Goal: Task Accomplishment & Management: Manage account settings

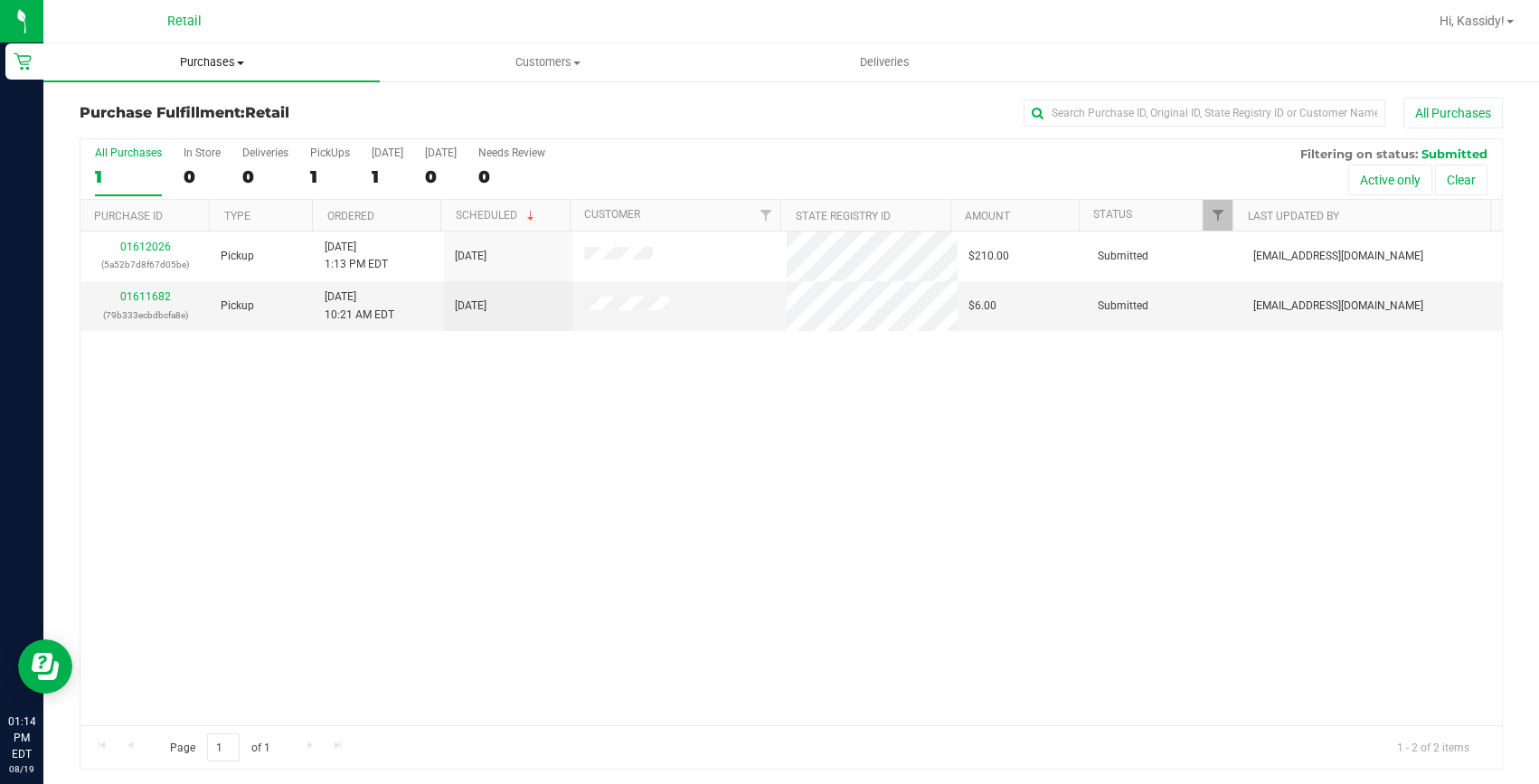
click at [247, 64] on span "Purchases" at bounding box center [212, 63] width 336 height 16
click at [234, 104] on li "Summary of purchases" at bounding box center [212, 109] width 336 height 22
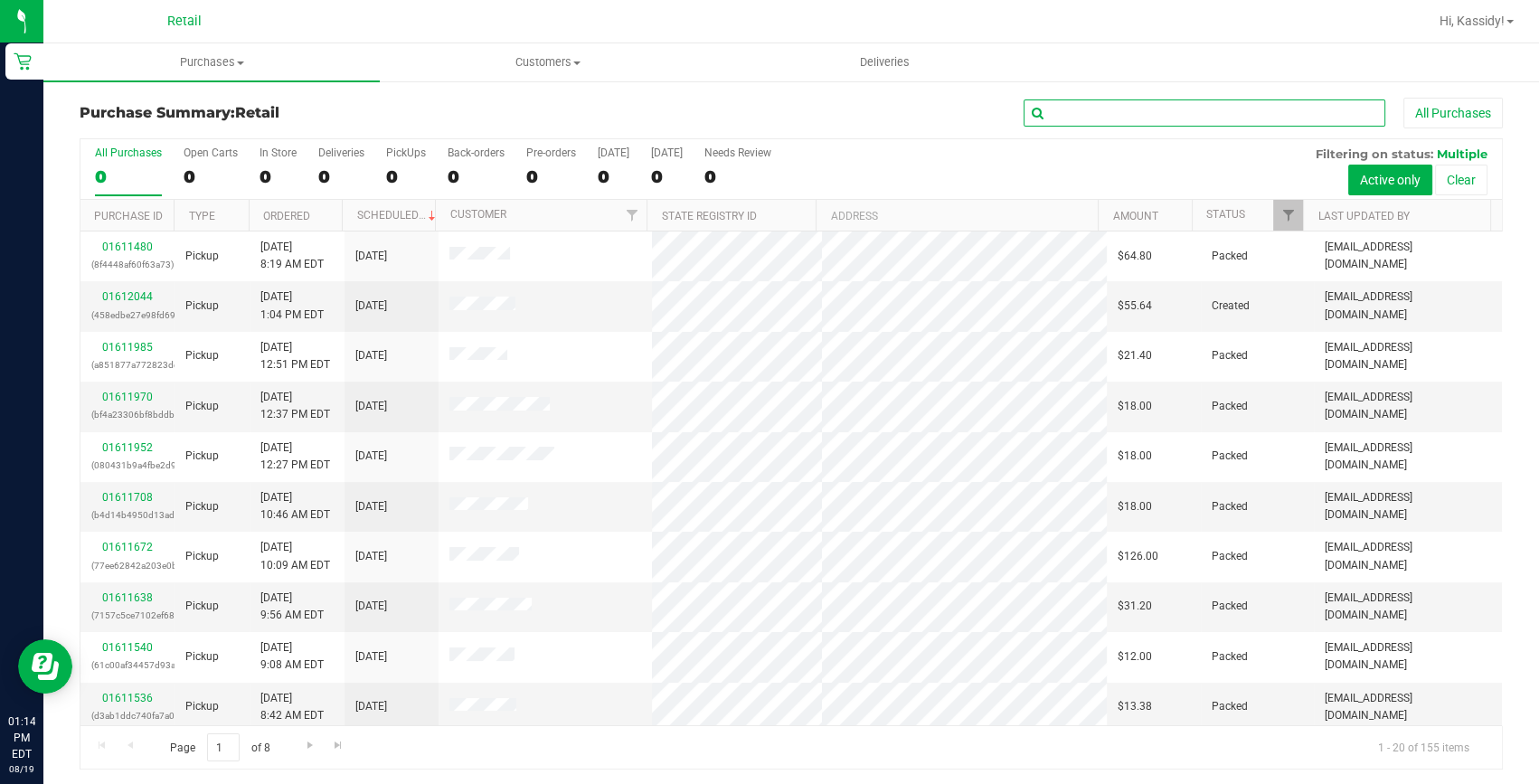
click at [1097, 105] on input "text" at bounding box center [1204, 112] width 361 height 27
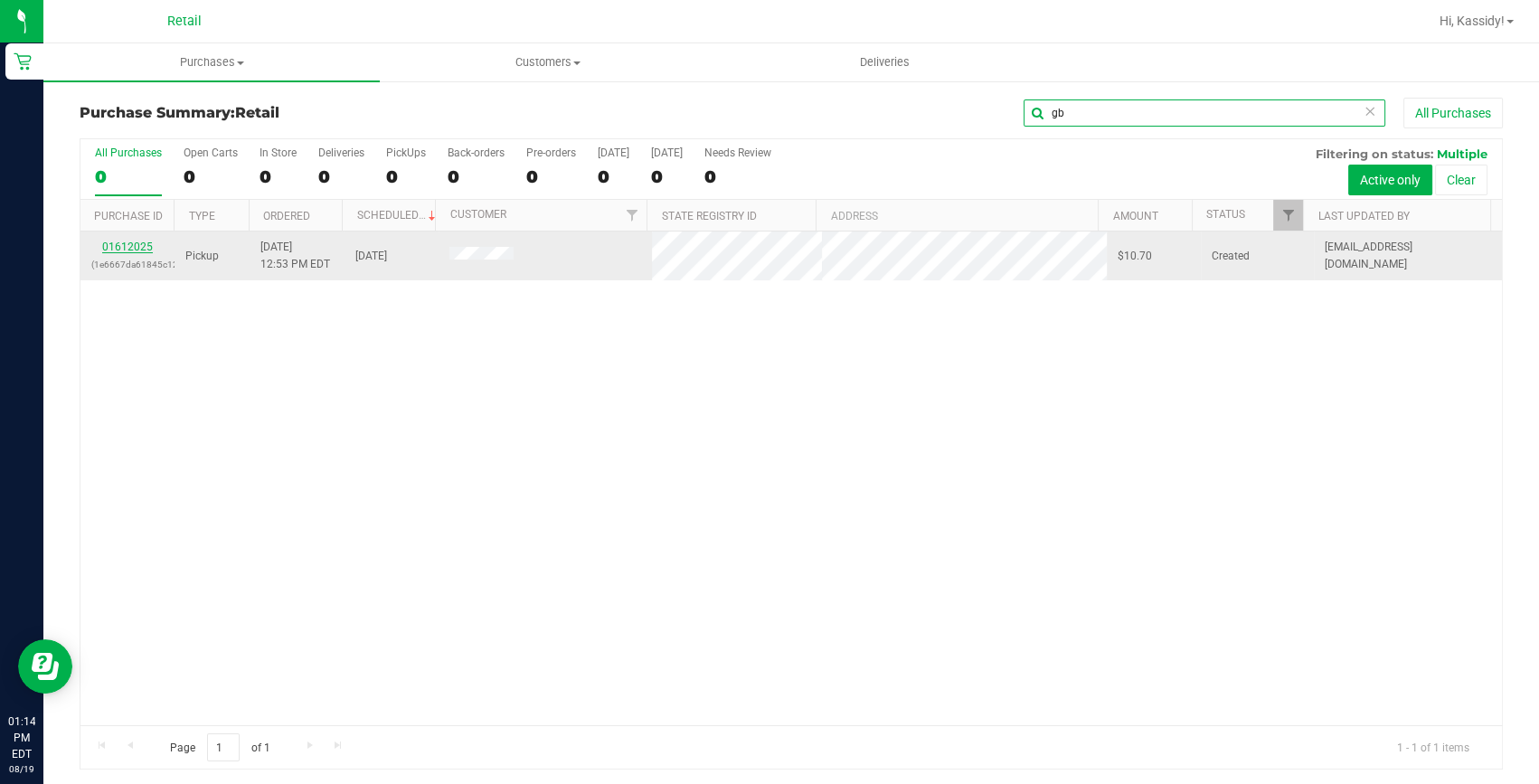
type input "gb"
click at [146, 248] on link "01612025" at bounding box center [127, 247] width 51 height 13
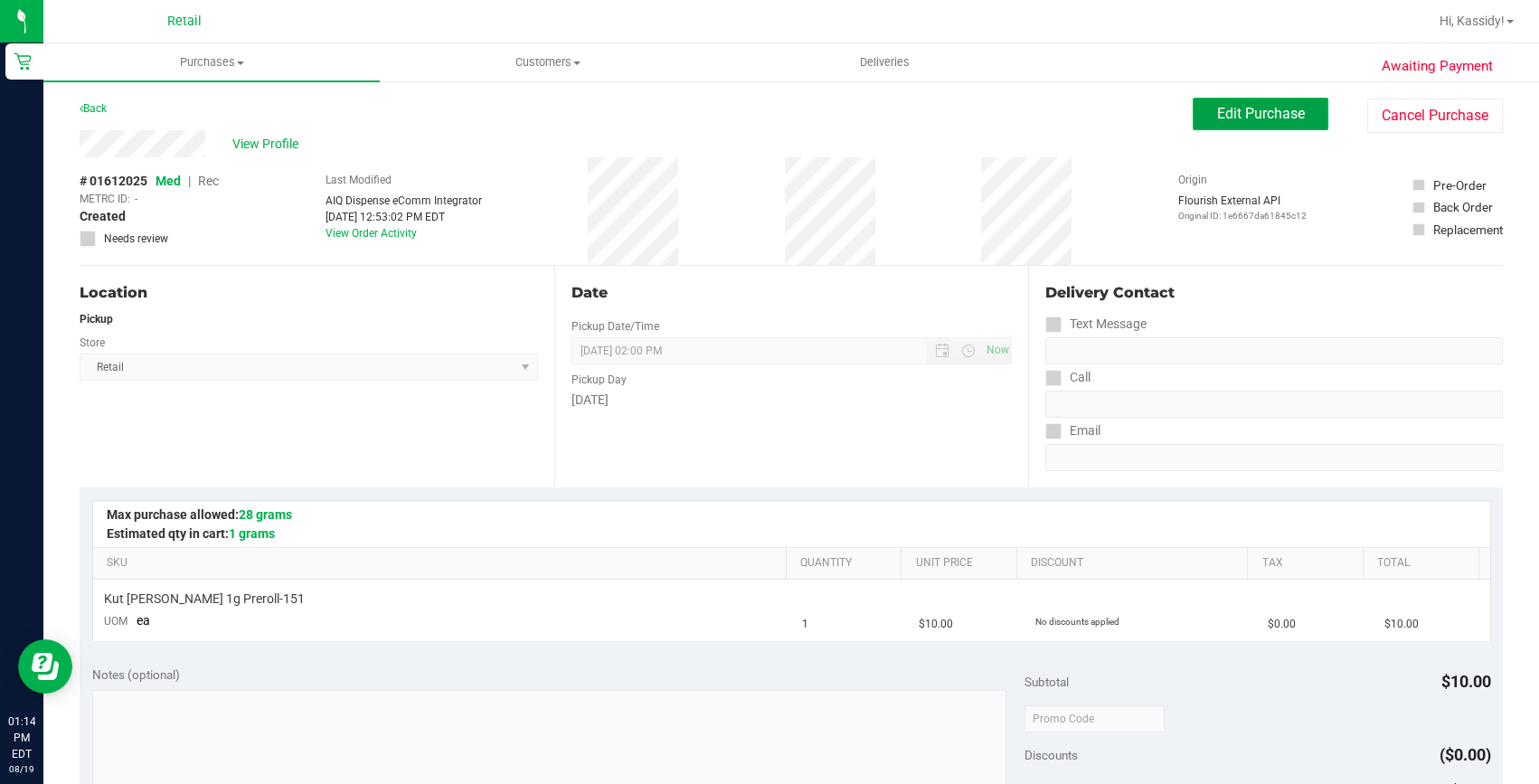
click at [1268, 117] on span "Edit Purchase" at bounding box center [1261, 112] width 88 height 17
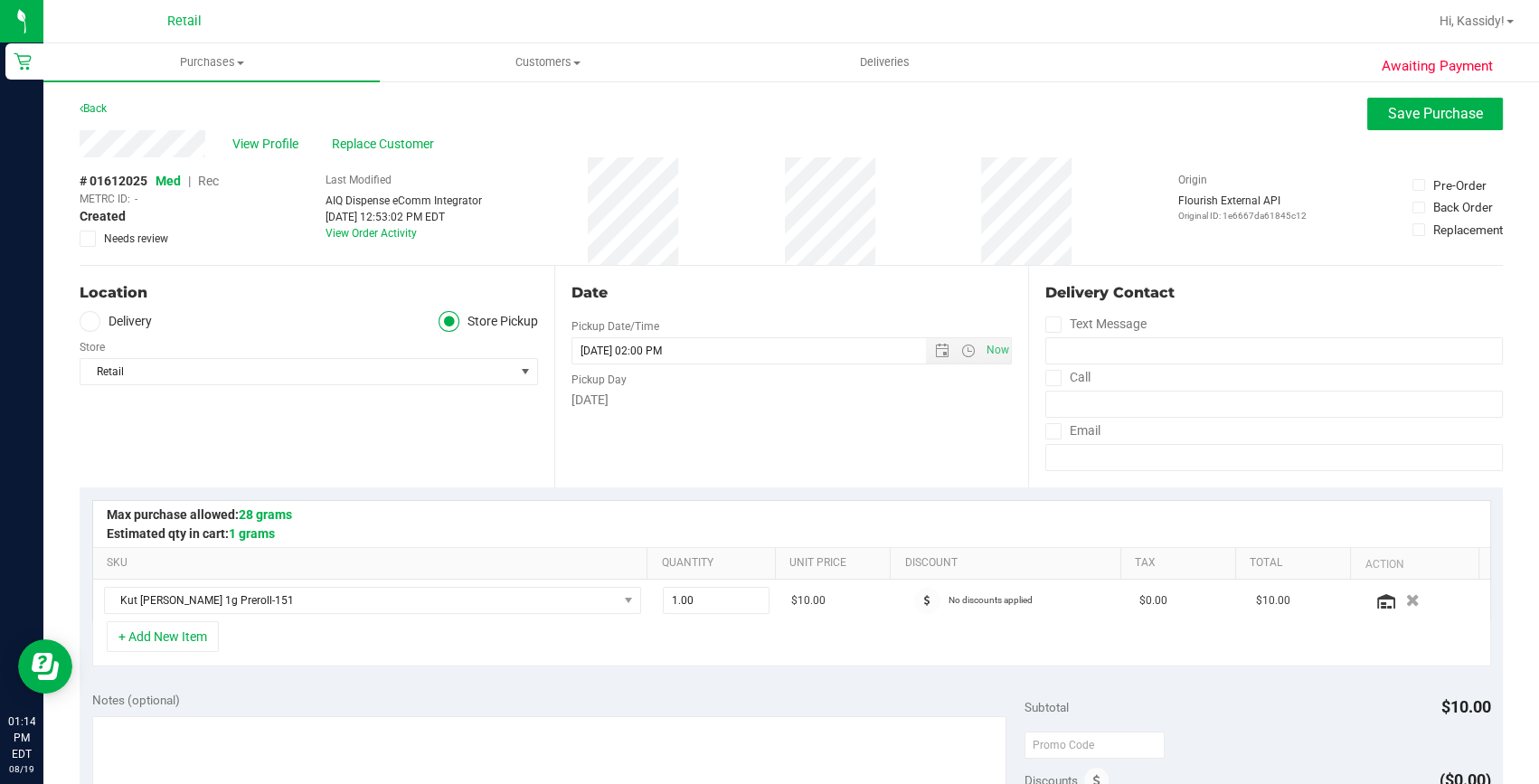
click at [207, 181] on span "Rec" at bounding box center [208, 180] width 21 height 15
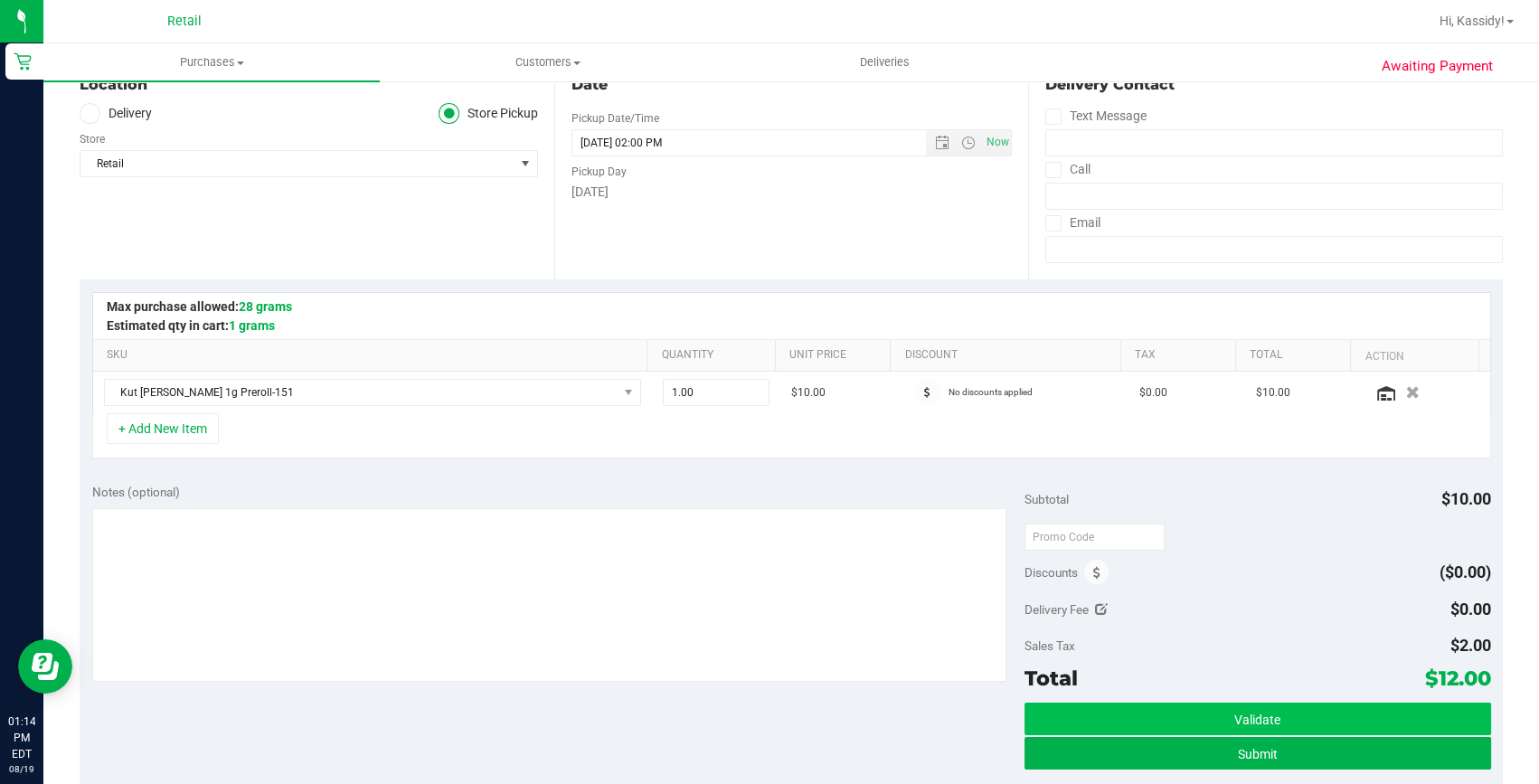
scroll to position [328, 0]
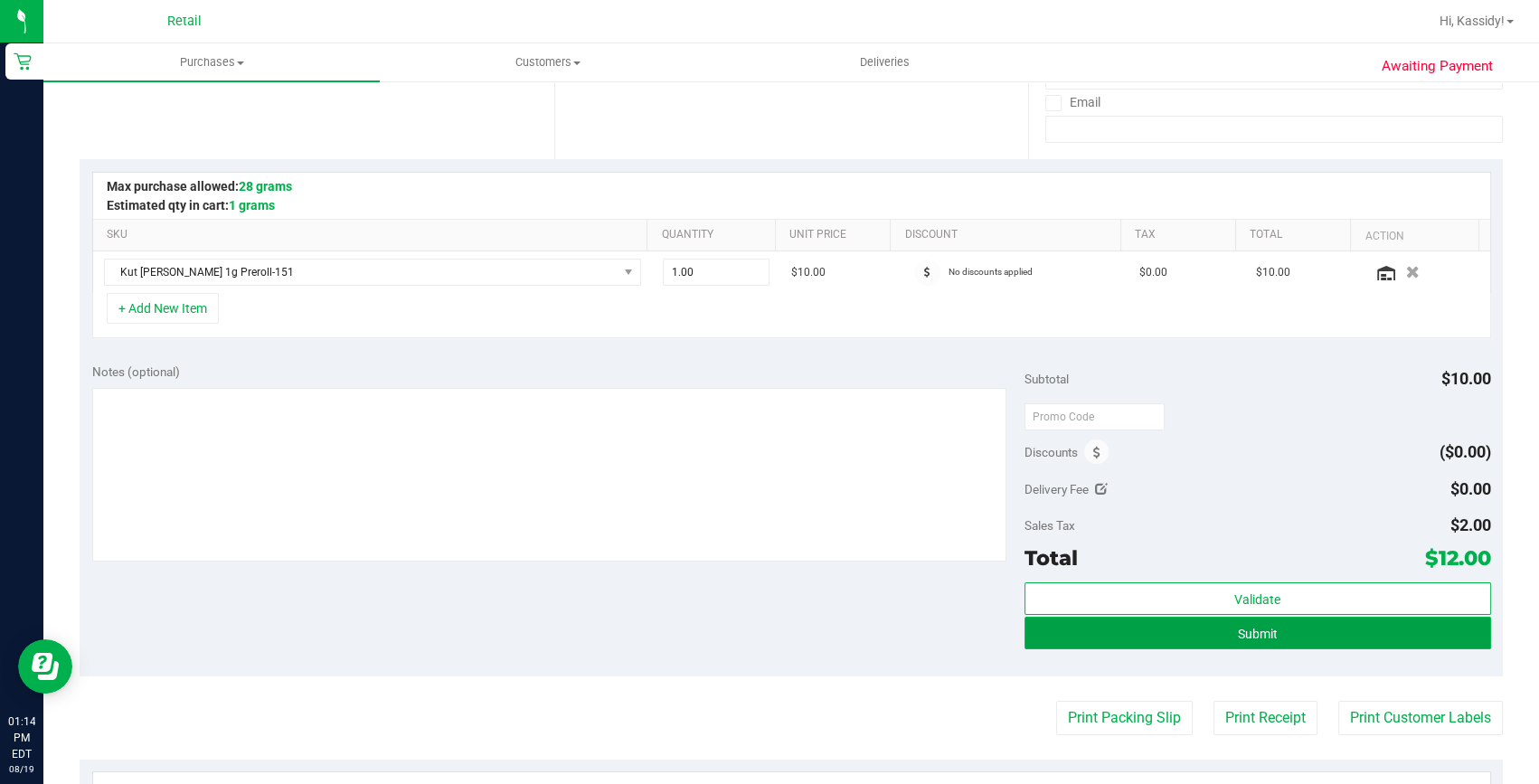
drag, startPoint x: 1320, startPoint y: 639, endPoint x: 1315, endPoint y: 622, distance: 17.7
click at [1320, 637] on button "Submit" at bounding box center [1257, 633] width 467 height 33
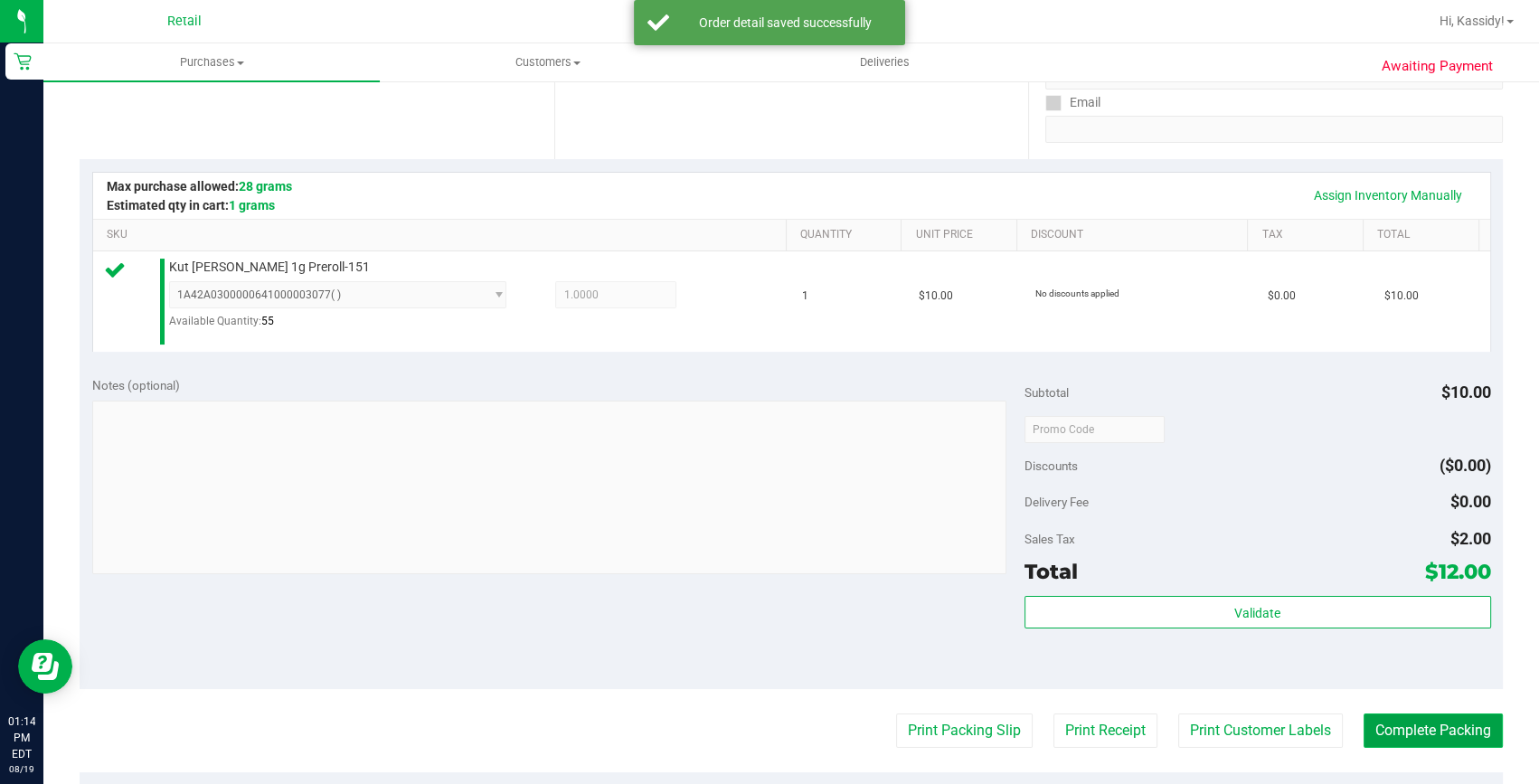
click at [1447, 727] on button "Complete Packing" at bounding box center [1433, 730] width 139 height 35
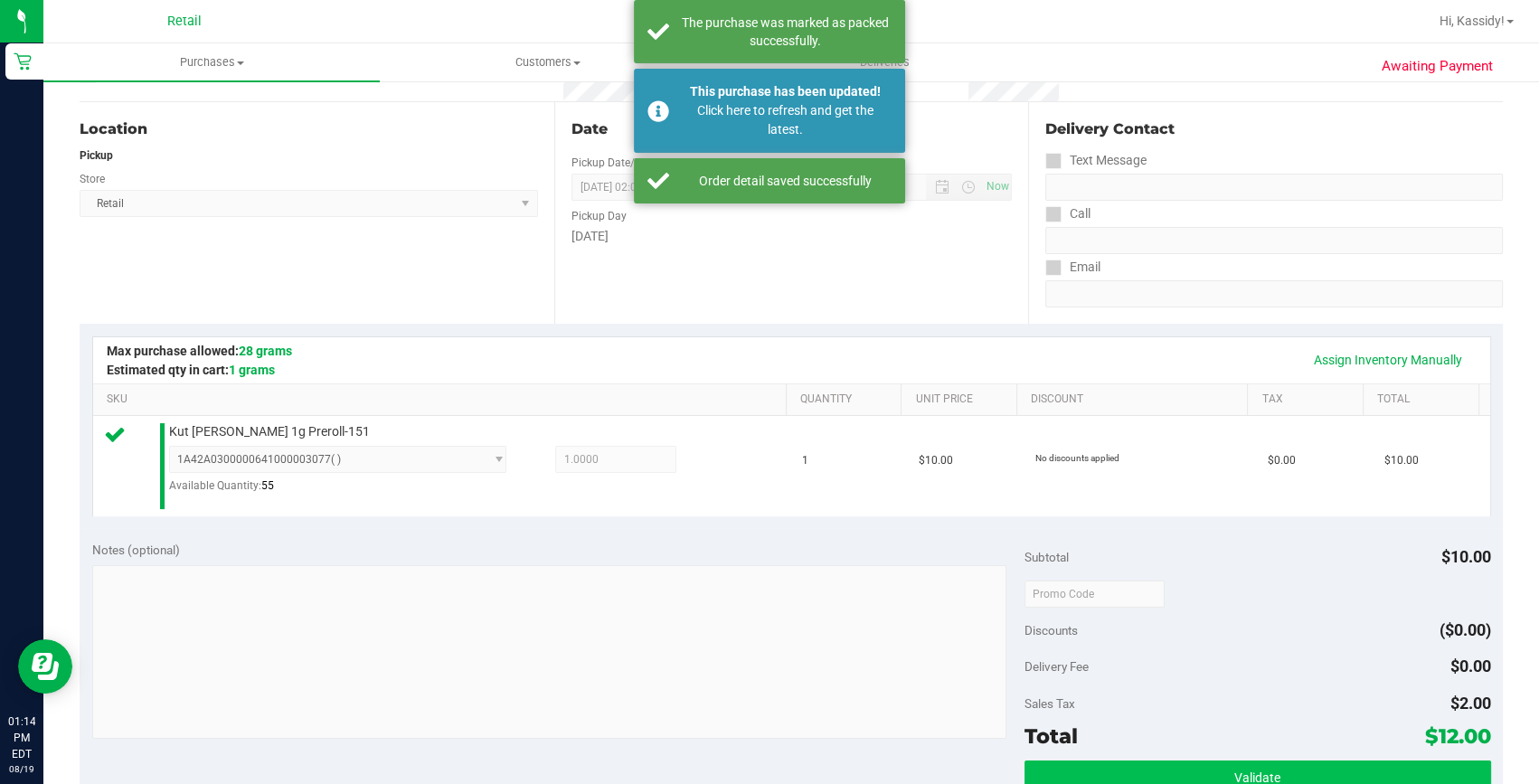
scroll to position [82, 0]
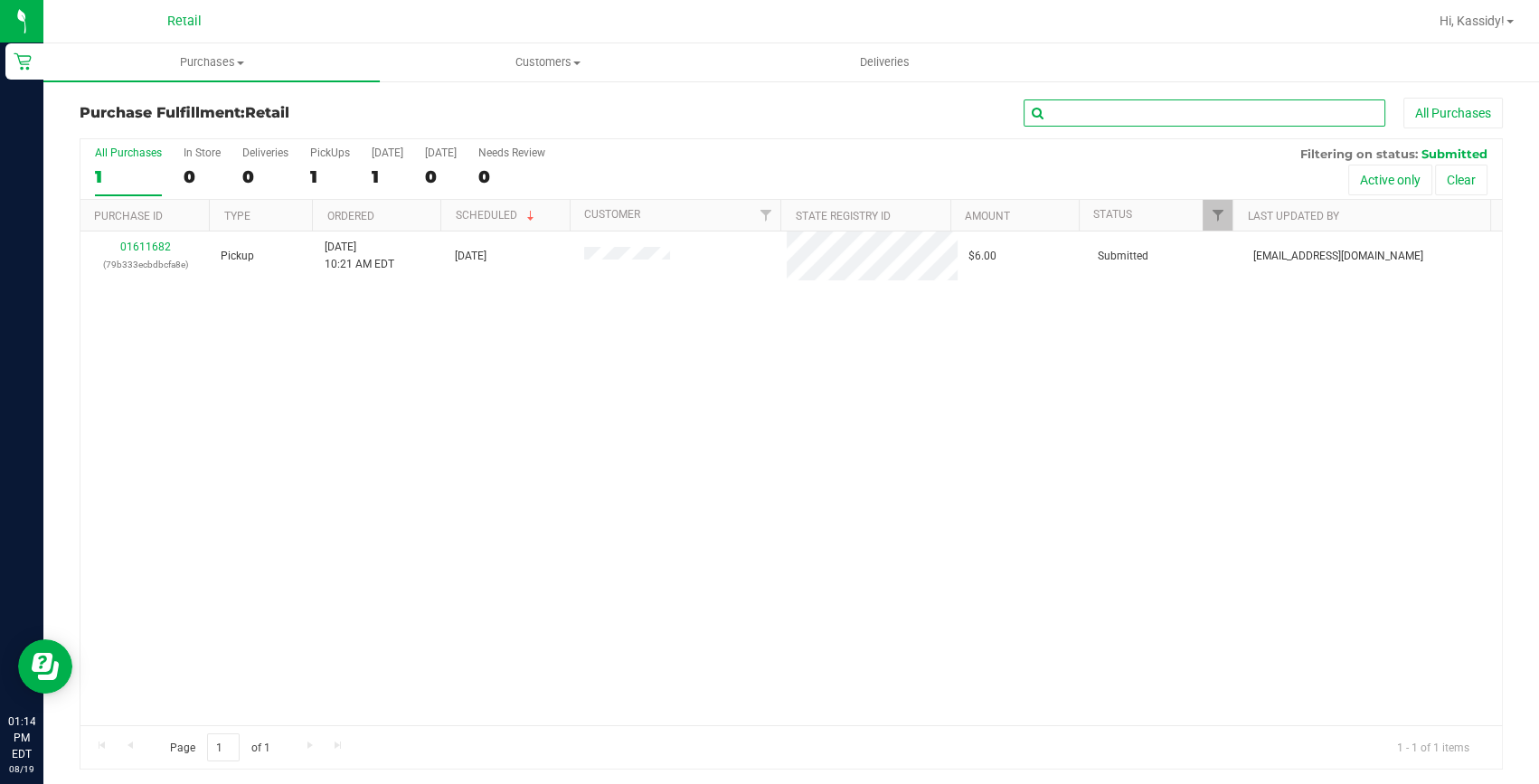
click at [1153, 112] on input "text" at bounding box center [1204, 112] width 361 height 27
click at [213, 77] on uib-tab-heading "Purchases Summary of purchases Fulfillment All purchases" at bounding box center [212, 63] width 336 height 38
click at [290, 303] on div "01611682 (79b333ecbdbcfa8e) Pickup [DATE] 10:21 AM EDT 8/19/2025 $6.00 Submitte…" at bounding box center [791, 479] width 1422 height 493
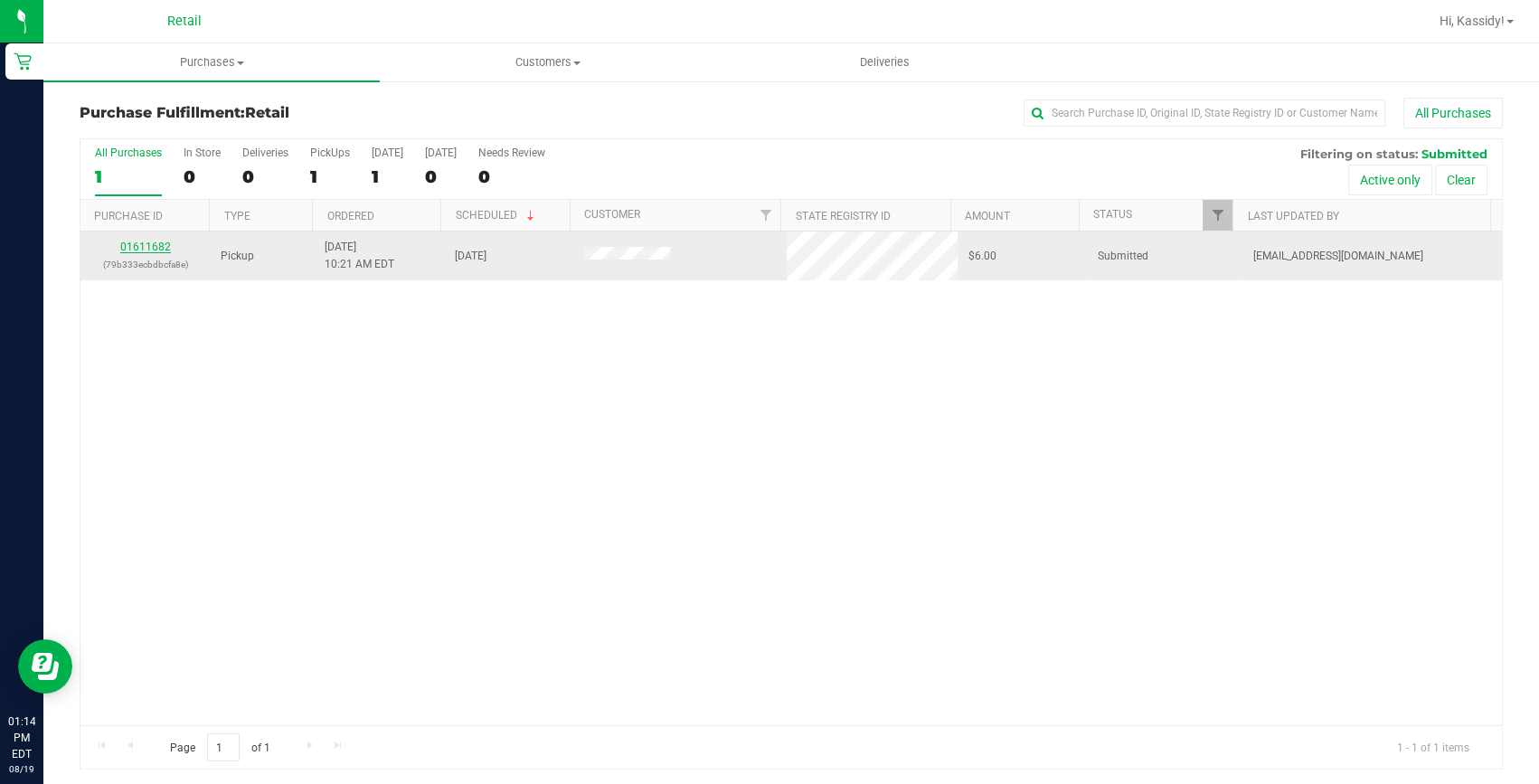
click at [150, 241] on link "01611682" at bounding box center [145, 247] width 51 height 13
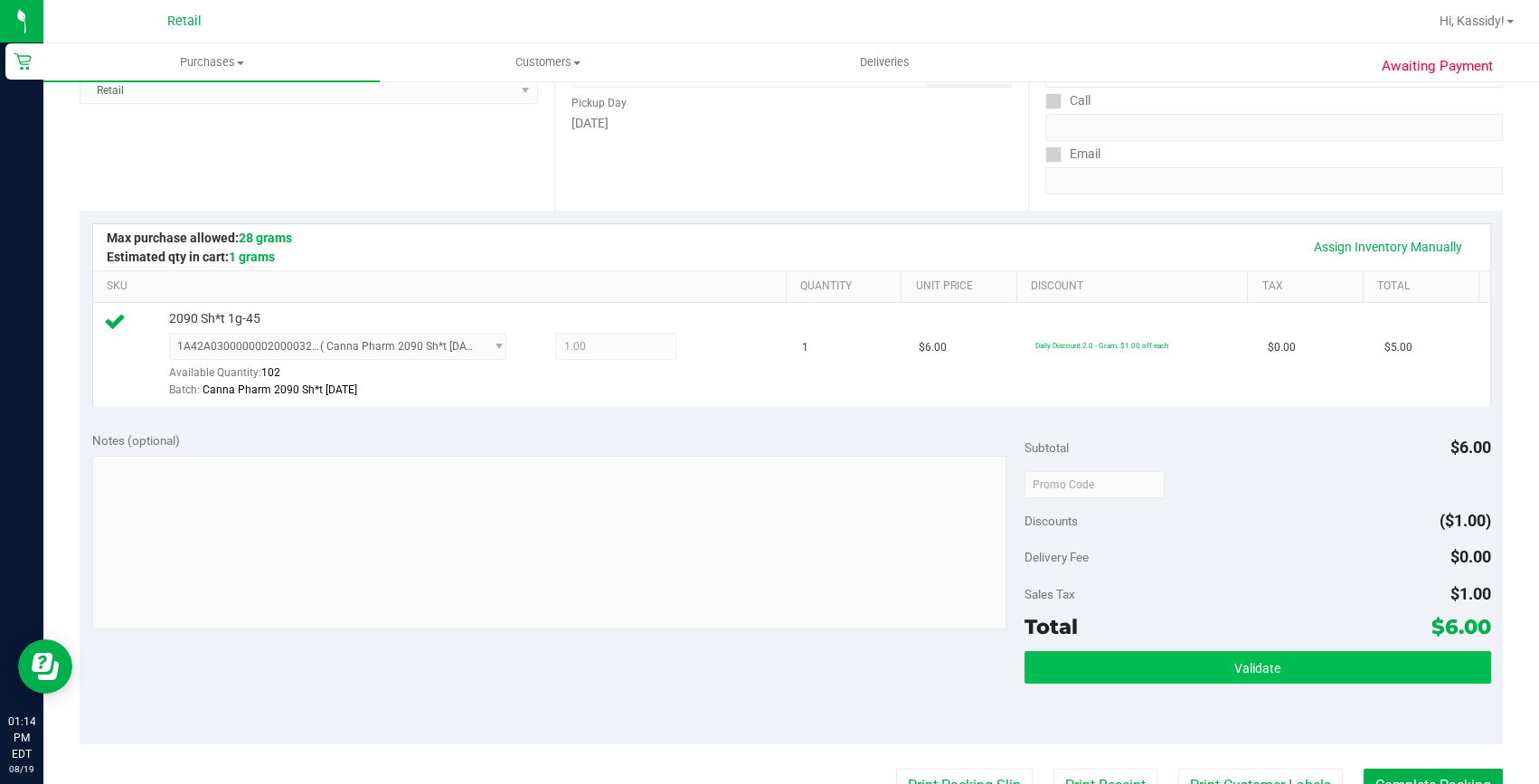
scroll to position [328, 0]
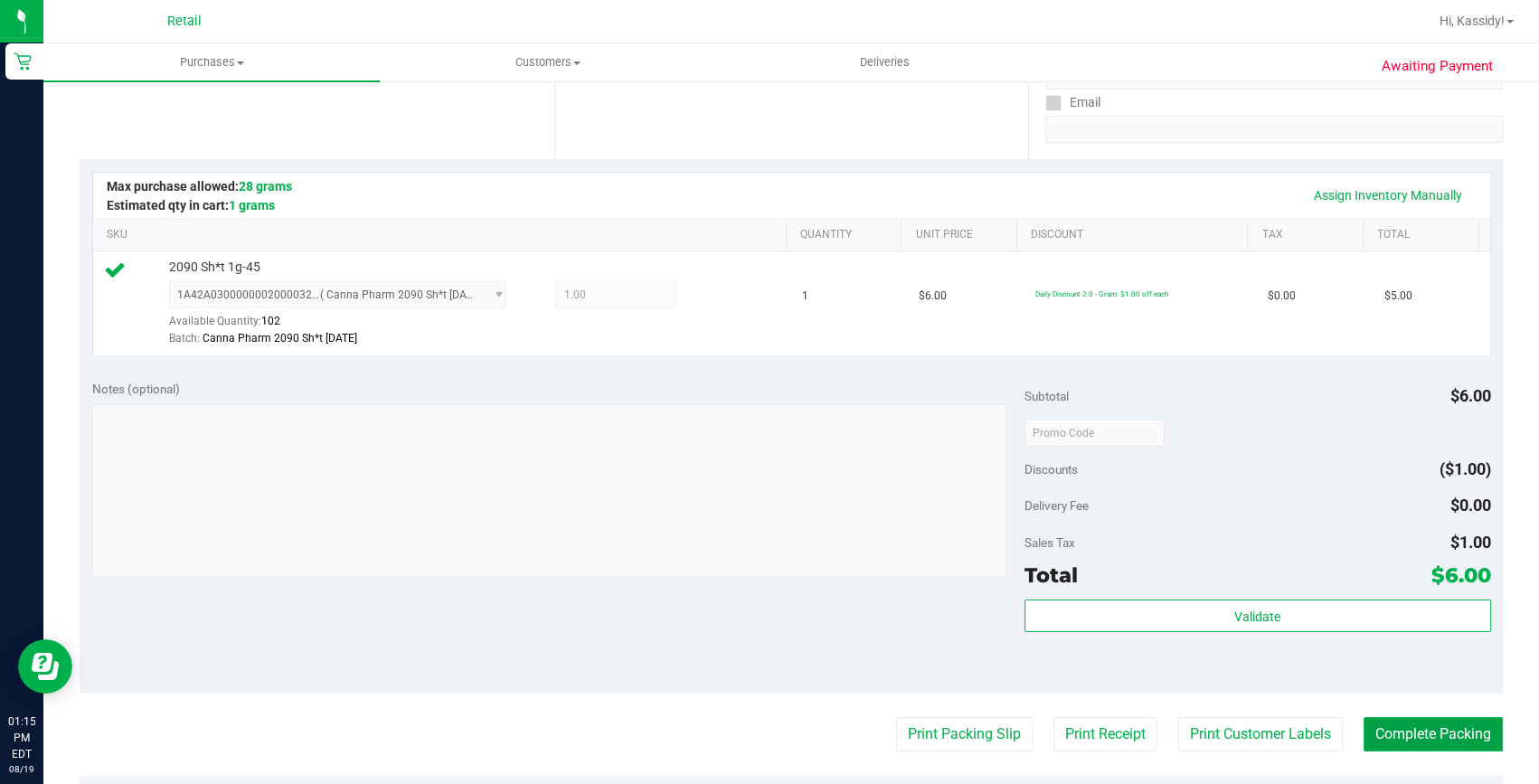
click at [1380, 721] on button "Complete Packing" at bounding box center [1433, 733] width 139 height 35
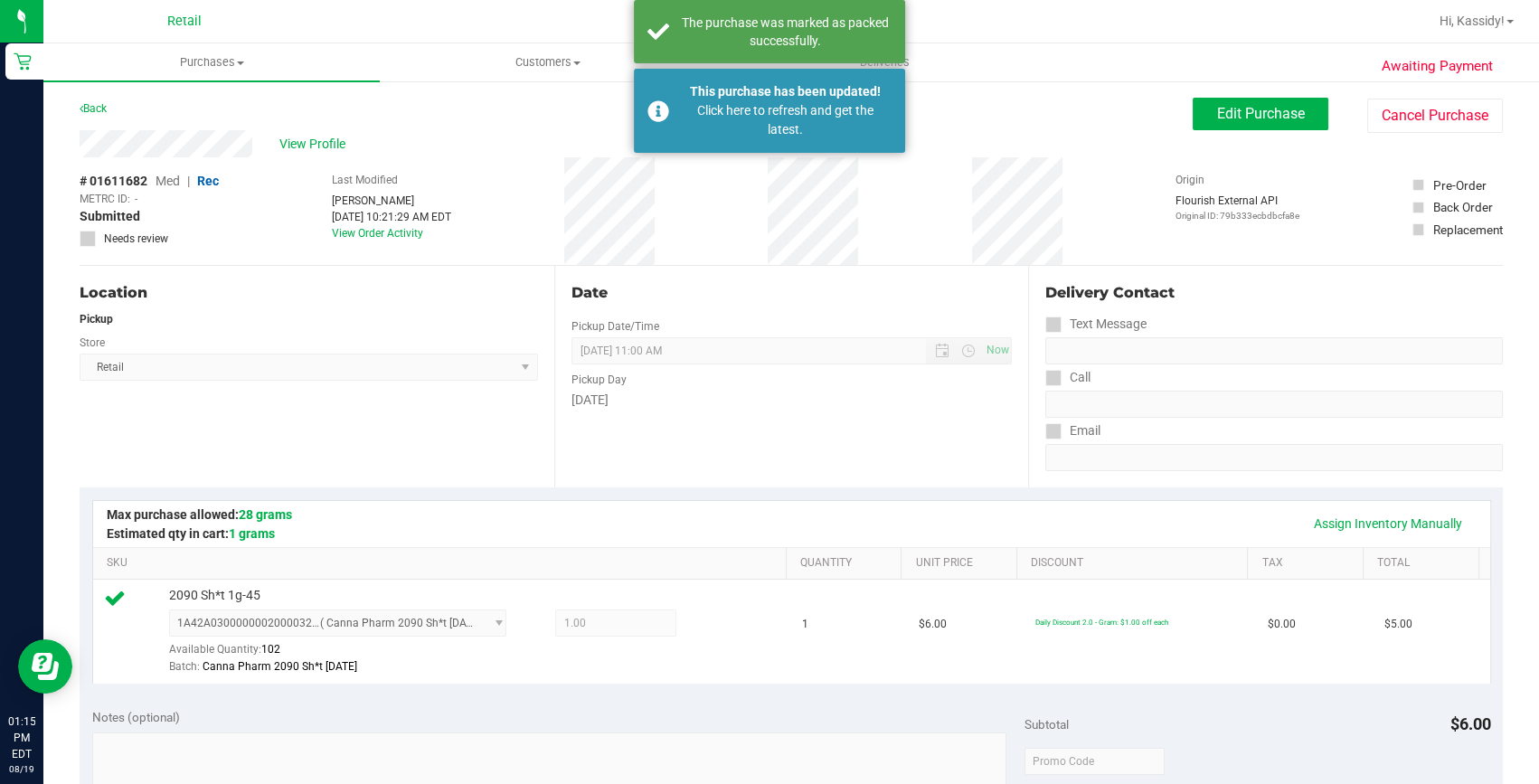
scroll to position [0, 0]
click at [198, 53] on uib-tab-heading "Purchases Summary of purchases Fulfillment All purchases" at bounding box center [212, 63] width 336 height 38
click at [181, 106] on span "Summary of purchases" at bounding box center [136, 108] width 185 height 15
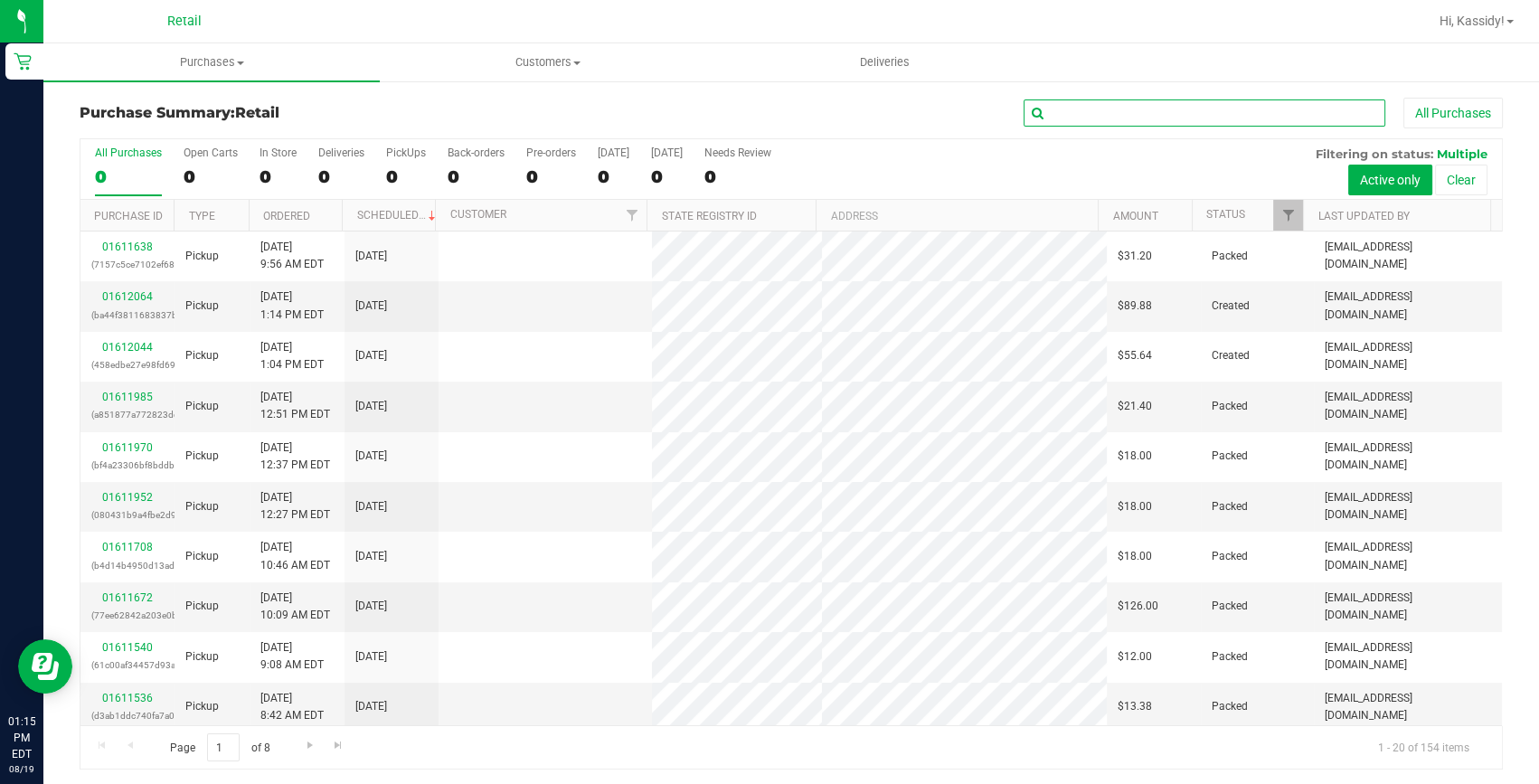
click at [1073, 117] on input "text" at bounding box center [1204, 112] width 361 height 27
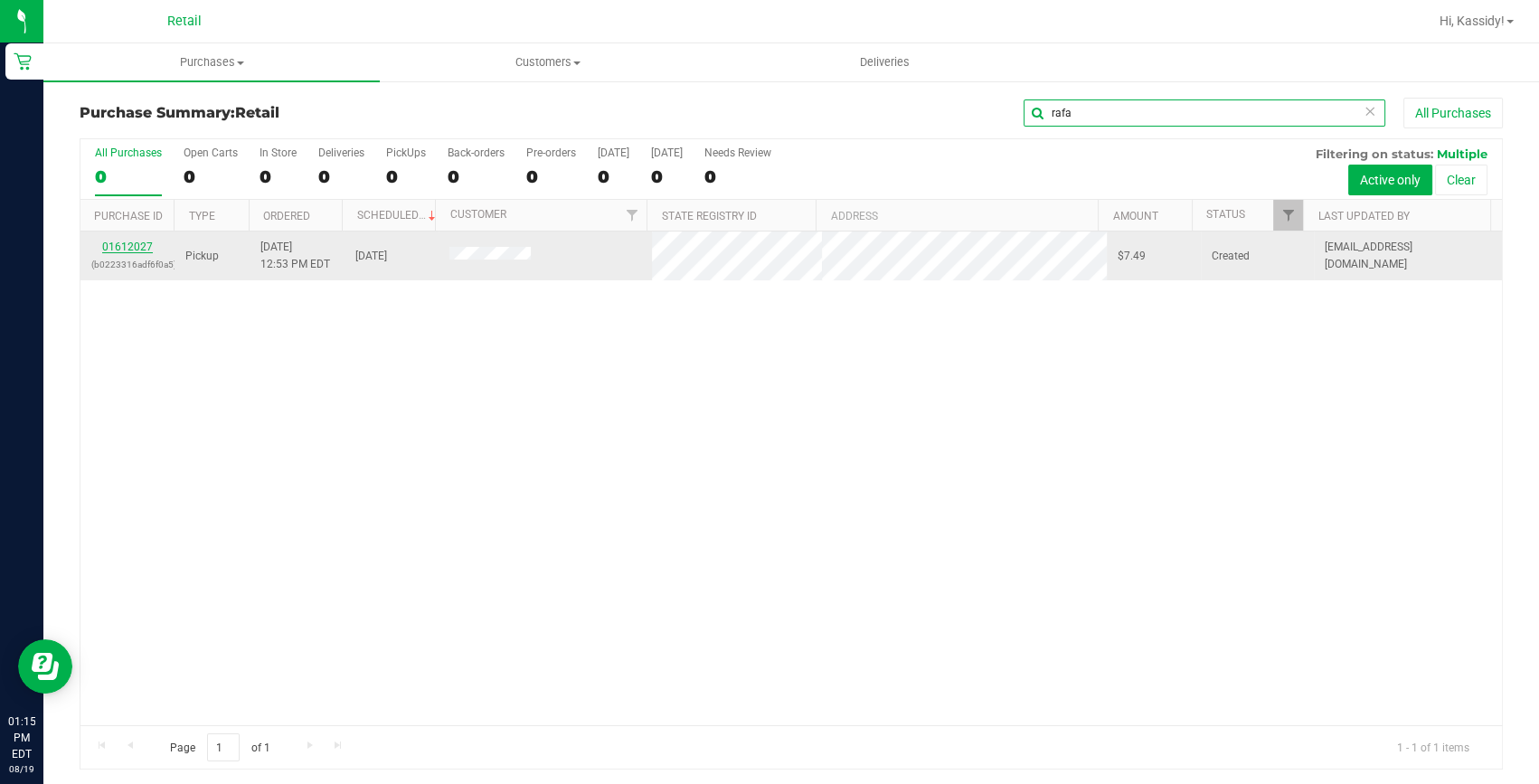
type input "rafa"
click at [131, 249] on link "01612027" at bounding box center [127, 247] width 51 height 13
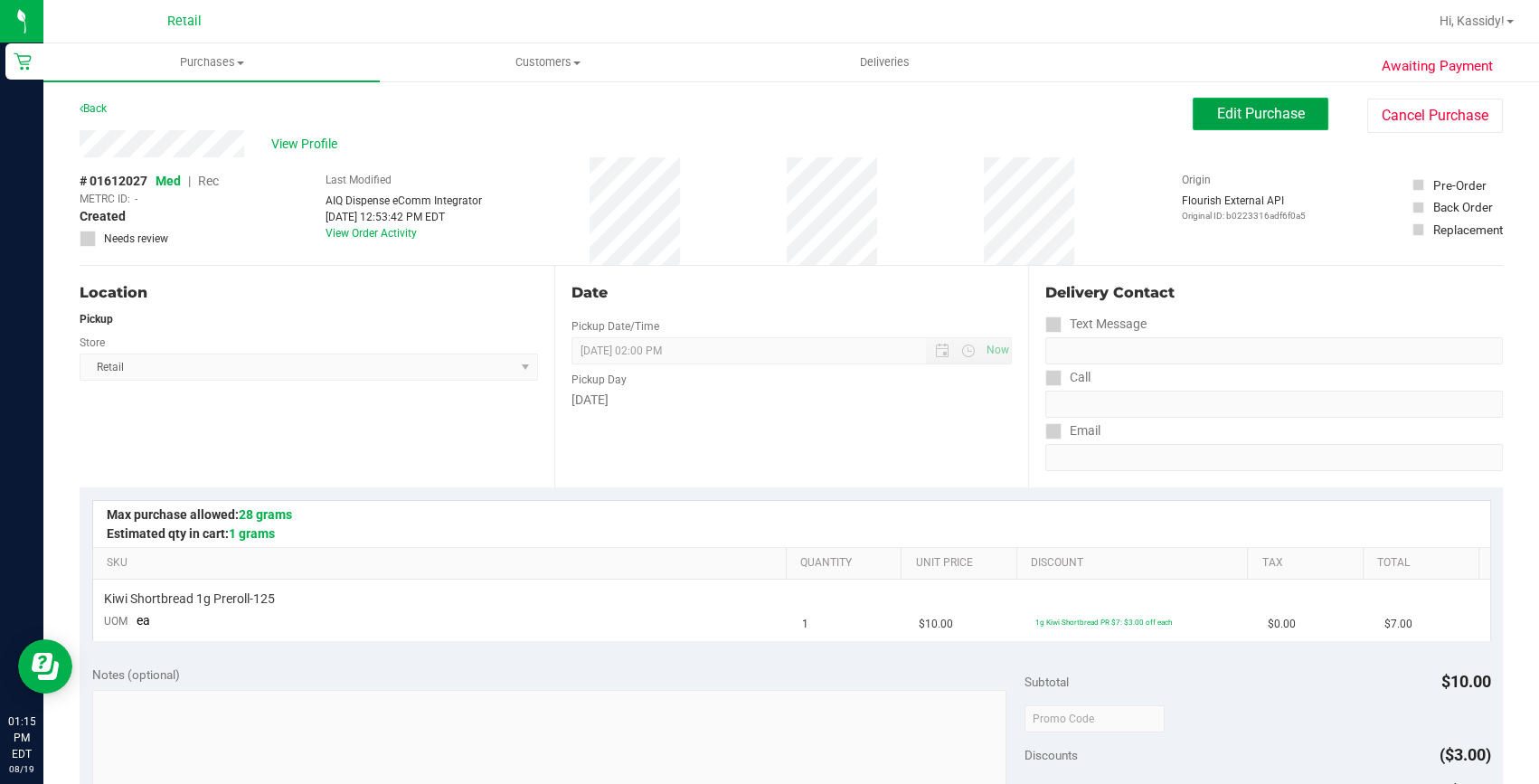
click at [1240, 98] on button "Edit Purchase" at bounding box center [1260, 113] width 135 height 33
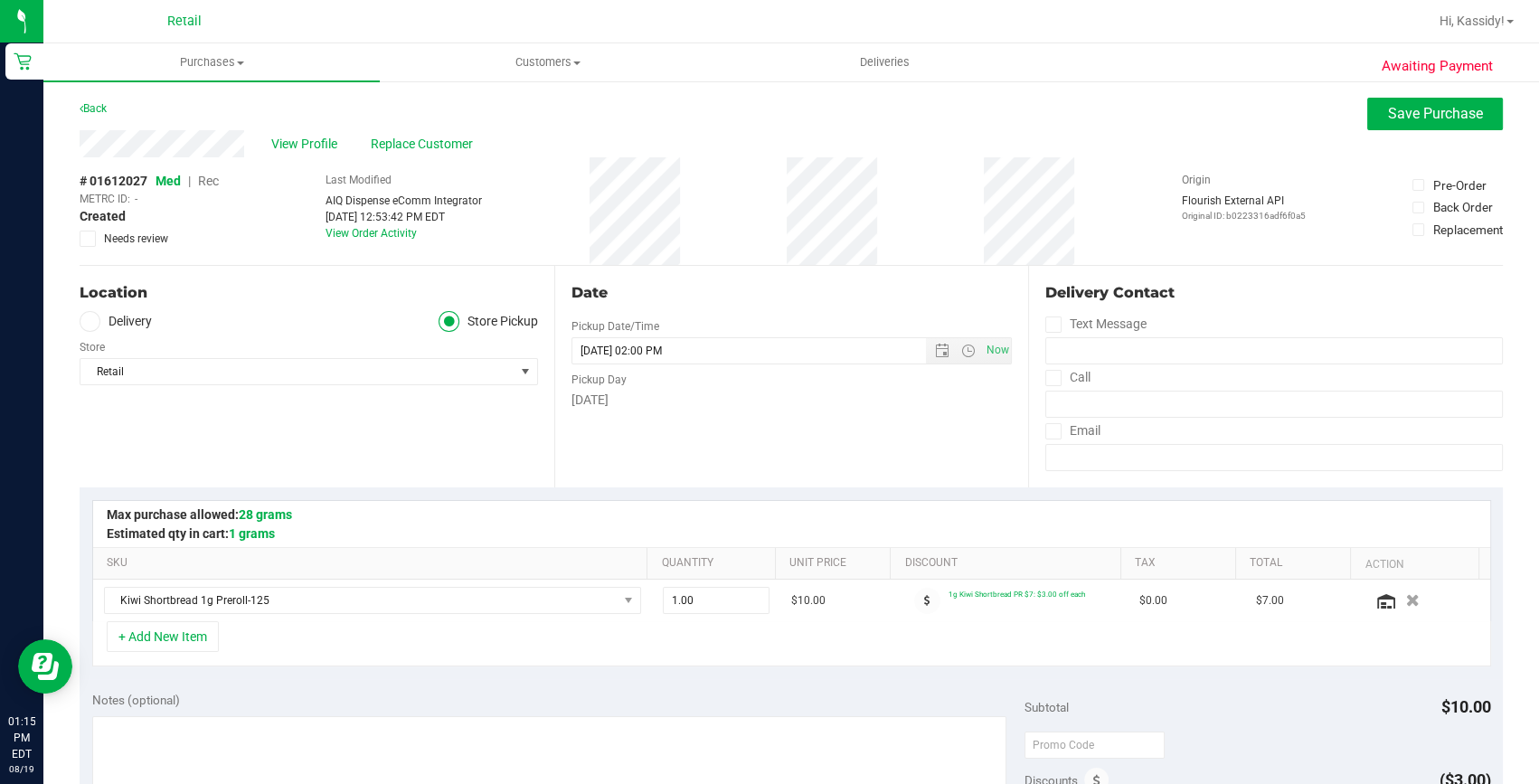
click at [204, 179] on span "Rec" at bounding box center [208, 180] width 21 height 15
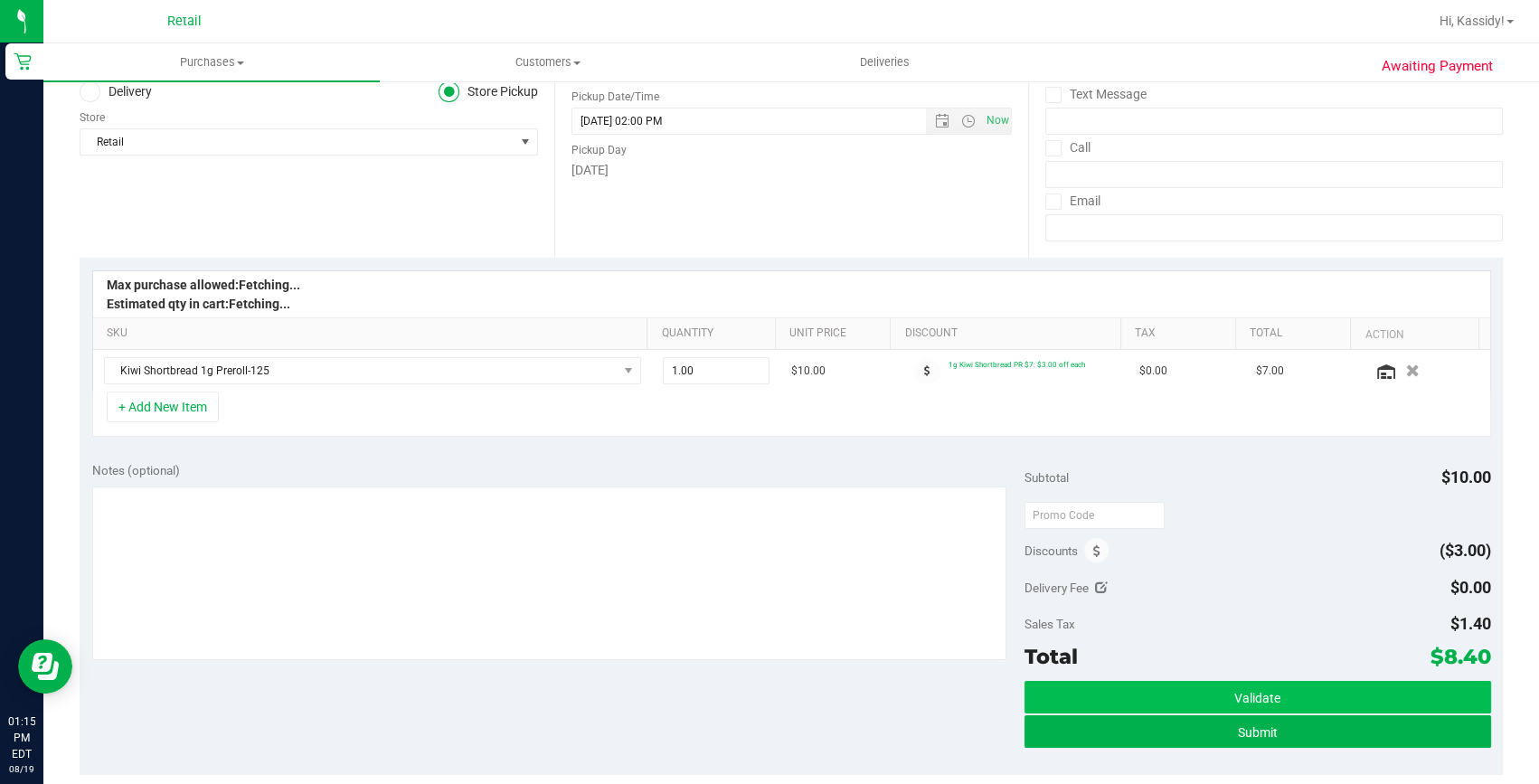
scroll to position [246, 0]
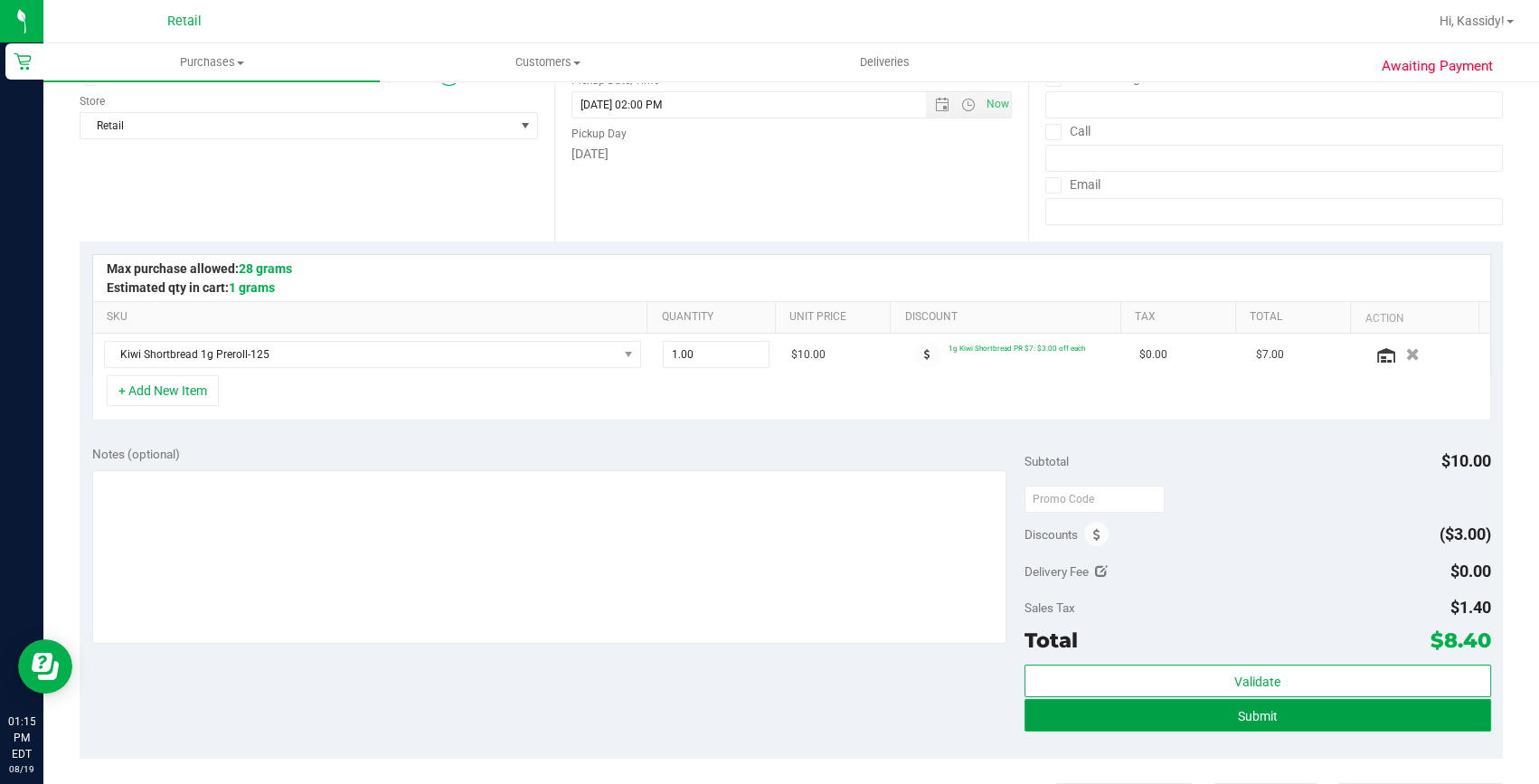
click at [1266, 708] on span "Submit" at bounding box center [1258, 715] width 40 height 15
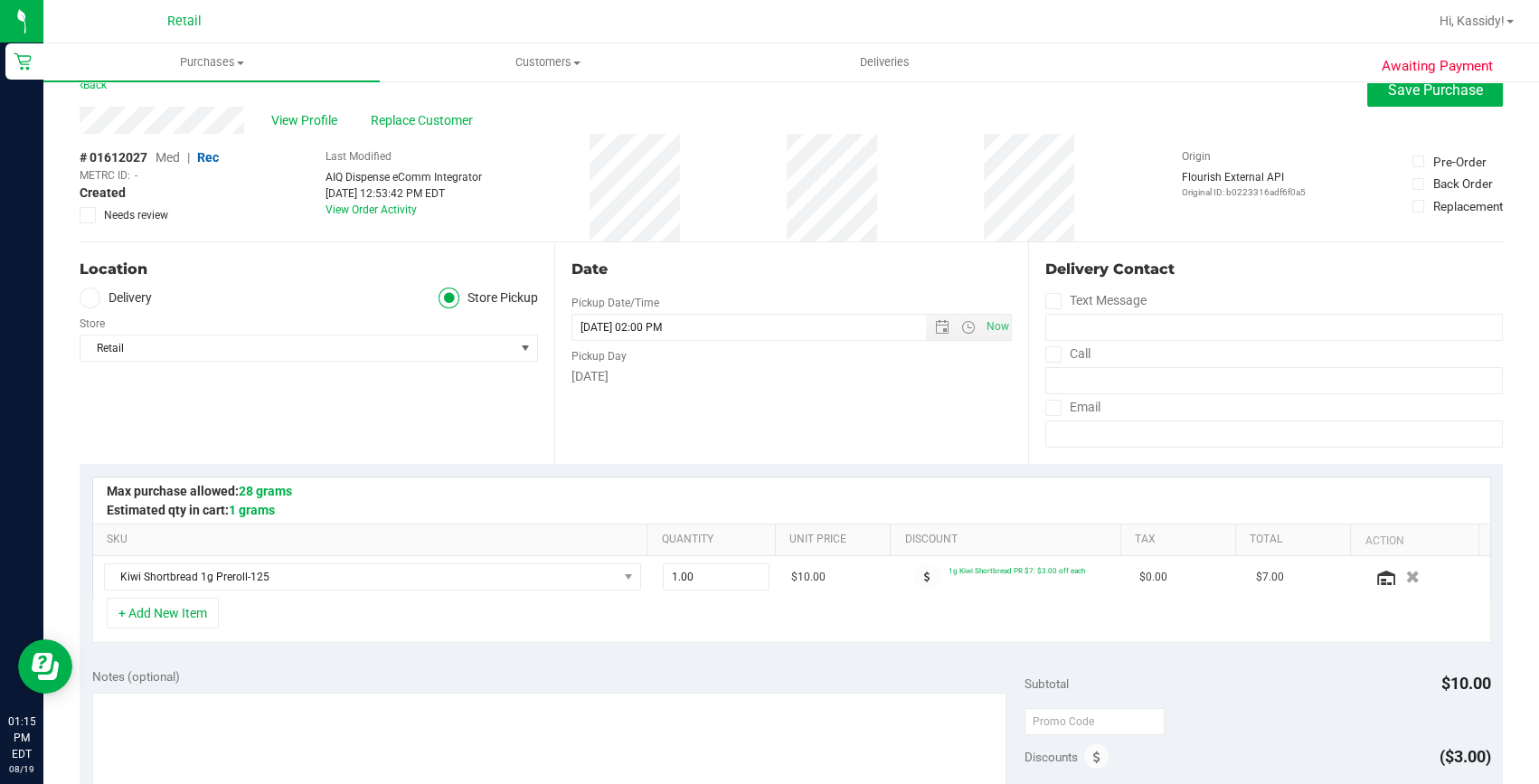
scroll to position [0, 0]
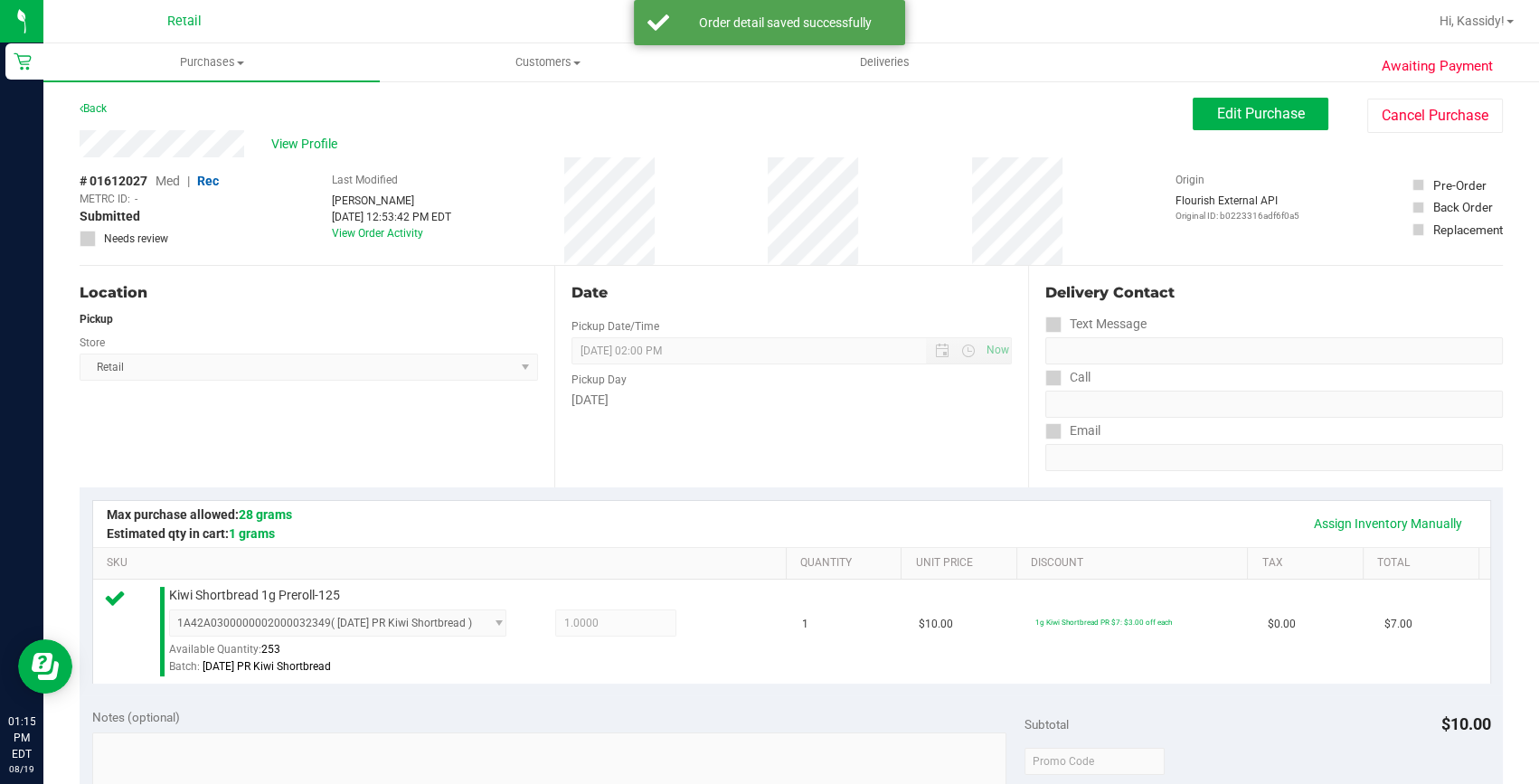
scroll to position [691, 0]
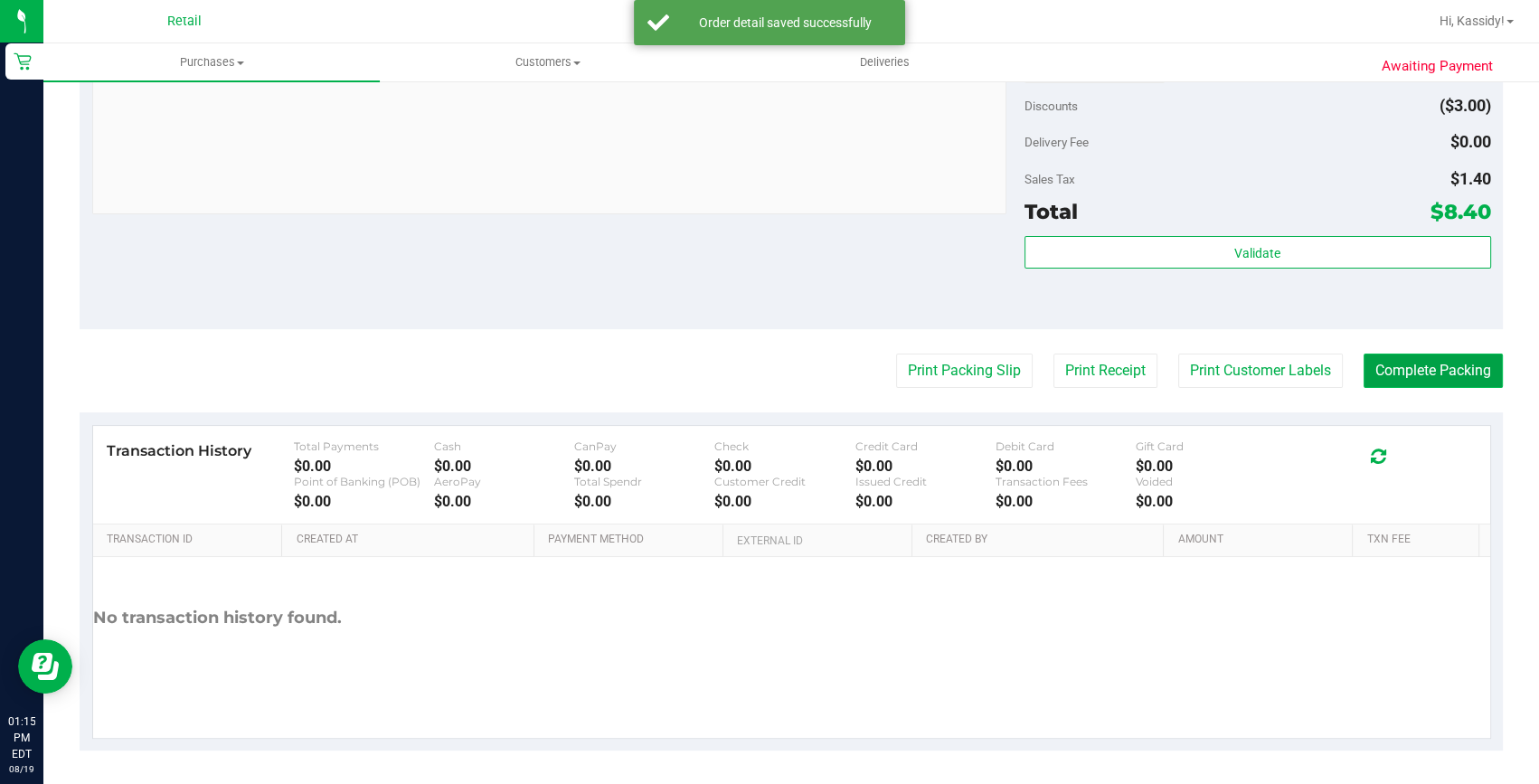
click at [1374, 370] on button "Complete Packing" at bounding box center [1433, 370] width 139 height 35
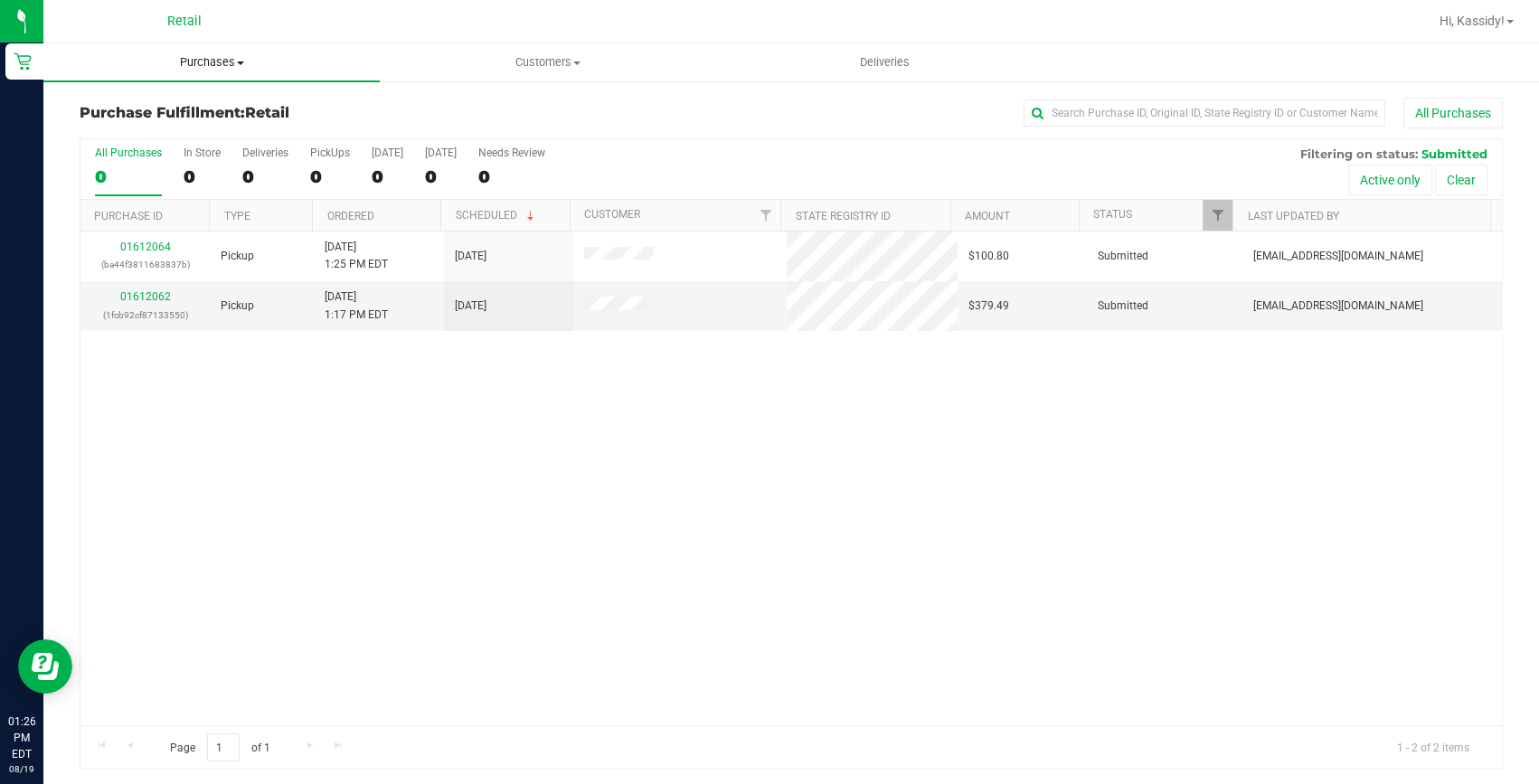
click at [195, 61] on span "Purchases" at bounding box center [212, 63] width 336 height 16
click at [196, 107] on span "Summary of purchases" at bounding box center [136, 108] width 185 height 15
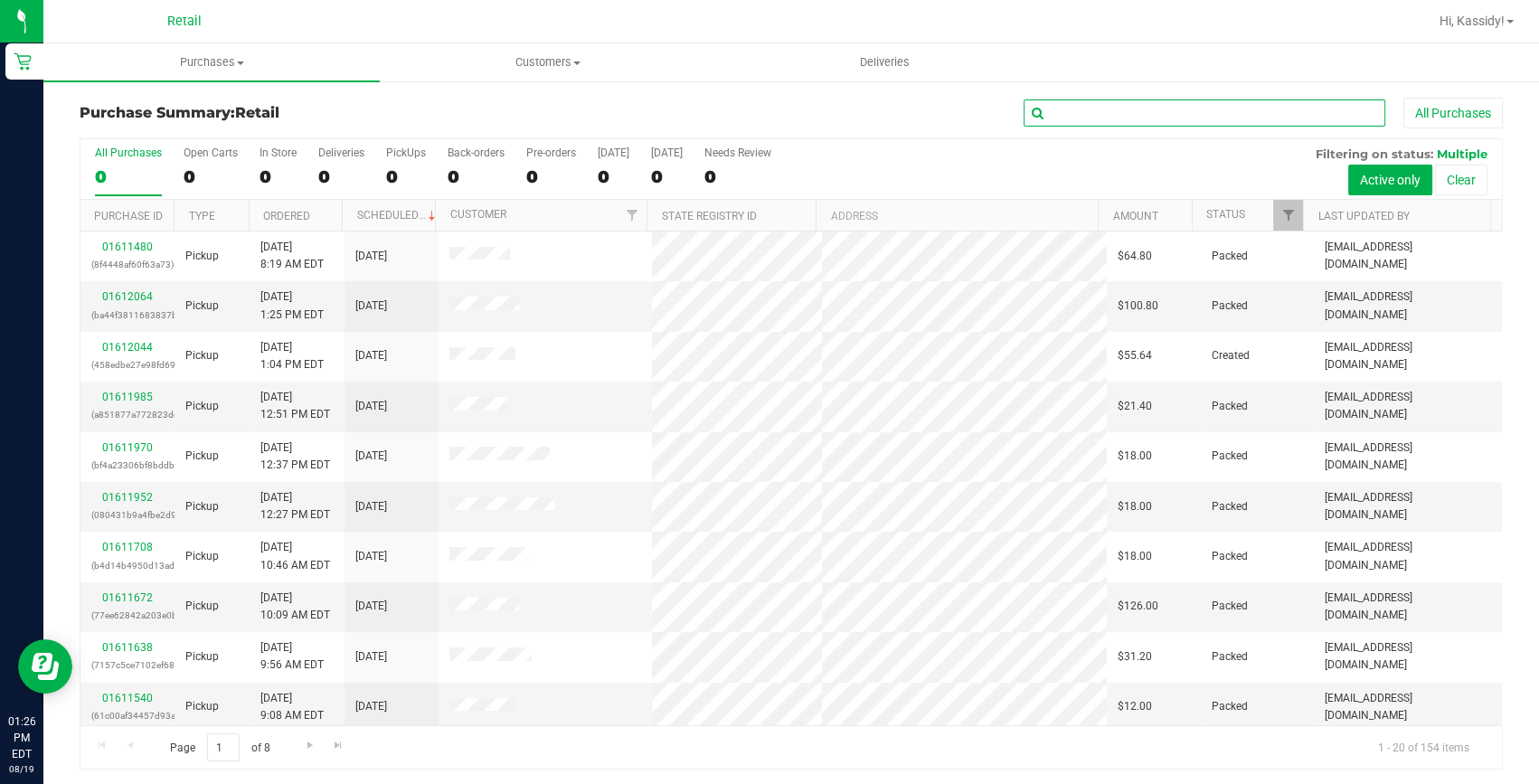
click at [1094, 105] on input "text" at bounding box center [1204, 112] width 361 height 27
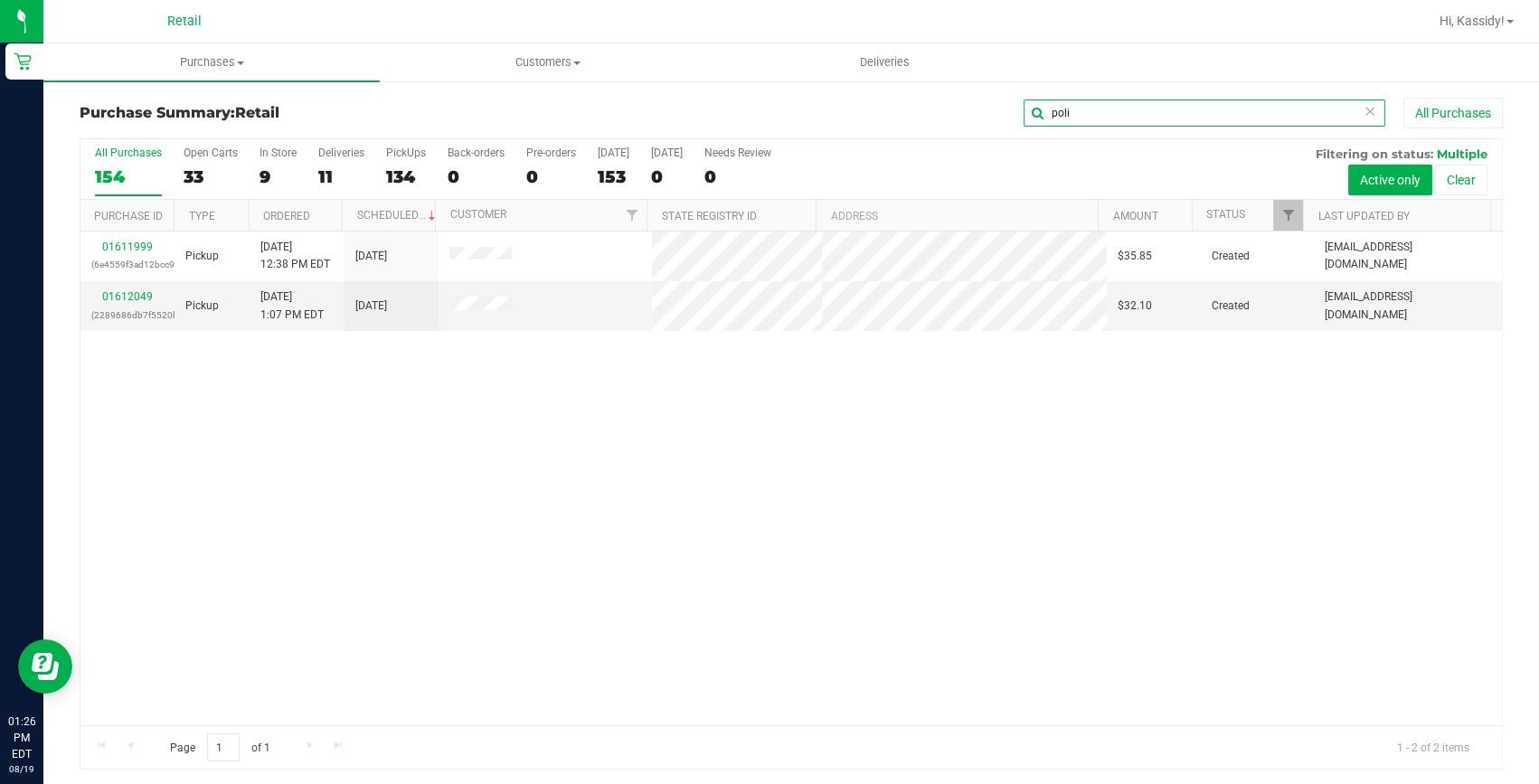
type input "poli"
click at [116, 242] on link "01611999" at bounding box center [127, 247] width 51 height 13
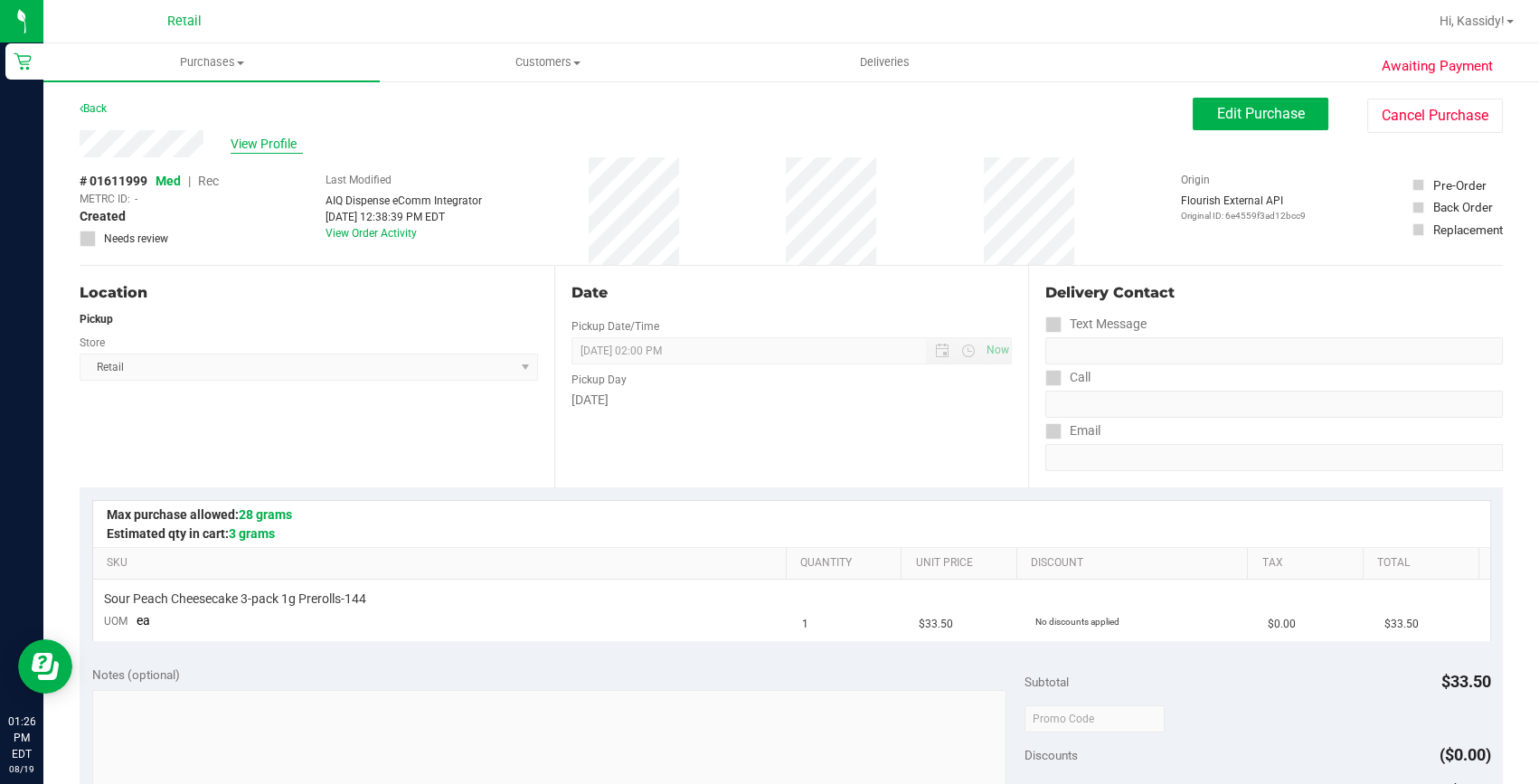
click at [280, 146] on span "View Profile" at bounding box center [267, 143] width 73 height 19
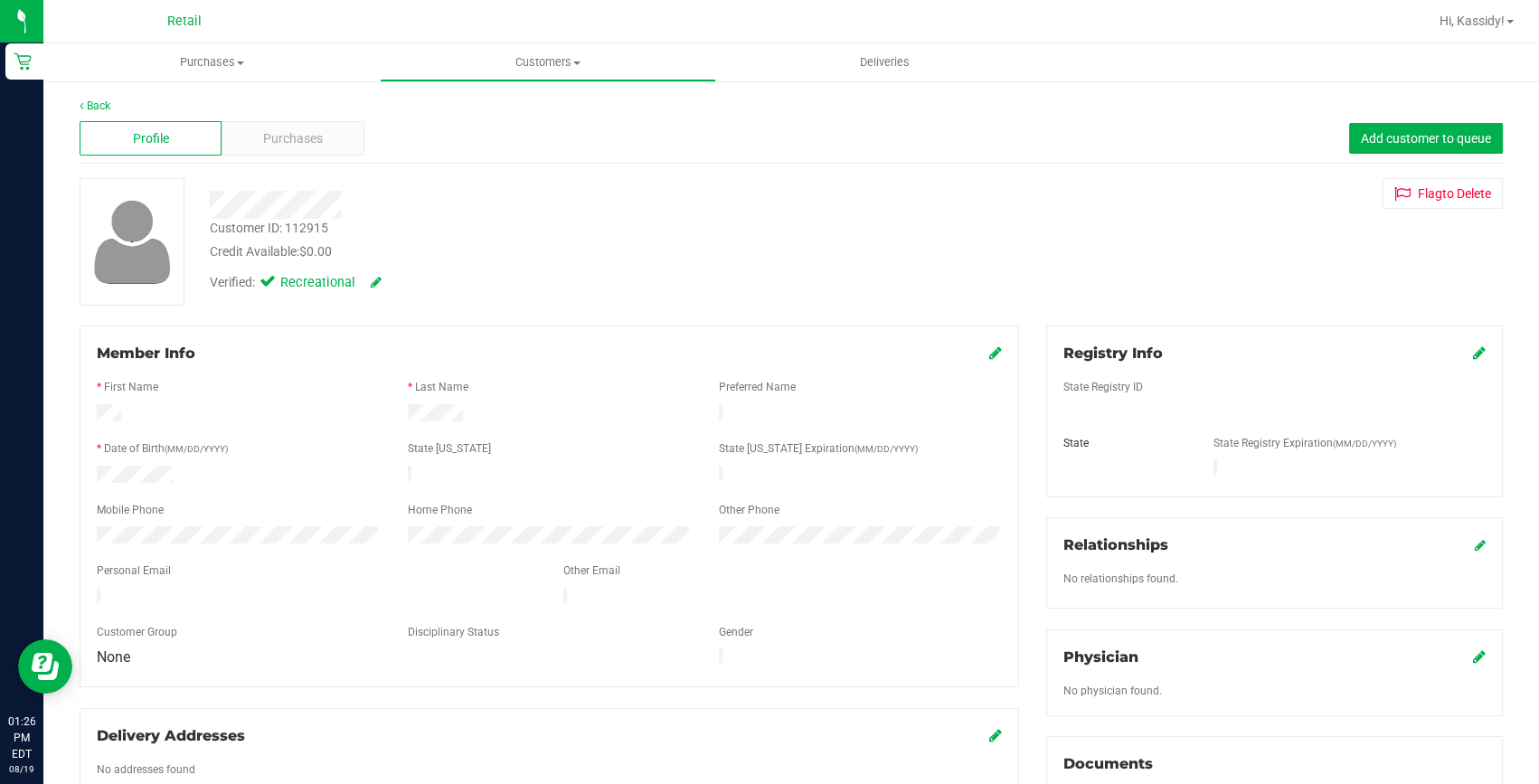
click at [280, 146] on span "Purchases" at bounding box center [293, 138] width 60 height 19
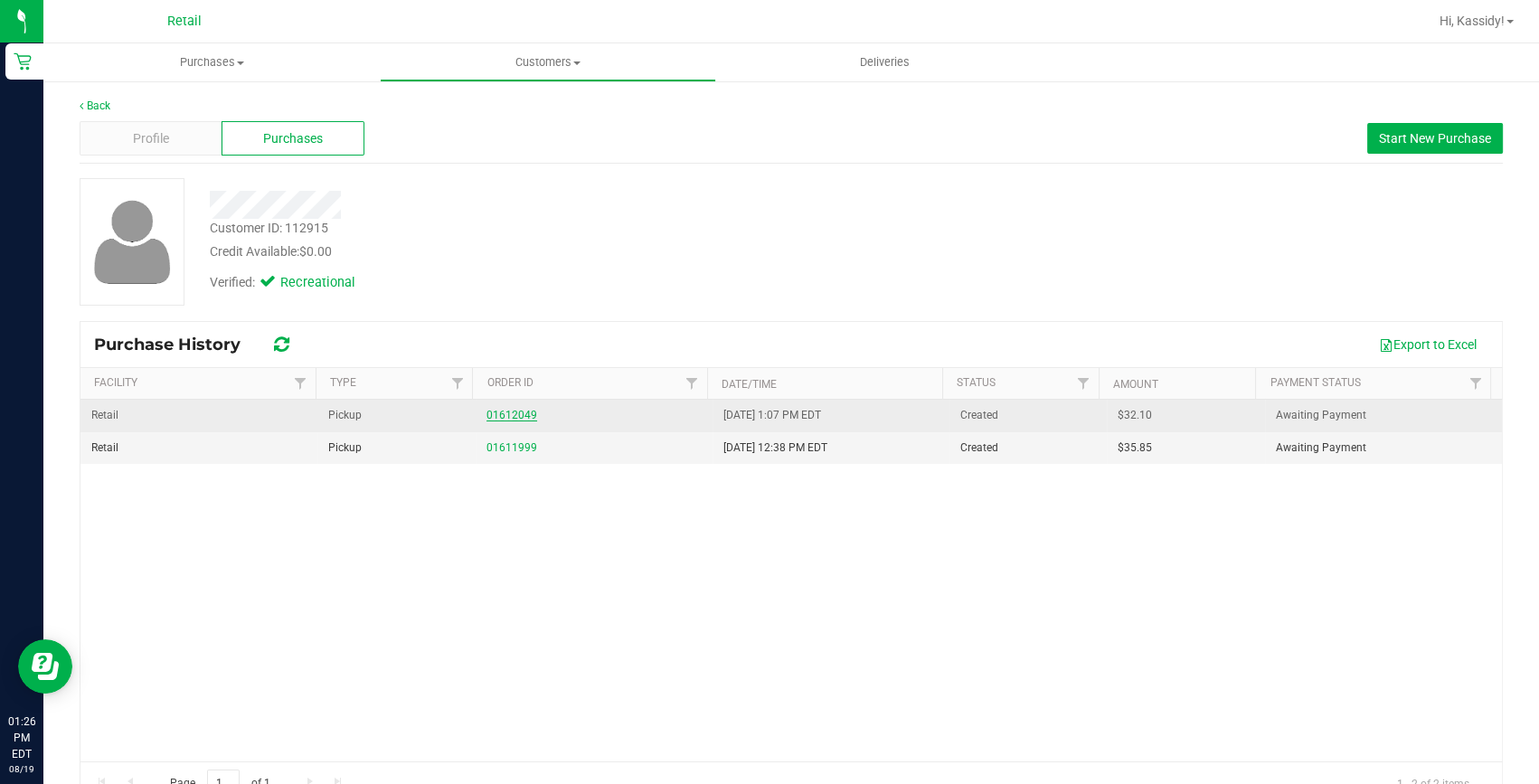
click at [496, 411] on link "01612049" at bounding box center [512, 415] width 51 height 13
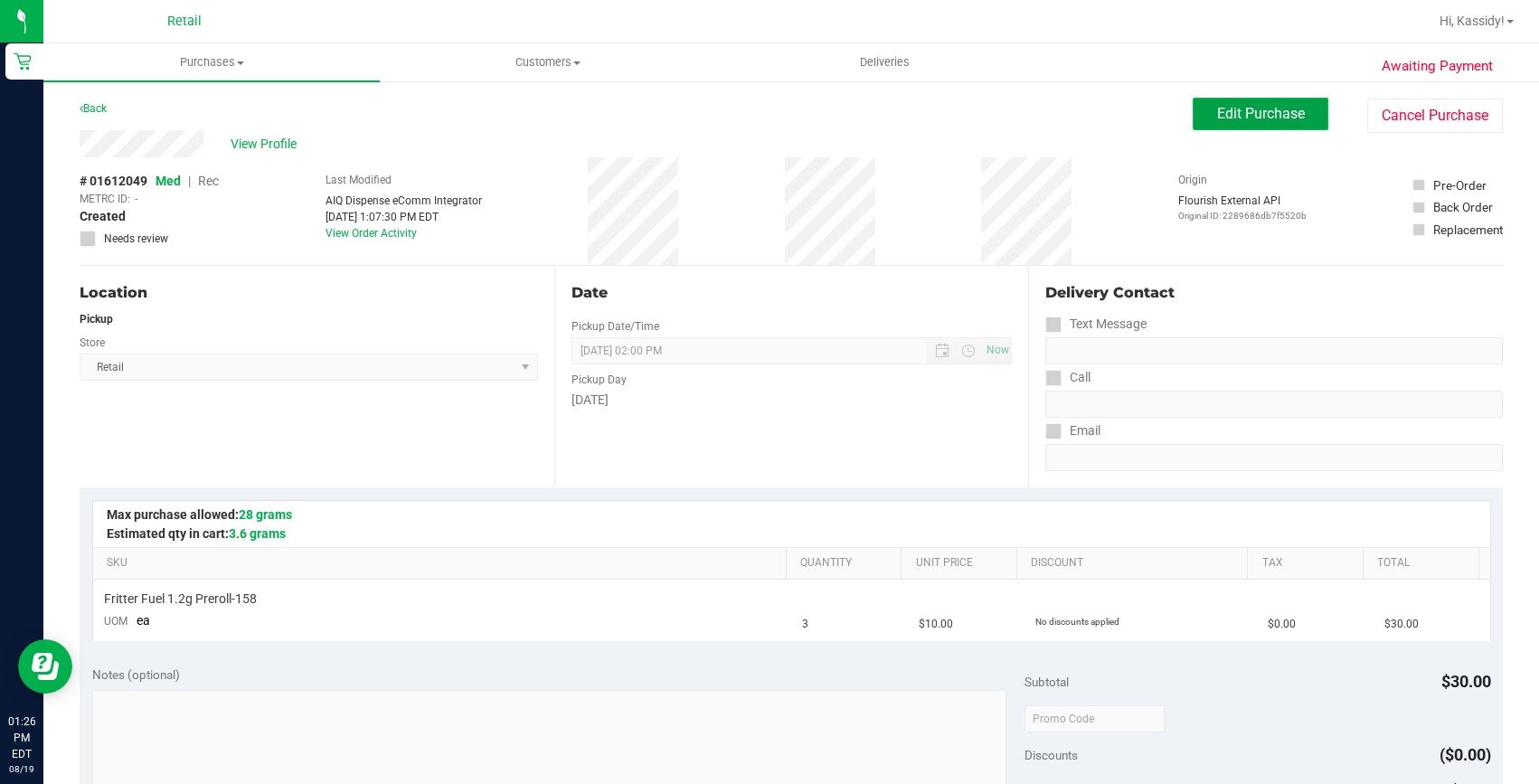
click at [1237, 108] on span "Edit Purchase" at bounding box center [1261, 112] width 88 height 17
click at [208, 183] on span "Rec" at bounding box center [208, 180] width 21 height 15
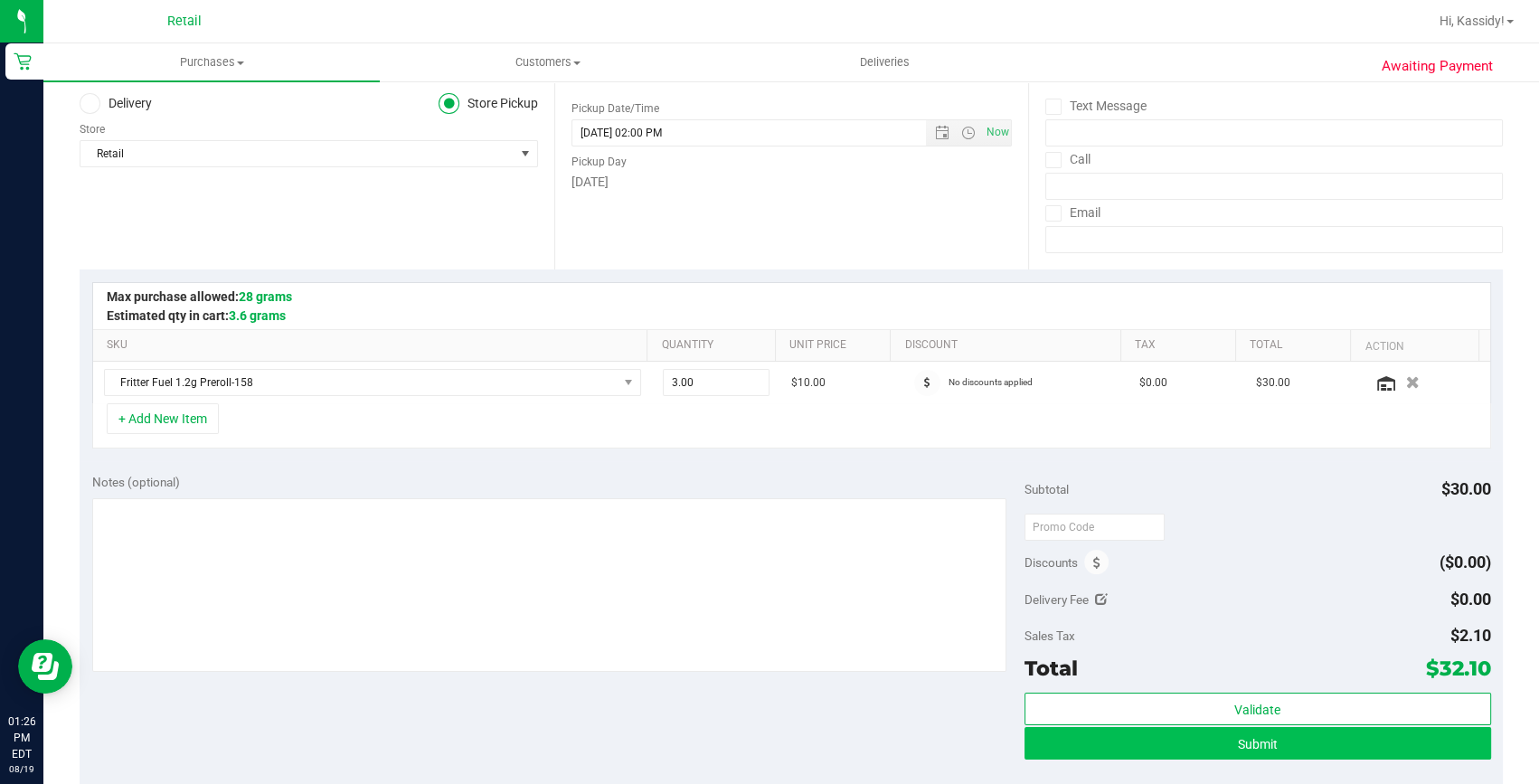
scroll to position [246, 0]
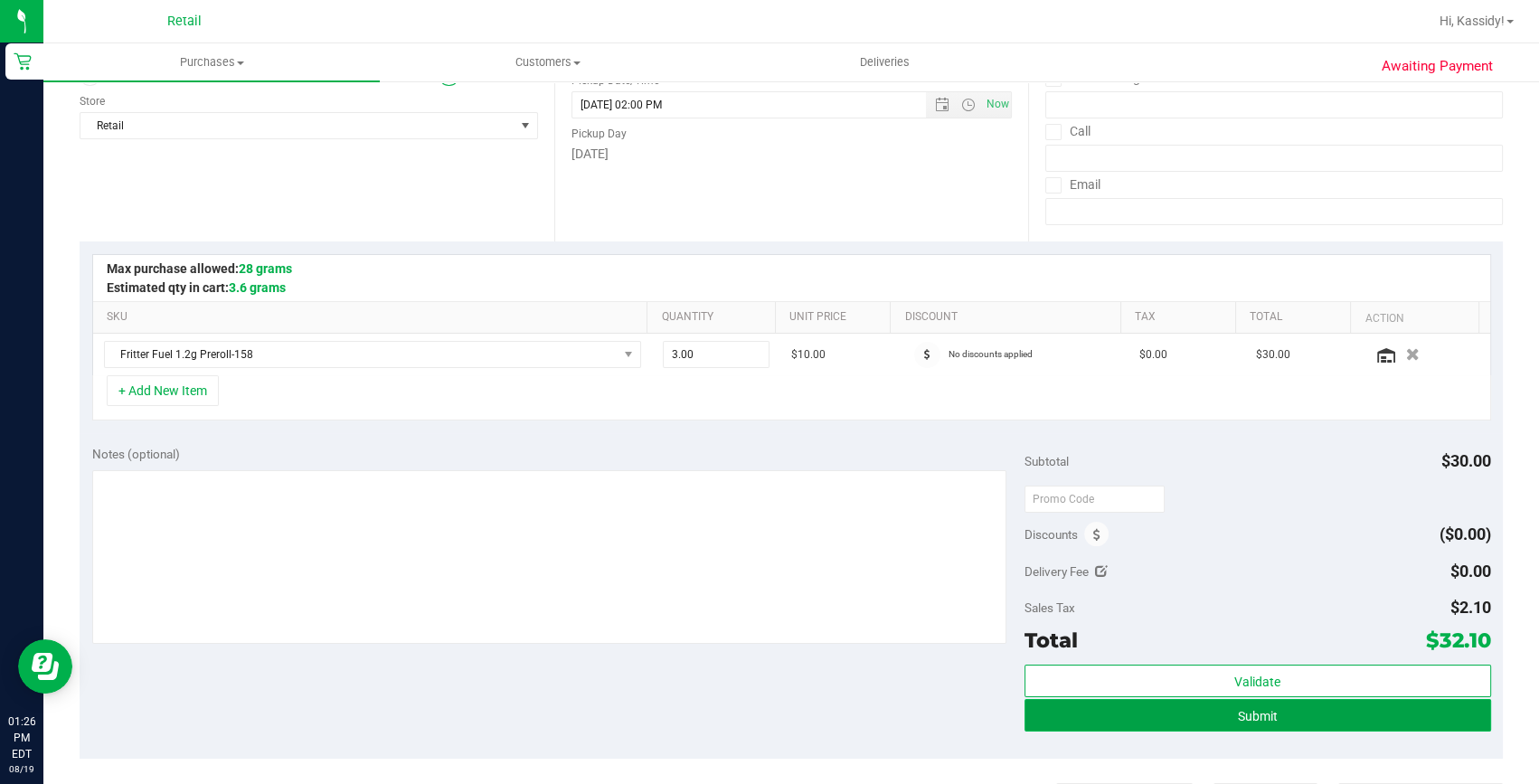
click at [1220, 708] on button "Submit" at bounding box center [1257, 714] width 467 height 33
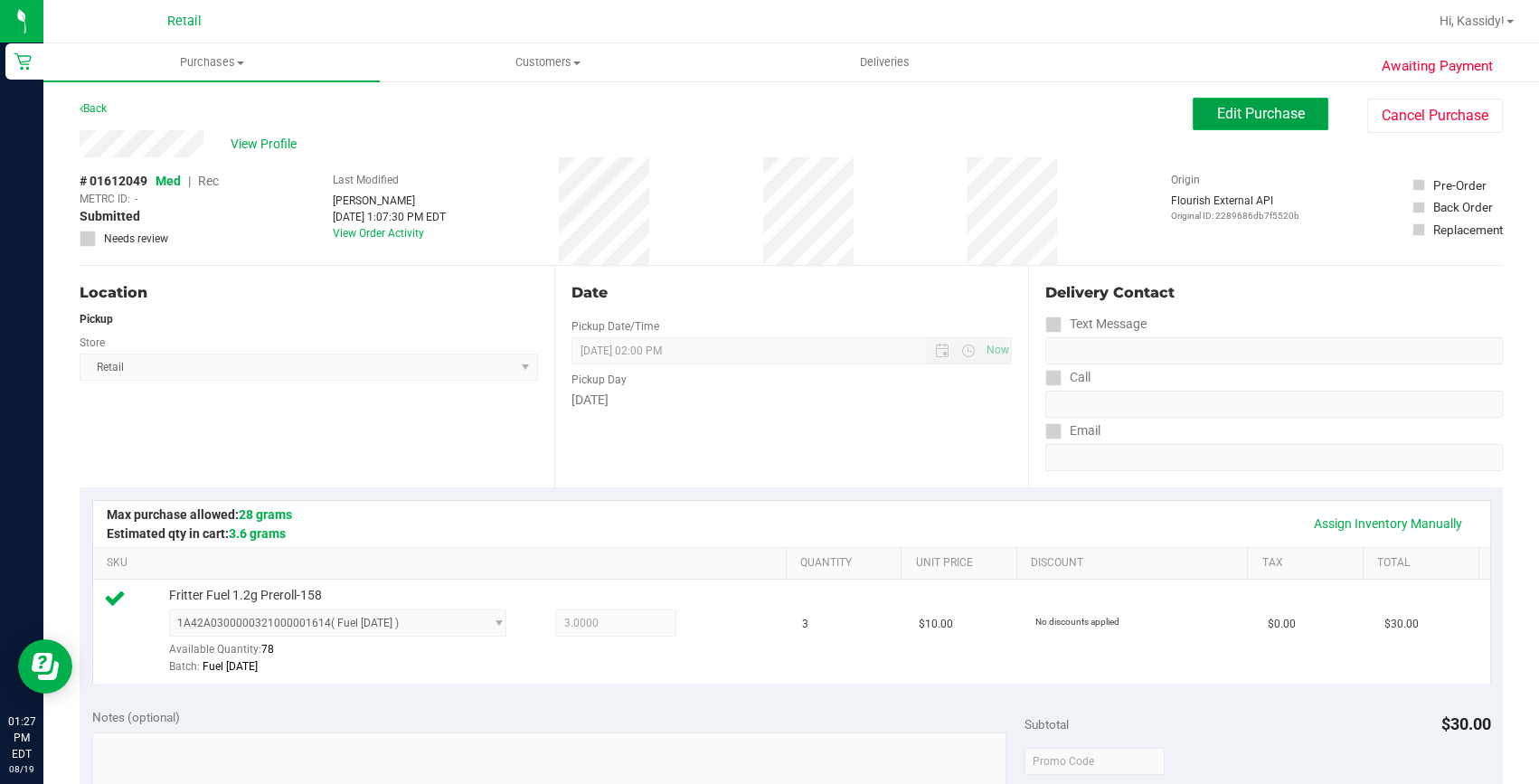
click at [1209, 99] on button "Edit Purchase" at bounding box center [1260, 113] width 135 height 33
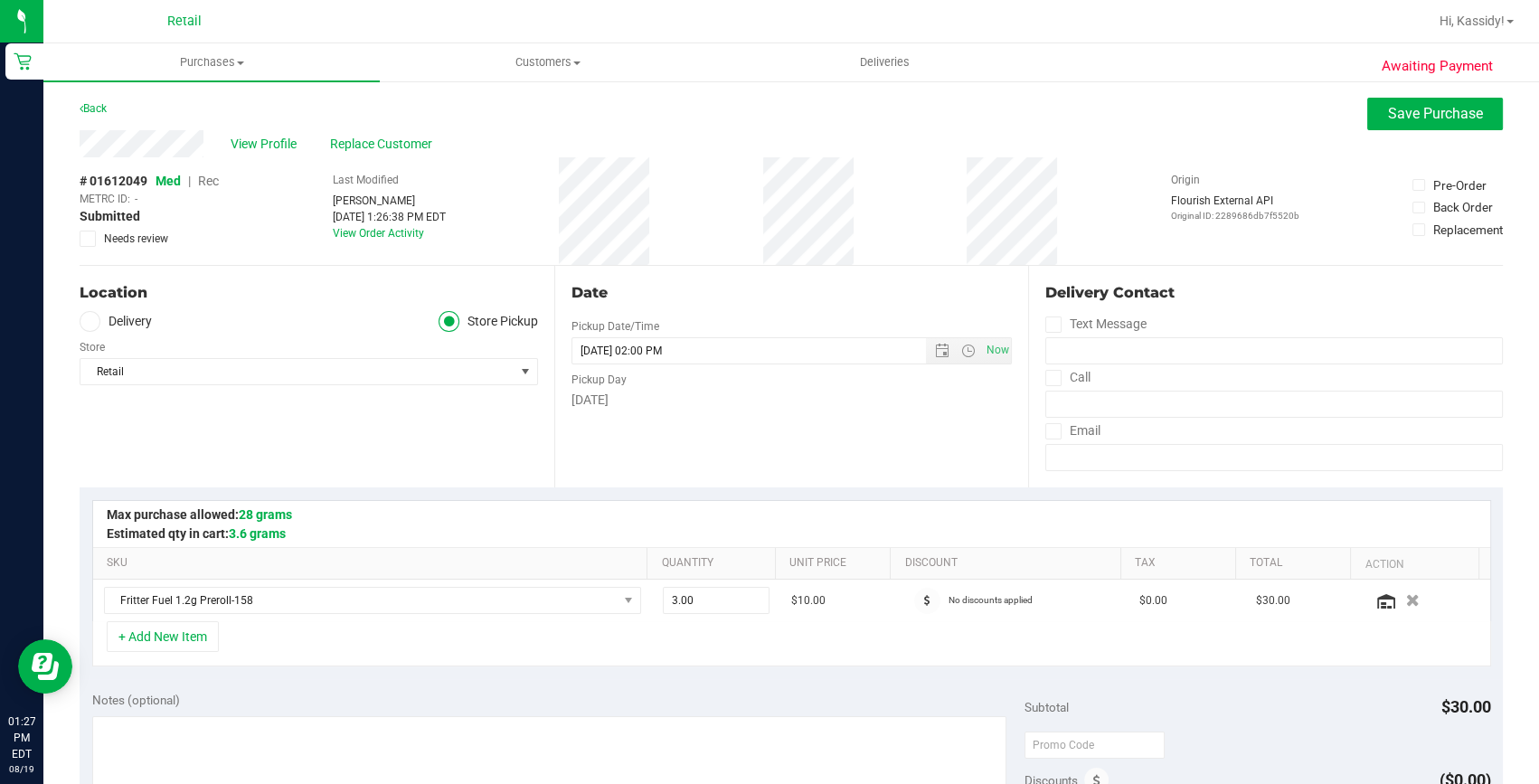
click at [207, 178] on span "Rec" at bounding box center [208, 180] width 21 height 15
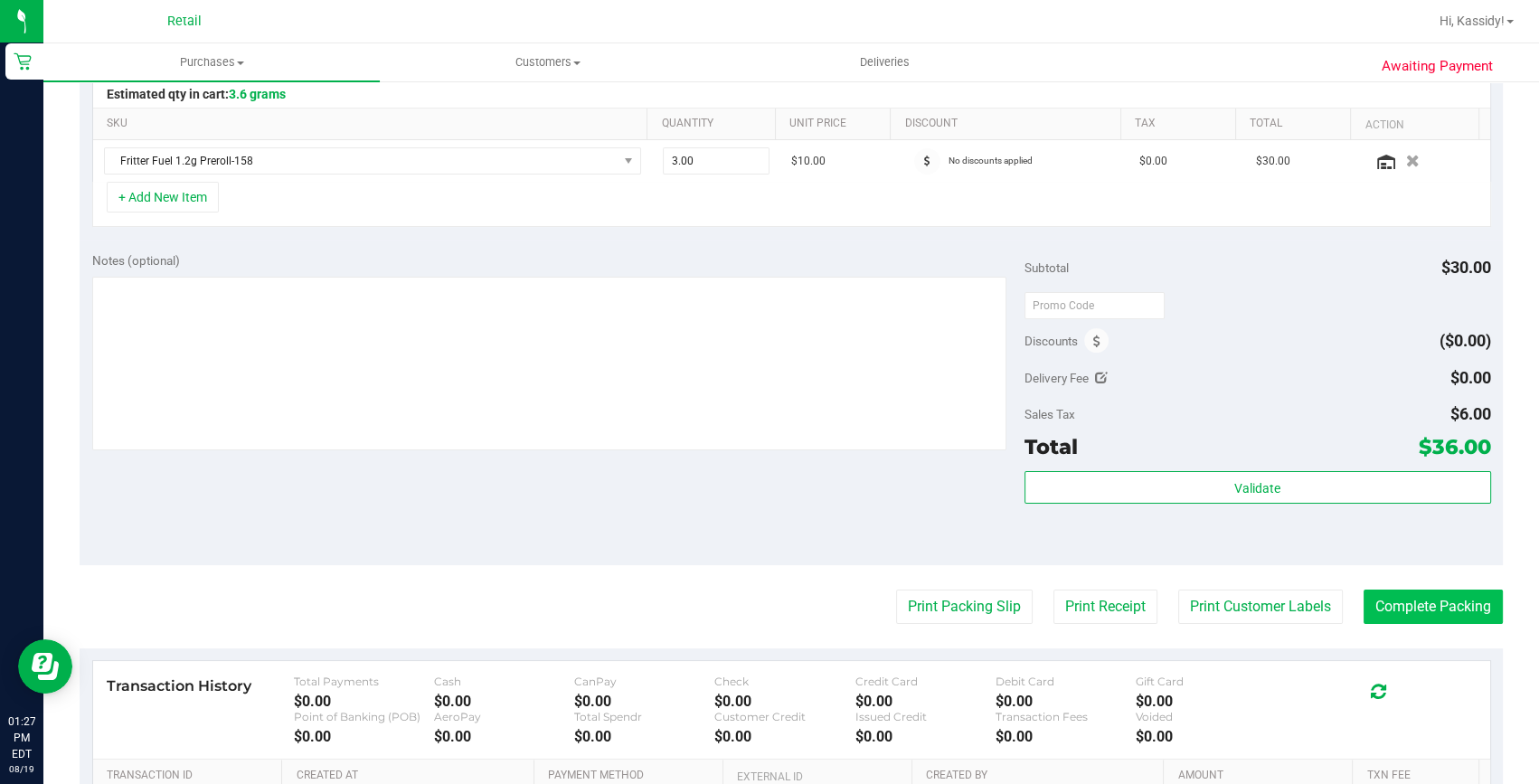
scroll to position [492, 0]
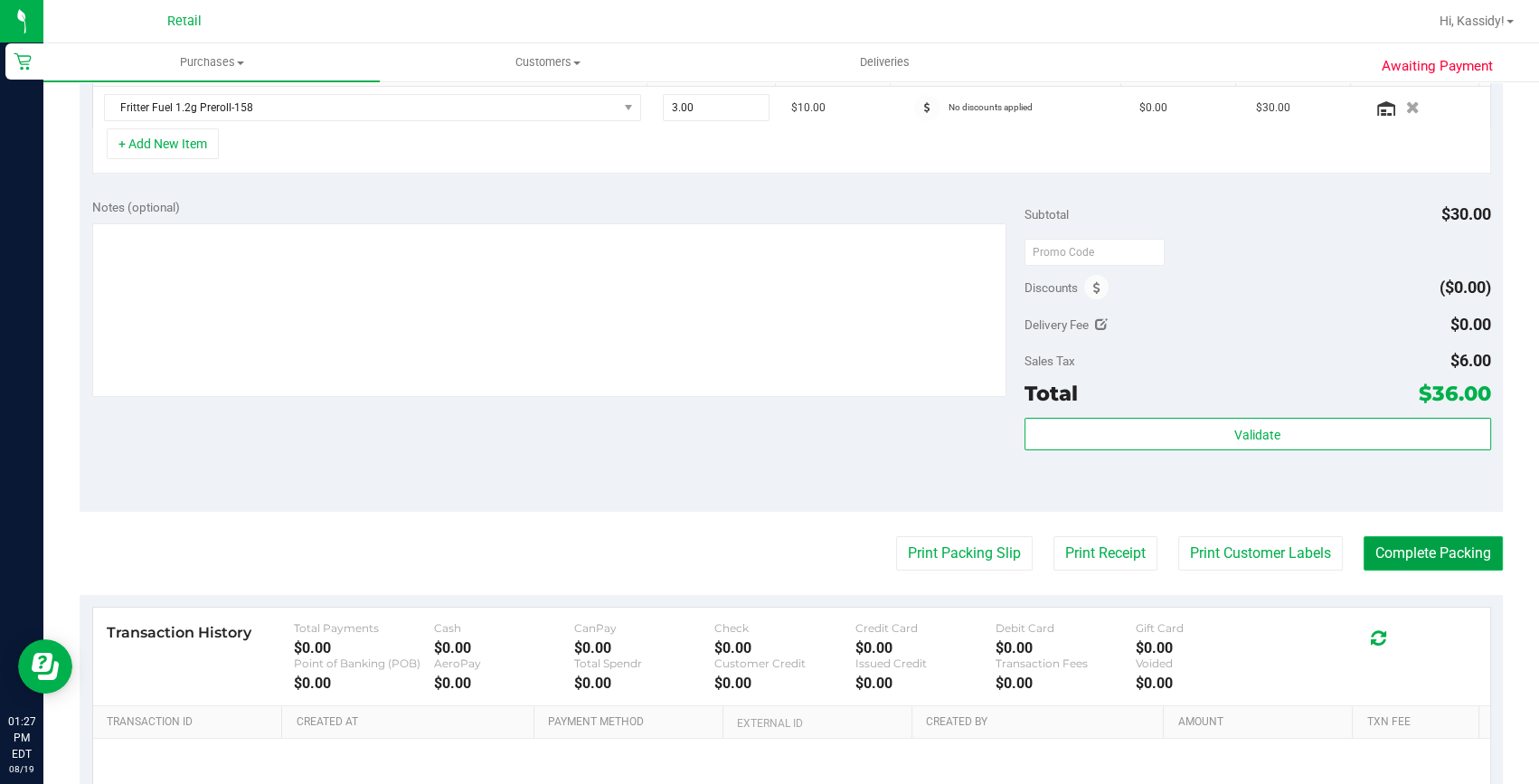
click at [1371, 551] on button "Complete Packing" at bounding box center [1433, 553] width 139 height 35
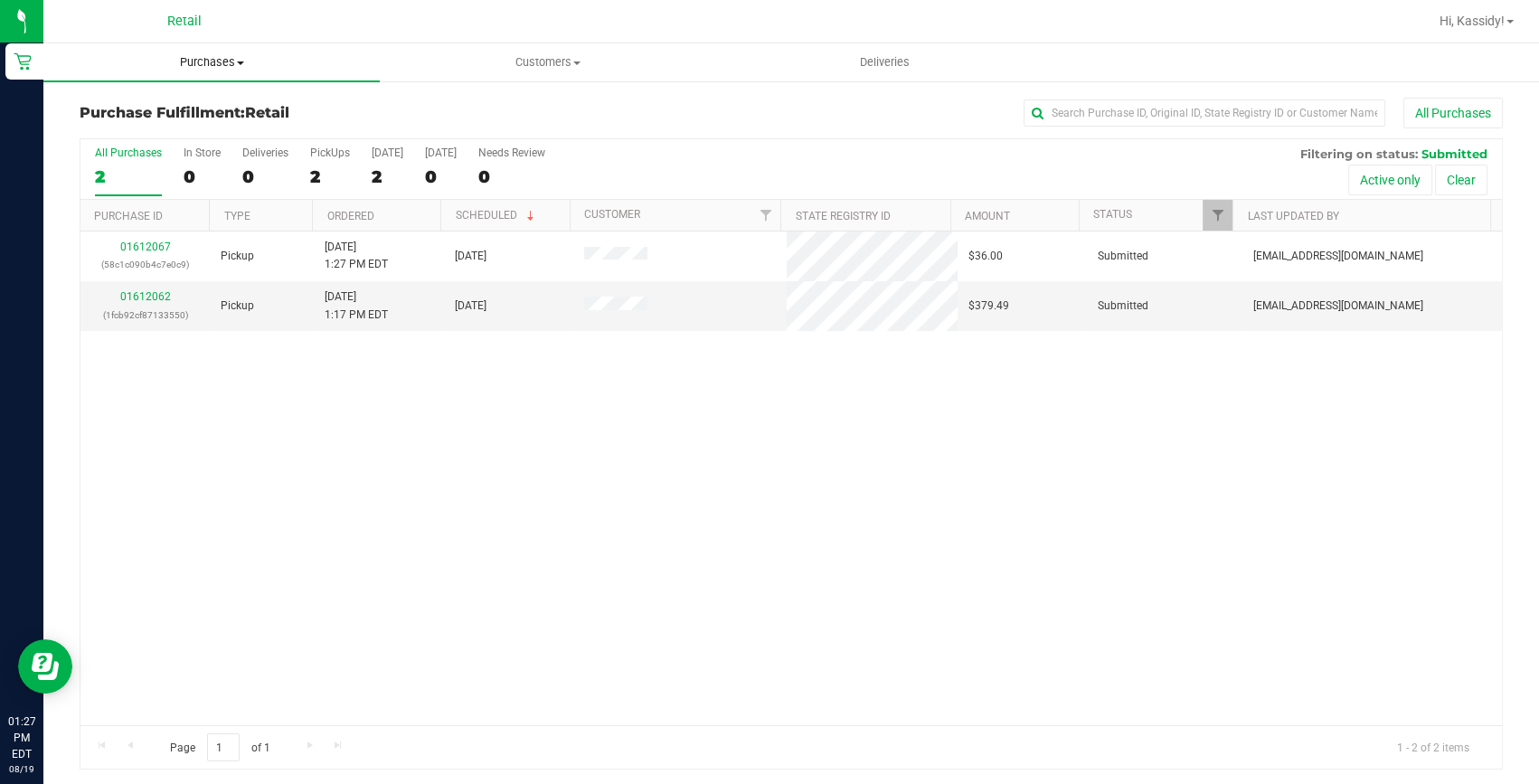
click at [242, 66] on span "Purchases" at bounding box center [212, 63] width 336 height 16
click at [143, 101] on span "Summary of purchases" at bounding box center [136, 108] width 185 height 15
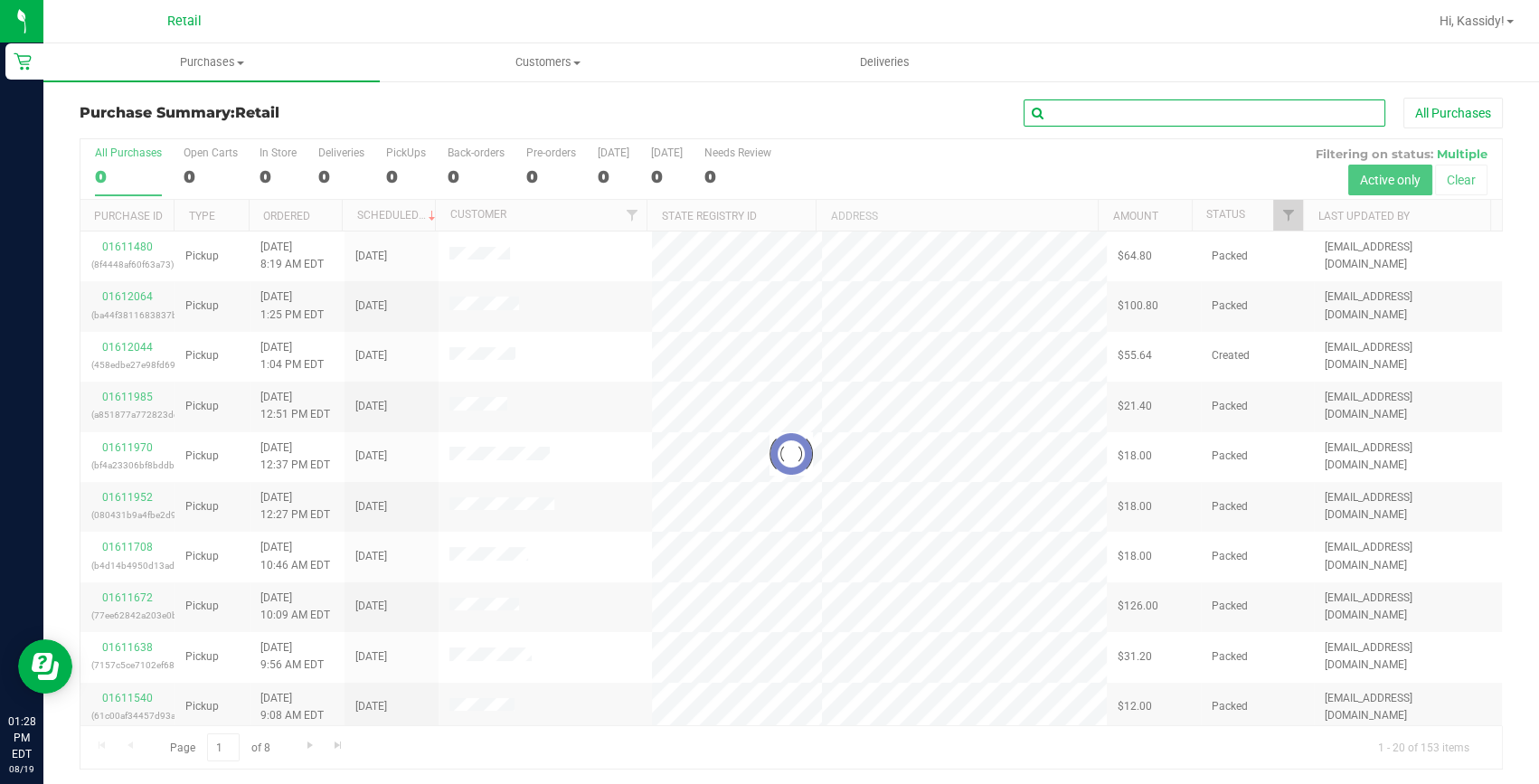
click at [1051, 114] on input "text" at bounding box center [1204, 112] width 361 height 27
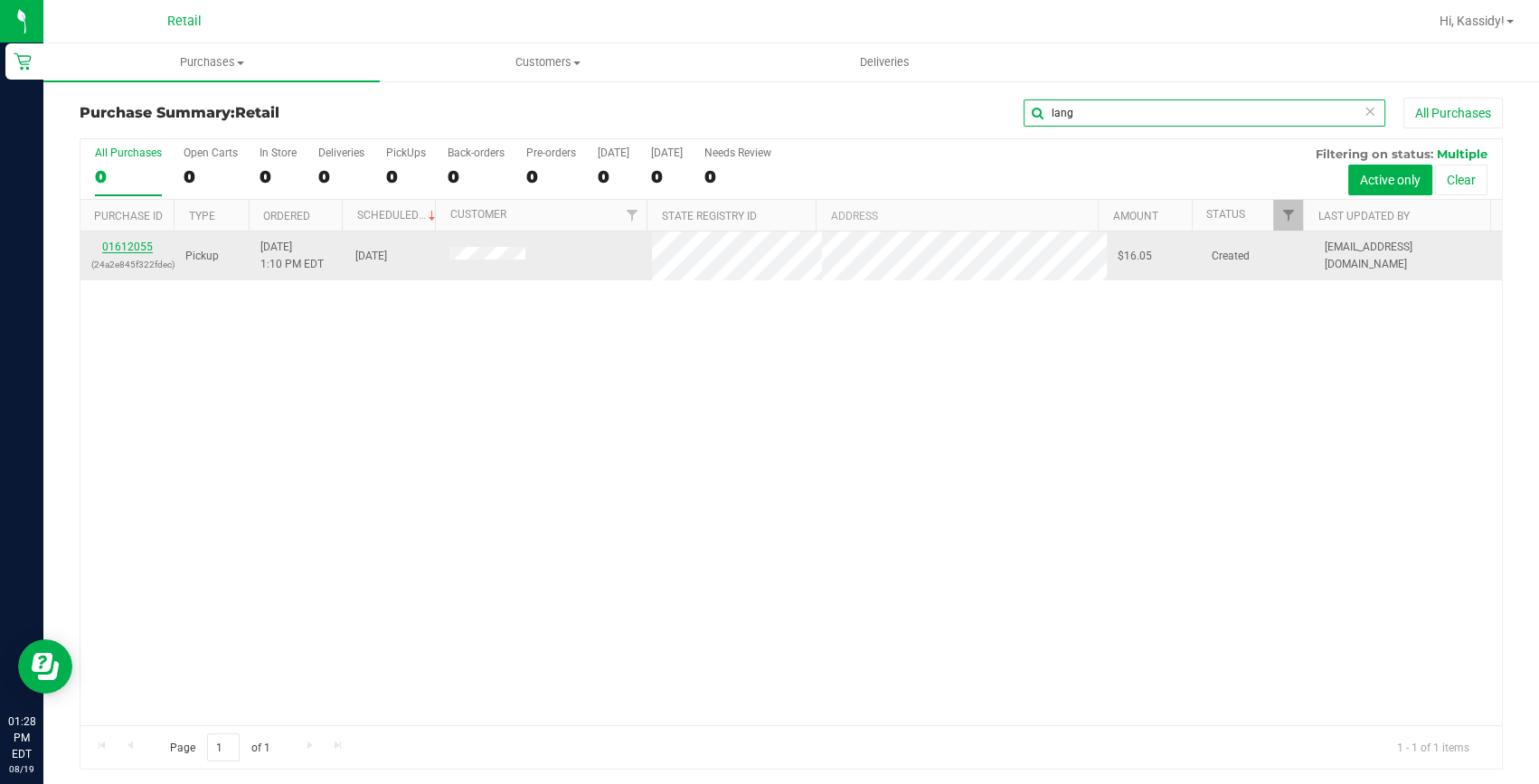
type input "lang"
click at [124, 247] on link "01612055" at bounding box center [127, 247] width 51 height 13
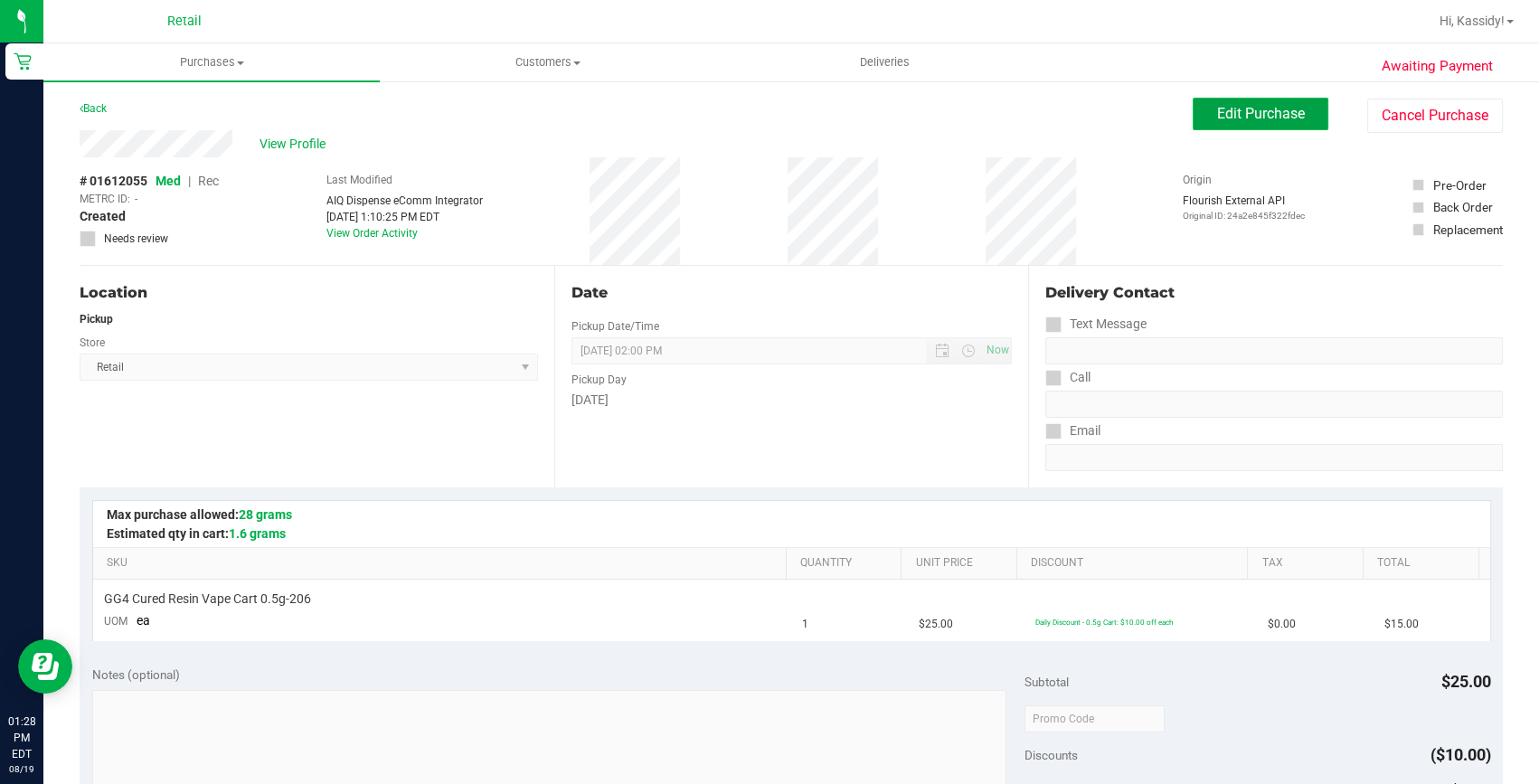
click at [1235, 112] on span "Edit Purchase" at bounding box center [1261, 112] width 88 height 17
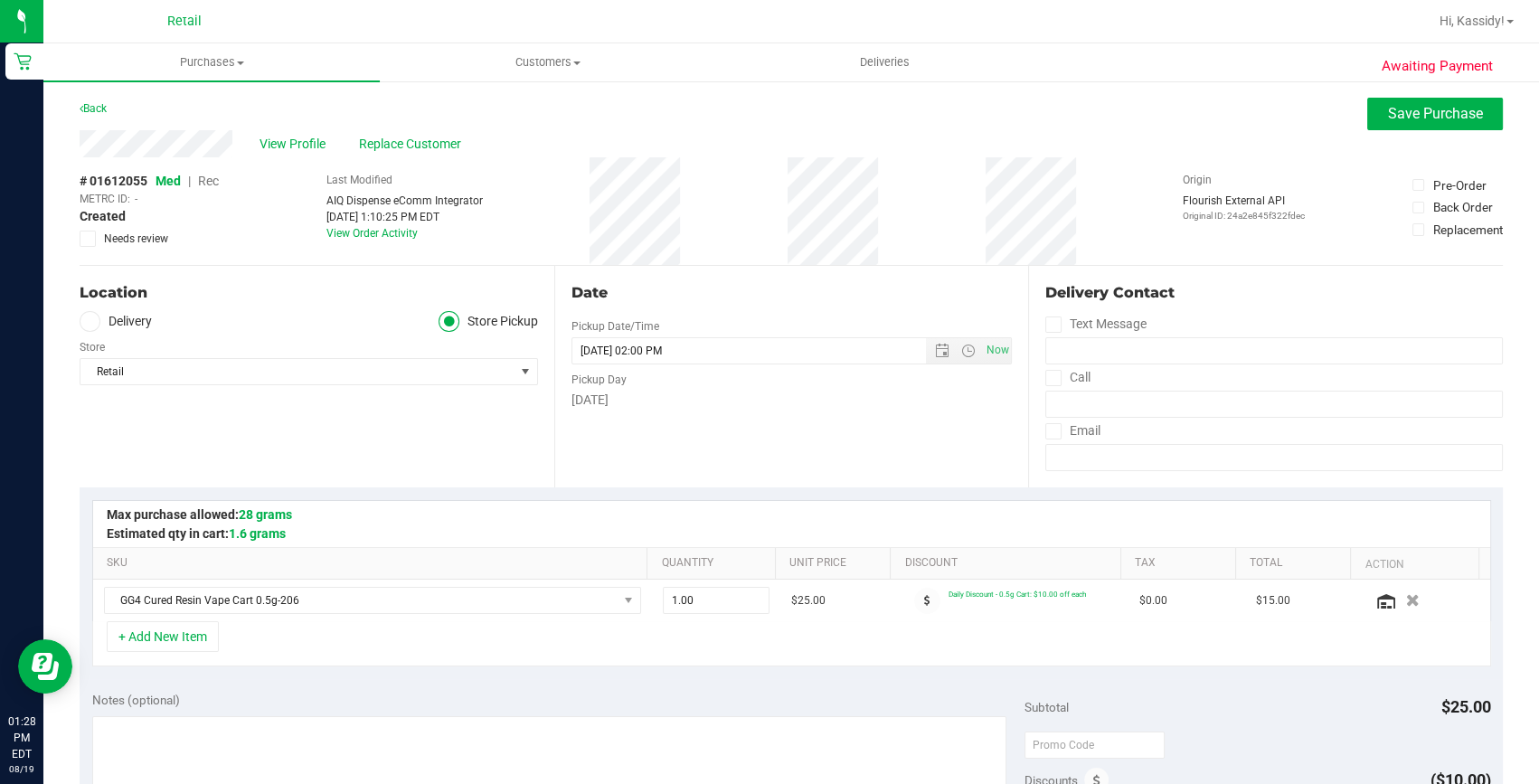
click at [202, 181] on span "Rec" at bounding box center [208, 180] width 21 height 15
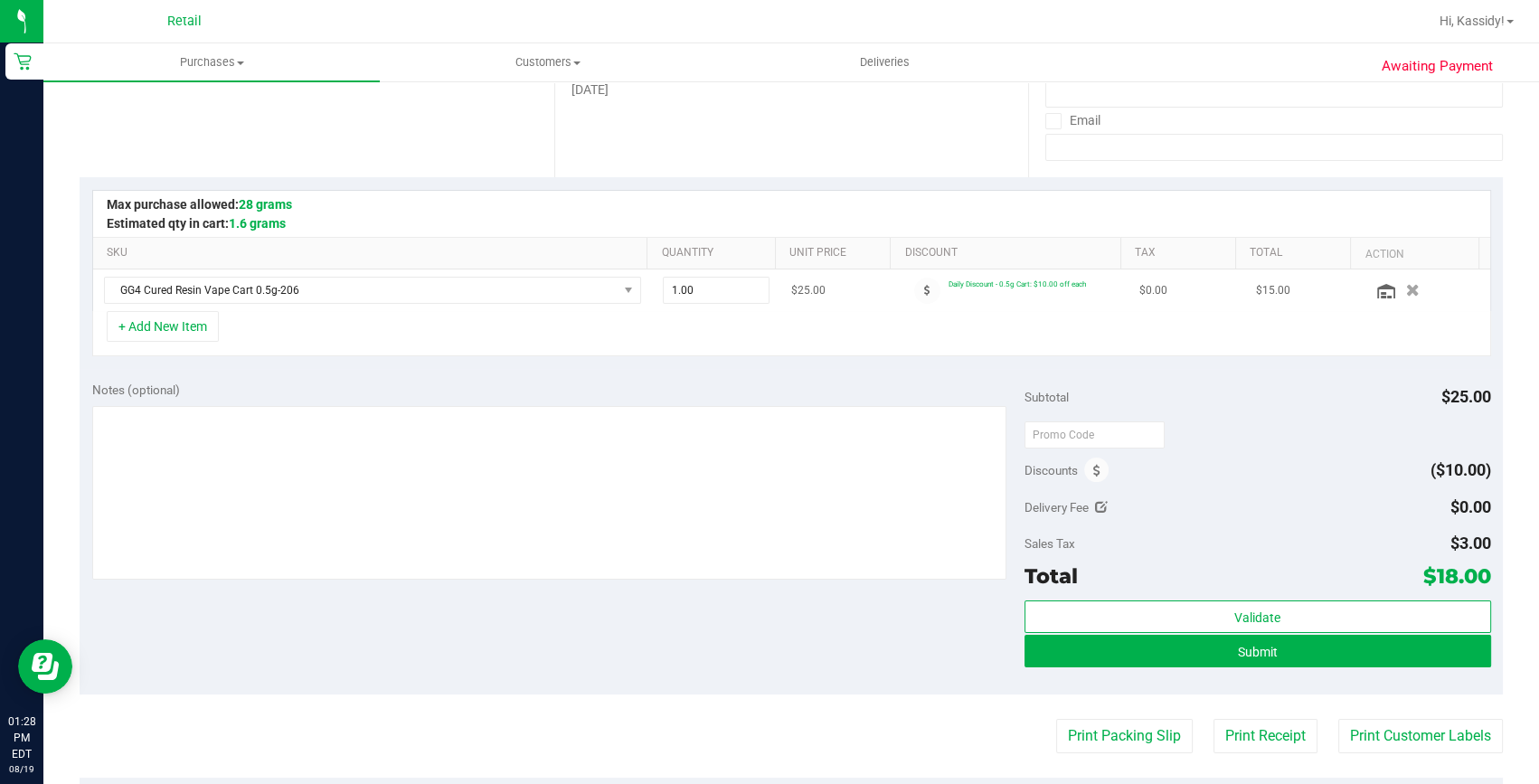
scroll to position [328, 0]
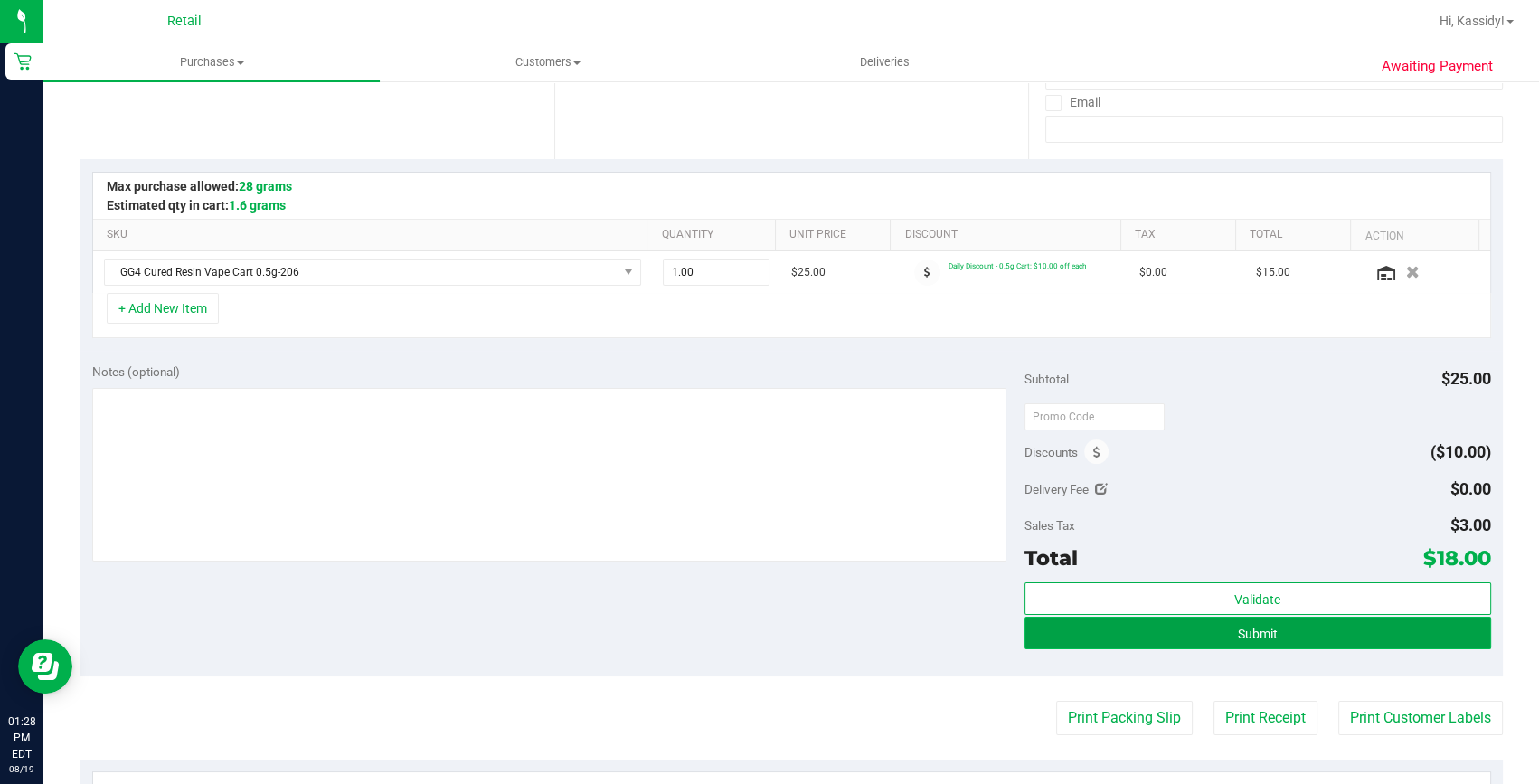
click at [1109, 642] on button "Submit" at bounding box center [1257, 633] width 467 height 33
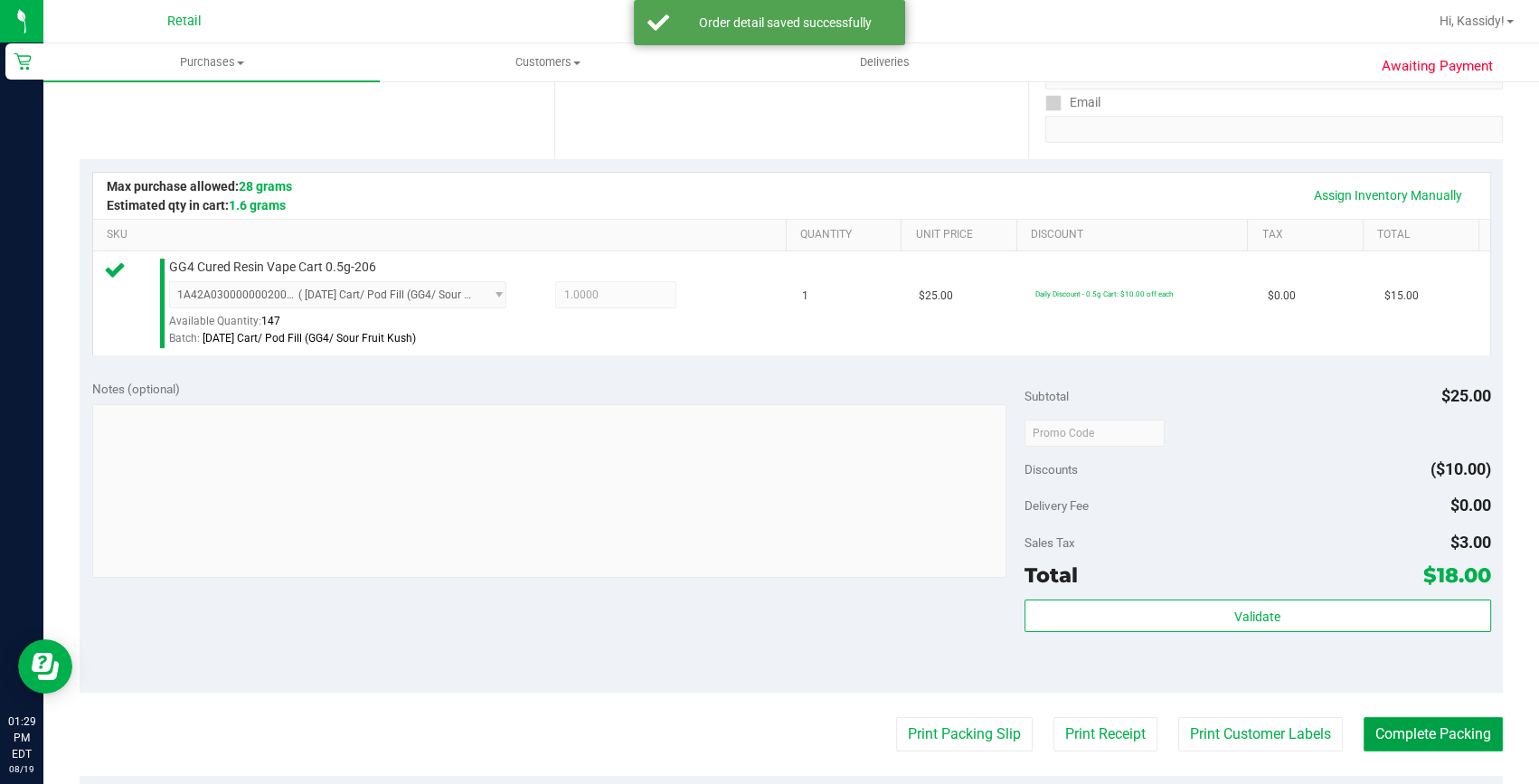
click at [1403, 722] on button "Complete Packing" at bounding box center [1433, 733] width 139 height 35
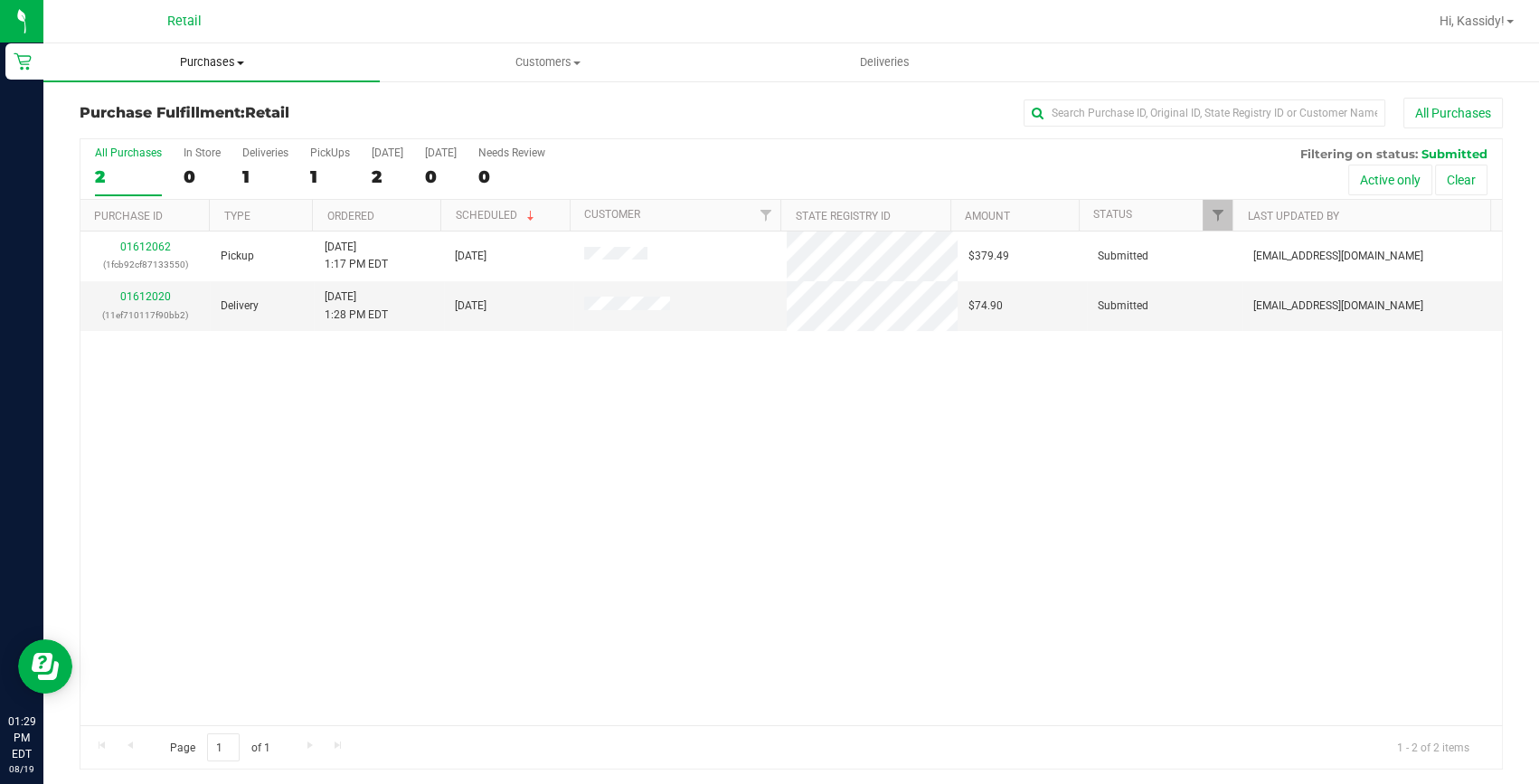
click at [233, 57] on span "Purchases" at bounding box center [212, 63] width 336 height 16
click at [220, 102] on span "Summary of purchases" at bounding box center [136, 108] width 185 height 15
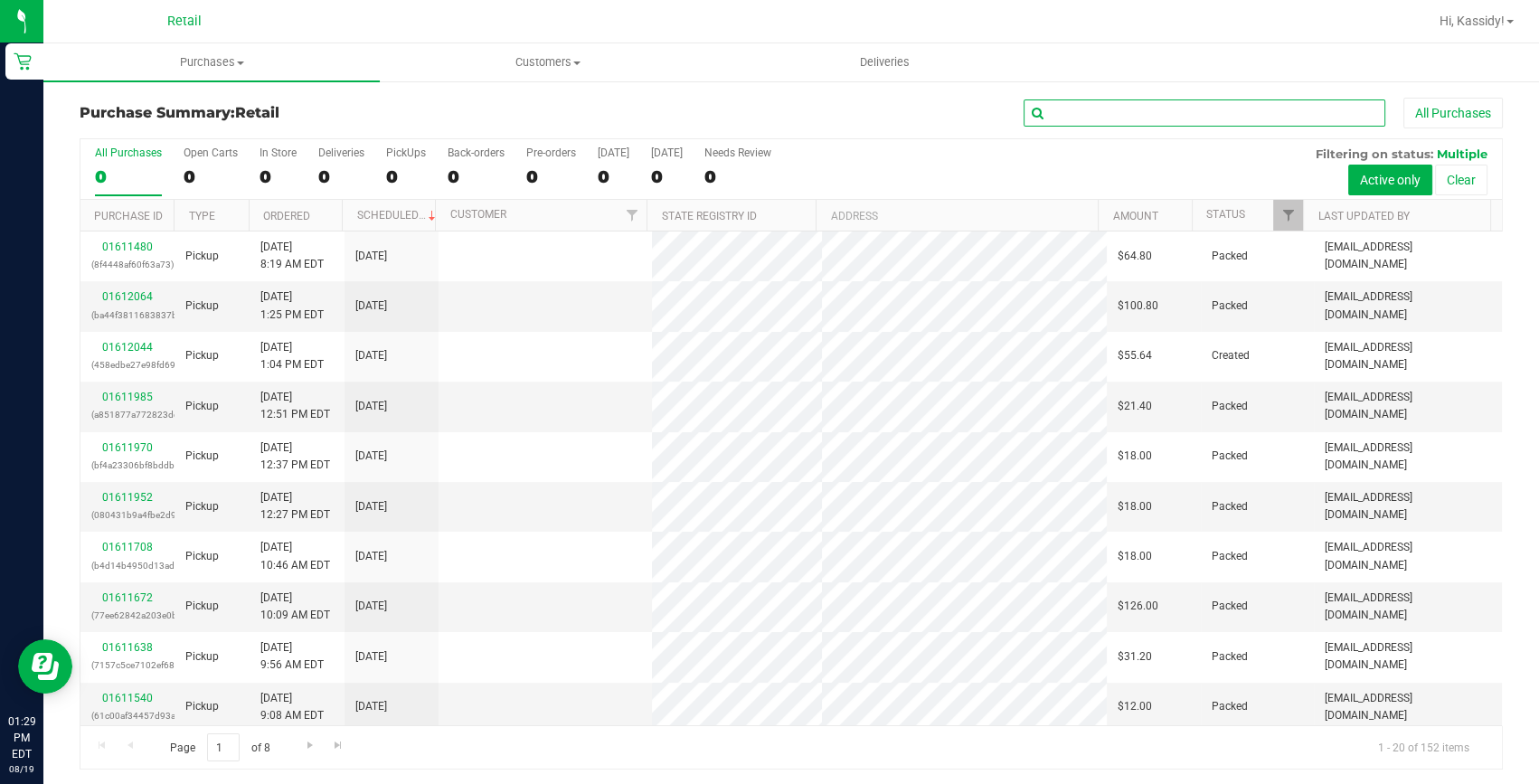
click at [1088, 112] on input "text" at bounding box center [1204, 112] width 361 height 27
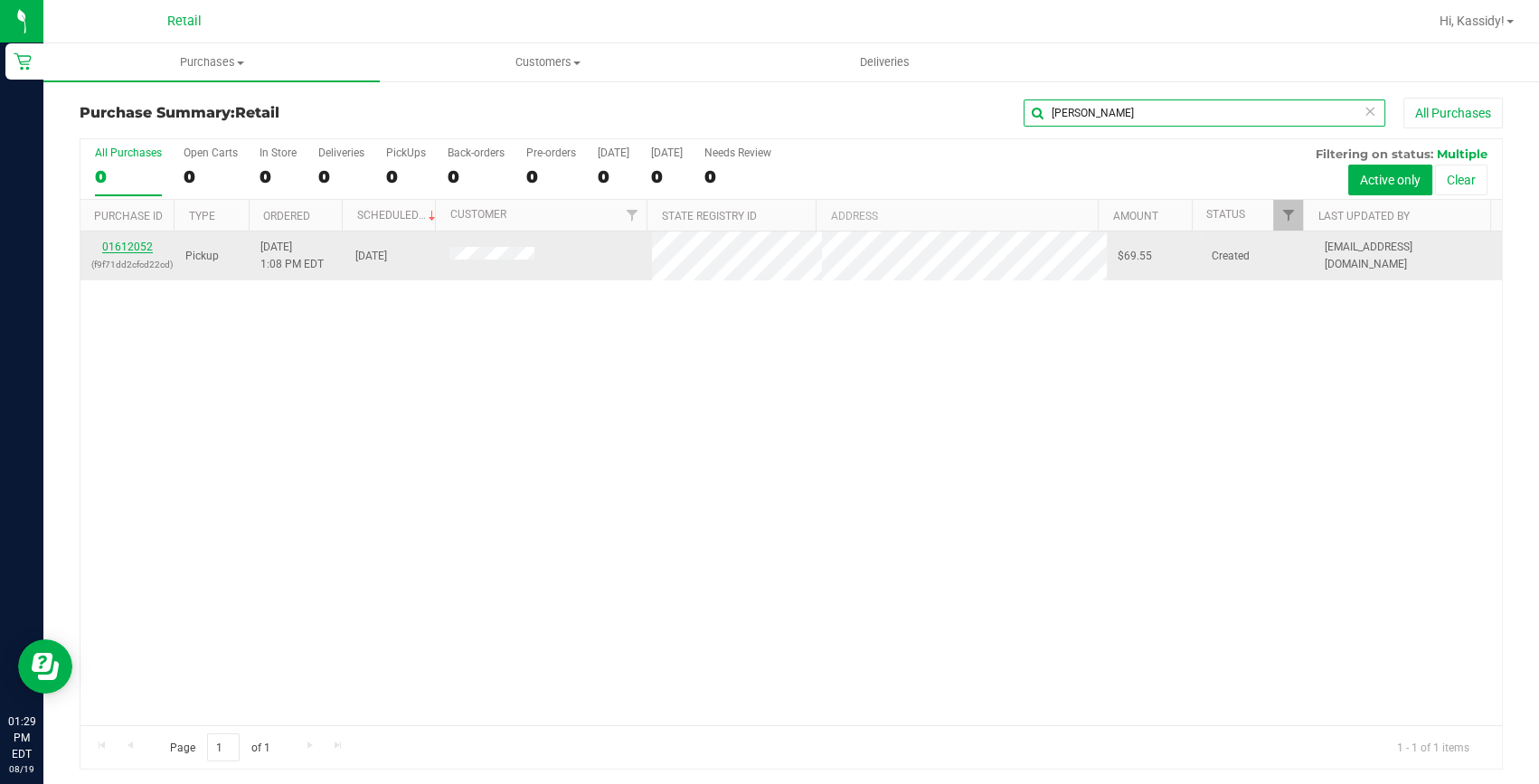
type input "[PERSON_NAME]"
click at [126, 244] on link "01612052" at bounding box center [127, 247] width 51 height 13
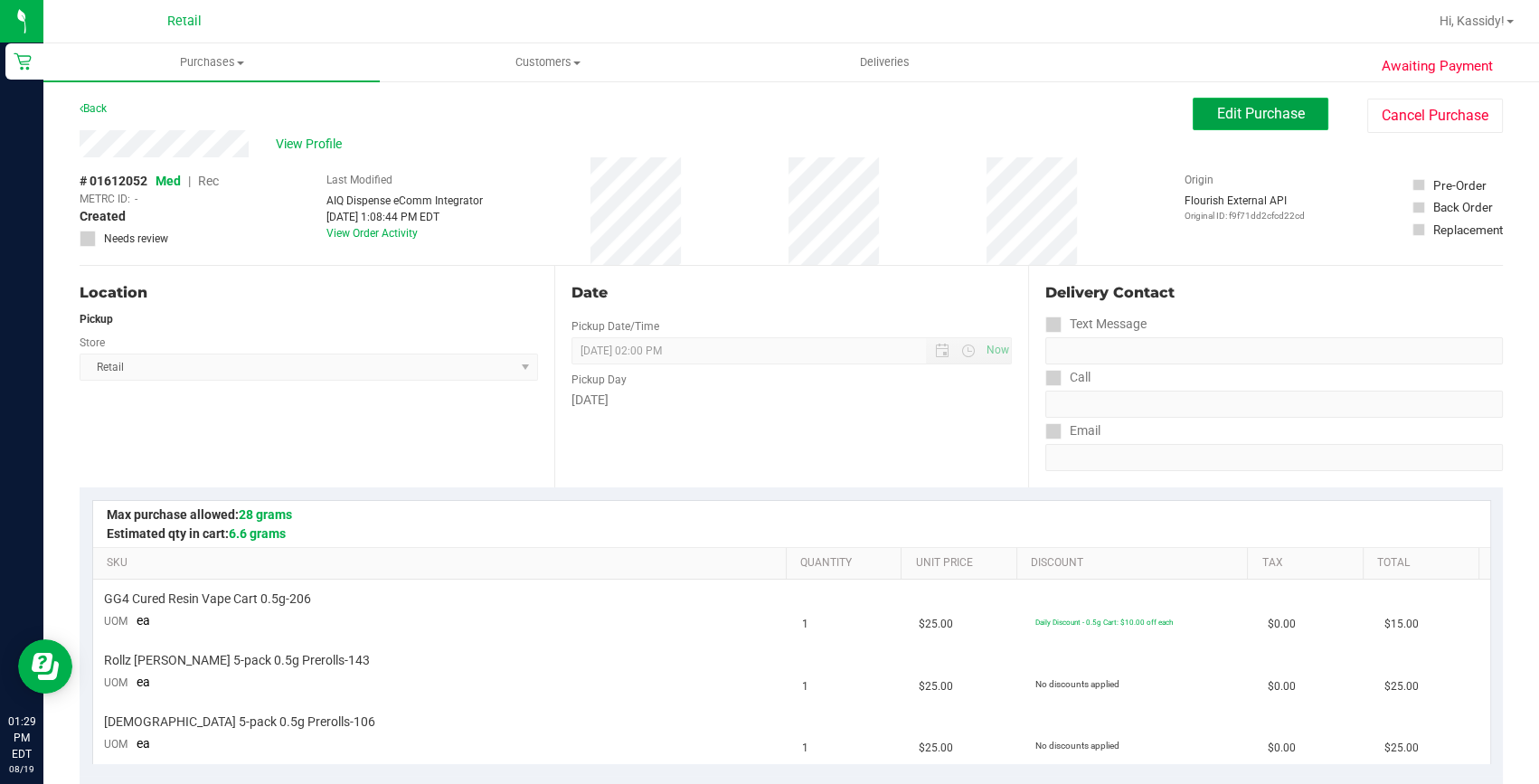
click at [1217, 119] on span "Edit Purchase" at bounding box center [1261, 112] width 88 height 17
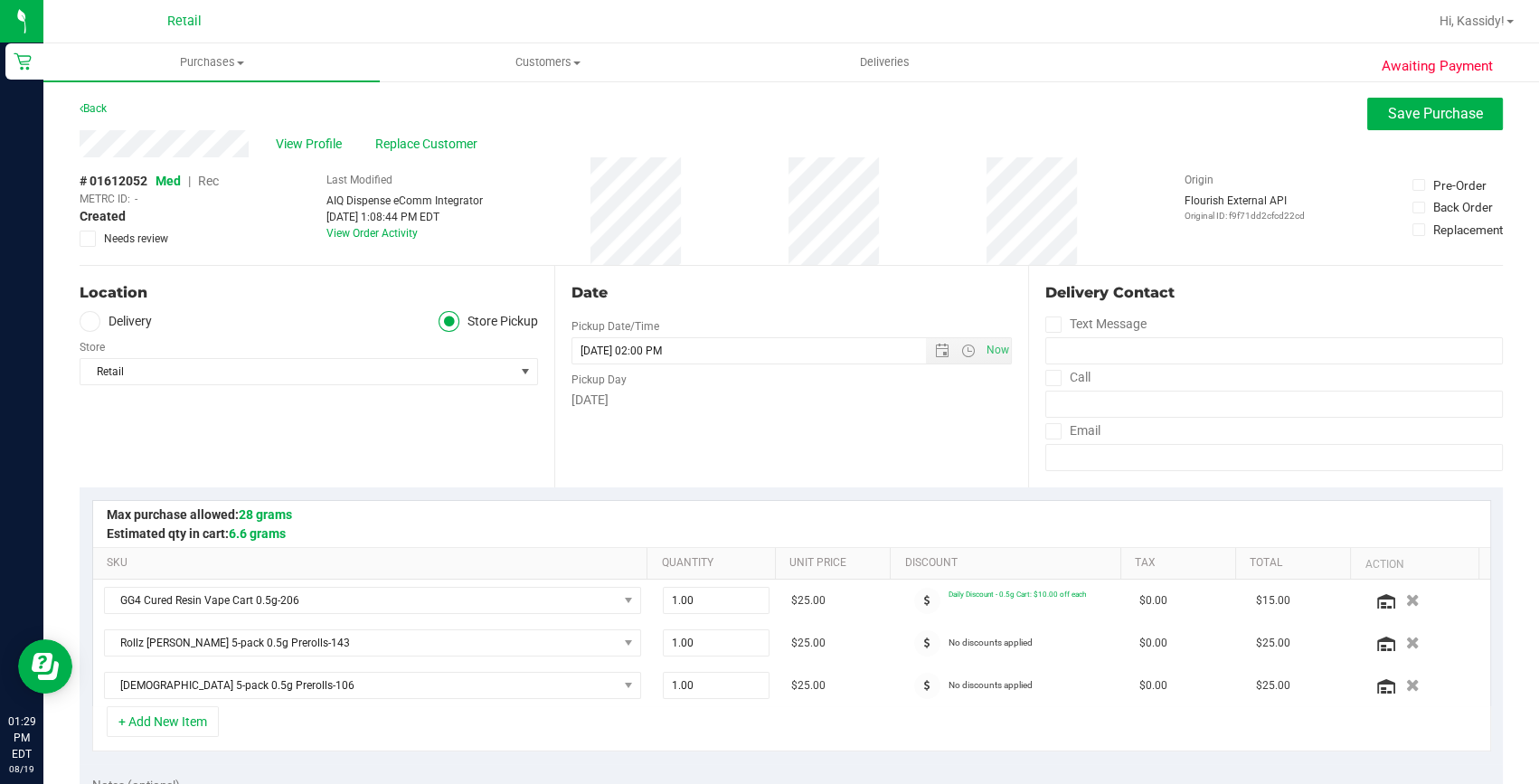
click at [206, 180] on span "Rec" at bounding box center [208, 180] width 21 height 15
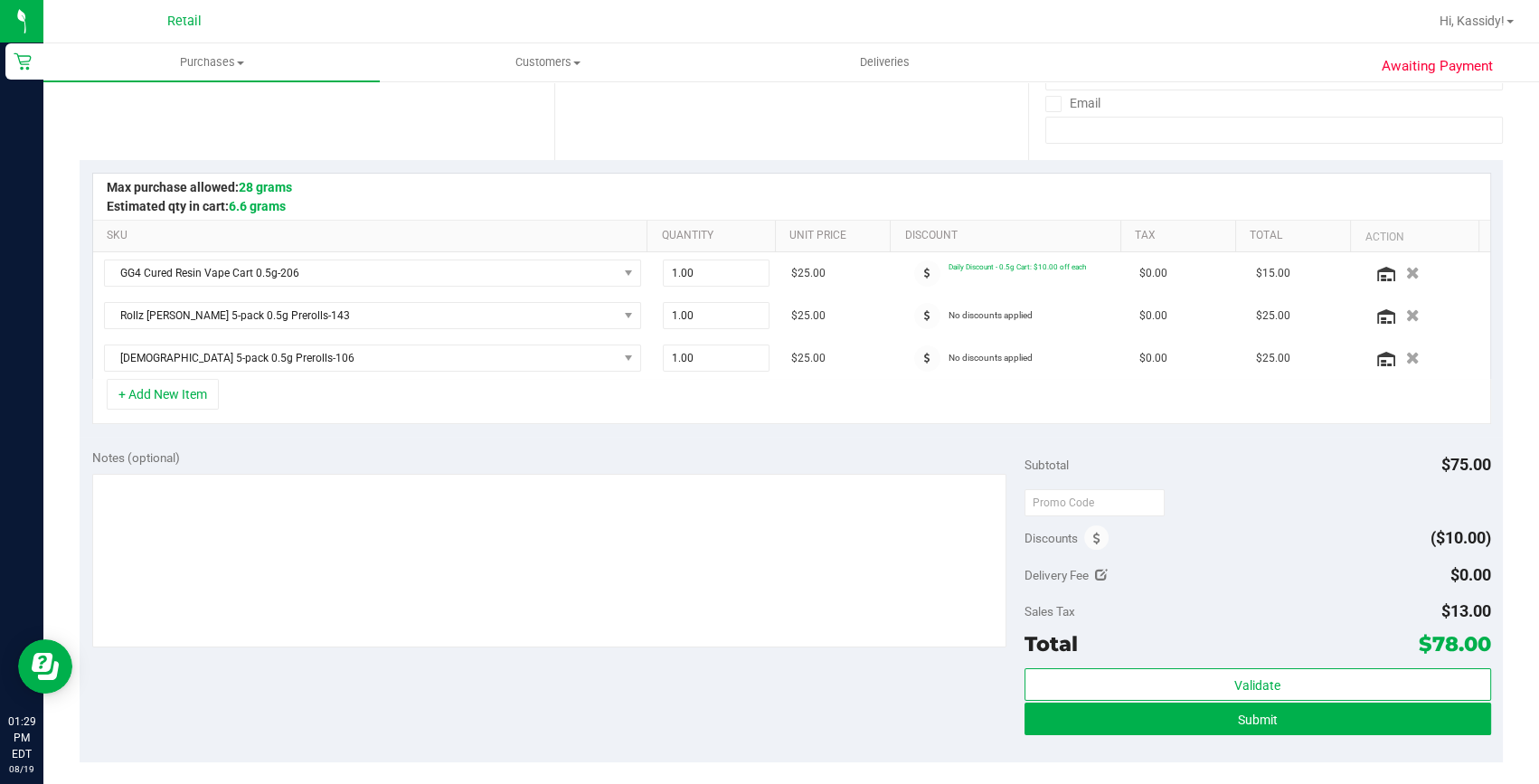
scroll to position [328, 0]
click at [1253, 725] on button "Submit" at bounding box center [1257, 717] width 467 height 33
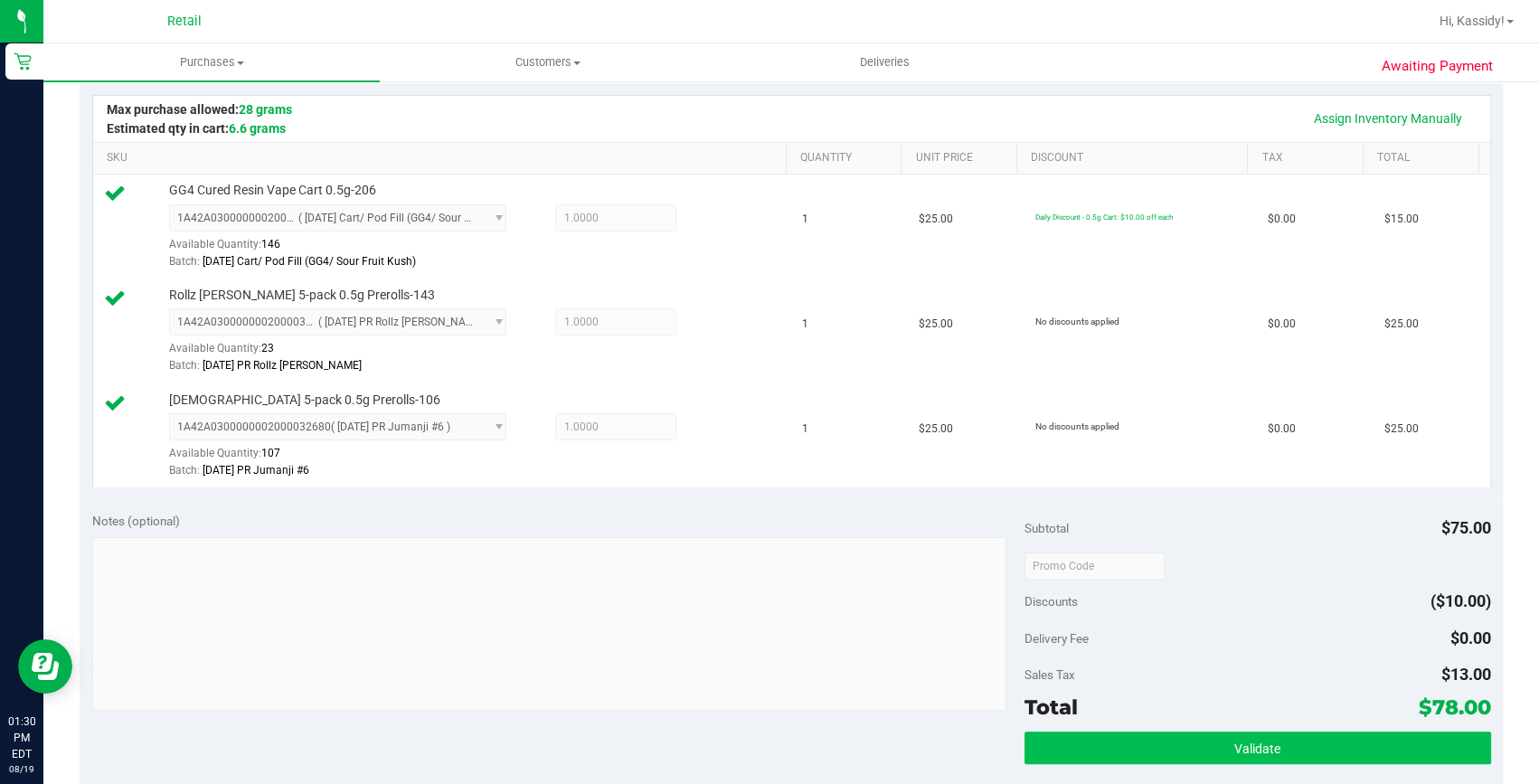
scroll to position [492, 0]
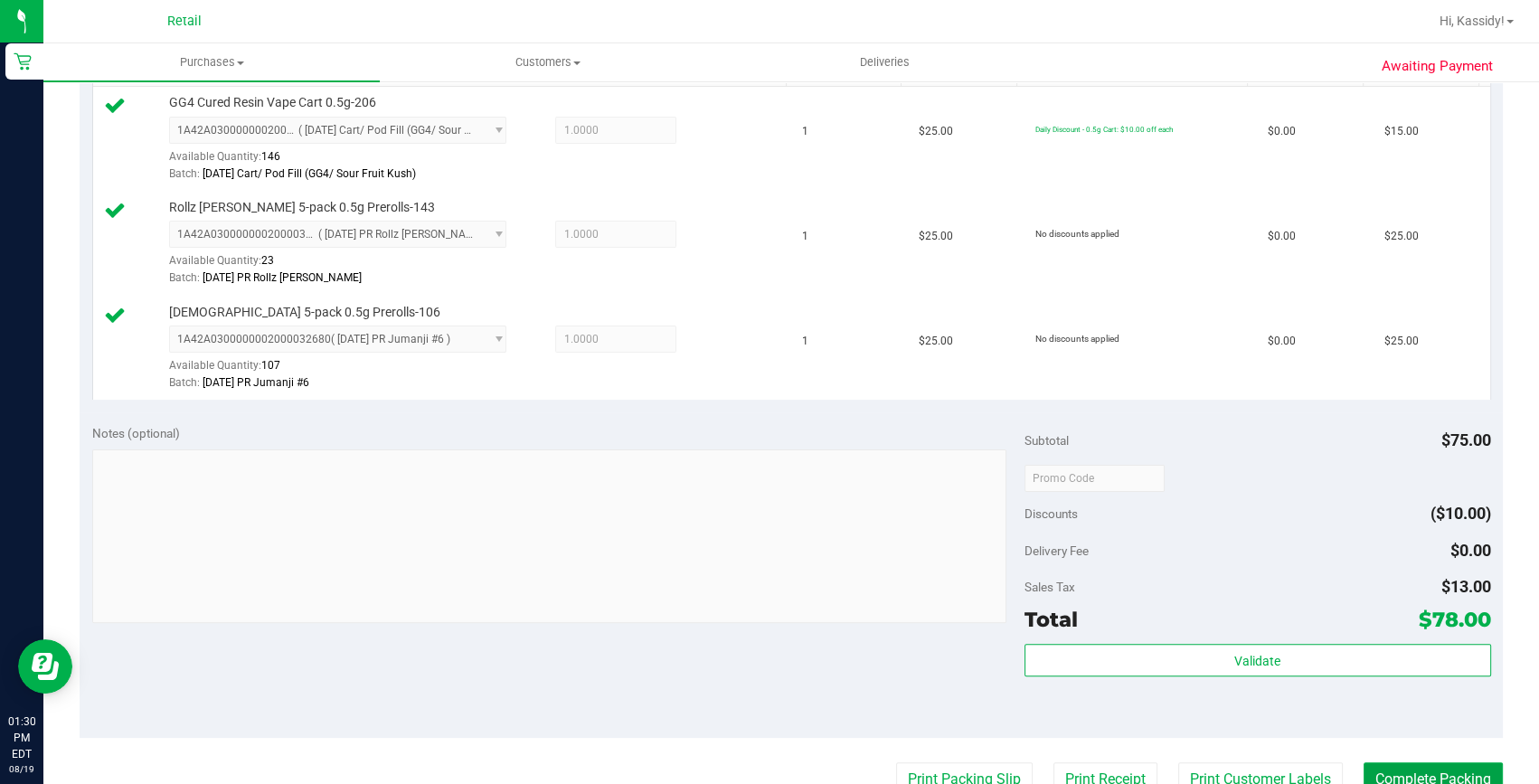
click at [1391, 762] on button "Complete Packing" at bounding box center [1433, 779] width 139 height 35
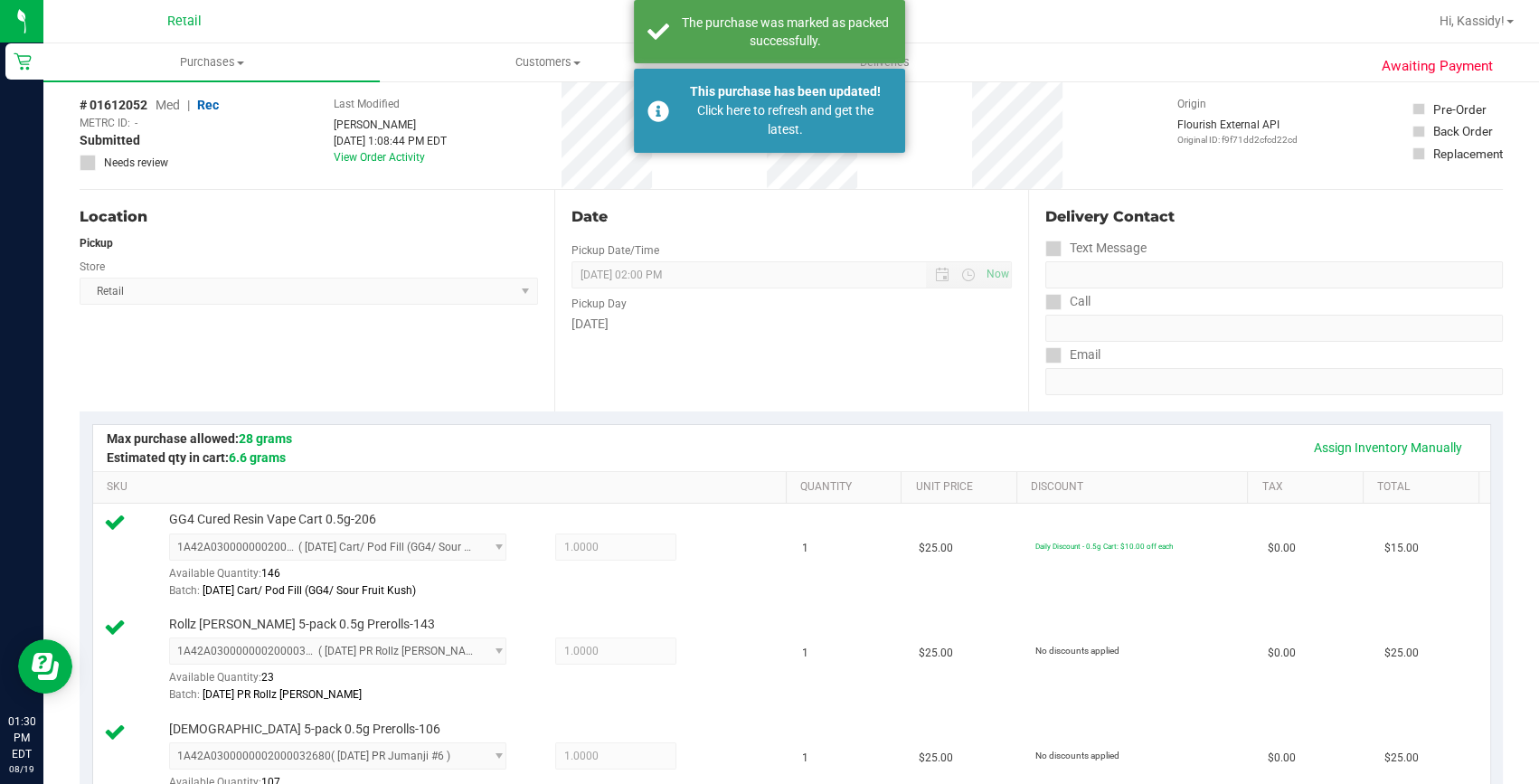
scroll to position [0, 0]
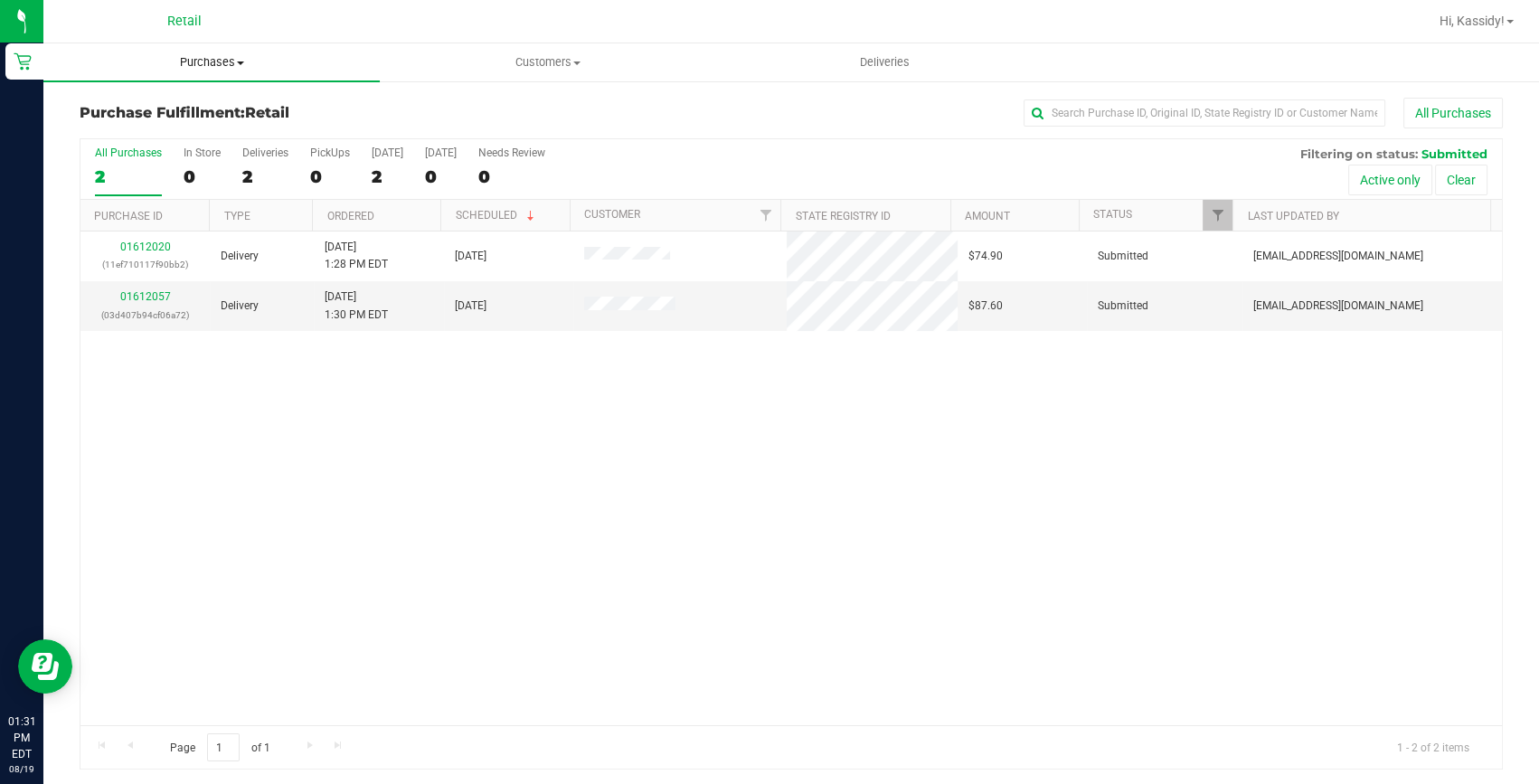
click at [216, 65] on span "Purchases" at bounding box center [212, 63] width 336 height 16
click at [221, 111] on span "Summary of purchases" at bounding box center [136, 108] width 185 height 15
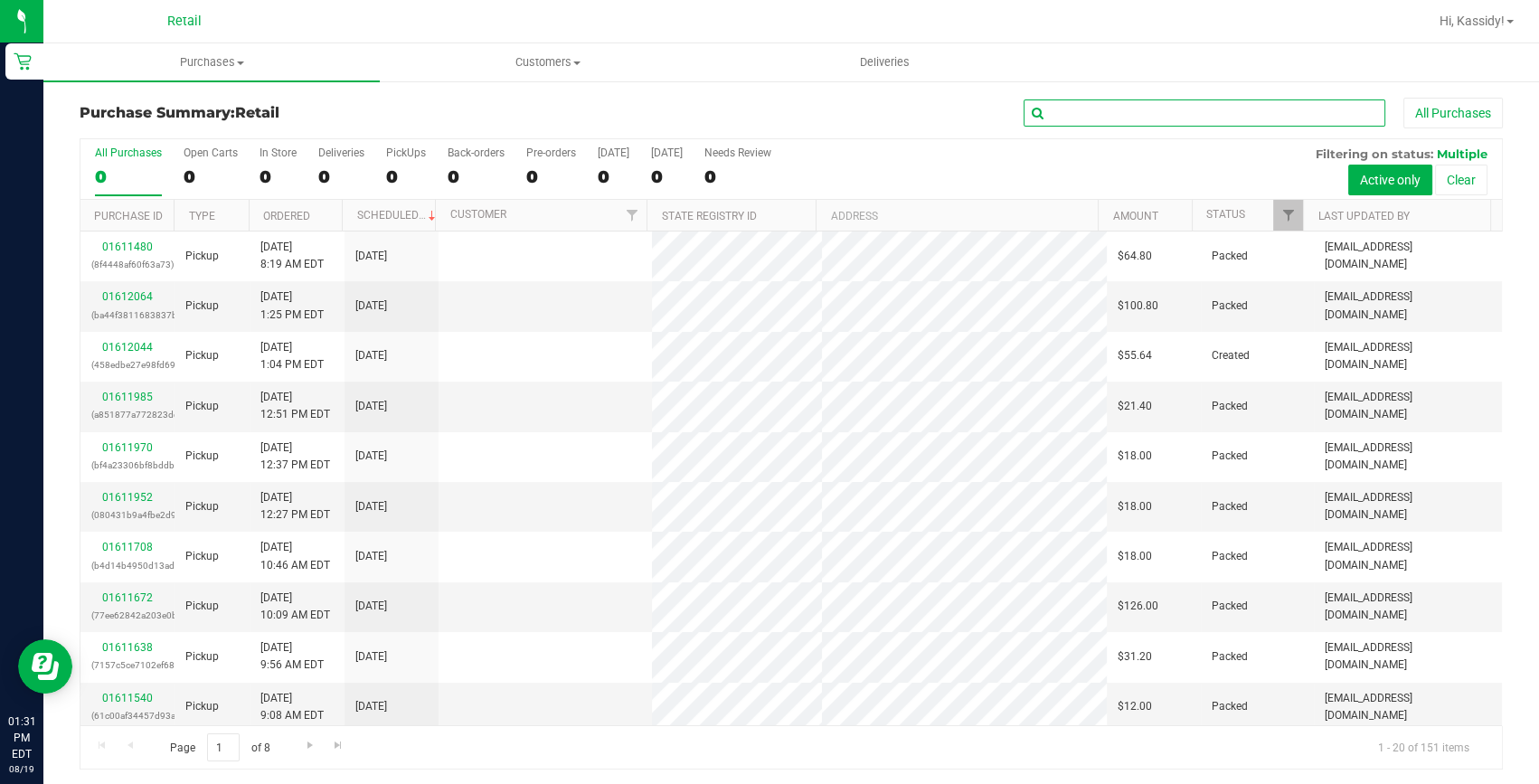
click at [1059, 116] on input "text" at bounding box center [1204, 112] width 361 height 27
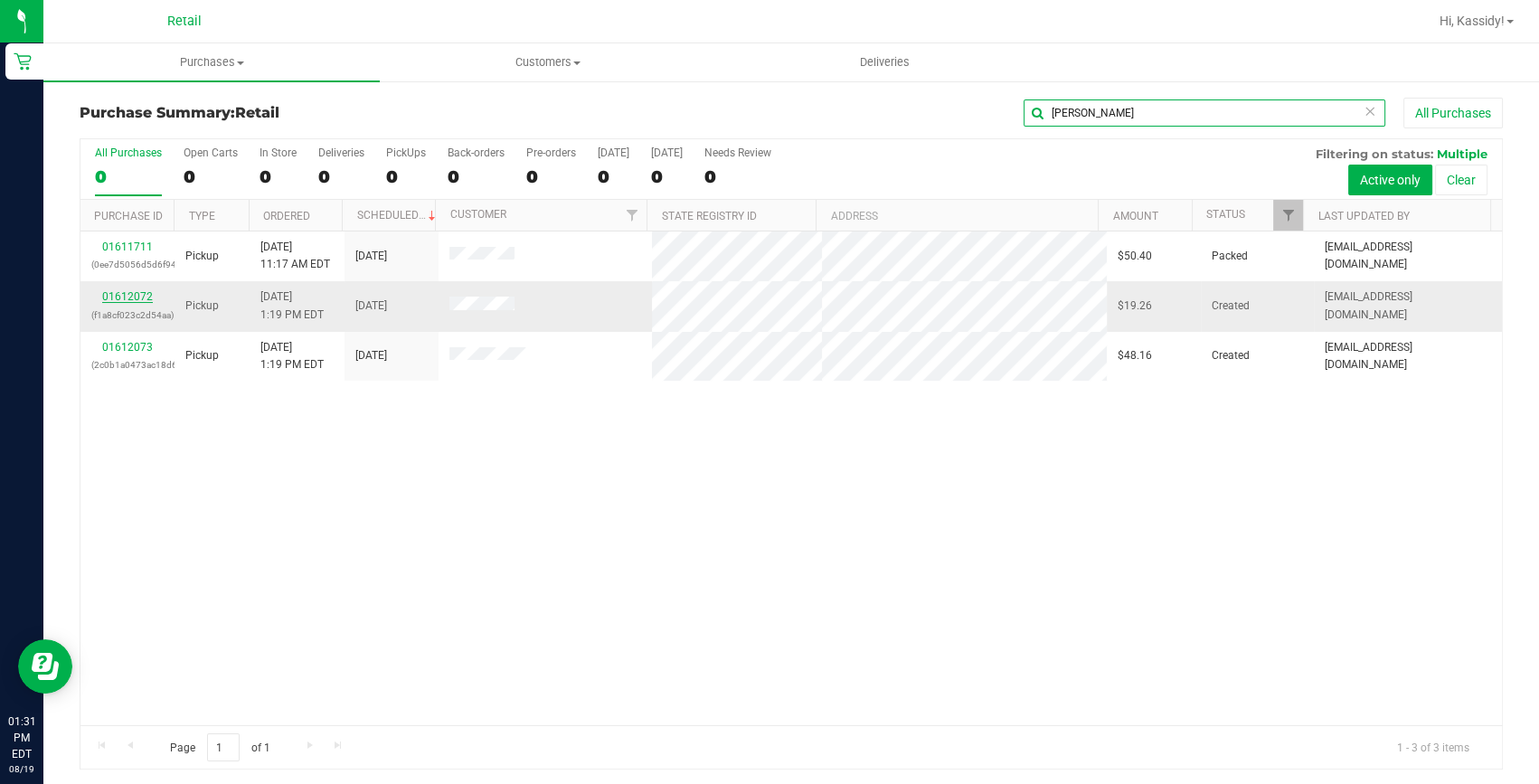
type input "[PERSON_NAME]"
click at [139, 291] on link "01612072" at bounding box center [127, 296] width 51 height 13
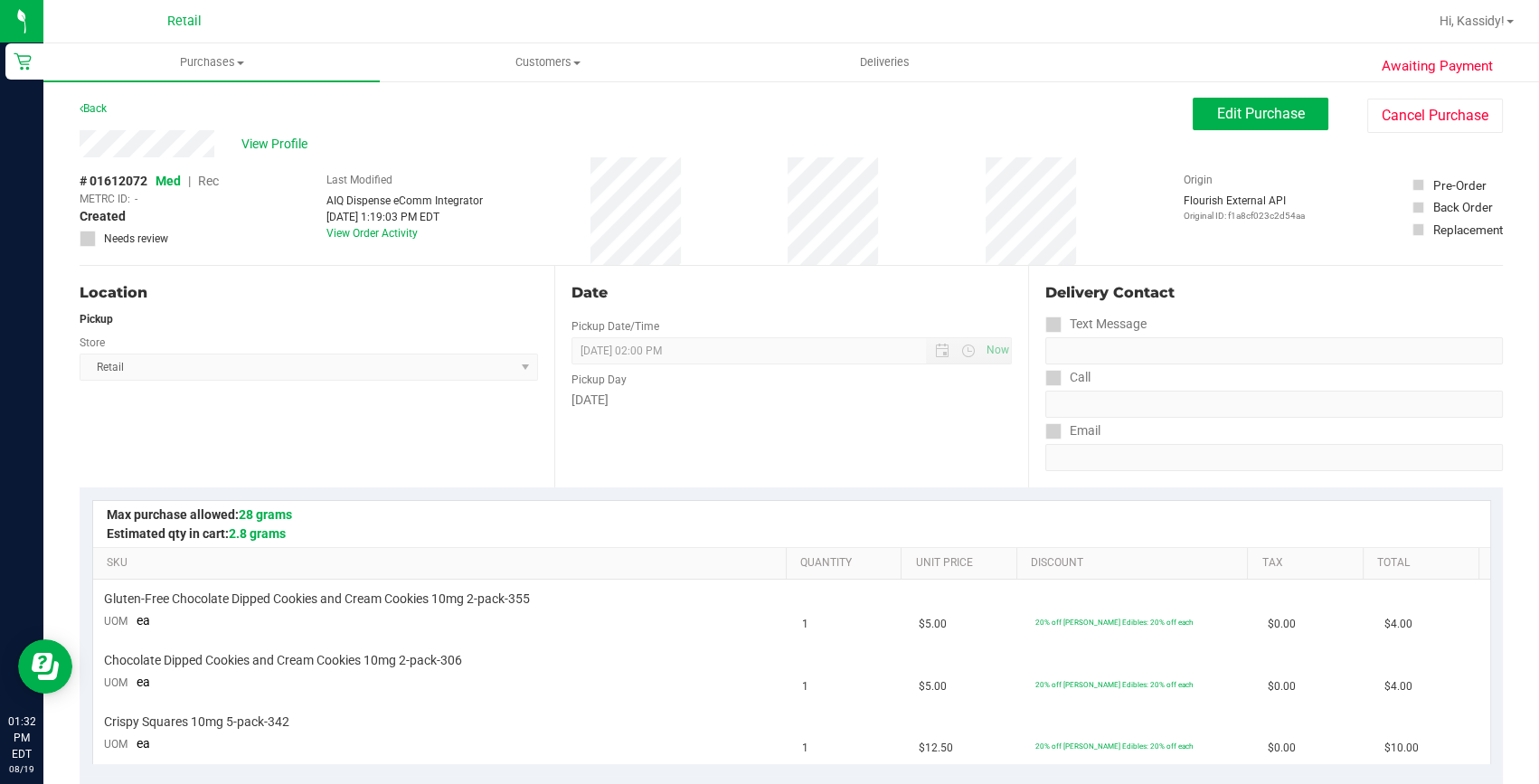
click at [1238, 104] on span "Edit Purchase" at bounding box center [1261, 112] width 88 height 17
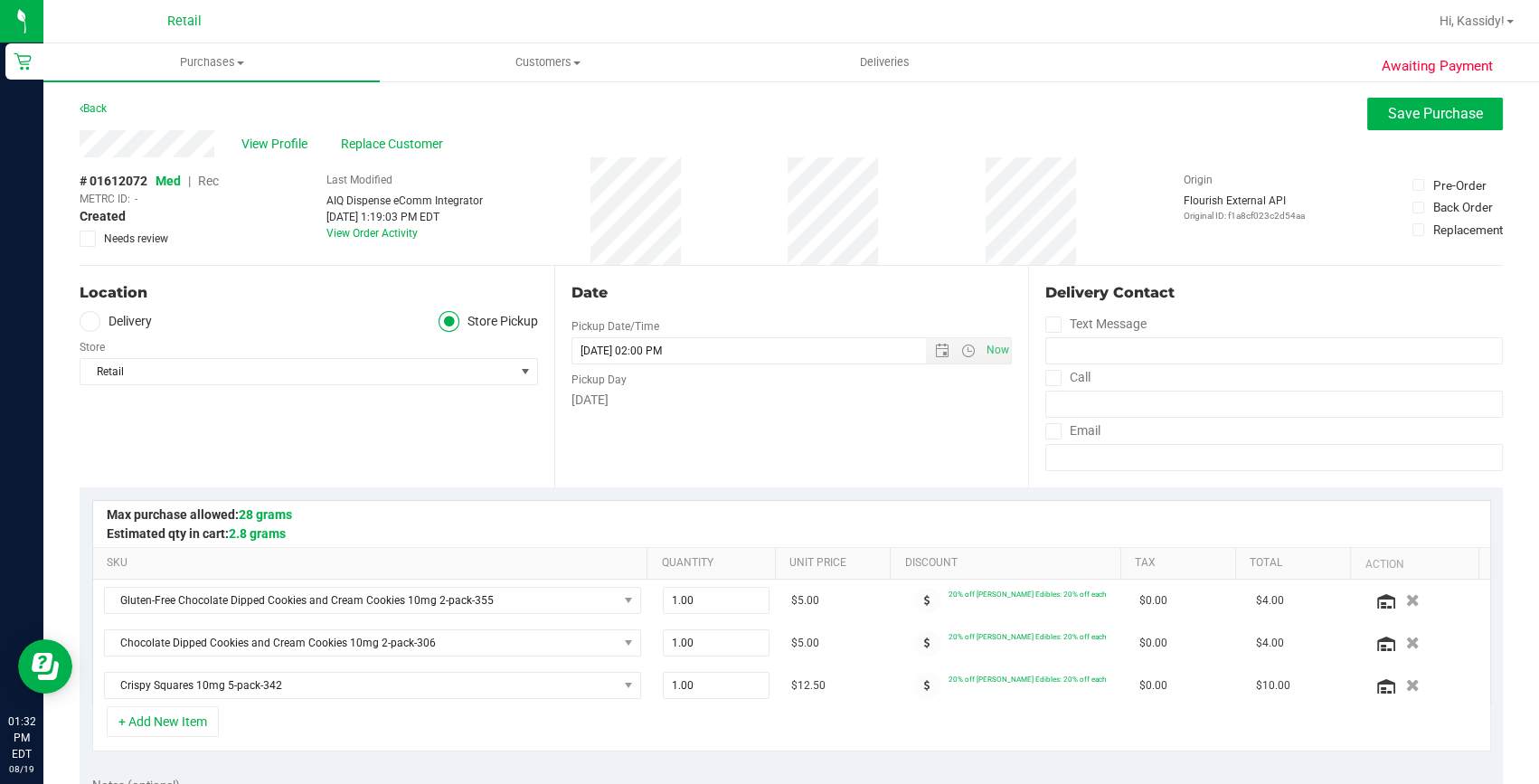
drag, startPoint x: 208, startPoint y: 185, endPoint x: 207, endPoint y: 172, distance: 13.0
click at [207, 185] on span "Rec" at bounding box center [208, 180] width 21 height 15
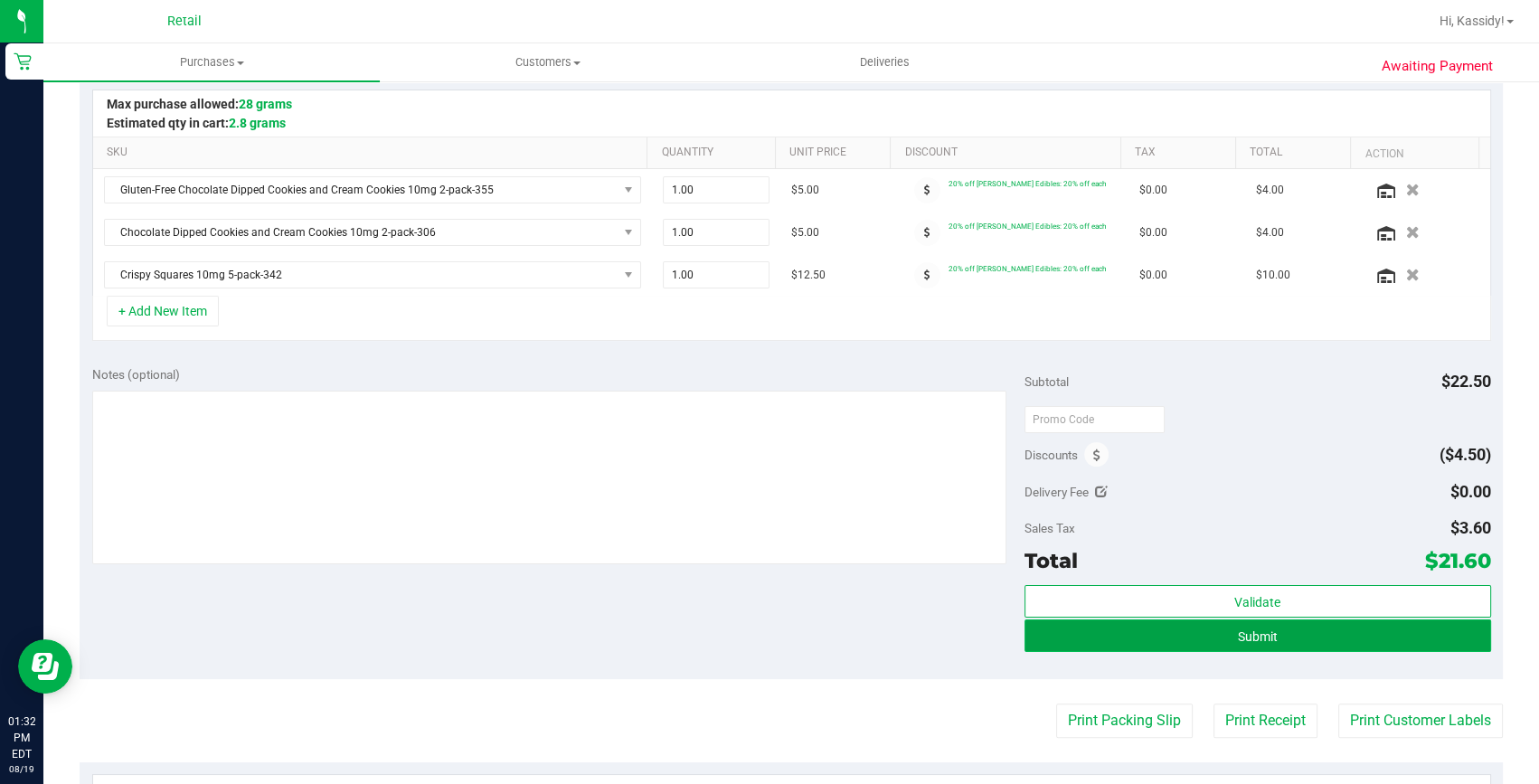
click at [1238, 637] on span "Submit" at bounding box center [1258, 636] width 40 height 15
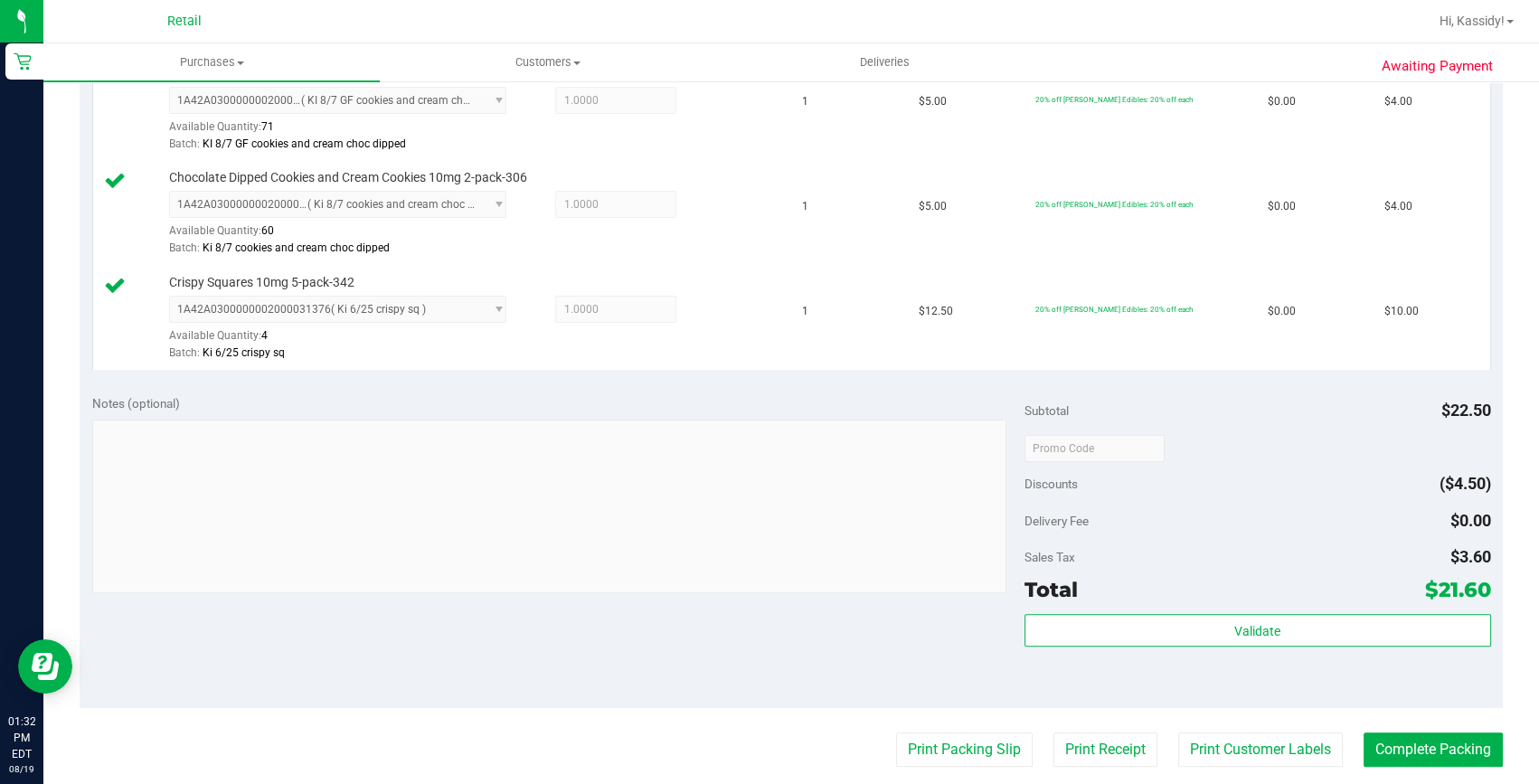
scroll to position [657, 0]
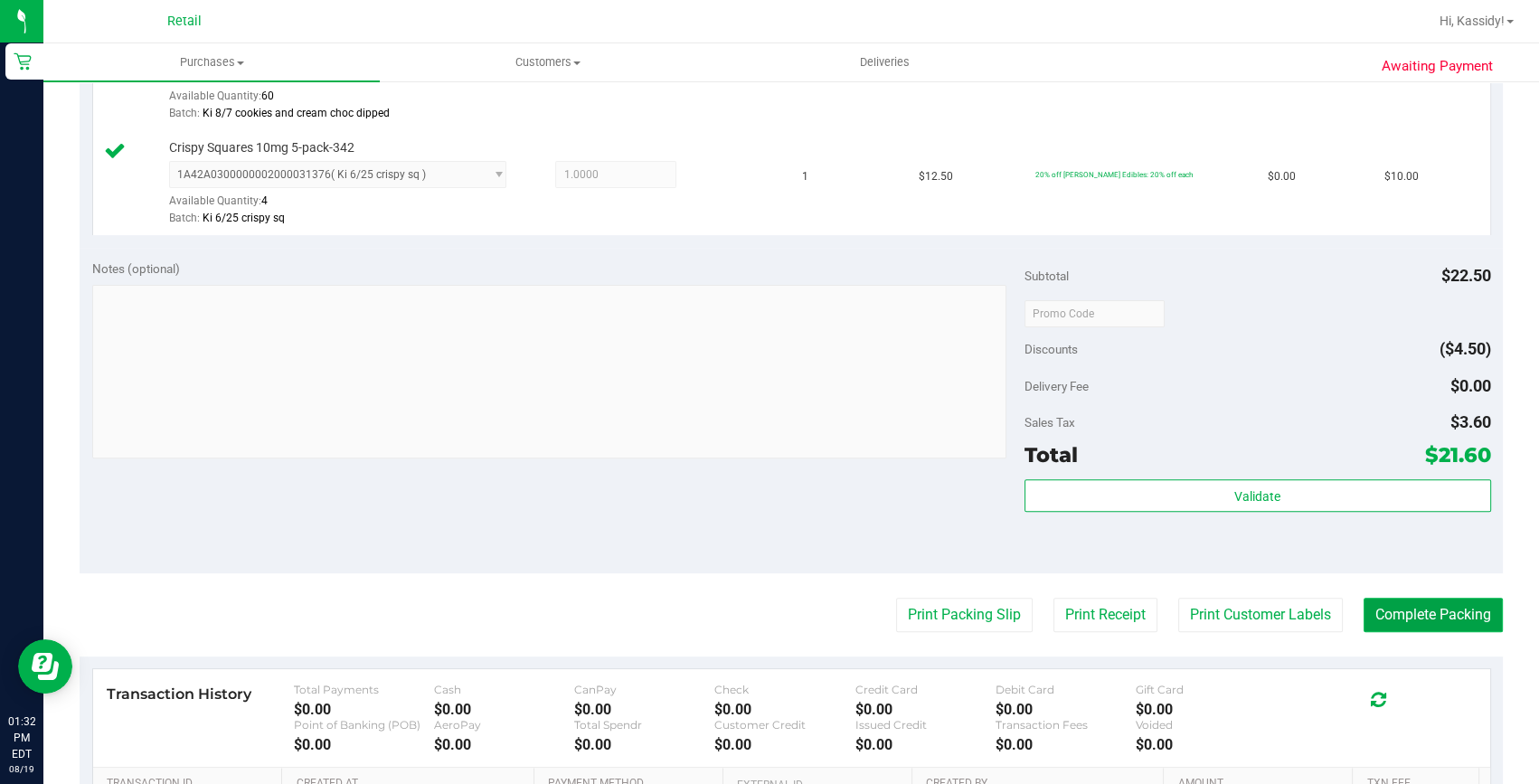
click at [1449, 603] on button "Complete Packing" at bounding box center [1433, 615] width 139 height 35
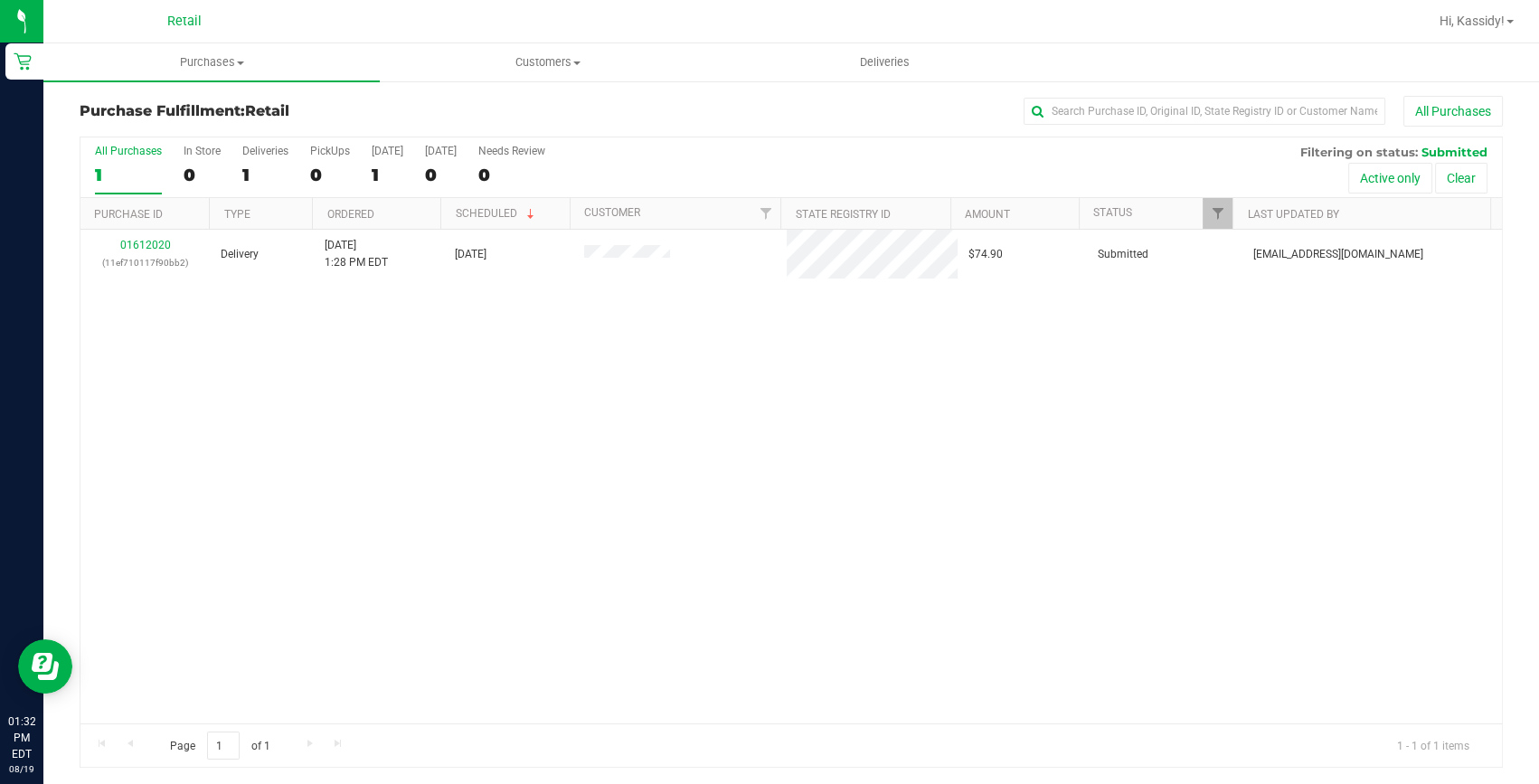
scroll to position [3, 0]
drag, startPoint x: 195, startPoint y: 67, endPoint x: 199, endPoint y: 81, distance: 14.6
click at [195, 68] on span "Purchases" at bounding box center [212, 63] width 336 height 16
click at [200, 103] on span "Summary of purchases" at bounding box center [136, 108] width 185 height 15
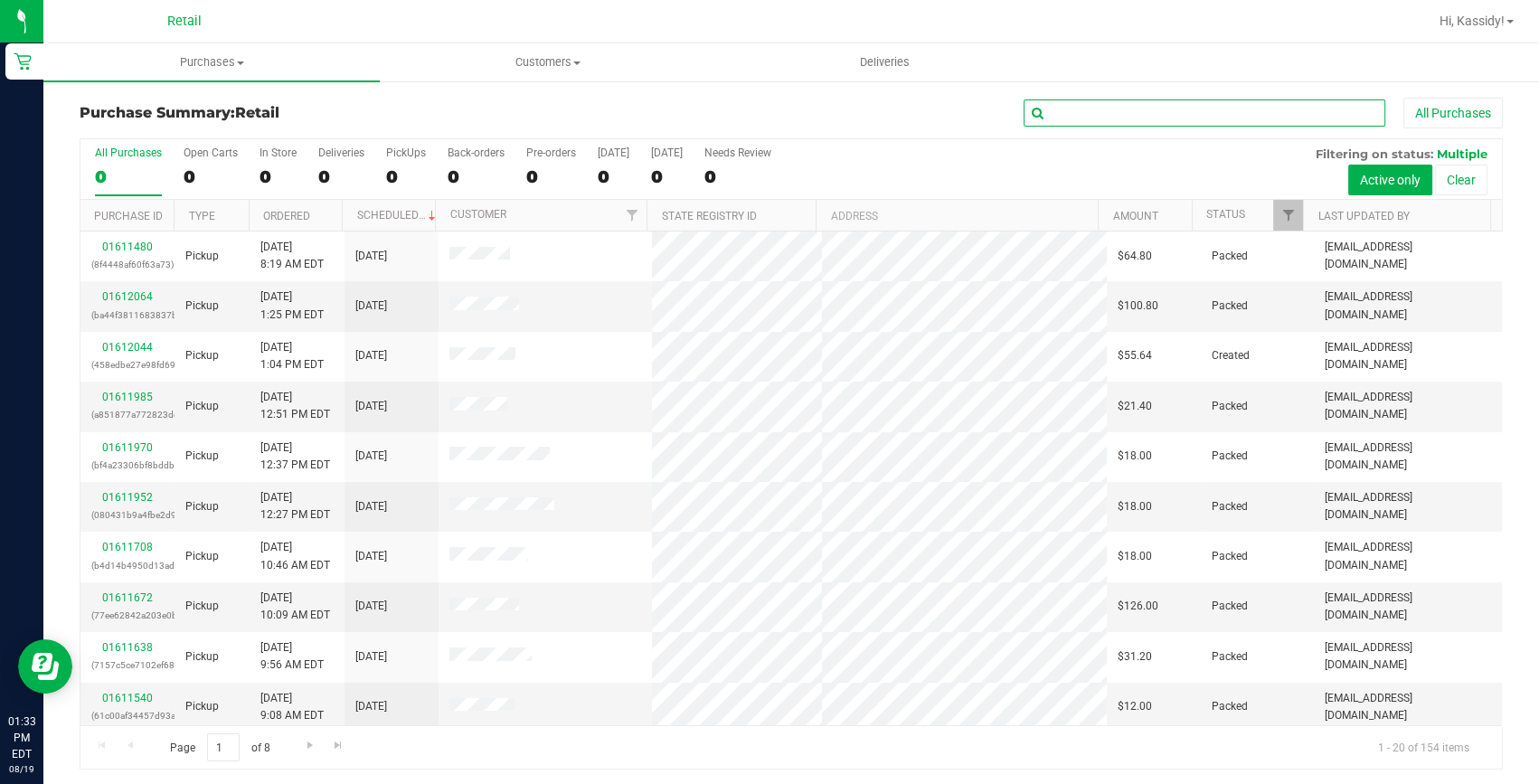
click at [1061, 110] on input "text" at bounding box center [1204, 112] width 361 height 27
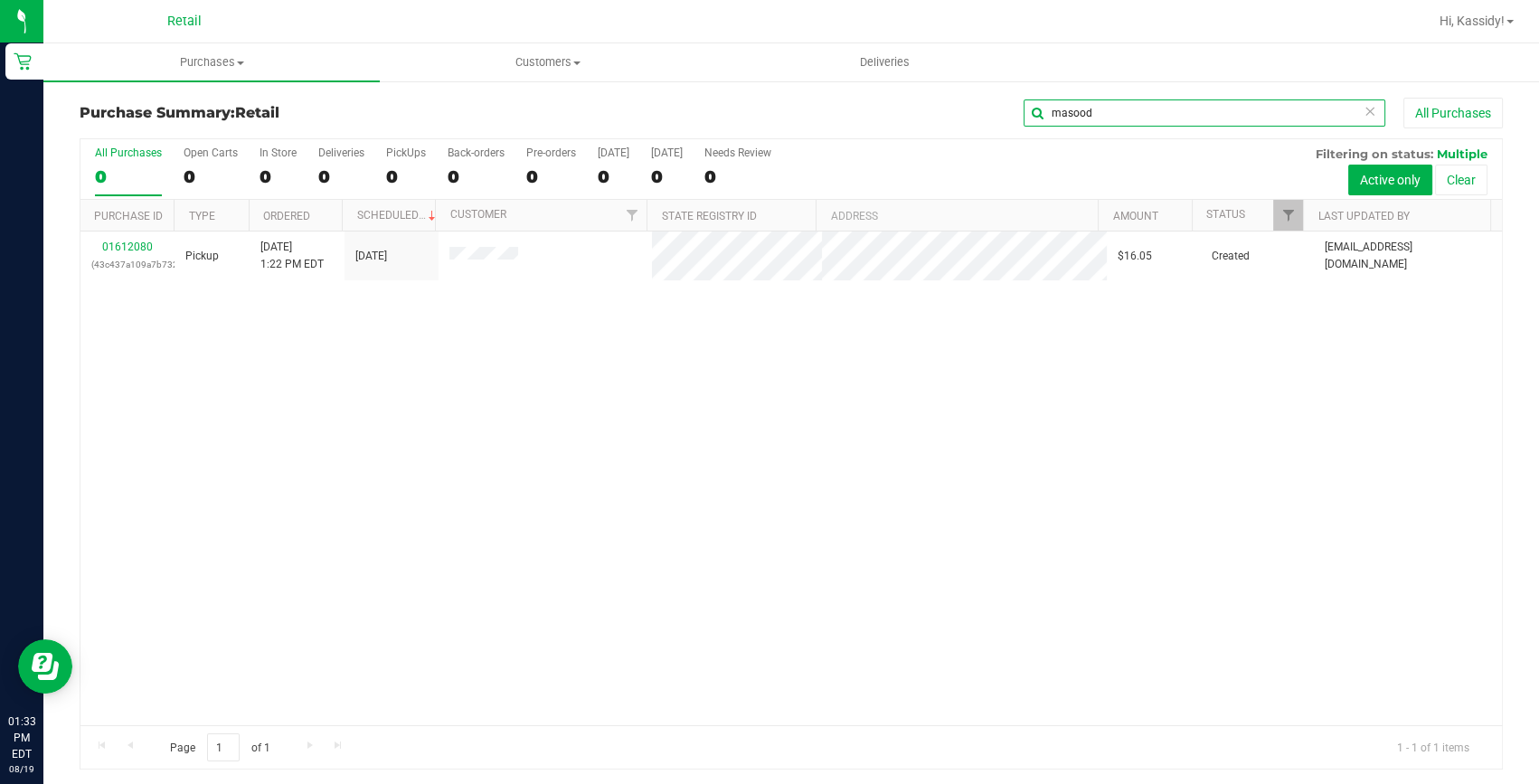
type input "masood"
click at [127, 244] on link "01612080" at bounding box center [127, 247] width 51 height 13
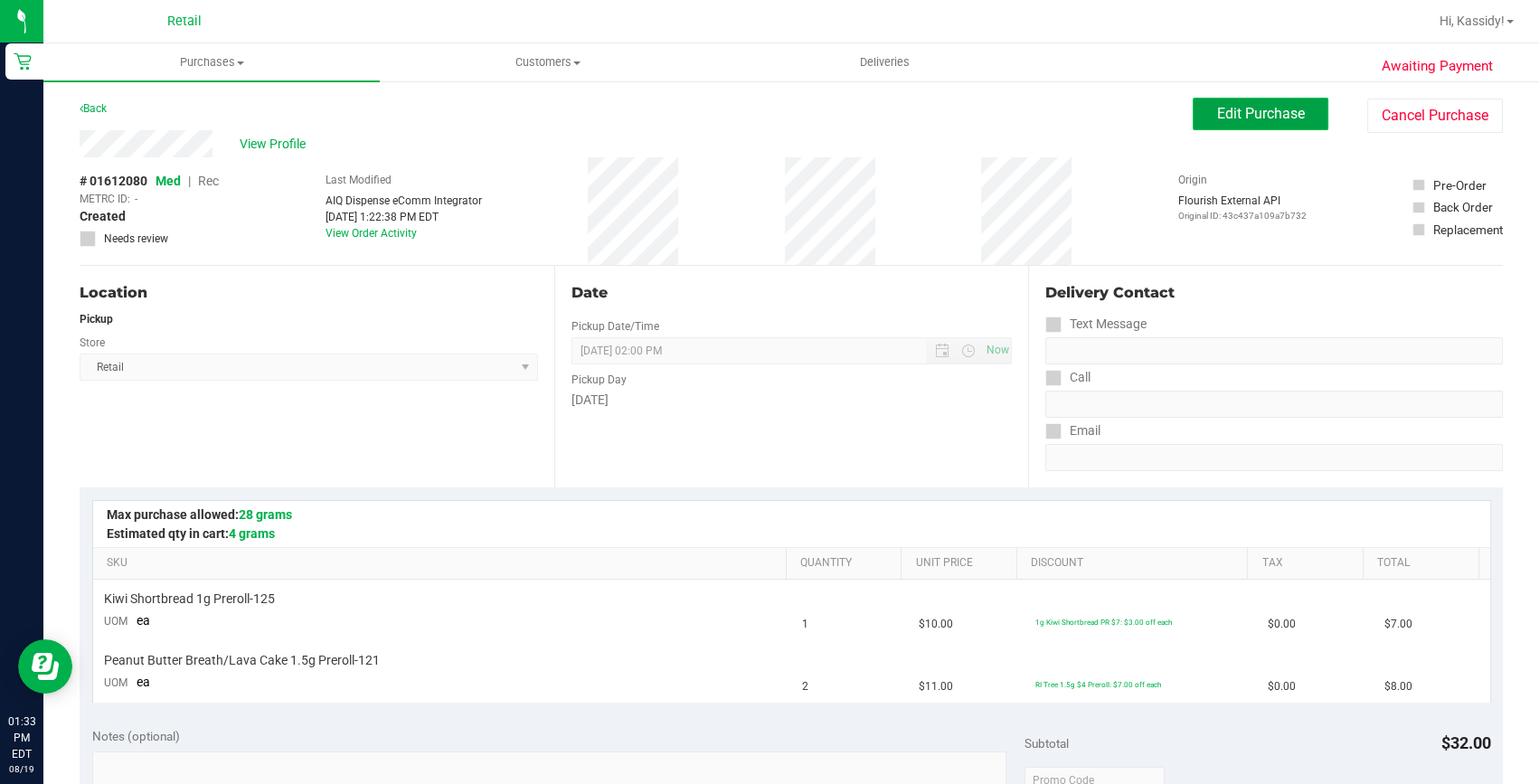
click at [1227, 127] on button "Edit Purchase" at bounding box center [1260, 113] width 135 height 33
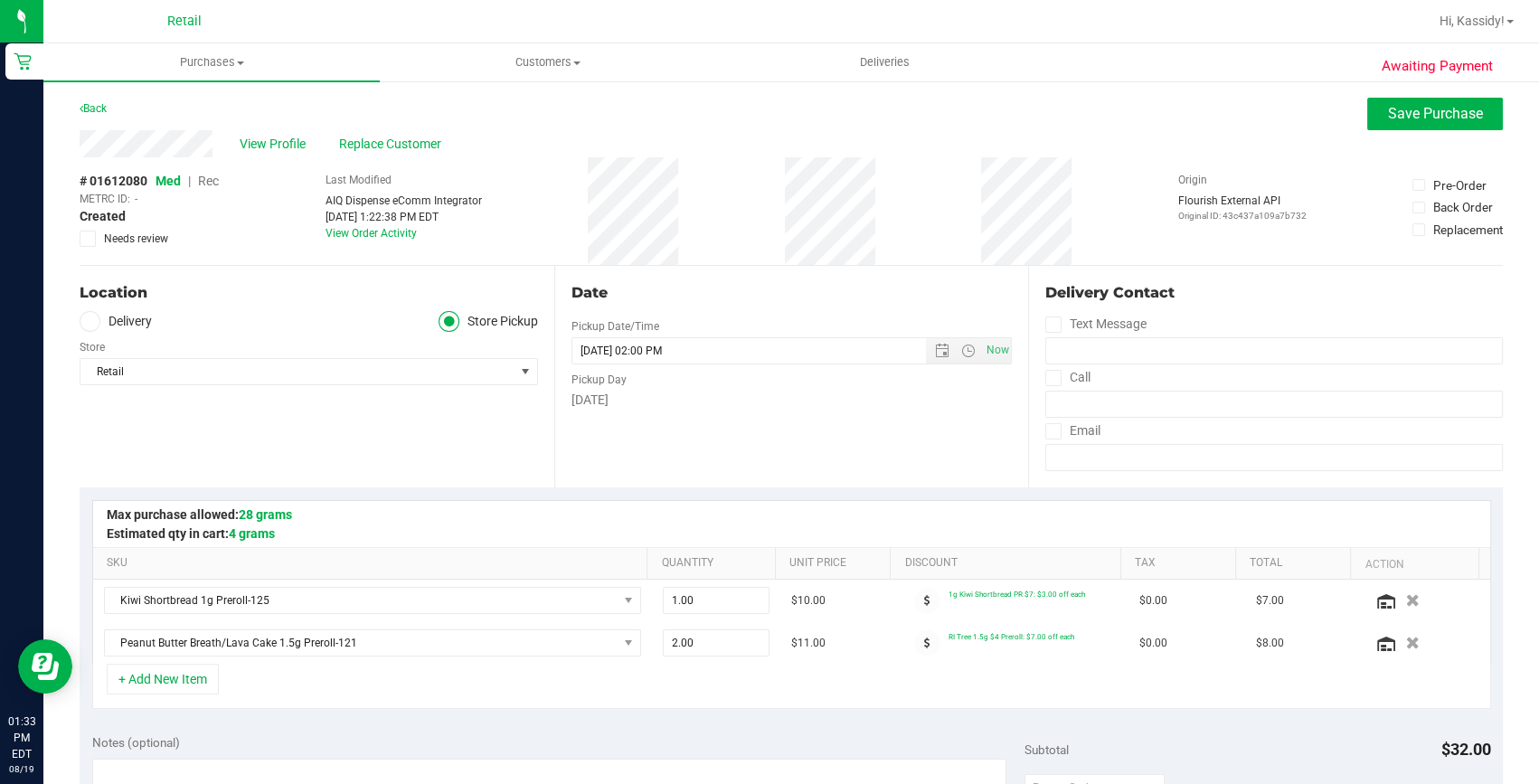
click at [205, 181] on span "Rec" at bounding box center [208, 180] width 21 height 15
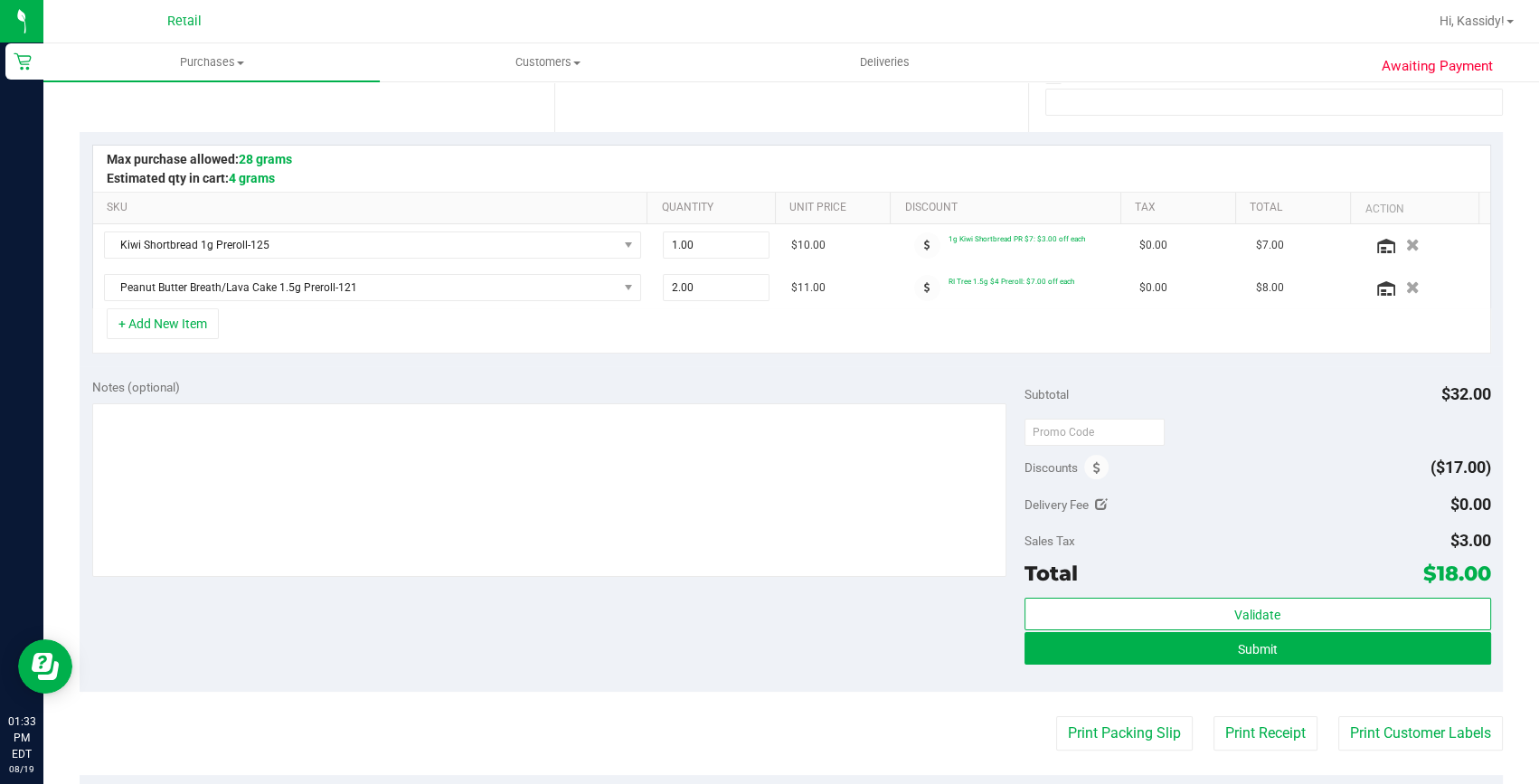
scroll to position [410, 0]
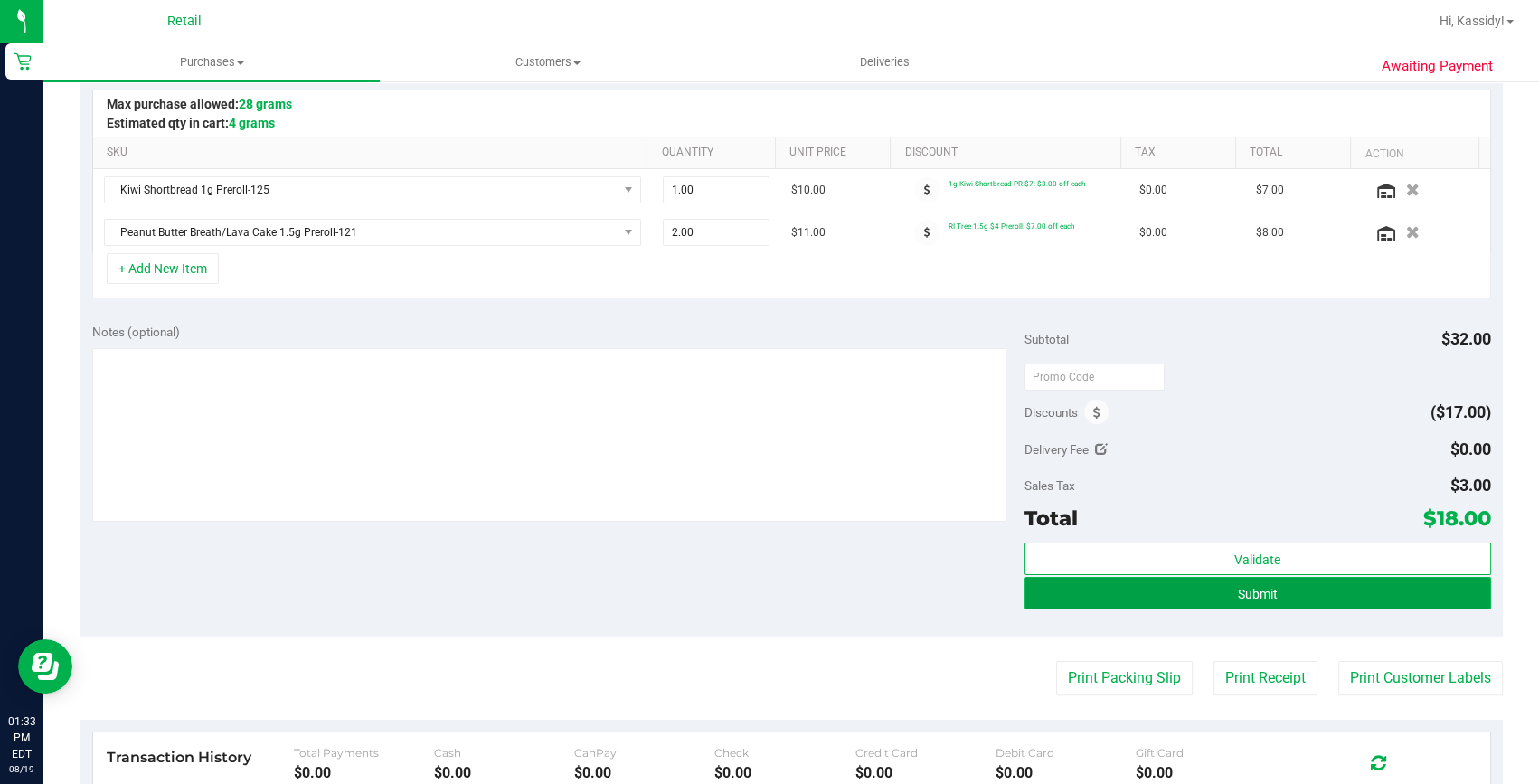
click at [1281, 600] on button "Submit" at bounding box center [1257, 593] width 467 height 33
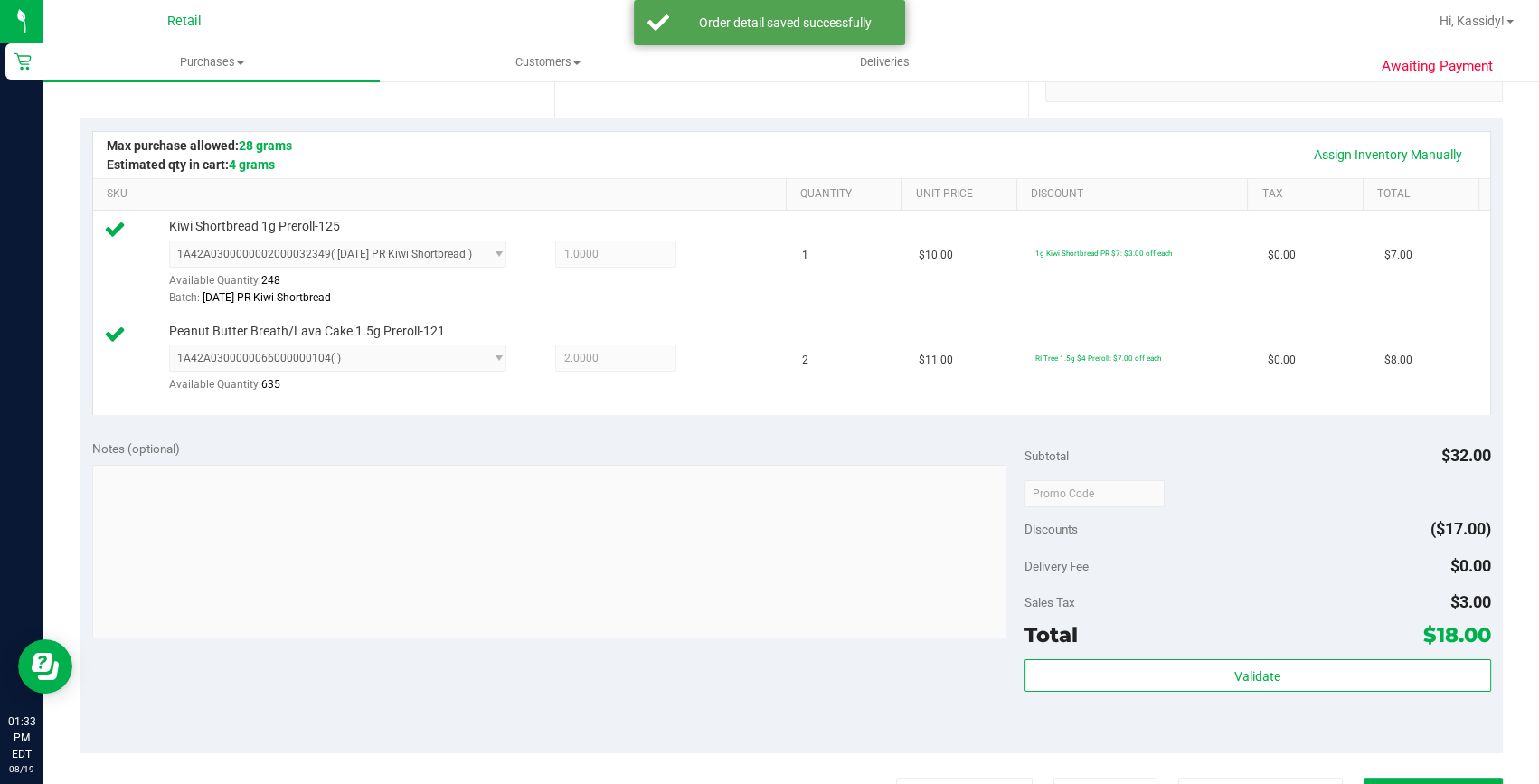
scroll to position [492, 0]
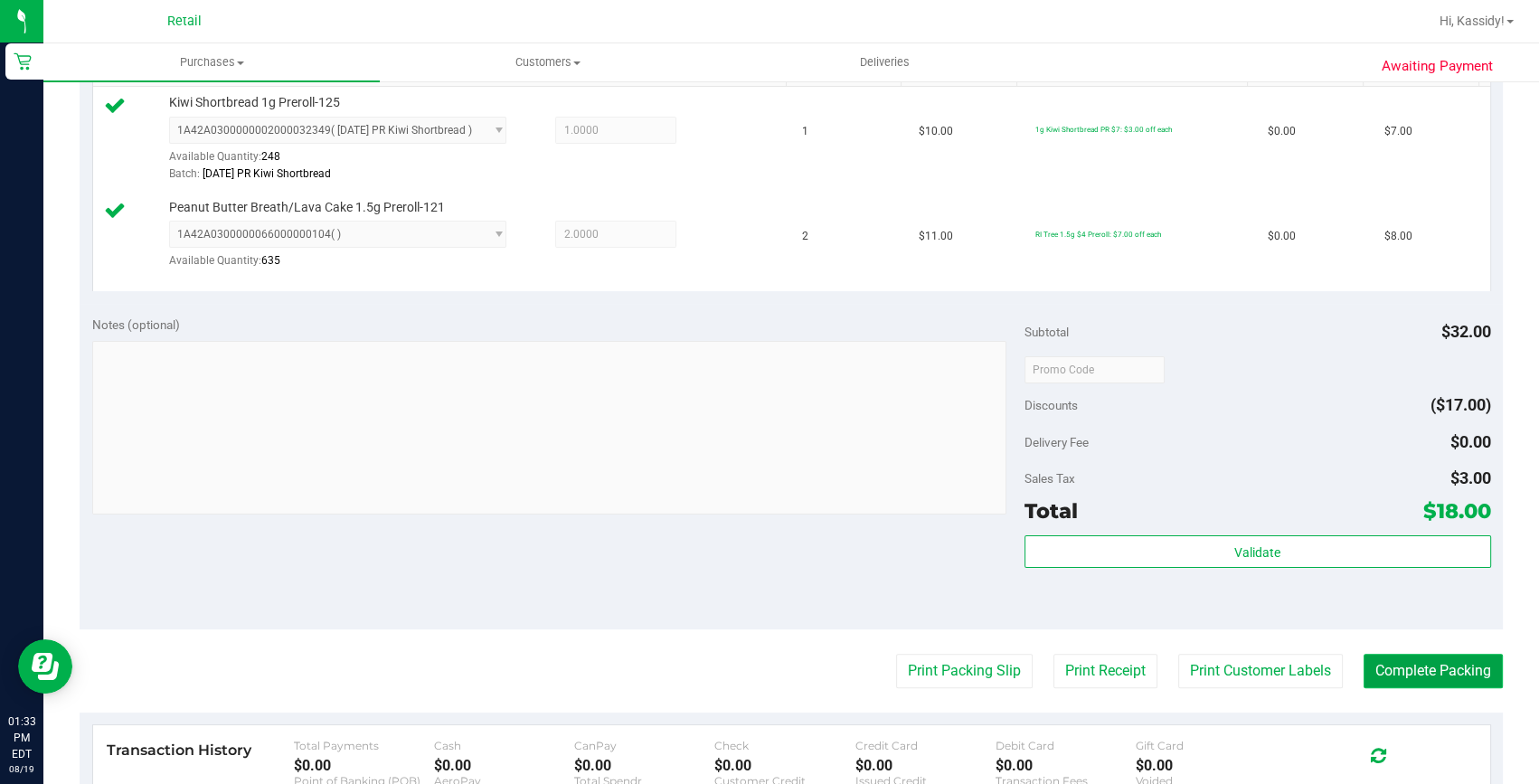
click at [1438, 677] on button "Complete Packing" at bounding box center [1433, 671] width 139 height 35
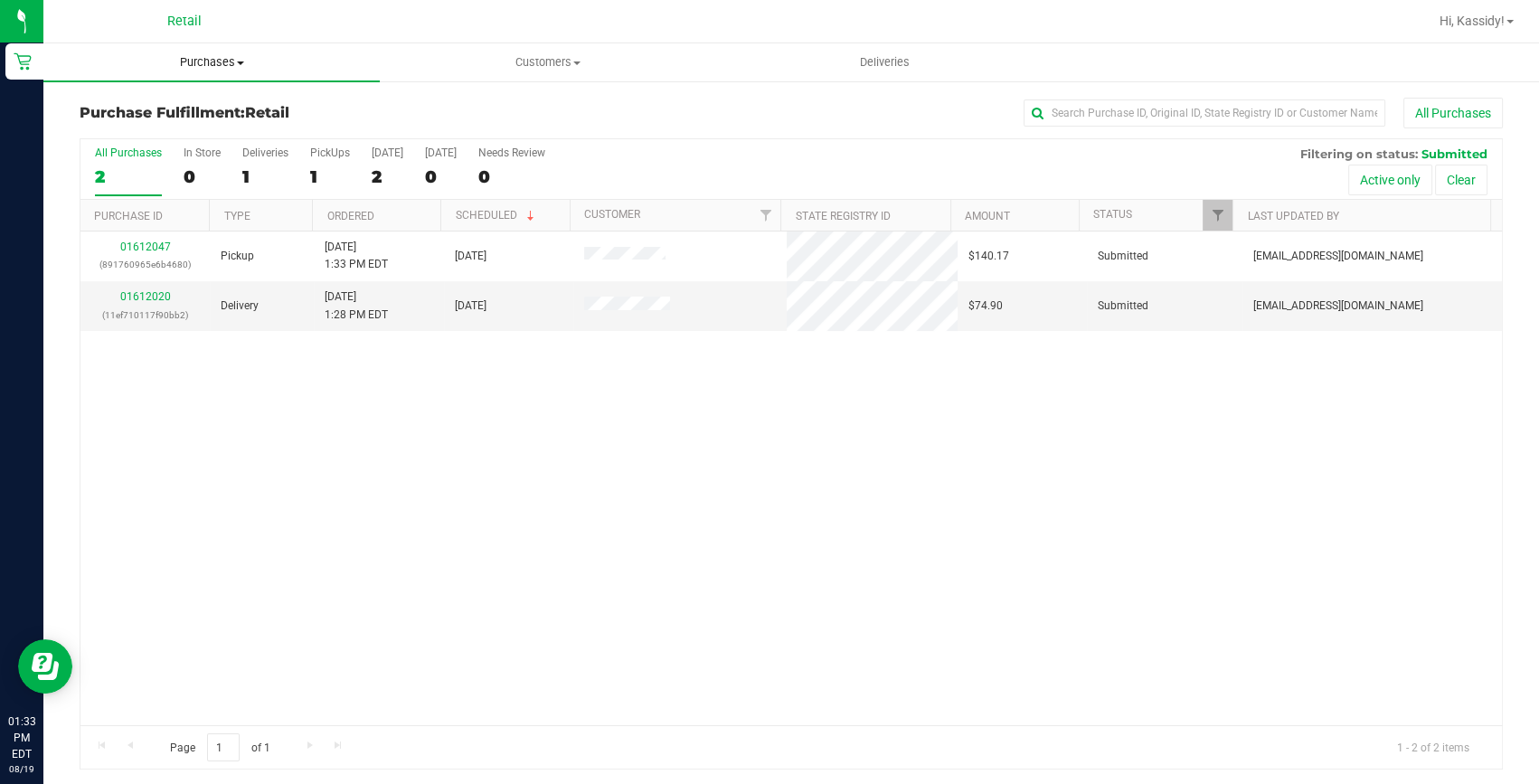
click at [212, 59] on span "Purchases" at bounding box center [212, 63] width 336 height 16
click at [207, 97] on ul "Summary of purchases Fulfillment All purchases" at bounding box center [212, 131] width 336 height 98
click at [221, 65] on span "Purchases" at bounding box center [212, 63] width 336 height 16
click at [220, 106] on span "Summary of purchases" at bounding box center [136, 108] width 185 height 15
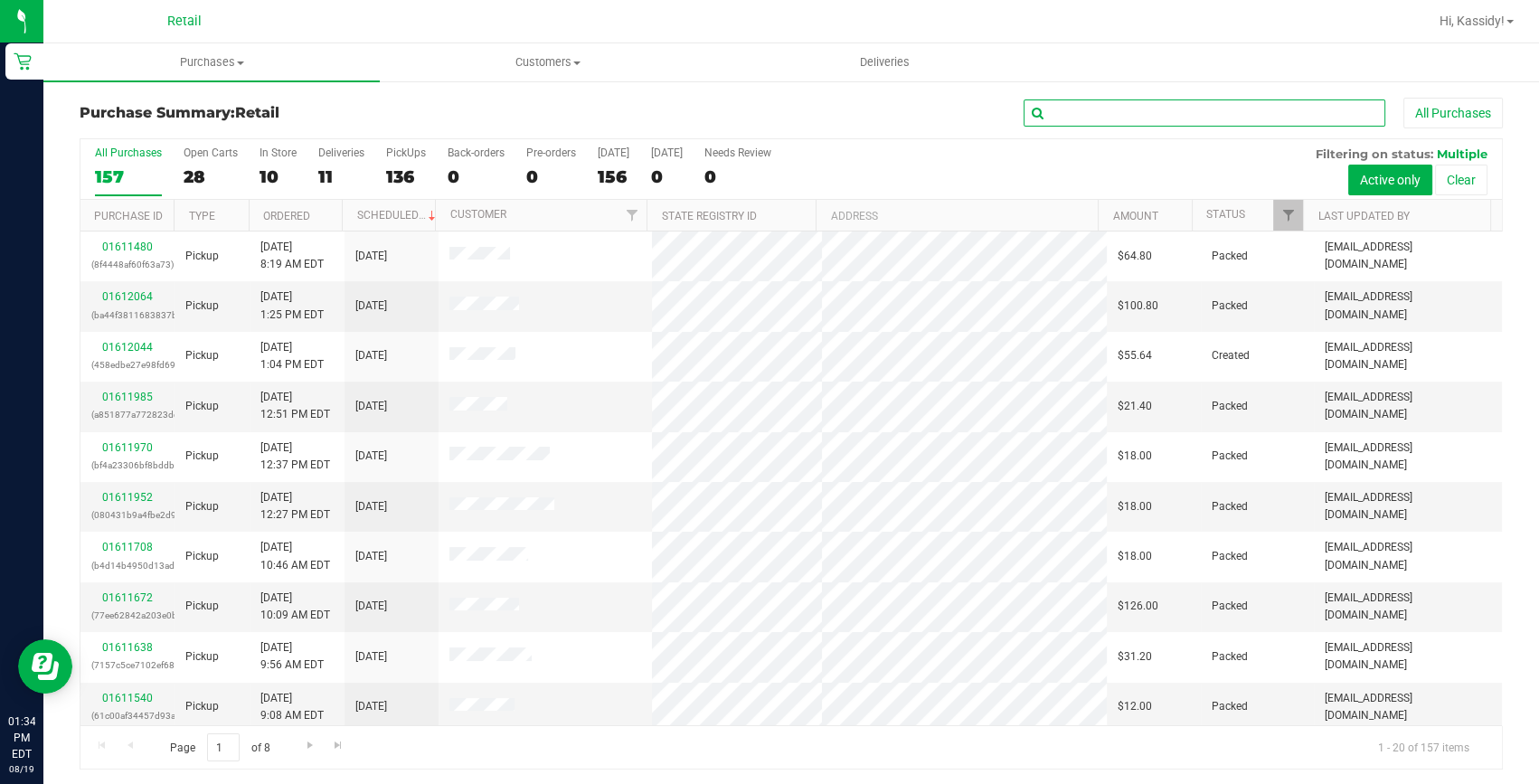
click at [1053, 109] on input "text" at bounding box center [1204, 112] width 361 height 27
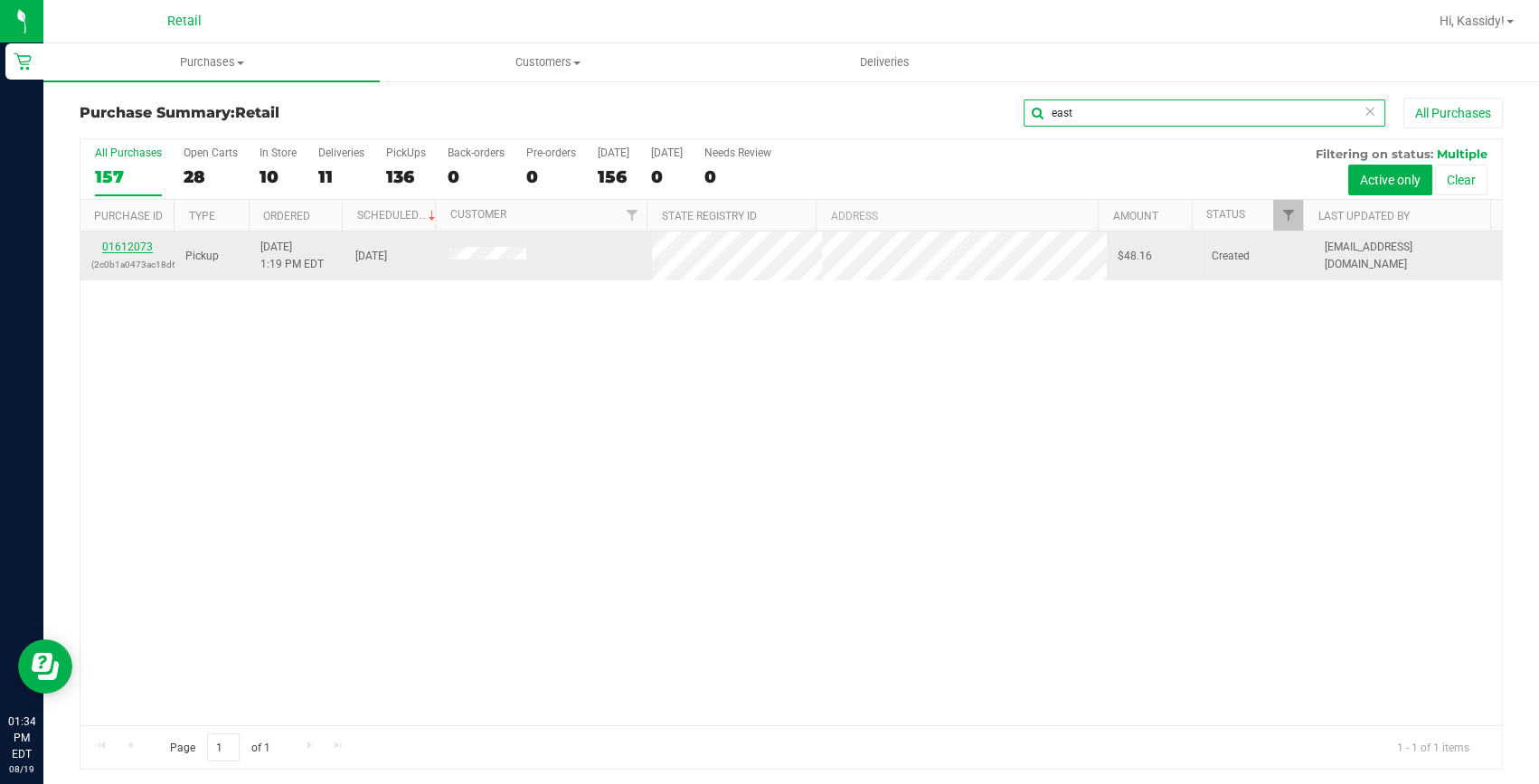
type input "east"
click at [140, 243] on link "01612073" at bounding box center [127, 247] width 51 height 13
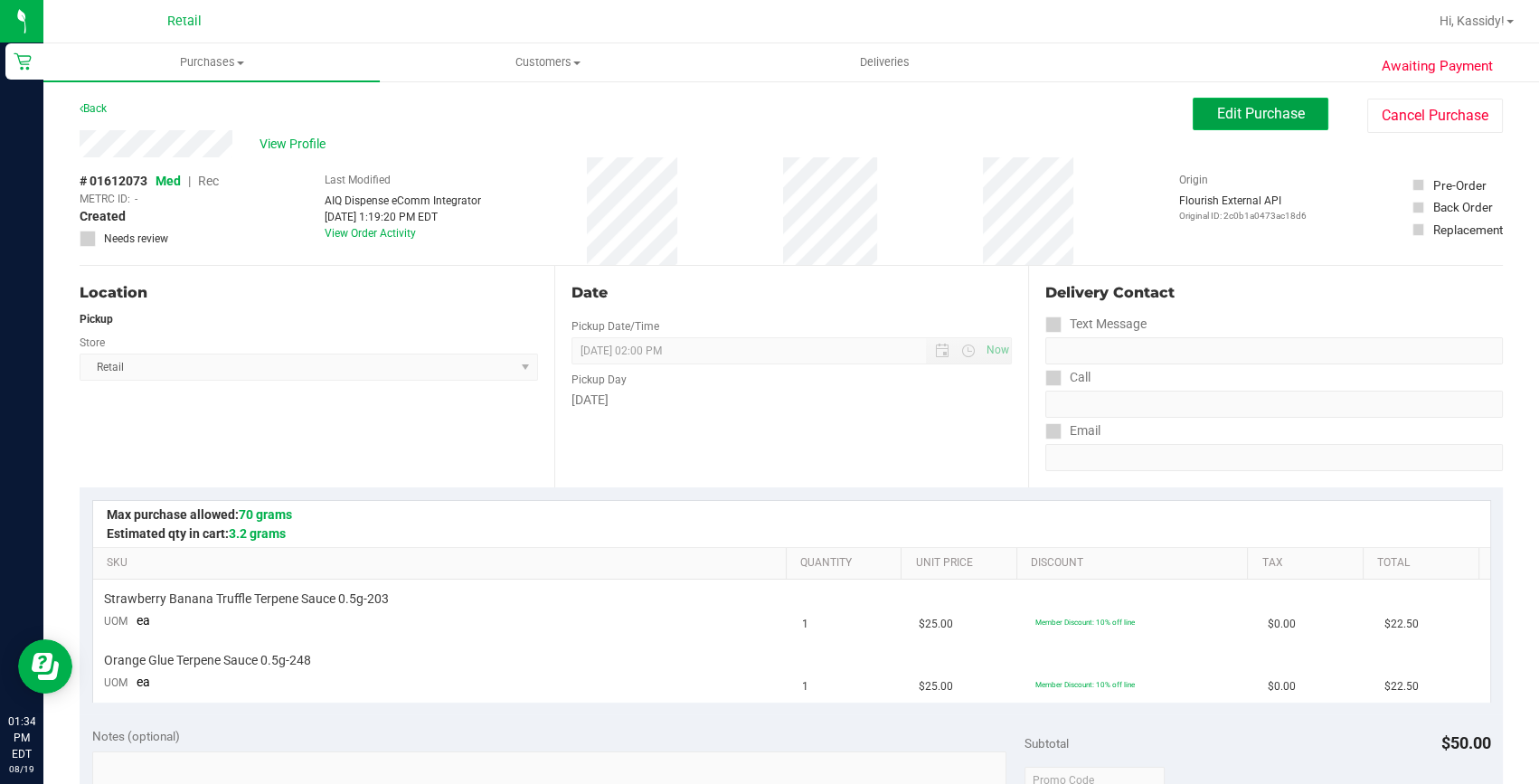
click at [1274, 122] on button "Edit Purchase" at bounding box center [1260, 113] width 135 height 33
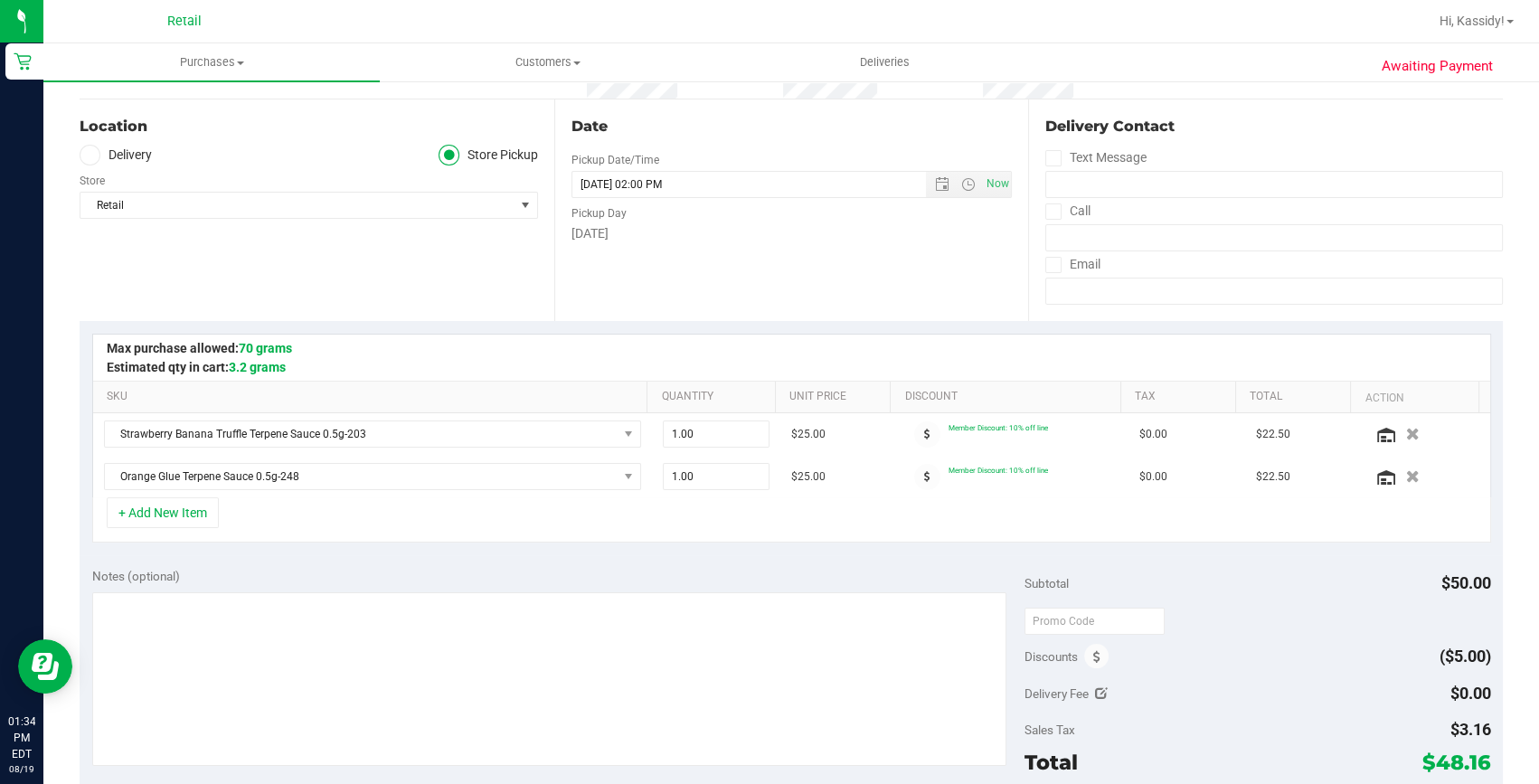
scroll to position [328, 0]
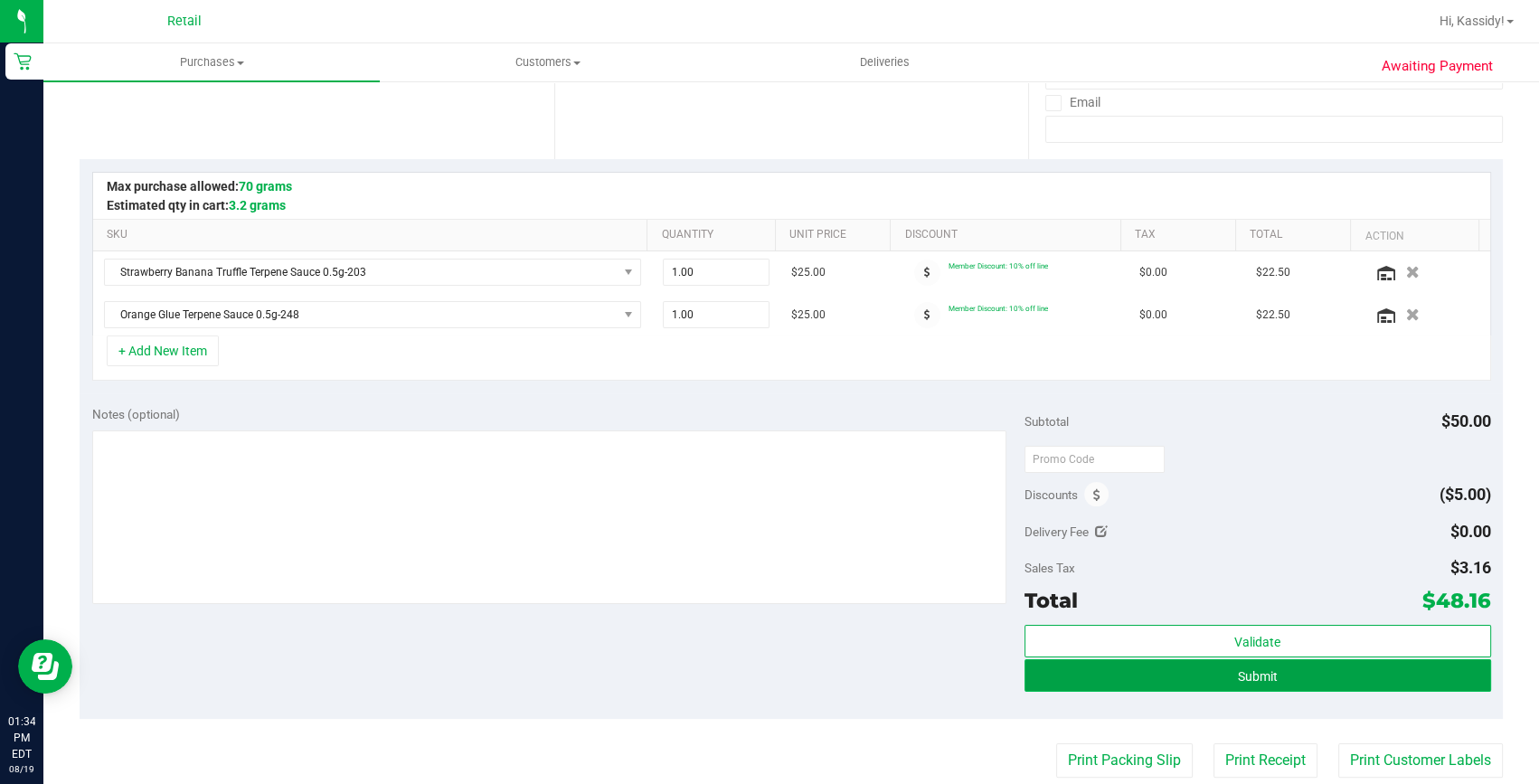
click at [1079, 673] on button "Submit" at bounding box center [1257, 675] width 467 height 33
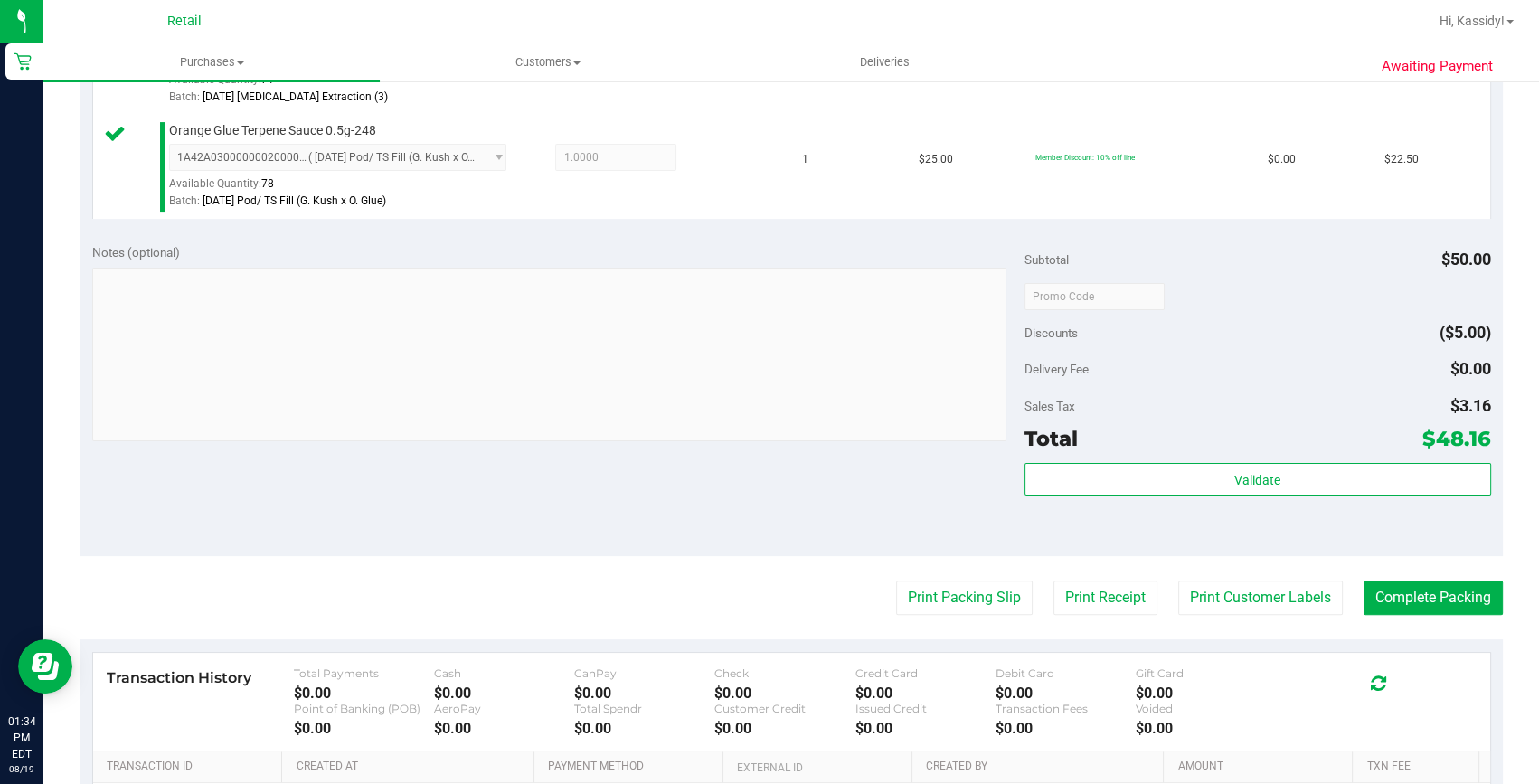
scroll to position [575, 0]
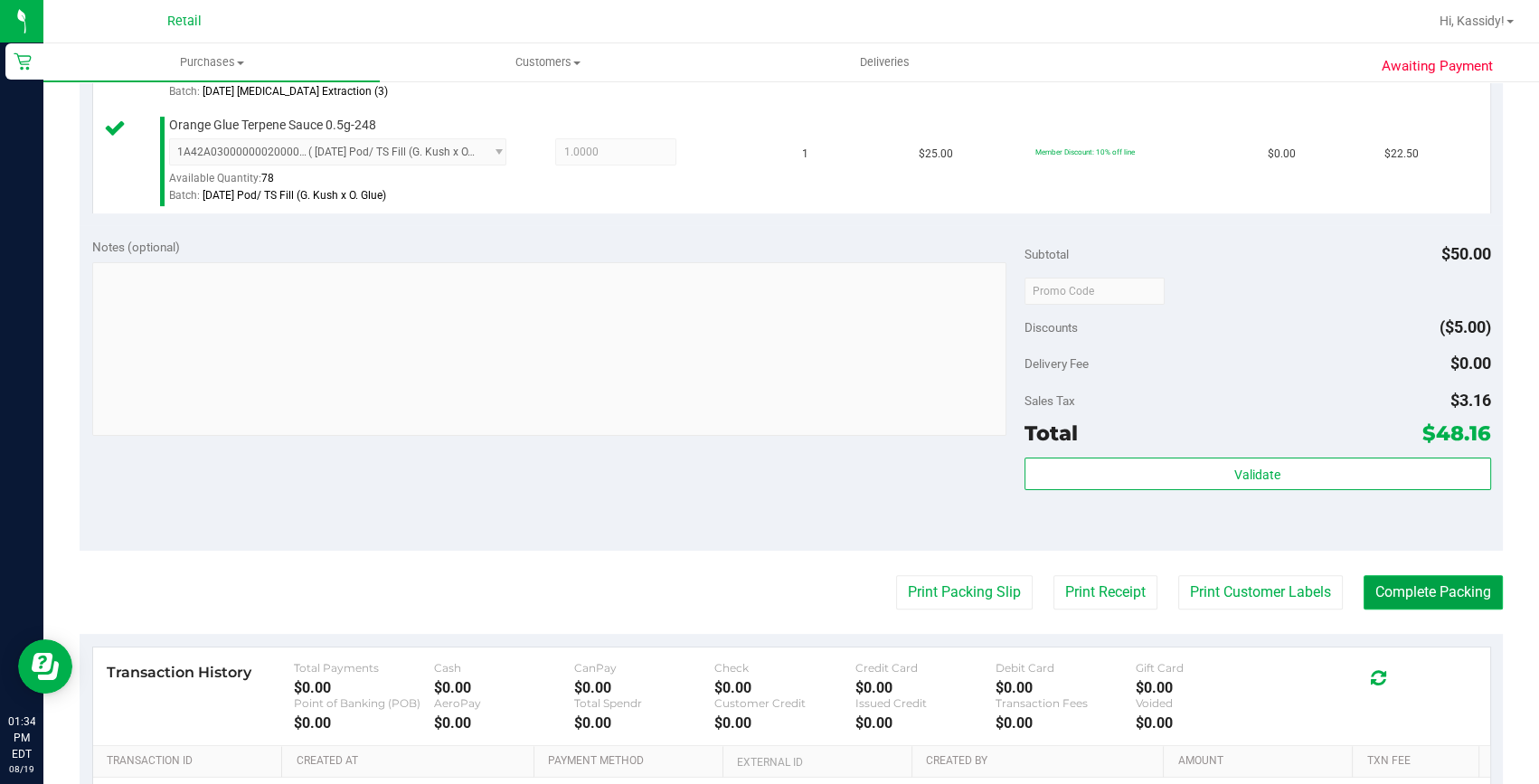
click at [1437, 601] on button "Complete Packing" at bounding box center [1433, 592] width 139 height 35
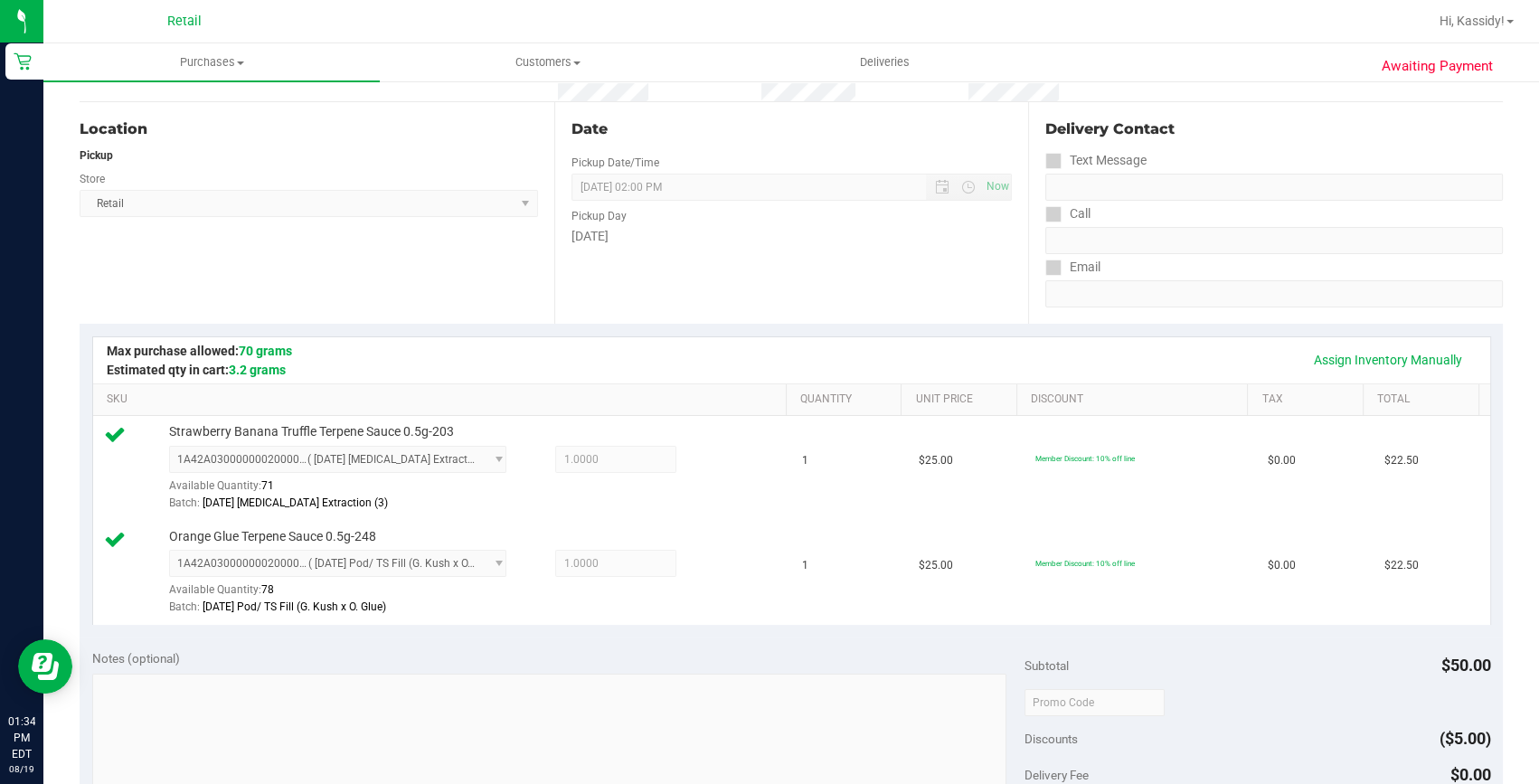
scroll to position [0, 0]
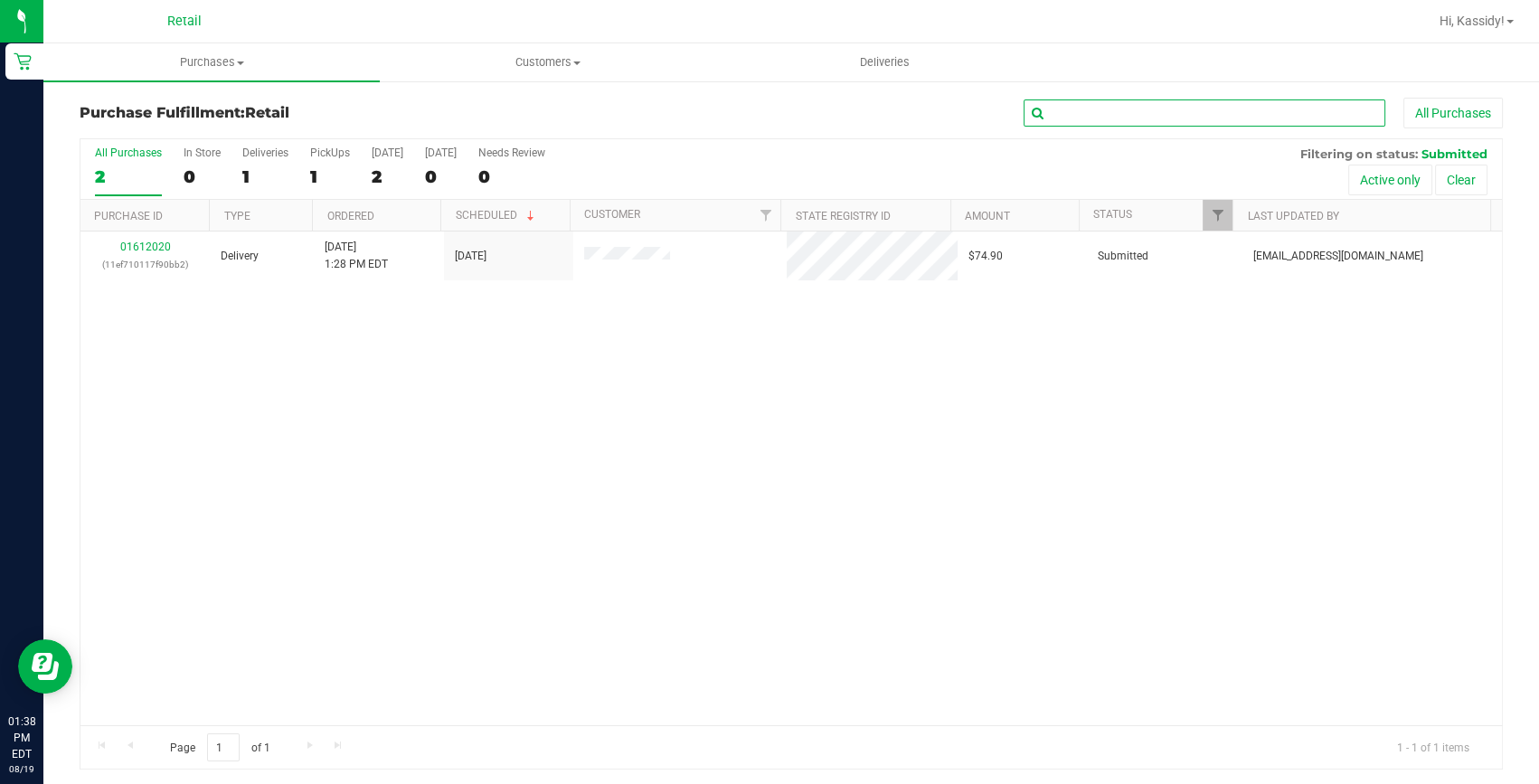
click at [1056, 107] on input "text" at bounding box center [1204, 112] width 361 height 27
click at [250, 61] on span "Purchases" at bounding box center [212, 63] width 336 height 16
click at [249, 102] on li "Summary of purchases" at bounding box center [212, 109] width 336 height 22
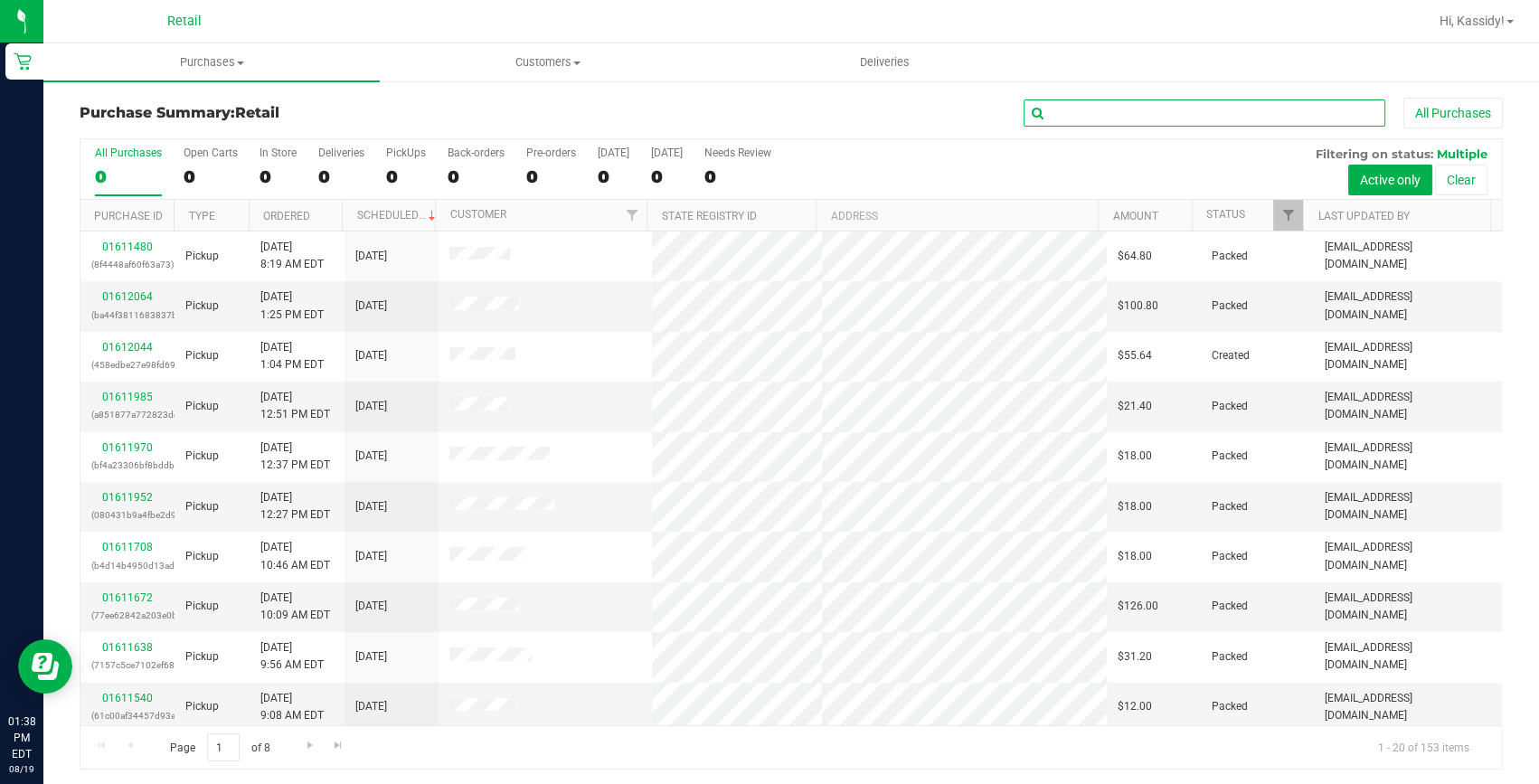
click at [1170, 112] on input "text" at bounding box center [1204, 112] width 361 height 27
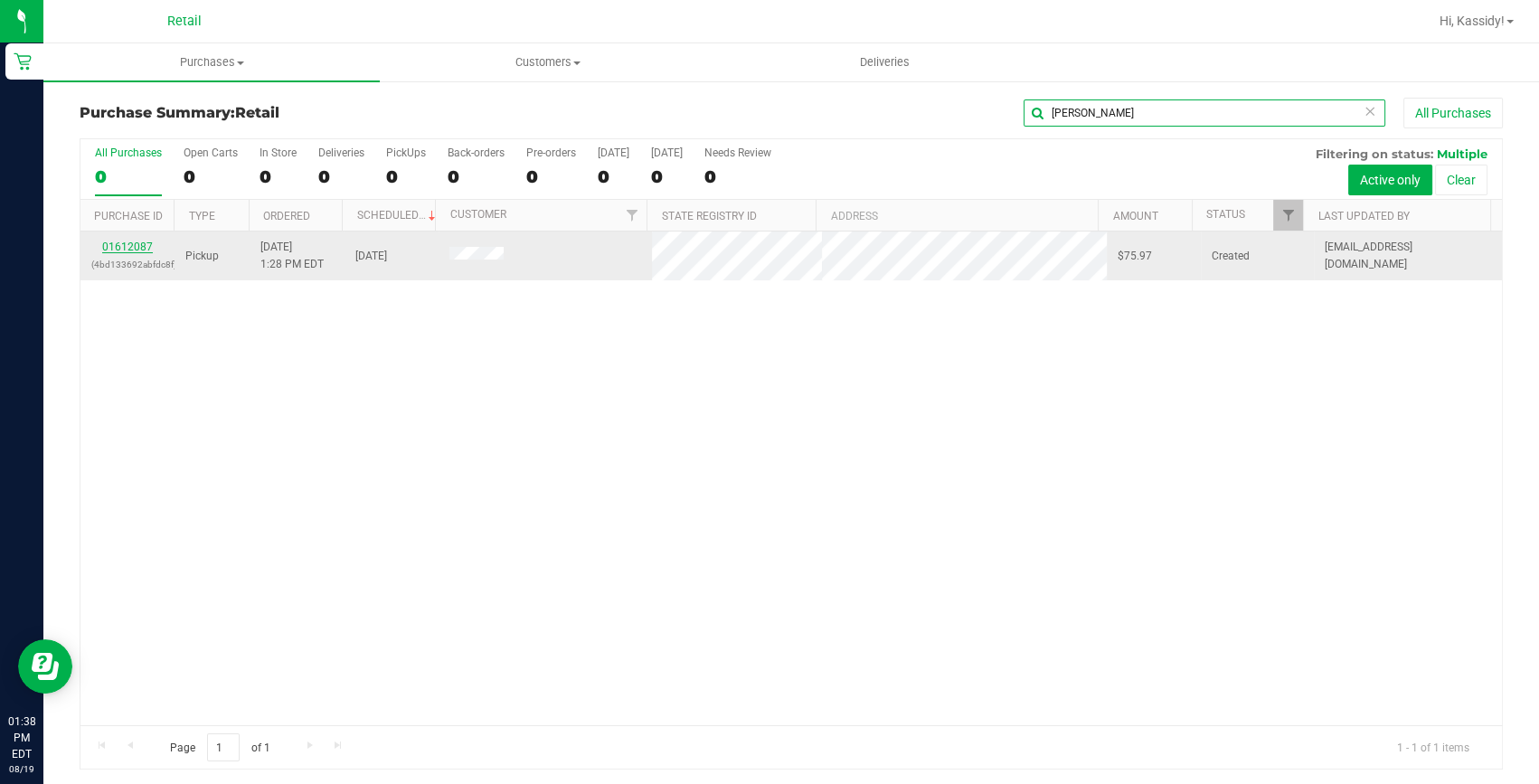
type input "[PERSON_NAME]"
click at [140, 245] on link "01612087" at bounding box center [127, 247] width 51 height 13
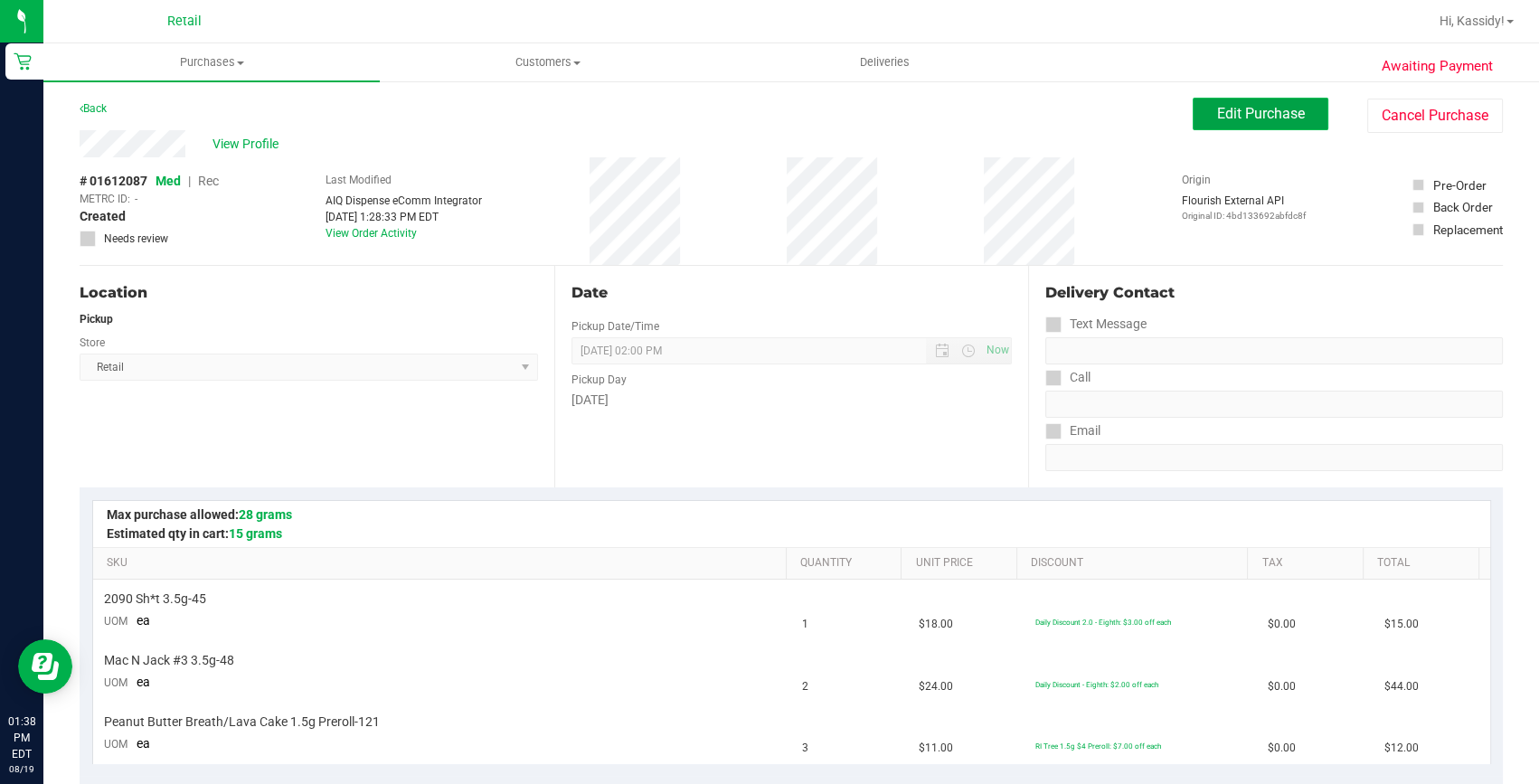
click at [1239, 117] on span "Edit Purchase" at bounding box center [1261, 112] width 88 height 17
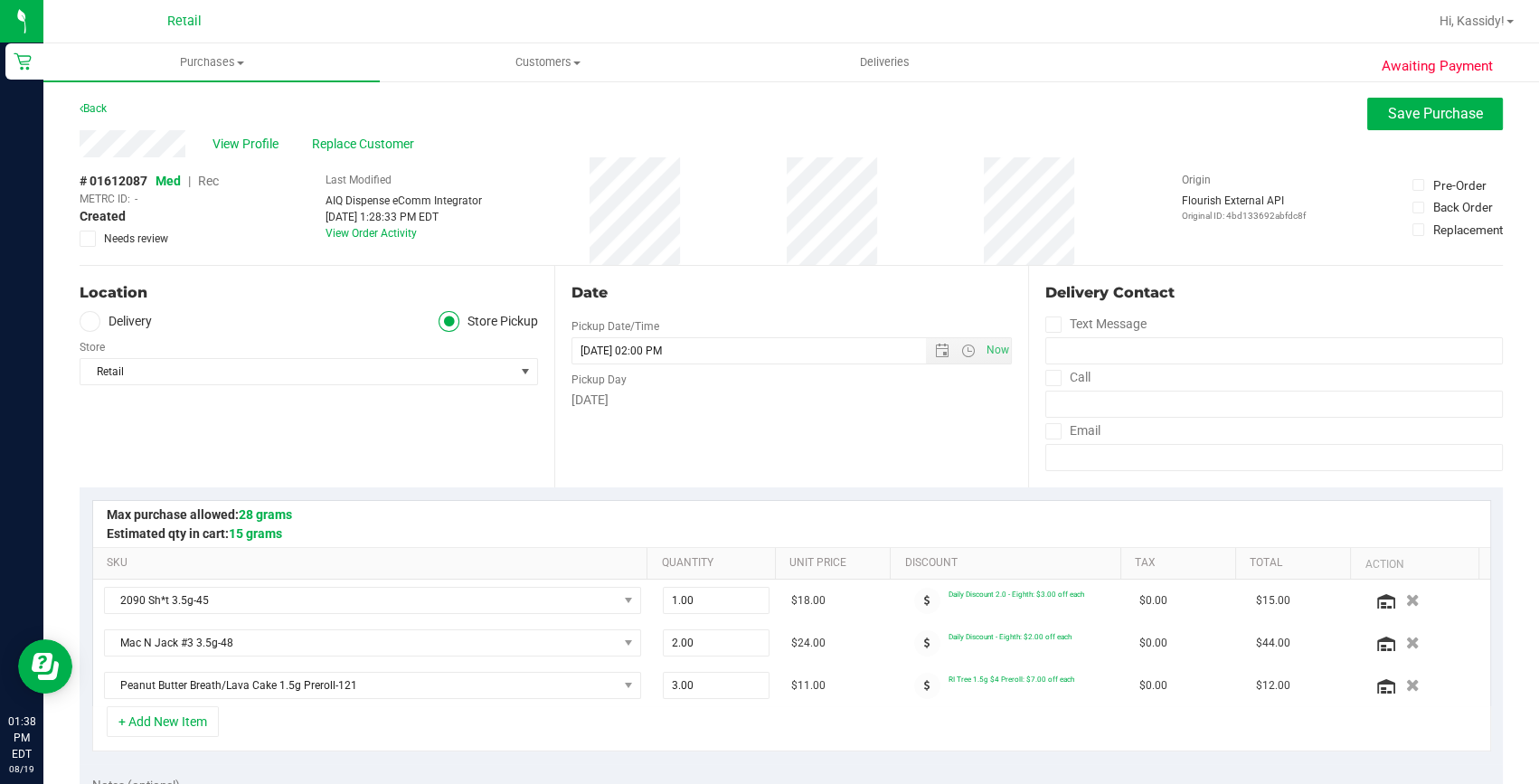
click at [210, 176] on span "Rec" at bounding box center [208, 180] width 21 height 15
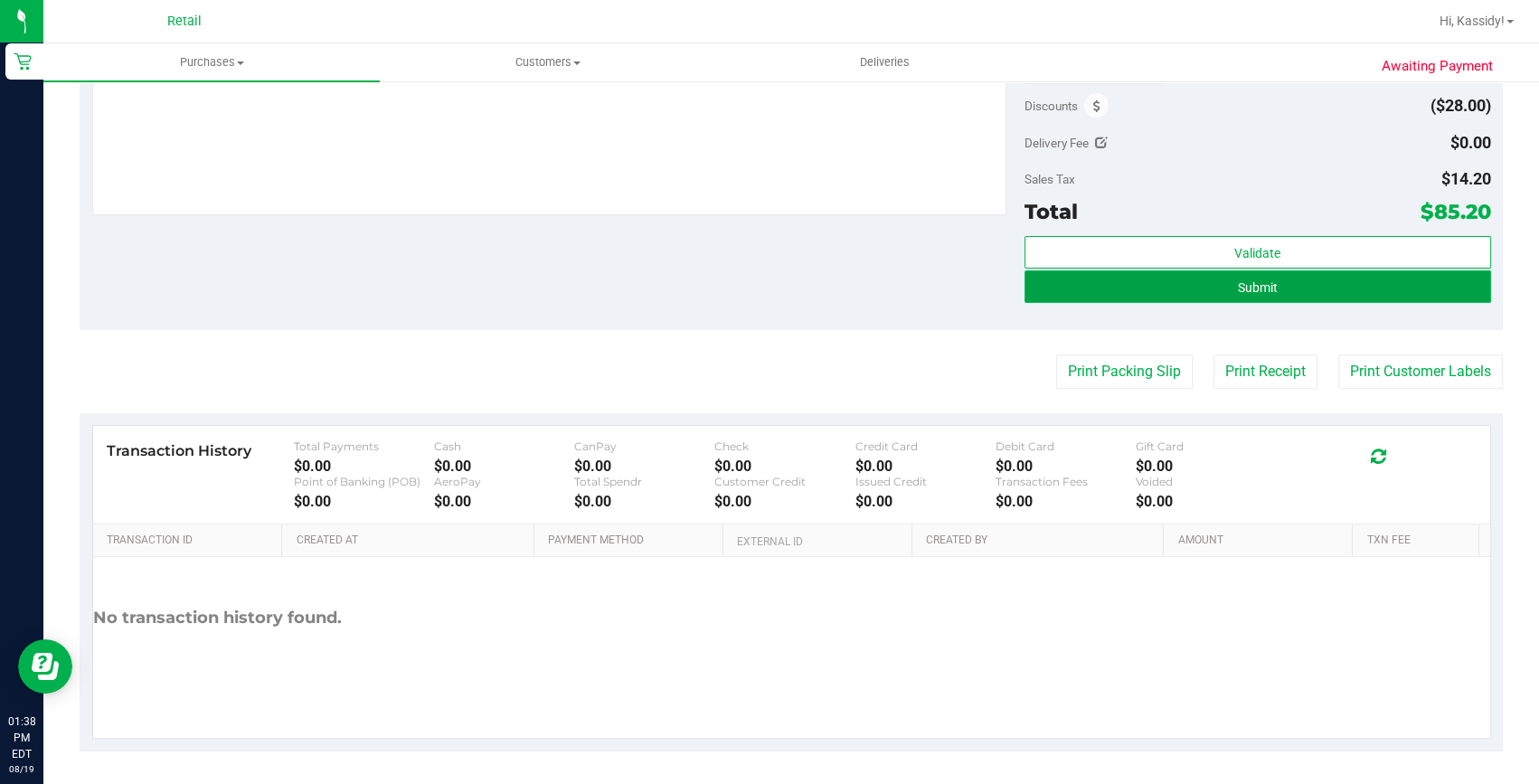
click at [1248, 287] on span "Submit" at bounding box center [1258, 288] width 40 height 15
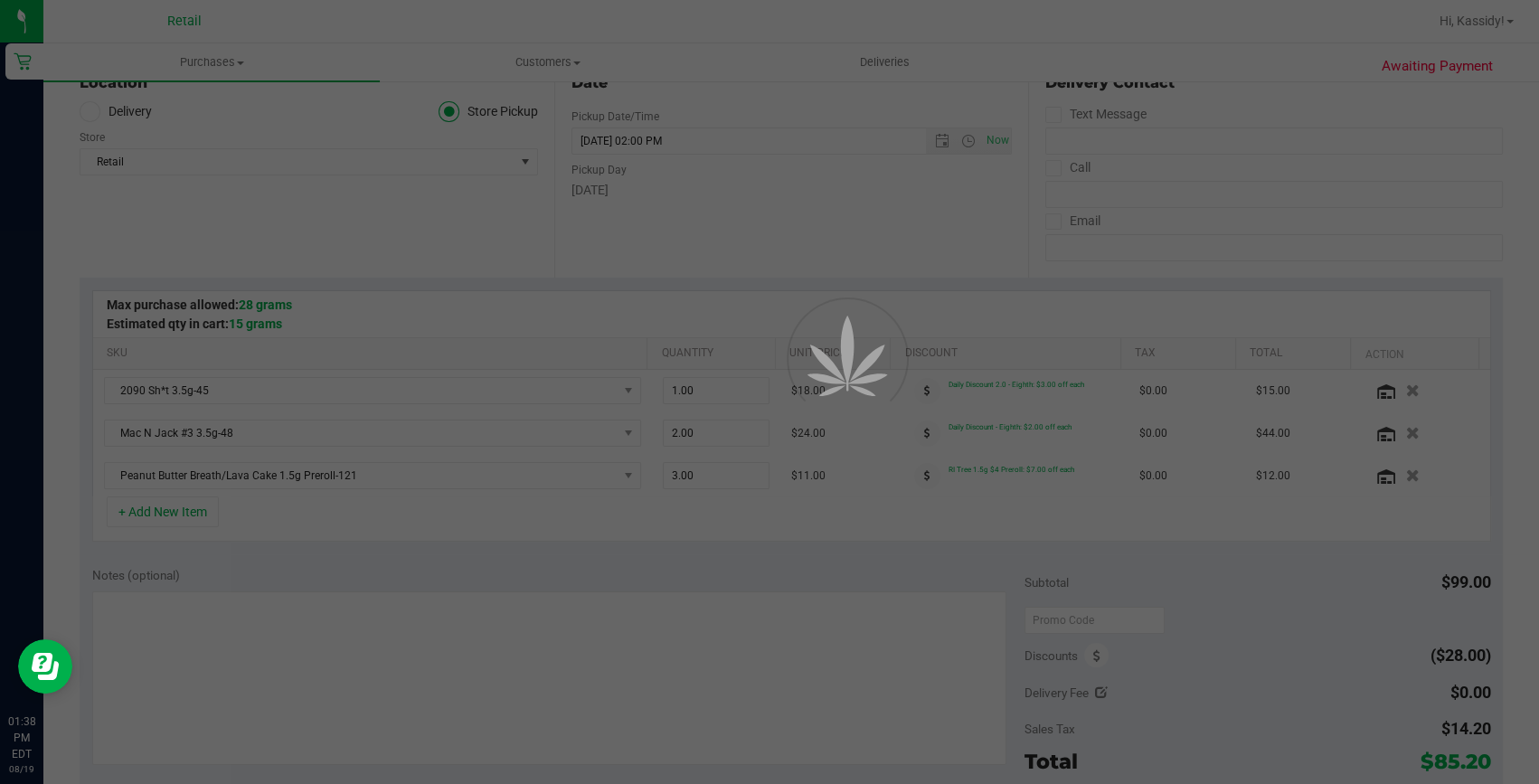
scroll to position [183, 0]
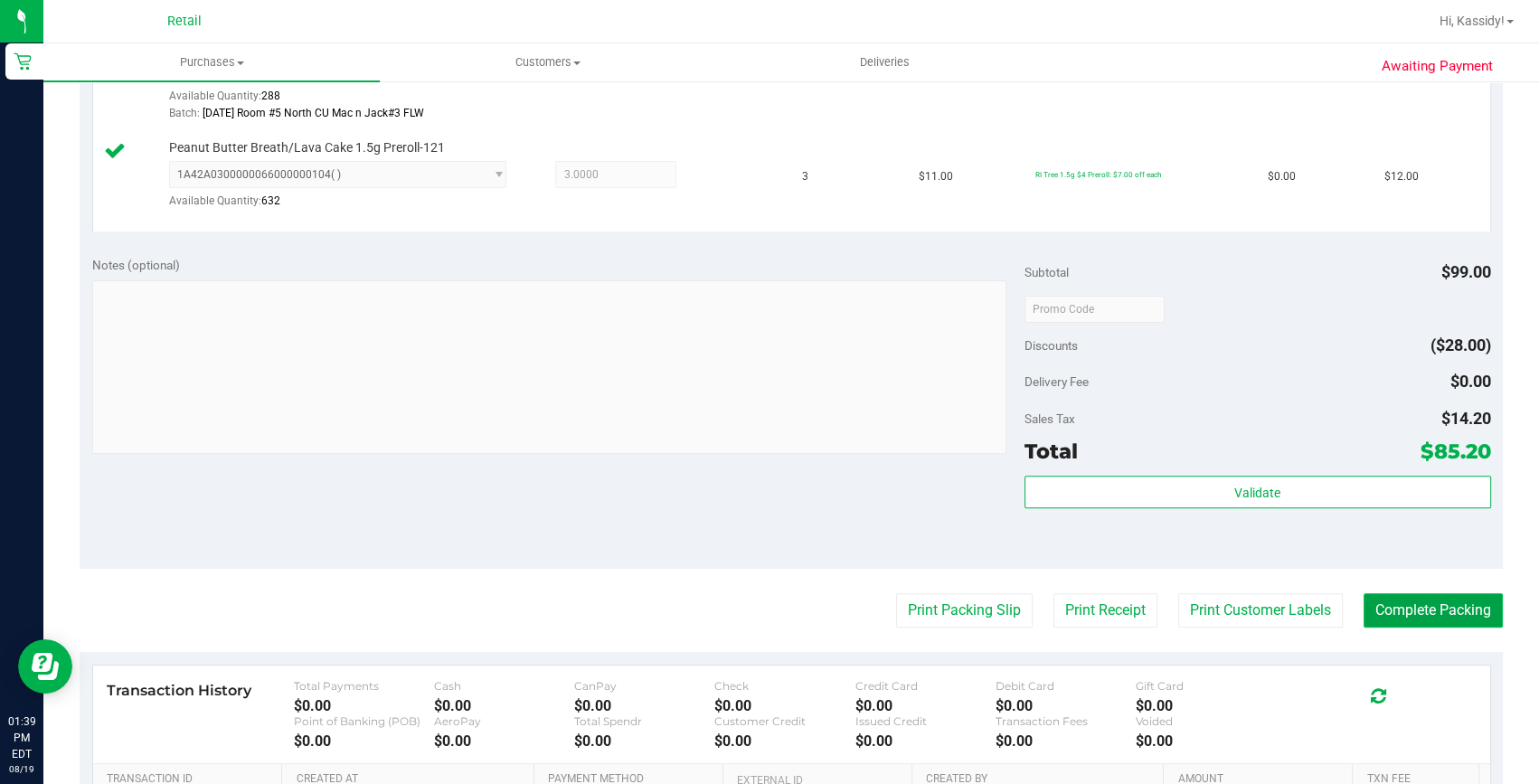
click at [1386, 605] on button "Complete Packing" at bounding box center [1433, 610] width 139 height 35
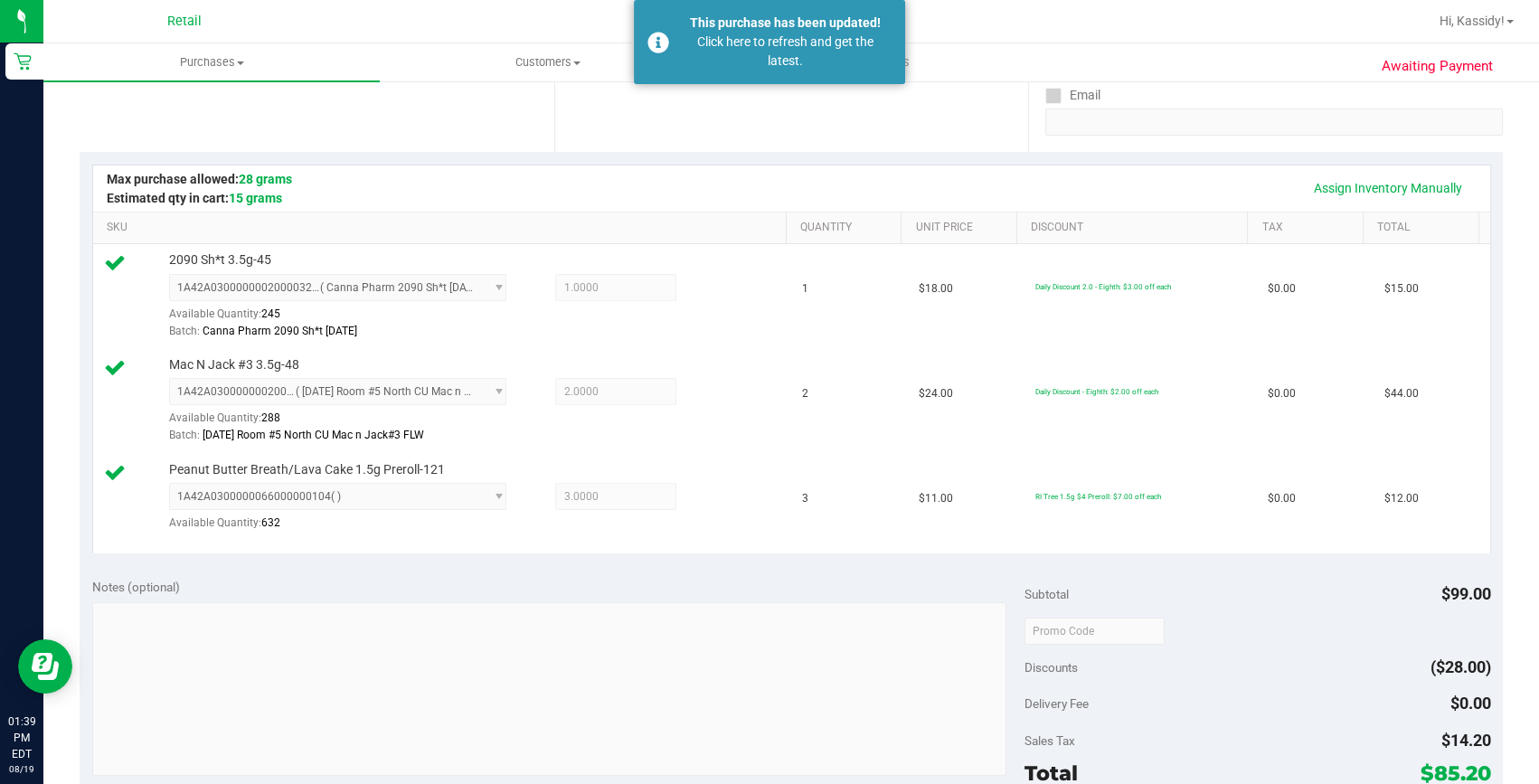
scroll to position [328, 0]
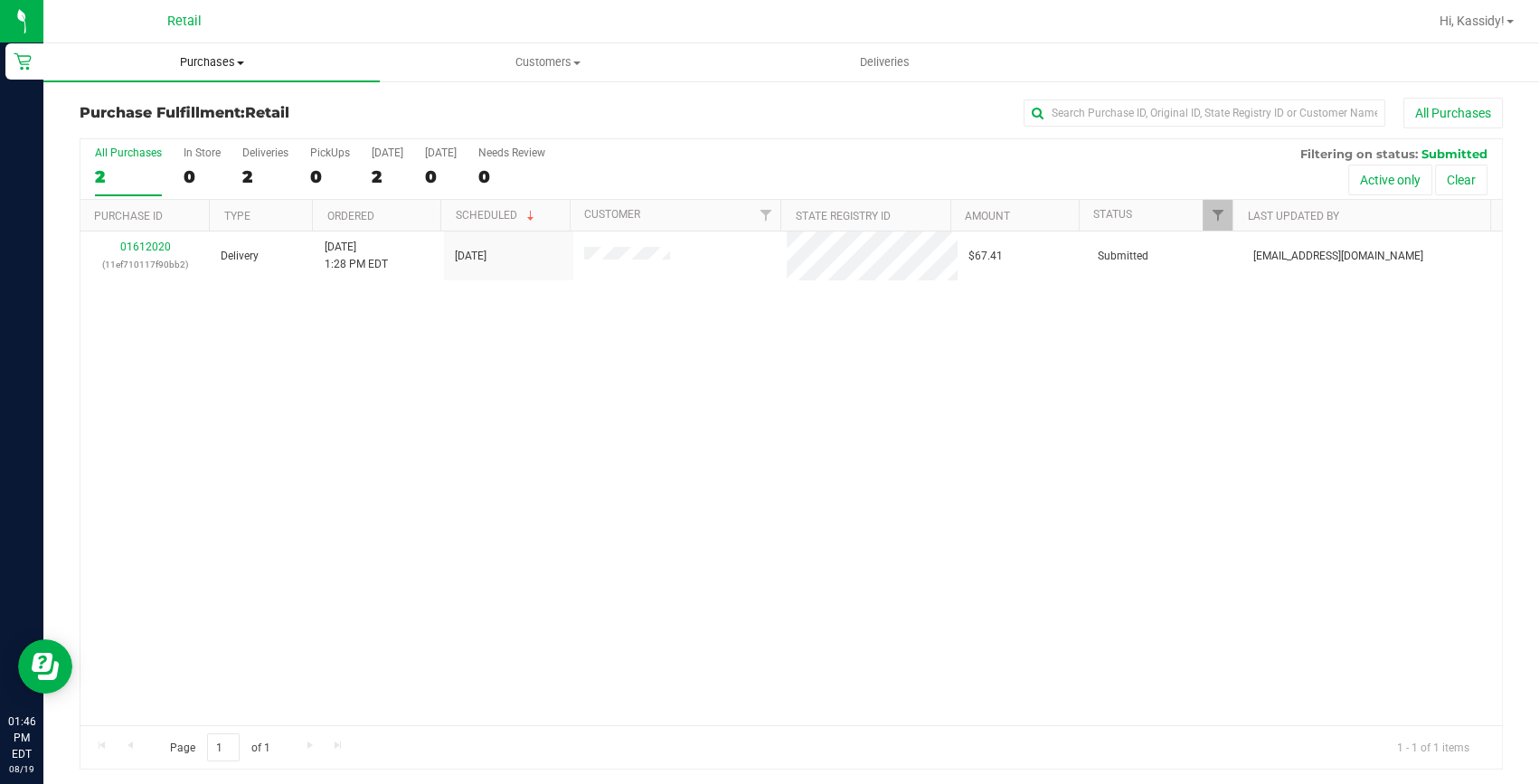
click at [198, 65] on span "Purchases" at bounding box center [212, 63] width 336 height 16
click at [198, 98] on li "Summary of purchases" at bounding box center [212, 109] width 336 height 22
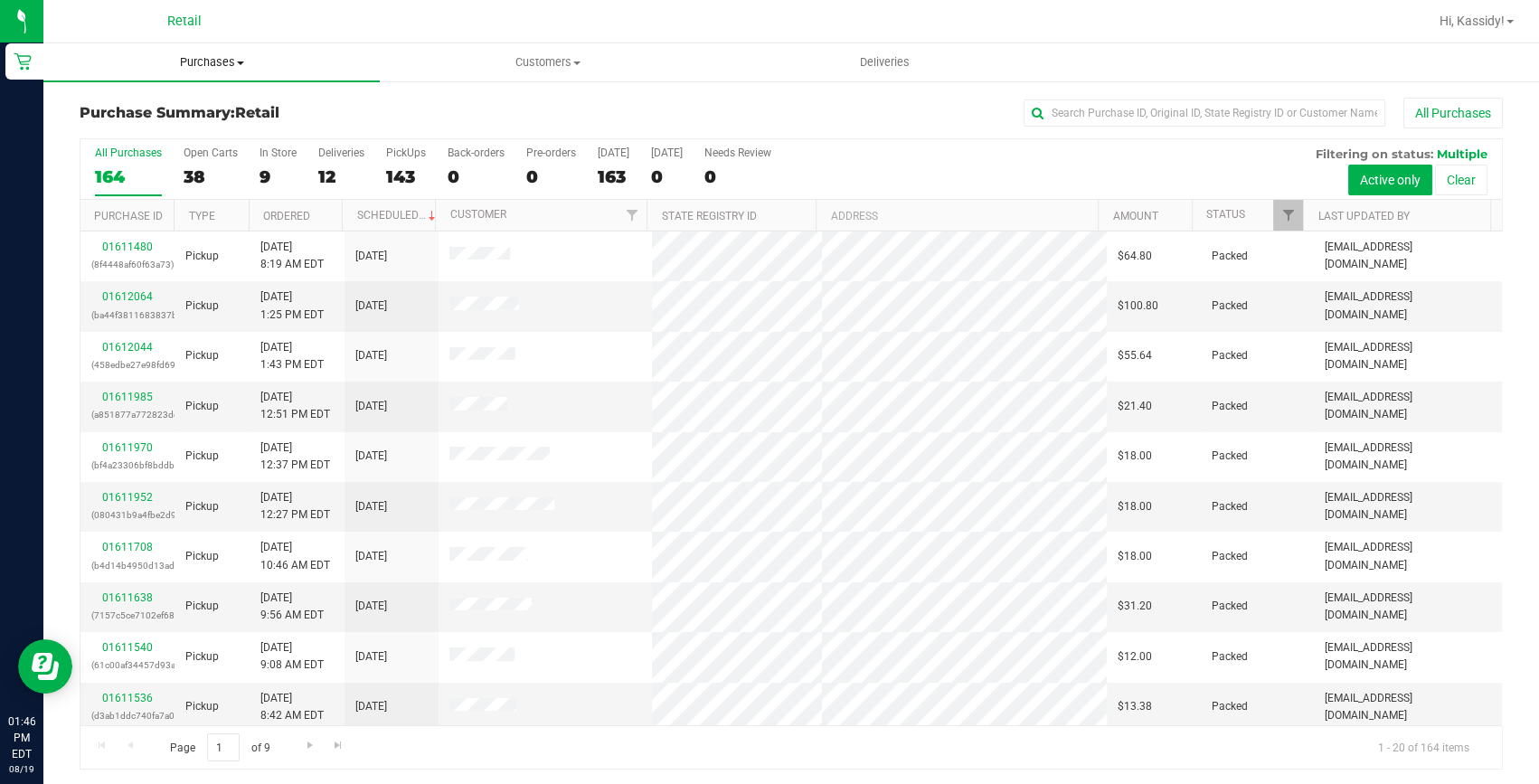
click at [184, 56] on span "Purchases" at bounding box center [212, 63] width 336 height 16
click at [1070, 105] on input "text" at bounding box center [1204, 112] width 361 height 27
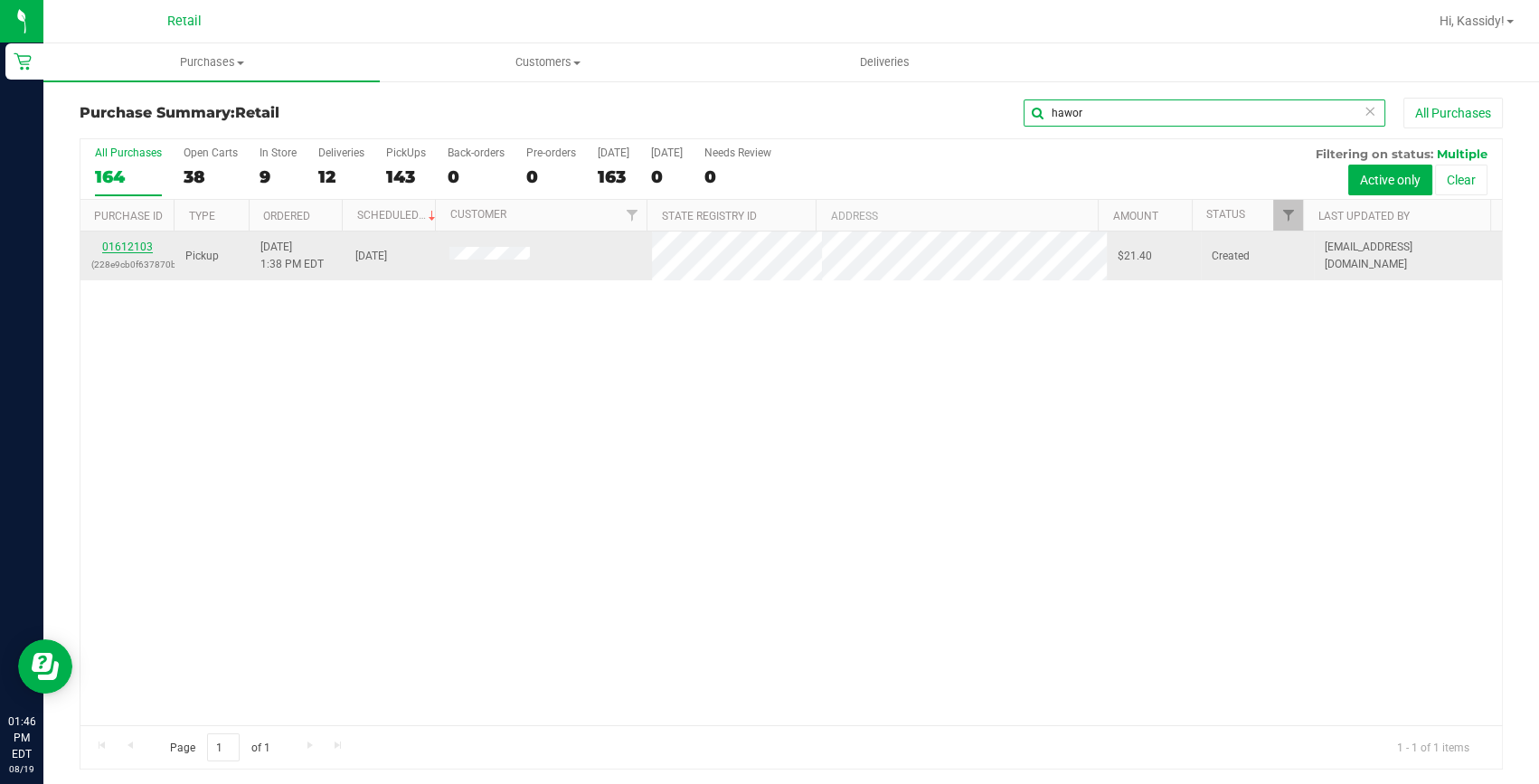
type input "hawor"
click at [124, 242] on link "01612103" at bounding box center [127, 247] width 51 height 13
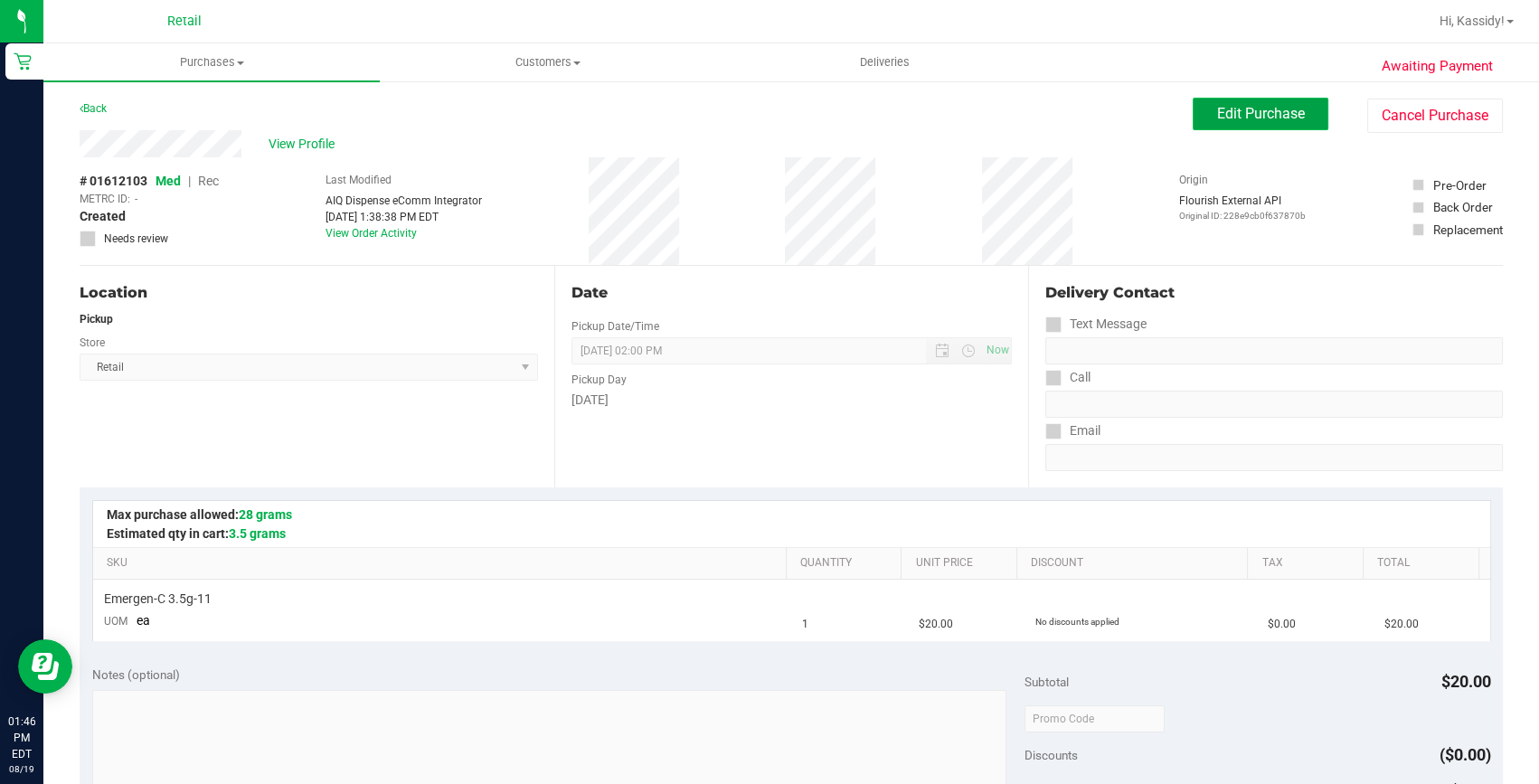
click at [1220, 115] on span "Edit Purchase" at bounding box center [1261, 112] width 88 height 17
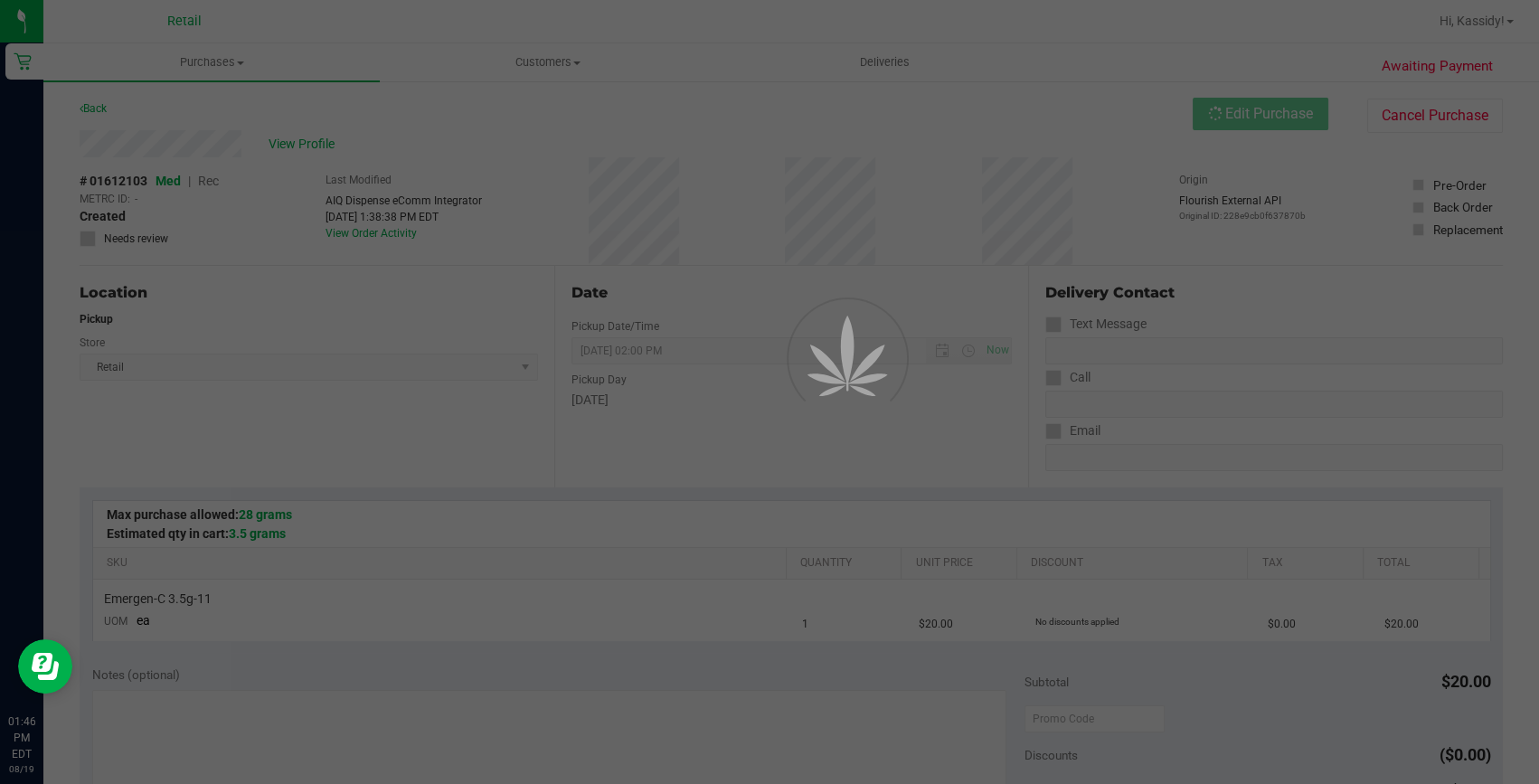
click at [209, 175] on div at bounding box center [770, 392] width 1539 height 784
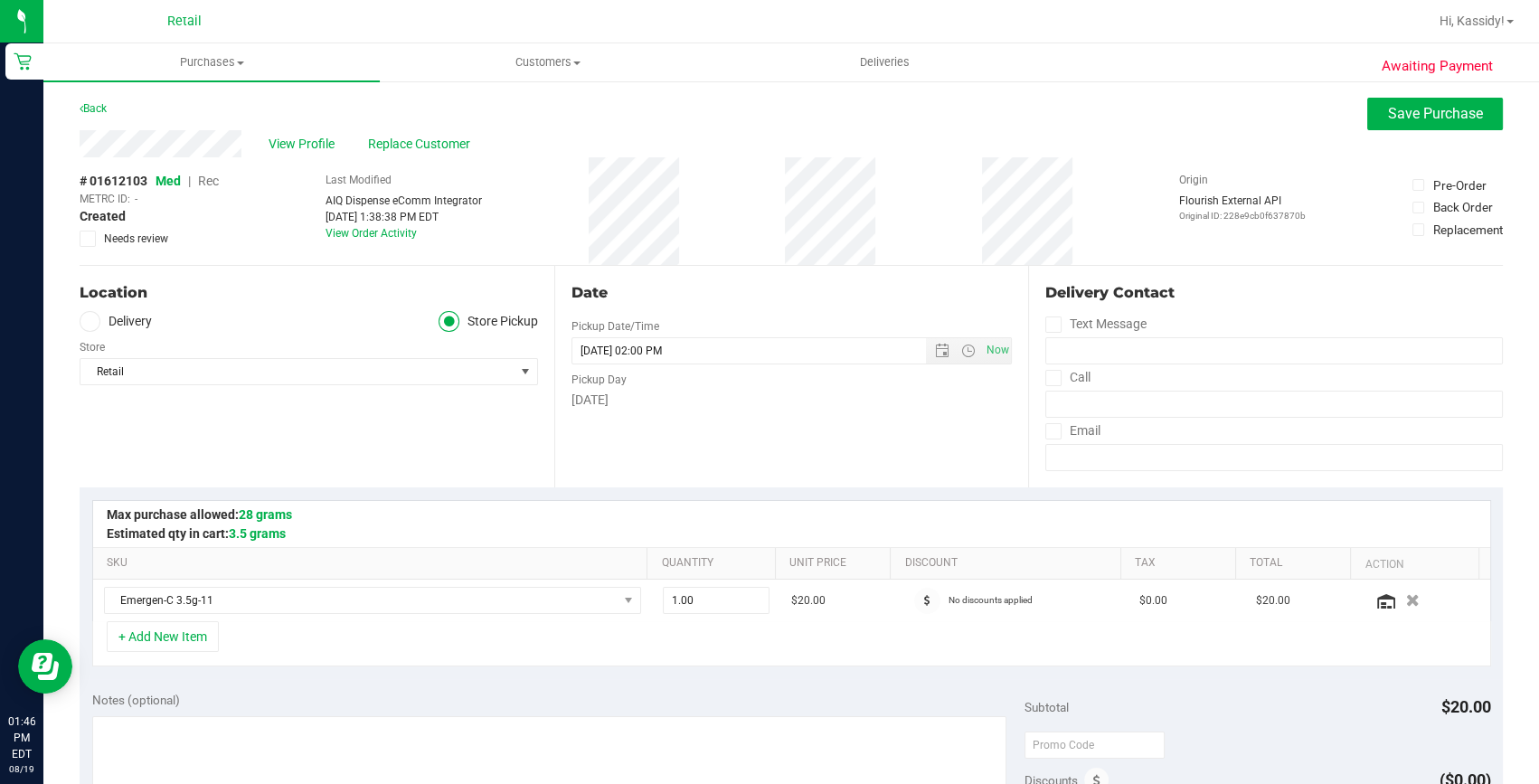
click at [205, 179] on span "Rec" at bounding box center [208, 180] width 21 height 15
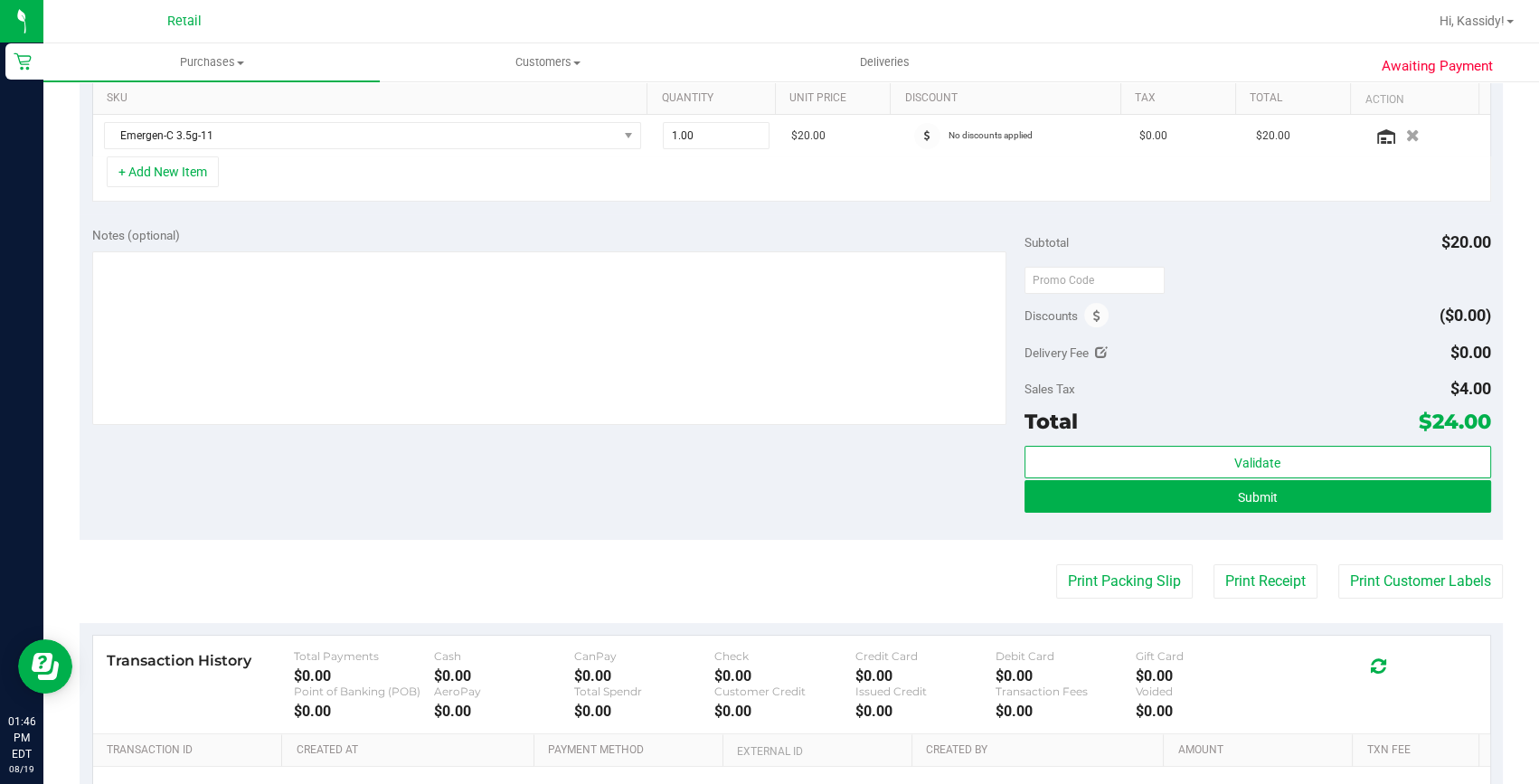
scroll to position [492, 0]
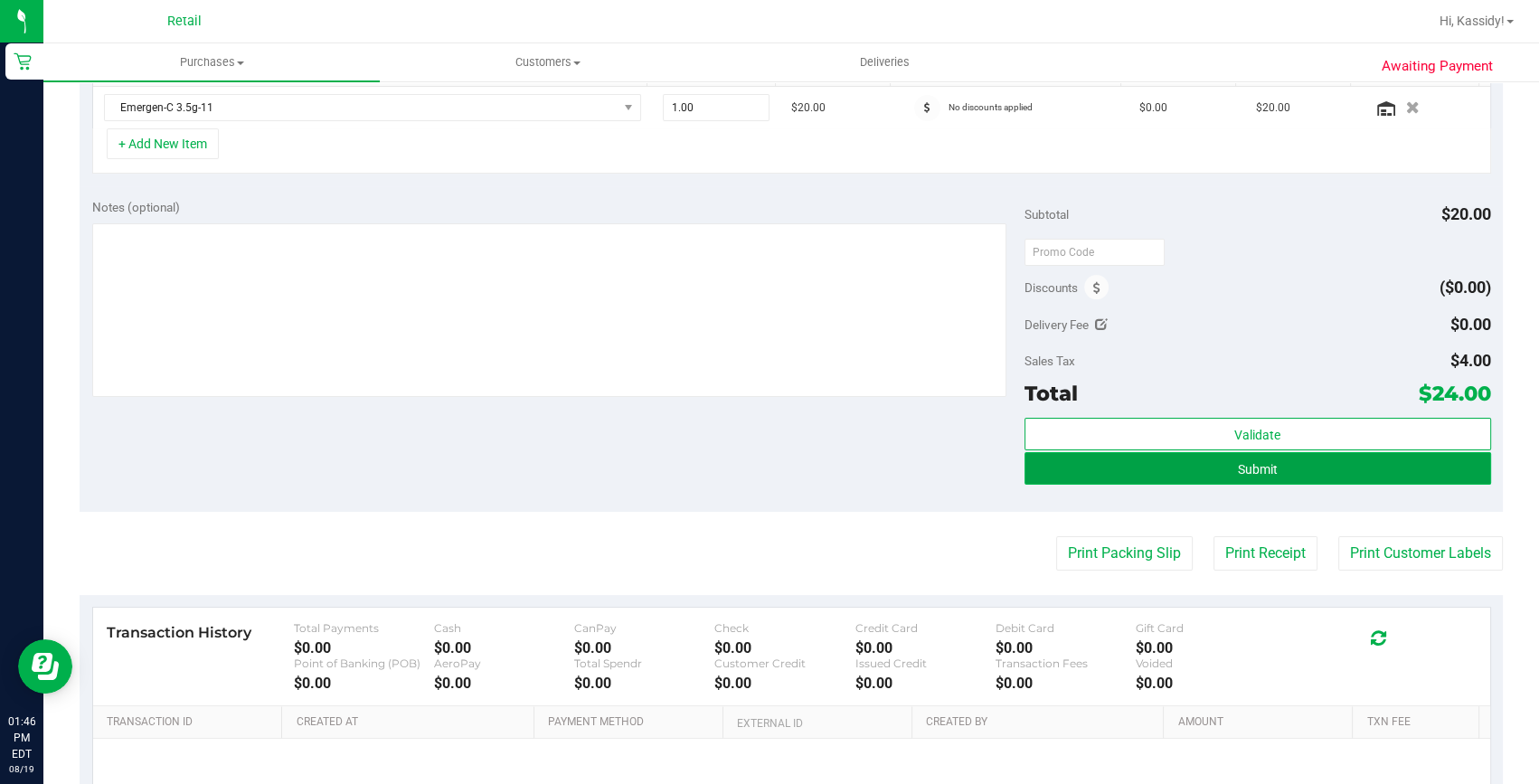
click at [1082, 472] on button "Submit" at bounding box center [1257, 468] width 467 height 33
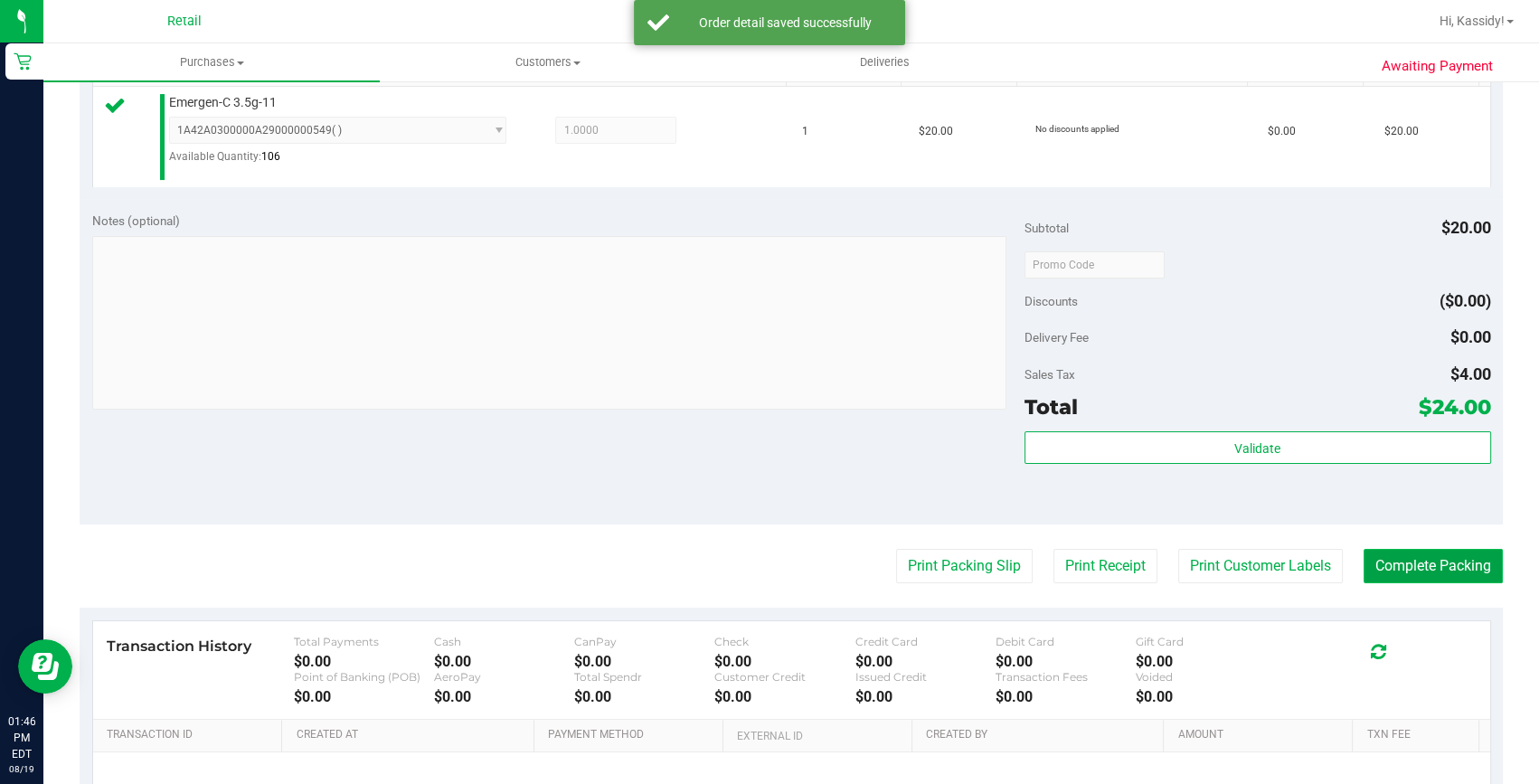
click at [1389, 559] on button "Complete Packing" at bounding box center [1433, 565] width 139 height 35
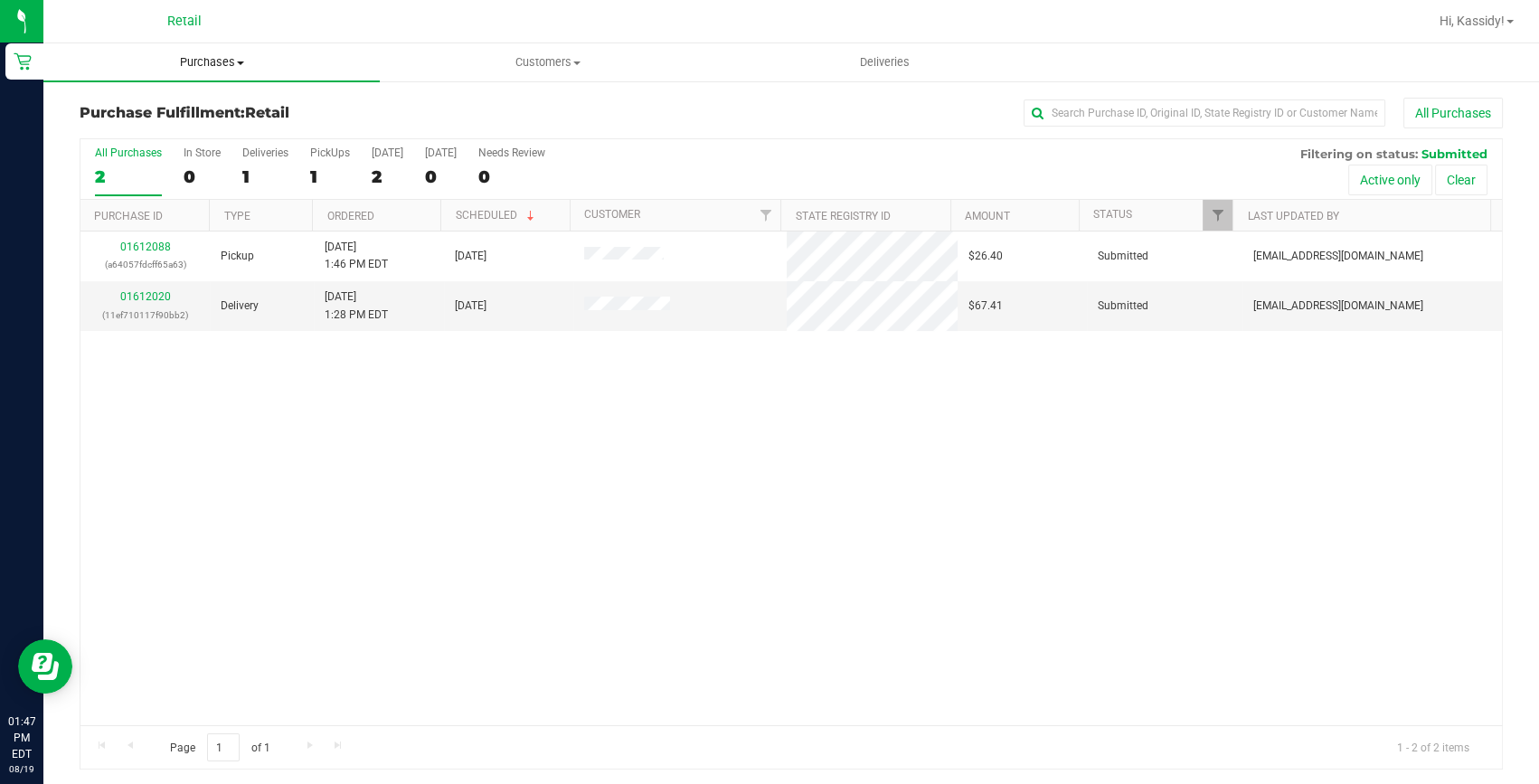
click at [235, 49] on uib-tab-heading "Purchases Summary of purchases Fulfillment All purchases" at bounding box center [212, 63] width 336 height 38
click at [212, 108] on span "Summary of purchases" at bounding box center [136, 108] width 185 height 15
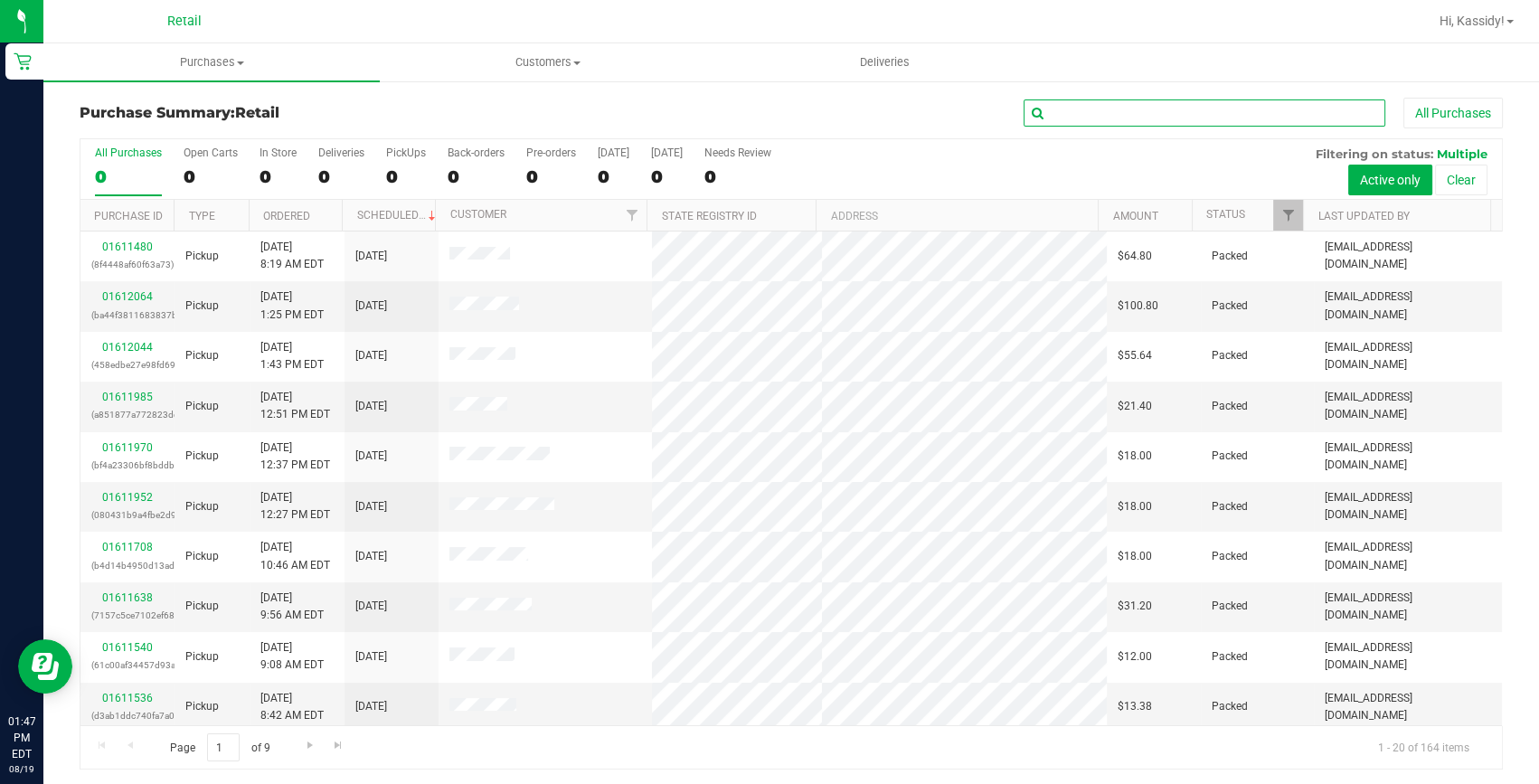
drag, startPoint x: 1176, startPoint y: 113, endPoint x: 1167, endPoint y: 113, distance: 9.0
click at [1175, 113] on input "text" at bounding box center [1204, 112] width 361 height 27
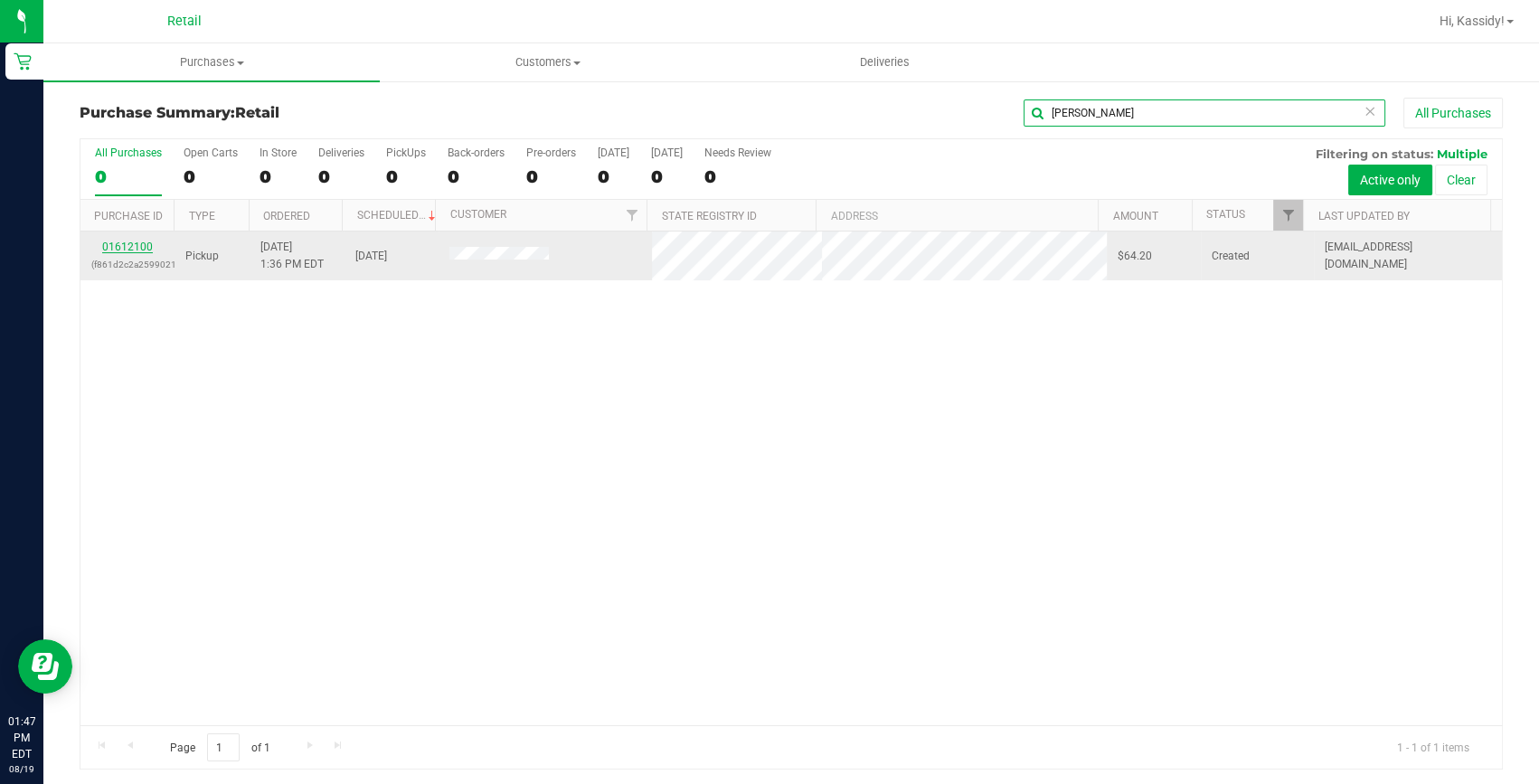
type input "[PERSON_NAME]"
click at [121, 244] on link "01612100" at bounding box center [127, 247] width 51 height 13
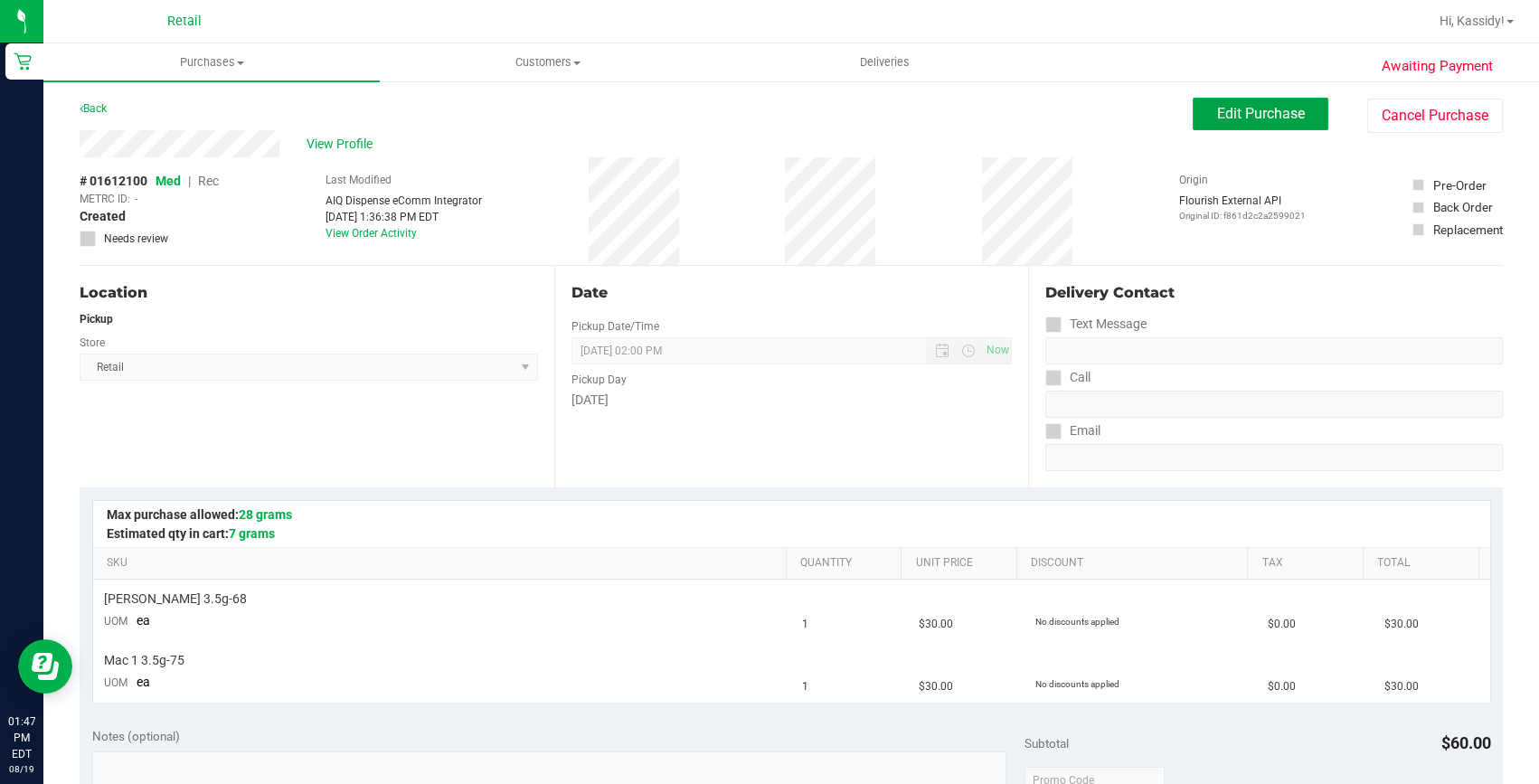
click at [1243, 118] on span "Edit Purchase" at bounding box center [1261, 112] width 88 height 17
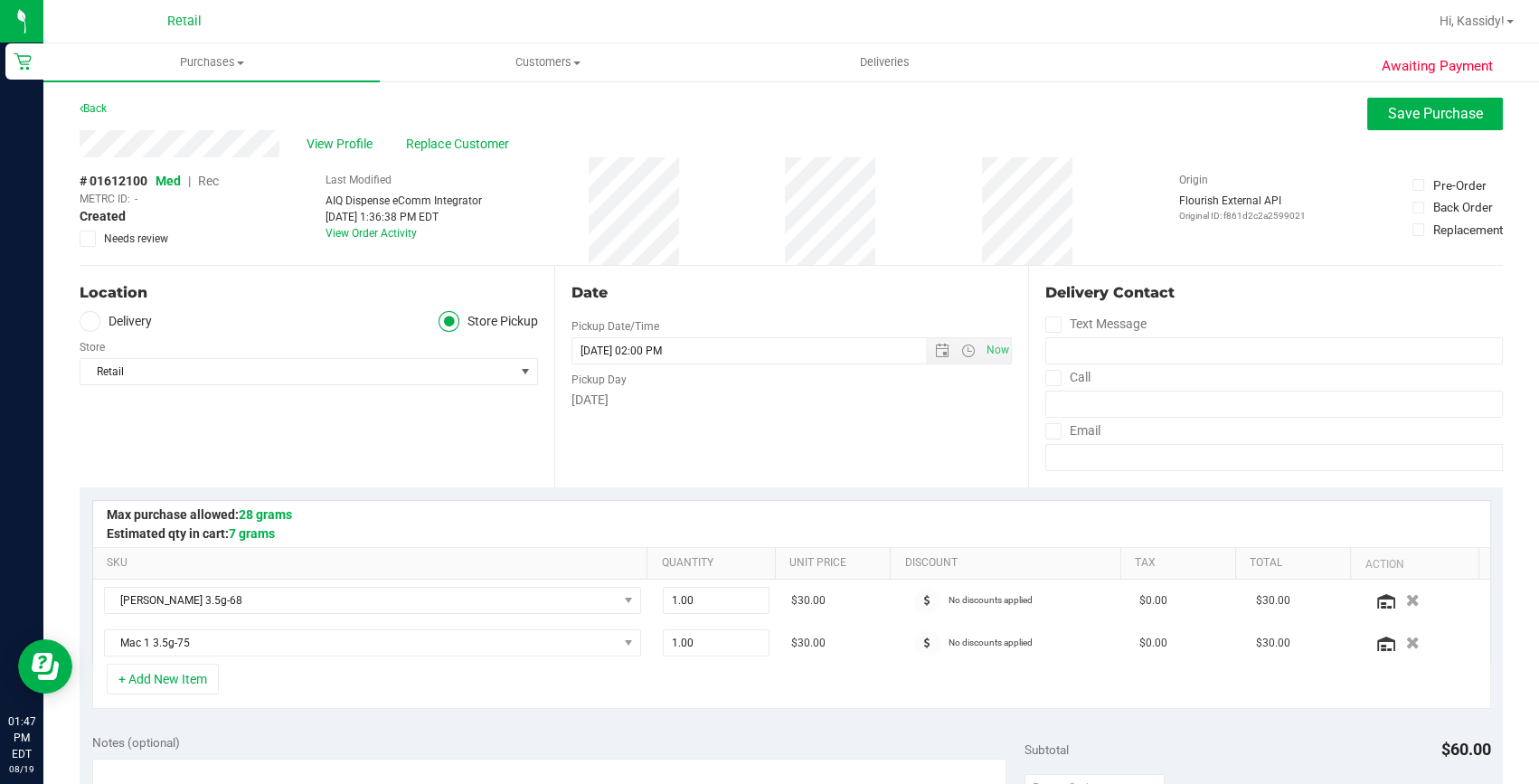
drag, startPoint x: 246, startPoint y: 170, endPoint x: 214, endPoint y: 178, distance: 33.0
click at [214, 178] on span "Rec" at bounding box center [208, 180] width 21 height 15
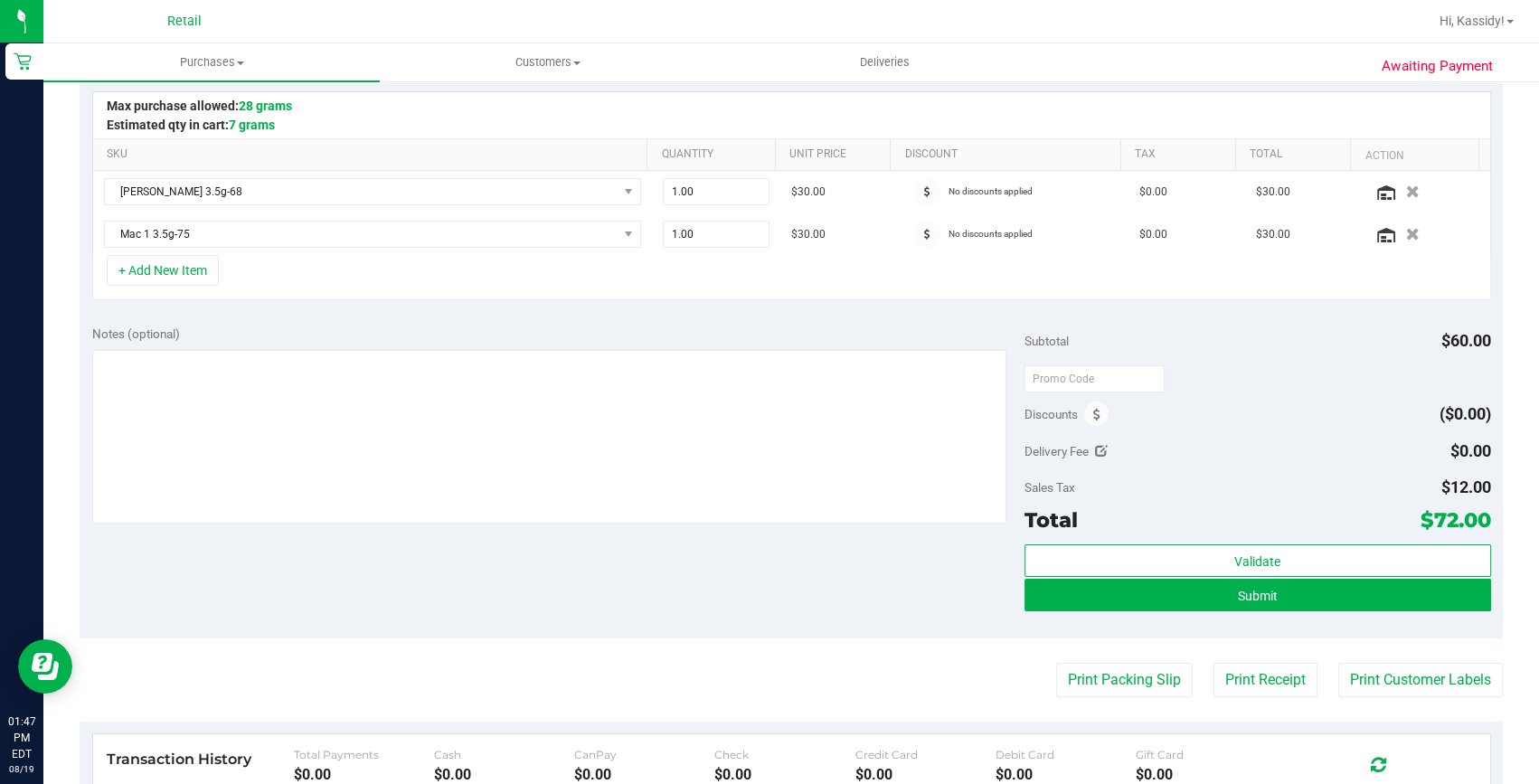
scroll to position [410, 0]
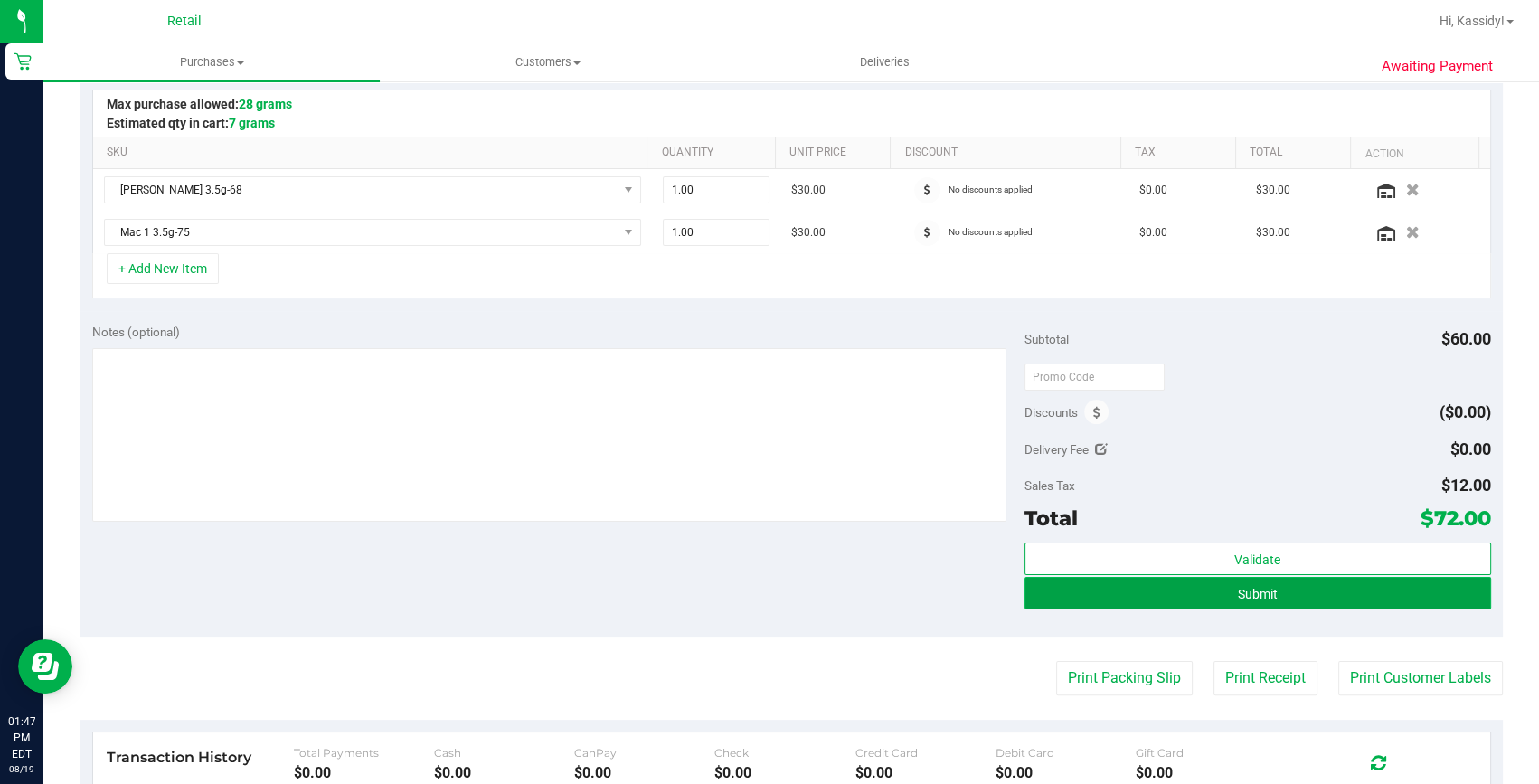
click at [1221, 582] on button "Submit" at bounding box center [1257, 593] width 467 height 33
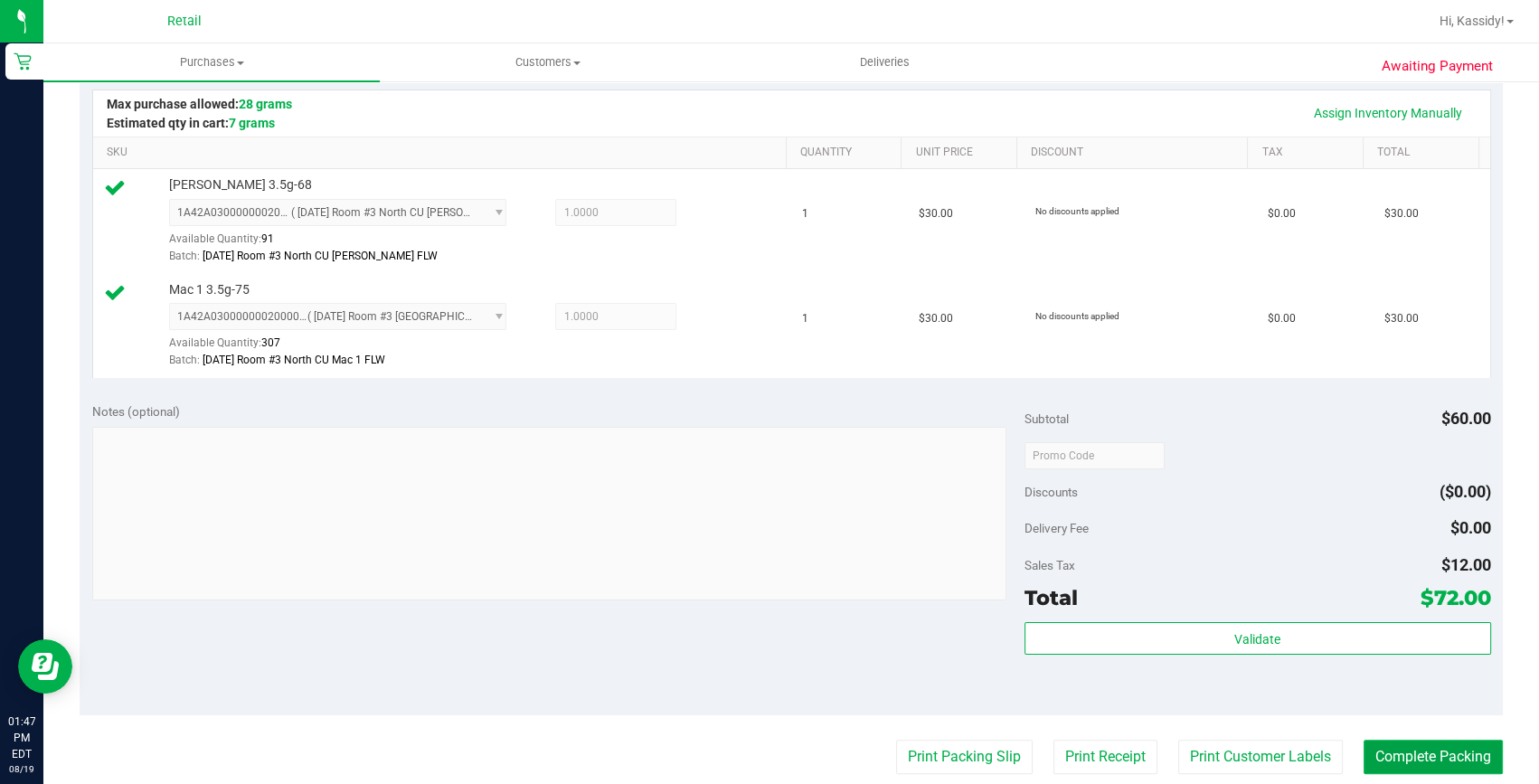
click at [1389, 756] on button "Complete Packing" at bounding box center [1433, 756] width 139 height 35
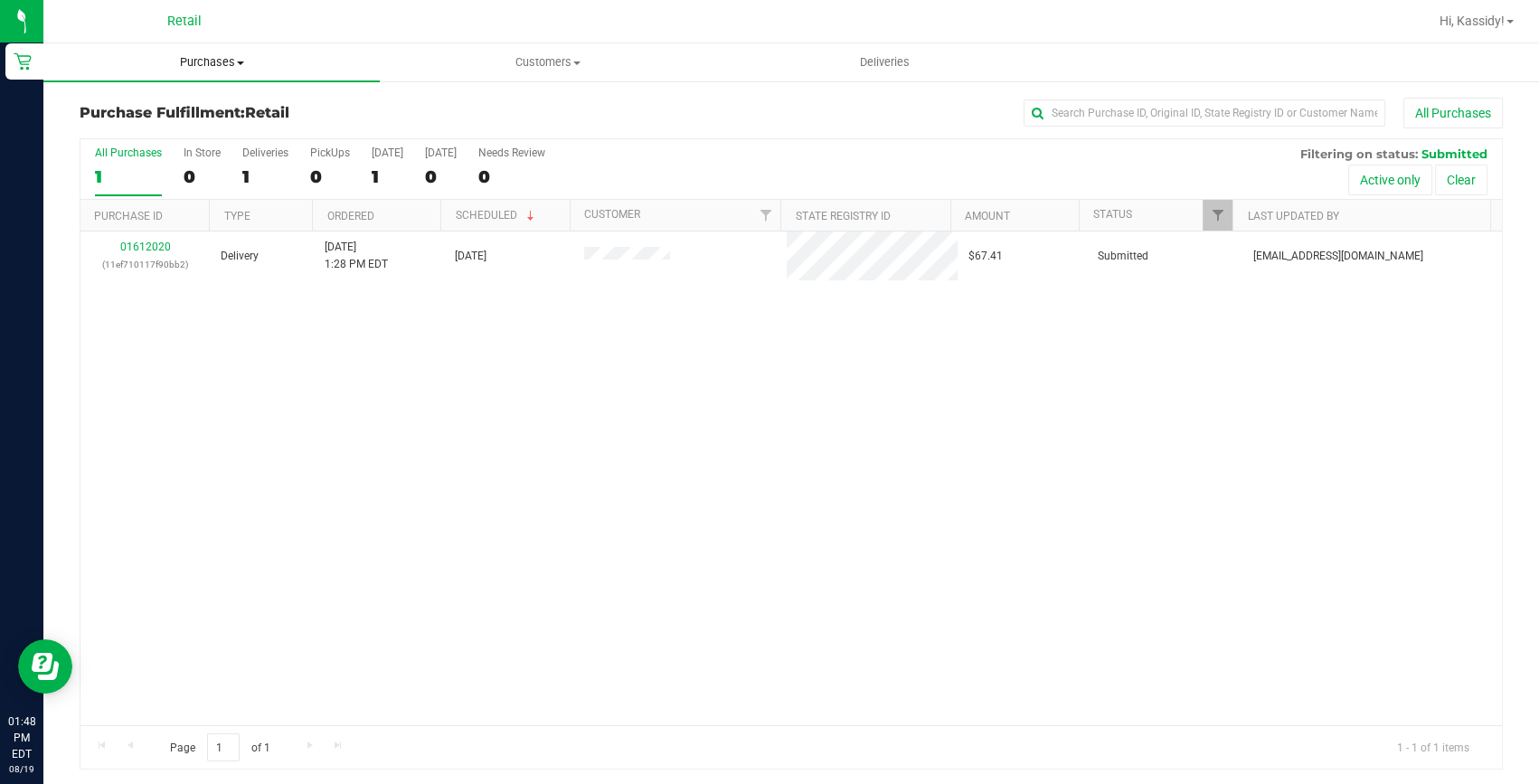
click at [222, 45] on uib-tab-heading "Purchases Summary of purchases Fulfillment All purchases" at bounding box center [212, 63] width 336 height 38
click at [222, 65] on span "Purchases" at bounding box center [212, 63] width 336 height 16
click at [197, 79] on uib-tab-heading "Purchases Summary of purchases Fulfillment All purchases" at bounding box center [212, 63] width 336 height 38
click at [197, 72] on uib-tab-heading "Purchases Summary of purchases Fulfillment All purchases" at bounding box center [212, 63] width 336 height 38
click at [197, 70] on uib-tab-heading "Purchases Summary of purchases Fulfillment All purchases" at bounding box center [212, 63] width 336 height 38
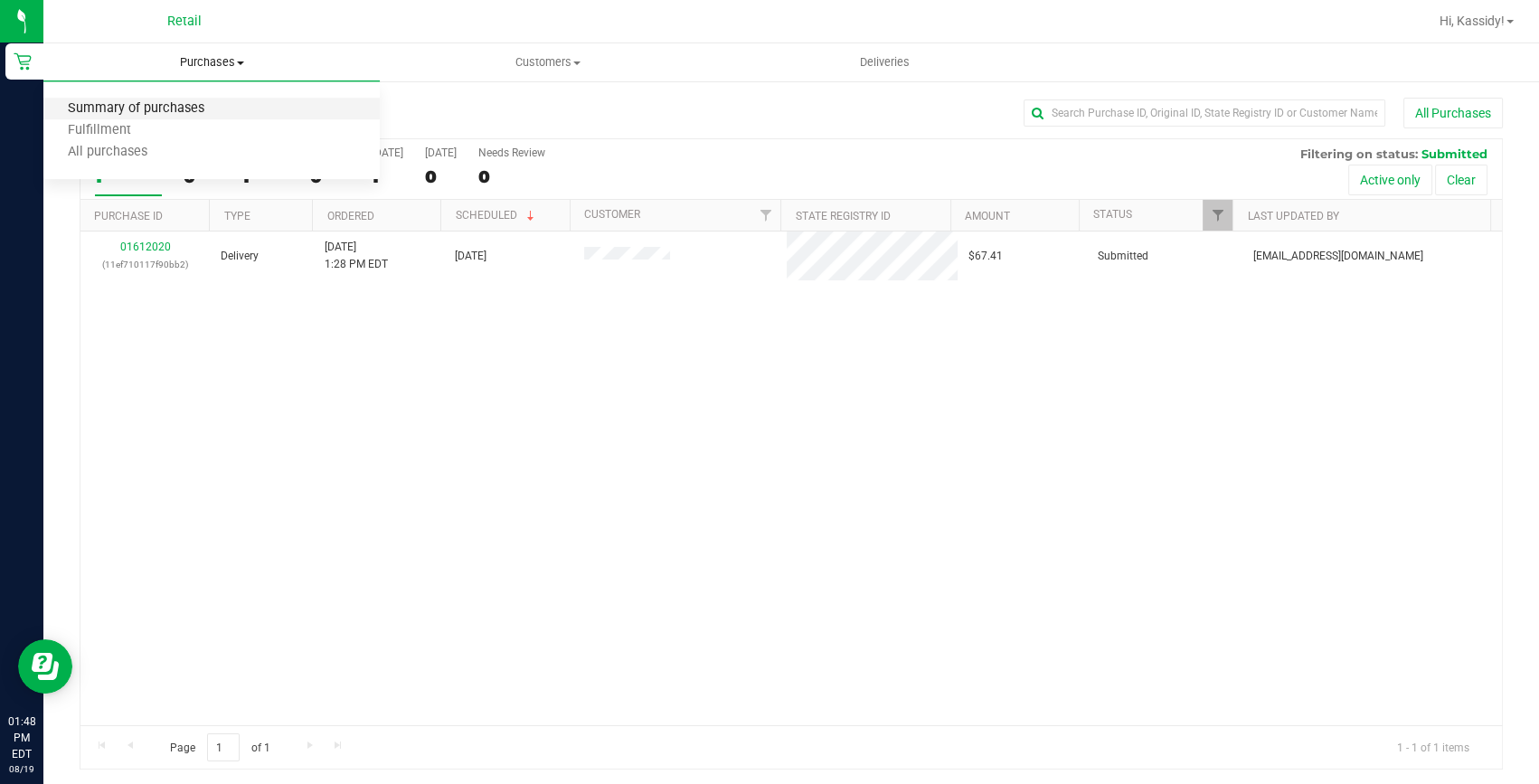
click at [188, 101] on span "Summary of purchases" at bounding box center [136, 108] width 185 height 15
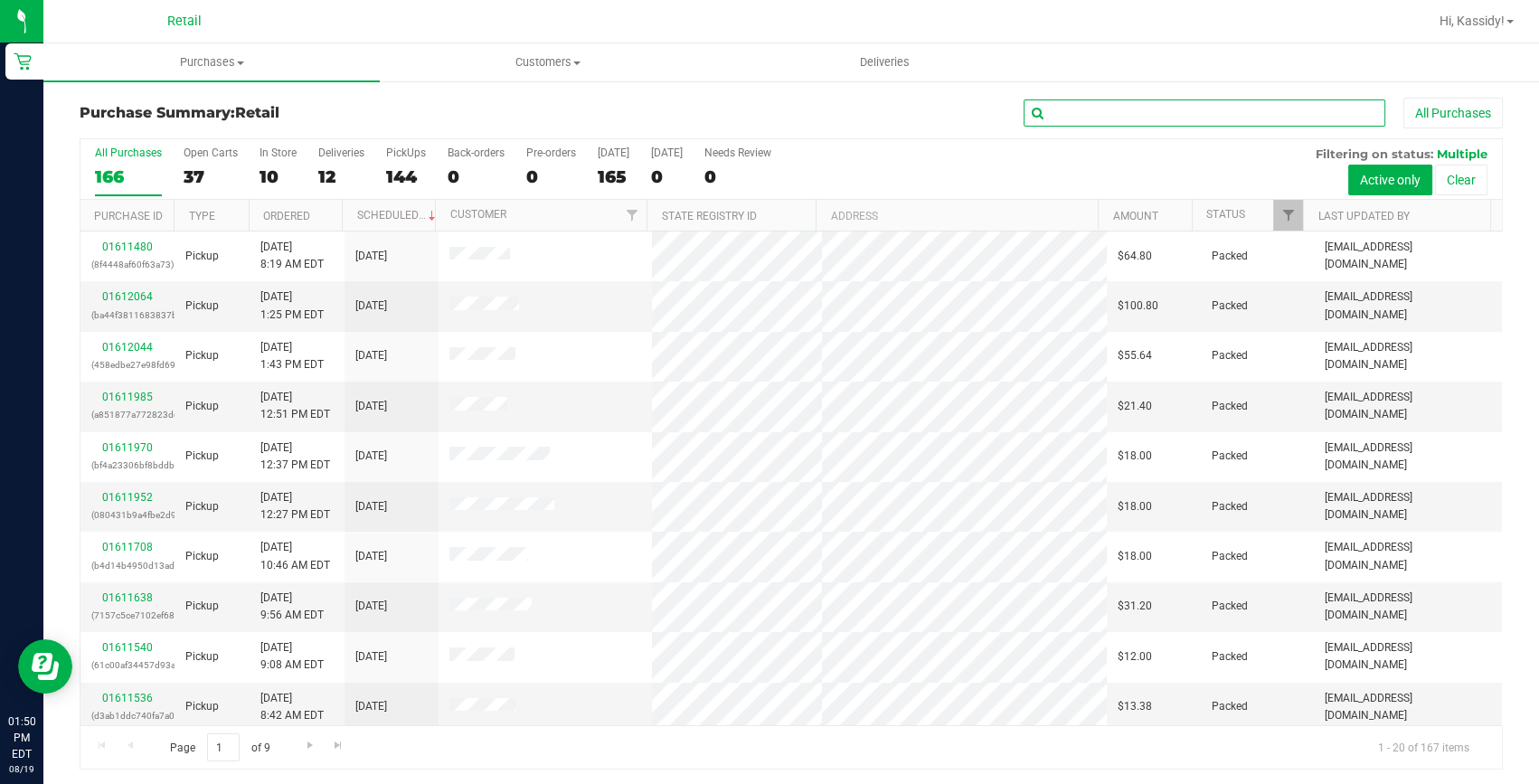
click at [1092, 113] on input "text" at bounding box center [1204, 112] width 361 height 27
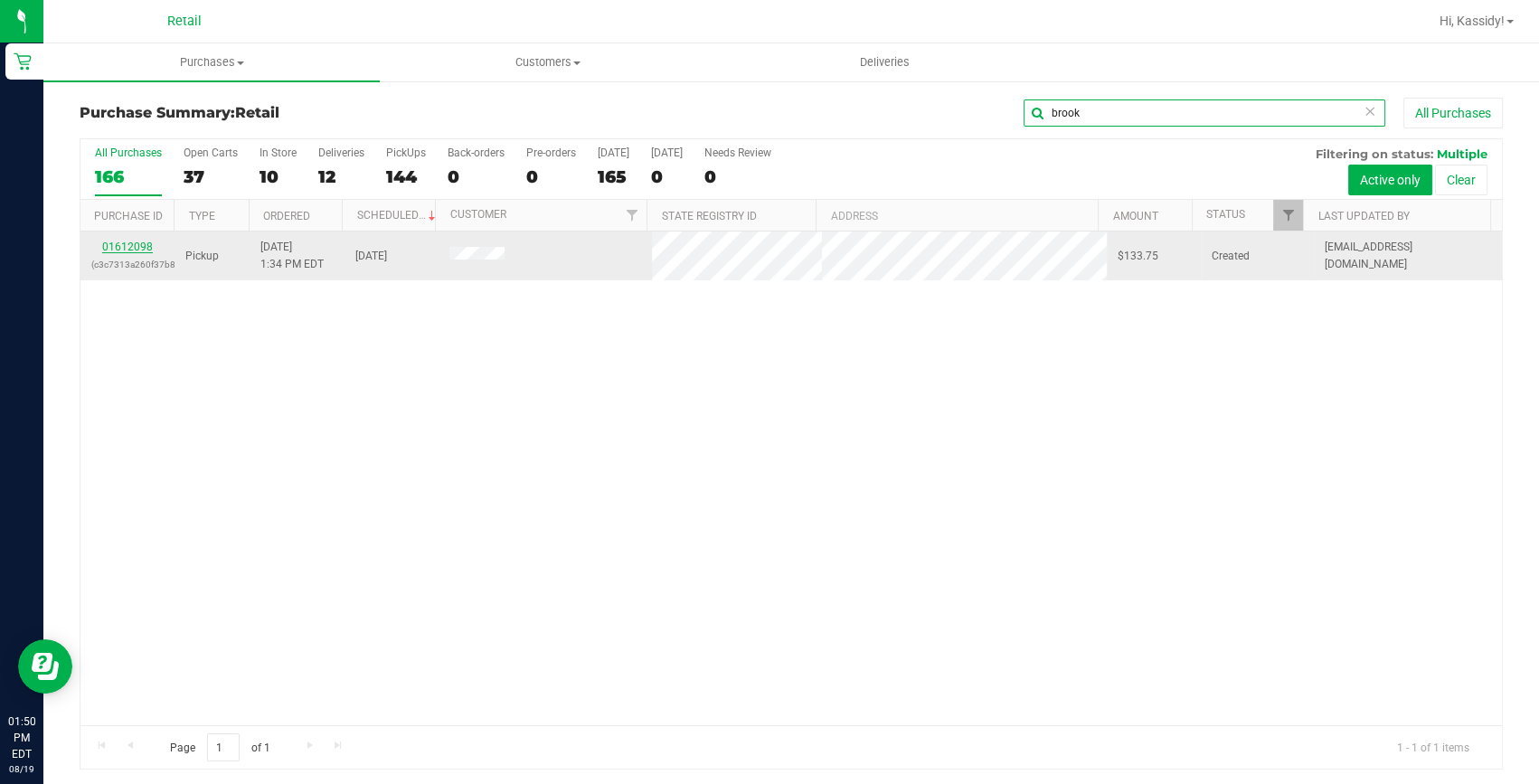
type input "brook"
click at [133, 243] on link "01612098" at bounding box center [127, 247] width 51 height 13
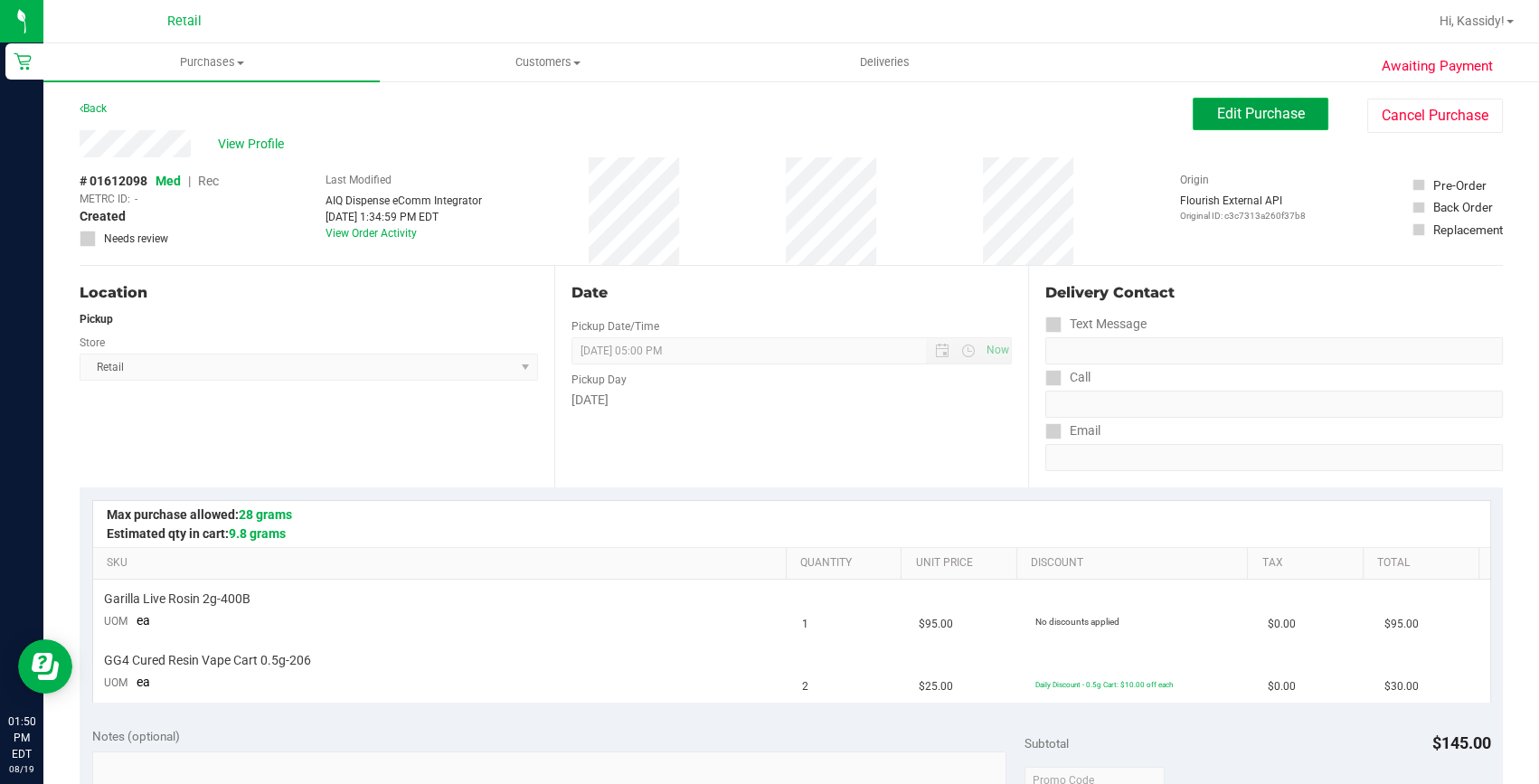
click at [1264, 112] on span "Edit Purchase" at bounding box center [1261, 112] width 88 height 17
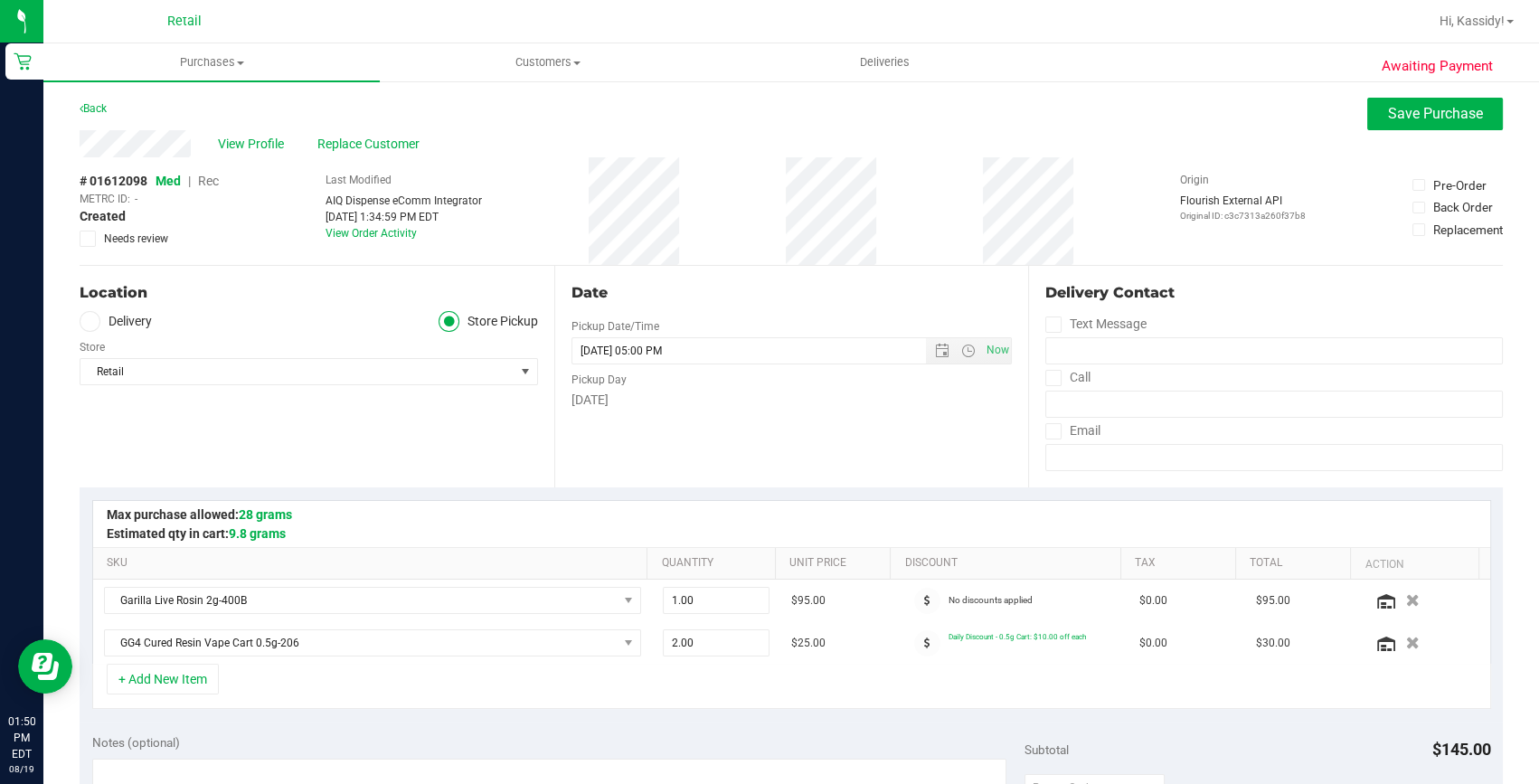
drag, startPoint x: 209, startPoint y: 181, endPoint x: 846, endPoint y: 369, distance: 664.2
click at [207, 181] on span "Rec" at bounding box center [208, 180] width 21 height 15
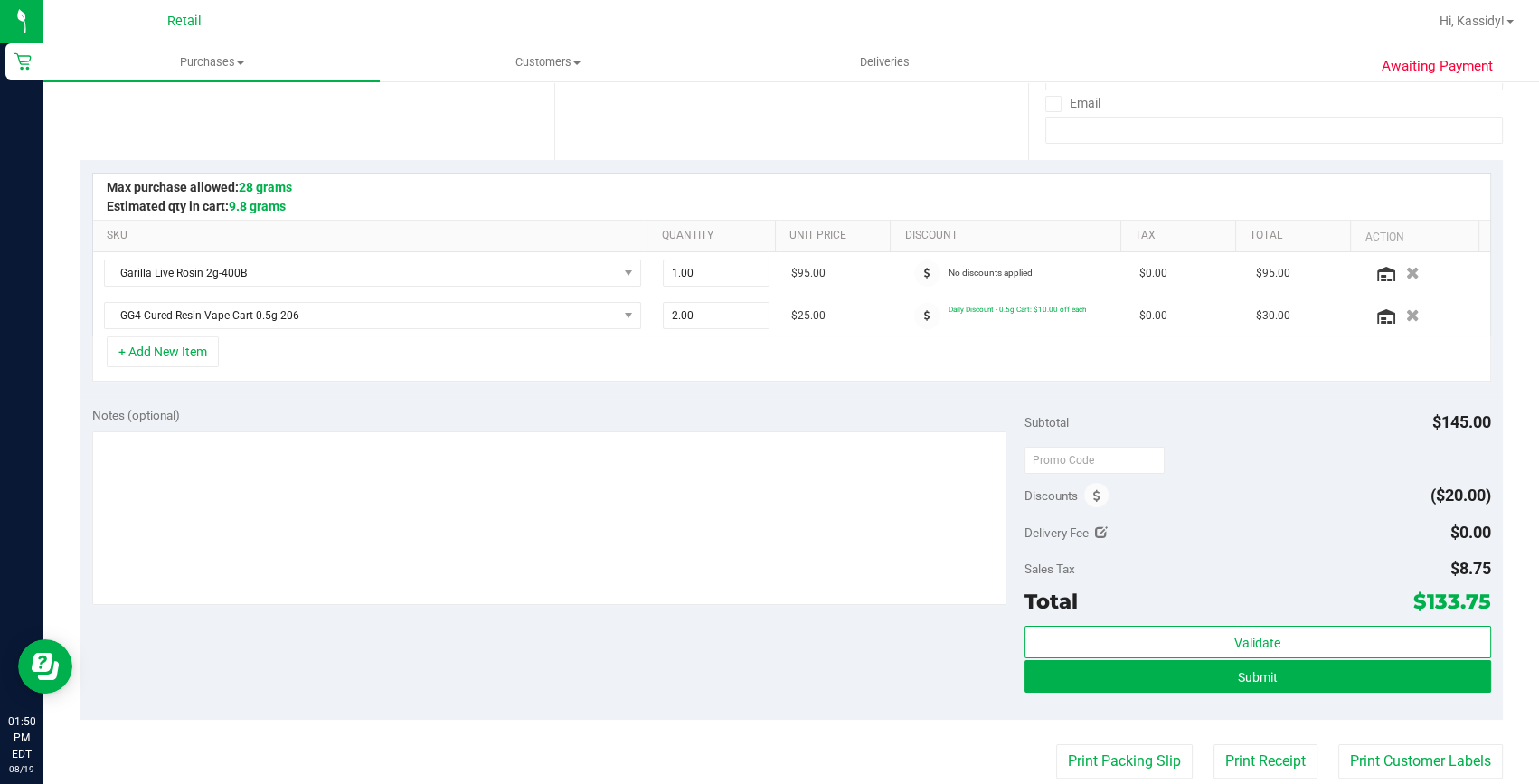
scroll to position [328, 0]
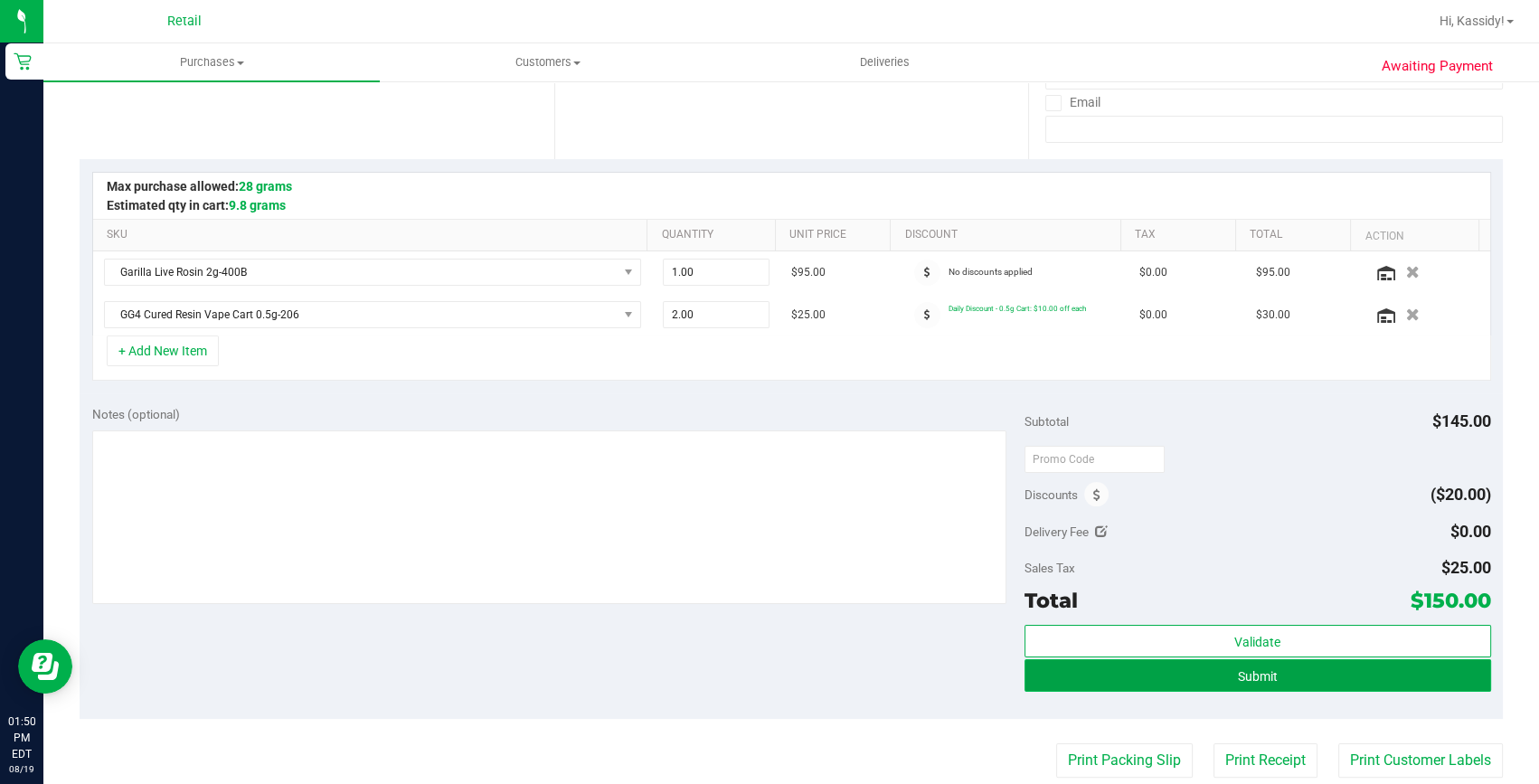
click at [1131, 665] on button "Submit" at bounding box center [1257, 675] width 467 height 33
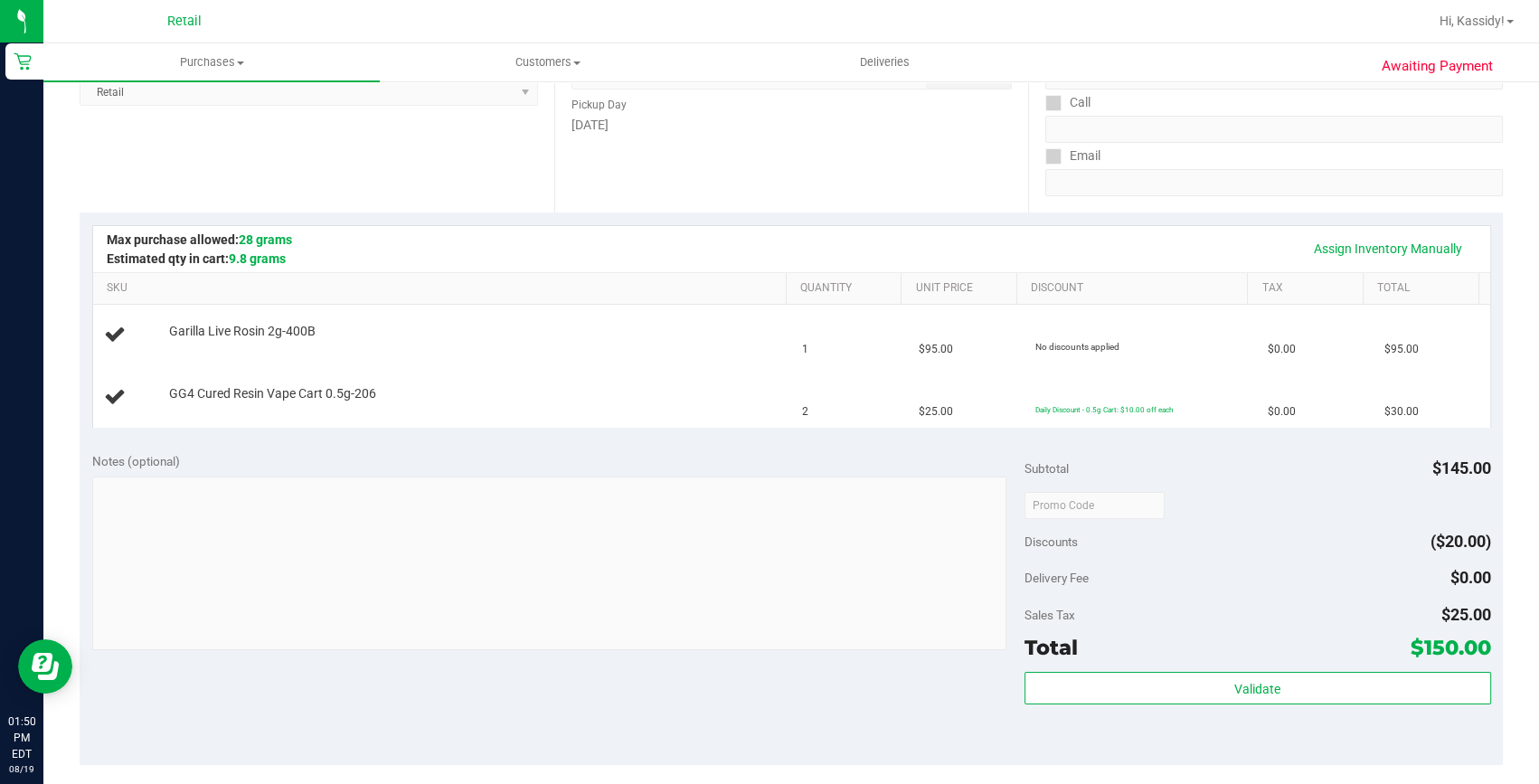
scroll to position [246, 0]
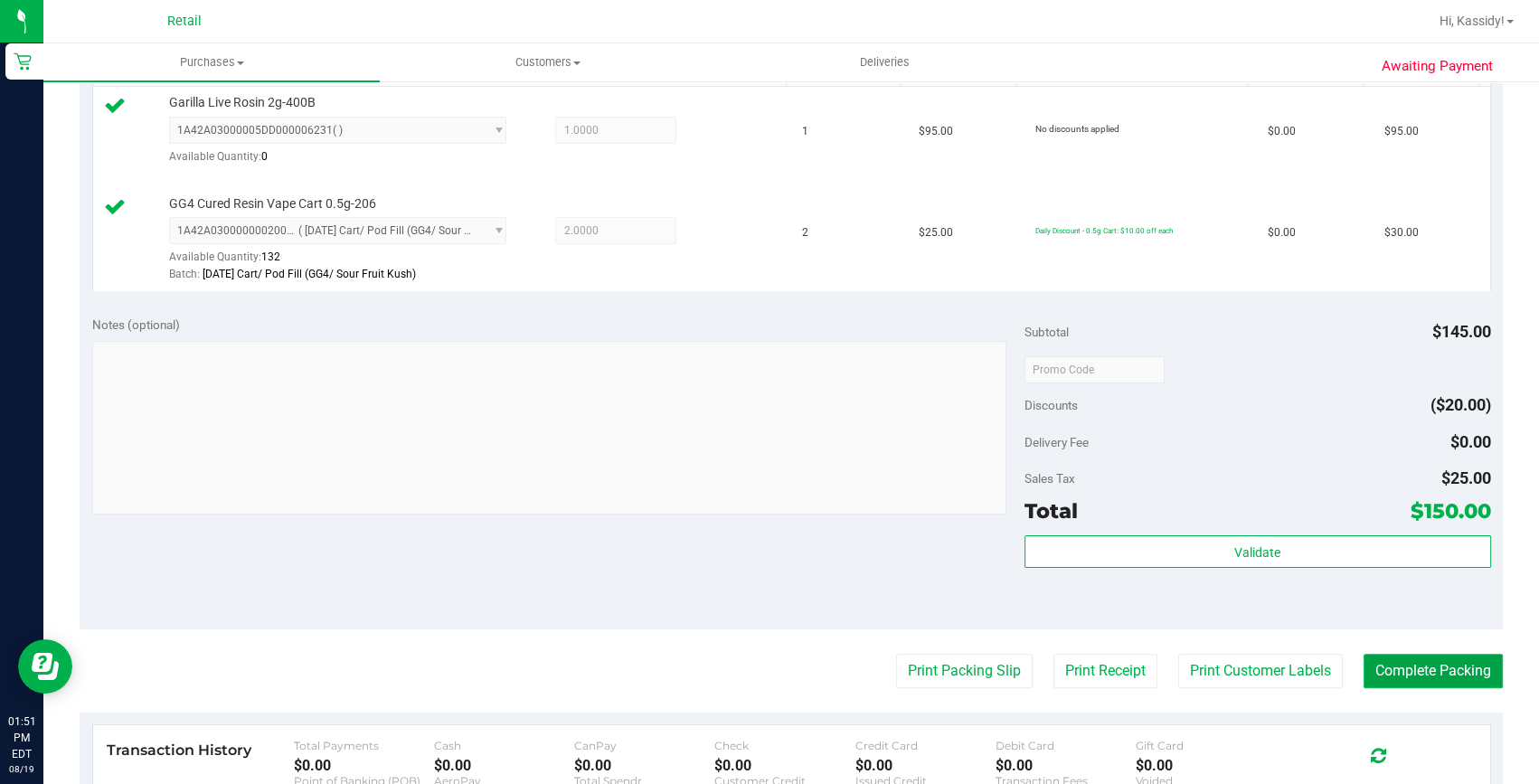
click at [1383, 659] on button "Complete Packing" at bounding box center [1433, 671] width 139 height 35
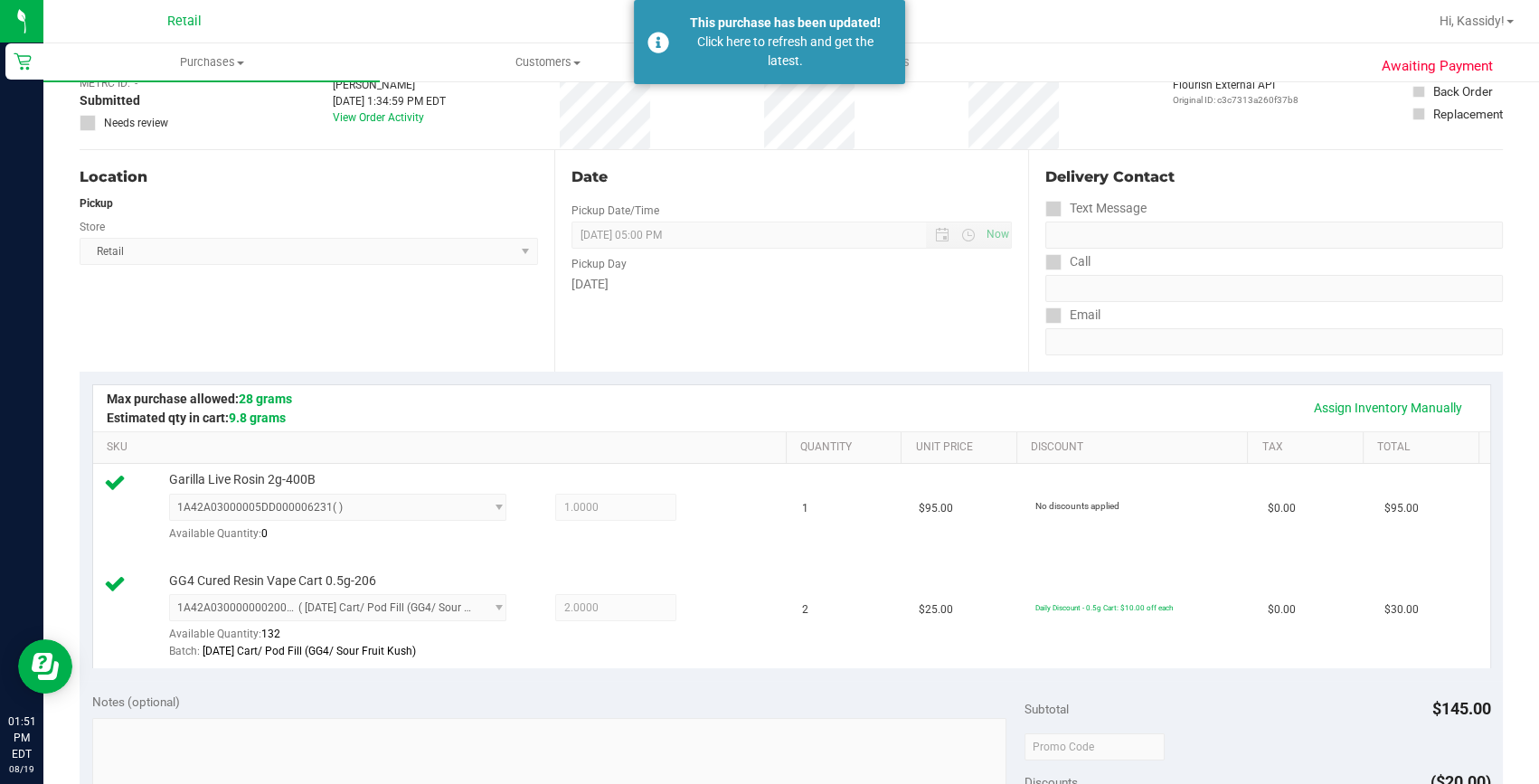
scroll to position [82, 0]
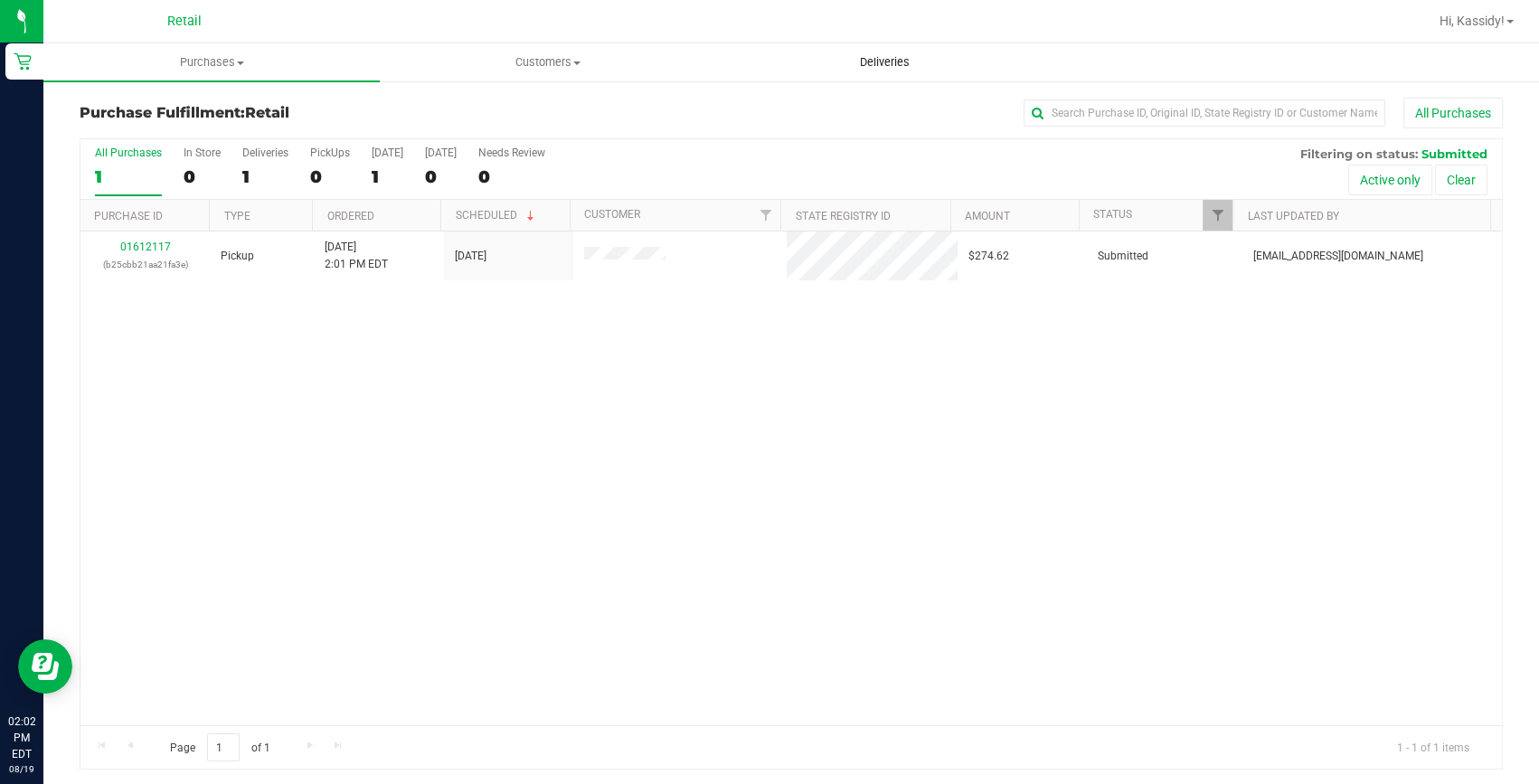
click at [898, 47] on uib-tab-heading "Deliveries" at bounding box center [884, 63] width 334 height 36
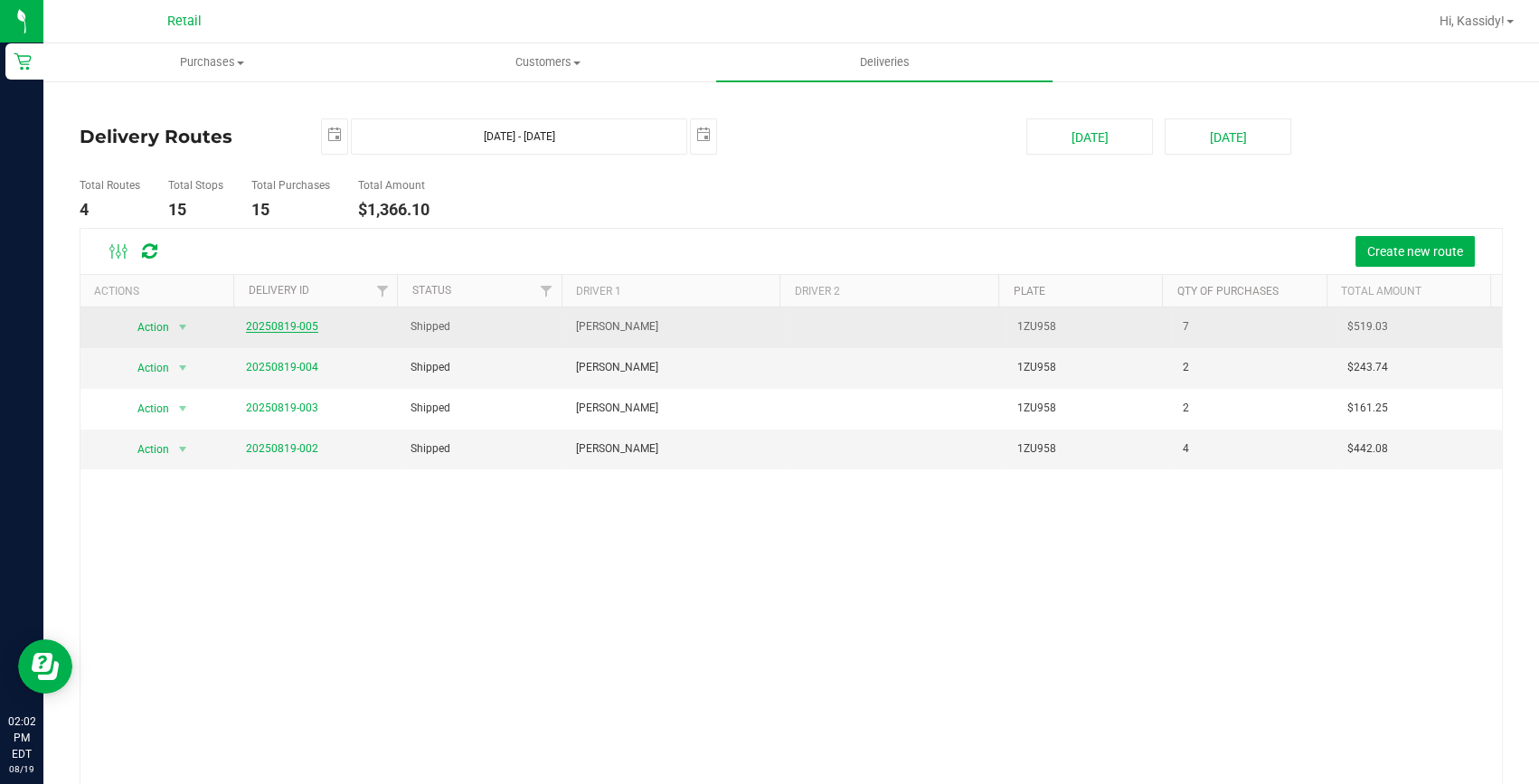
click at [300, 322] on link "20250819-005" at bounding box center [282, 326] width 73 height 13
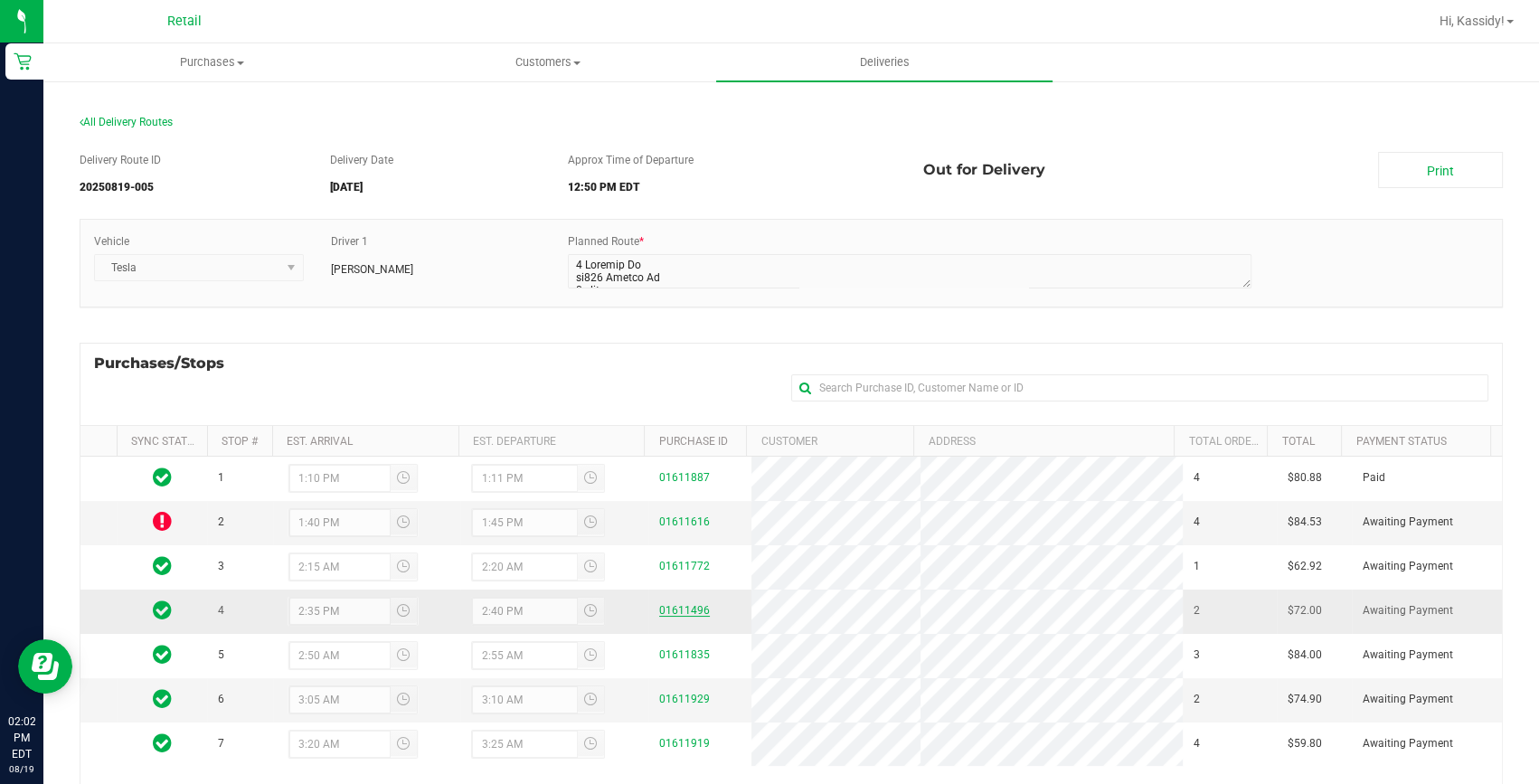
scroll to position [82, 0]
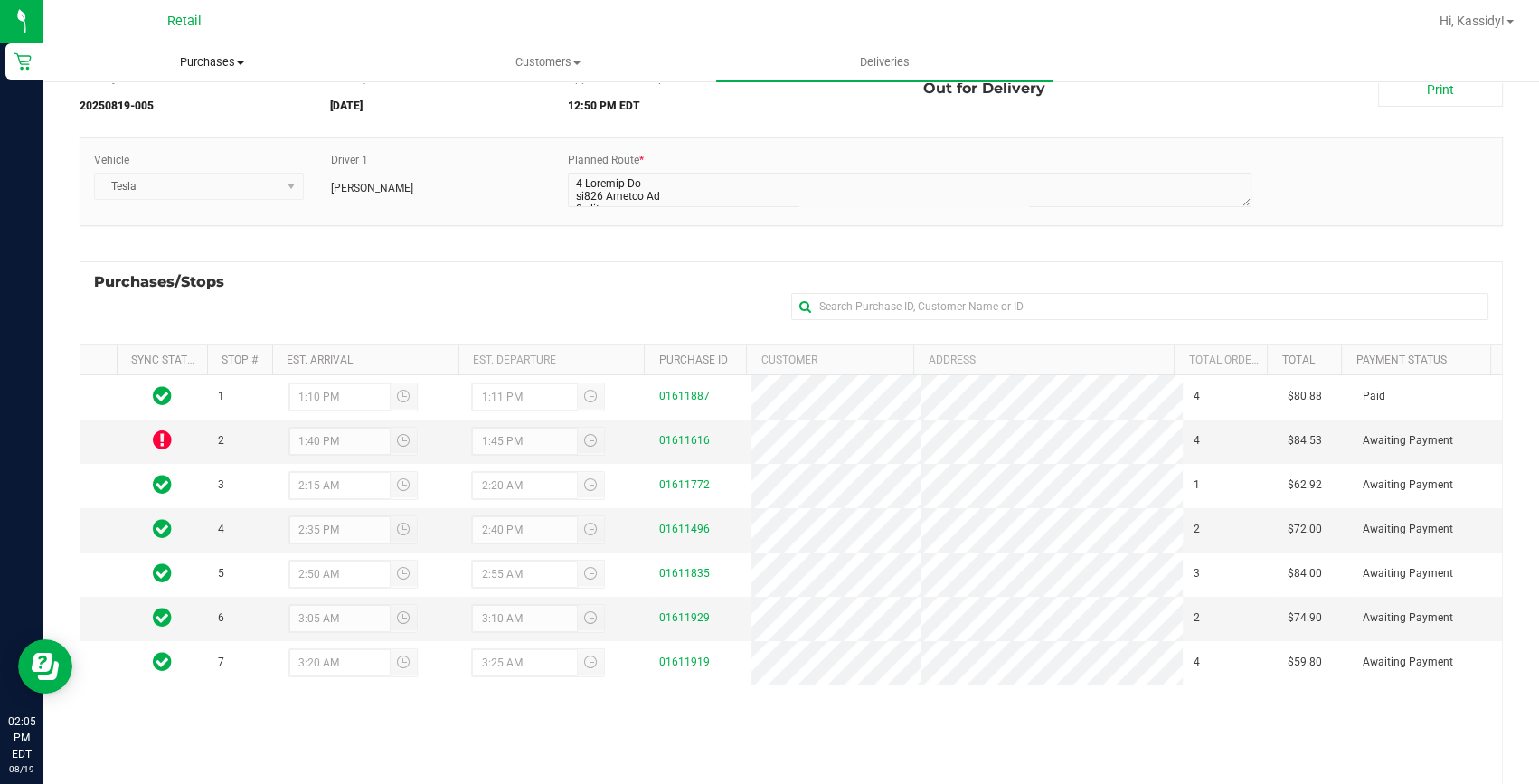
click at [186, 55] on span "Purchases" at bounding box center [212, 63] width 334 height 16
click at [181, 101] on span "Summary of purchases" at bounding box center [136, 108] width 185 height 15
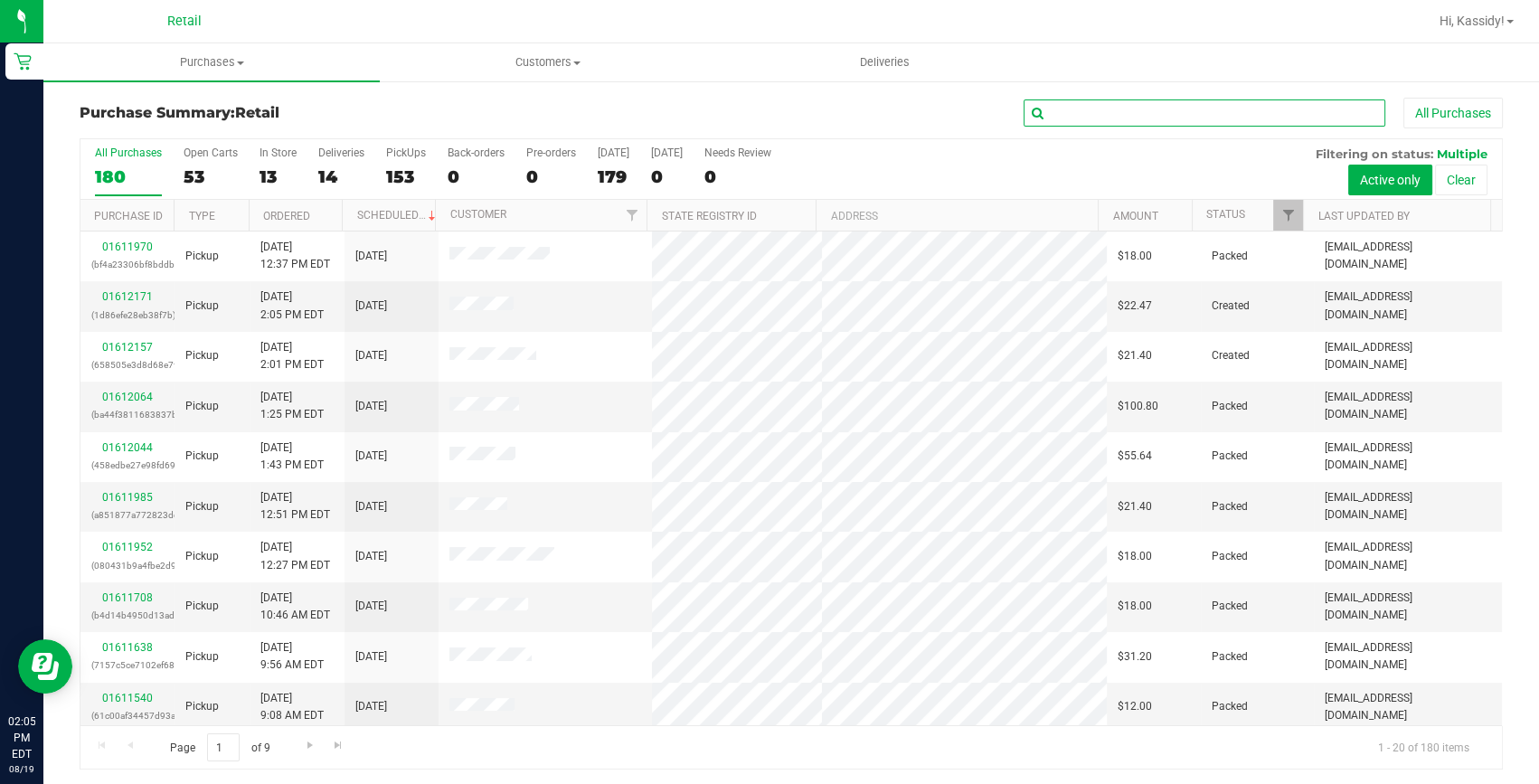
click at [1112, 112] on input "text" at bounding box center [1204, 112] width 361 height 27
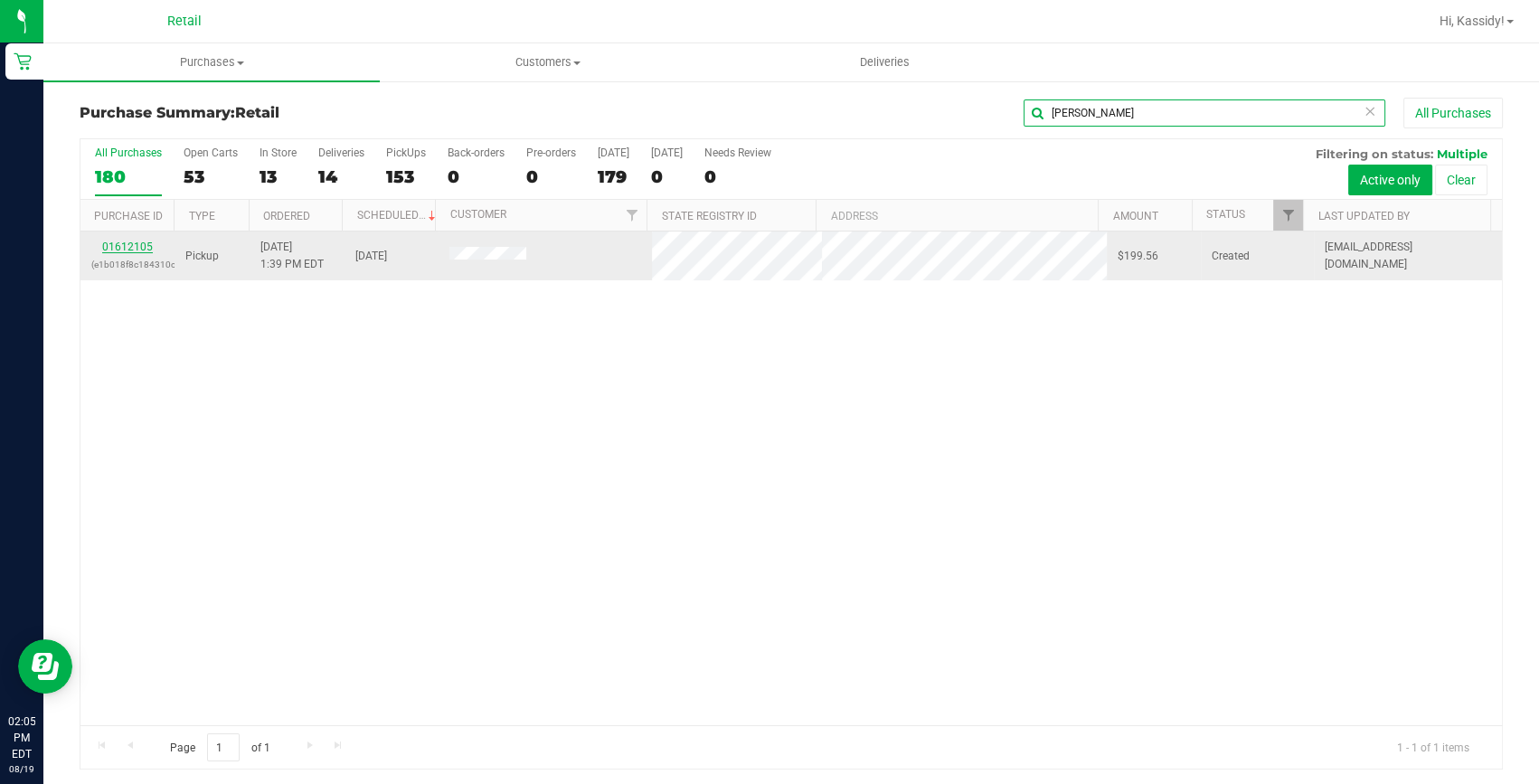
type input "[PERSON_NAME]"
click at [122, 246] on link "01612105" at bounding box center [127, 247] width 51 height 13
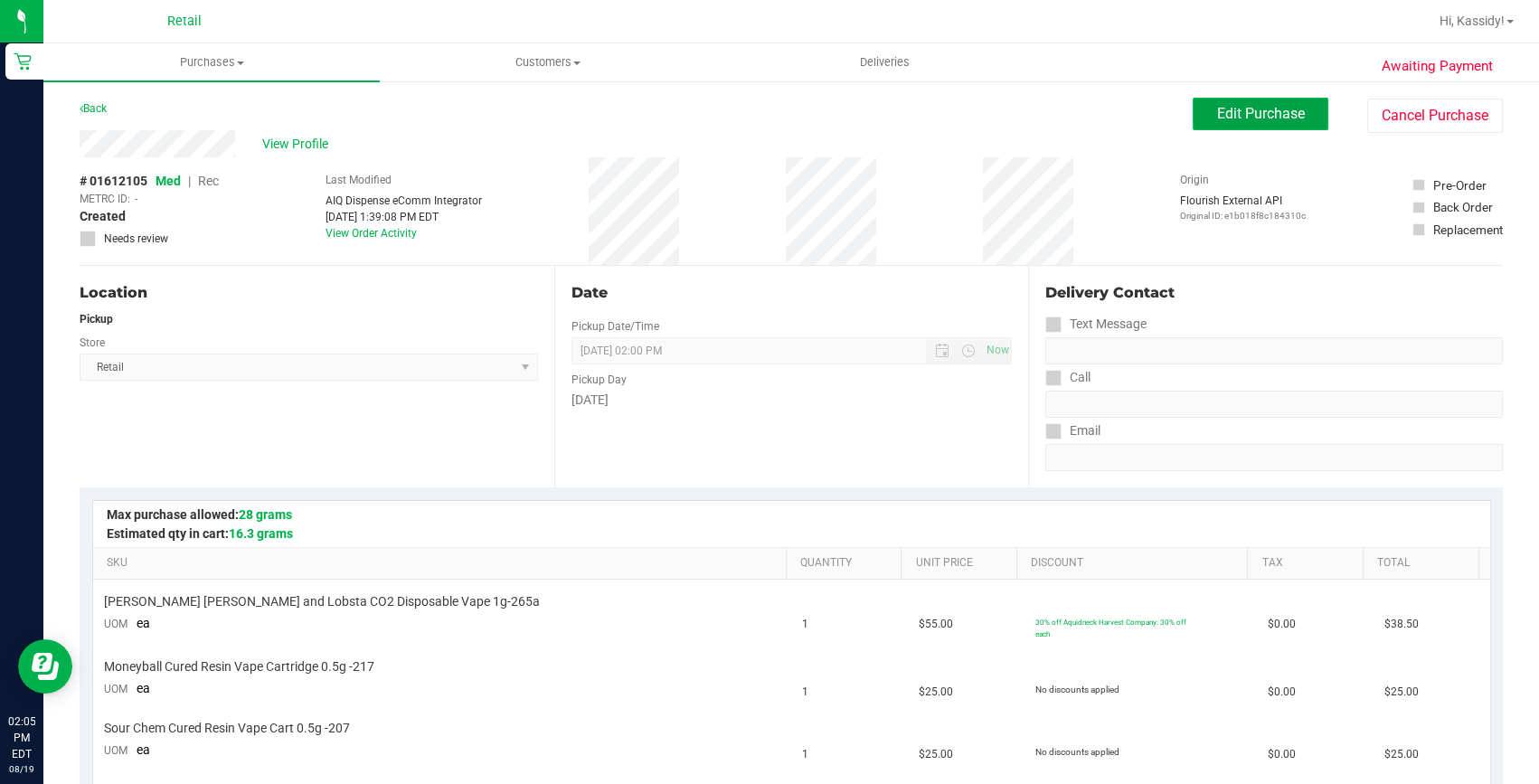
click at [1230, 112] on span "Edit Purchase" at bounding box center [1261, 112] width 88 height 17
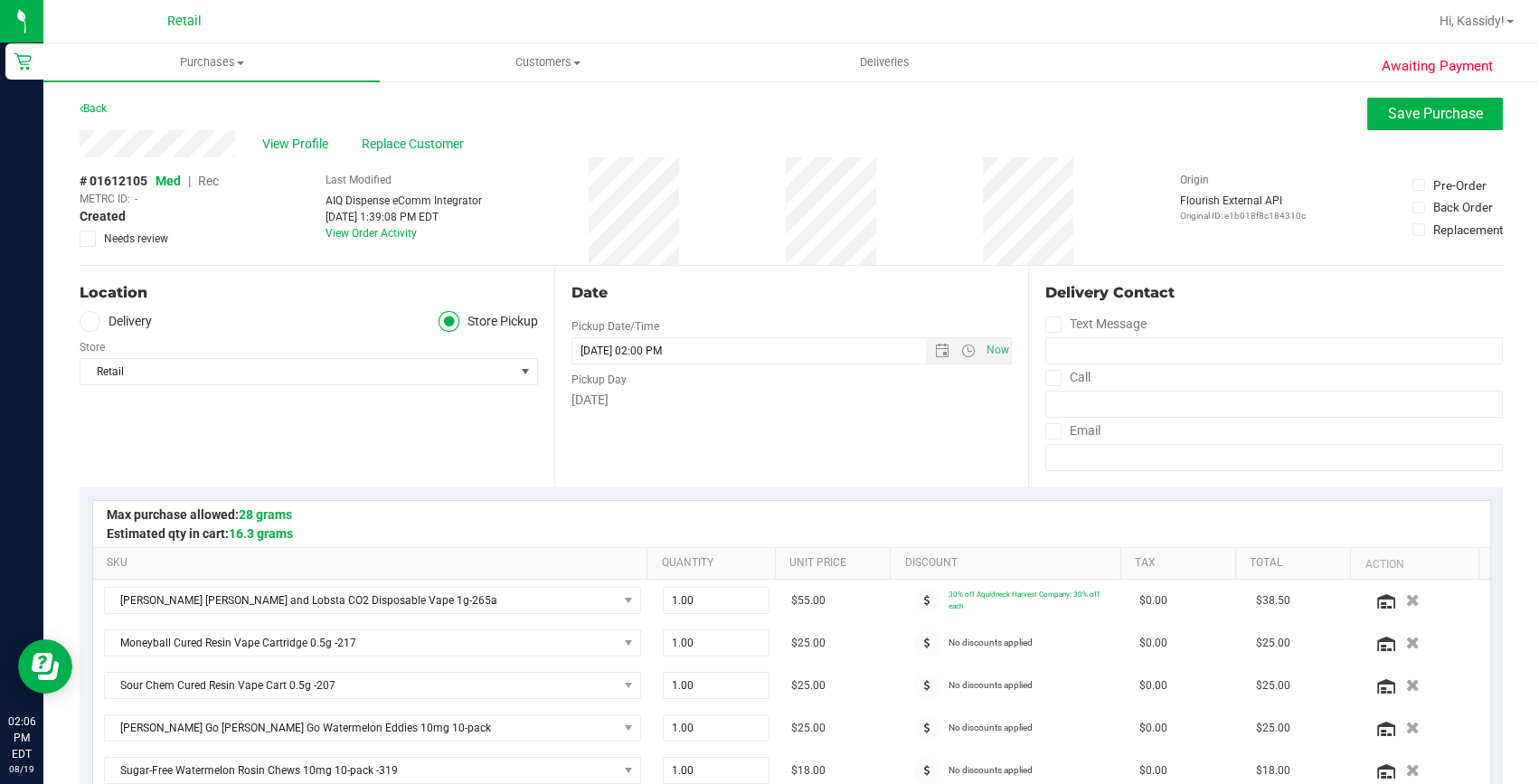
click at [210, 181] on span "Rec" at bounding box center [208, 180] width 21 height 15
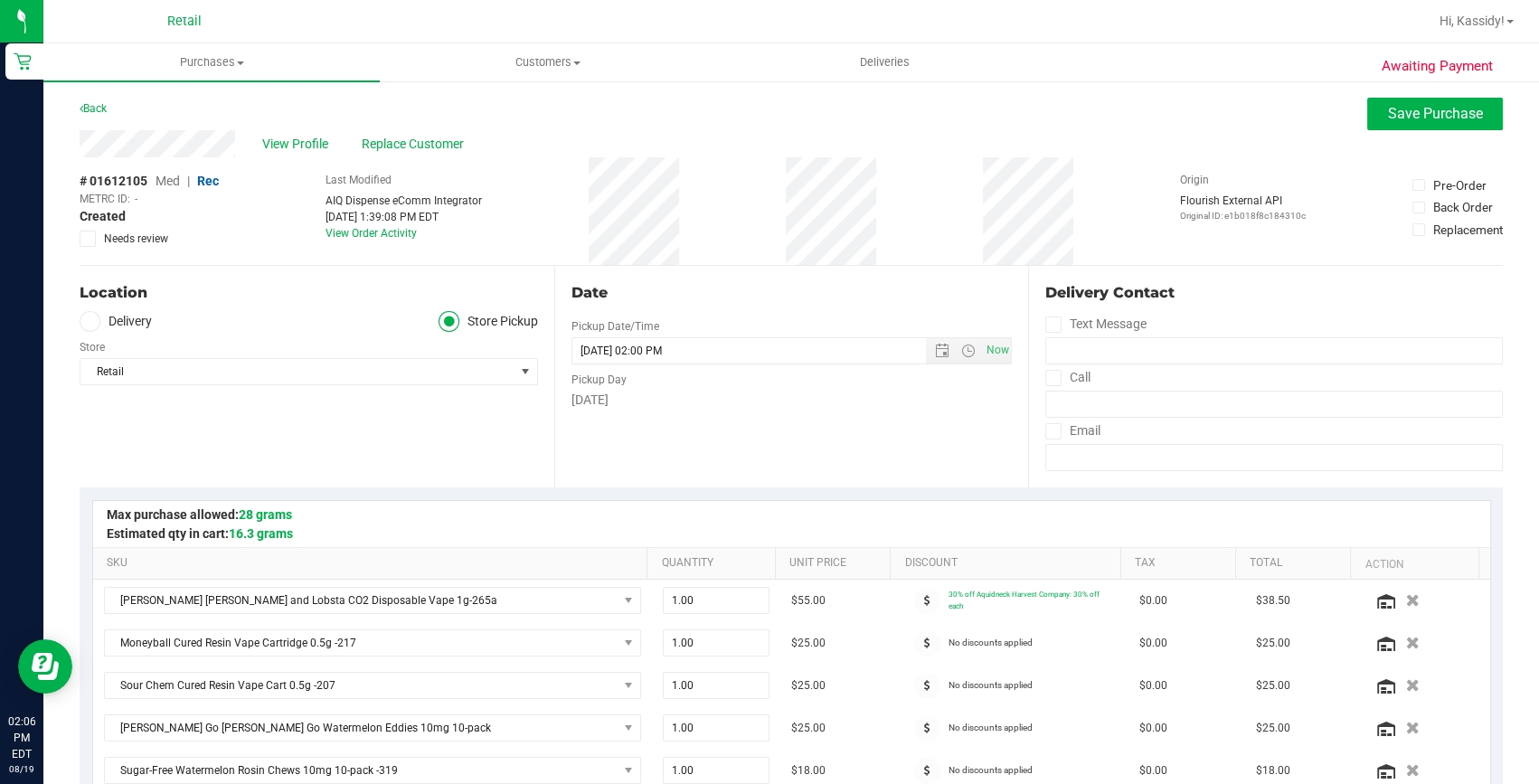
click at [664, 278] on div "Date Pickup Date/Time [DATE] Now [DATE] 02:00 PM Now Pickup Day [DATE]" at bounding box center [791, 376] width 475 height 222
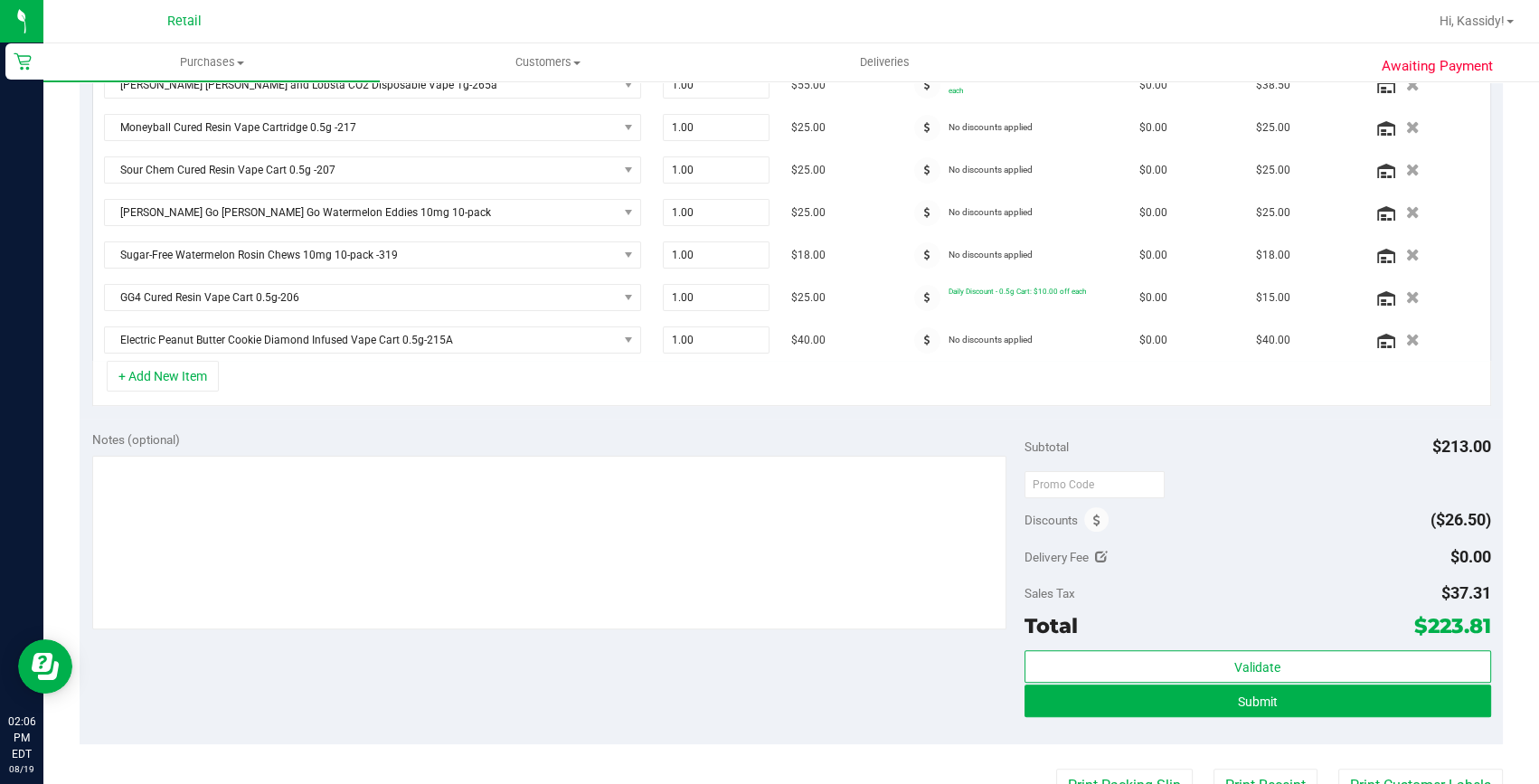
scroll to position [575, 0]
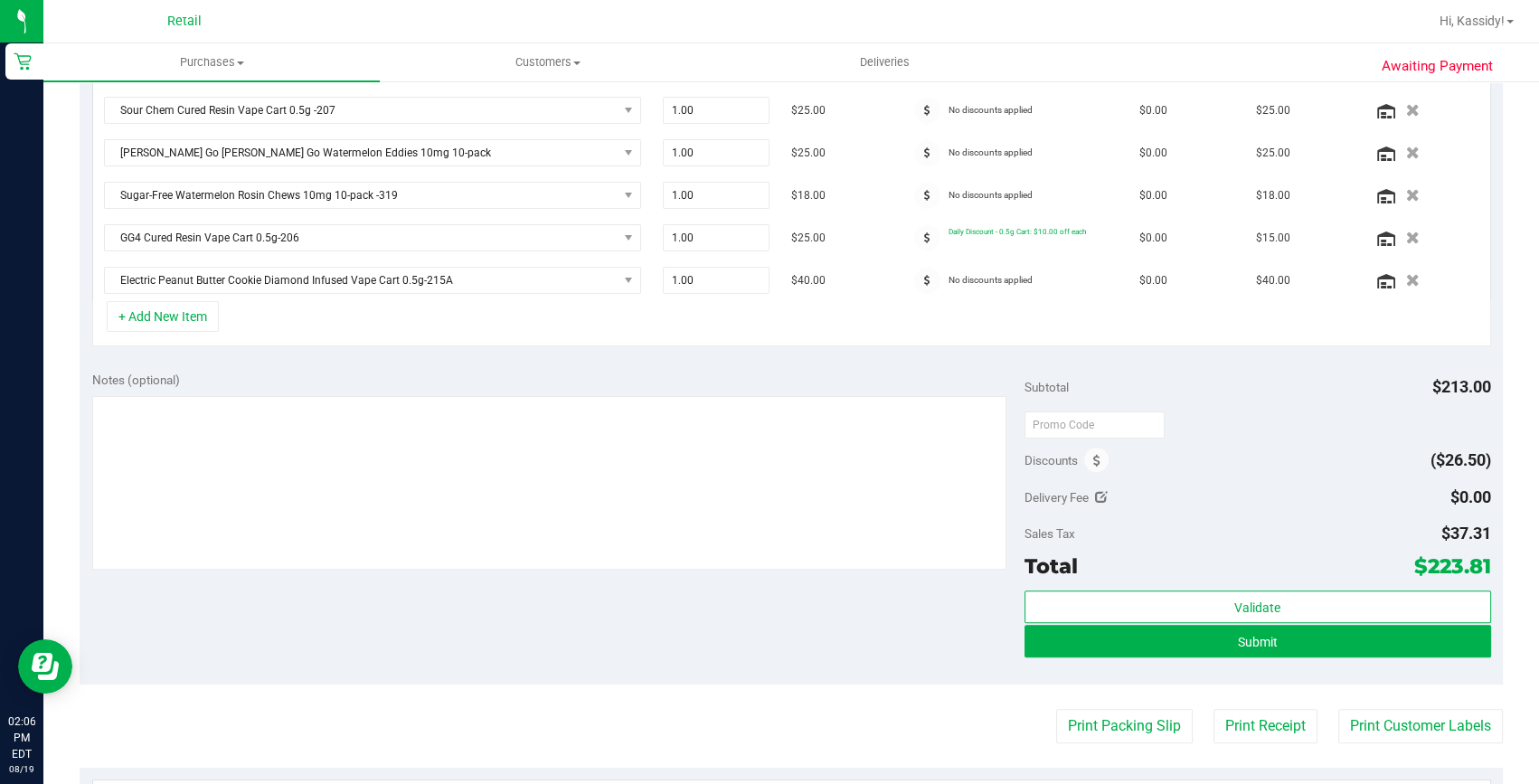
click at [1273, 655] on div "Submit" at bounding box center [1257, 642] width 467 height 35
click at [1275, 632] on button "Submit" at bounding box center [1257, 641] width 467 height 33
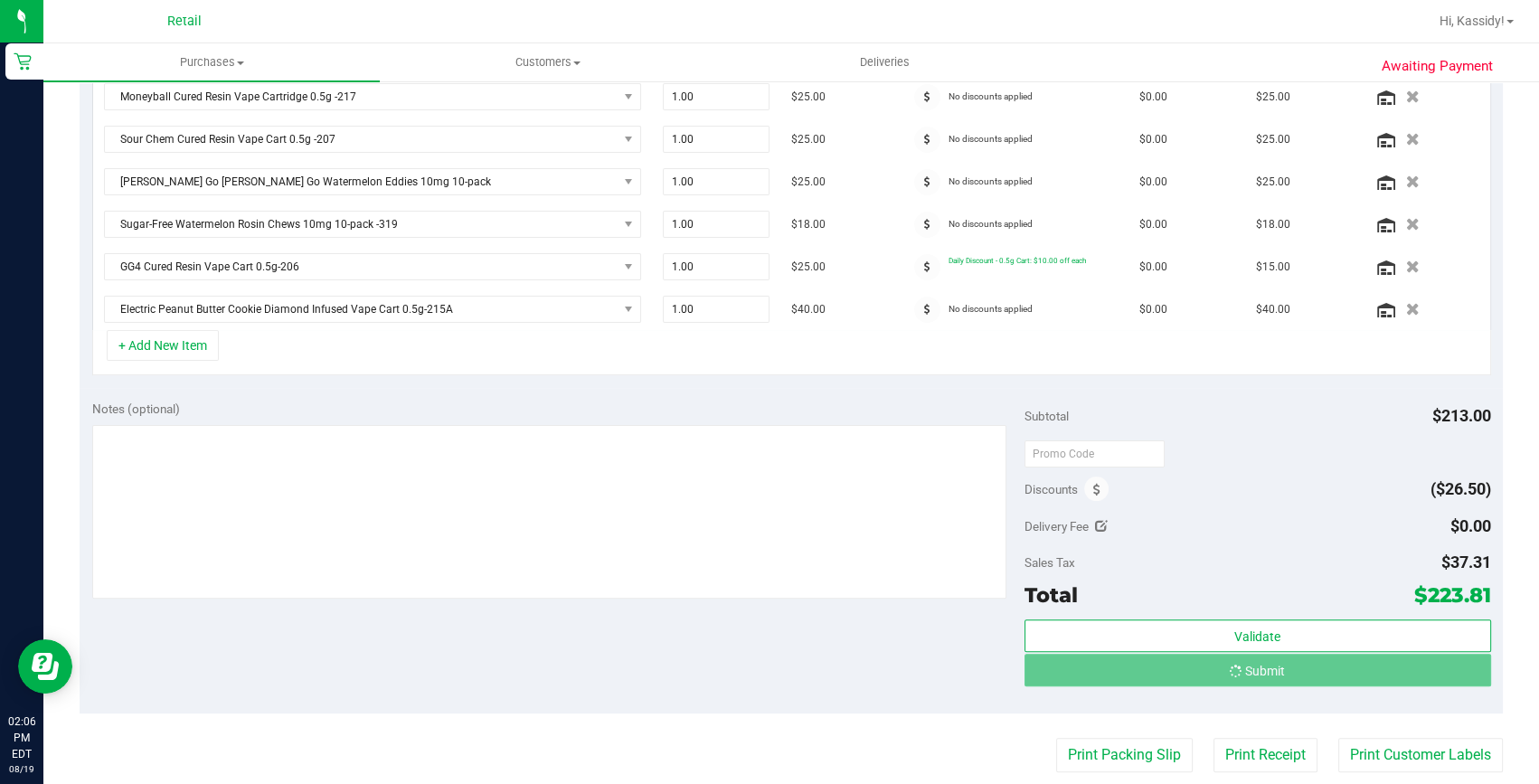
scroll to position [518, 0]
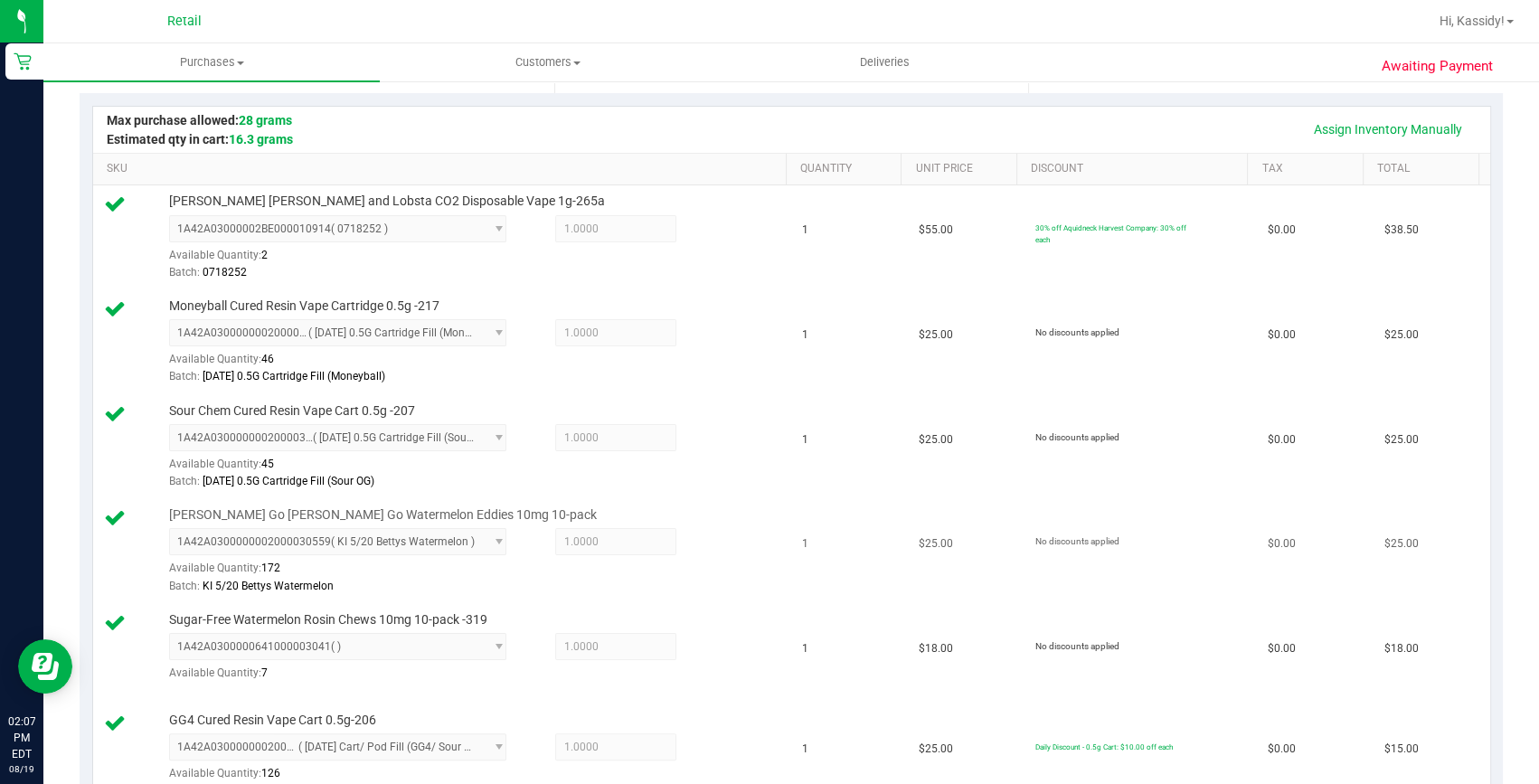
scroll to position [353, 0]
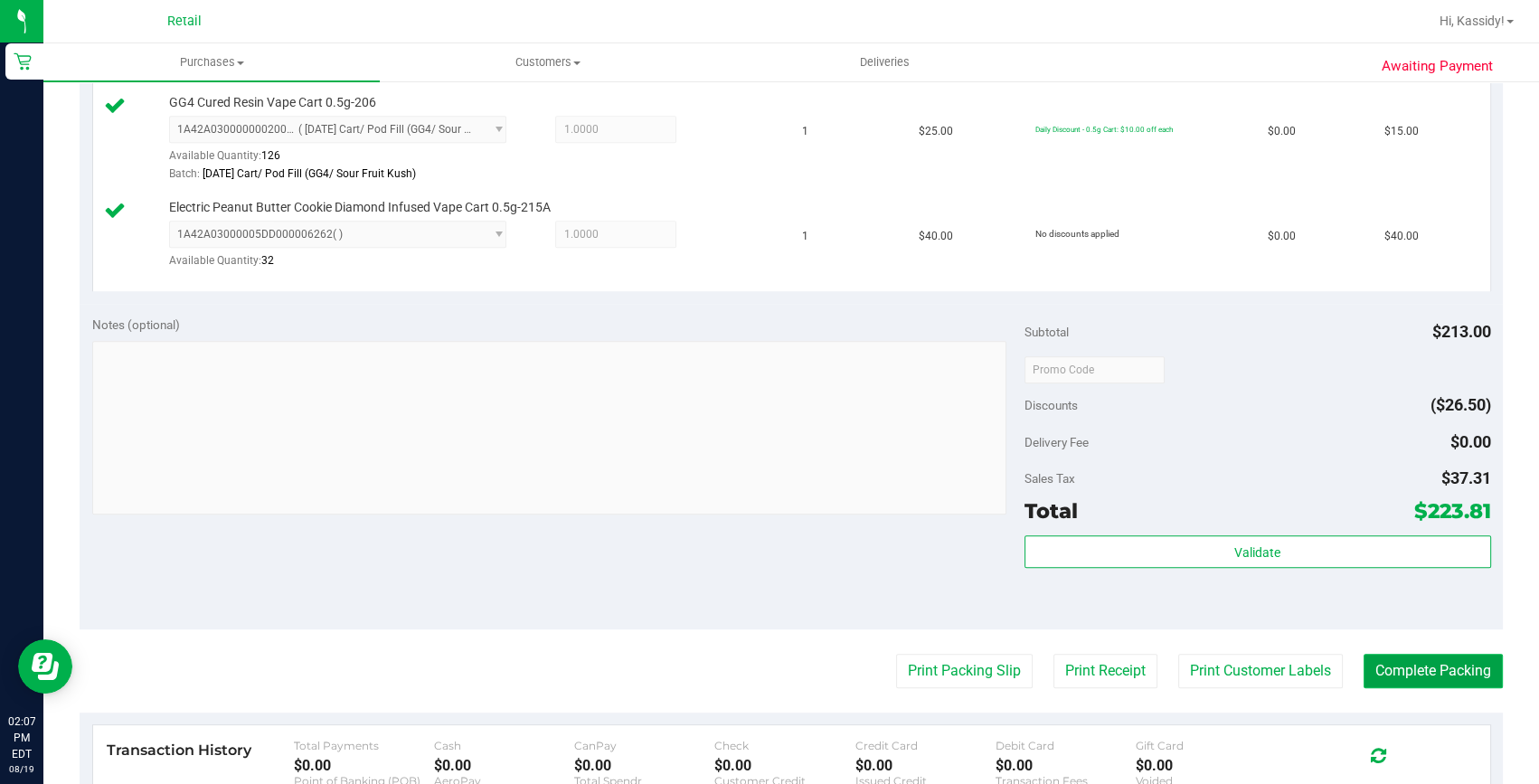
click at [1389, 657] on button "Complete Packing" at bounding box center [1433, 671] width 139 height 35
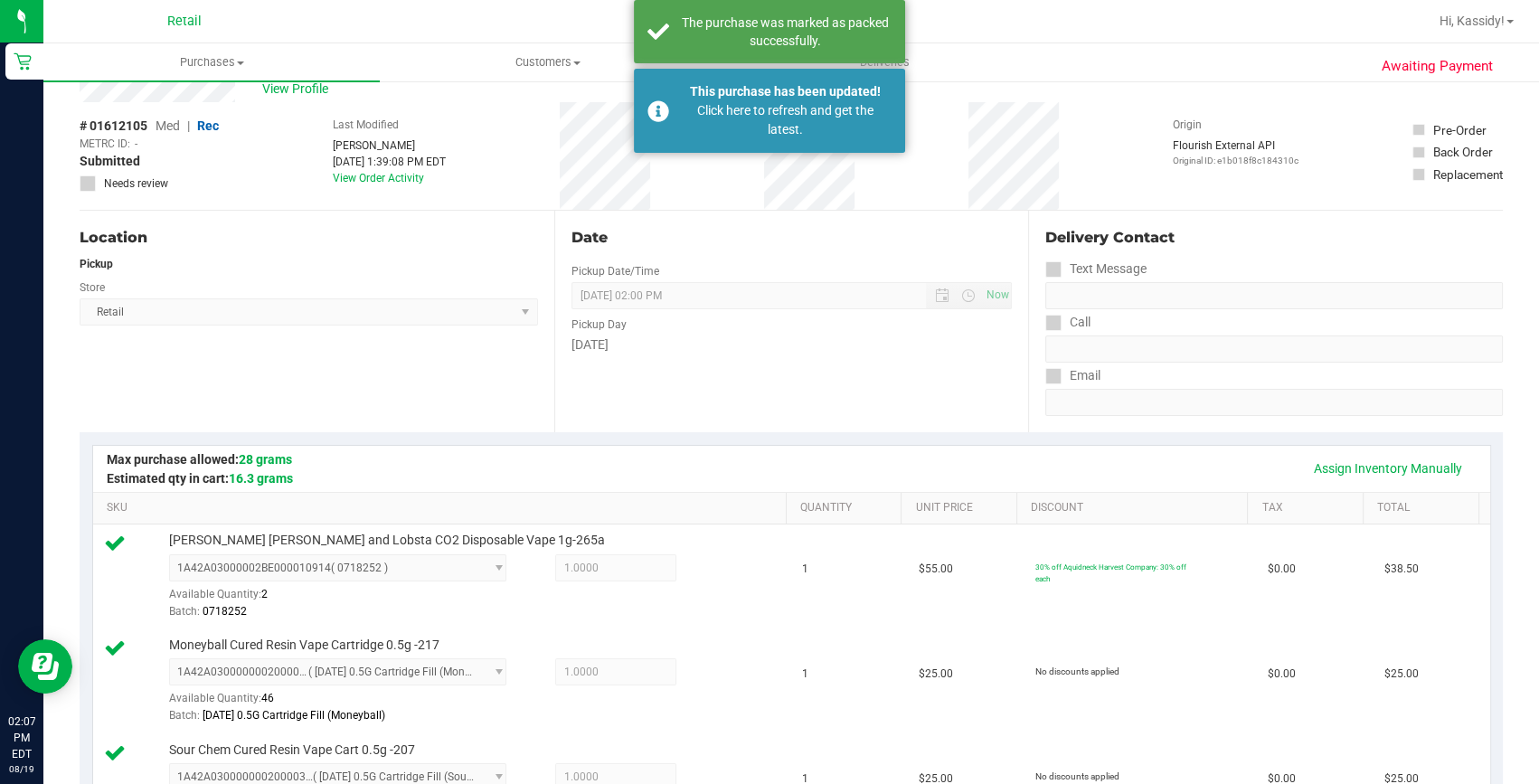
scroll to position [0, 0]
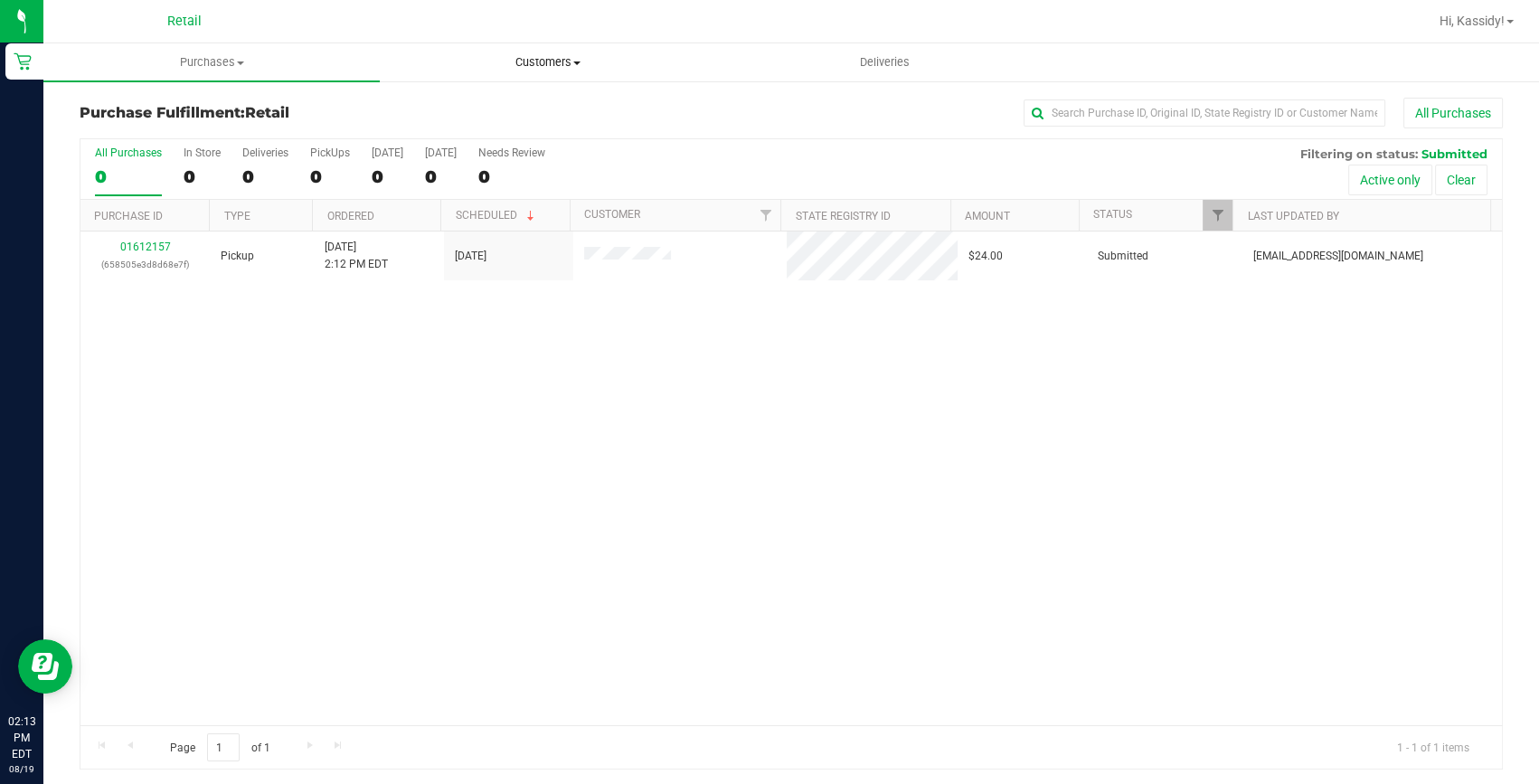
click at [524, 68] on span "Customers" at bounding box center [548, 63] width 334 height 16
click at [512, 98] on li "All customers" at bounding box center [549, 109] width 336 height 22
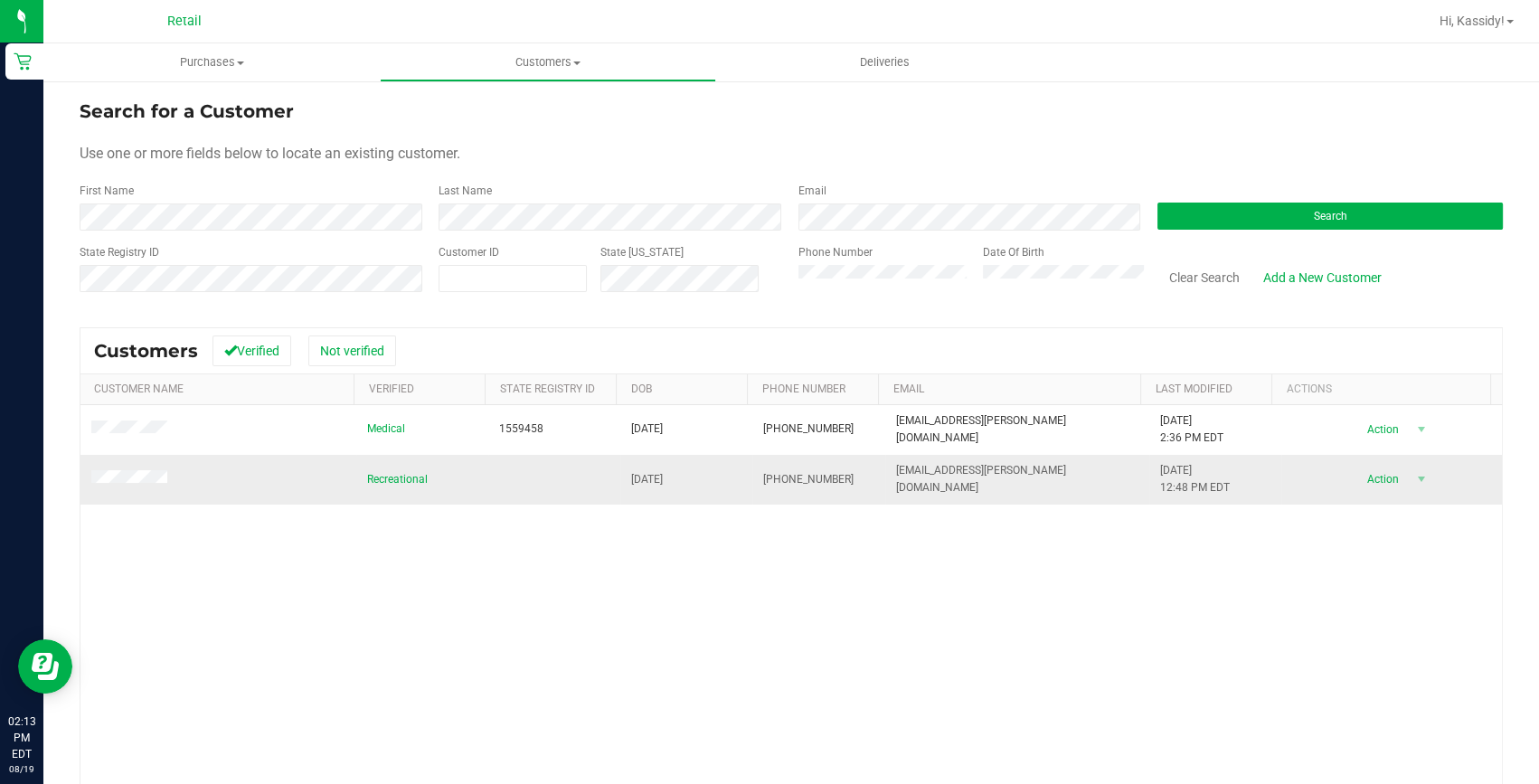
click at [153, 486] on span at bounding box center [132, 479] width 82 height 19
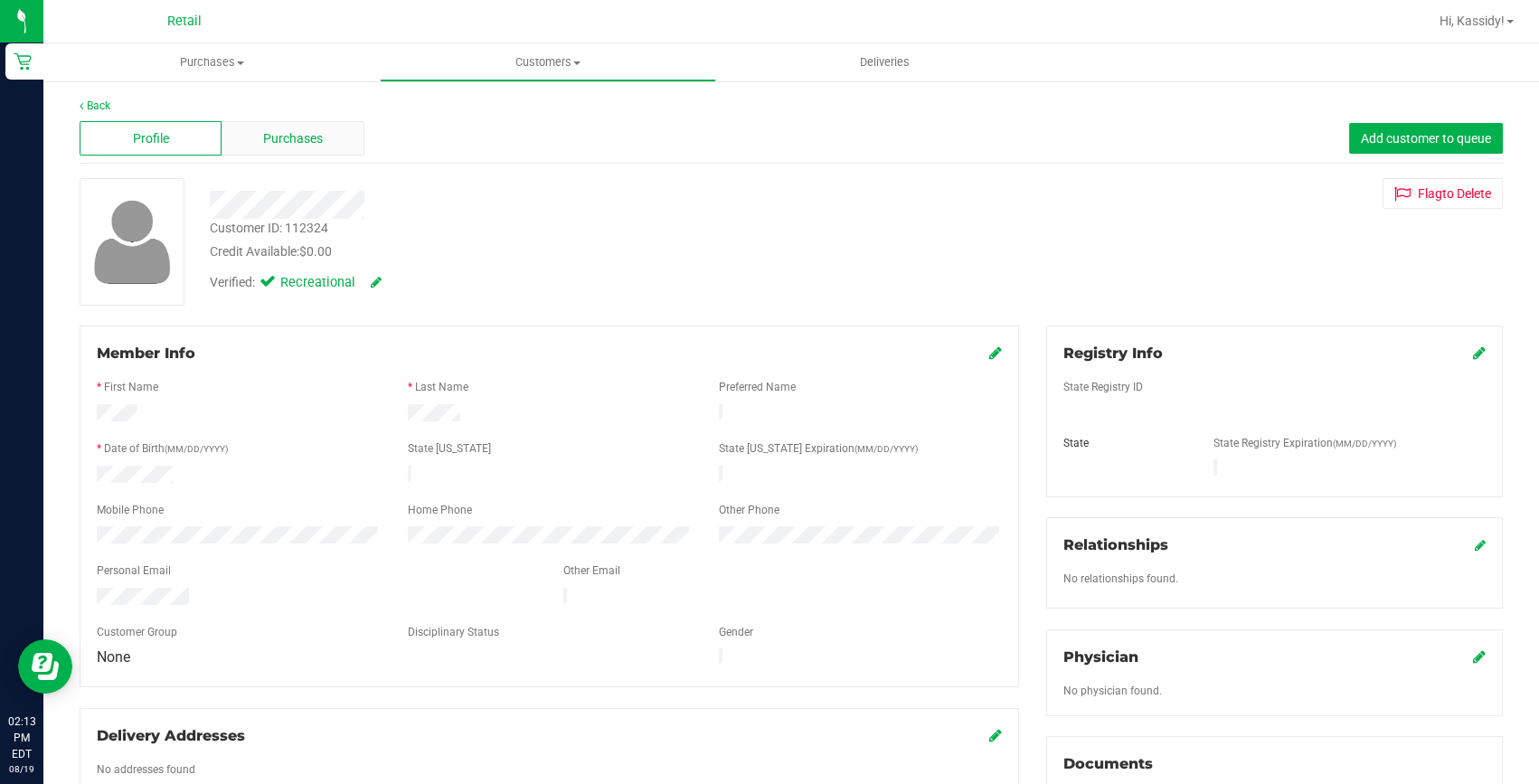
click at [306, 133] on span "Purchases" at bounding box center [293, 138] width 60 height 19
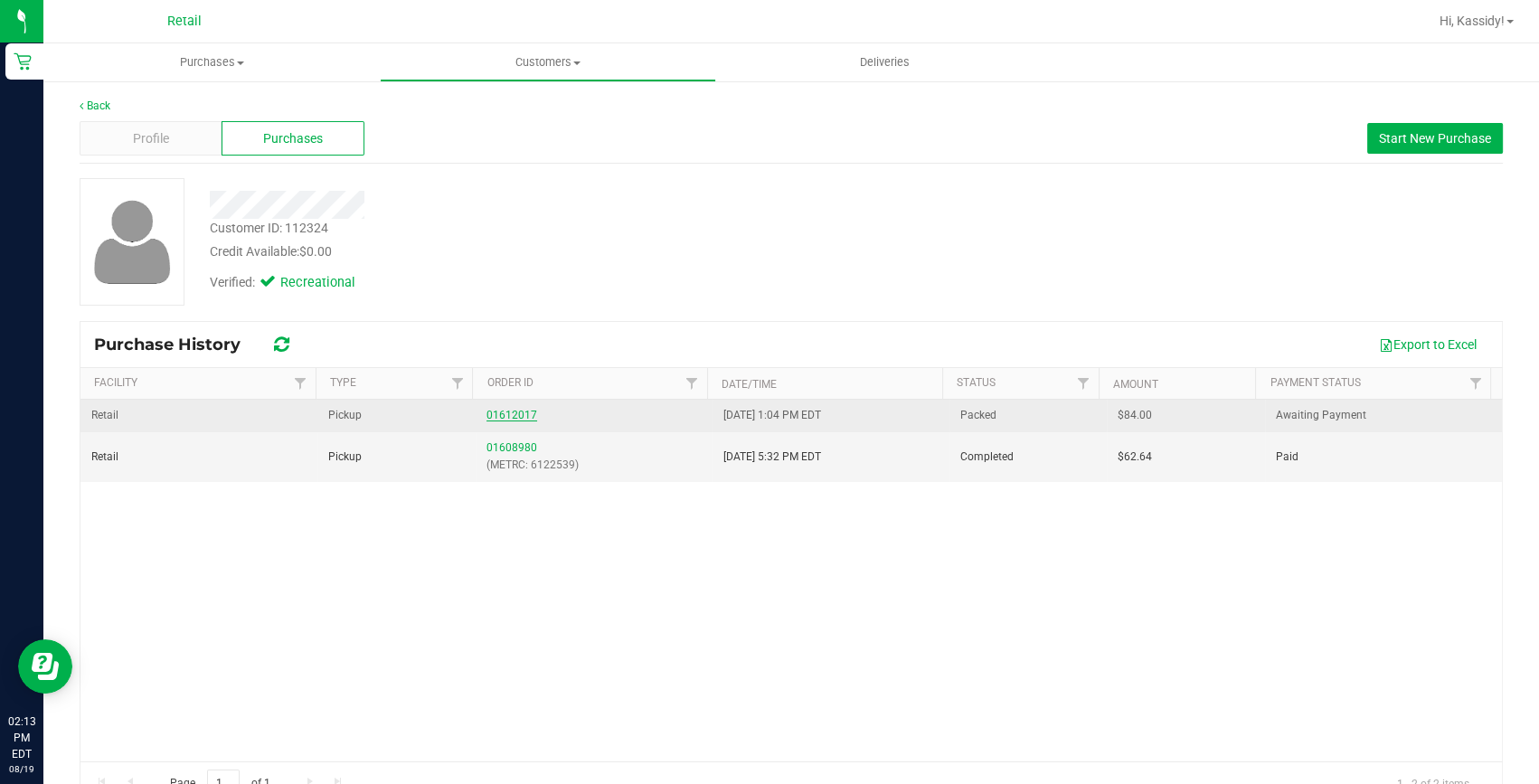
click at [498, 409] on link "01612017" at bounding box center [512, 415] width 51 height 13
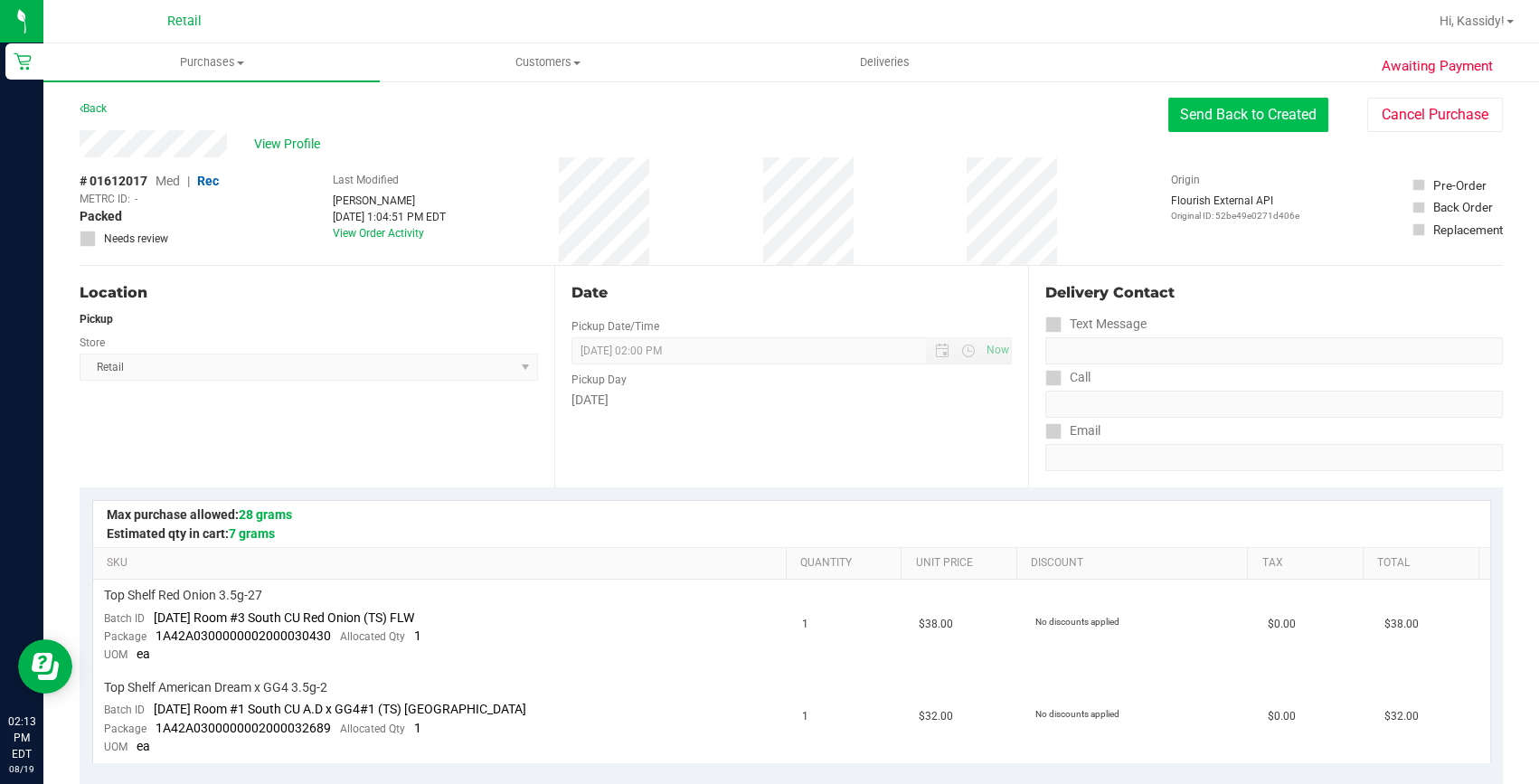
click at [1250, 112] on button "Send Back to Created" at bounding box center [1248, 114] width 160 height 35
click at [1194, 127] on button "Send Back to Created" at bounding box center [1248, 114] width 160 height 35
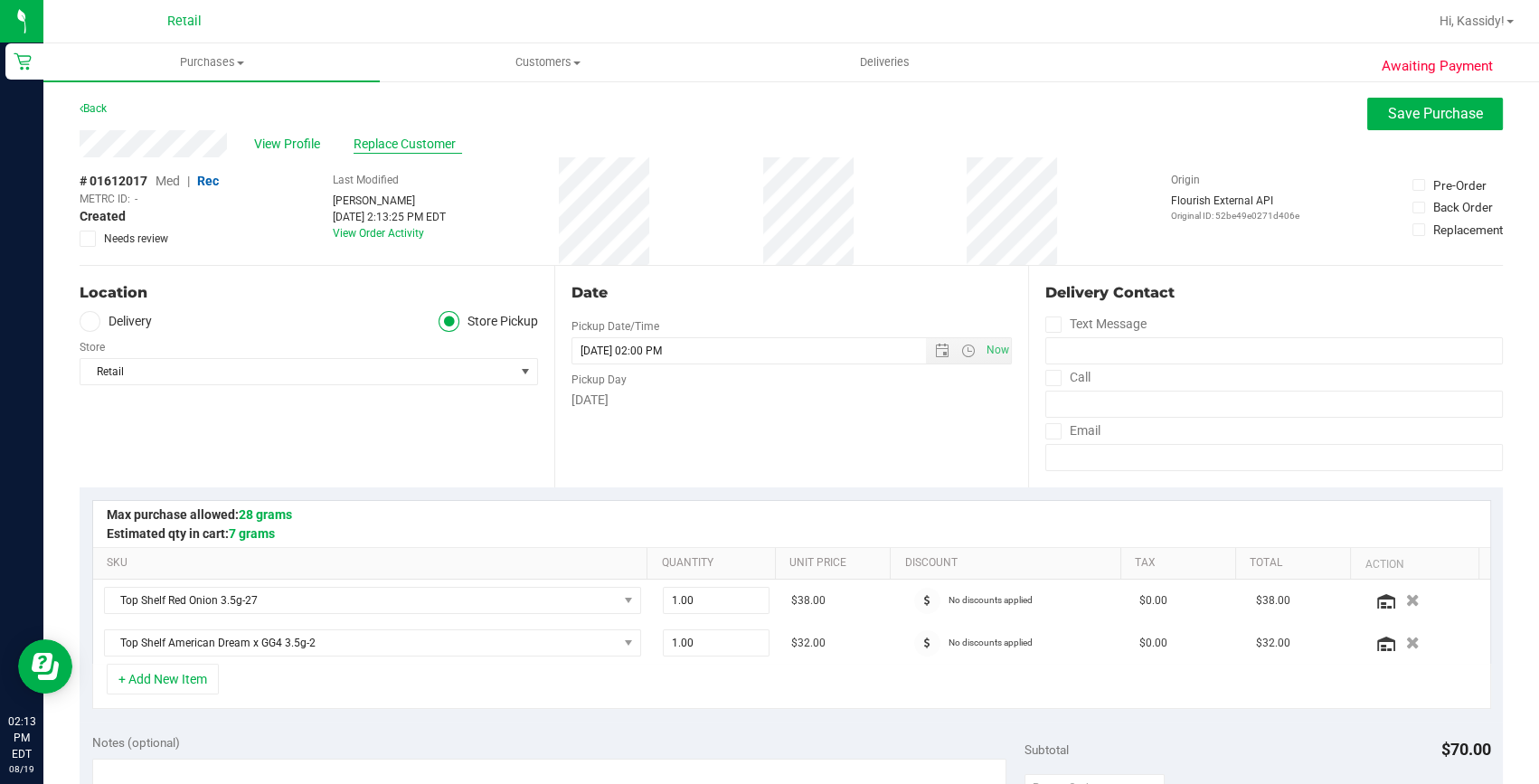
click at [414, 135] on span "Replace Customer" at bounding box center [407, 143] width 109 height 19
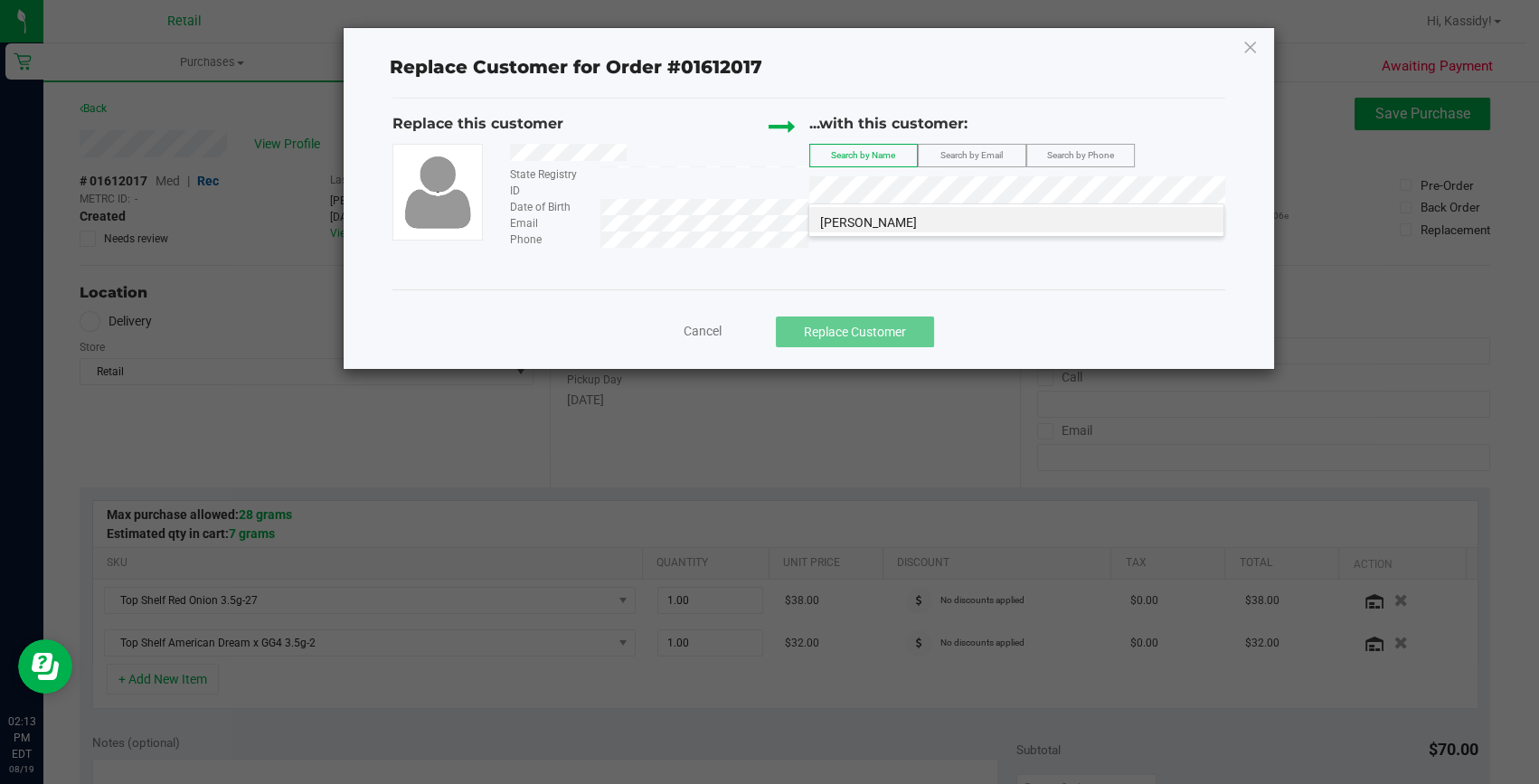
click at [828, 232] on div "[PERSON_NAME]" at bounding box center [1016, 220] width 416 height 34
click at [833, 225] on span "[PERSON_NAME]" at bounding box center [868, 222] width 97 height 15
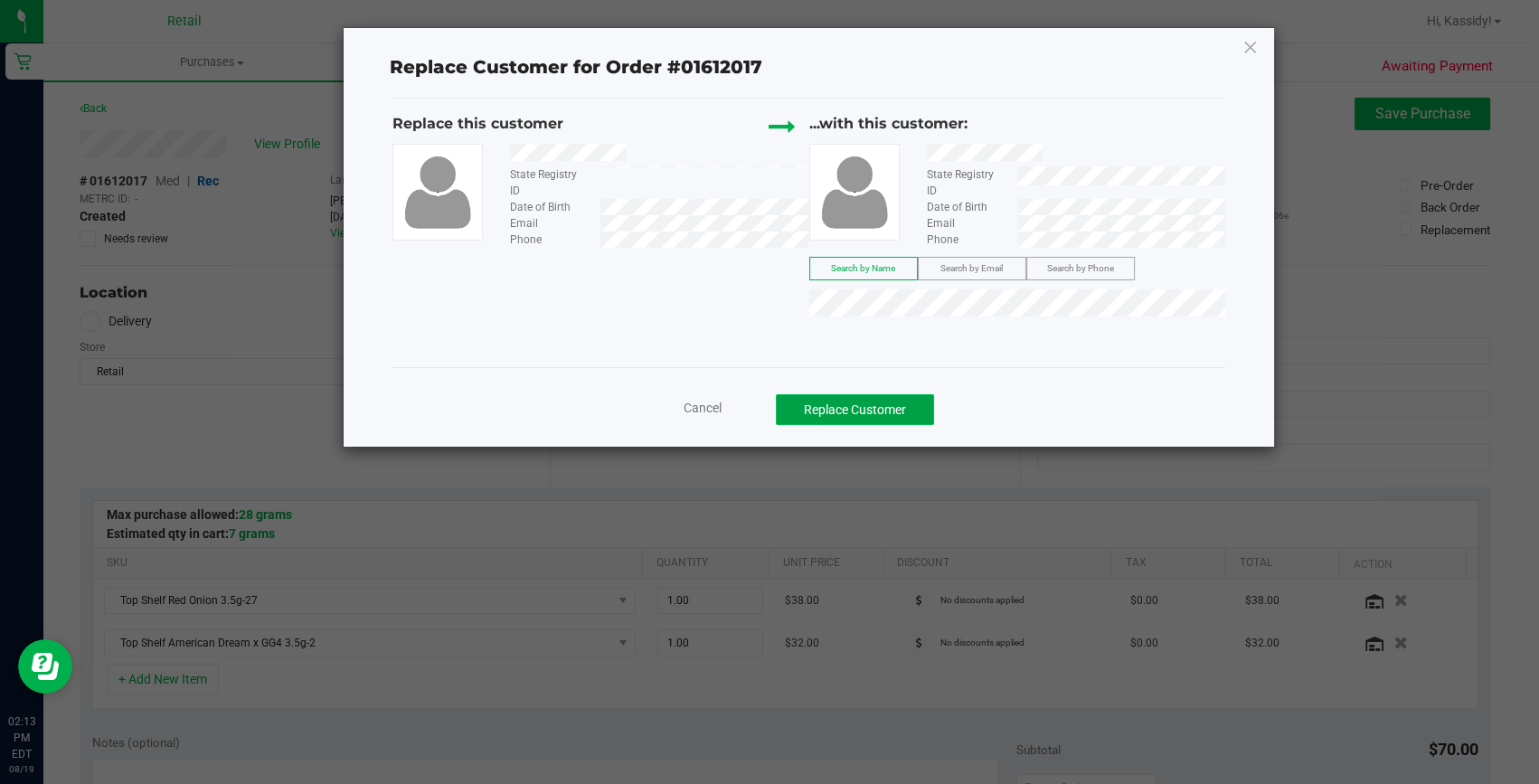
click at [859, 419] on button "Replace Customer" at bounding box center [854, 409] width 158 height 31
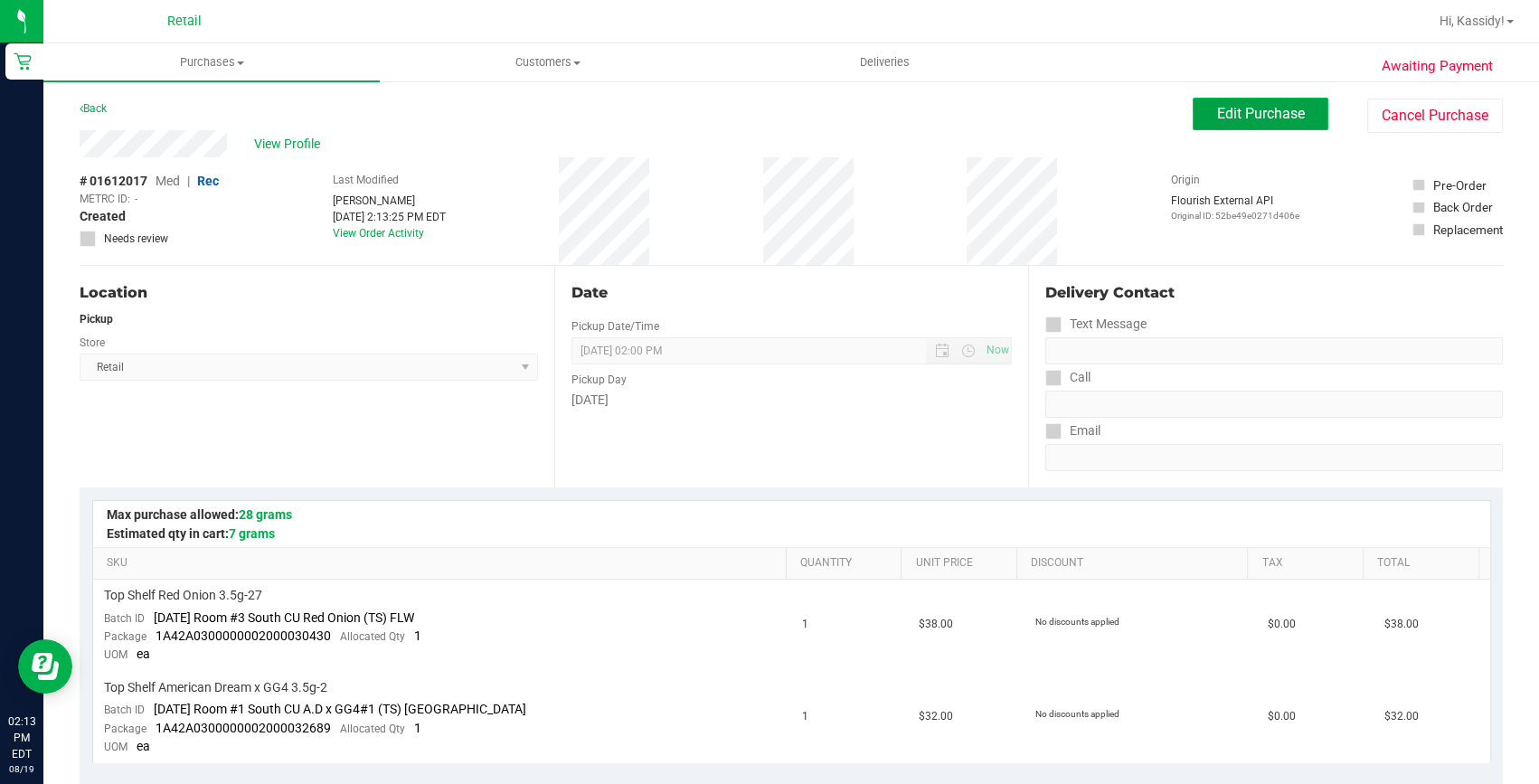
click at [1217, 119] on span "Edit Purchase" at bounding box center [1261, 112] width 88 height 17
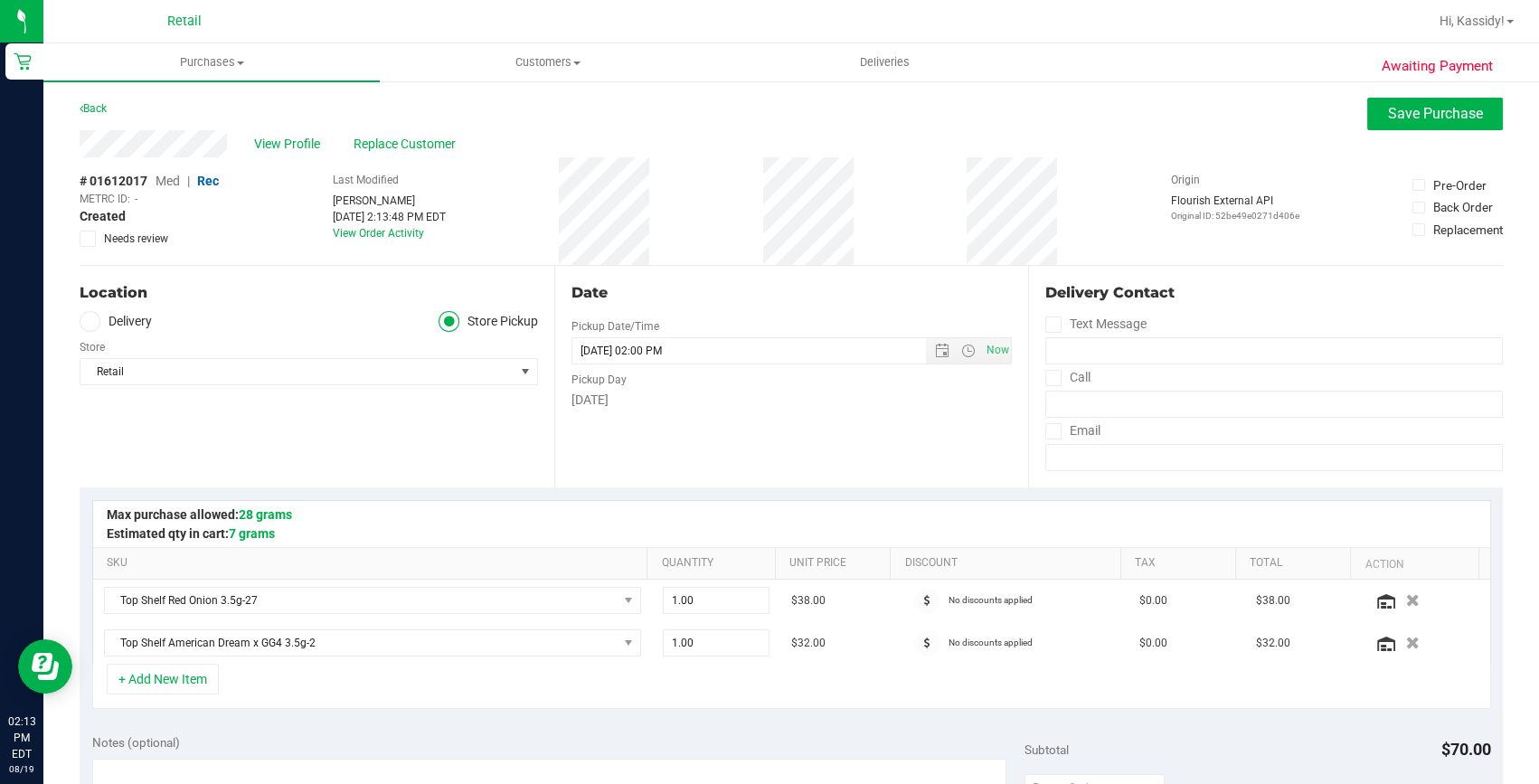
click at [164, 180] on span "Med" at bounding box center [167, 180] width 25 height 15
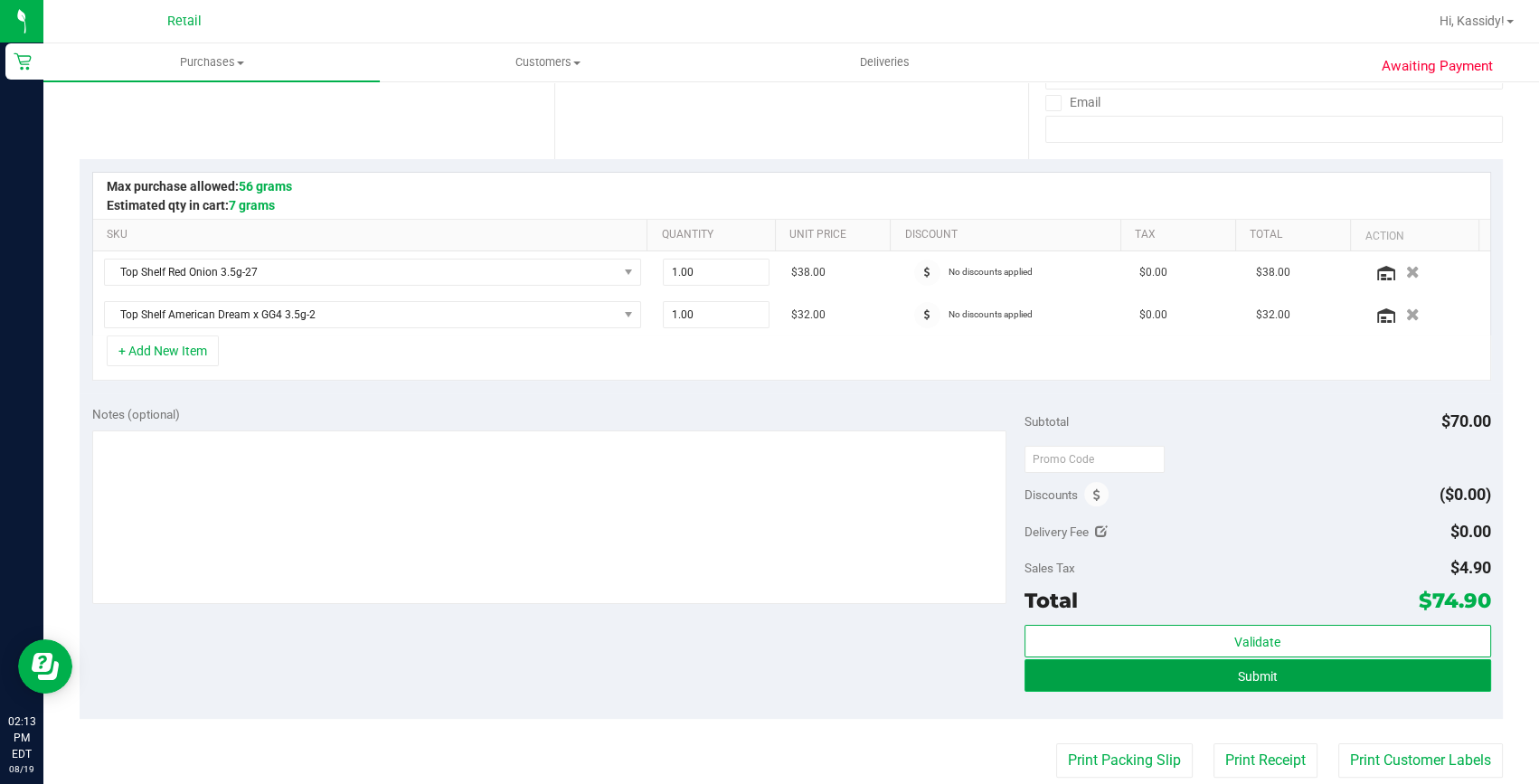
click at [1293, 681] on button "Submit" at bounding box center [1257, 675] width 467 height 33
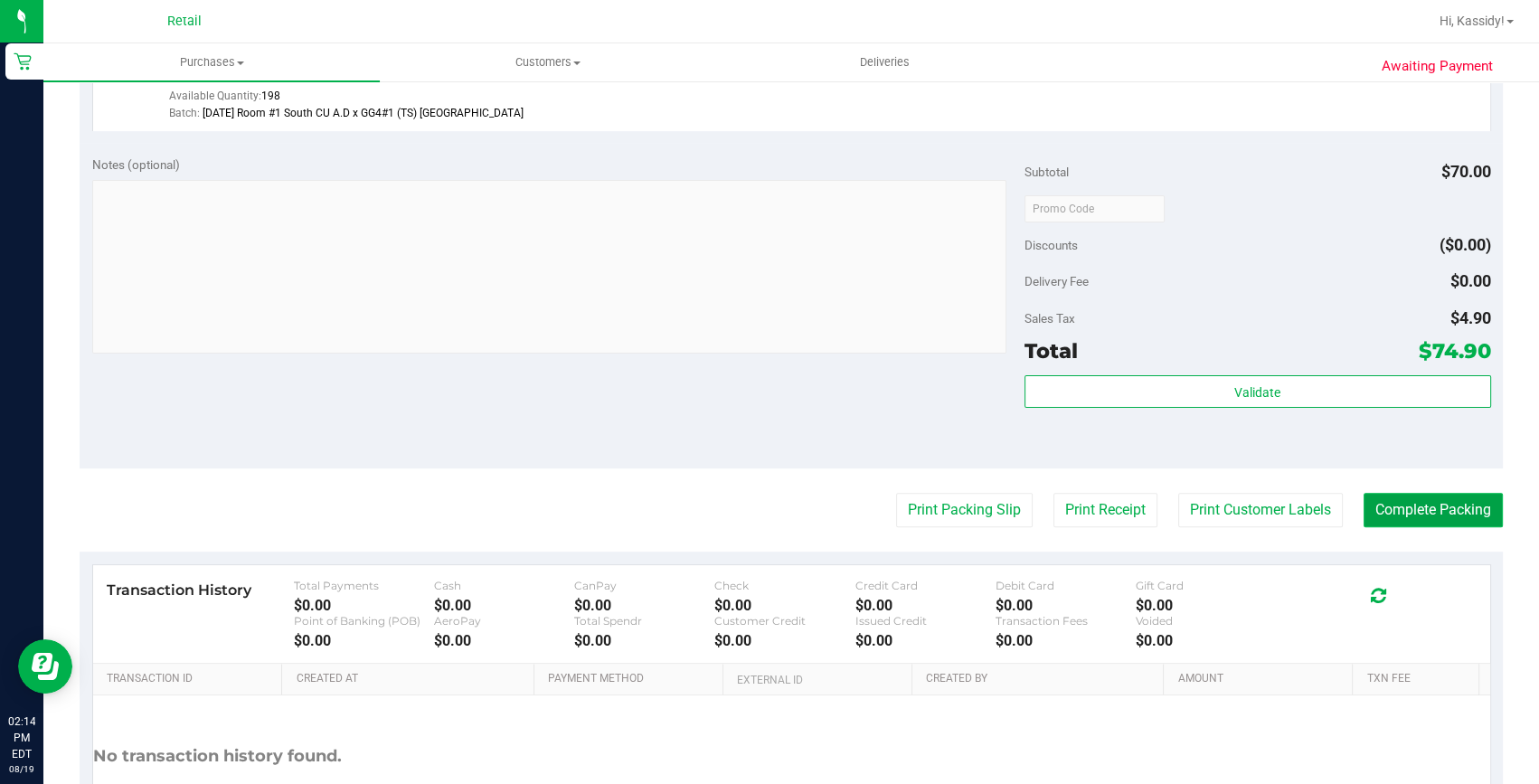
click at [1396, 504] on button "Complete Packing" at bounding box center [1433, 509] width 139 height 35
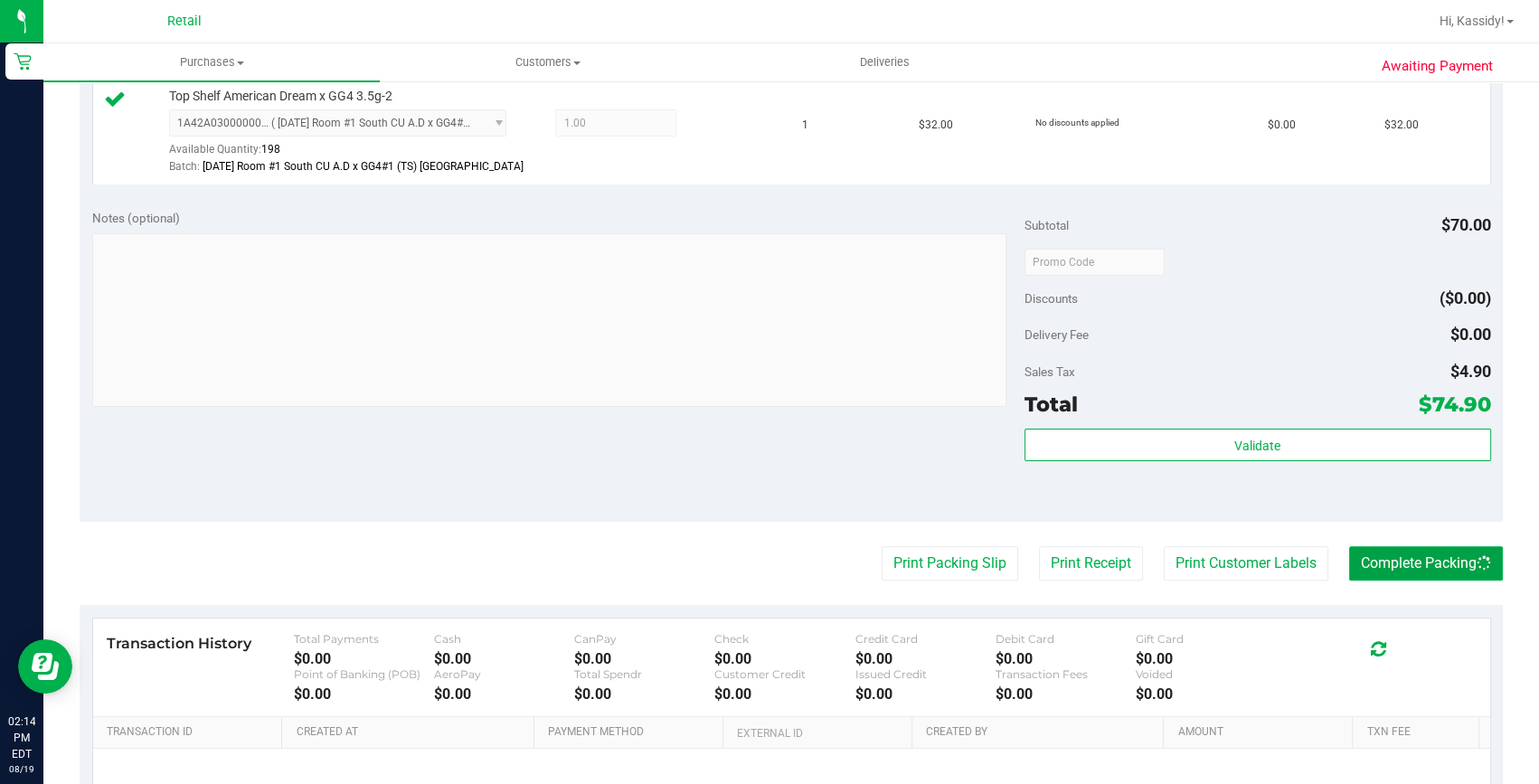
scroll to position [575, 0]
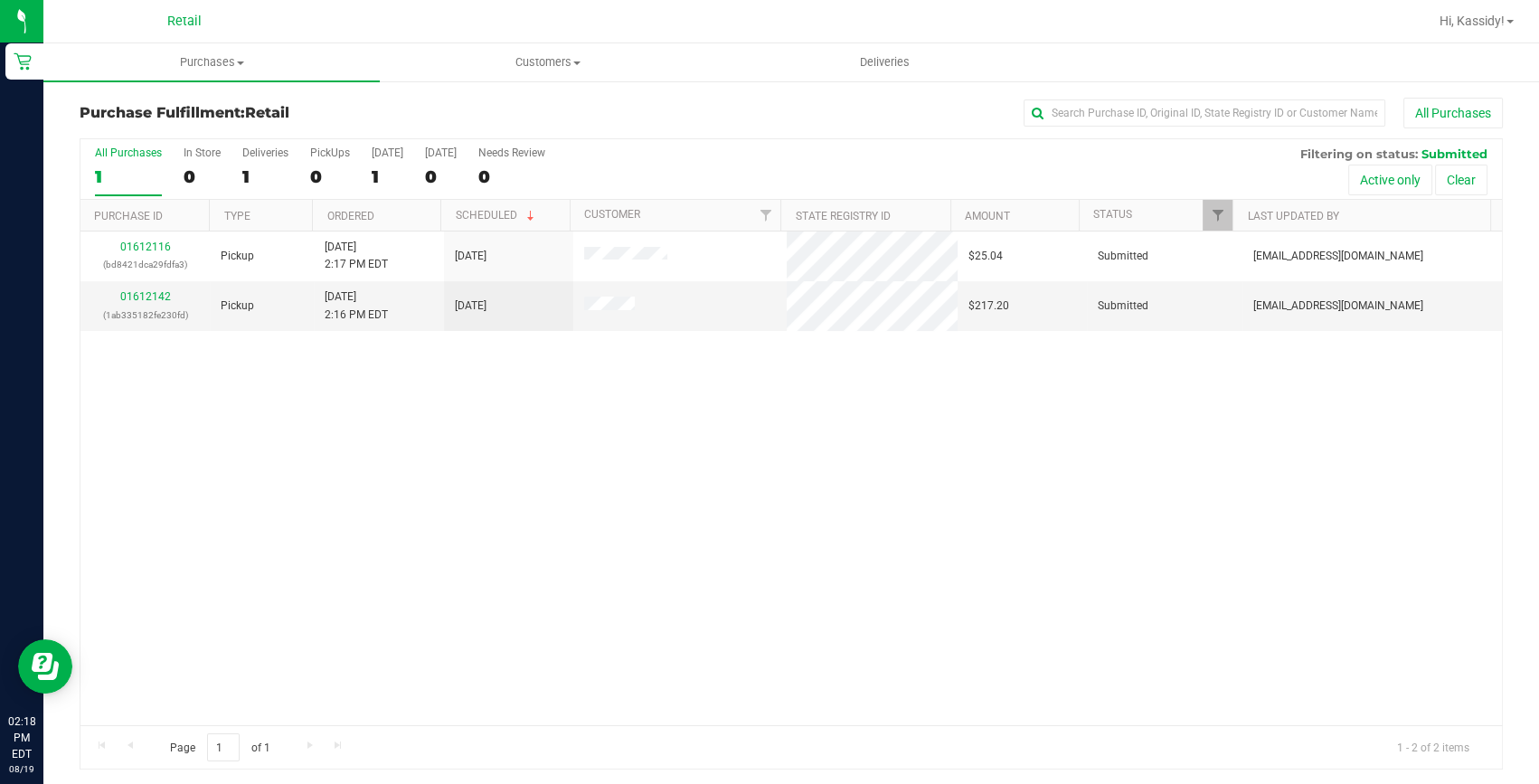
click at [1052, 96] on div "Purchase Fulfillment: Retail All Purchases All Purchases 1 In Store 0 Deliverie…" at bounding box center [791, 433] width 1496 height 707
click at [212, 64] on span "Purchases" at bounding box center [212, 63] width 336 height 16
click at [207, 101] on span "Summary of purchases" at bounding box center [136, 108] width 185 height 15
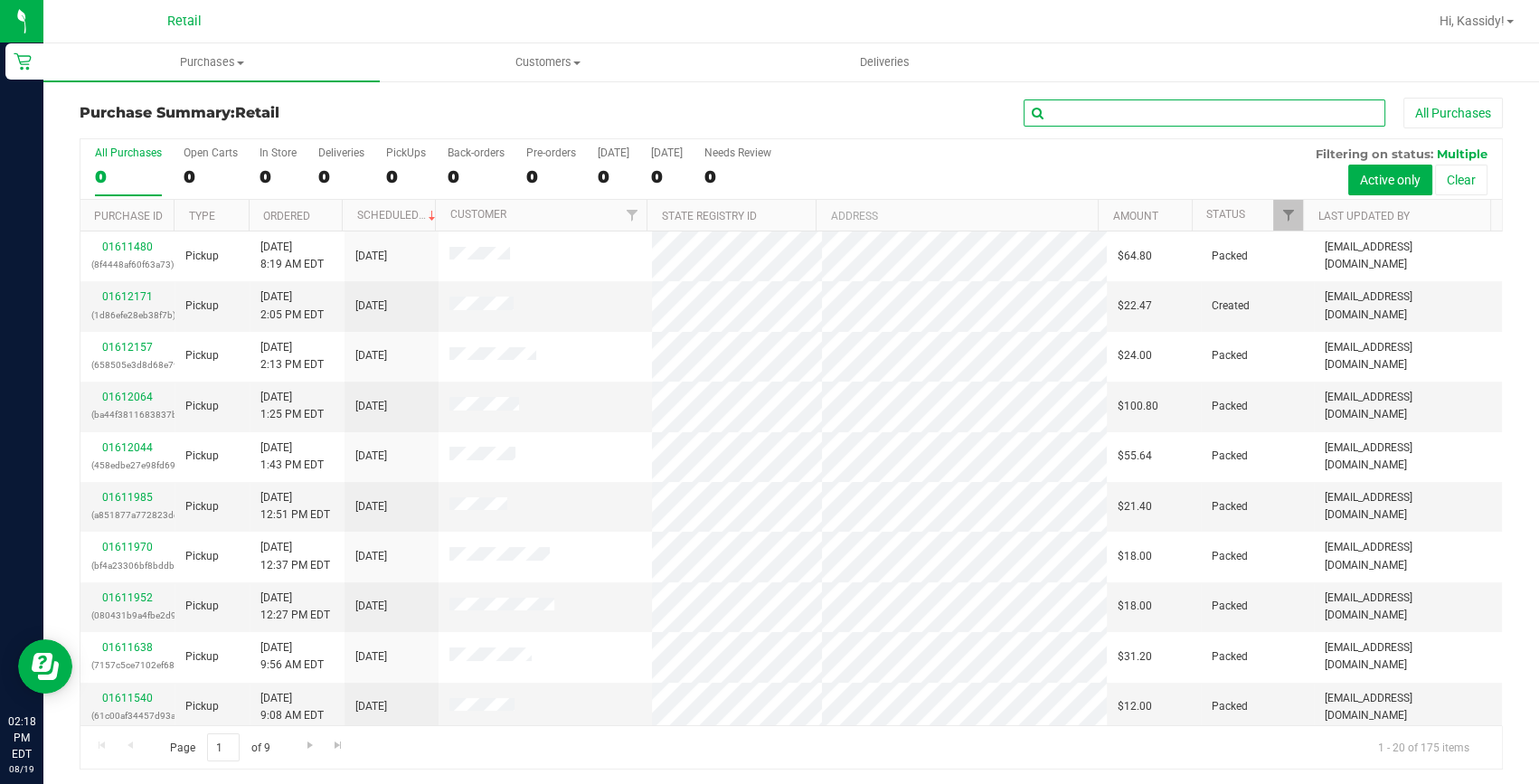
click at [1045, 112] on input "text" at bounding box center [1204, 112] width 361 height 27
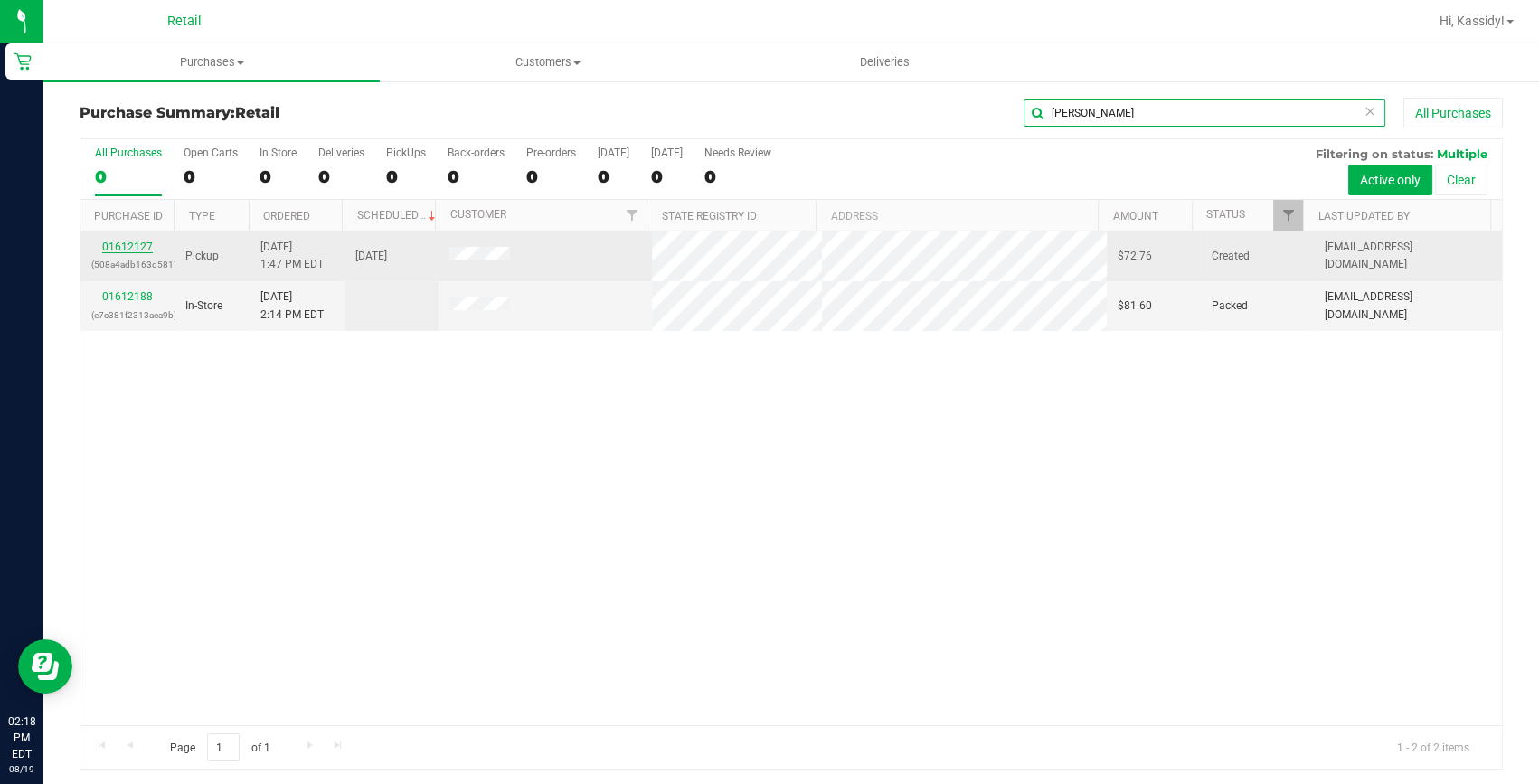
type input "[PERSON_NAME]"
click at [144, 244] on link "01612127" at bounding box center [127, 247] width 51 height 13
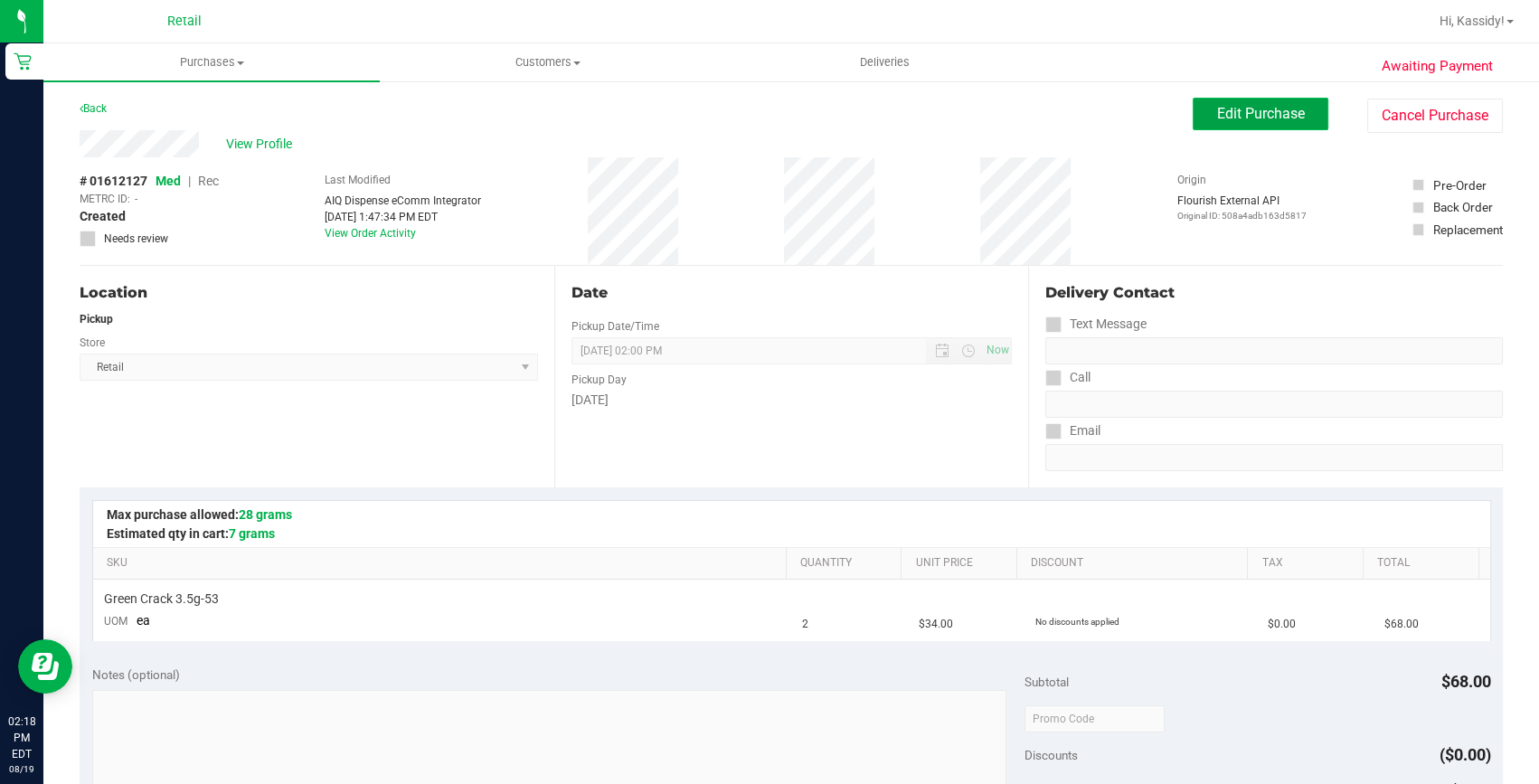
click at [1277, 114] on span "Edit Purchase" at bounding box center [1261, 112] width 88 height 17
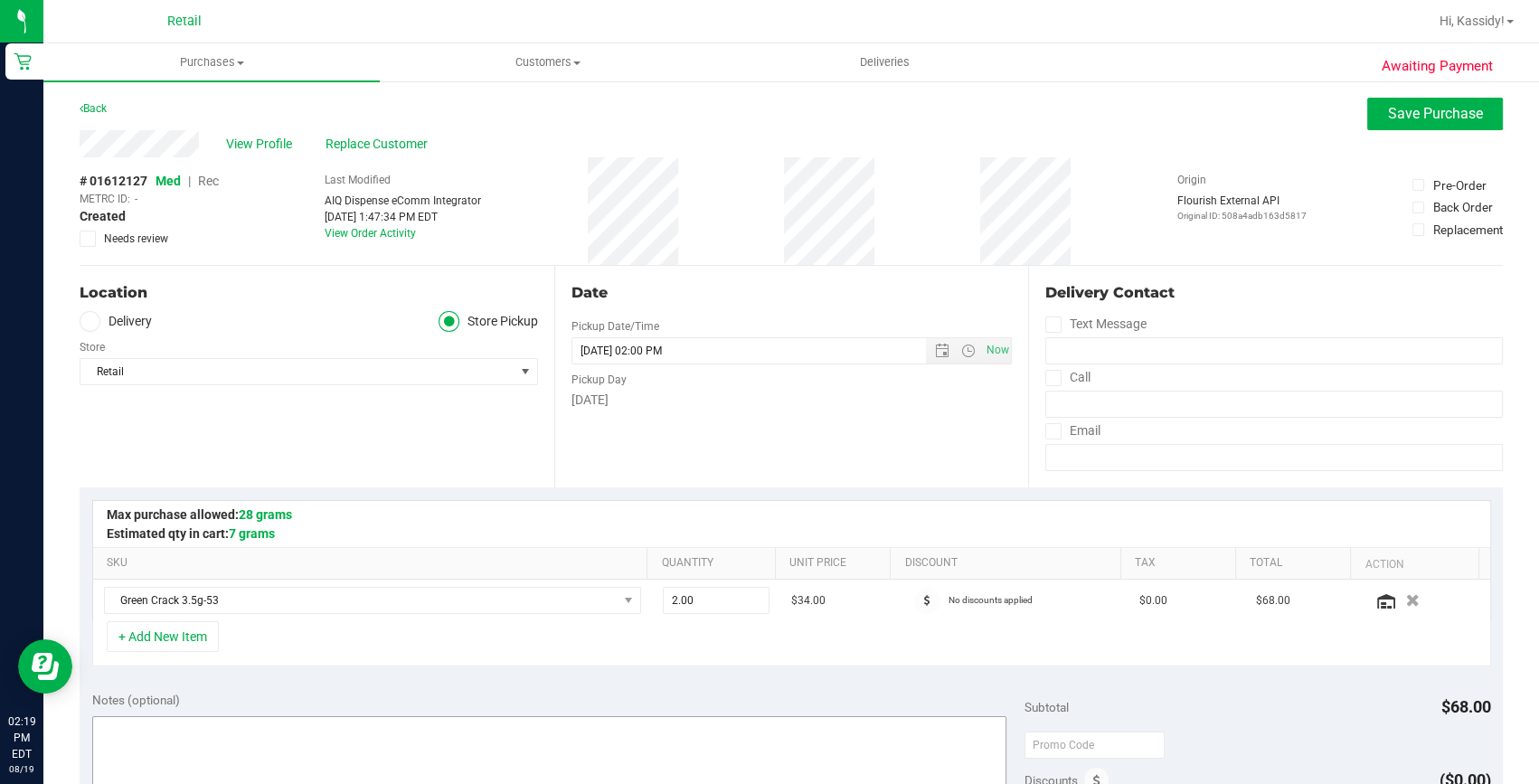
click at [203, 181] on span "Rec" at bounding box center [208, 180] width 21 height 15
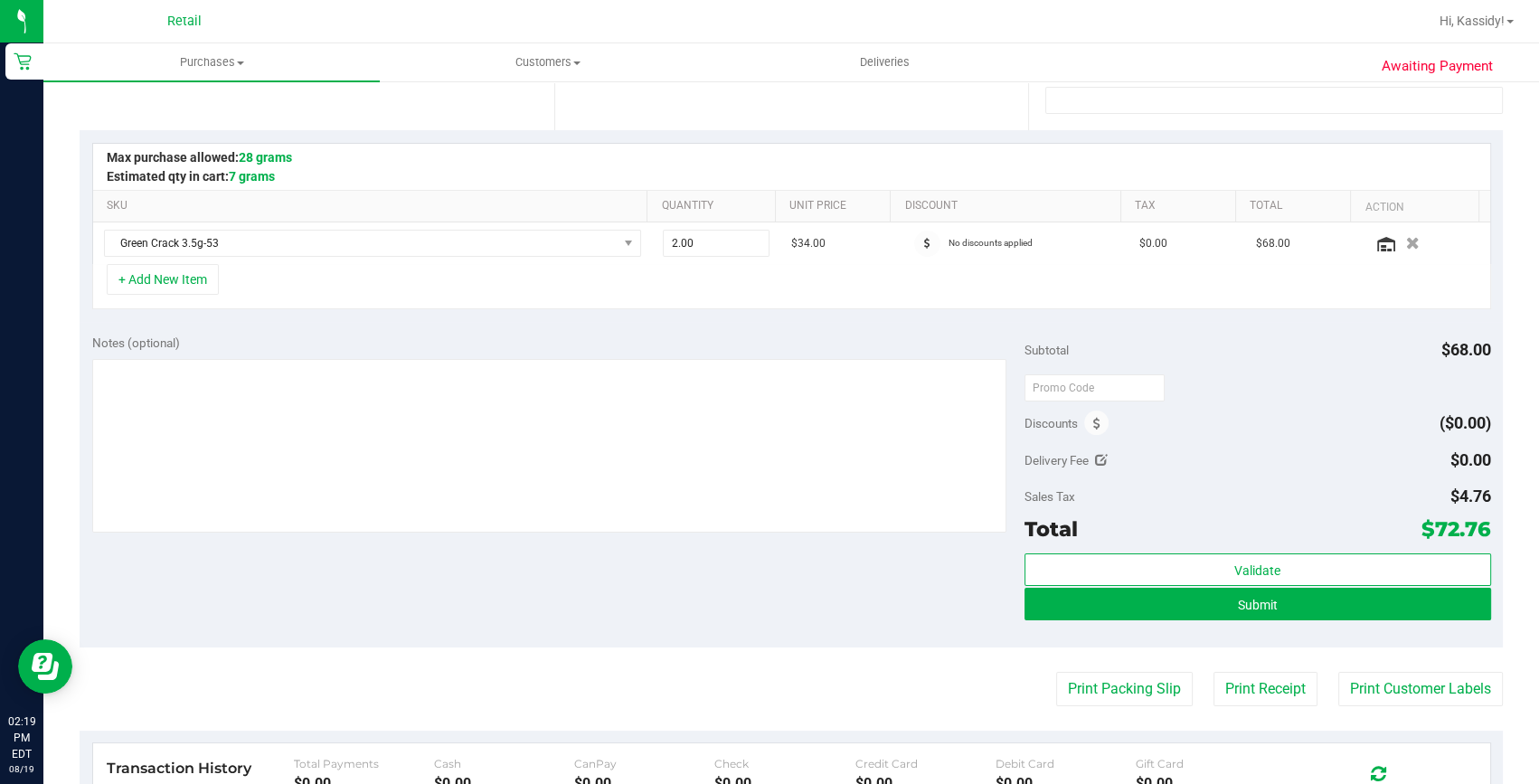
scroll to position [410, 0]
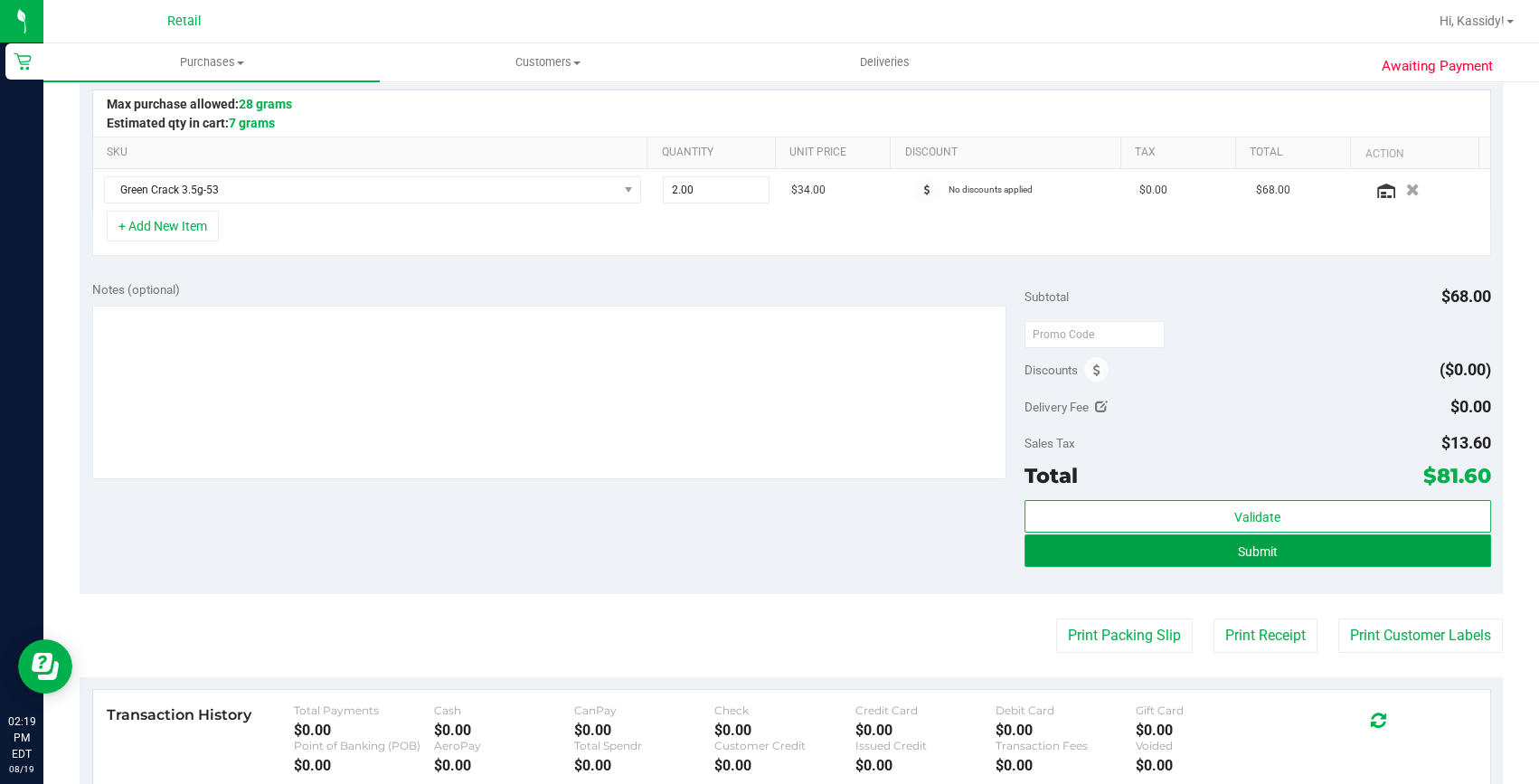
click at [1073, 551] on button "Submit" at bounding box center [1257, 550] width 467 height 33
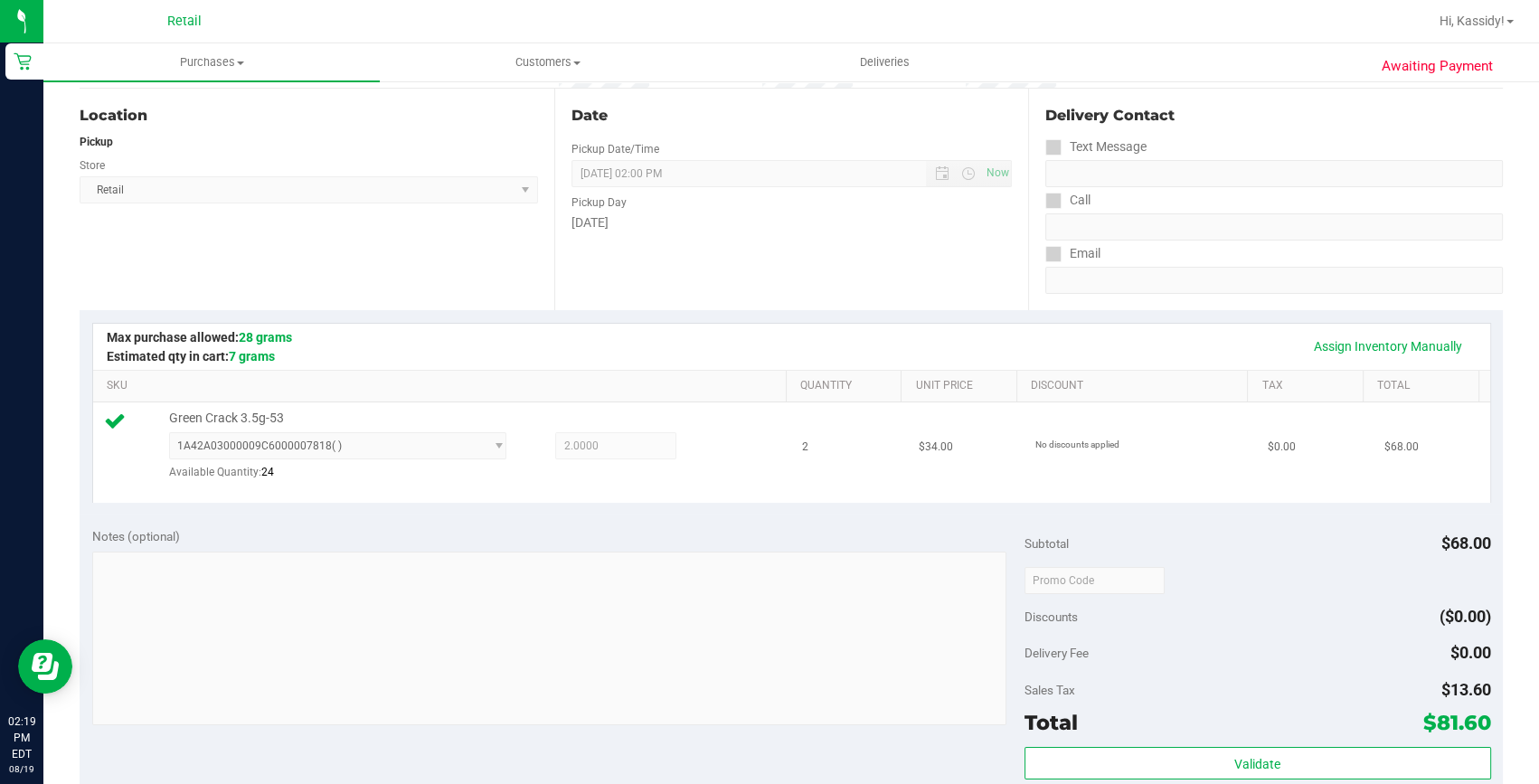
scroll to position [360, 0]
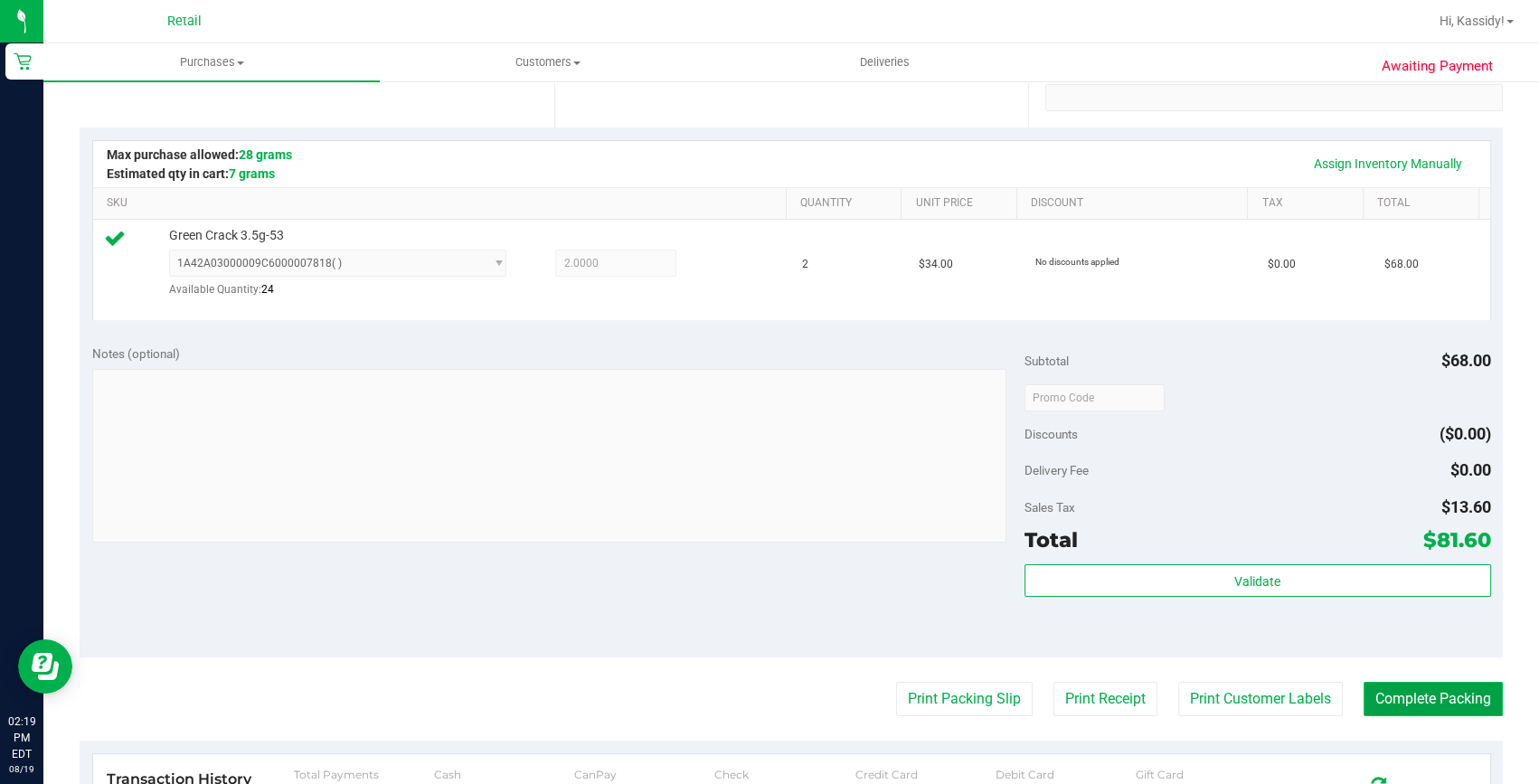
click at [1389, 692] on button "Complete Packing" at bounding box center [1433, 698] width 139 height 35
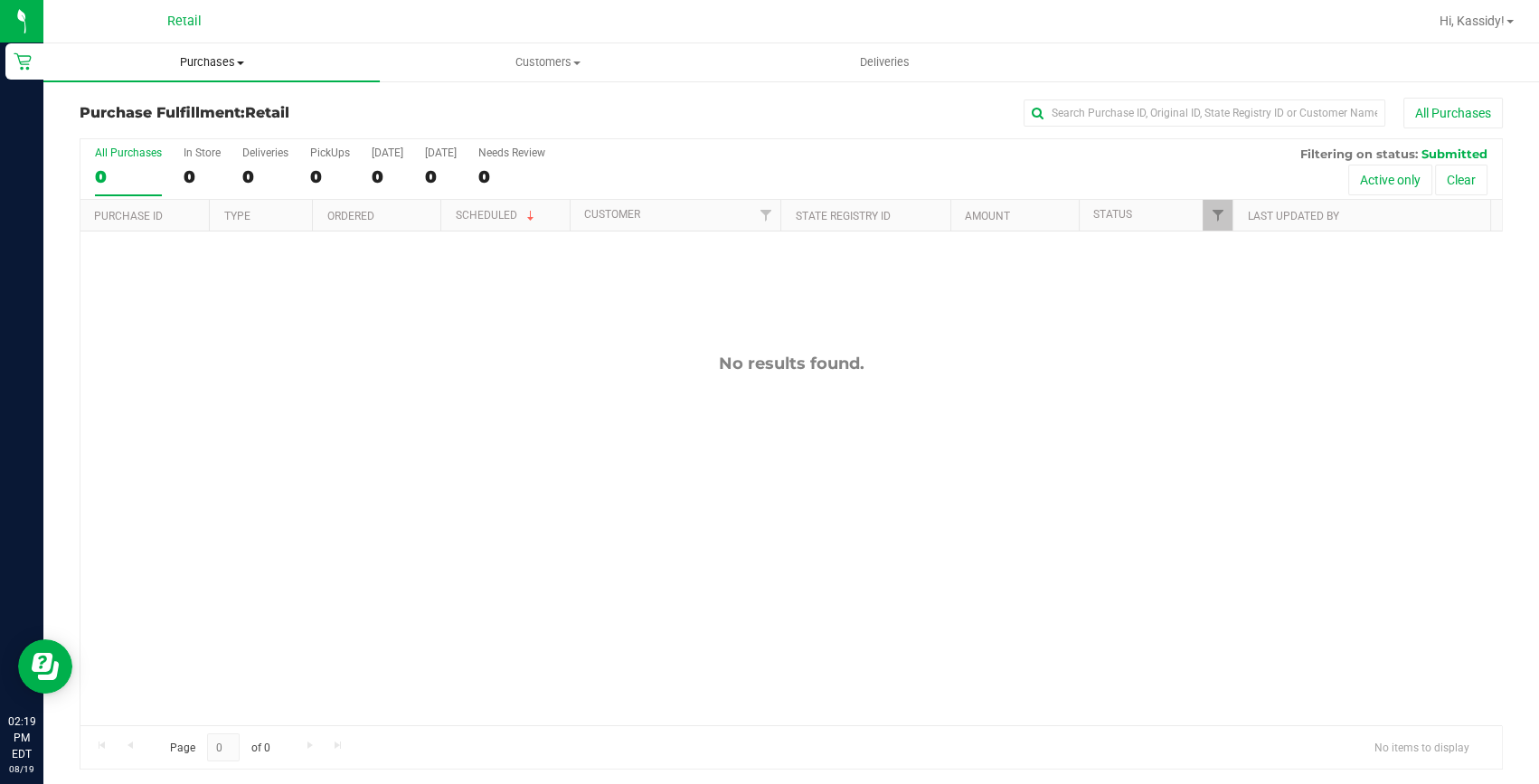
click at [262, 56] on span "Purchases" at bounding box center [212, 63] width 336 height 16
click at [222, 109] on span "Summary of purchases" at bounding box center [136, 108] width 185 height 15
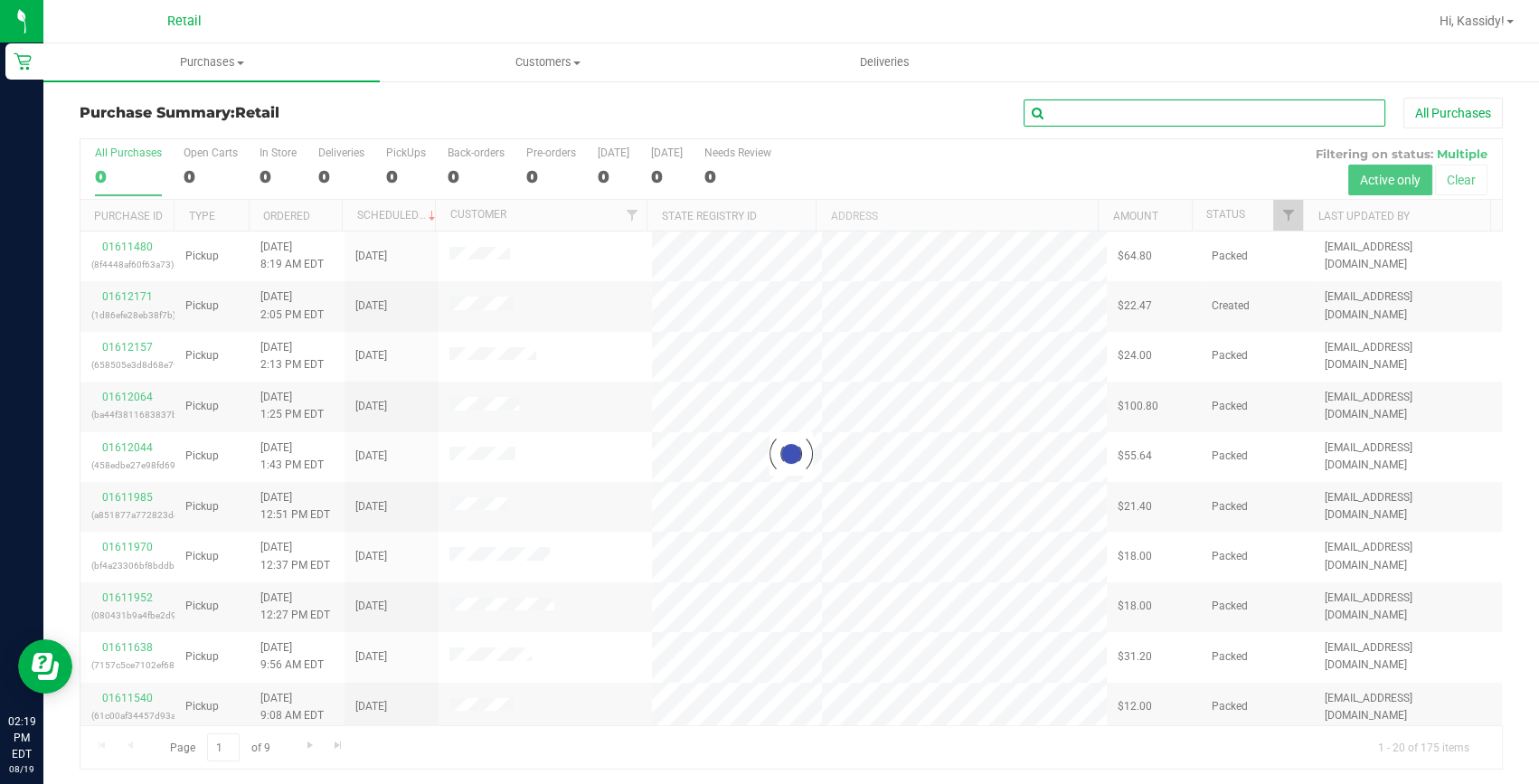
click at [1108, 117] on input "text" at bounding box center [1204, 112] width 361 height 27
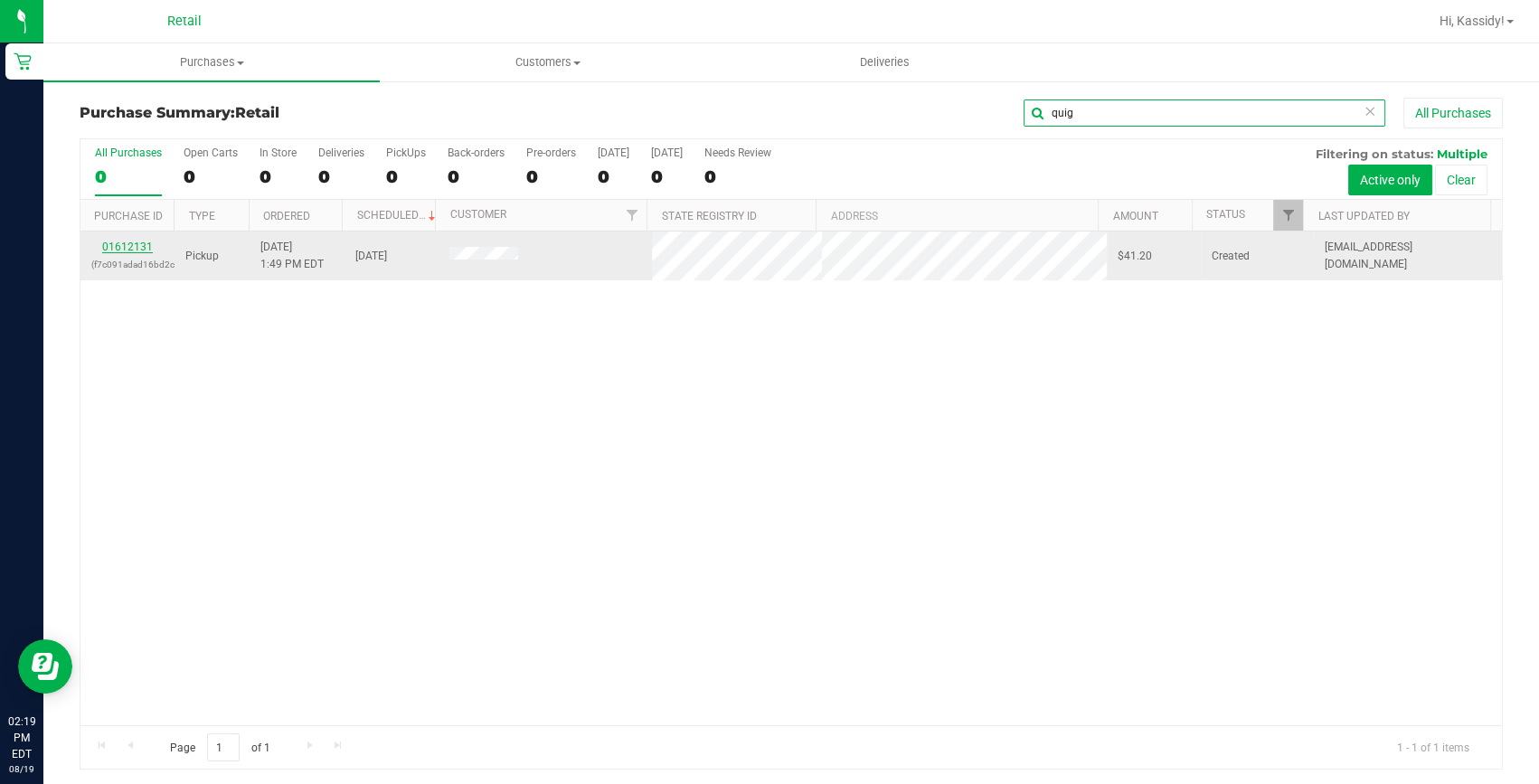
type input "quig"
click at [126, 248] on link "01612131" at bounding box center [127, 247] width 51 height 13
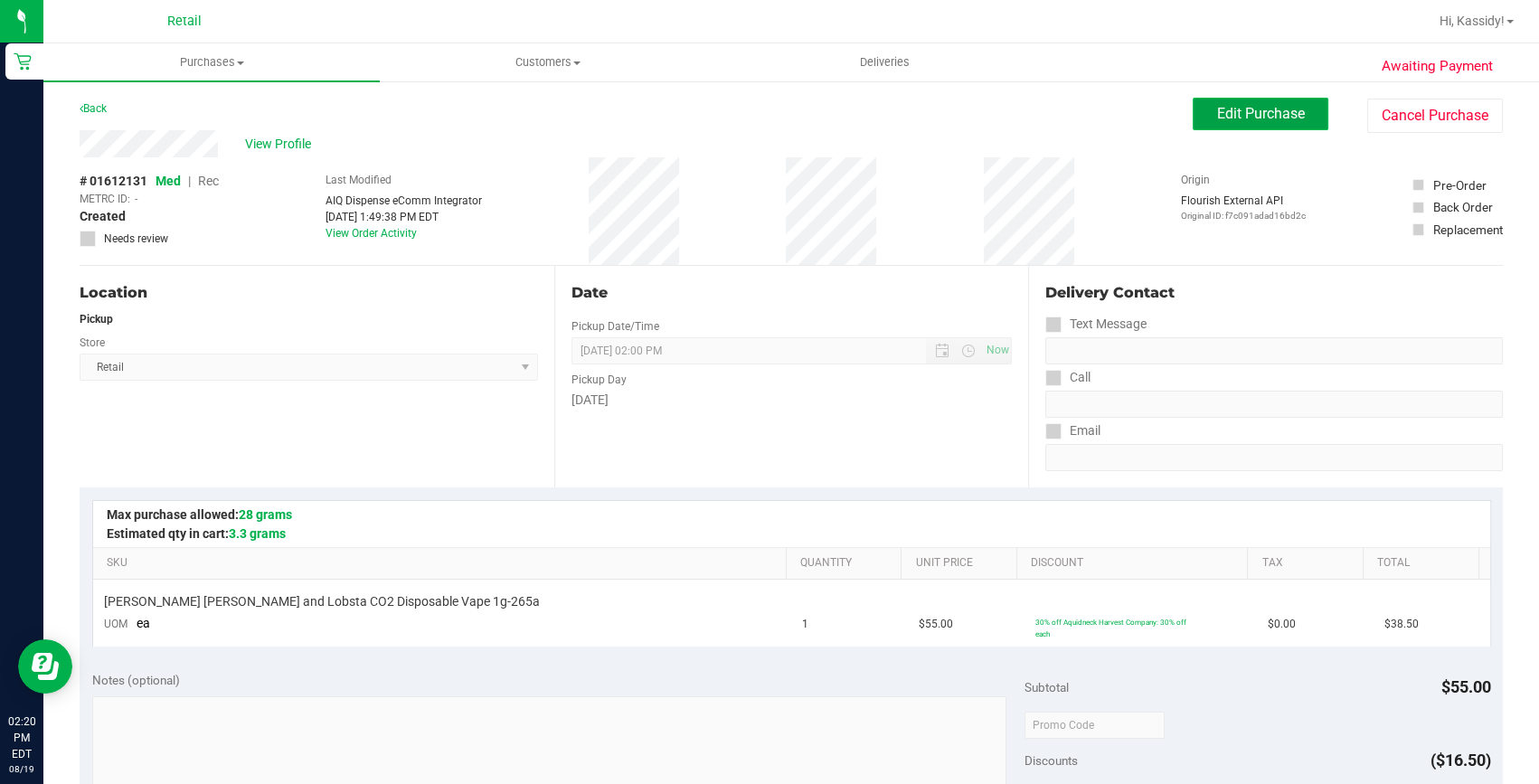
click at [1199, 106] on button "Edit Purchase" at bounding box center [1260, 113] width 135 height 33
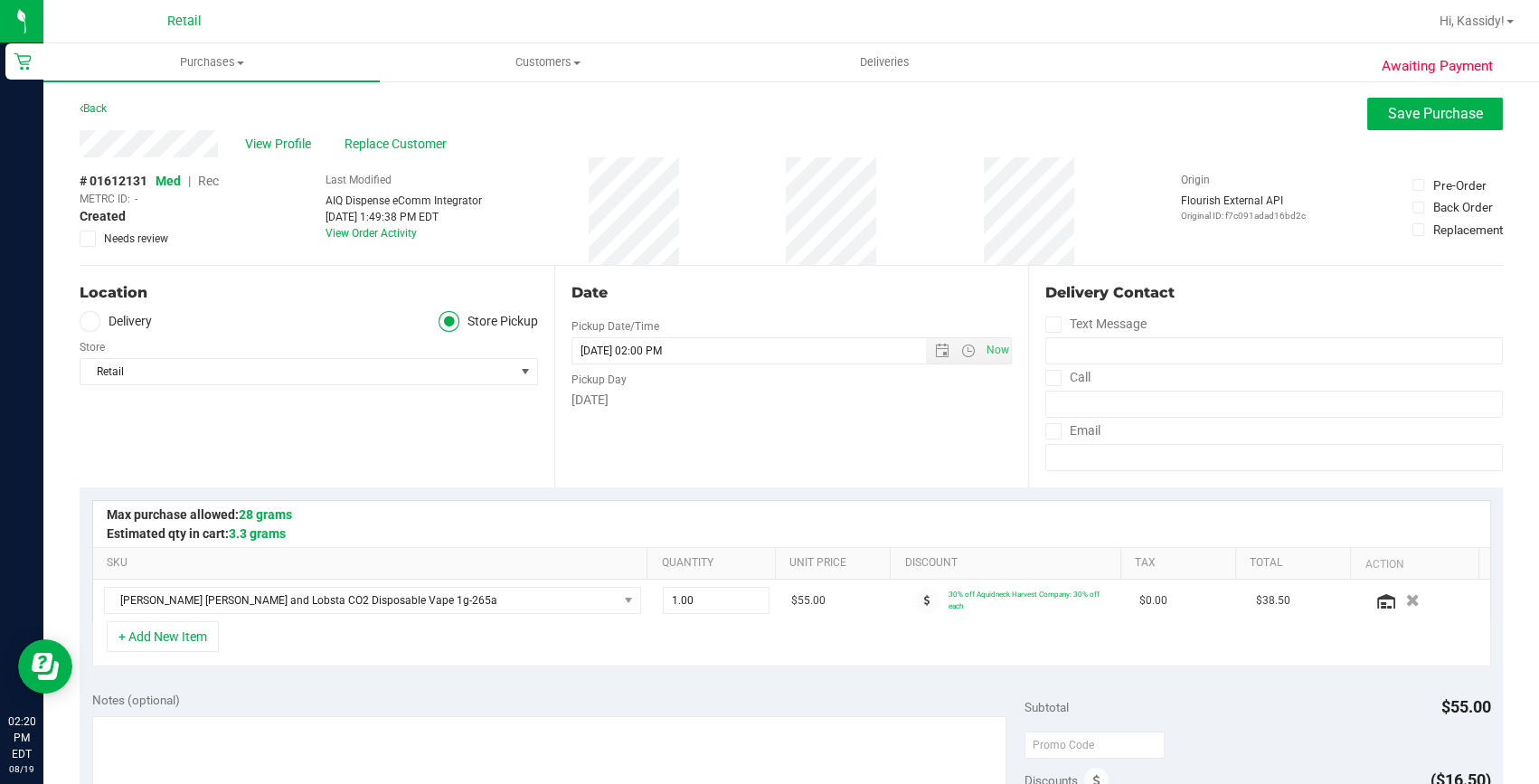
click at [213, 177] on span "Rec" at bounding box center [208, 180] width 21 height 15
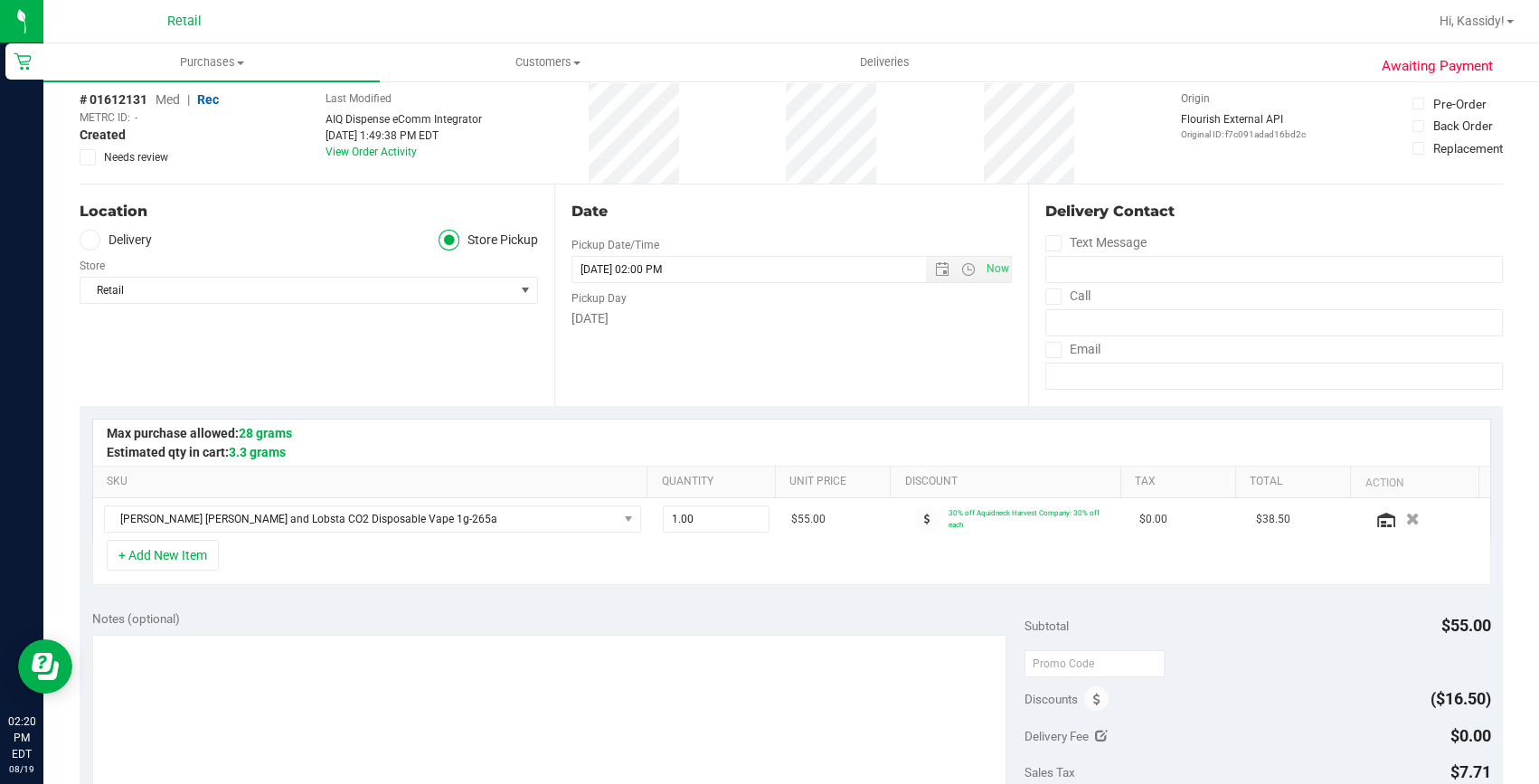
scroll to position [492, 0]
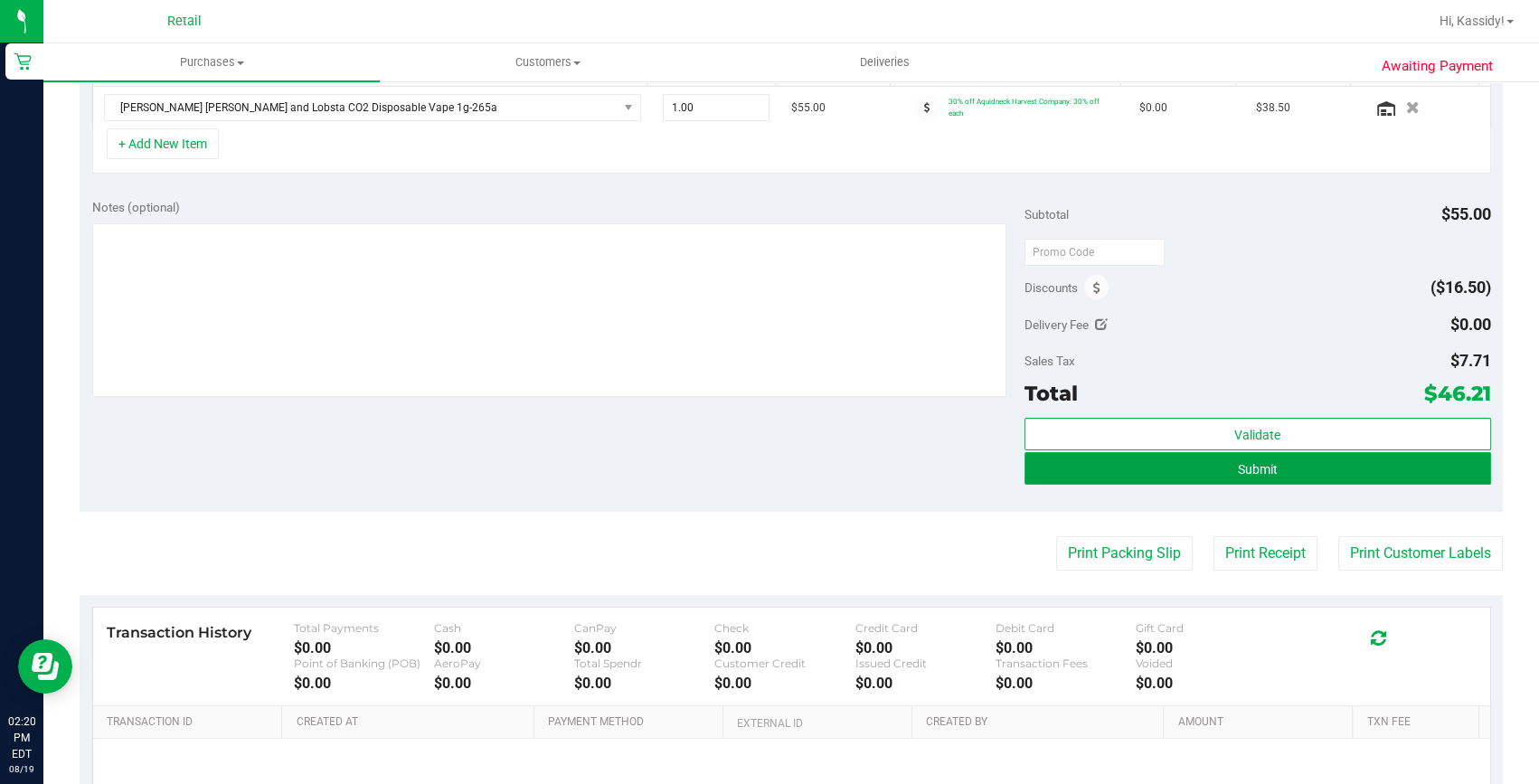
click at [1350, 470] on button "Submit" at bounding box center [1257, 468] width 467 height 33
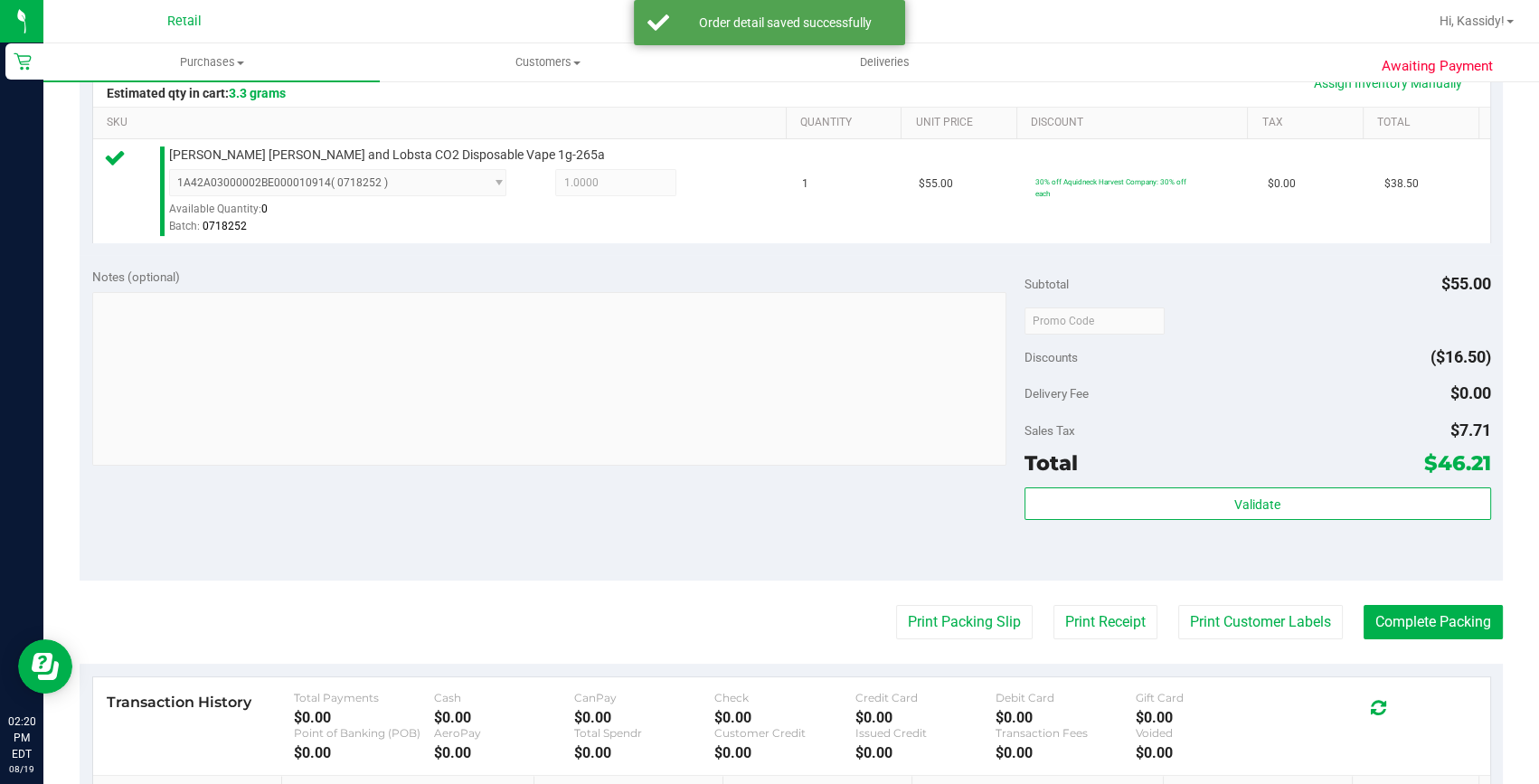
scroll to position [492, 0]
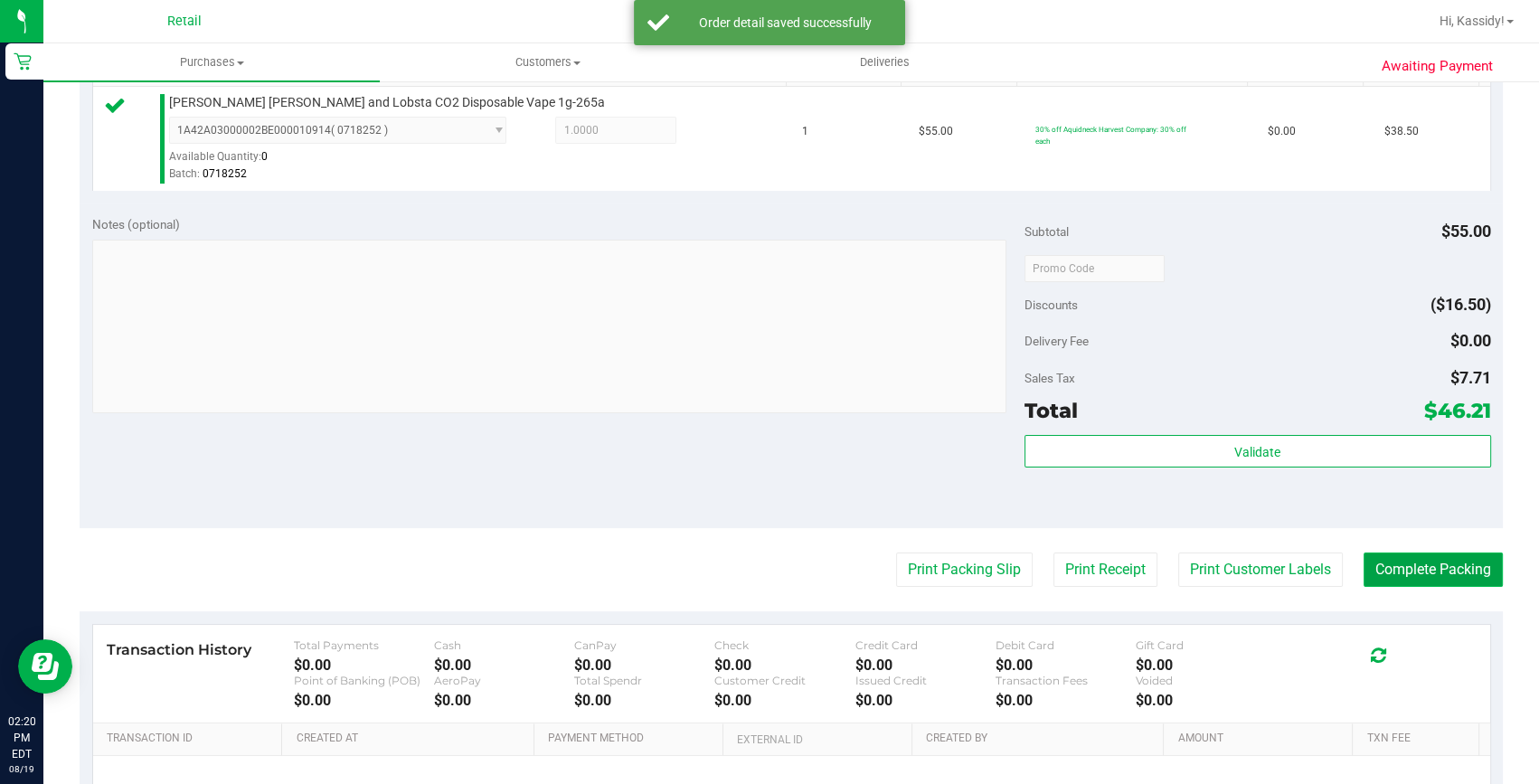
click at [1401, 577] on button "Complete Packing" at bounding box center [1433, 569] width 139 height 35
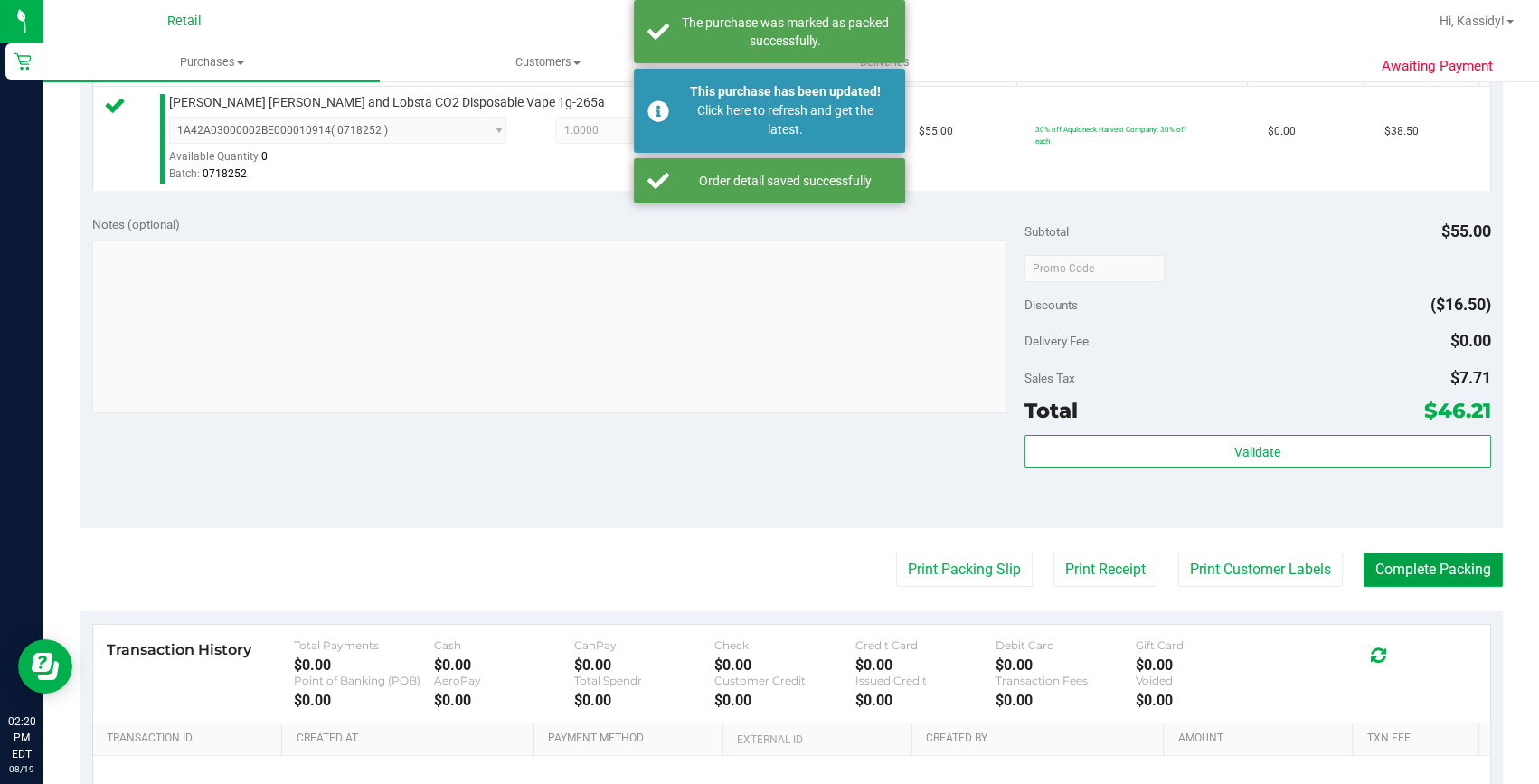
click at [1401, 577] on button "Complete Packing" at bounding box center [1433, 569] width 139 height 35
click at [1401, 577] on button "Complete Packing" at bounding box center [1426, 569] width 153 height 35
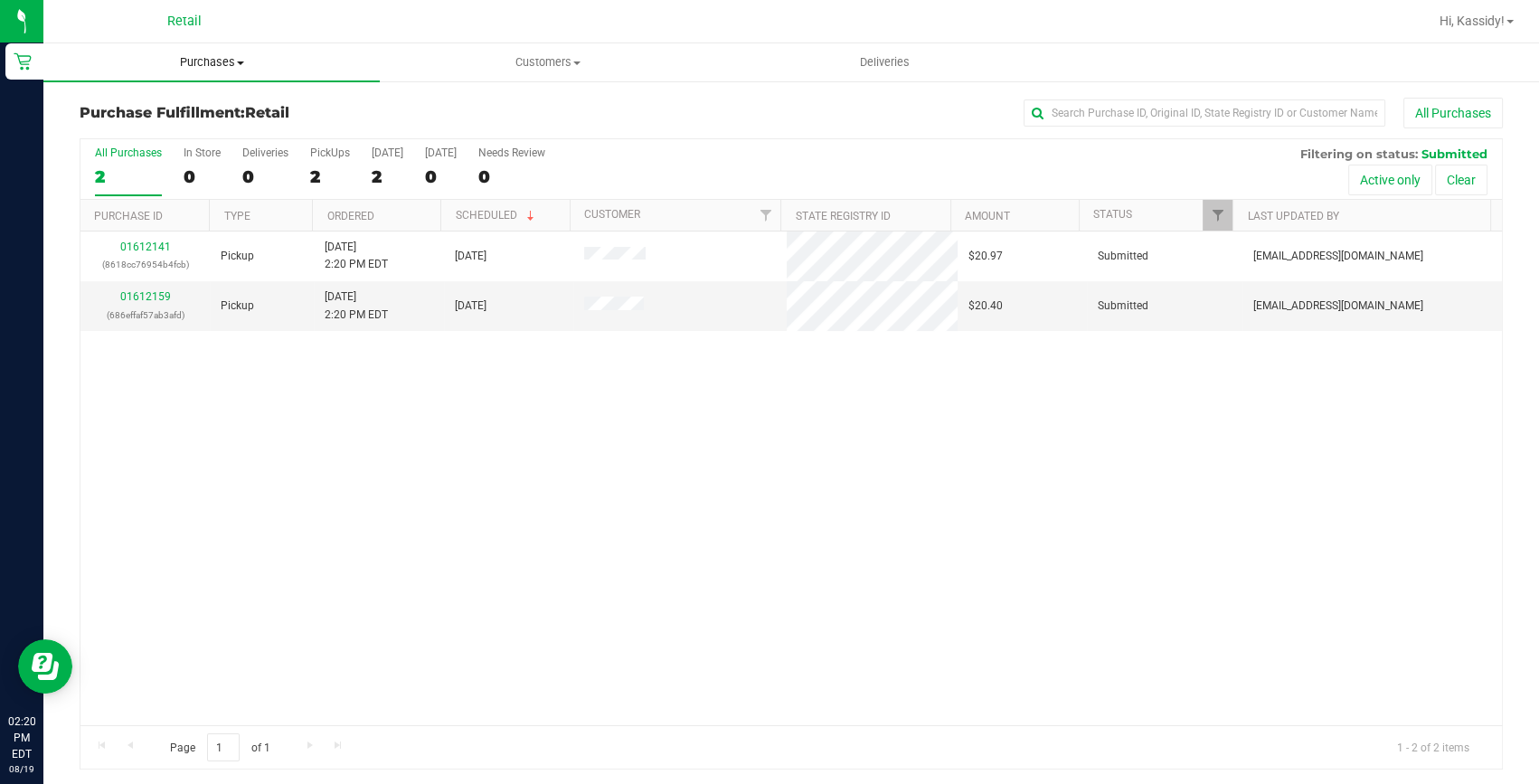
click at [236, 55] on span "Purchases" at bounding box center [212, 63] width 336 height 16
click at [216, 98] on li "Summary of purchases" at bounding box center [212, 109] width 336 height 22
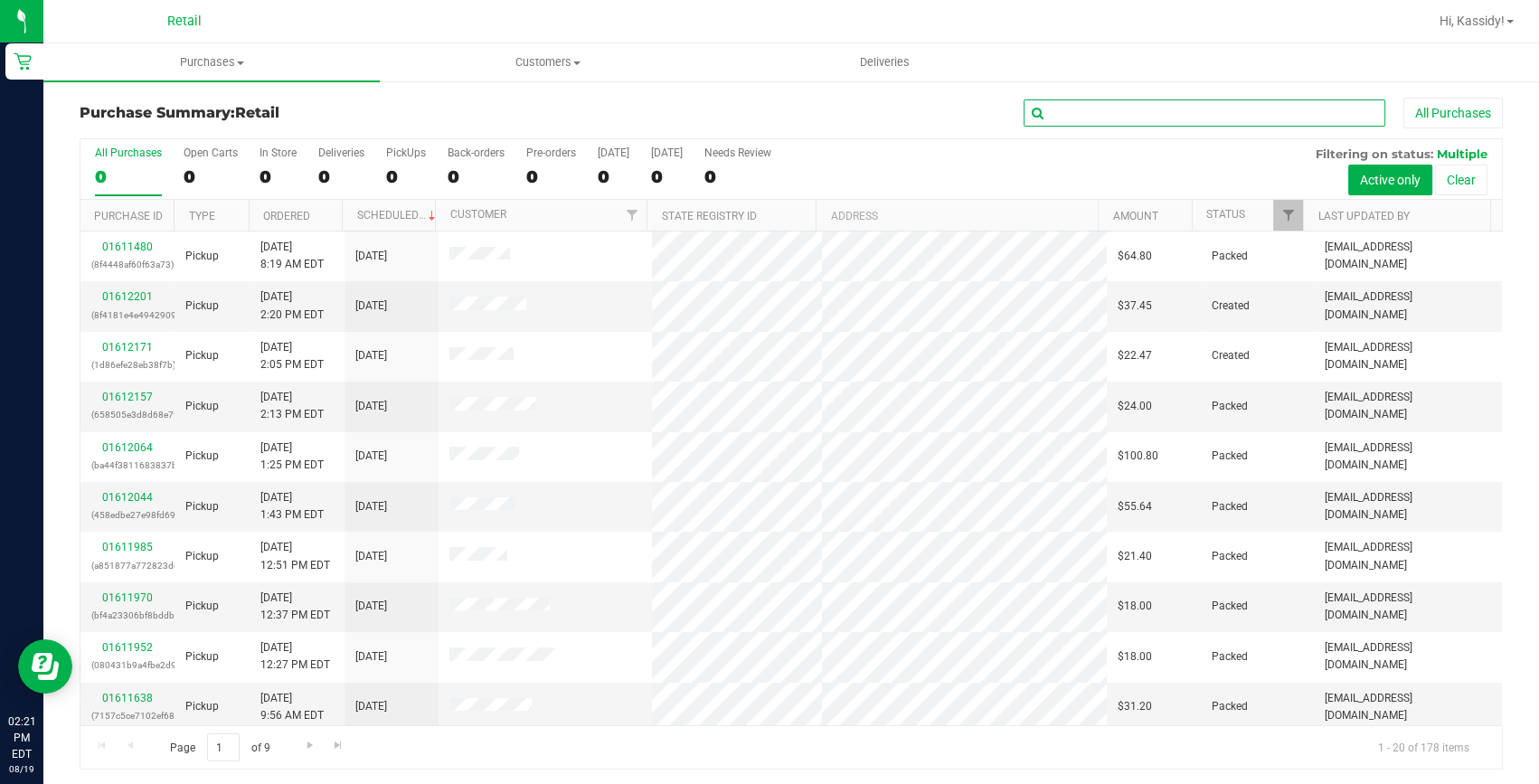
click at [1124, 115] on input "text" at bounding box center [1204, 112] width 361 height 27
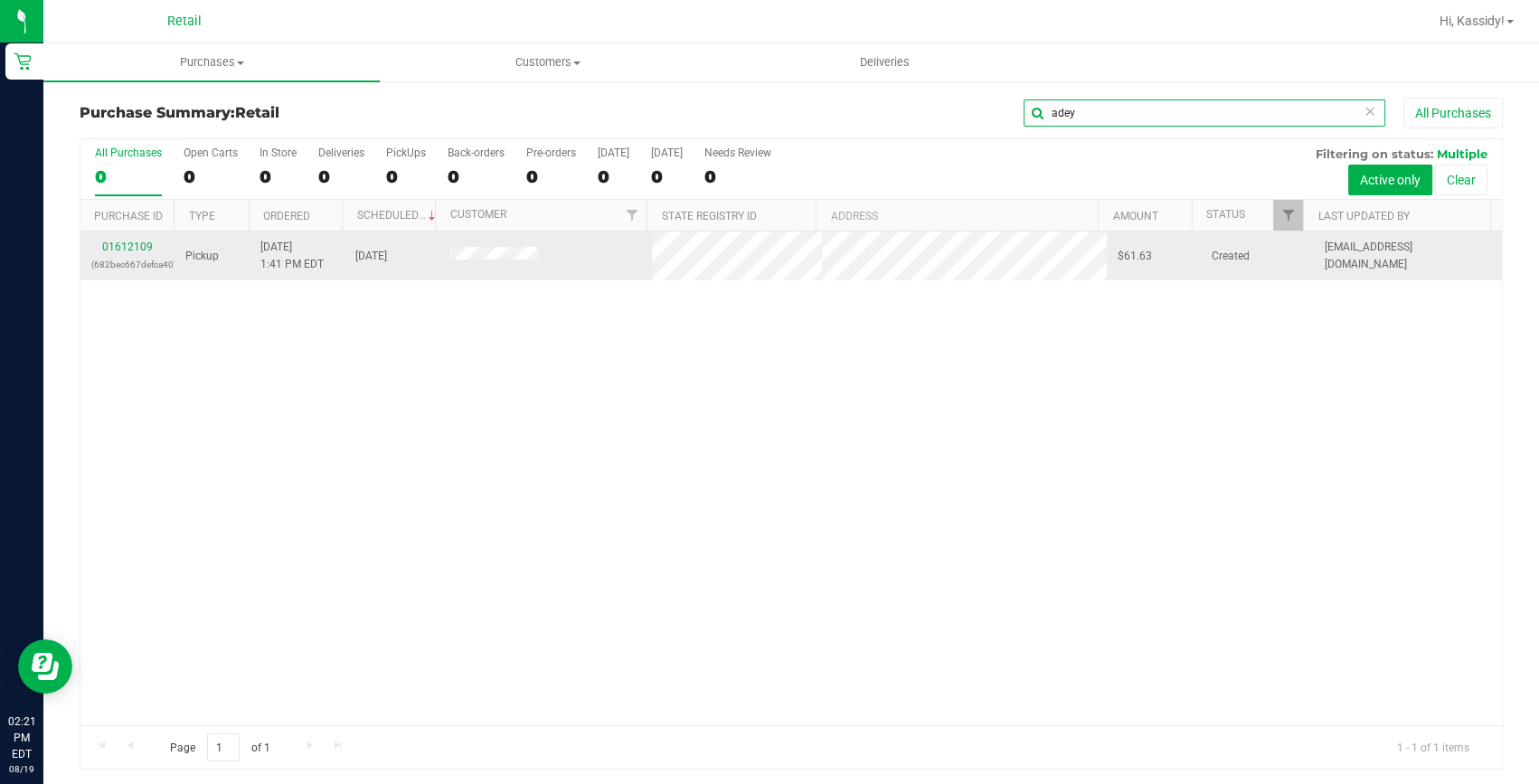
type input "adey"
click at [127, 246] on link "01612109" at bounding box center [127, 247] width 51 height 13
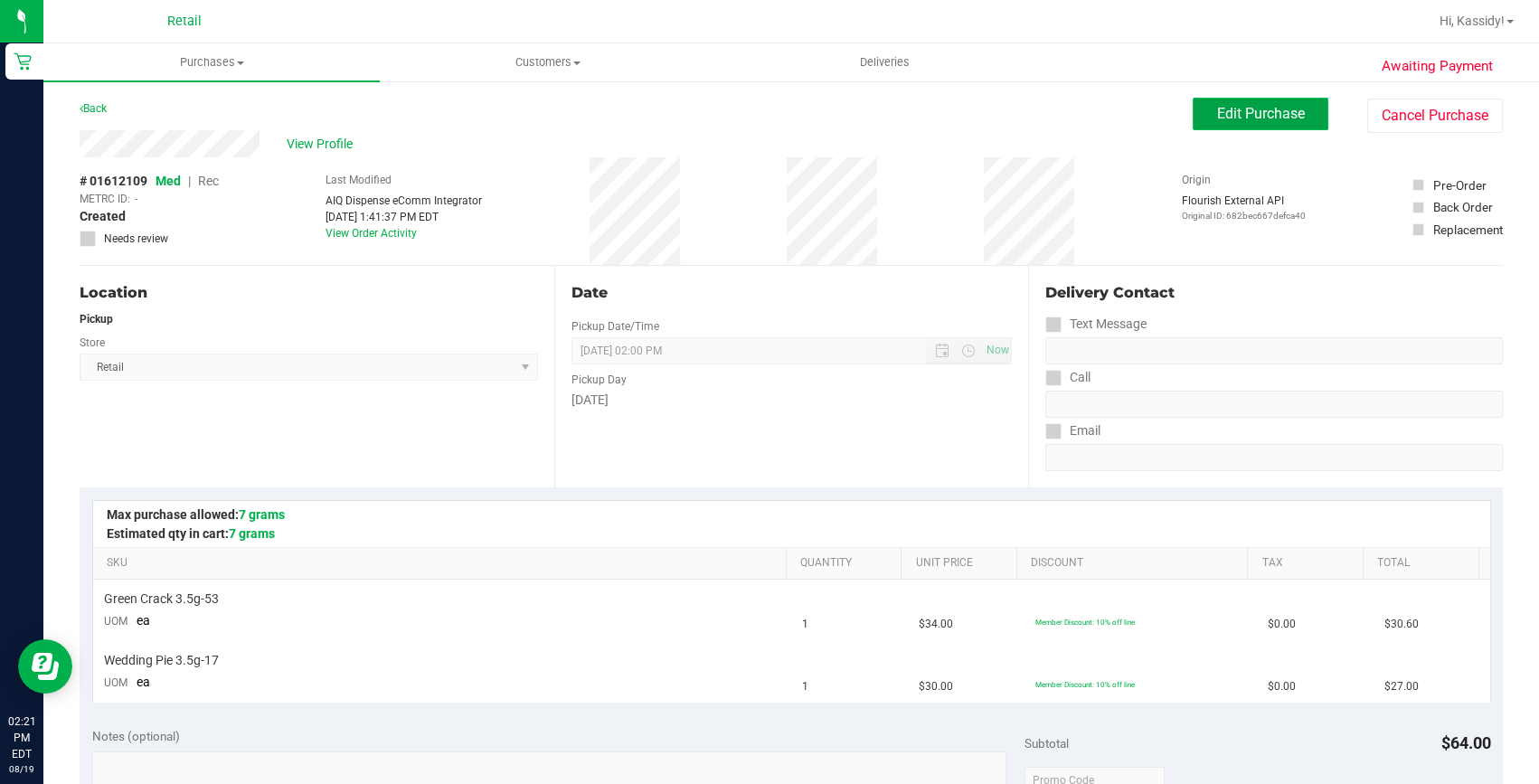
click at [1256, 100] on button "Edit Purchase" at bounding box center [1260, 113] width 135 height 33
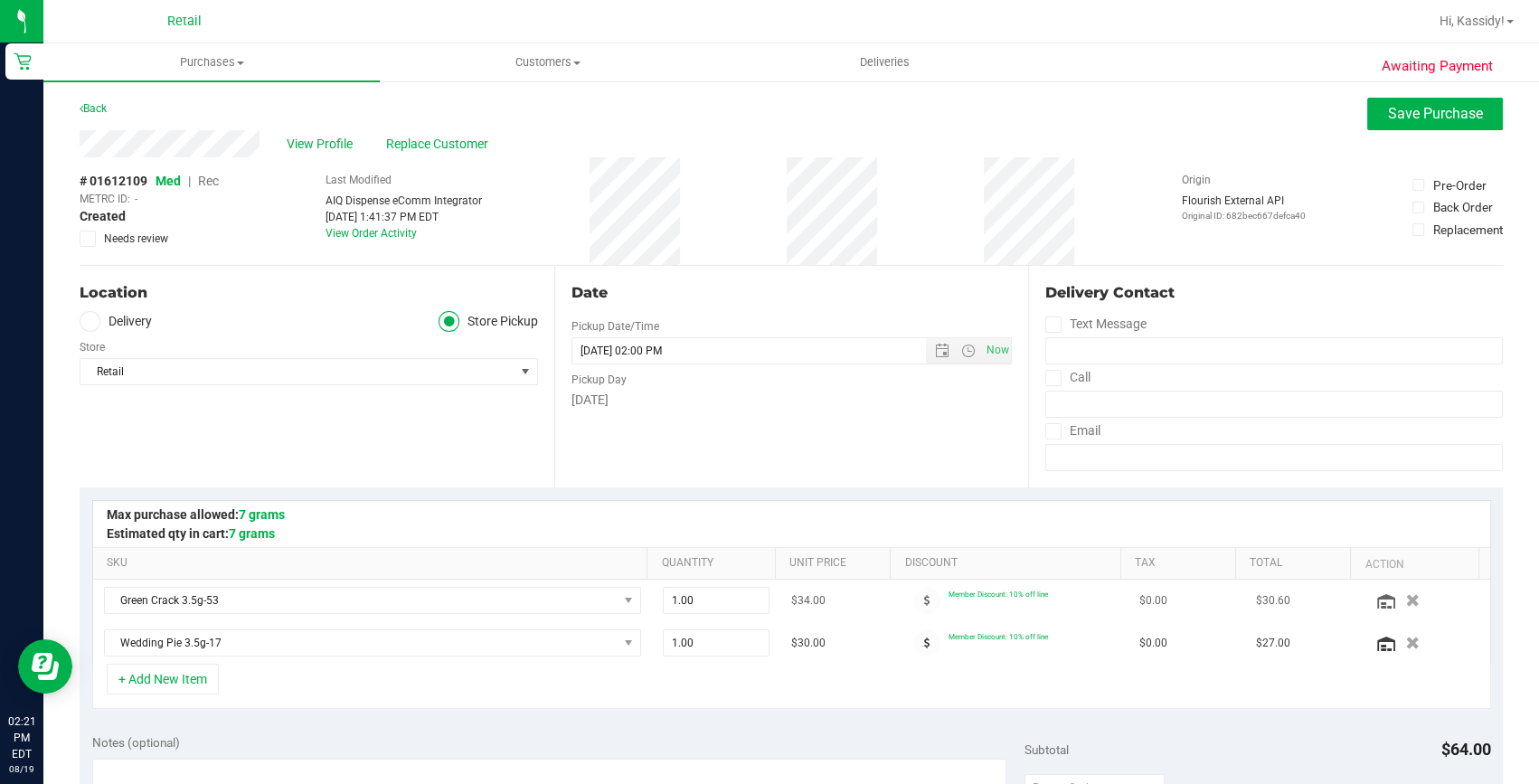
scroll to position [328, 0]
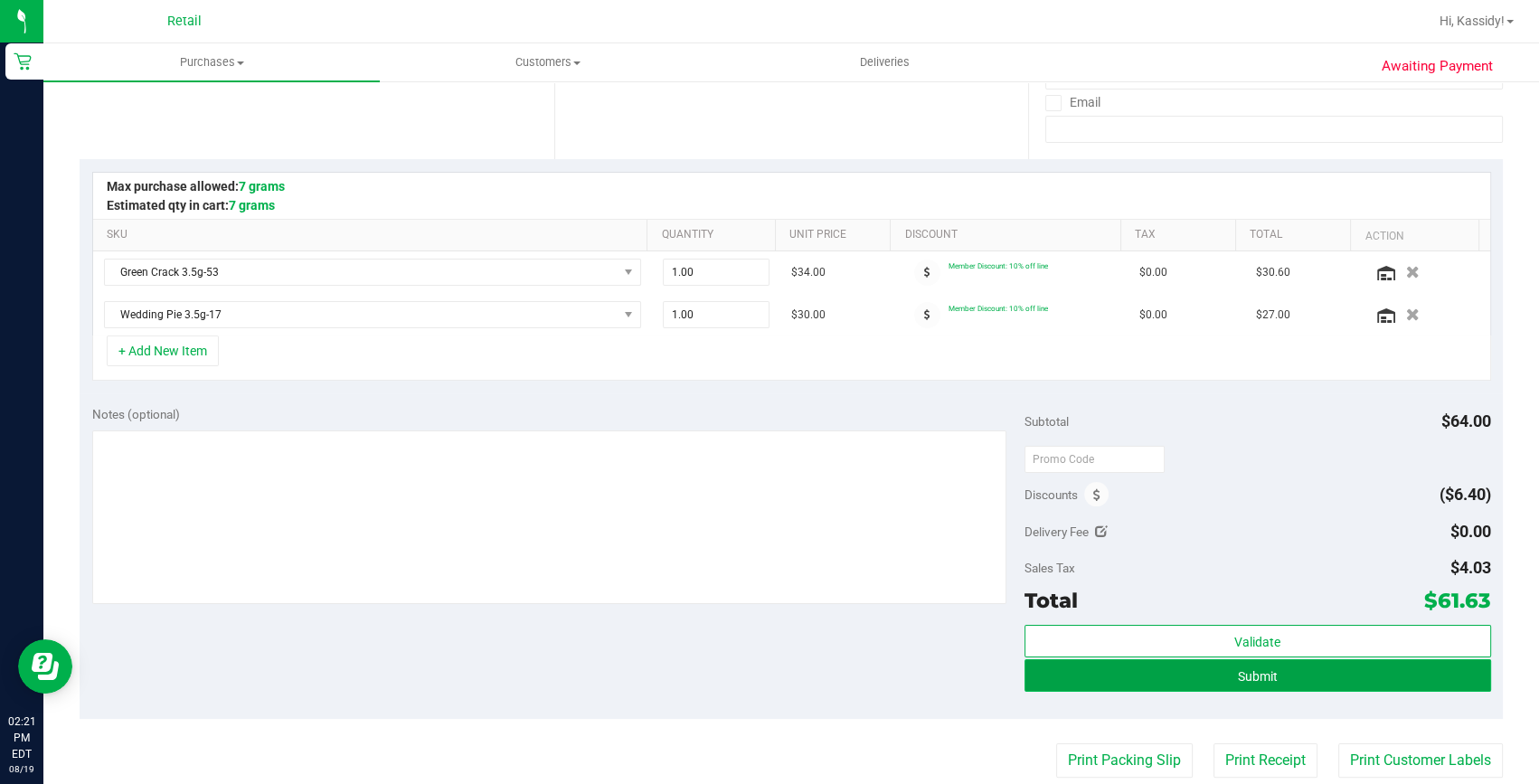
click at [1238, 677] on span "Submit" at bounding box center [1258, 676] width 40 height 15
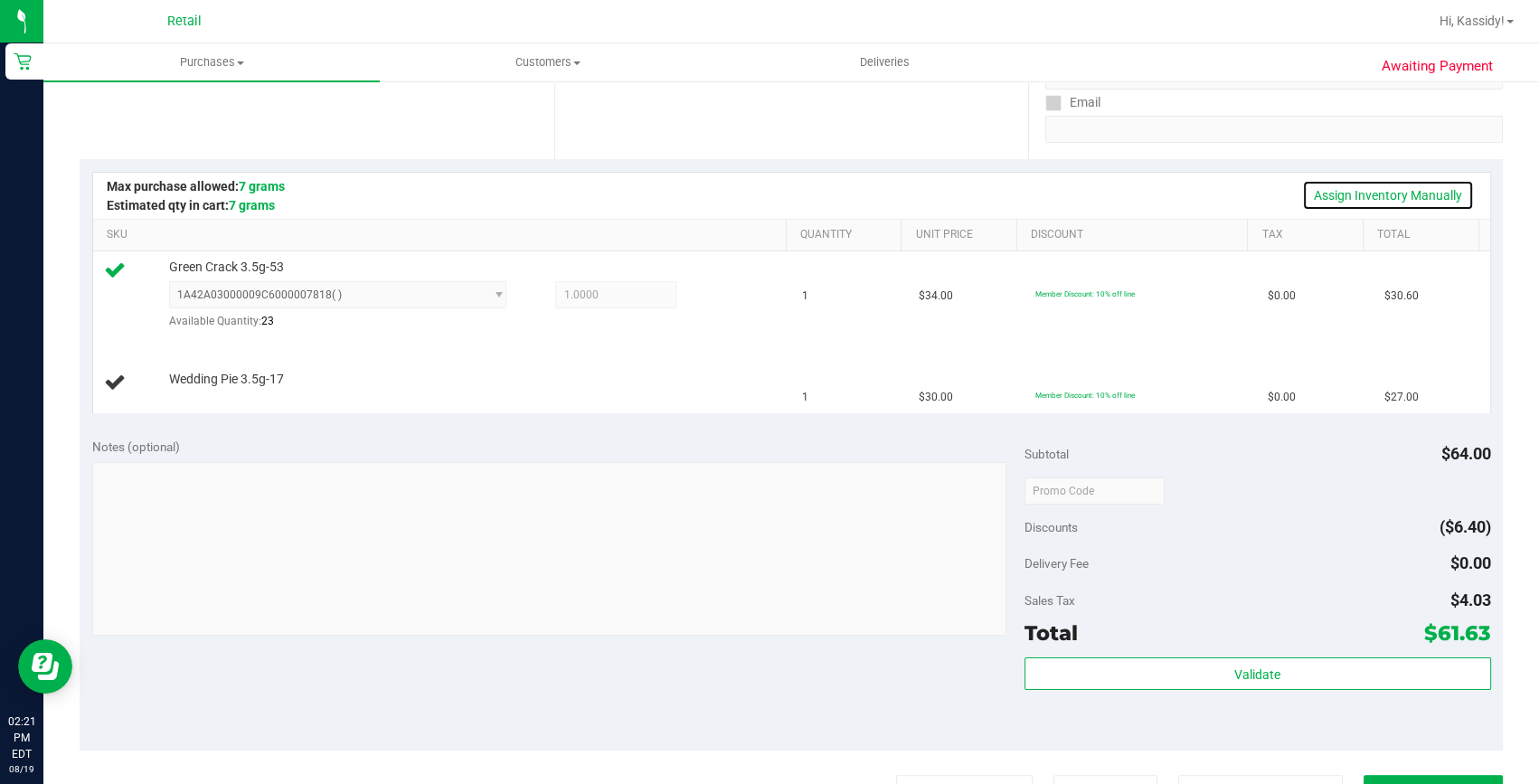
click at [1342, 192] on link "Assign Inventory Manually" at bounding box center [1388, 195] width 172 height 31
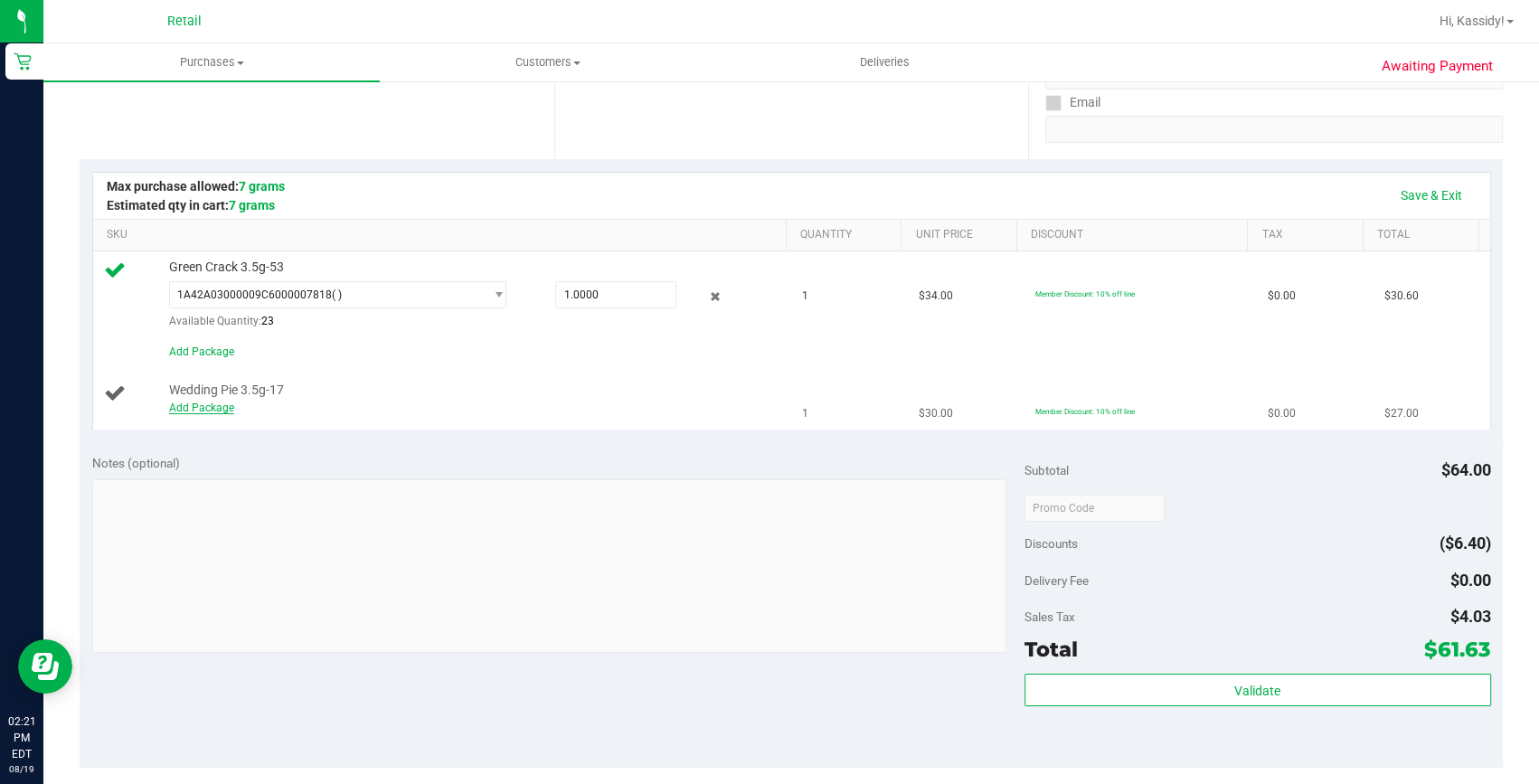
click at [208, 406] on link "Add Package" at bounding box center [201, 407] width 65 height 13
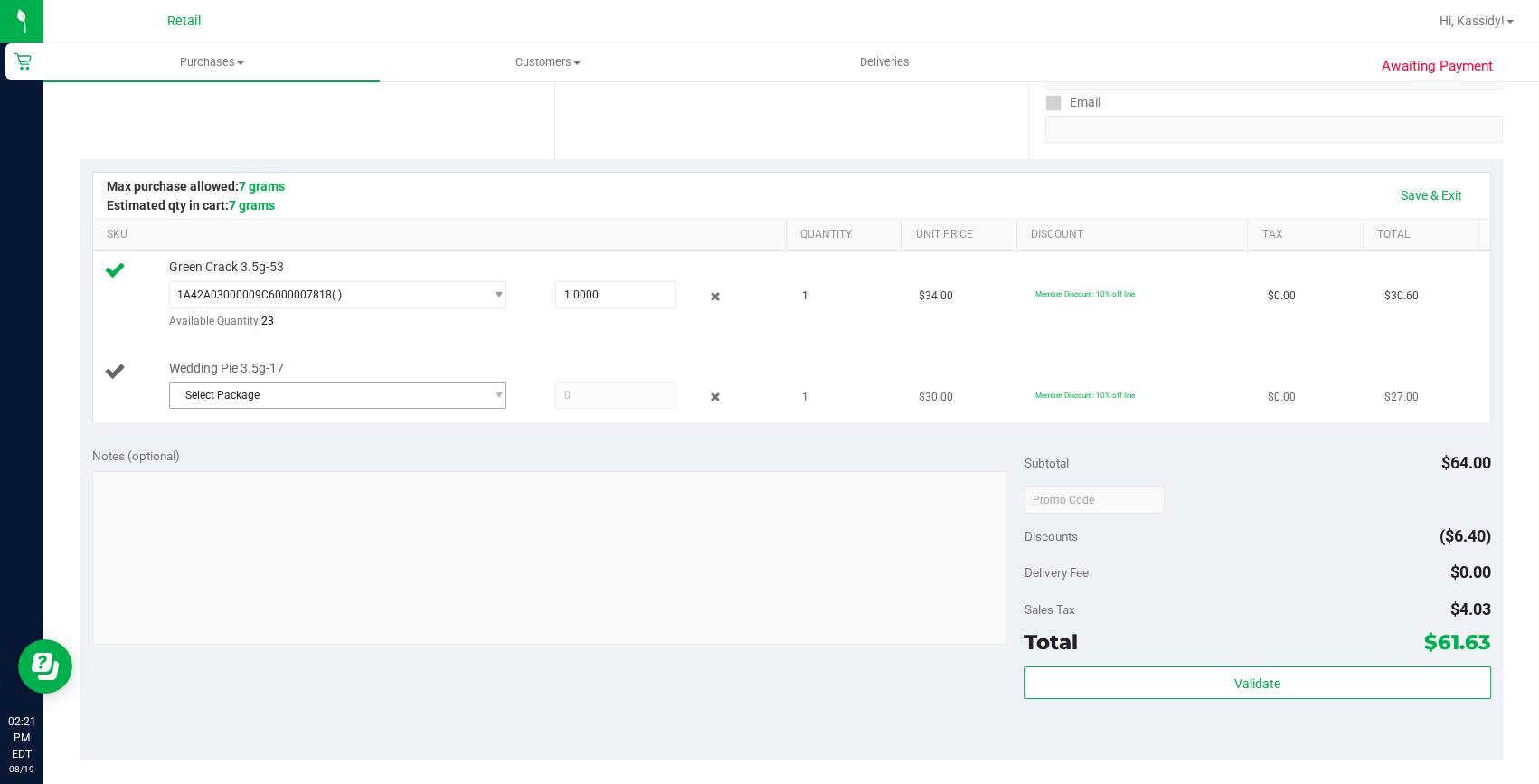
click at [262, 385] on span "Select Package" at bounding box center [327, 394] width 313 height 25
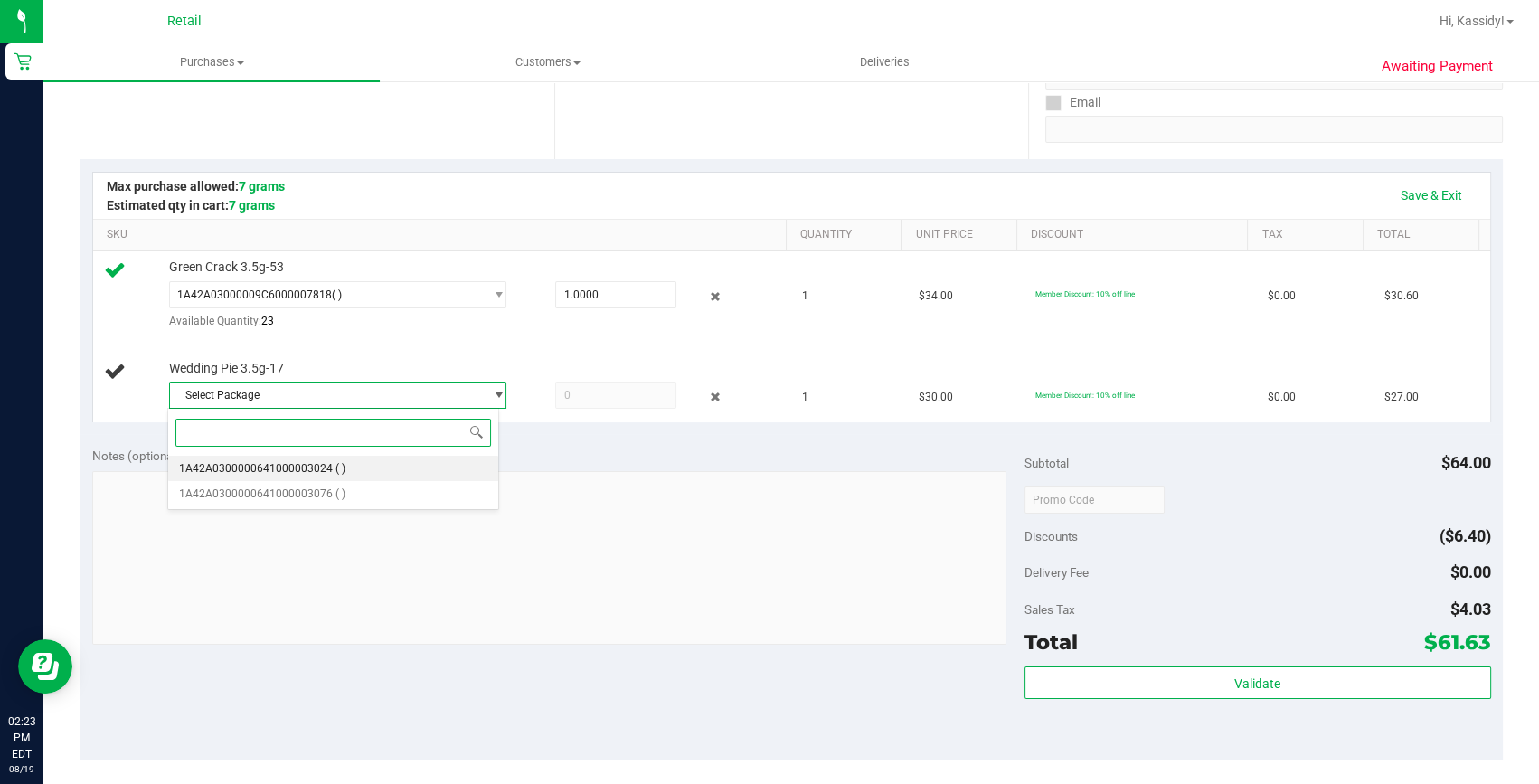
click at [354, 480] on li "1A42A0300000641000003024 ( )" at bounding box center [333, 468] width 330 height 25
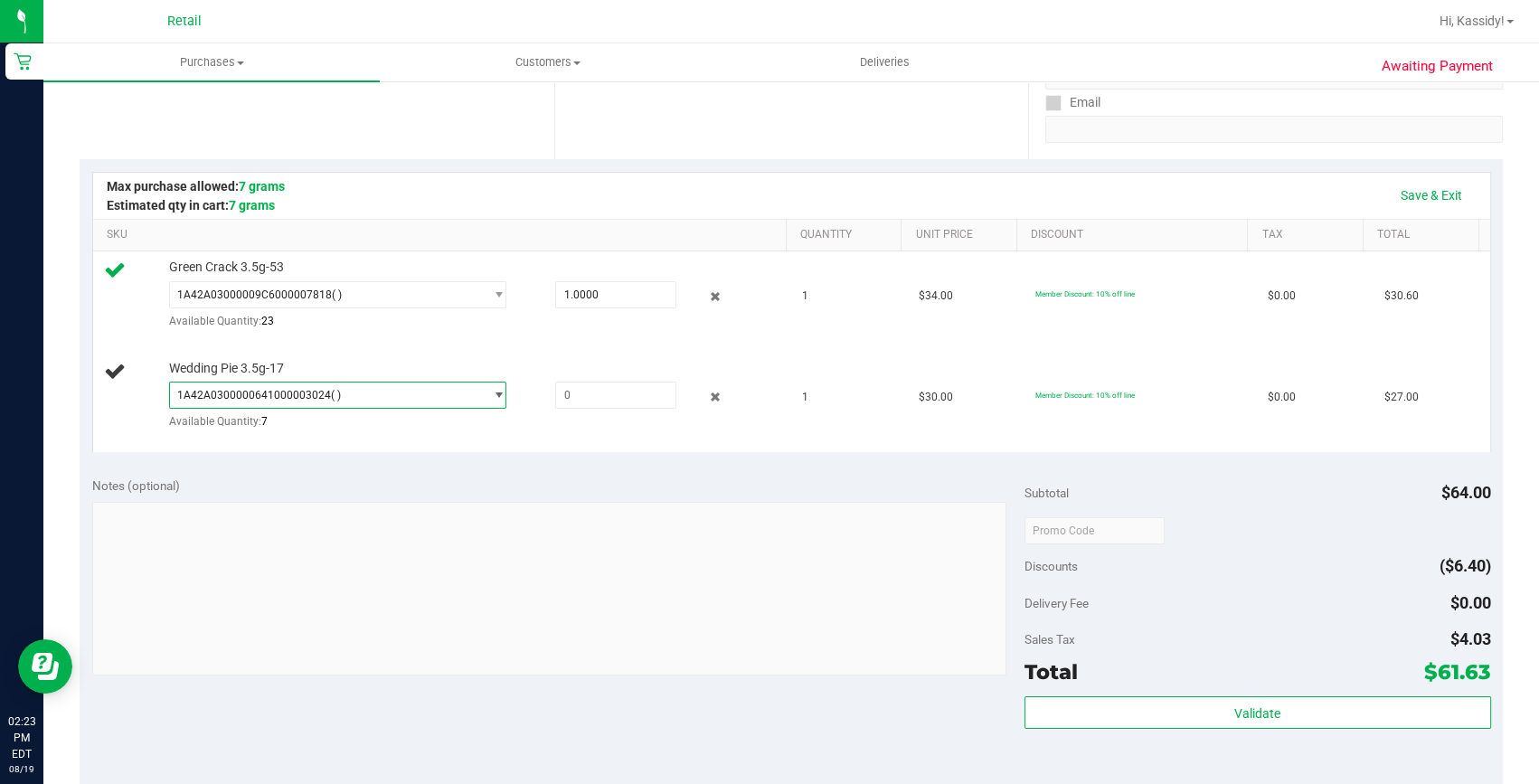
click at [331, 393] on span "( )" at bounding box center [336, 395] width 10 height 13
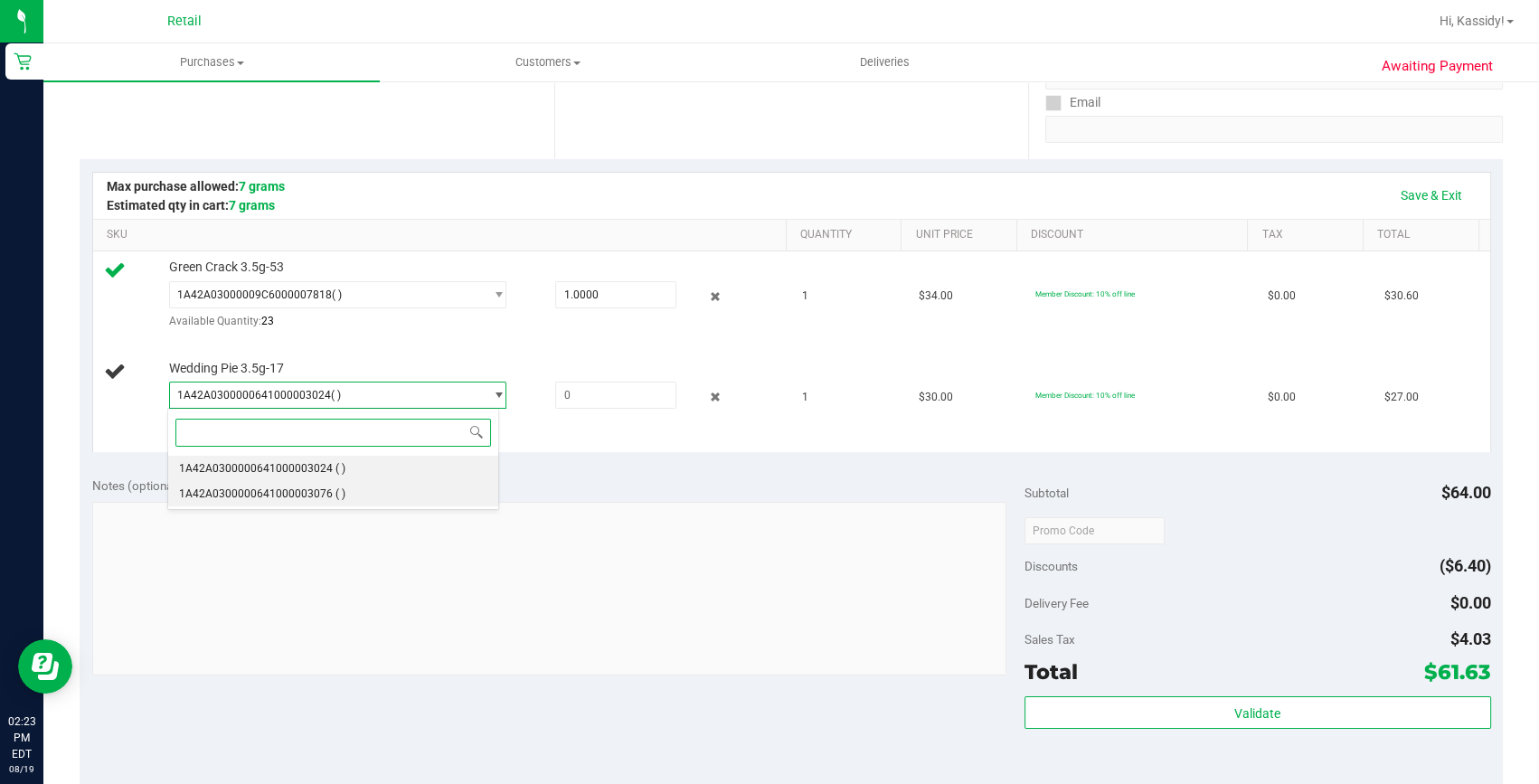
click at [350, 494] on li "1A42A0300000641000003076 ( )" at bounding box center [333, 492] width 330 height 25
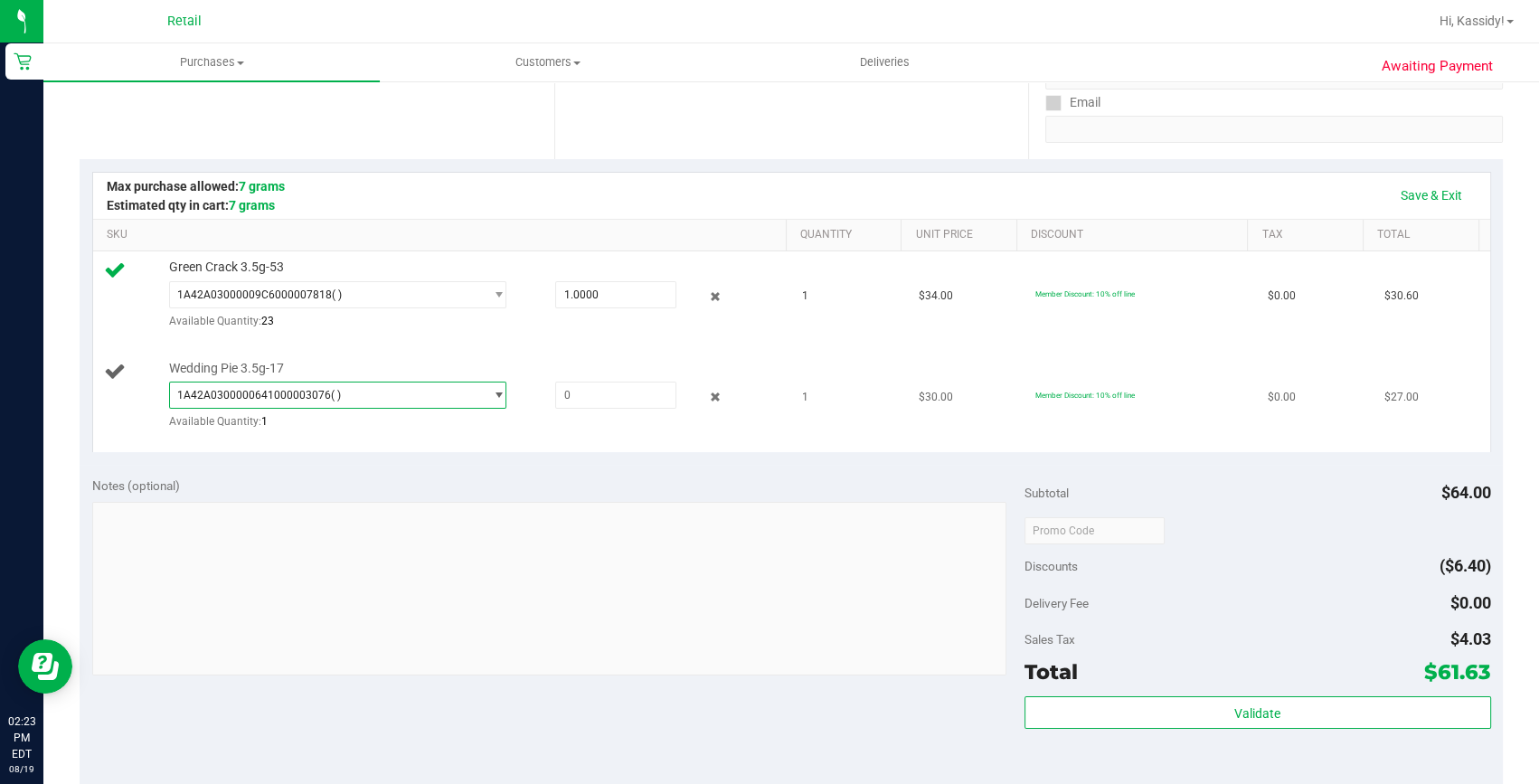
click at [351, 387] on span "1A42A0300000641000003076 ( )" at bounding box center [327, 394] width 313 height 25
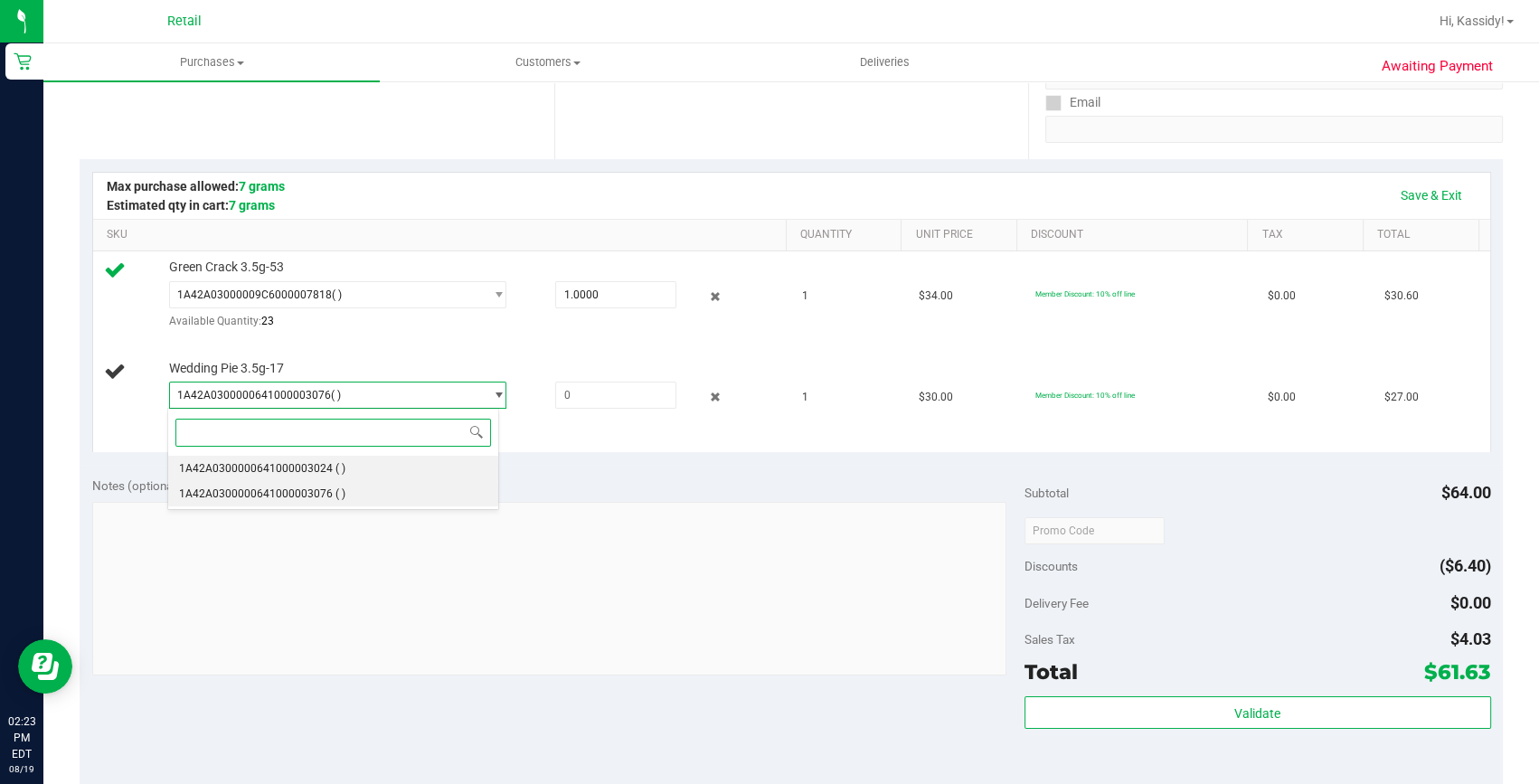
click at [359, 457] on li "1A42A0300000641000003024 ( )" at bounding box center [333, 468] width 330 height 25
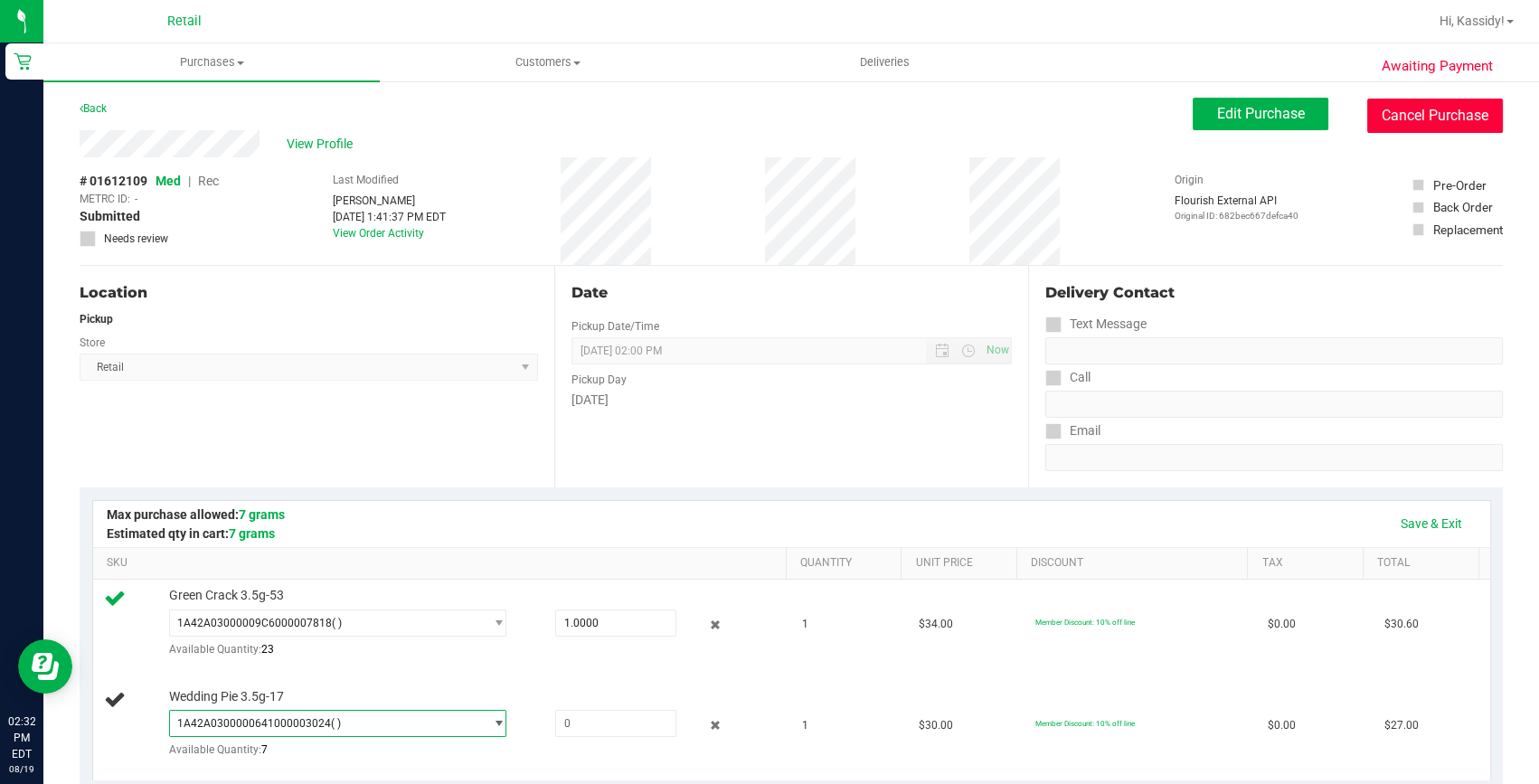
click at [1377, 98] on button "Cancel Purchase" at bounding box center [1435, 115] width 135 height 35
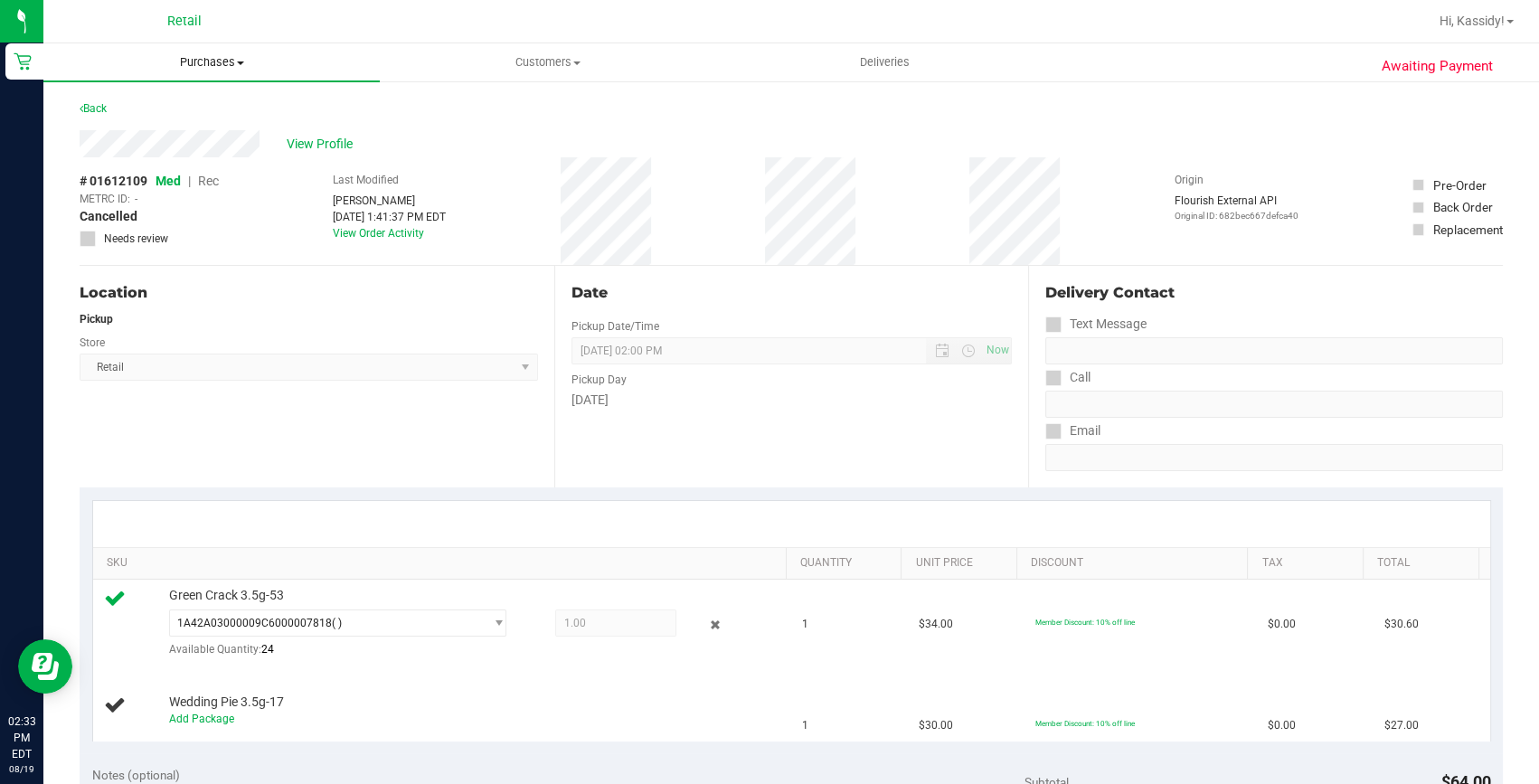
click at [194, 64] on span "Purchases" at bounding box center [212, 63] width 336 height 16
click at [178, 103] on span "Summary of purchases" at bounding box center [136, 108] width 185 height 15
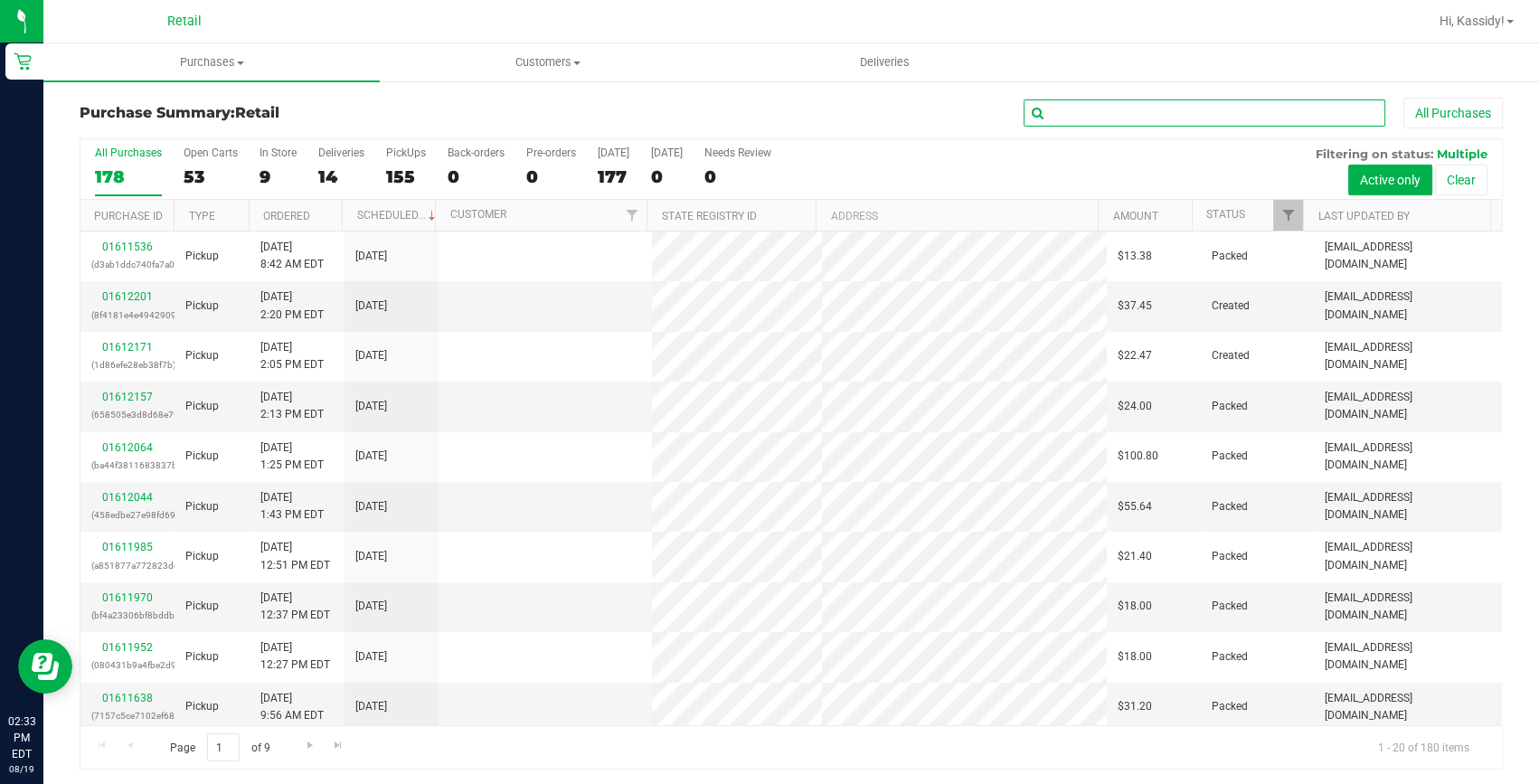
click at [1181, 114] on input "text" at bounding box center [1204, 112] width 361 height 27
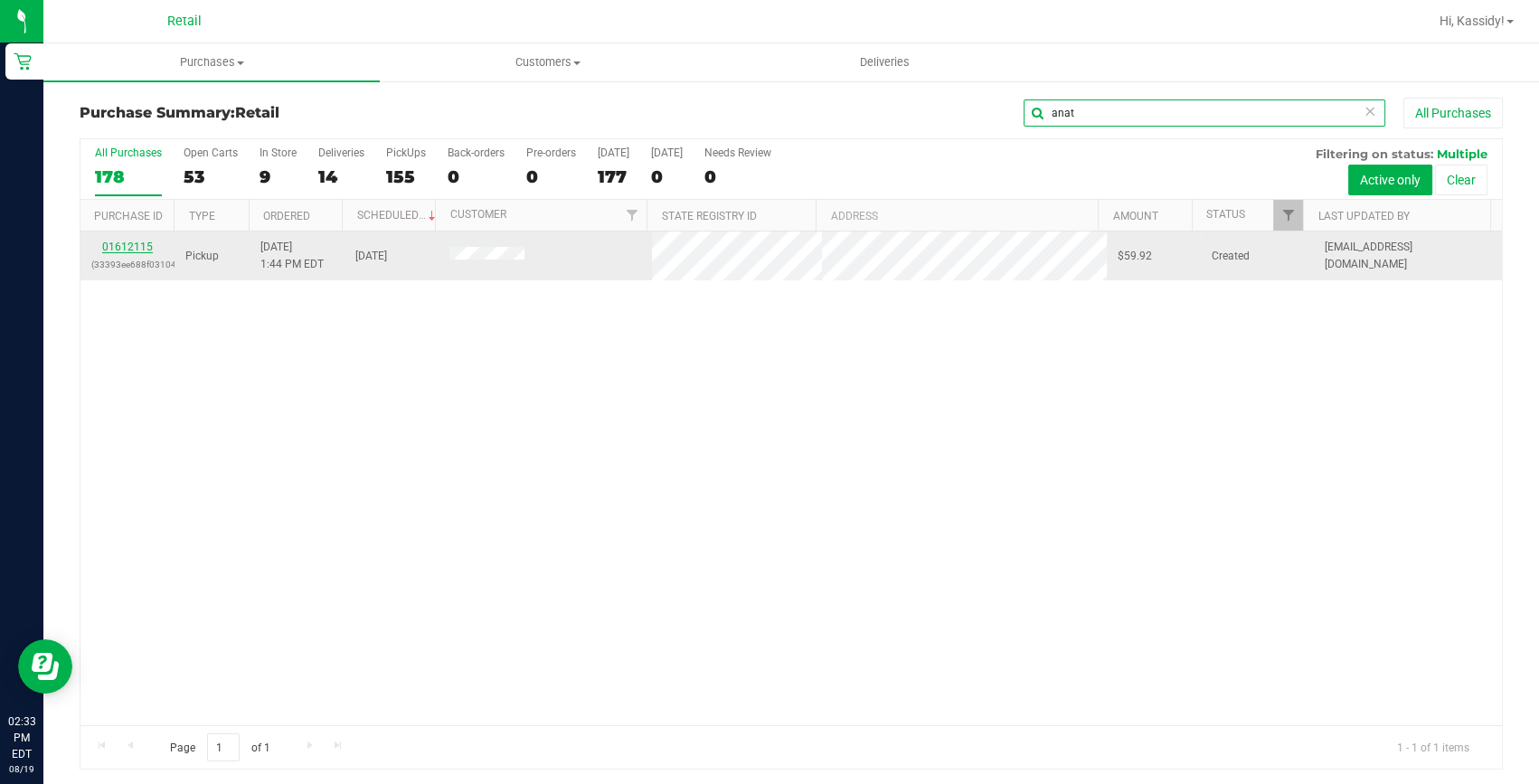
type input "anat"
click at [126, 252] on link "01612115" at bounding box center [127, 247] width 51 height 13
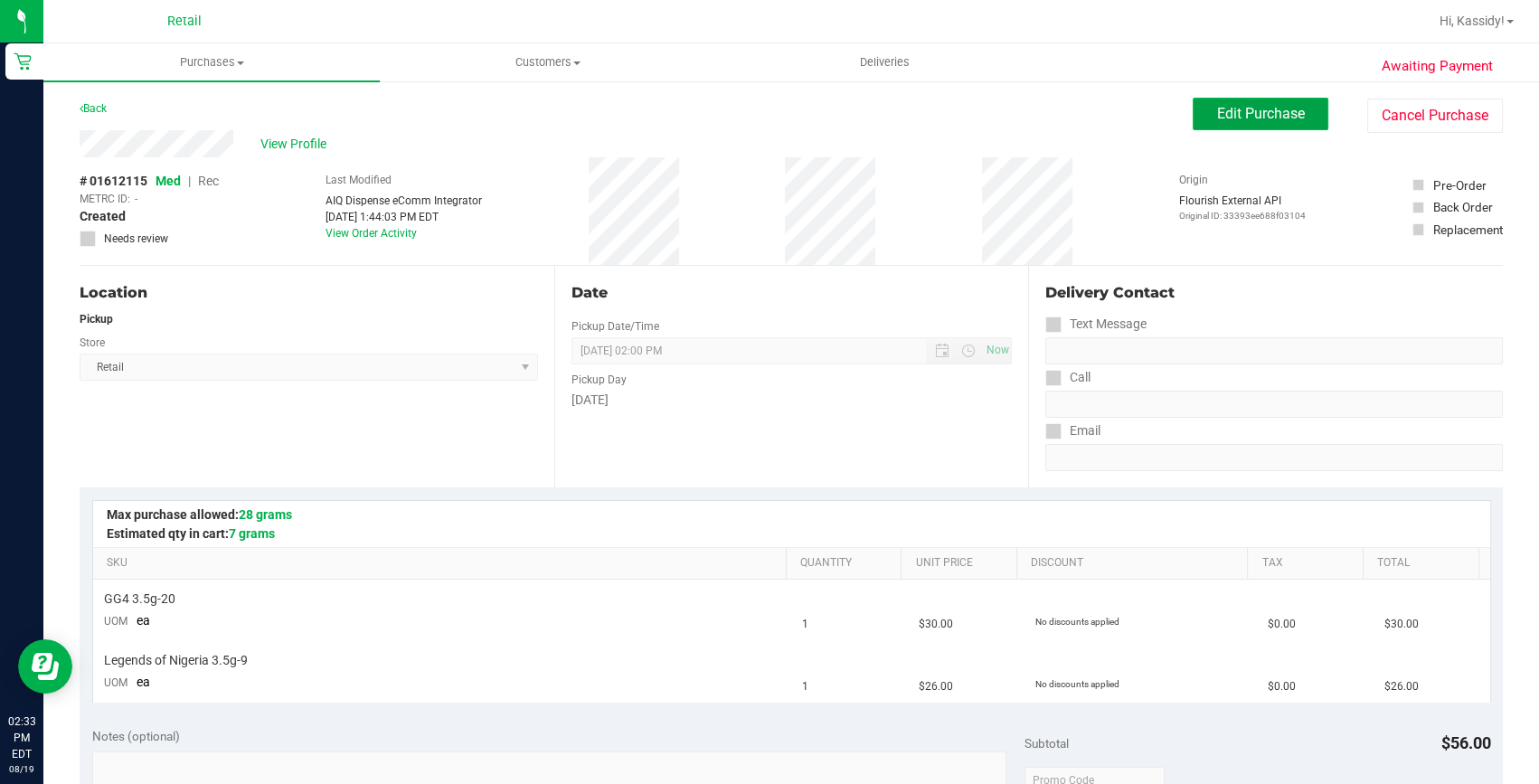
click at [1245, 113] on span "Edit Purchase" at bounding box center [1261, 112] width 88 height 17
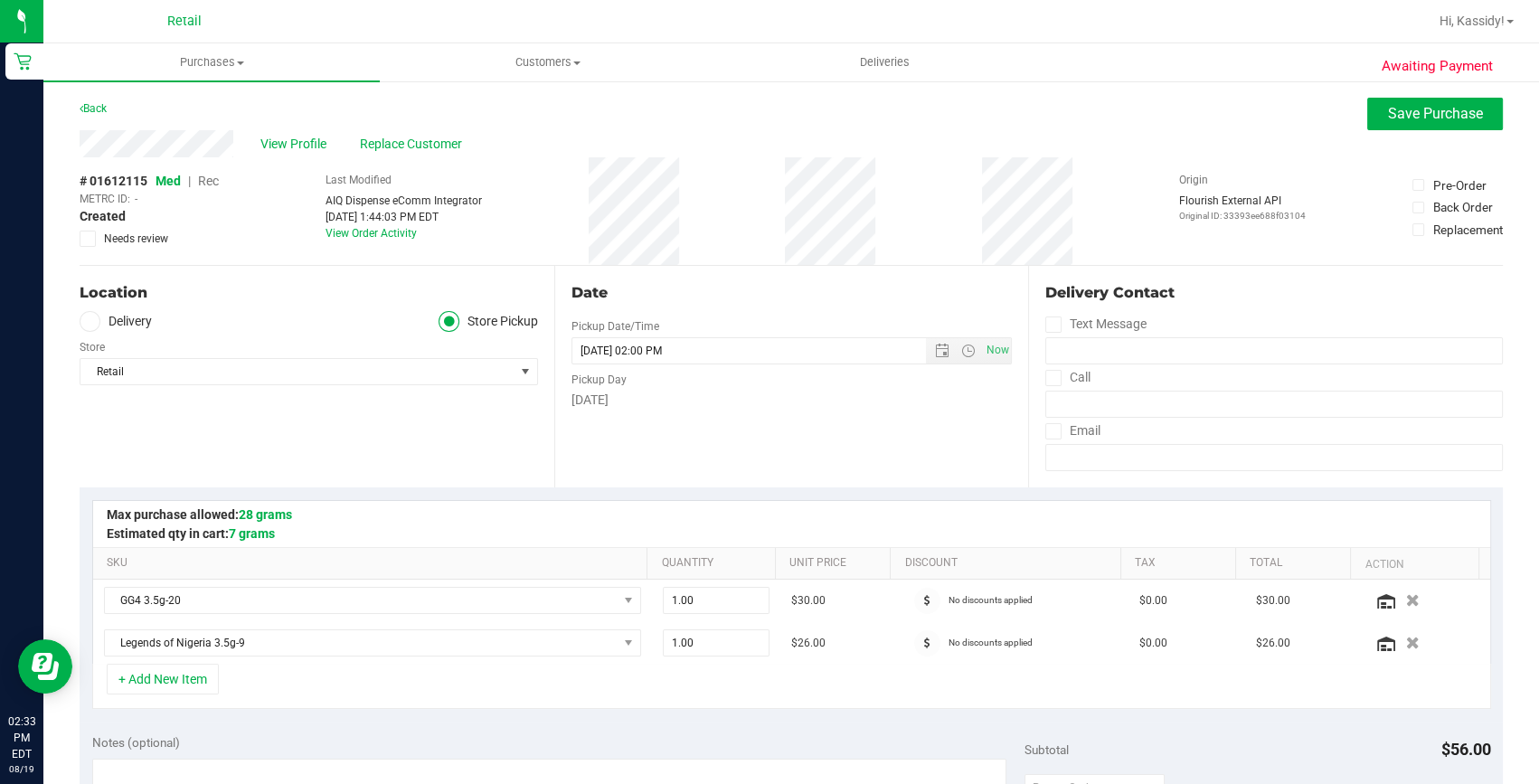
click at [207, 179] on span "Rec" at bounding box center [208, 180] width 21 height 15
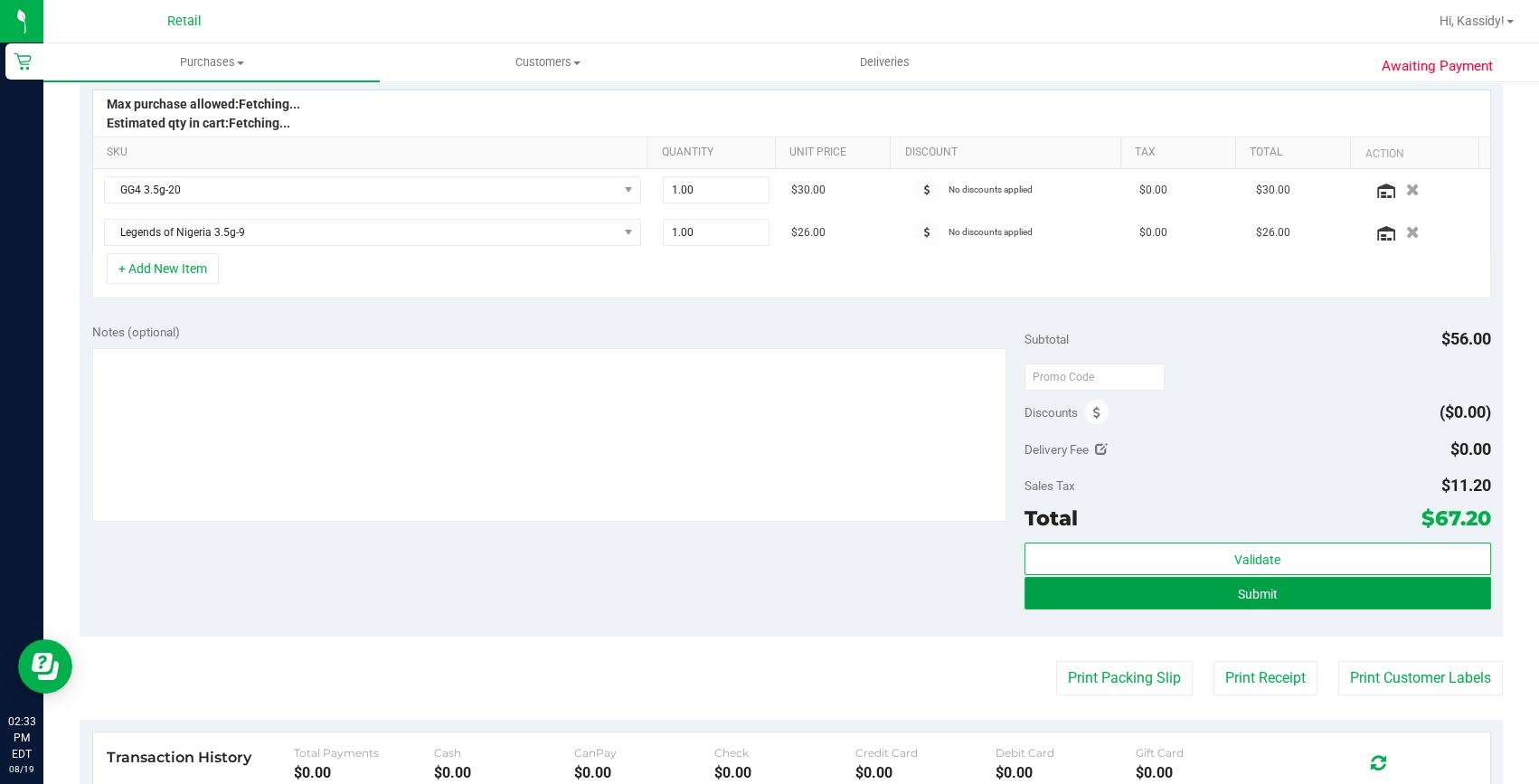
click at [1301, 598] on button "Submit" at bounding box center [1257, 593] width 467 height 33
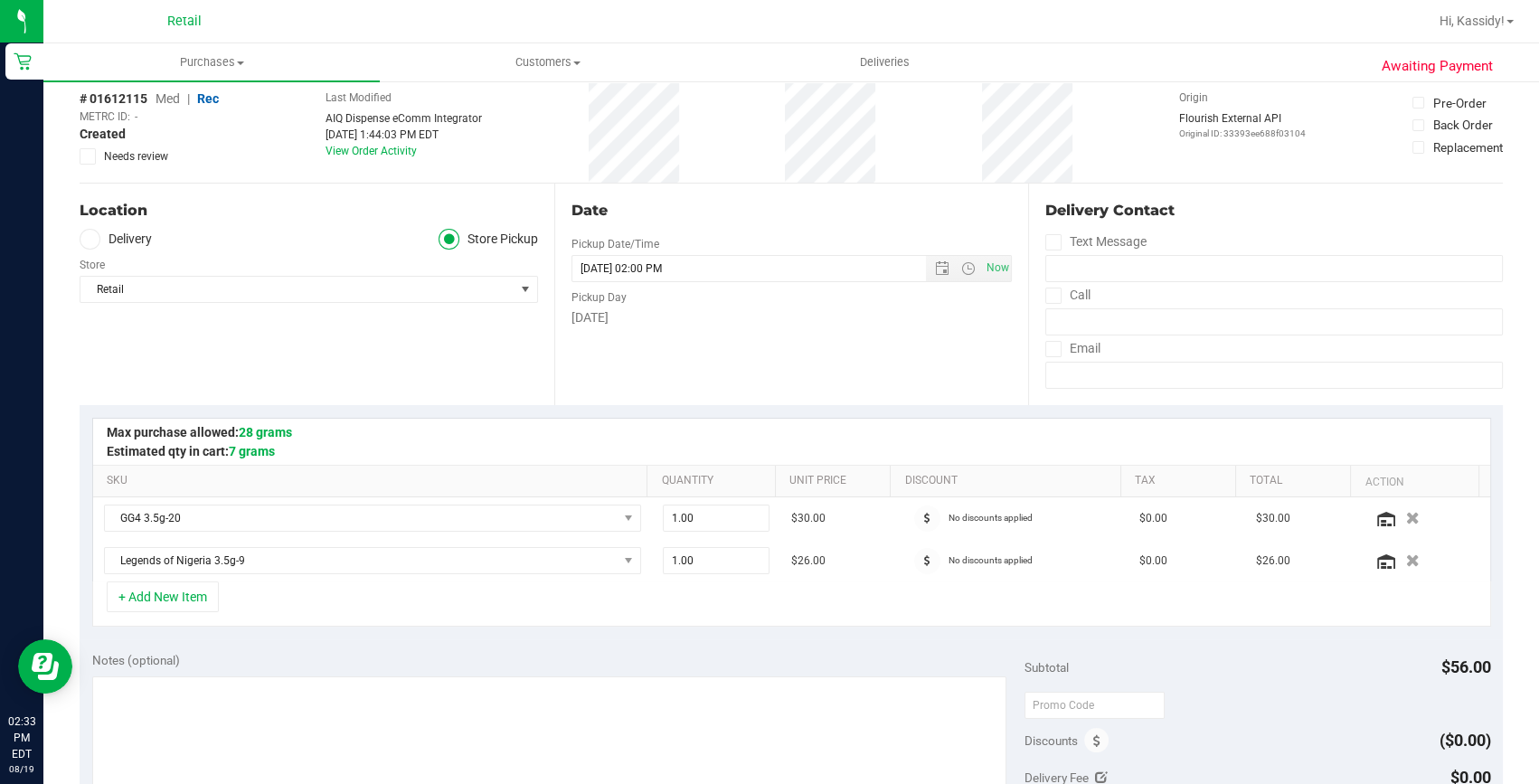
scroll to position [82, 0]
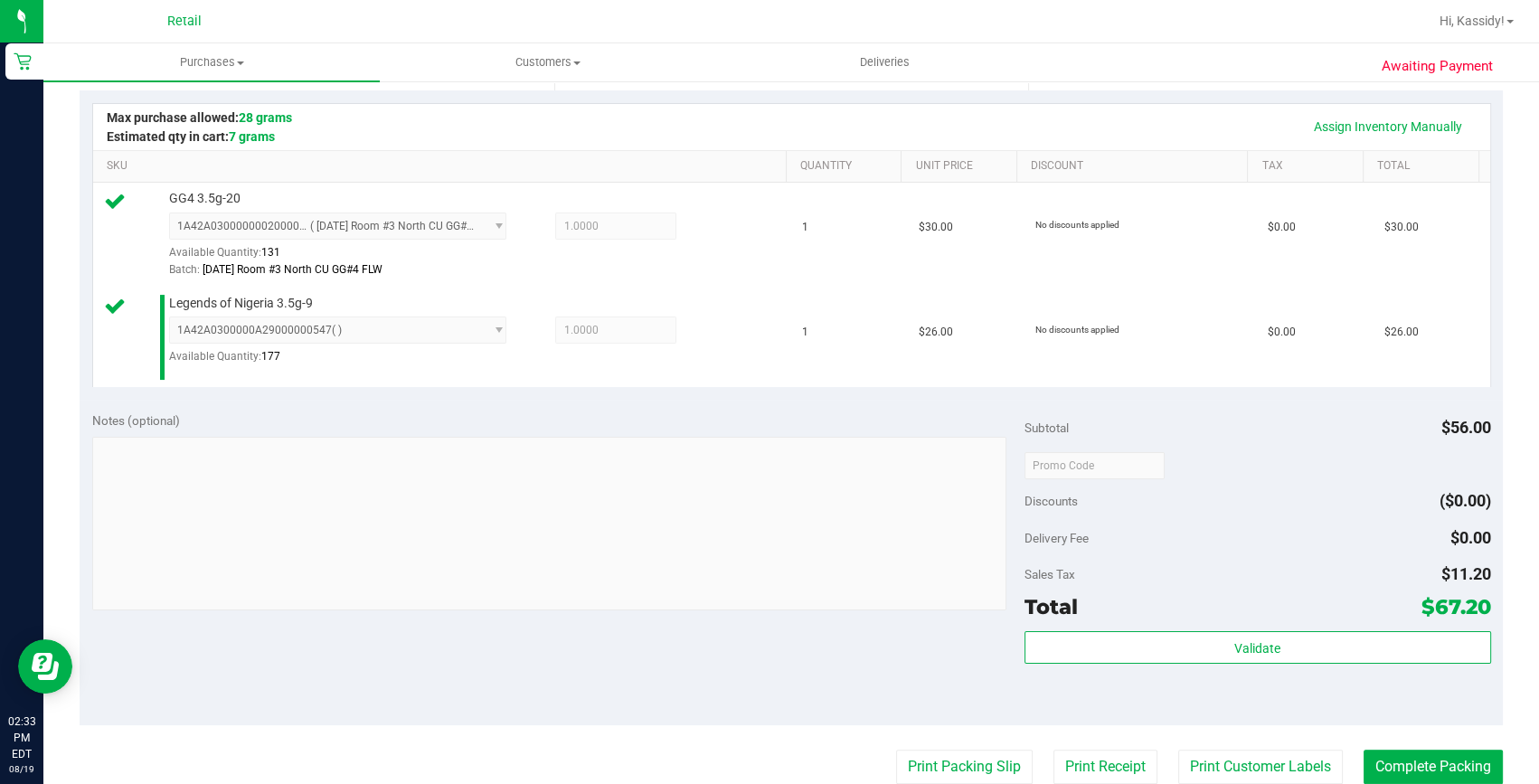
scroll to position [410, 0]
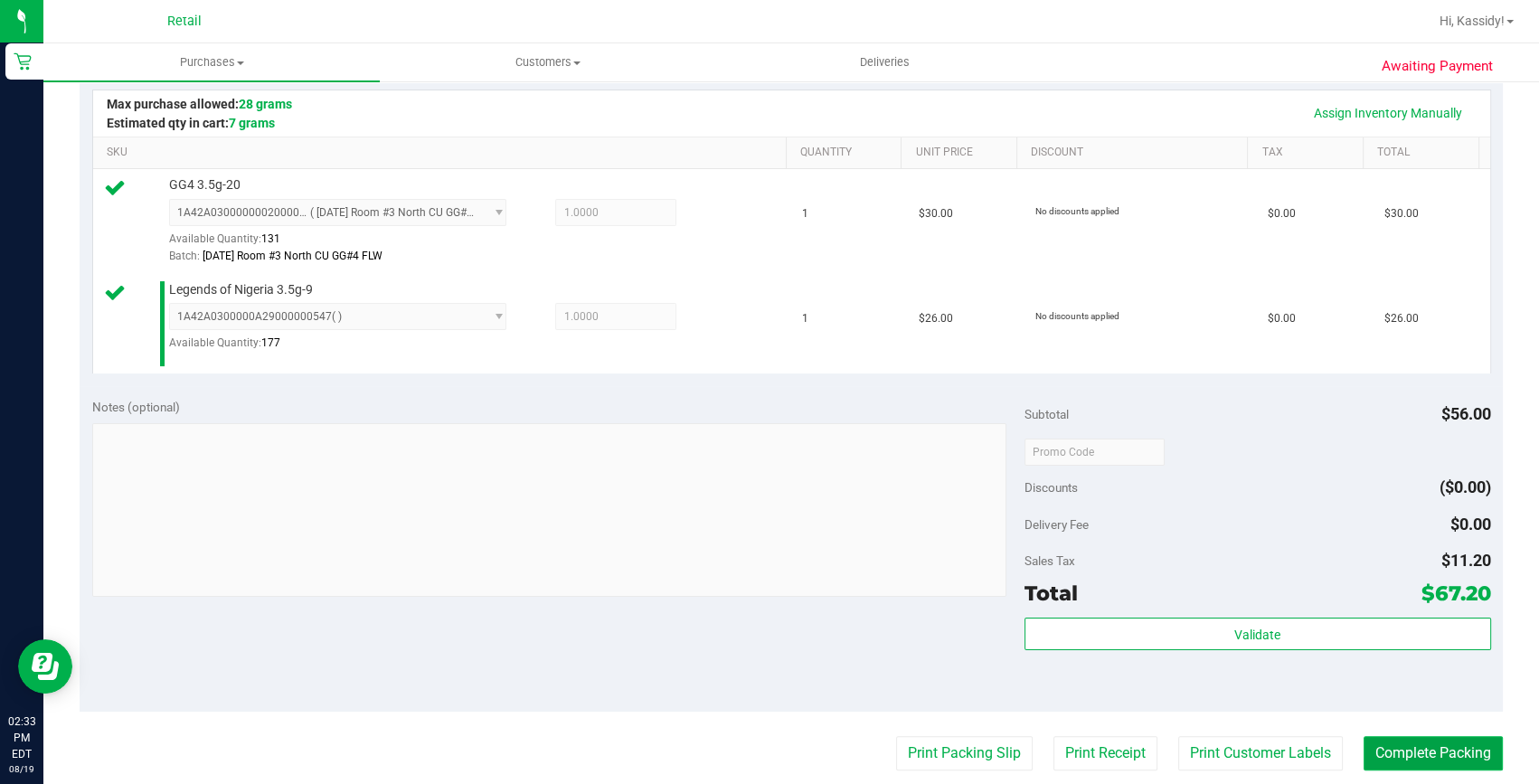
click at [1434, 747] on button "Complete Packing" at bounding box center [1433, 753] width 139 height 35
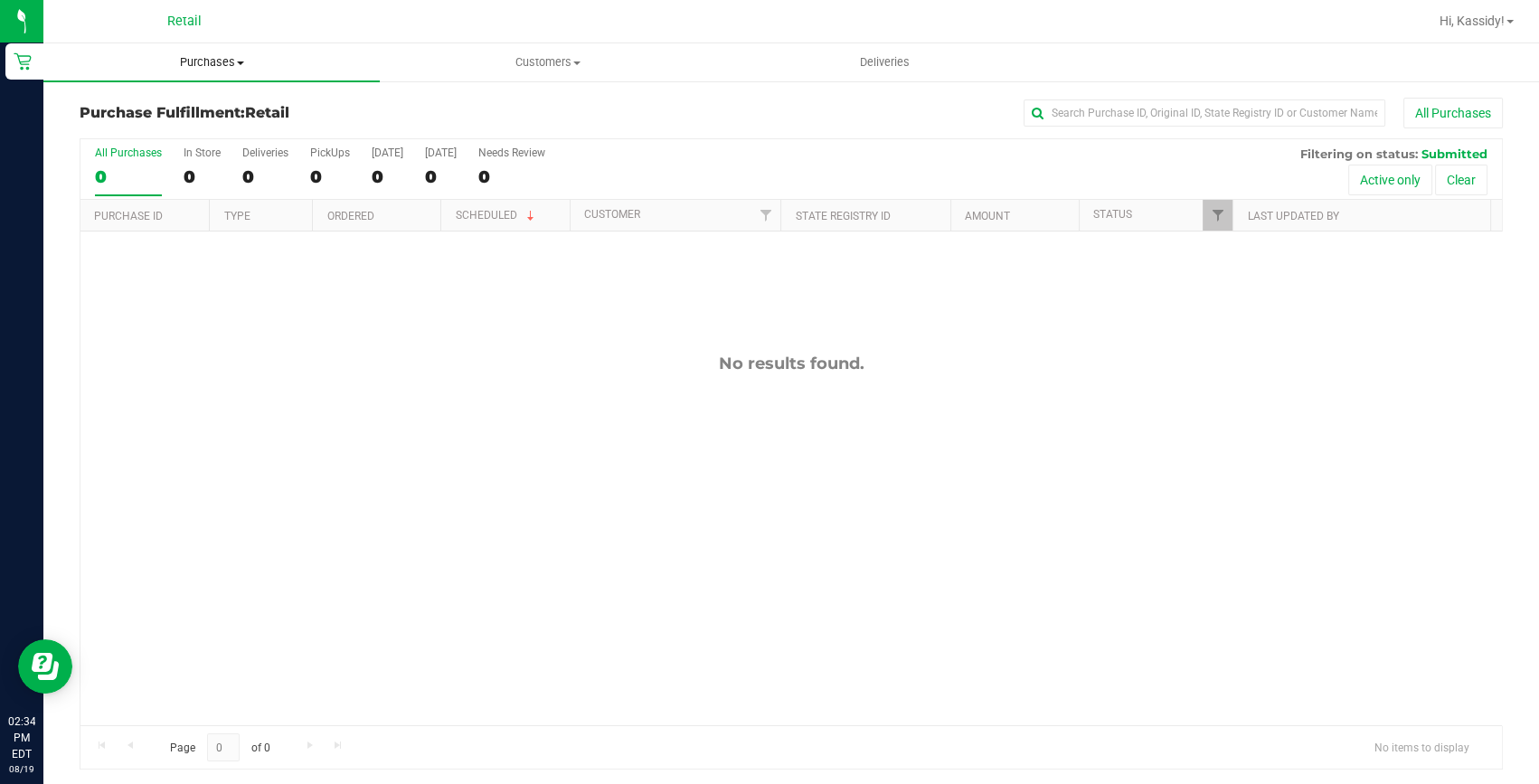
click at [133, 56] on span "Purchases" at bounding box center [212, 63] width 336 height 16
click at [171, 94] on ul "Summary of purchases Fulfillment All purchases" at bounding box center [212, 131] width 336 height 98
click at [190, 54] on uib-tab-heading "Purchases Summary of purchases Fulfillment All purchases" at bounding box center [212, 63] width 336 height 38
click at [173, 103] on span "Summary of purchases" at bounding box center [136, 108] width 185 height 15
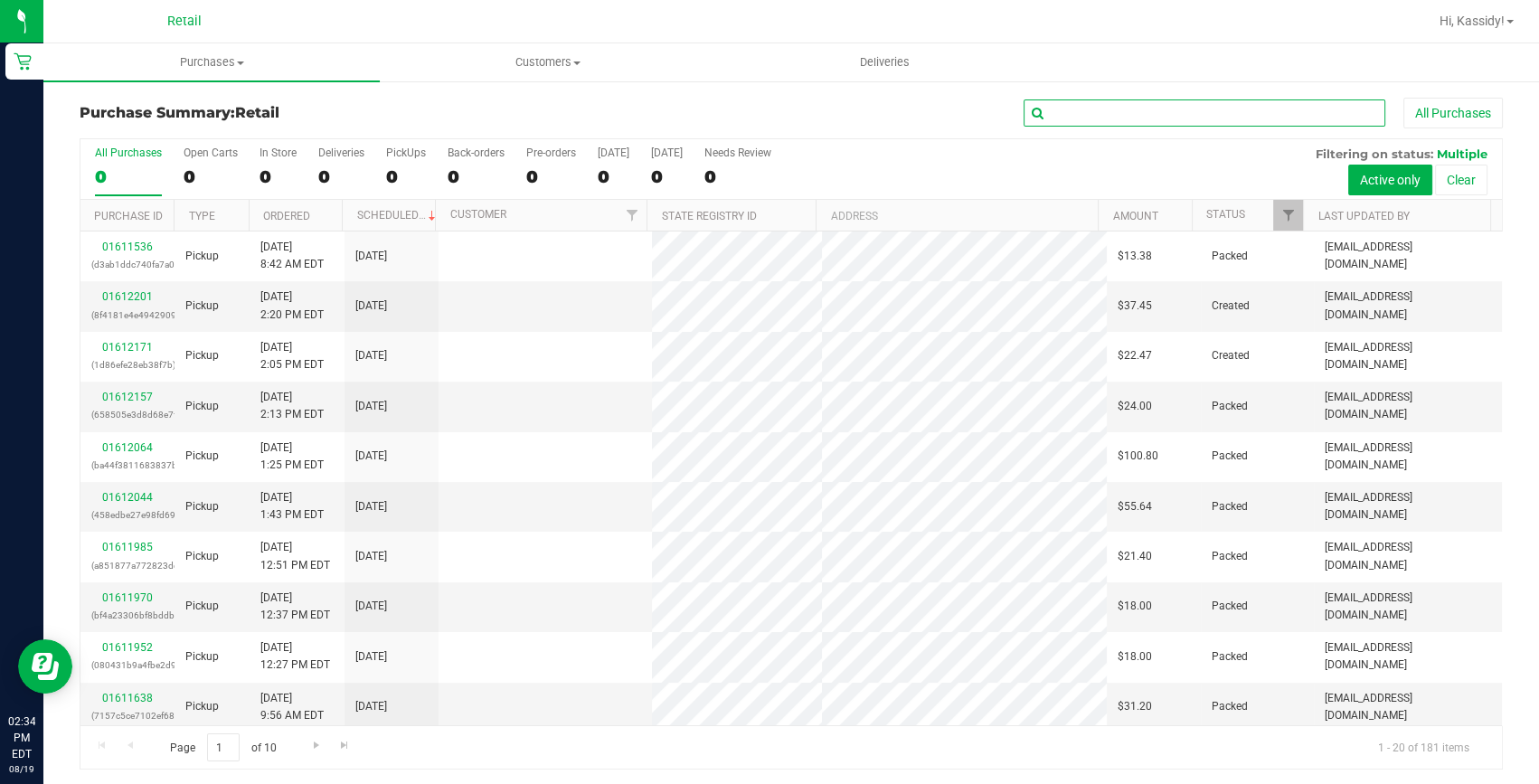
click at [1054, 109] on input "text" at bounding box center [1204, 112] width 361 height 27
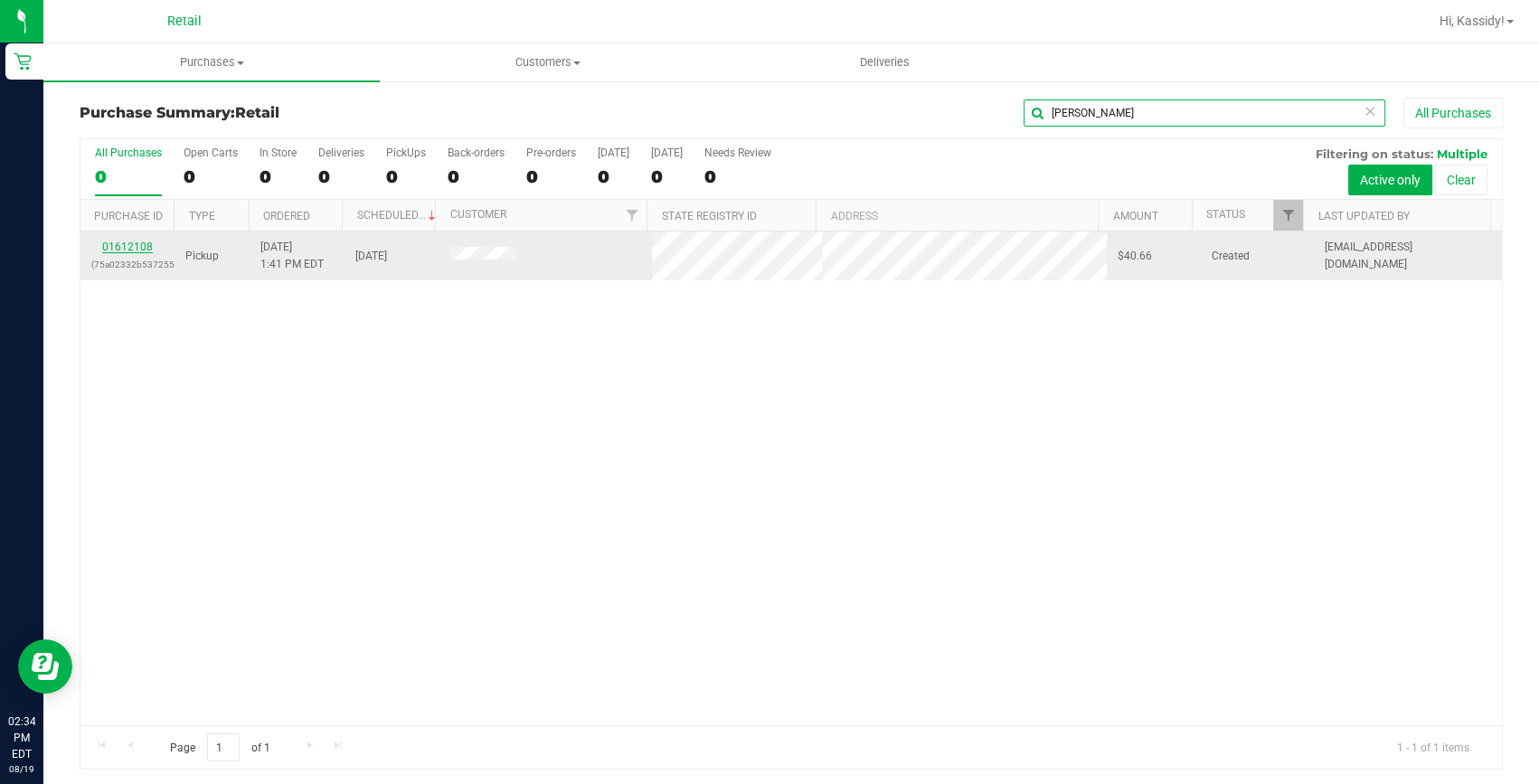
type input "[PERSON_NAME]"
click at [133, 244] on link "01612108" at bounding box center [127, 247] width 51 height 13
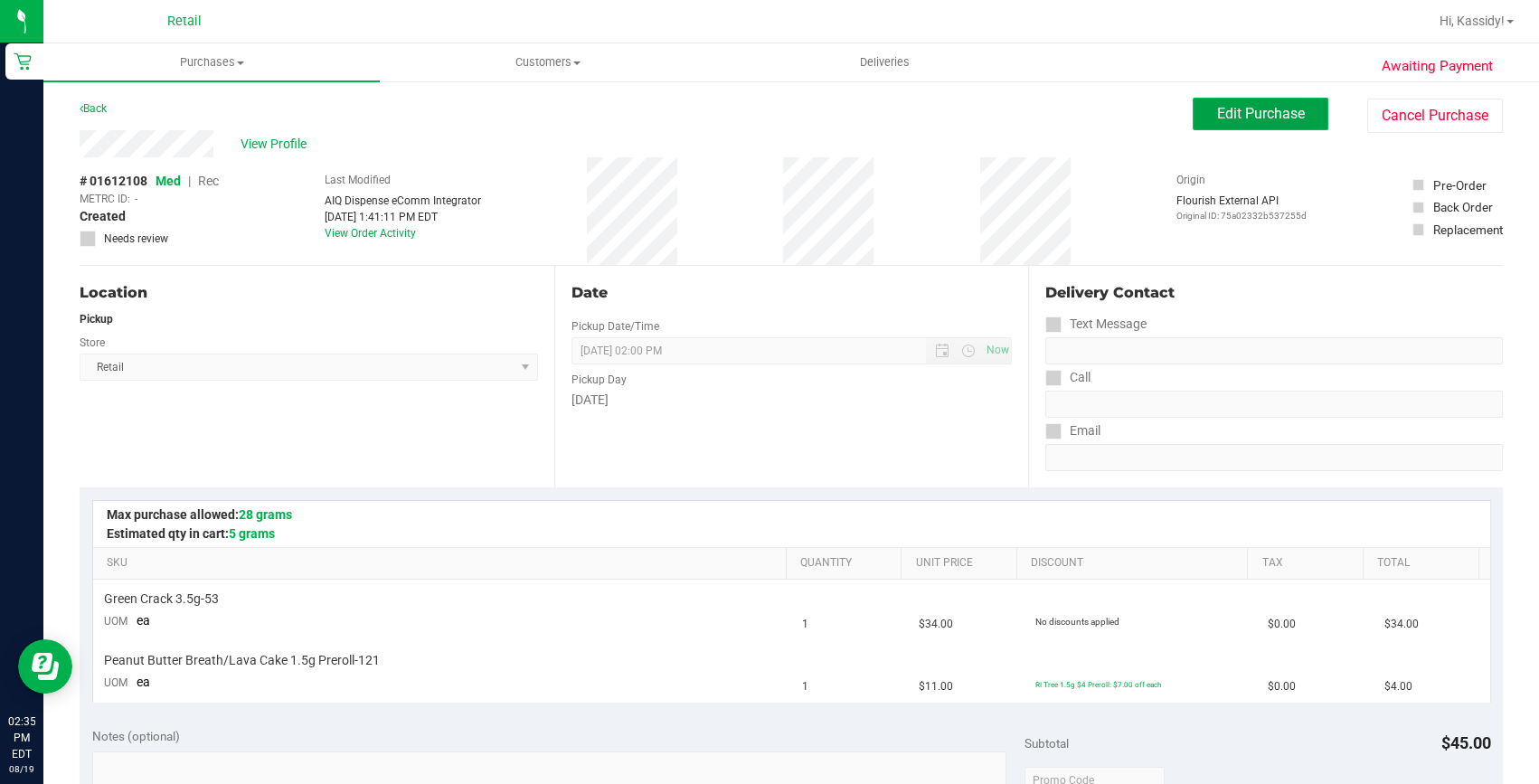
click at [1224, 104] on span "Edit Purchase" at bounding box center [1261, 112] width 88 height 17
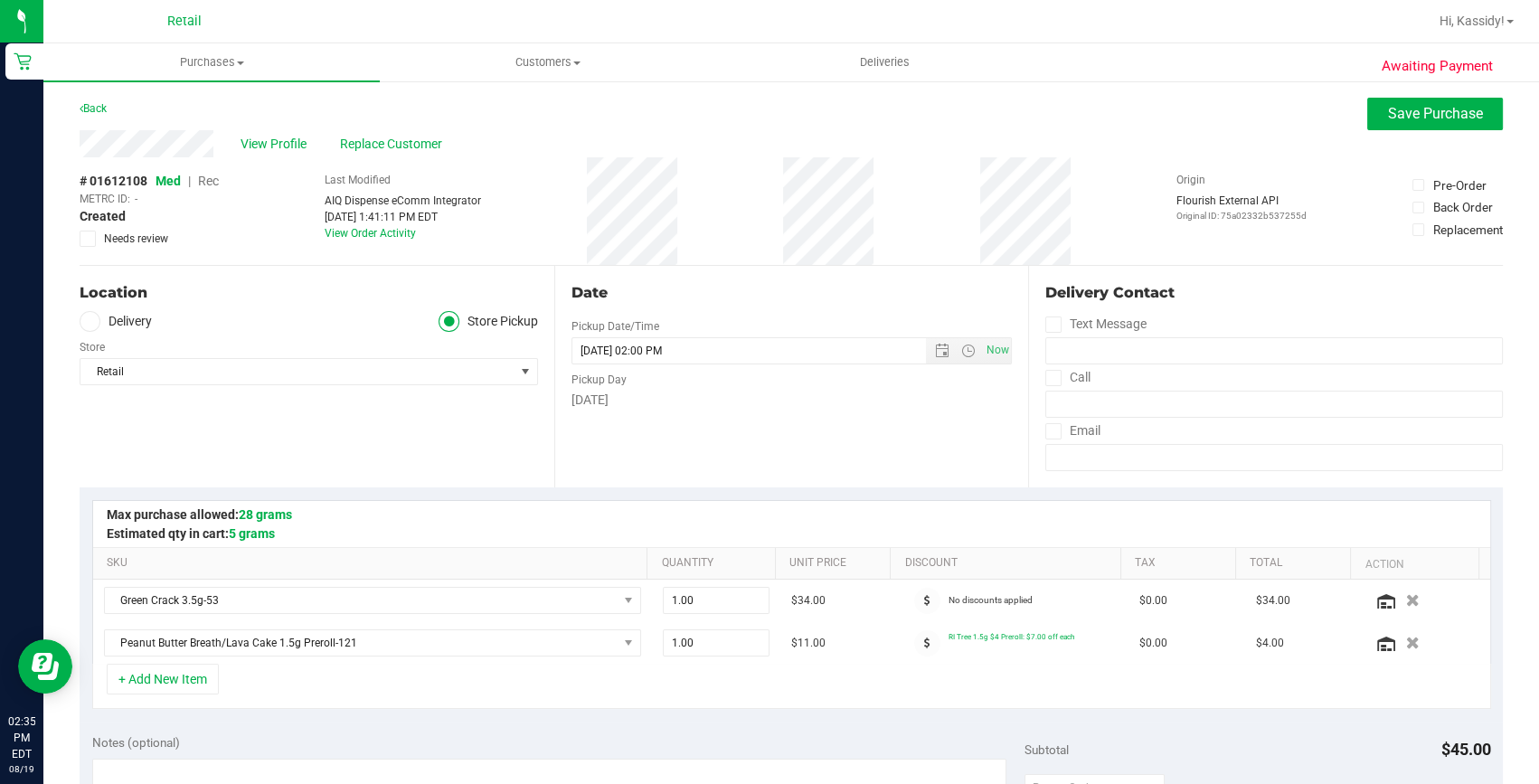
click at [210, 178] on span "Rec" at bounding box center [208, 180] width 21 height 15
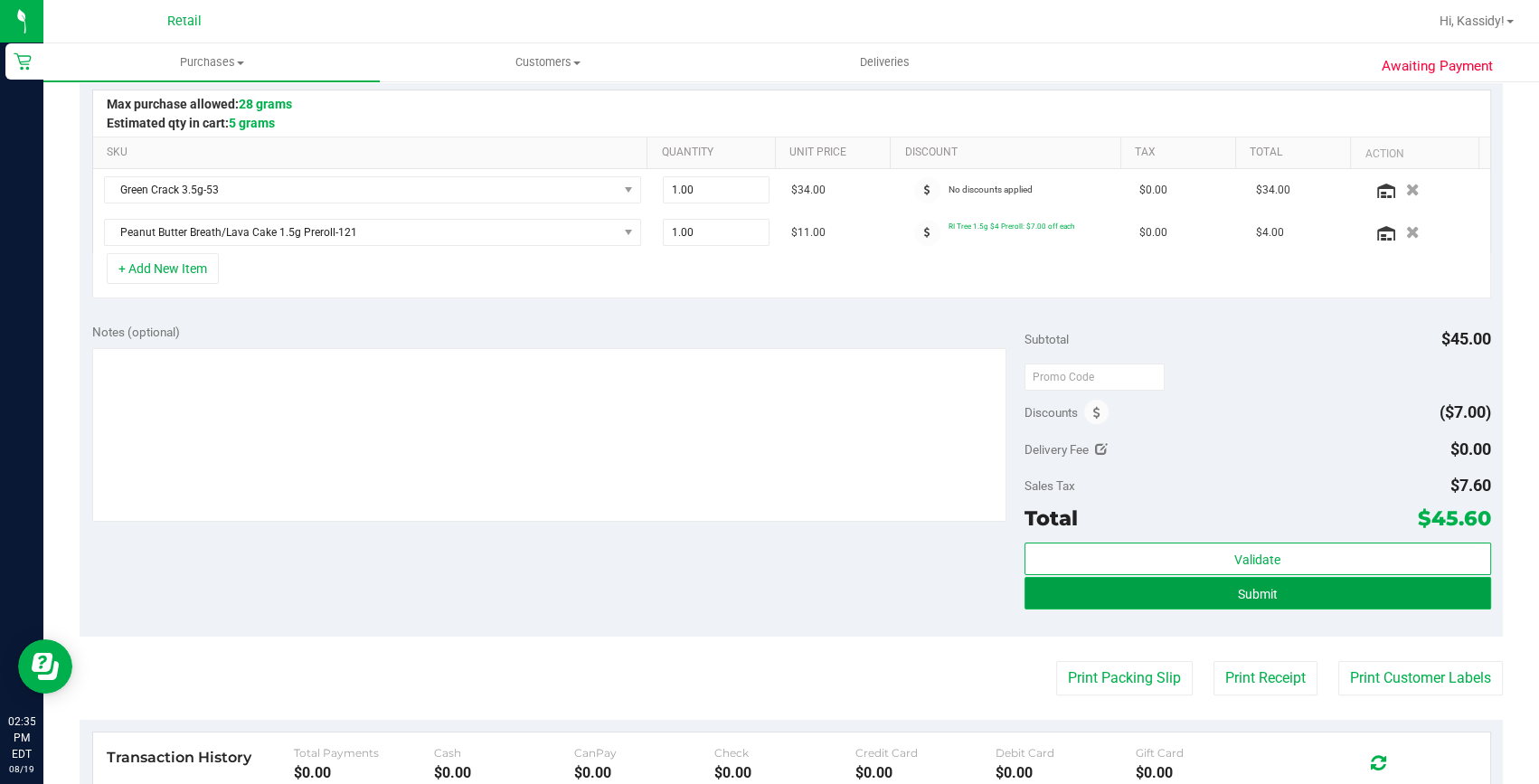
click at [1086, 594] on button "Submit" at bounding box center [1257, 593] width 467 height 33
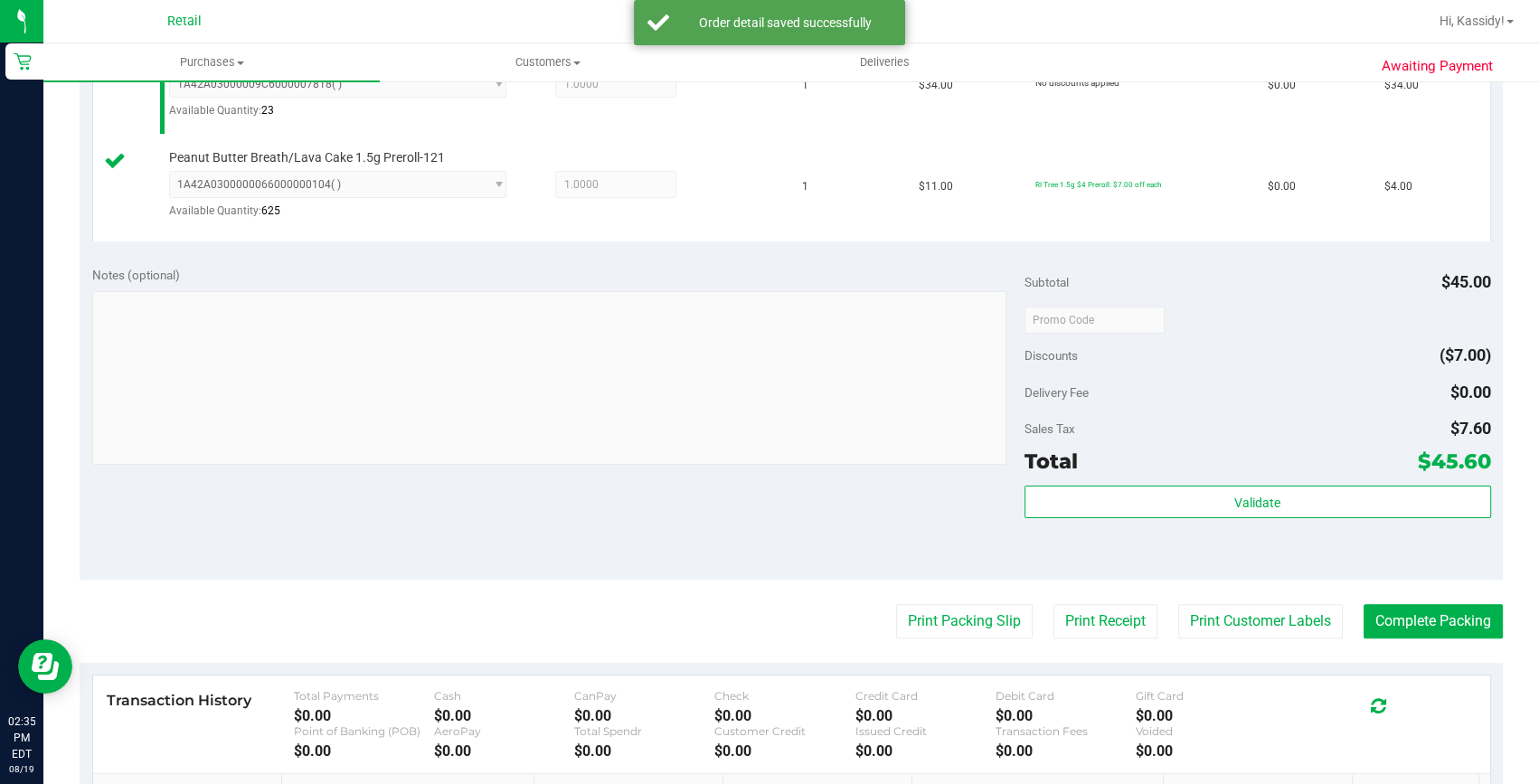
scroll to position [657, 0]
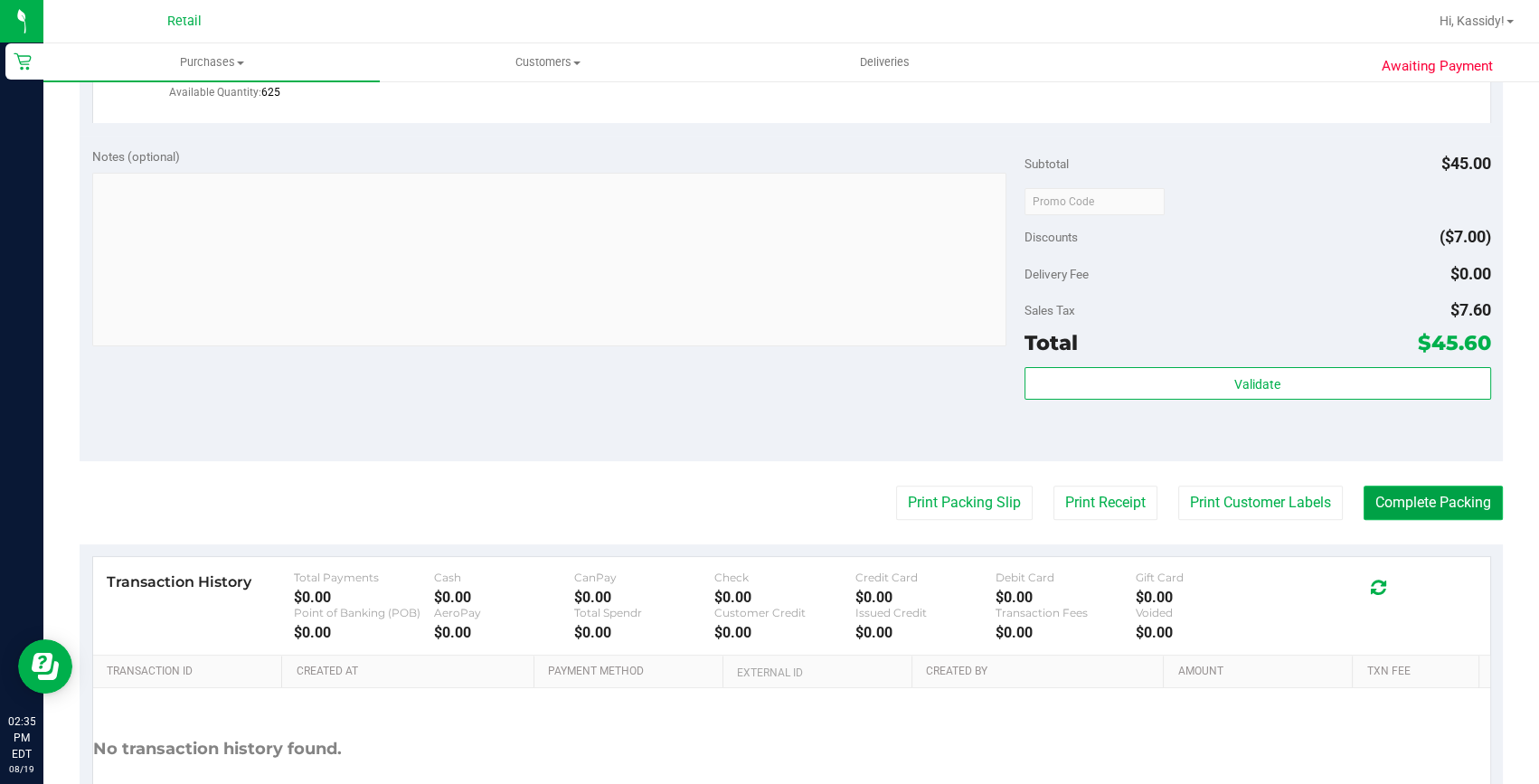
click at [1461, 501] on button "Complete Packing" at bounding box center [1433, 502] width 139 height 35
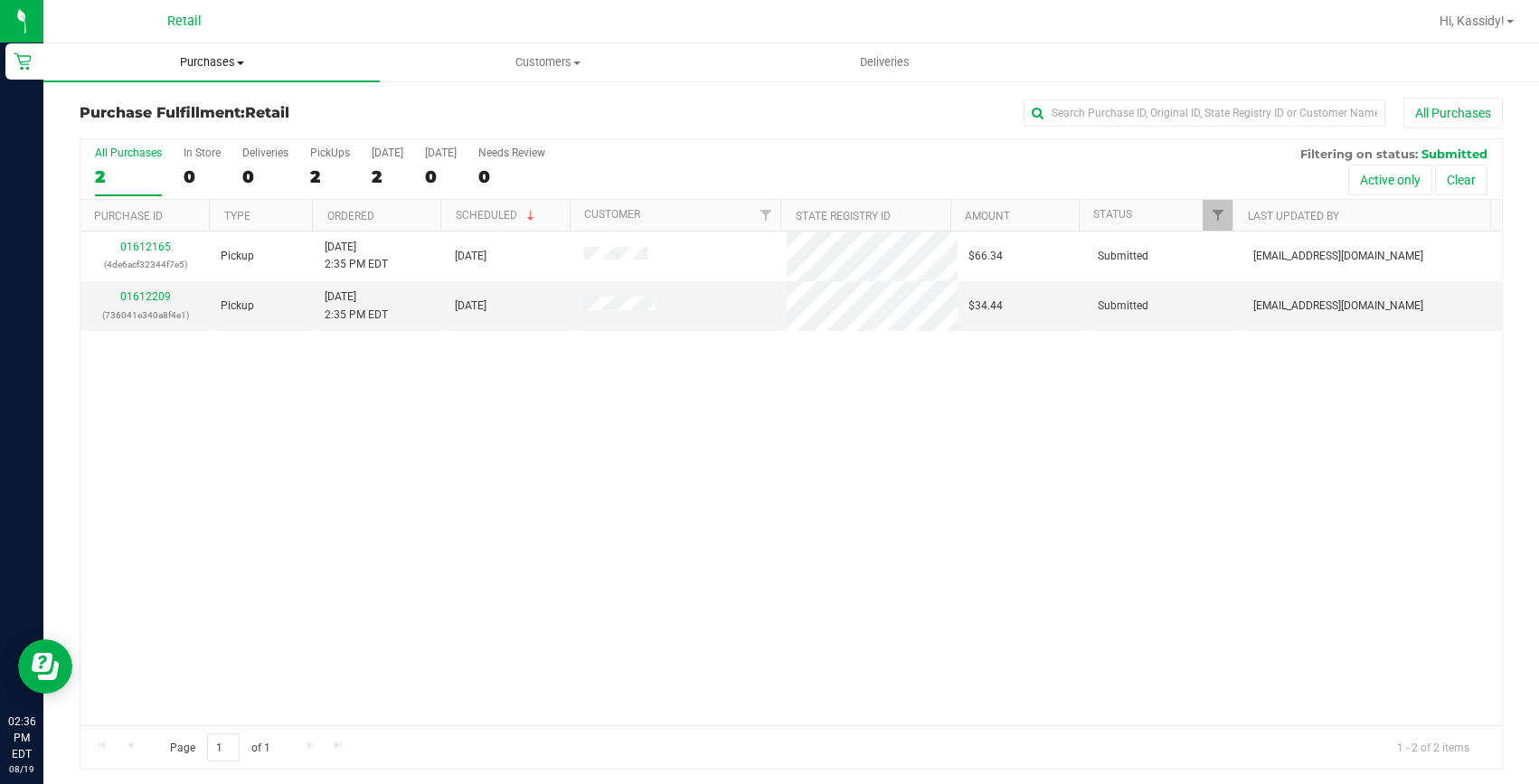
click at [224, 45] on uib-tab-heading "Purchases Summary of purchases Fulfillment All purchases" at bounding box center [212, 63] width 336 height 38
click at [223, 63] on span "Purchases" at bounding box center [212, 63] width 336 height 16
click at [223, 62] on span "Purchases" at bounding box center [212, 63] width 336 height 16
click at [202, 104] on span "Summary of purchases" at bounding box center [136, 108] width 185 height 15
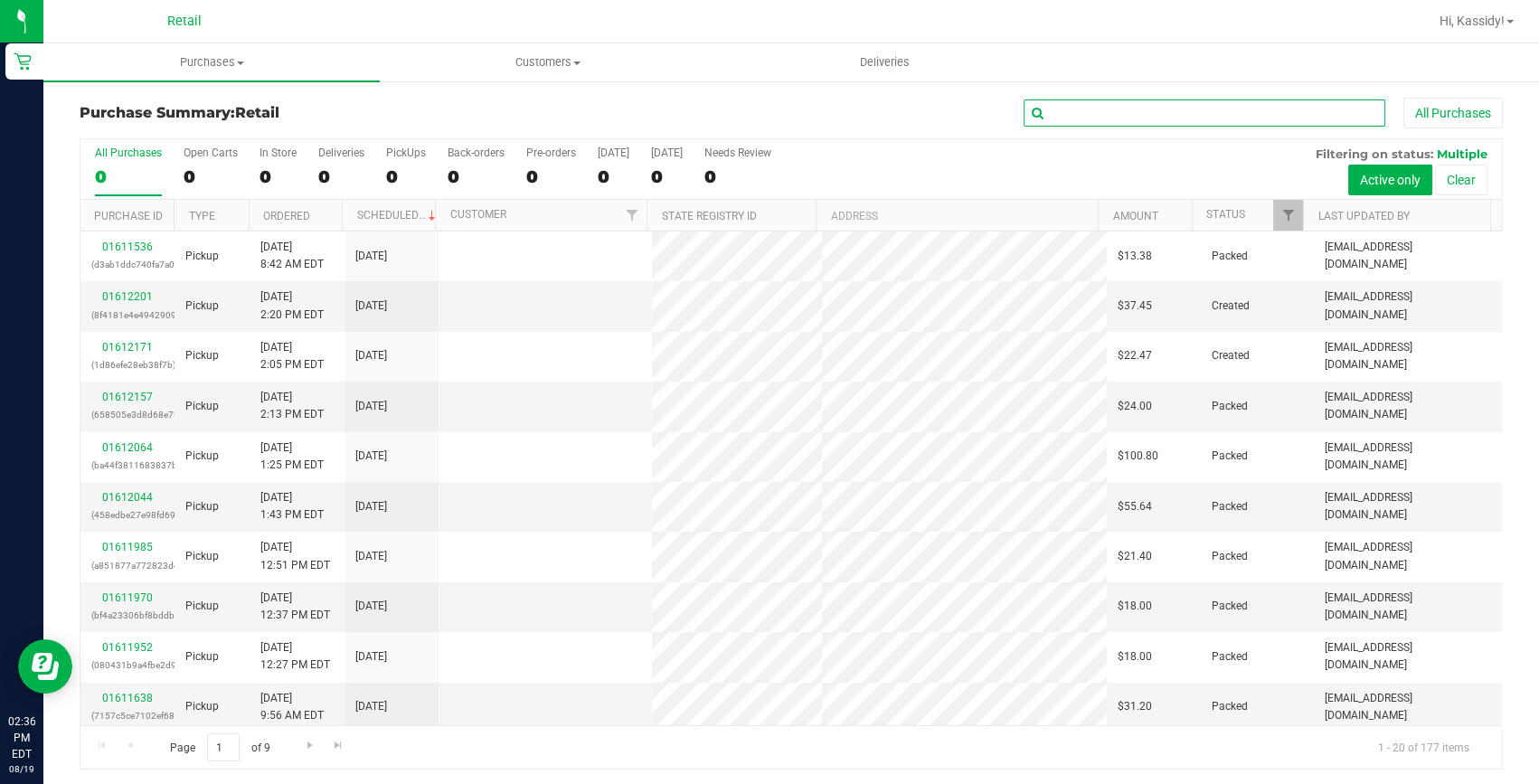
click at [1087, 109] on input "text" at bounding box center [1204, 112] width 361 height 27
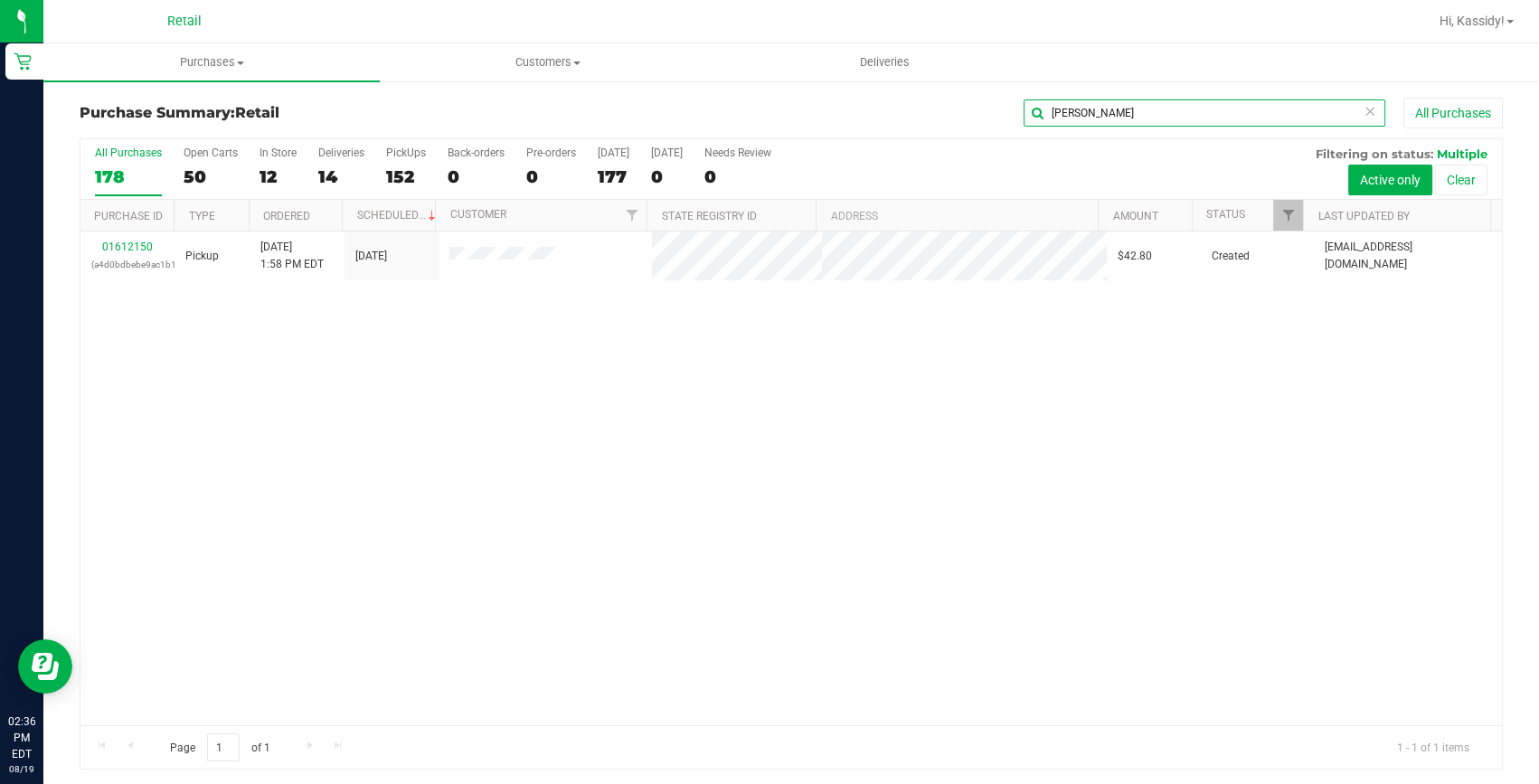
drag, startPoint x: 1055, startPoint y: 115, endPoint x: 990, endPoint y: 116, distance: 65.0
click at [990, 116] on div "[PERSON_NAME] All Purchases" at bounding box center [1028, 112] width 949 height 31
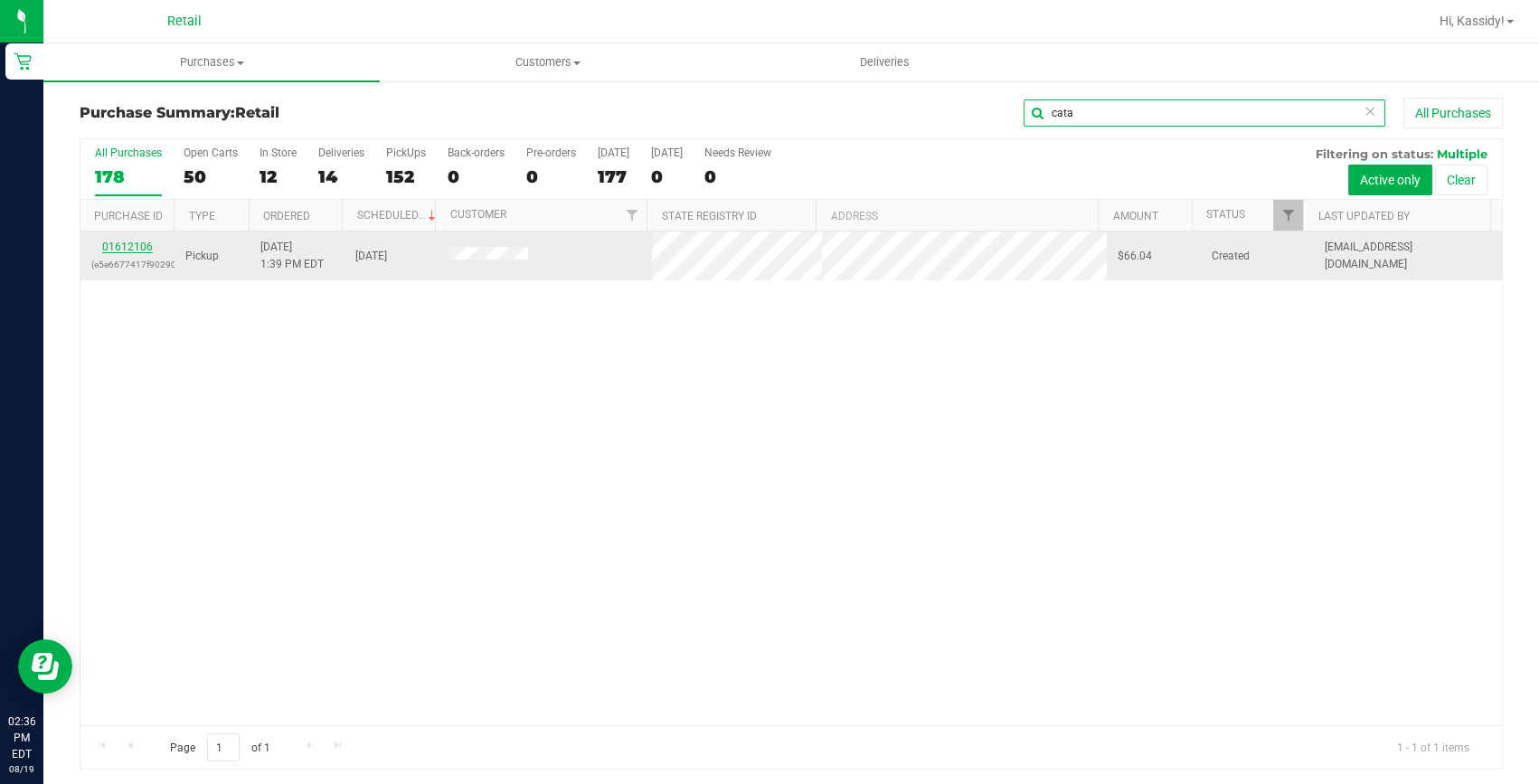
type input "cata"
click at [131, 242] on link "01612106" at bounding box center [127, 247] width 51 height 13
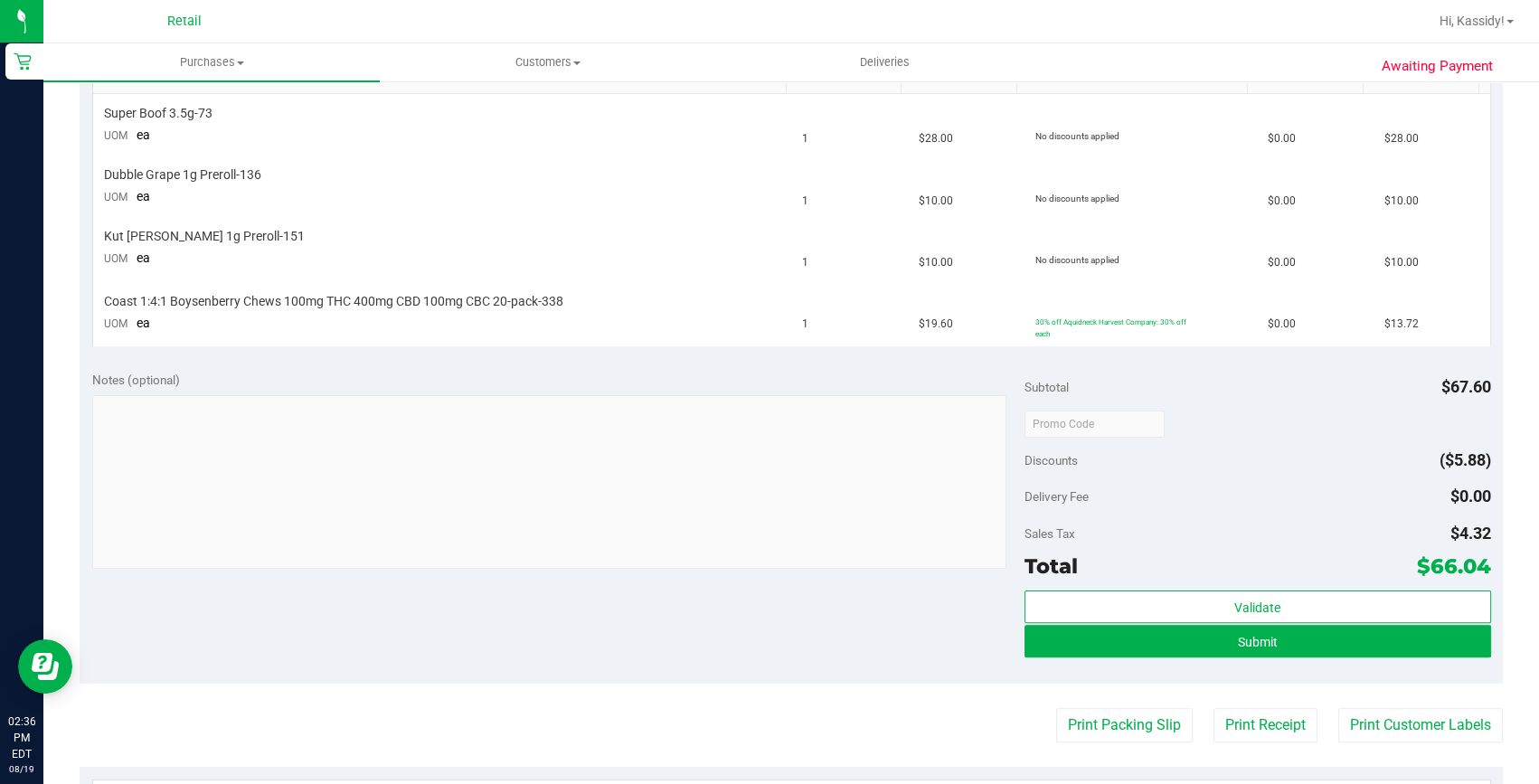
scroll to position [492, 0]
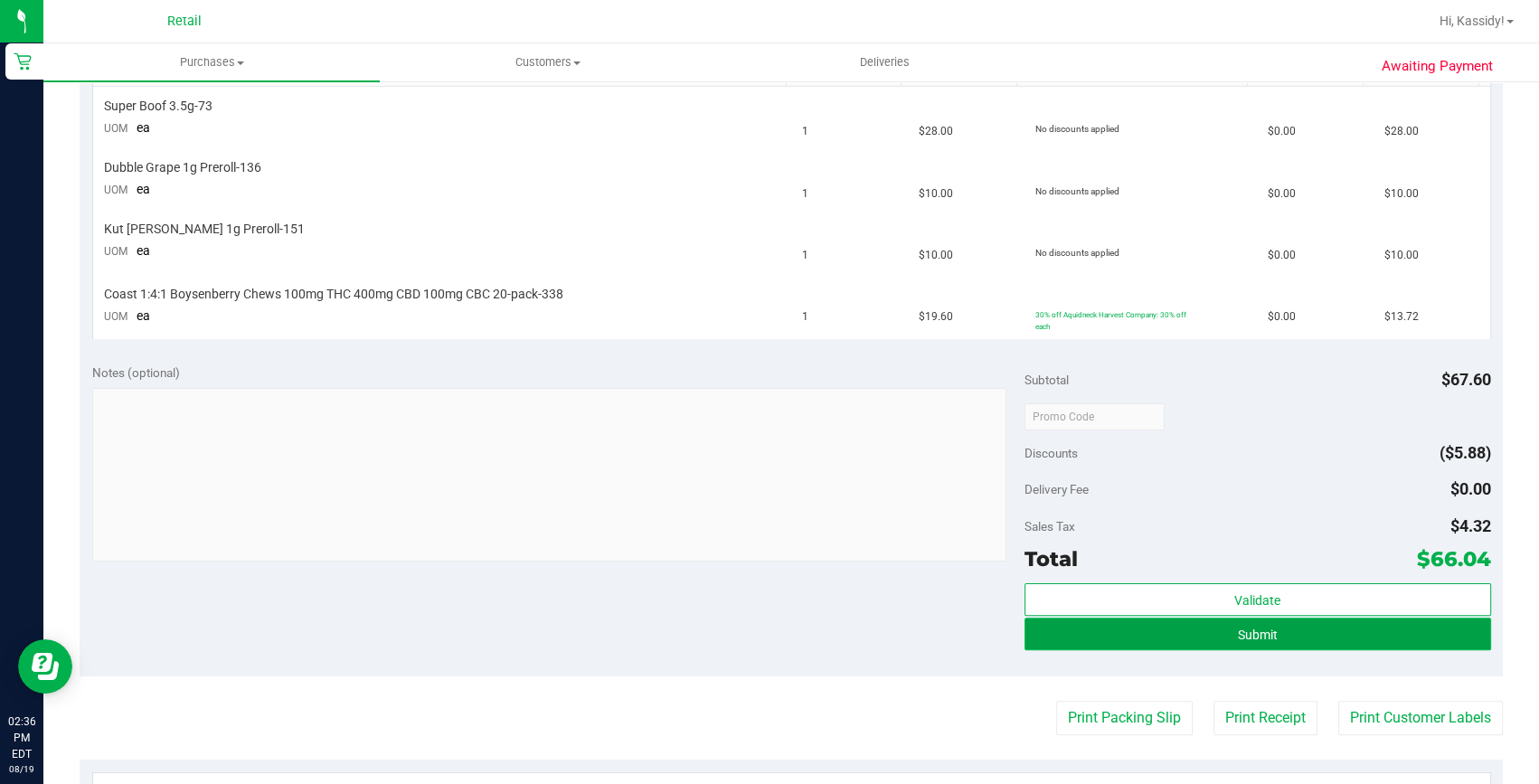
click at [1301, 639] on button "Submit" at bounding box center [1257, 634] width 467 height 33
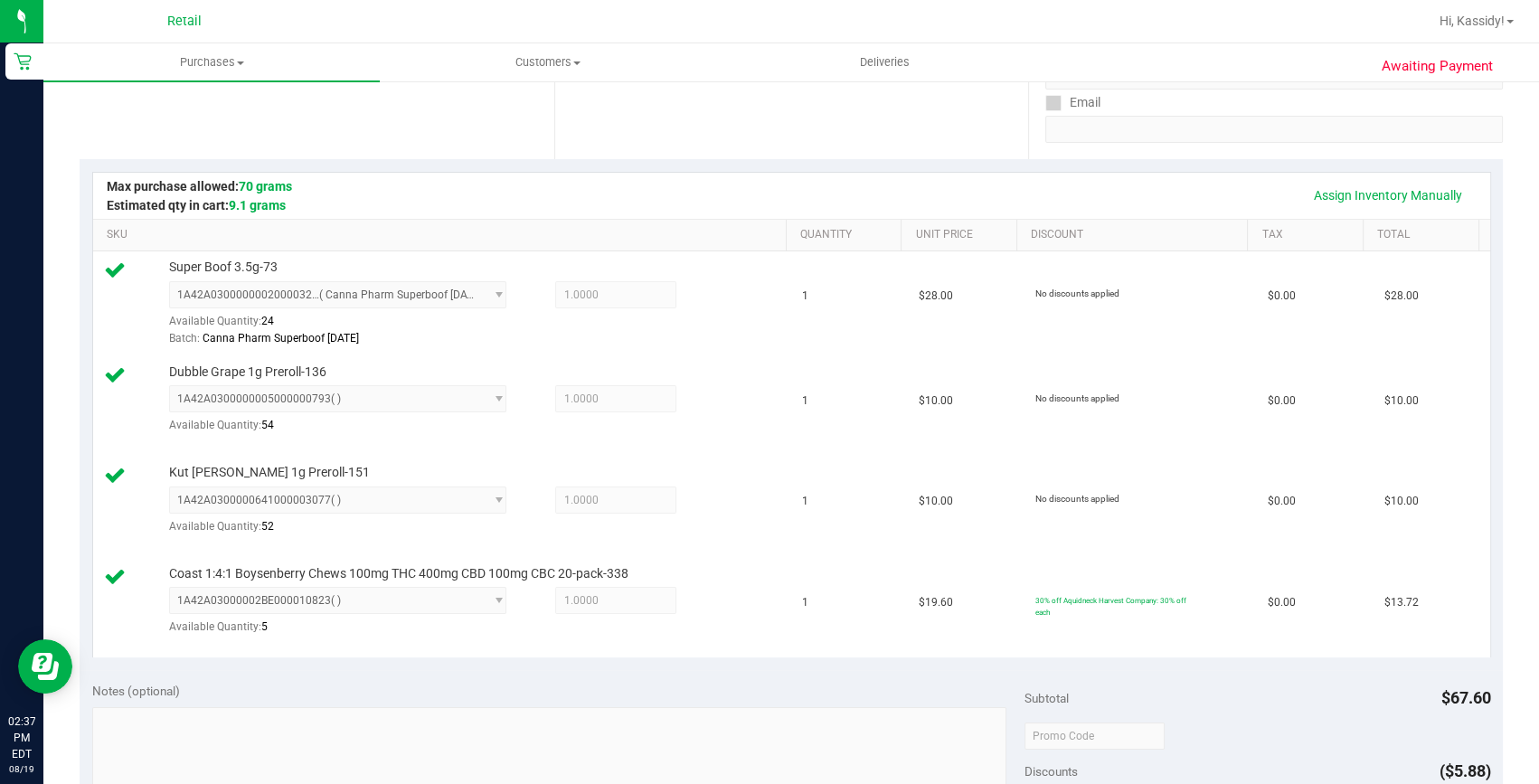
scroll to position [657, 0]
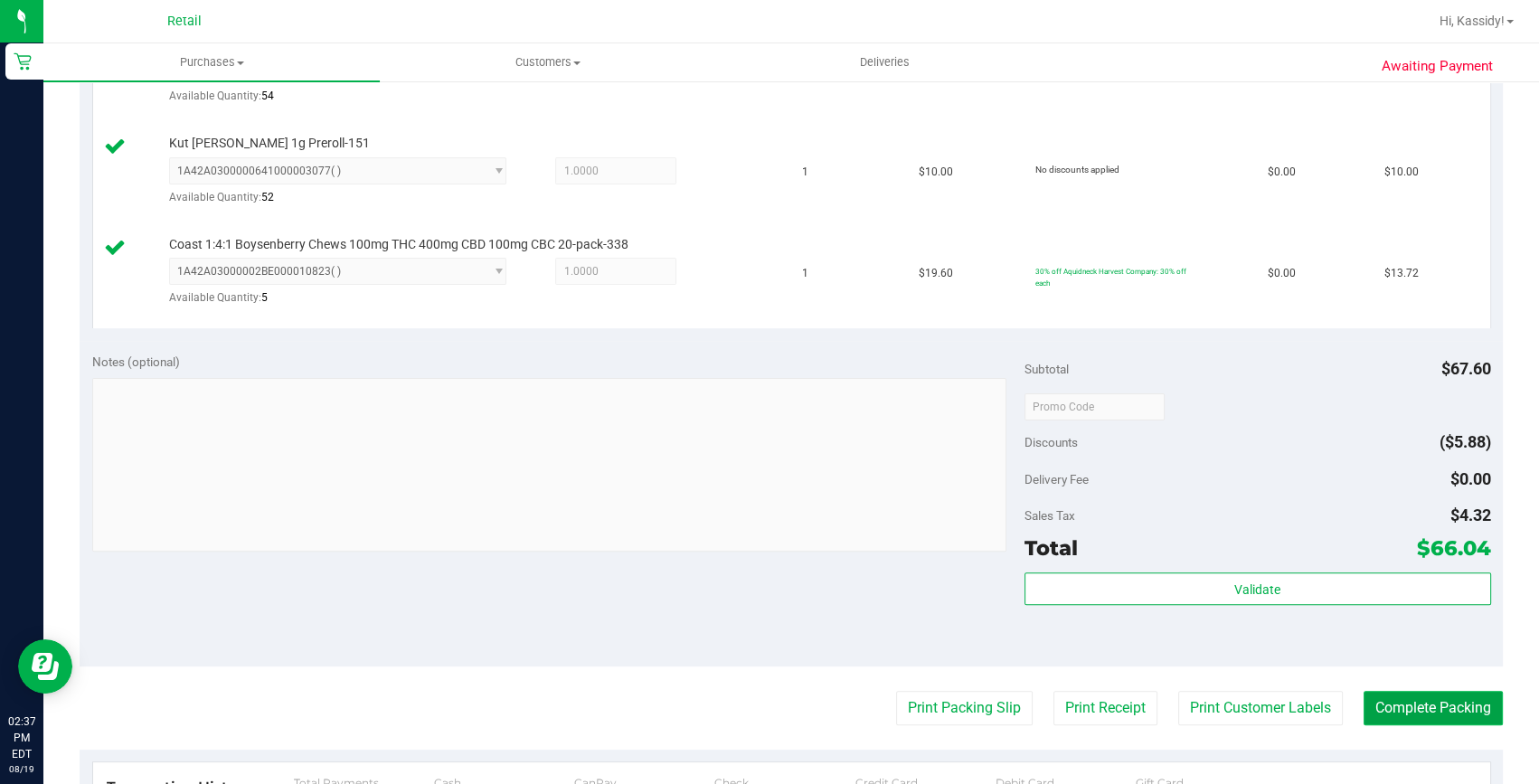
click at [1393, 706] on button "Complete Packing" at bounding box center [1433, 707] width 139 height 35
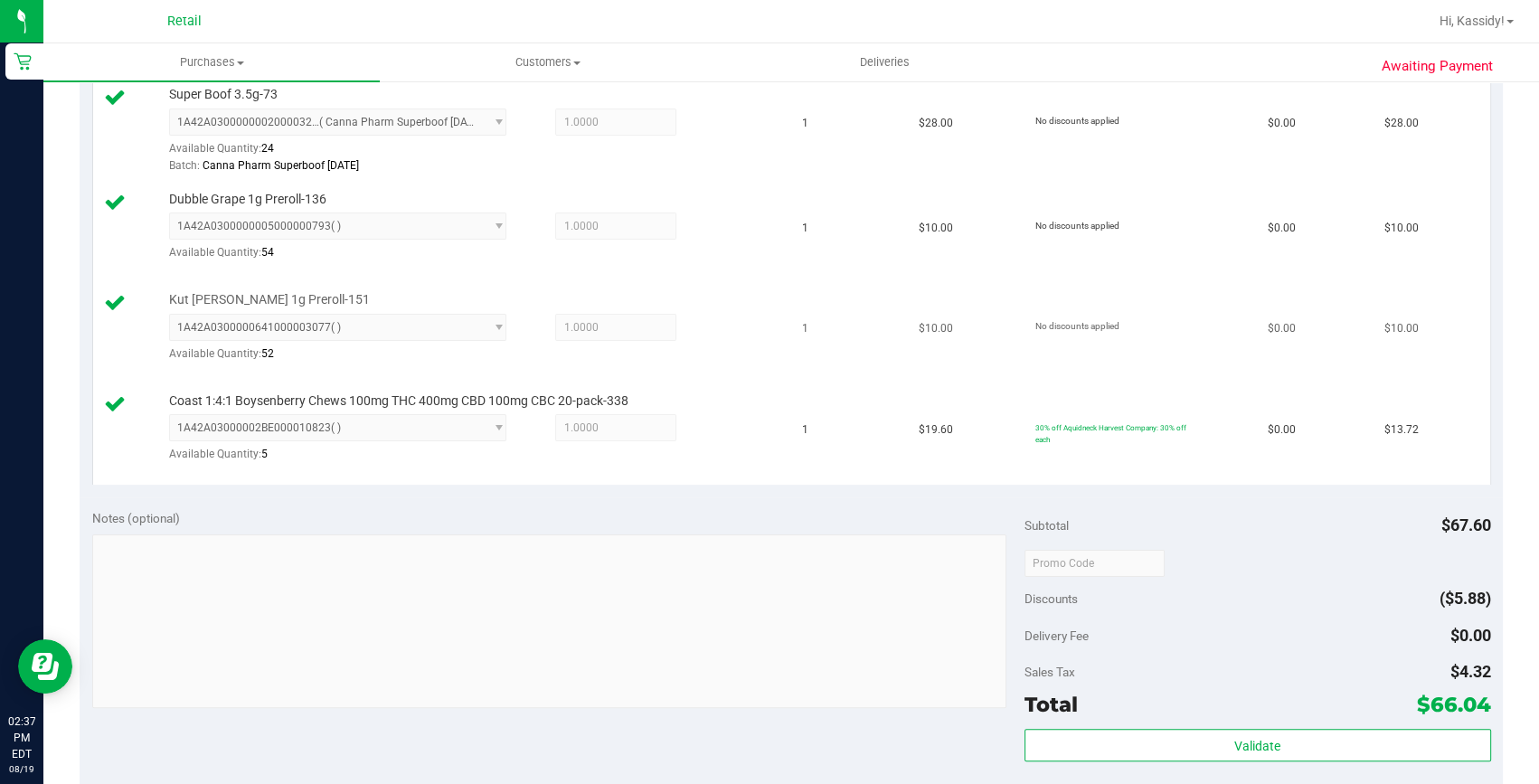
scroll to position [246, 0]
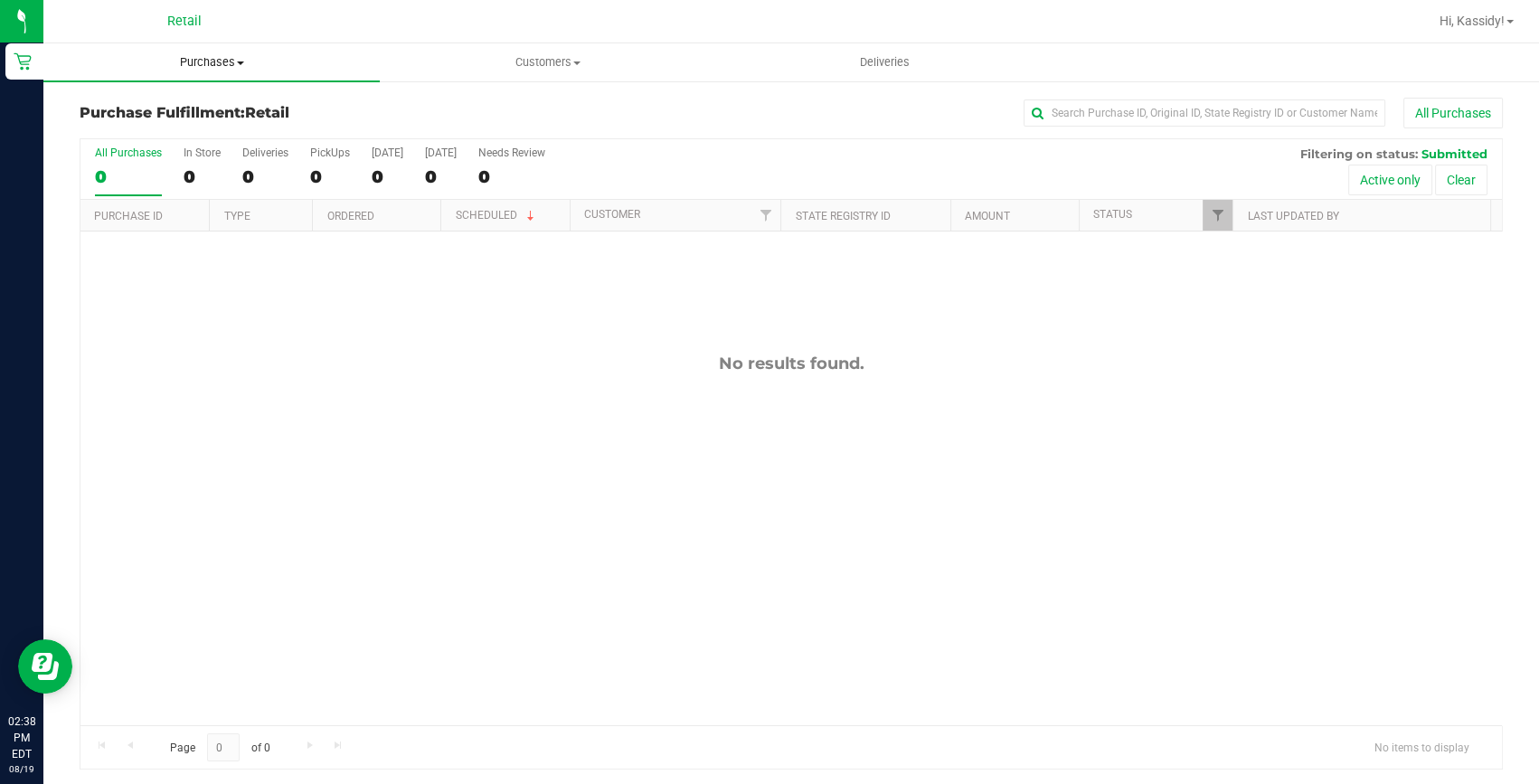
drag, startPoint x: 250, startPoint y: 59, endPoint x: 242, endPoint y: 76, distance: 18.8
click at [250, 59] on span "Purchases" at bounding box center [212, 63] width 336 height 16
click at [210, 109] on span "Summary of purchases" at bounding box center [136, 108] width 185 height 15
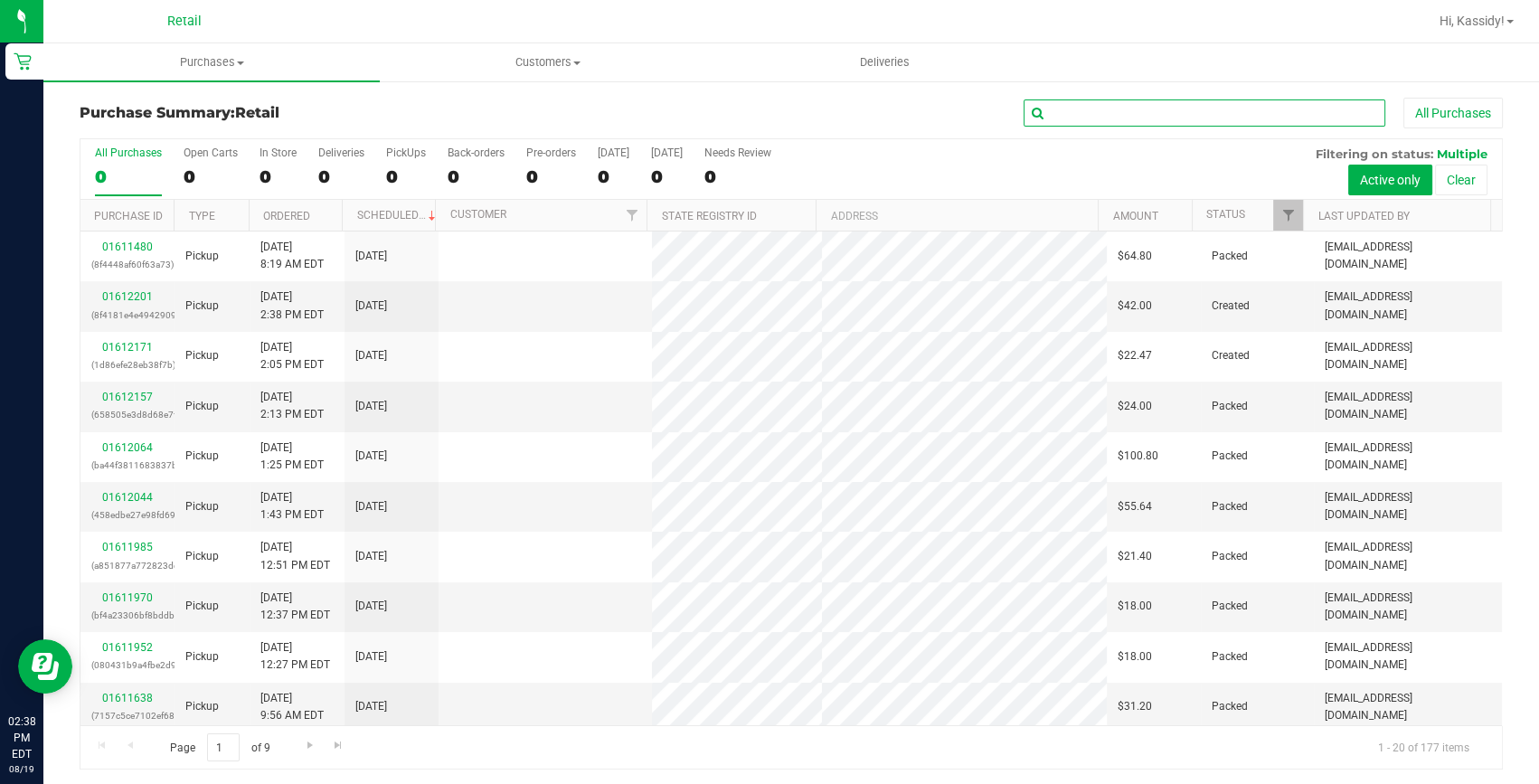
click at [1095, 115] on input "text" at bounding box center [1204, 112] width 361 height 27
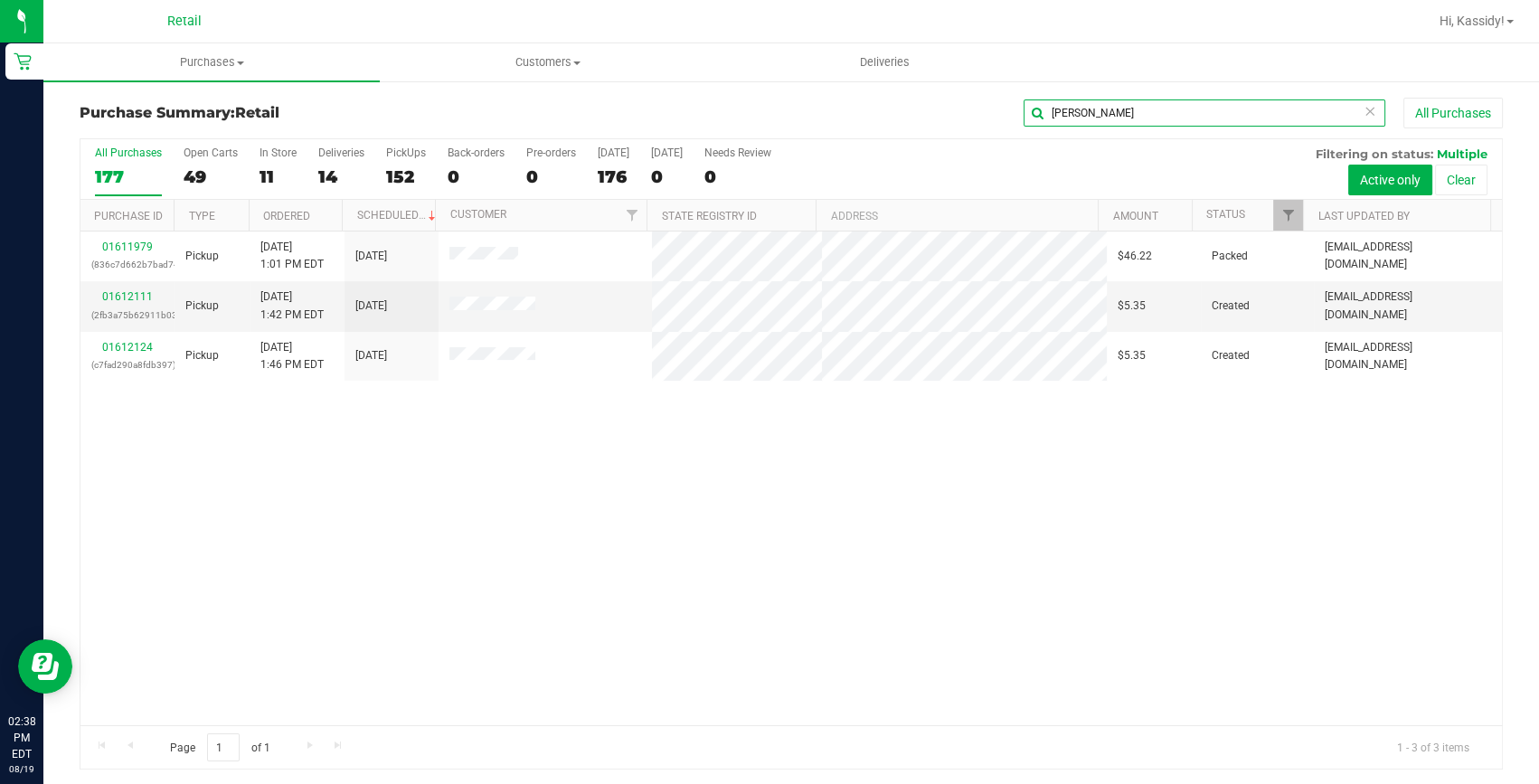
type input "[PERSON_NAME]"
click at [550, 69] on span "Customers" at bounding box center [548, 63] width 334 height 16
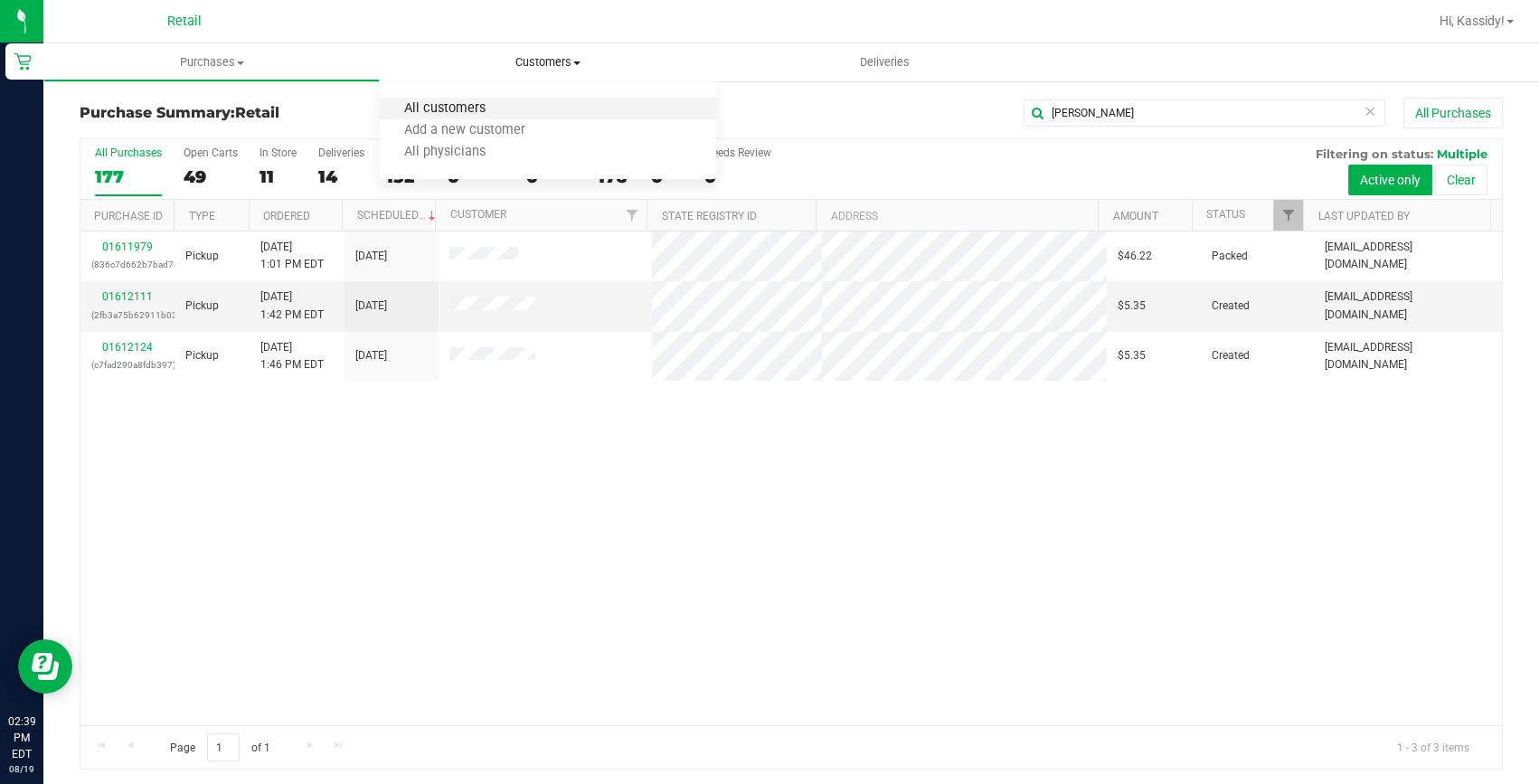
click at [502, 110] on span "All customers" at bounding box center [445, 108] width 130 height 15
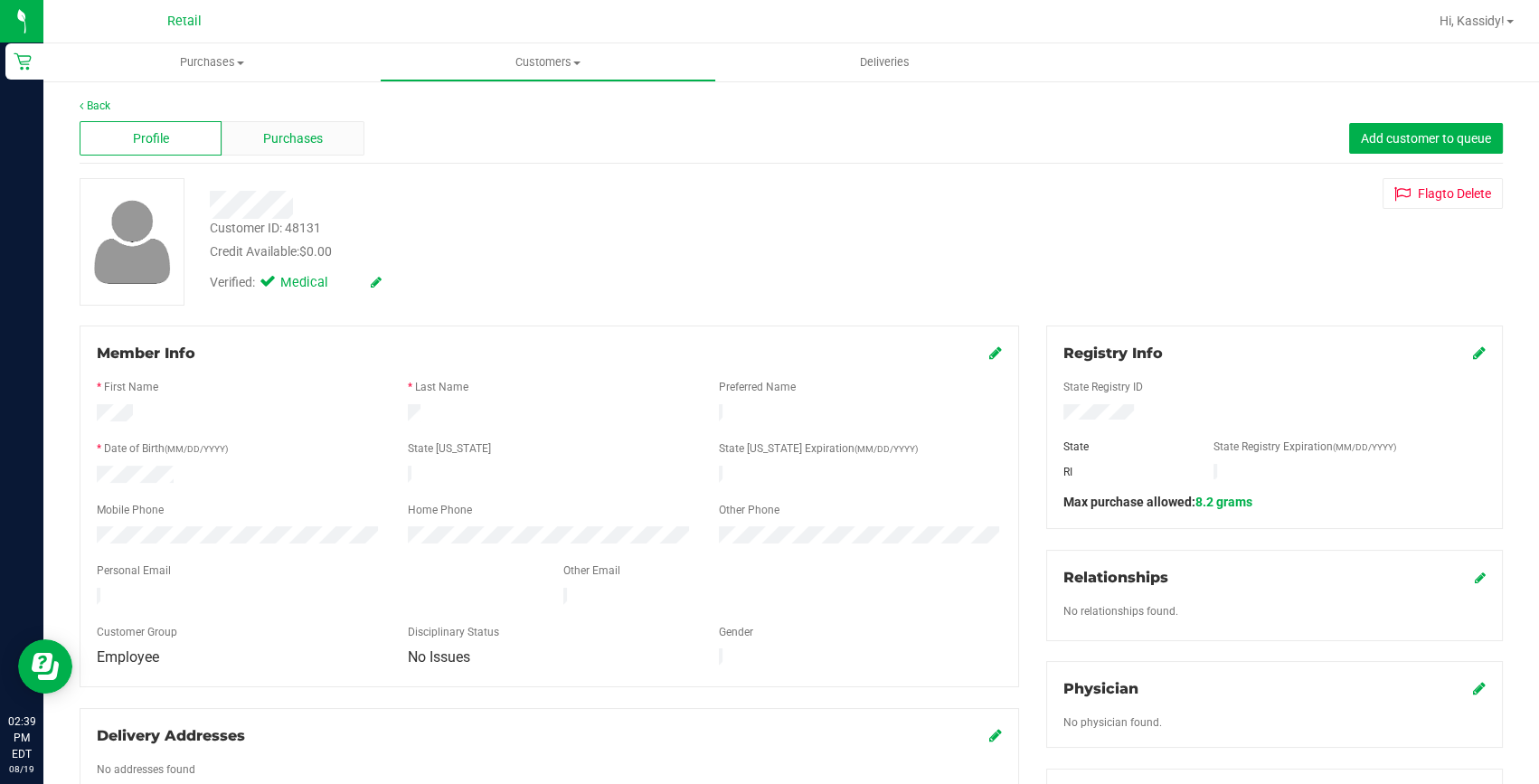
click at [292, 136] on span "Purchases" at bounding box center [293, 138] width 60 height 19
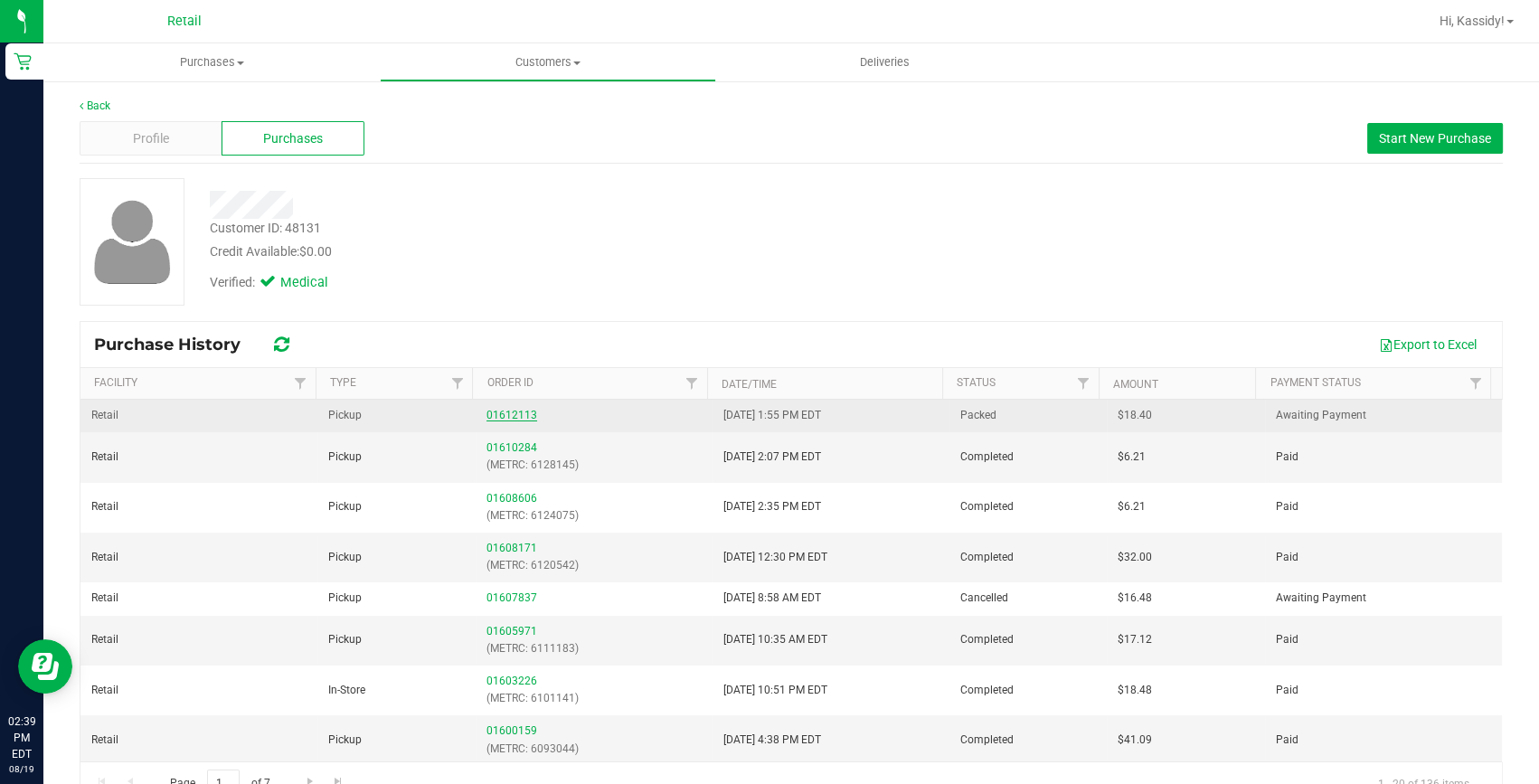
click at [516, 413] on link "01612113" at bounding box center [512, 415] width 51 height 13
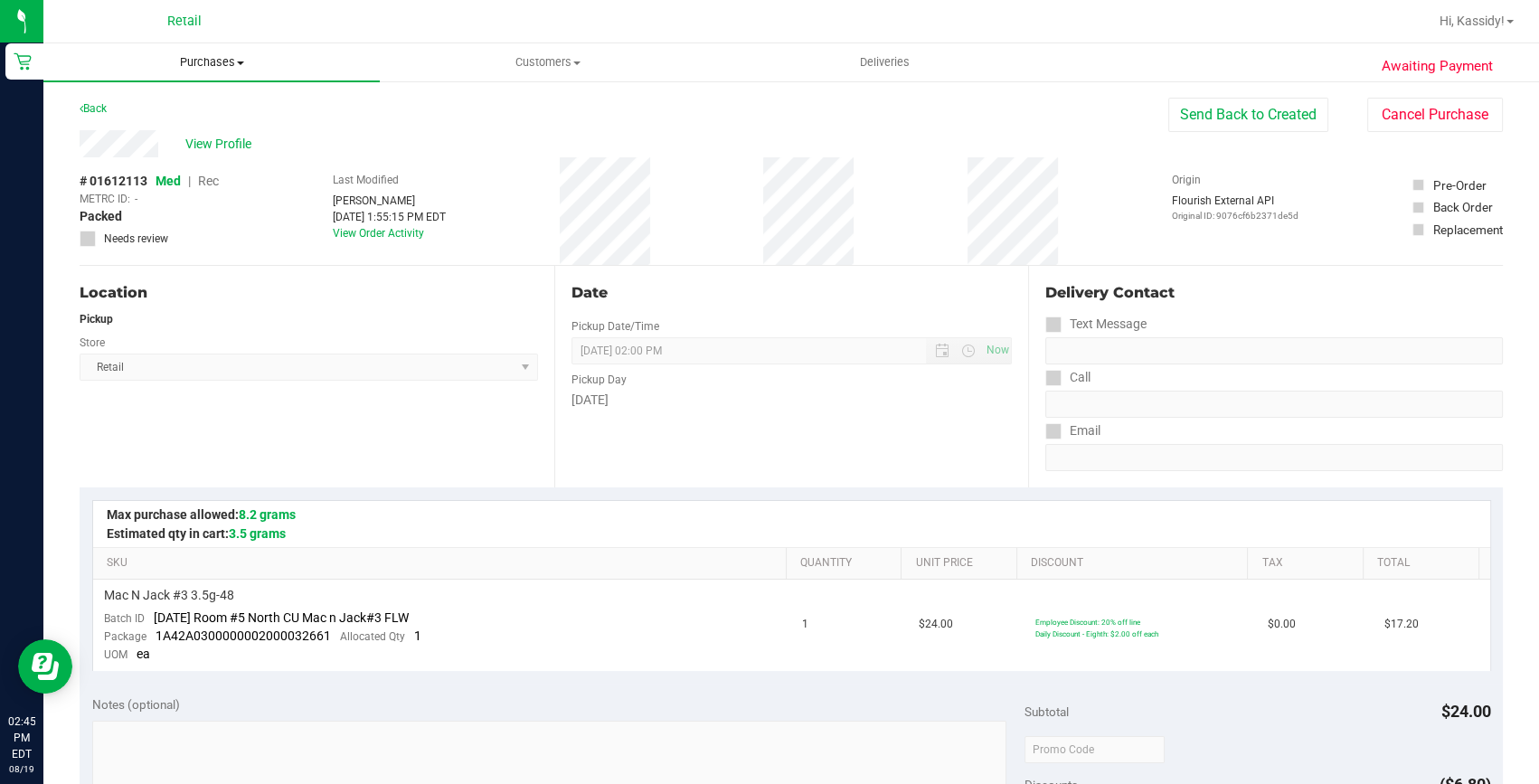
click at [174, 69] on span "Purchases" at bounding box center [212, 63] width 336 height 16
click at [152, 104] on span "Summary of purchases" at bounding box center [136, 108] width 185 height 15
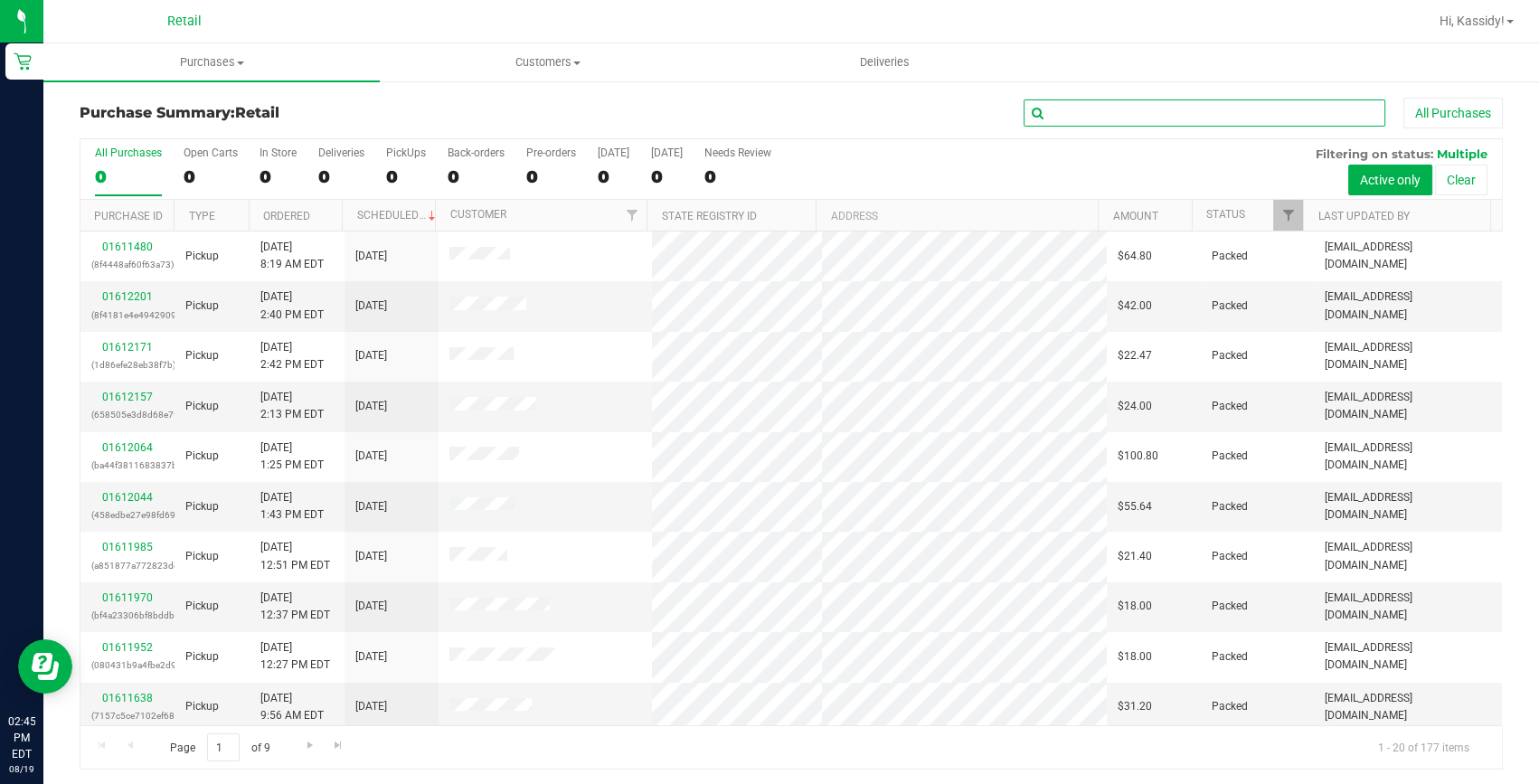
click at [1072, 100] on input "text" at bounding box center [1204, 112] width 361 height 27
click at [1070, 108] on input "text" at bounding box center [1204, 112] width 361 height 27
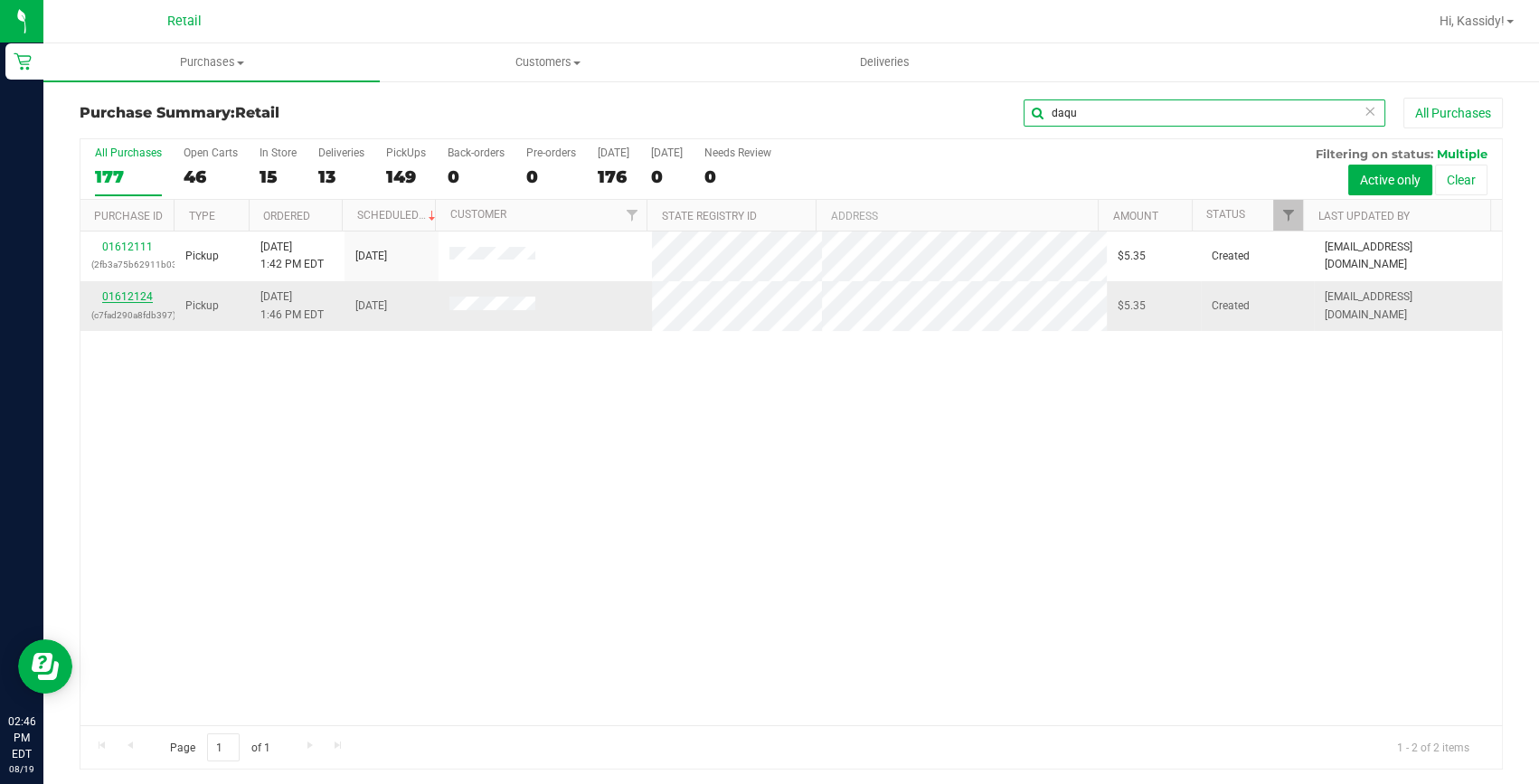
type input "daqu"
click at [126, 298] on link "01612124" at bounding box center [127, 296] width 51 height 13
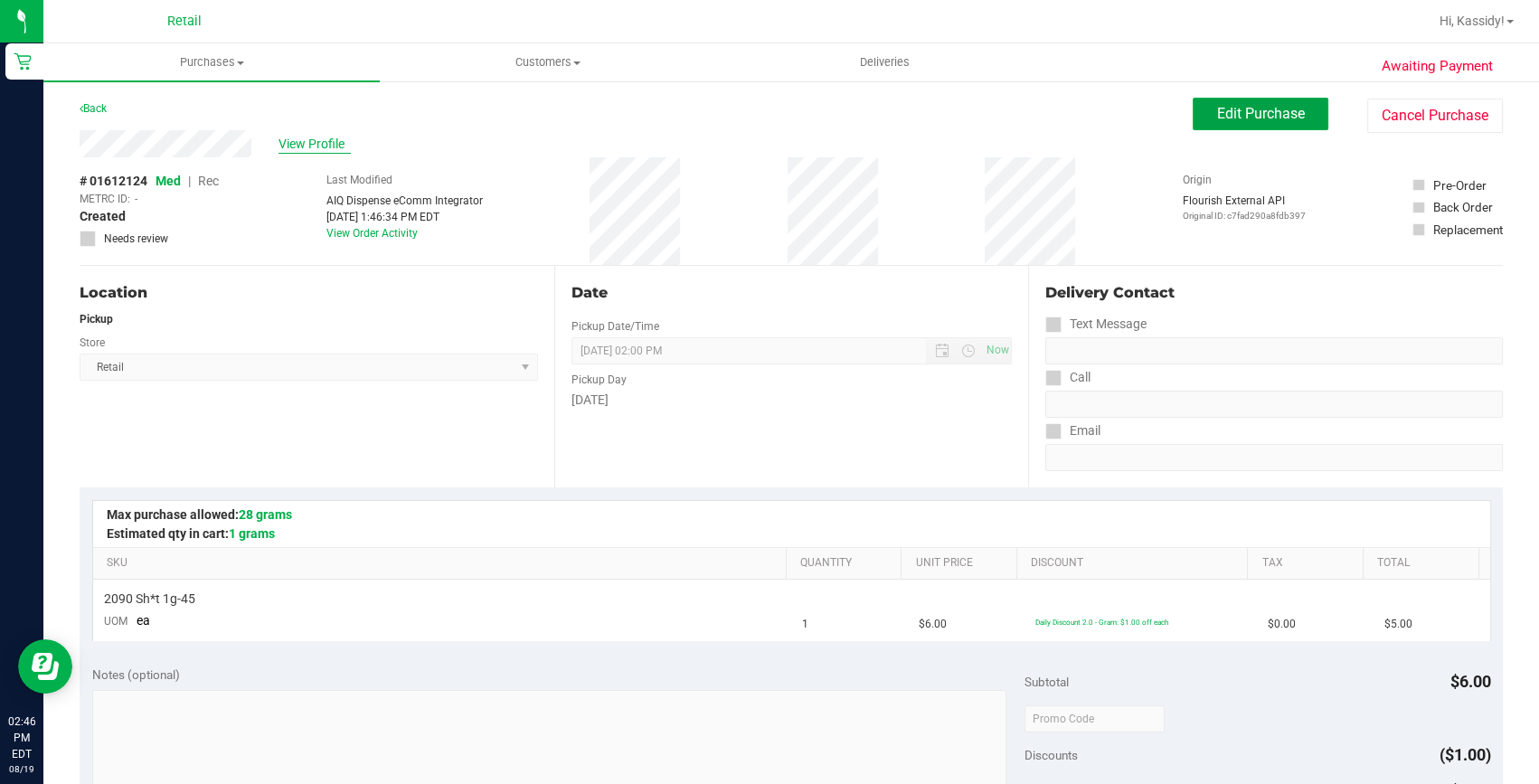
drag, startPoint x: 1238, startPoint y: 117, endPoint x: 292, endPoint y: 135, distance: 946.2
click at [1238, 117] on span "Edit Purchase" at bounding box center [1261, 112] width 88 height 17
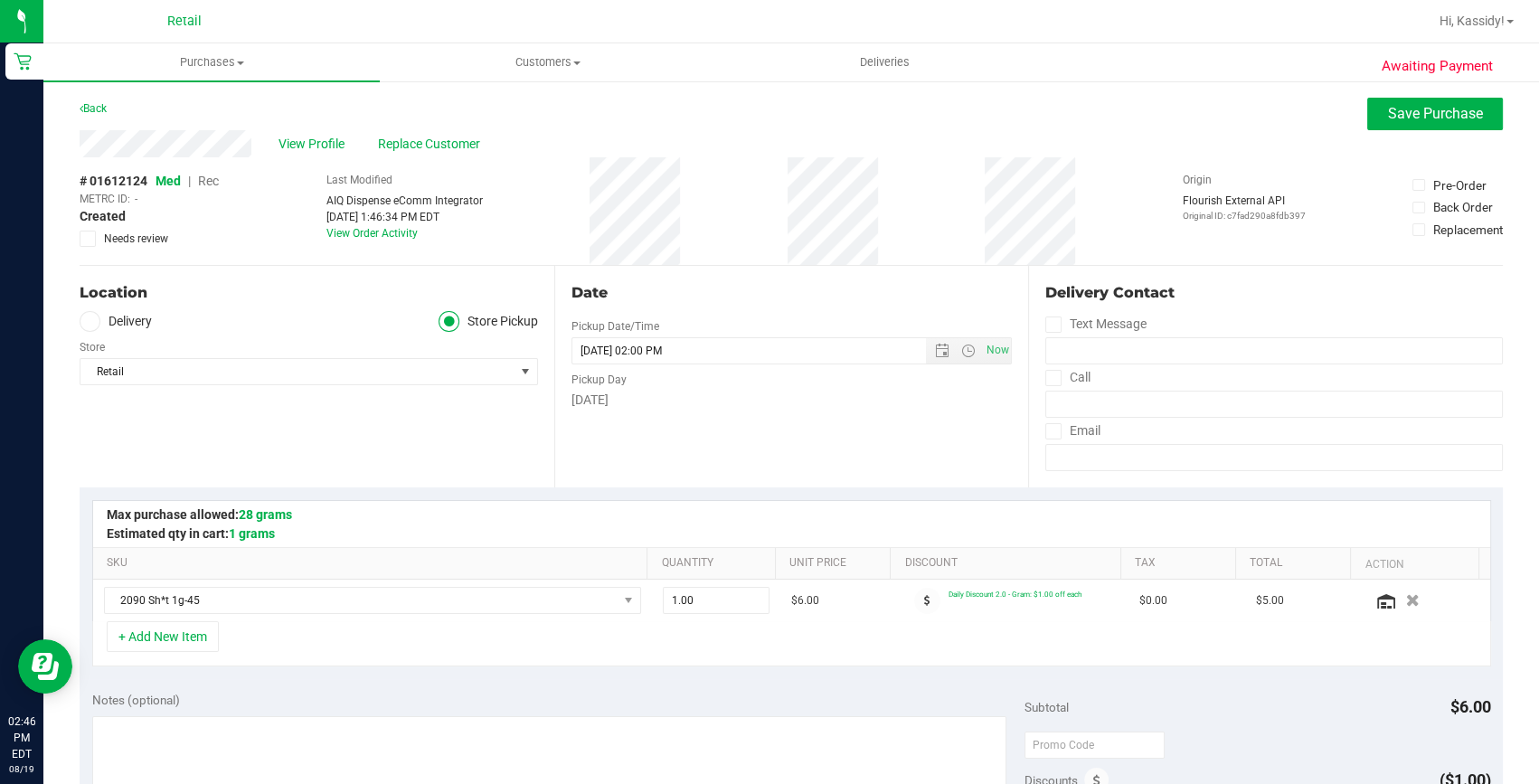
click at [207, 179] on span "Rec" at bounding box center [208, 180] width 21 height 15
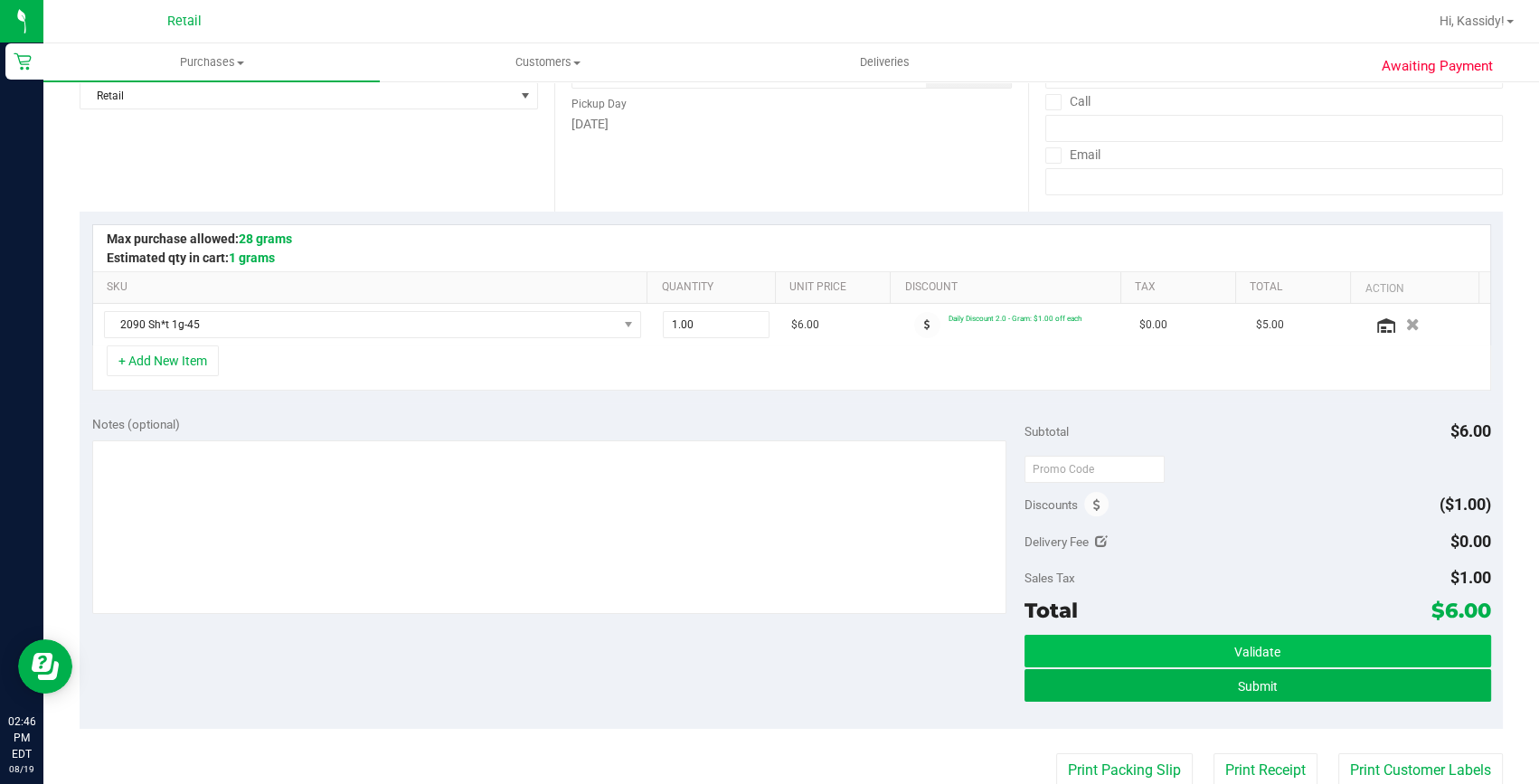
scroll to position [328, 0]
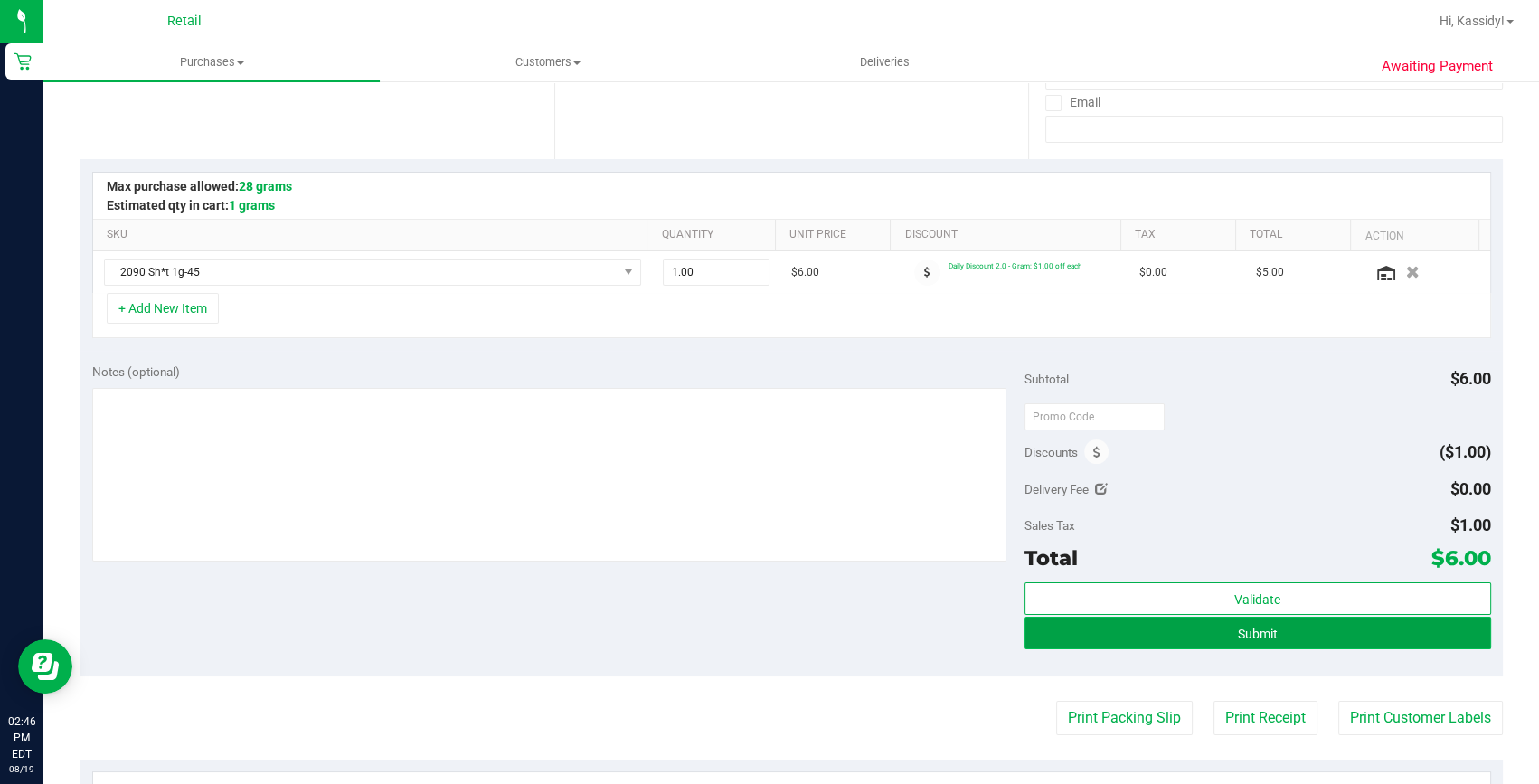
click at [1344, 633] on button "Submit" at bounding box center [1257, 633] width 467 height 33
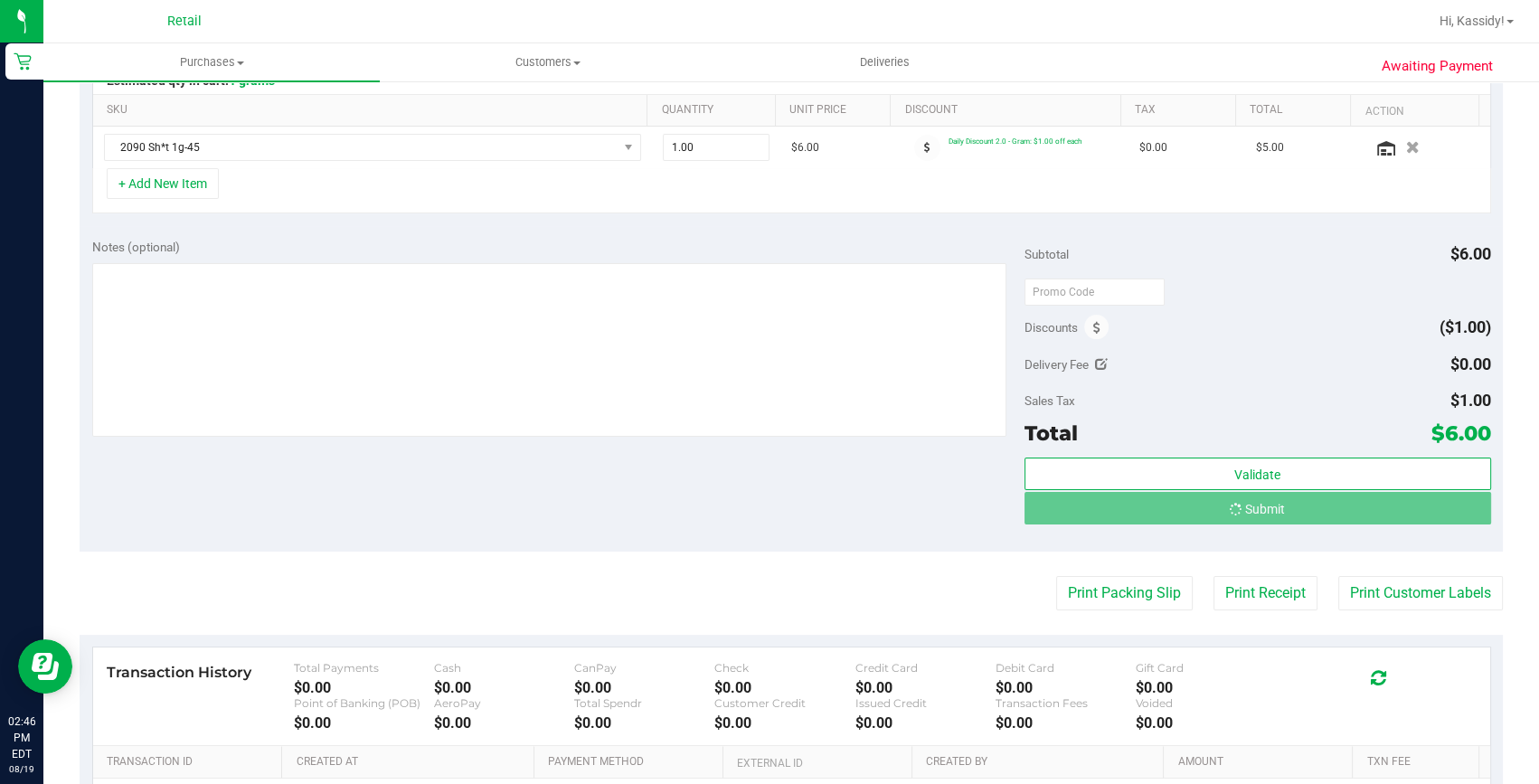
scroll to position [492, 0]
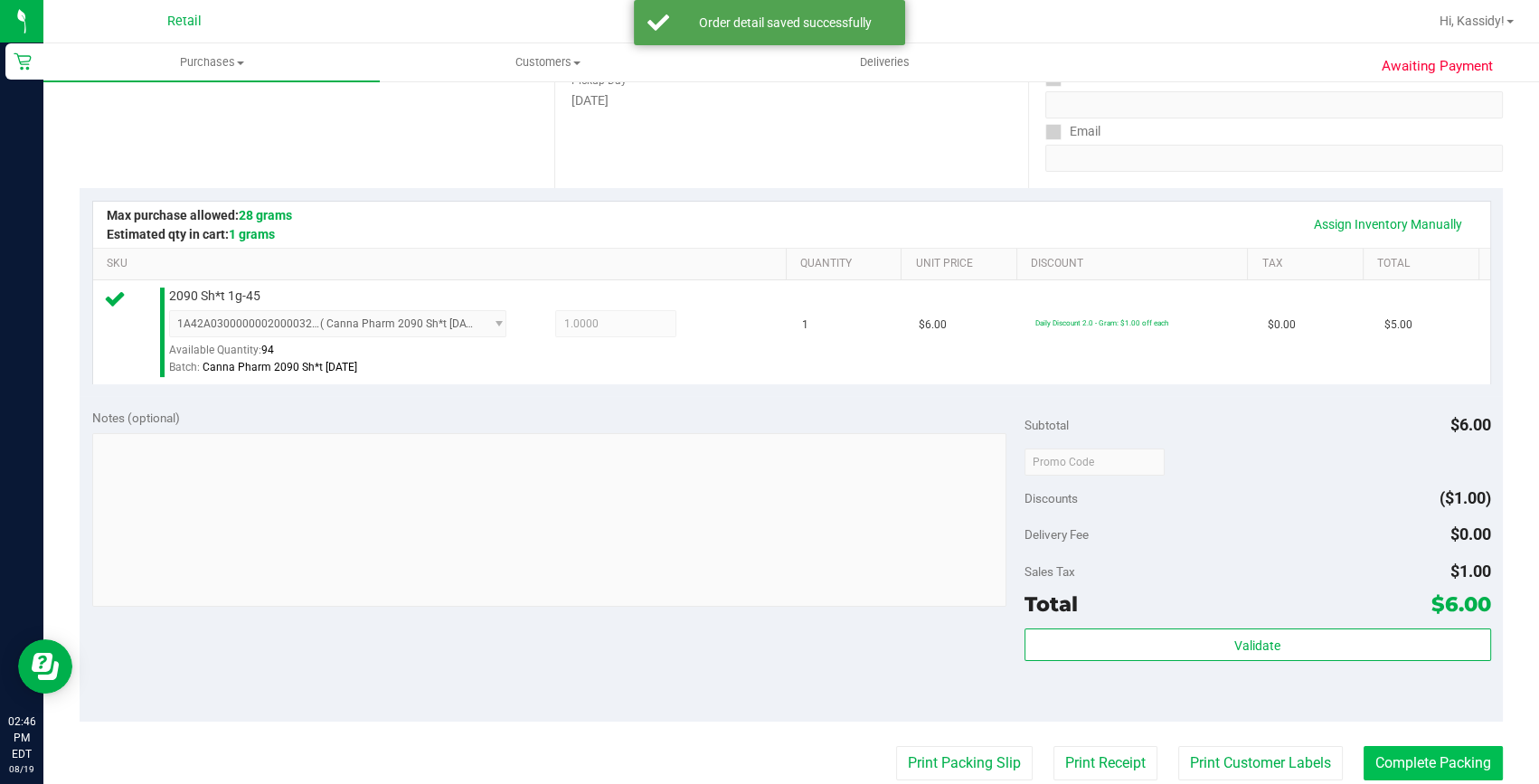
scroll to position [492, 0]
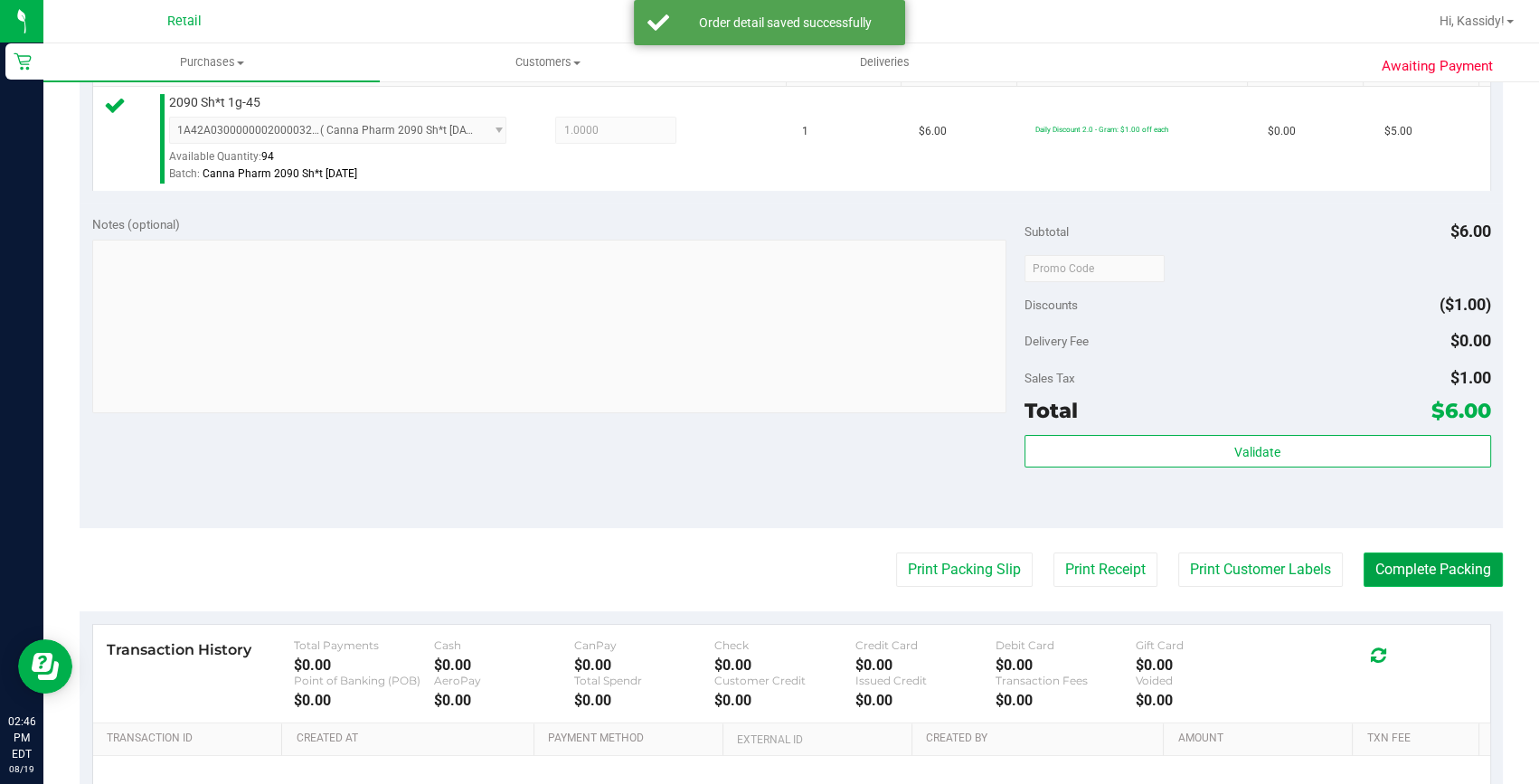
click at [1397, 579] on button "Complete Packing" at bounding box center [1433, 569] width 139 height 35
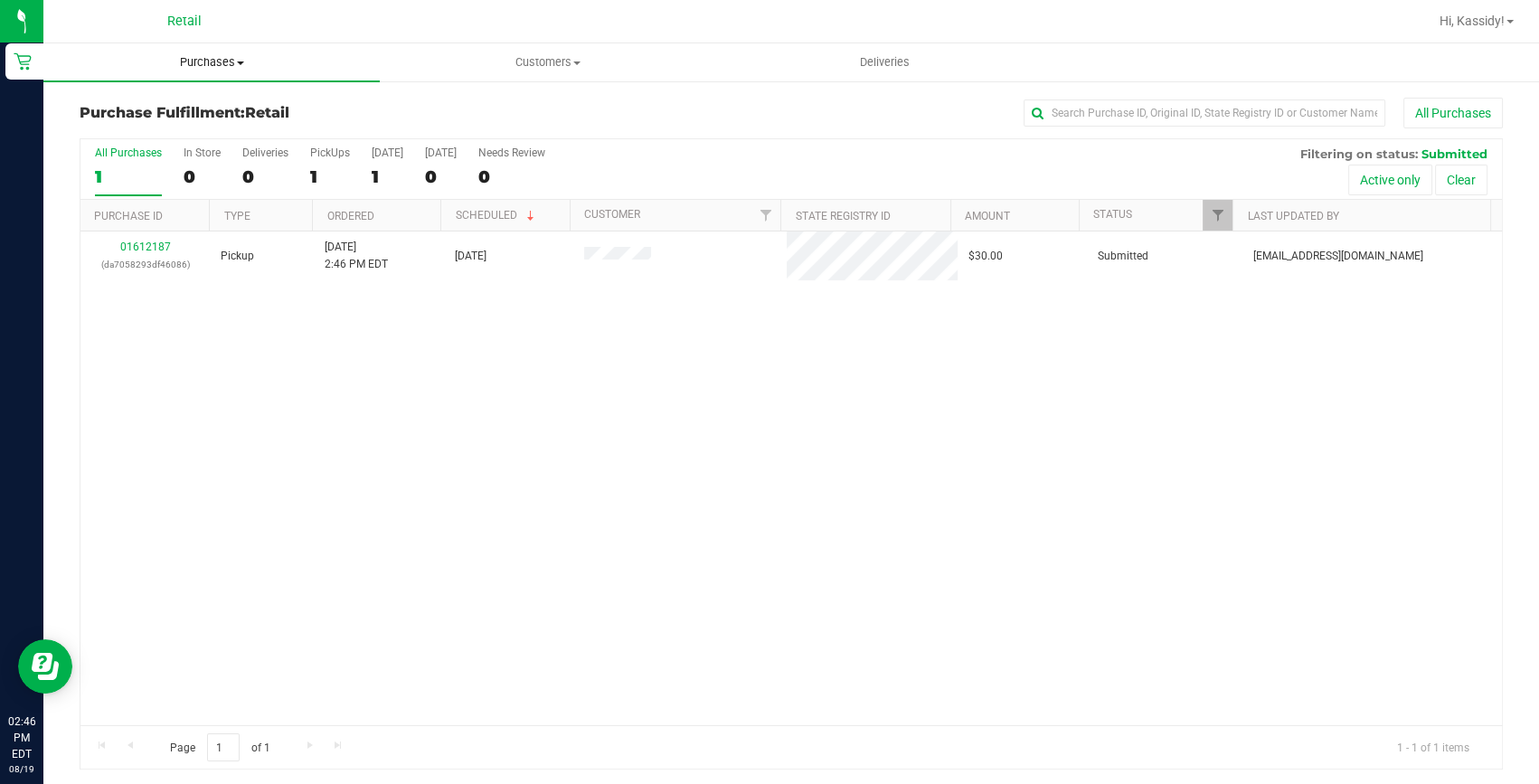
click at [217, 65] on span "Purchases" at bounding box center [212, 63] width 336 height 16
click at [193, 101] on span "Summary of purchases" at bounding box center [136, 108] width 185 height 15
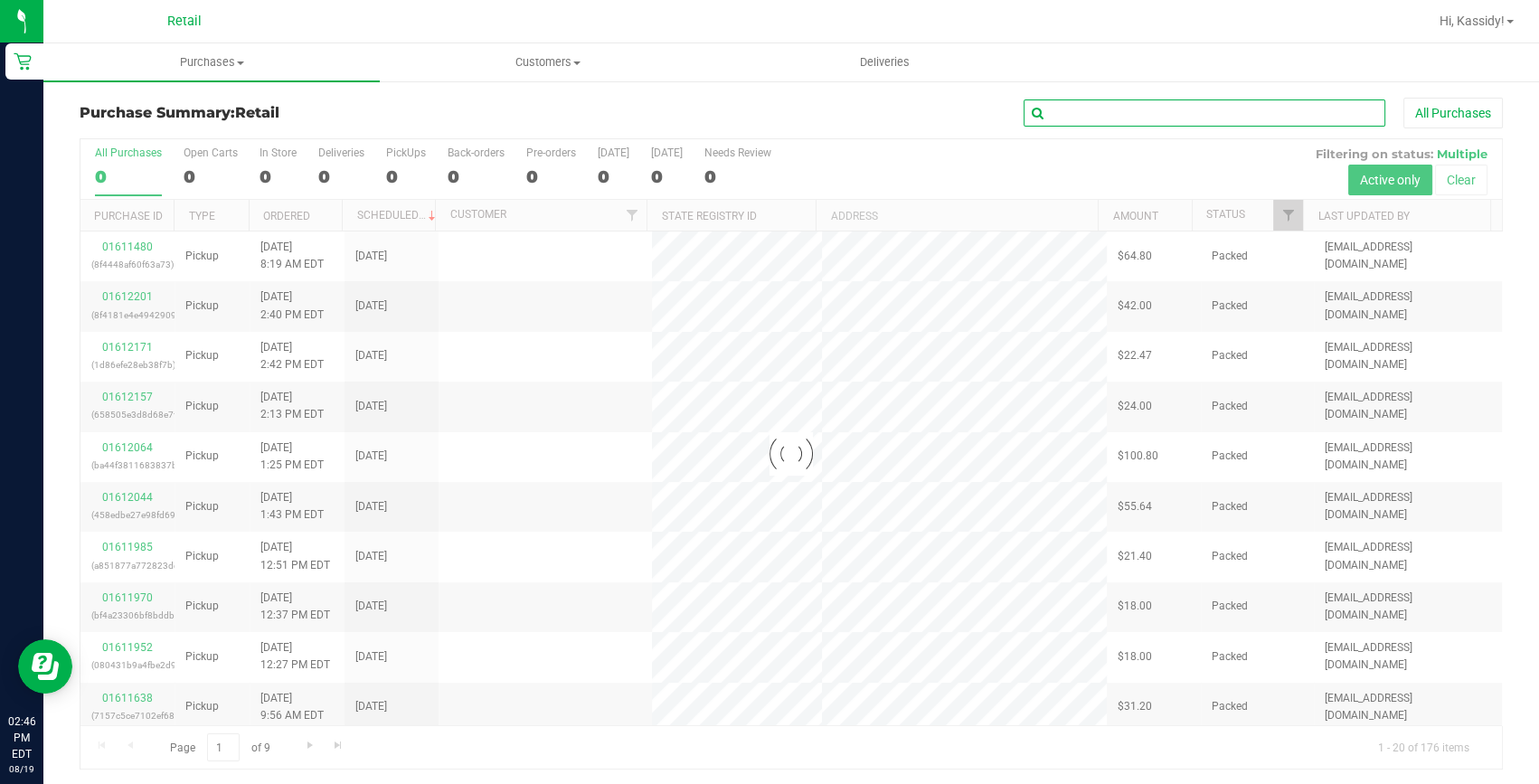
click at [1152, 111] on input "text" at bounding box center [1204, 112] width 361 height 27
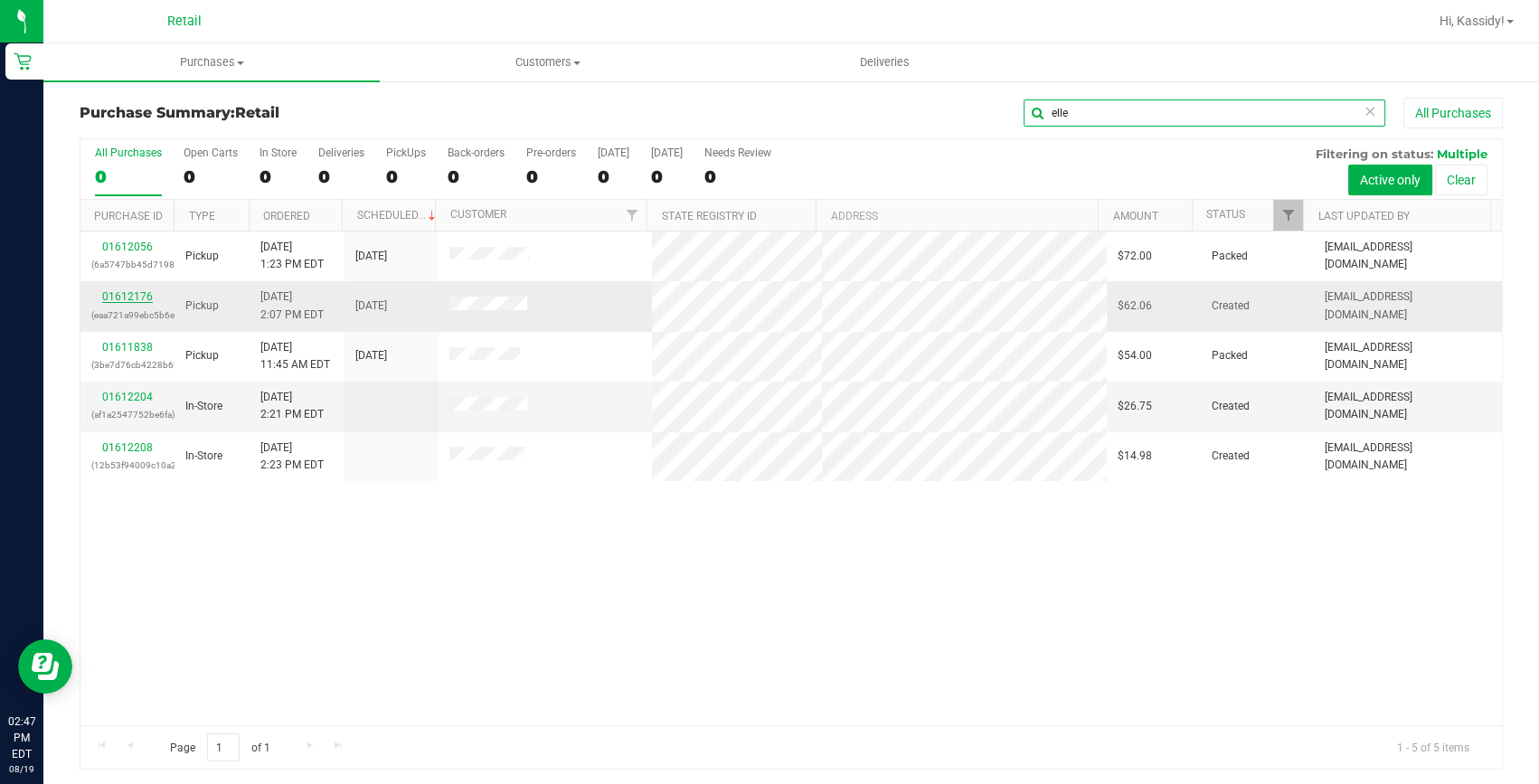
type input "elle"
click at [136, 298] on link "01612176" at bounding box center [127, 296] width 51 height 13
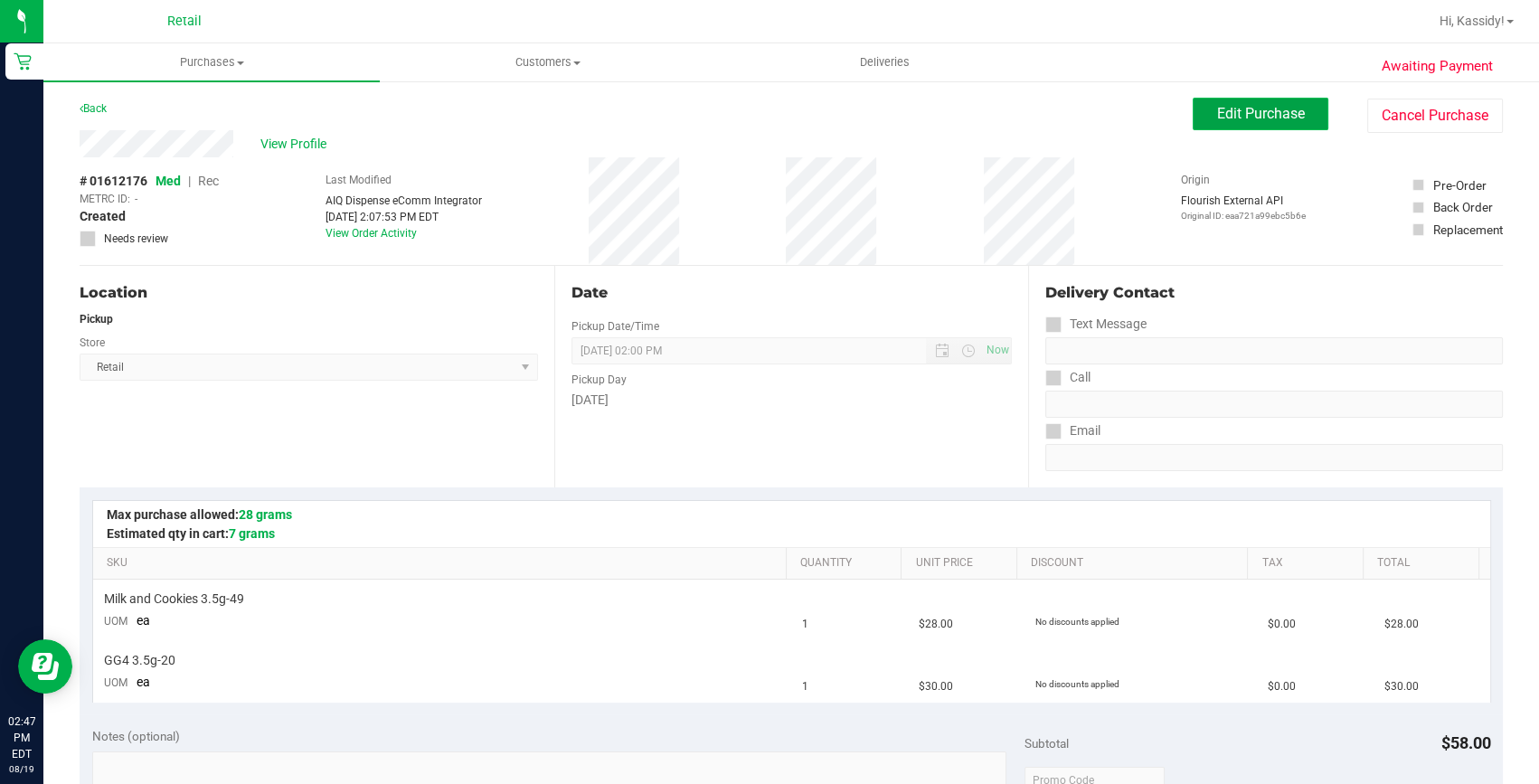
click at [1239, 105] on span "Edit Purchase" at bounding box center [1261, 112] width 88 height 17
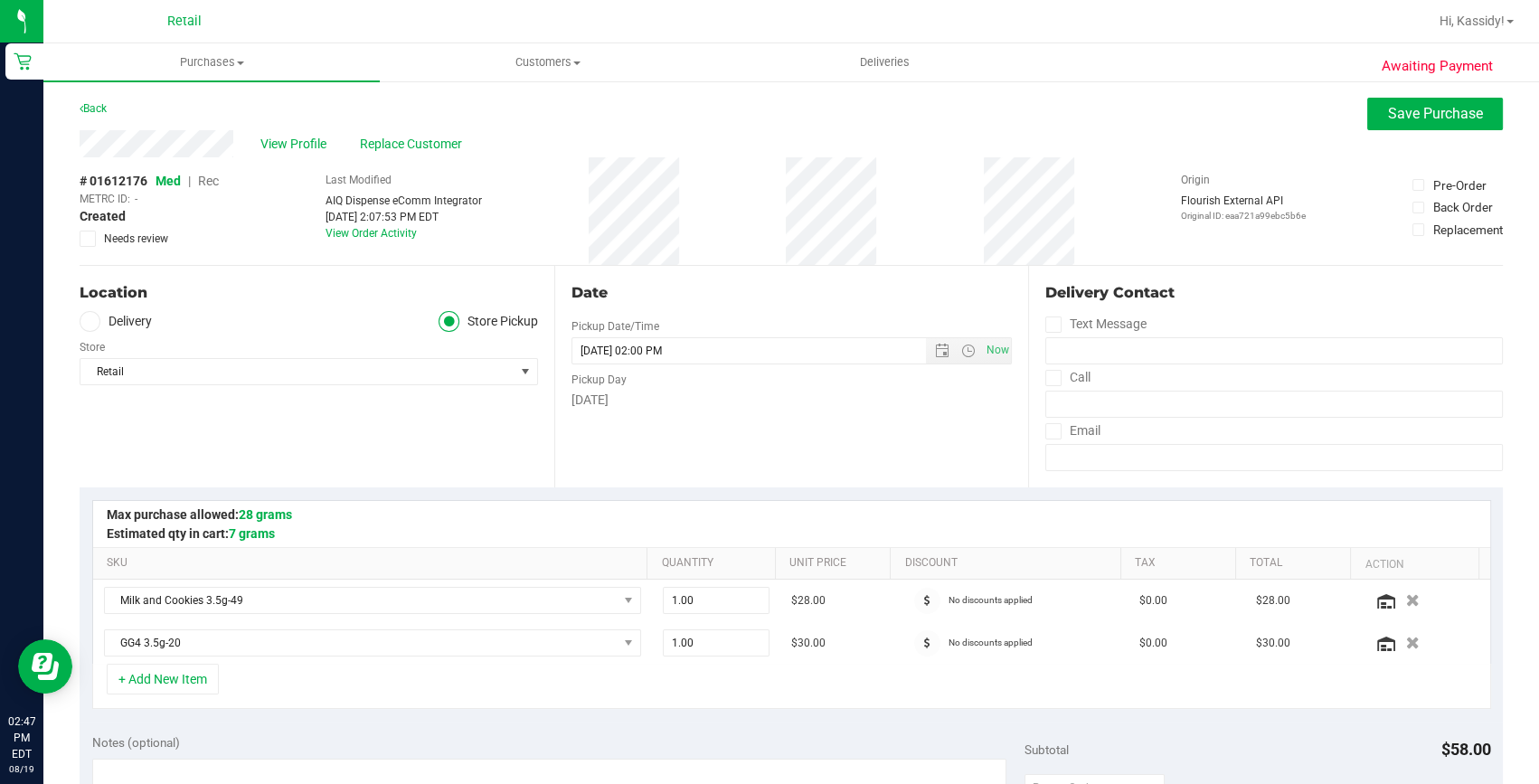
click at [198, 177] on span "Med | Rec" at bounding box center [187, 180] width 64 height 15
click at [213, 176] on span "Rec" at bounding box center [208, 180] width 21 height 15
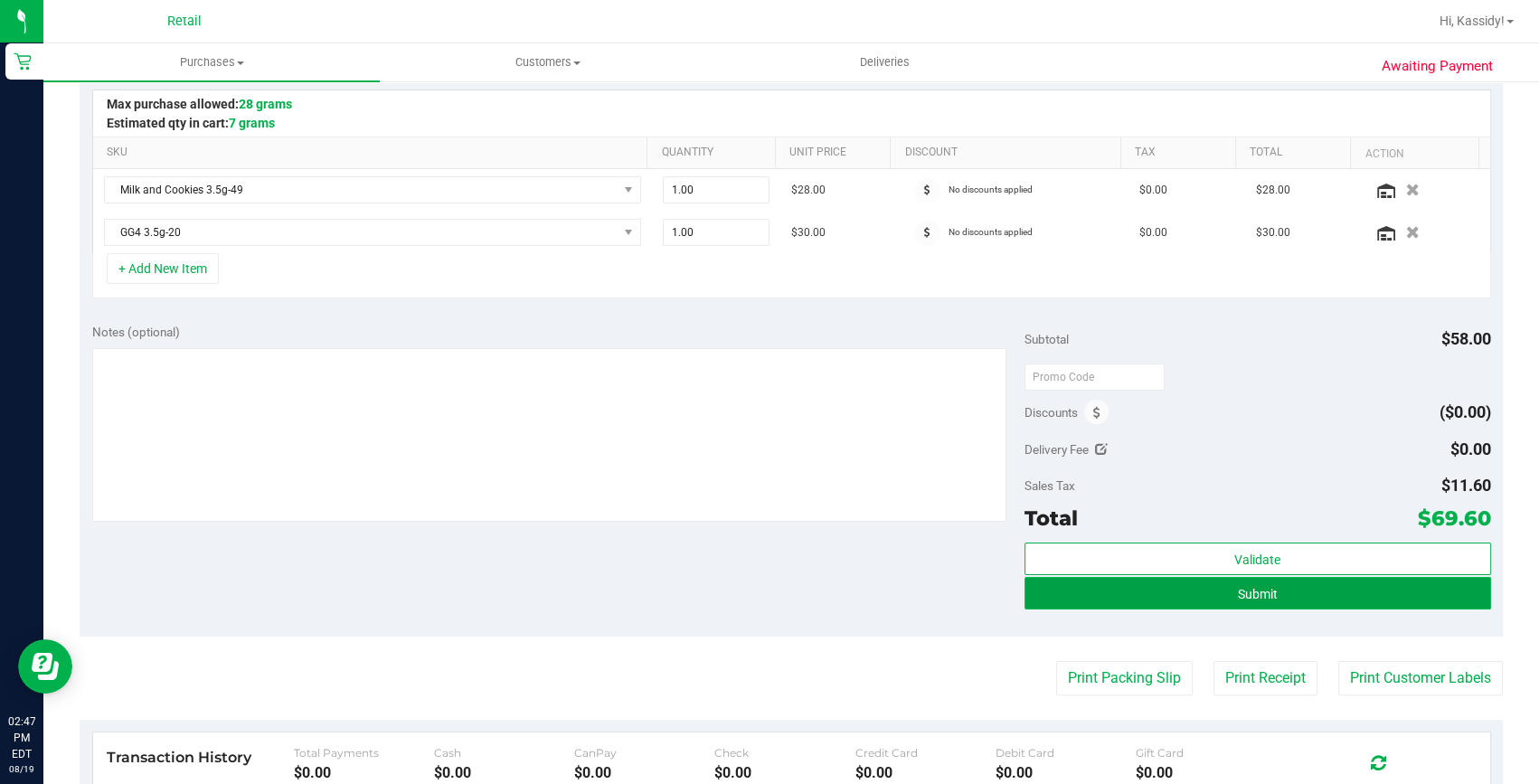
click at [1257, 606] on button "Submit" at bounding box center [1257, 593] width 467 height 33
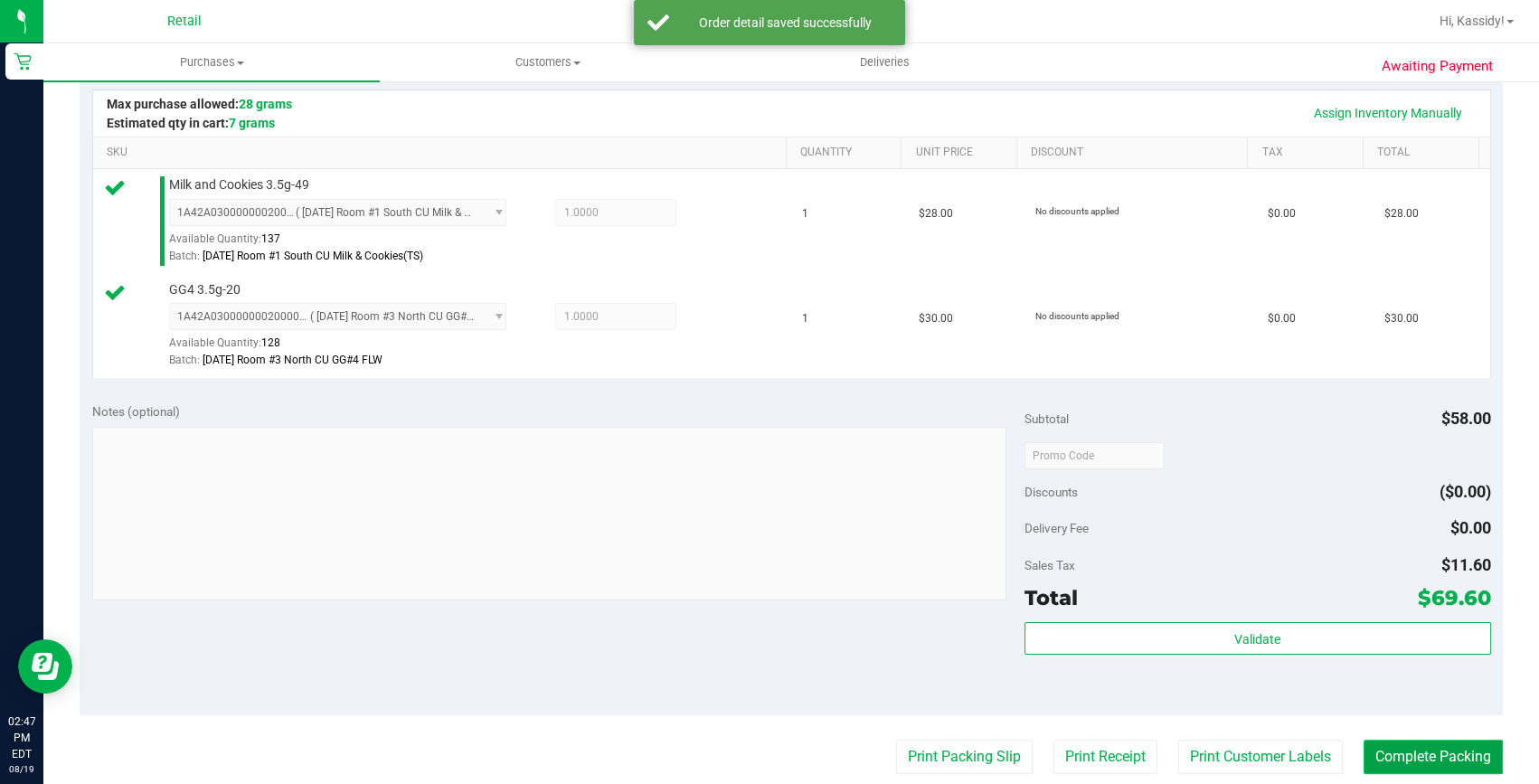
click at [1424, 755] on button "Complete Packing" at bounding box center [1433, 756] width 139 height 35
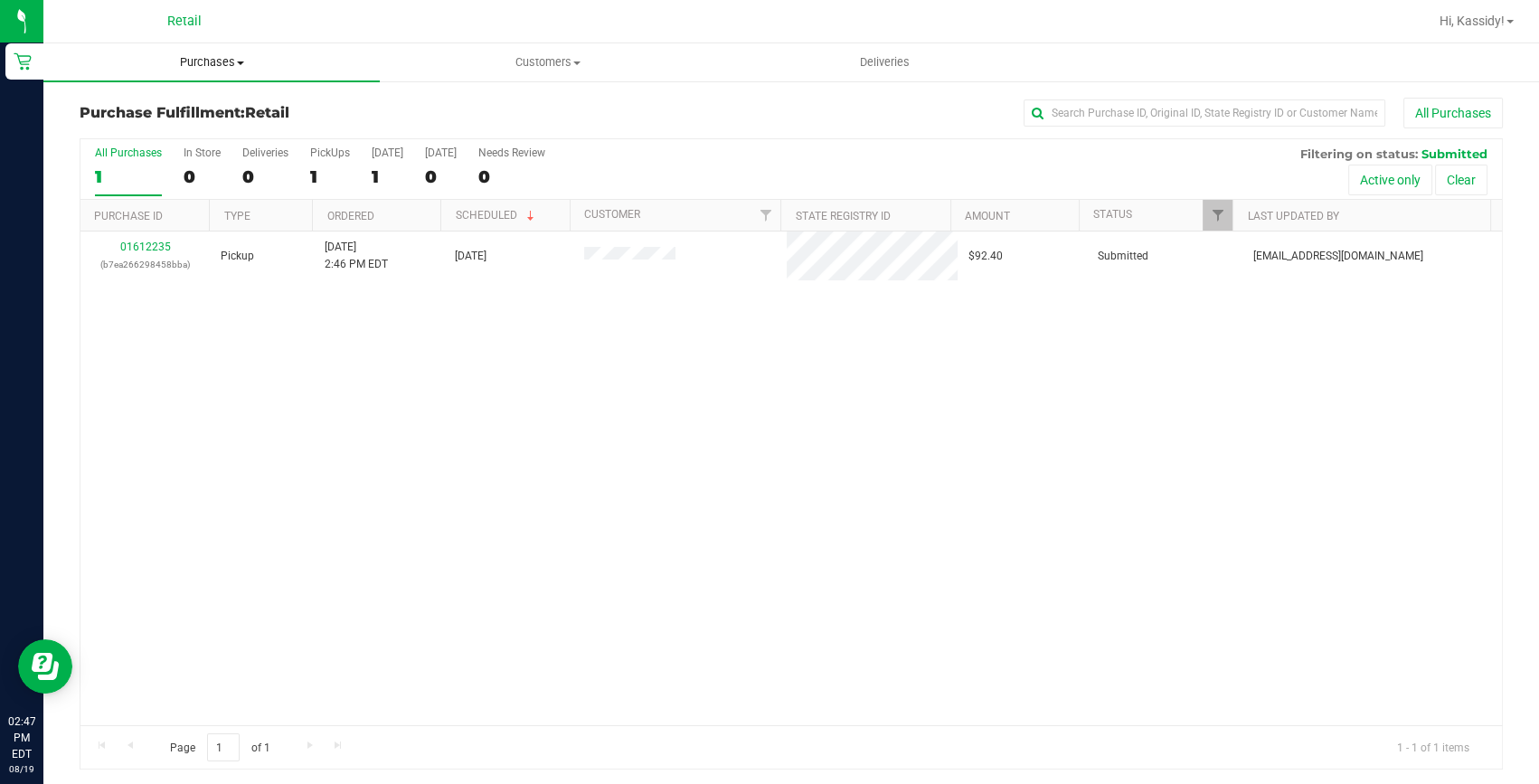
click at [257, 47] on uib-tab-heading "Purchases Summary of purchases Fulfillment All purchases" at bounding box center [212, 63] width 336 height 38
click at [231, 108] on li "Summary of purchases" at bounding box center [212, 109] width 336 height 22
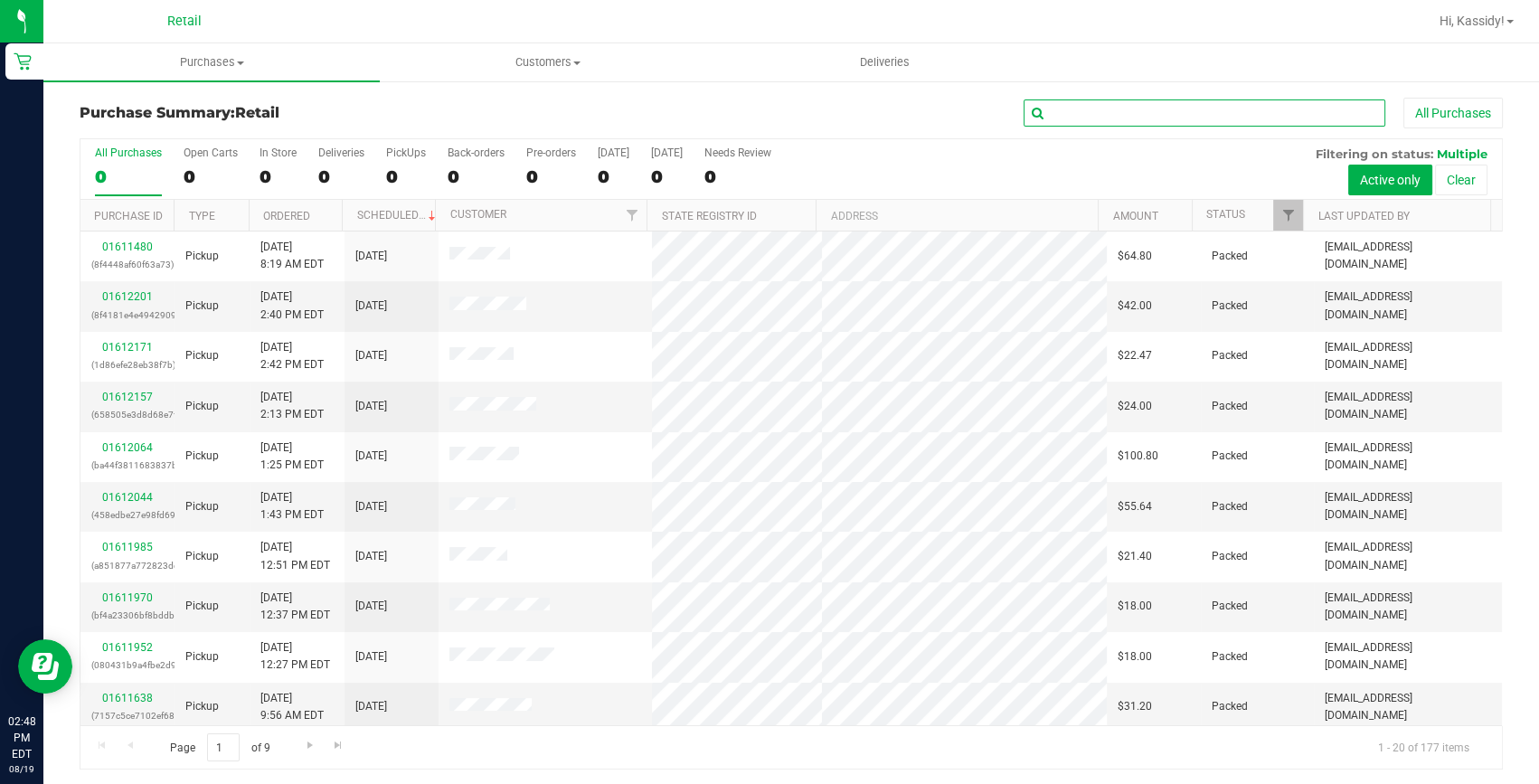
click at [1032, 105] on input "text" at bounding box center [1204, 112] width 361 height 27
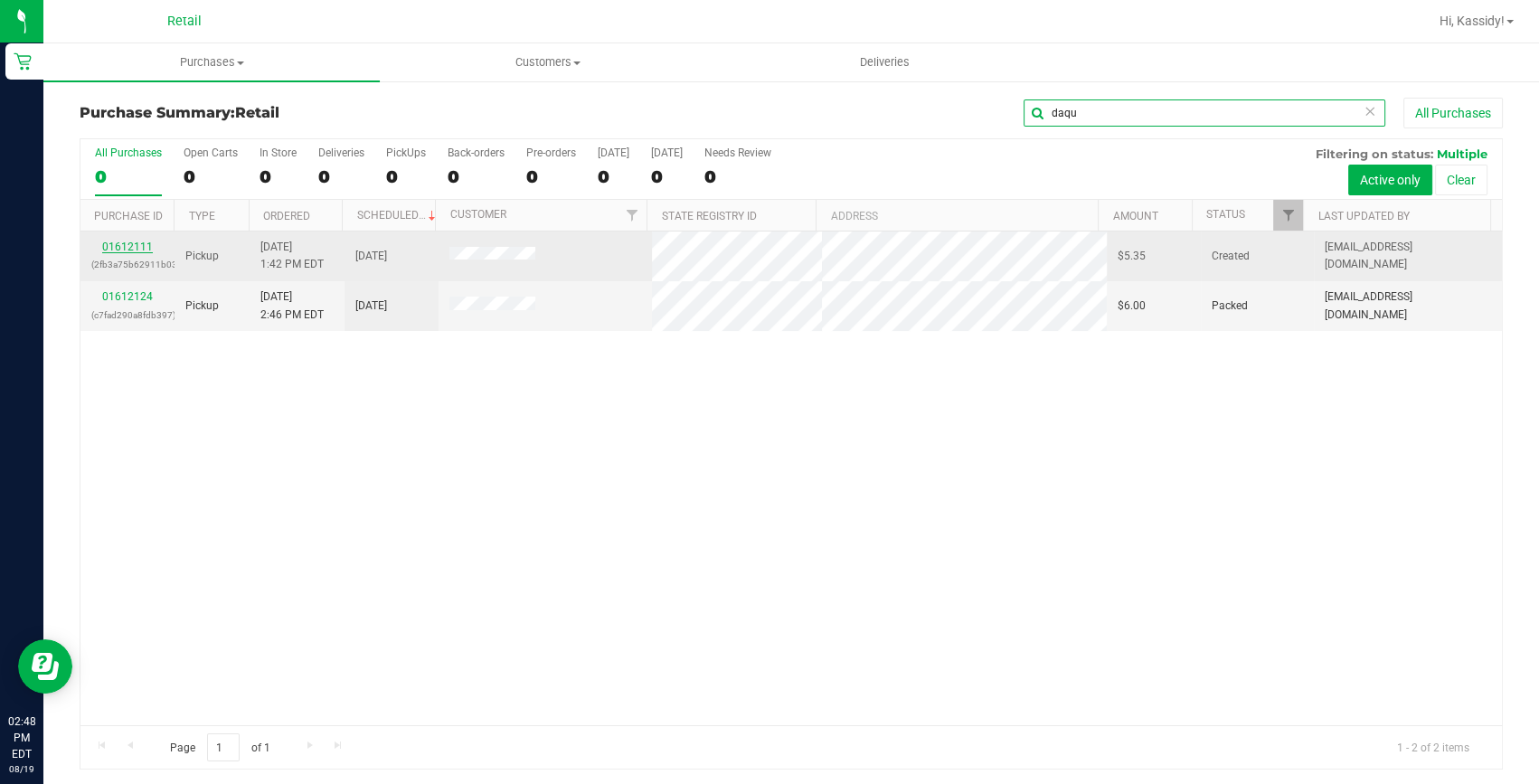
type input "daqu"
click at [117, 245] on link "01612111" at bounding box center [127, 247] width 51 height 13
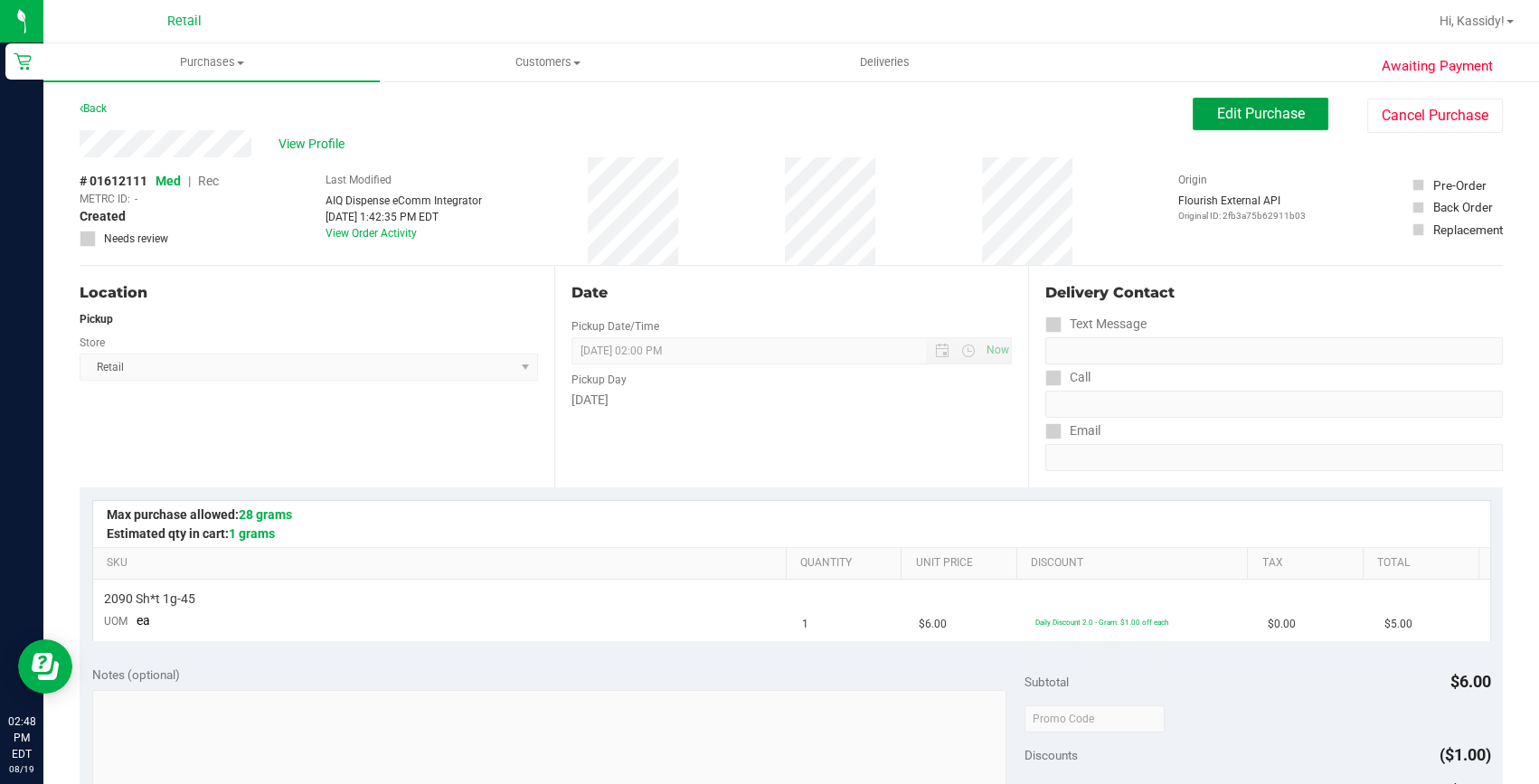
click at [1285, 117] on span "Edit Purchase" at bounding box center [1261, 112] width 88 height 17
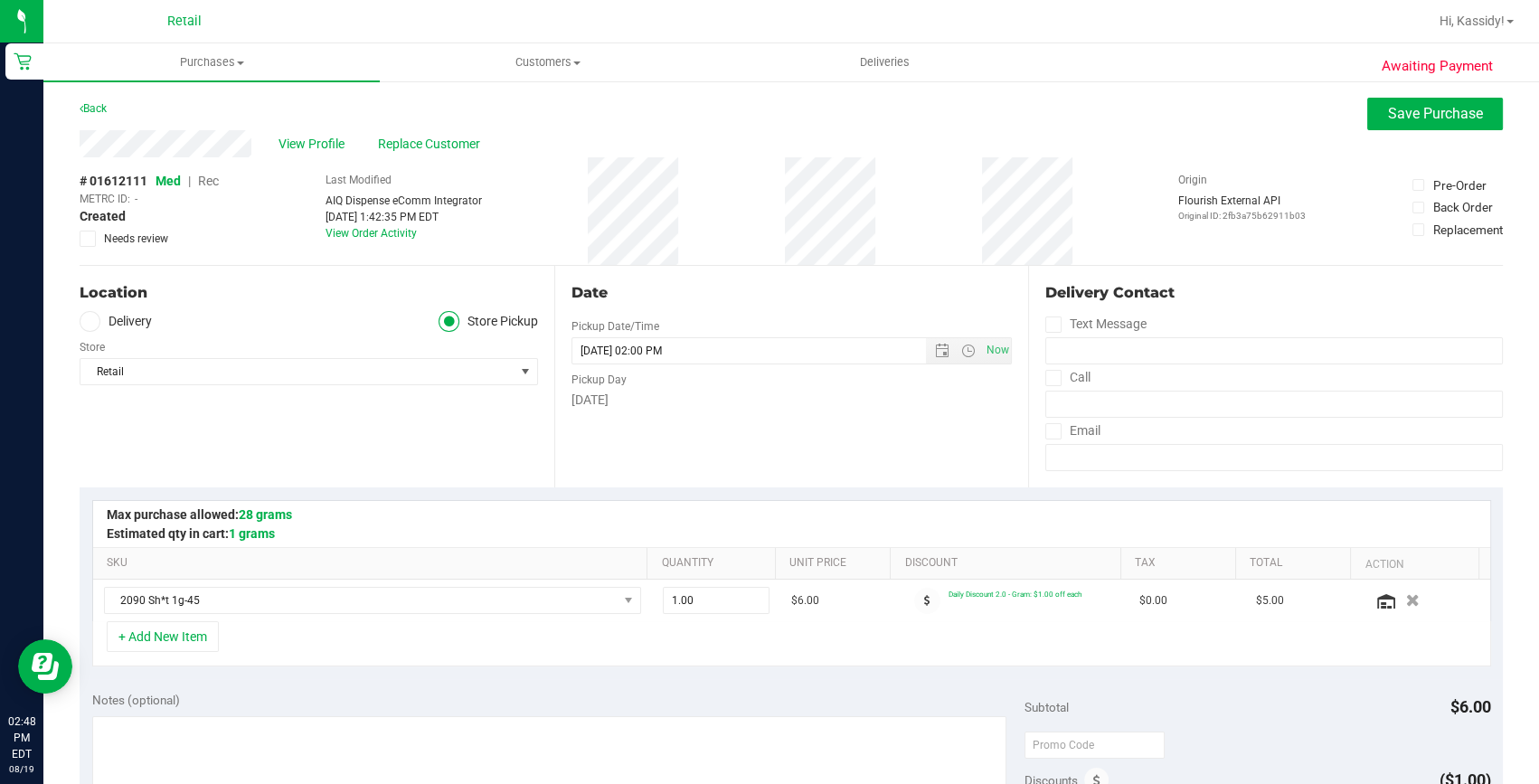
click at [200, 177] on span "Rec" at bounding box center [208, 180] width 21 height 15
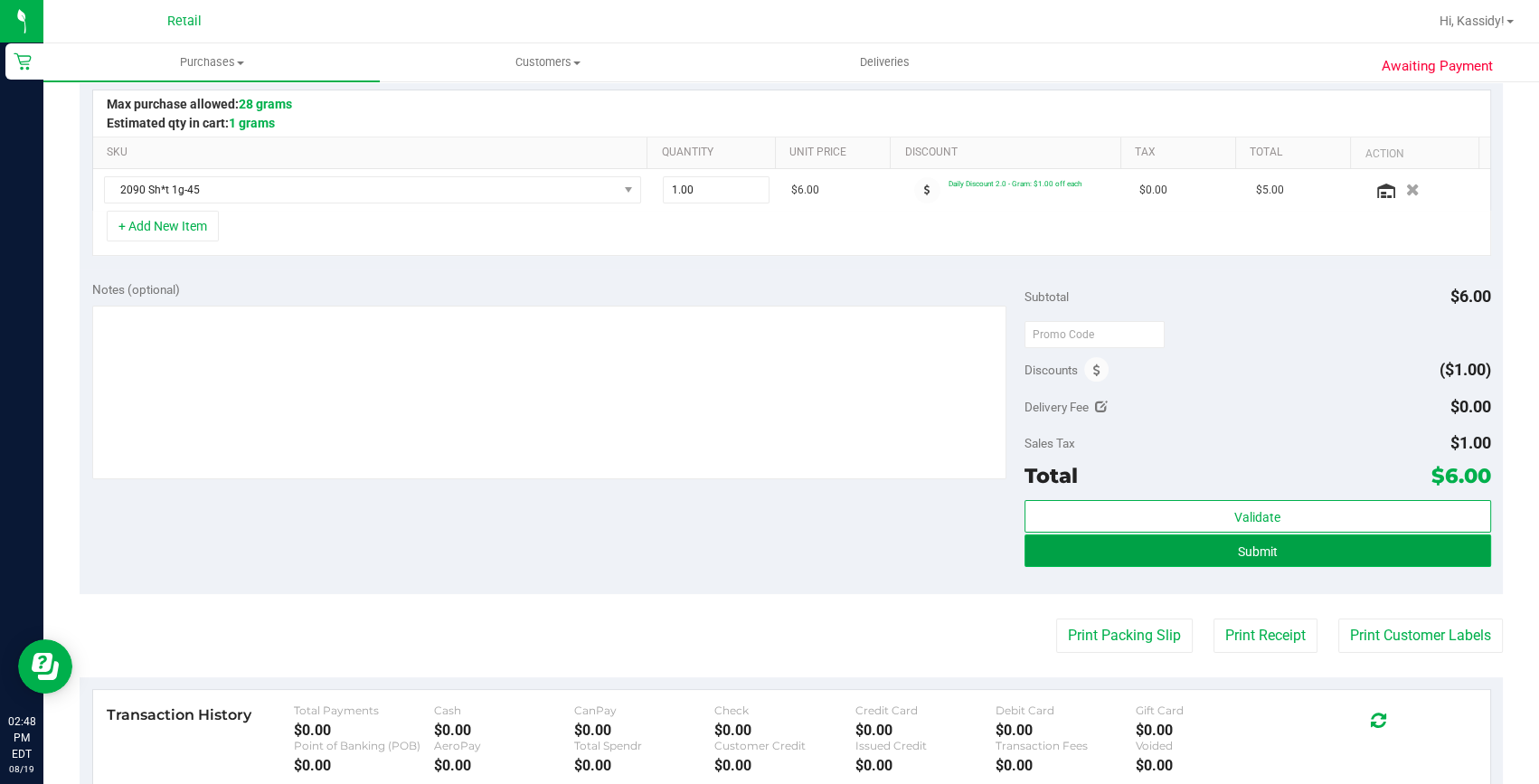
click at [1171, 552] on button "Submit" at bounding box center [1257, 550] width 467 height 33
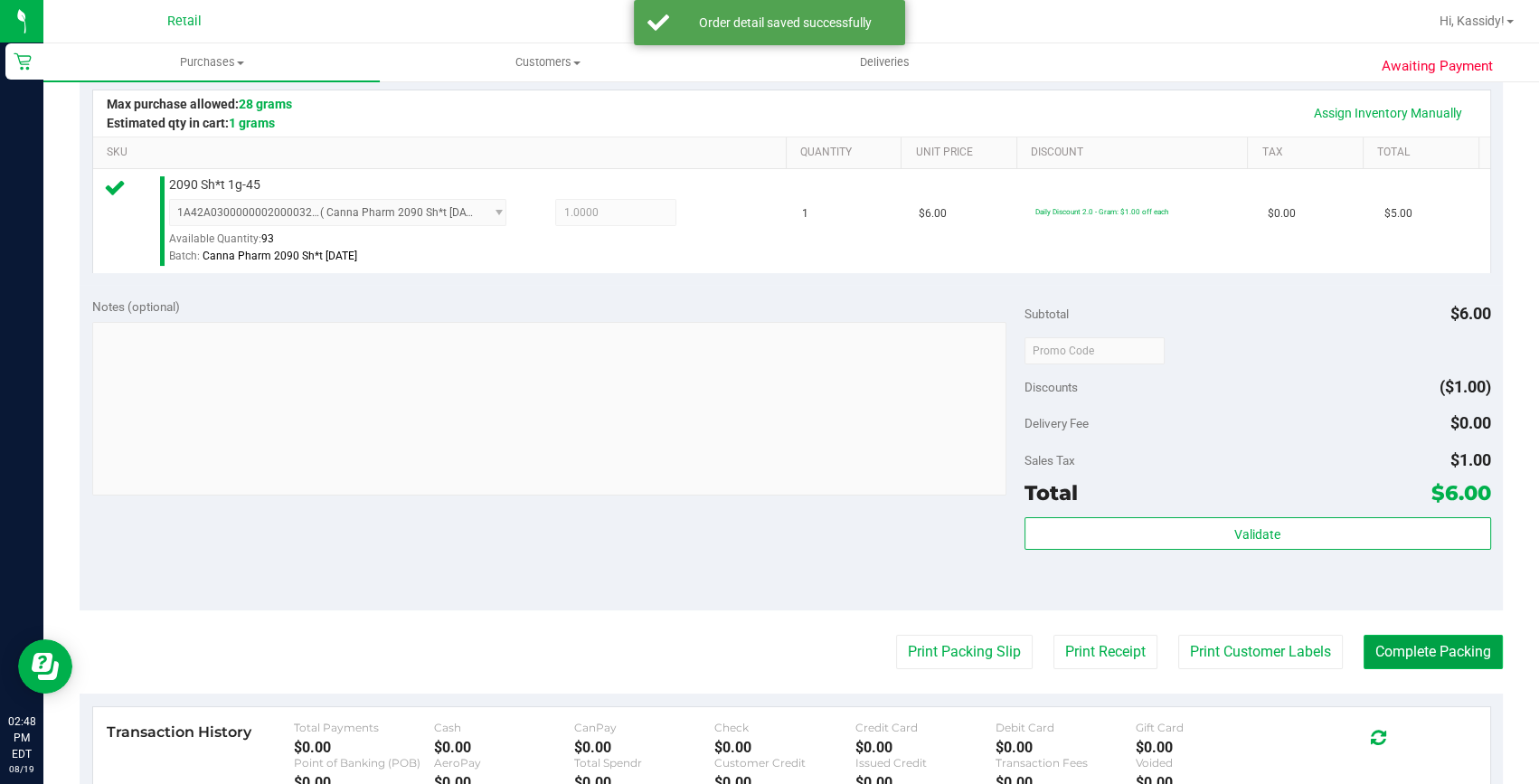
click at [1408, 639] on button "Complete Packing" at bounding box center [1433, 652] width 139 height 35
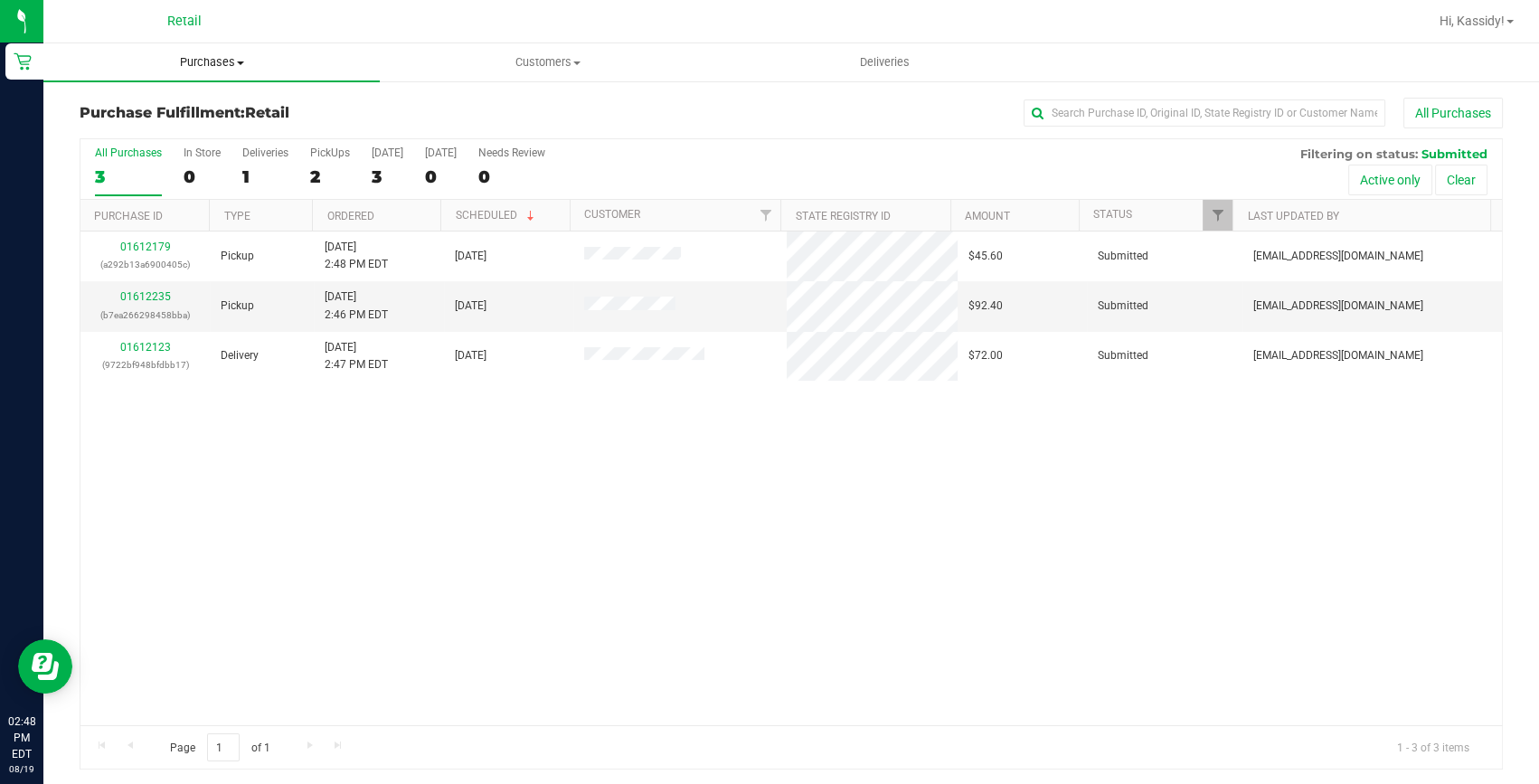
click at [212, 66] on span "Purchases" at bounding box center [212, 63] width 336 height 16
click at [206, 98] on li "Summary of purchases" at bounding box center [212, 109] width 336 height 22
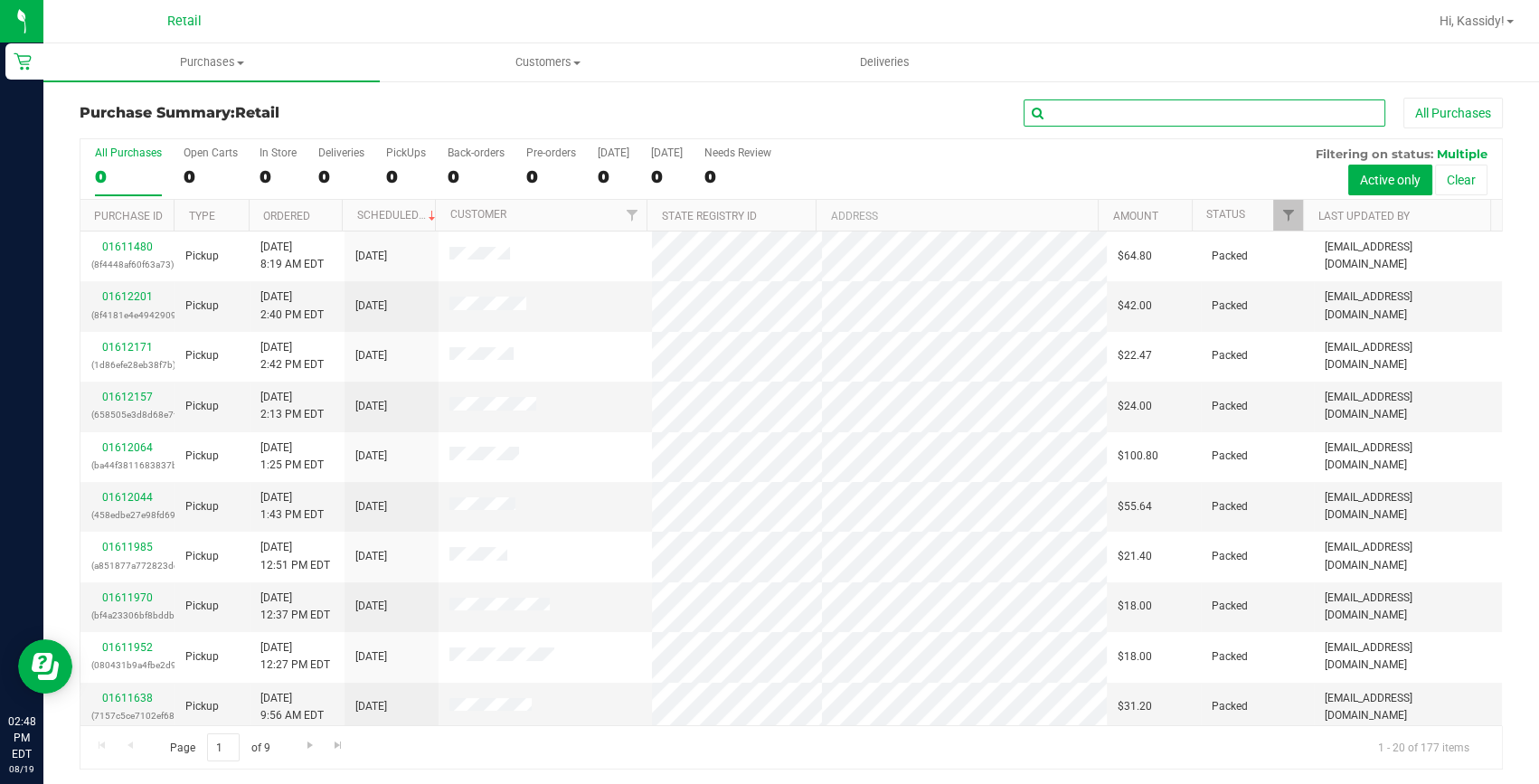
click at [1149, 107] on input "text" at bounding box center [1204, 112] width 361 height 27
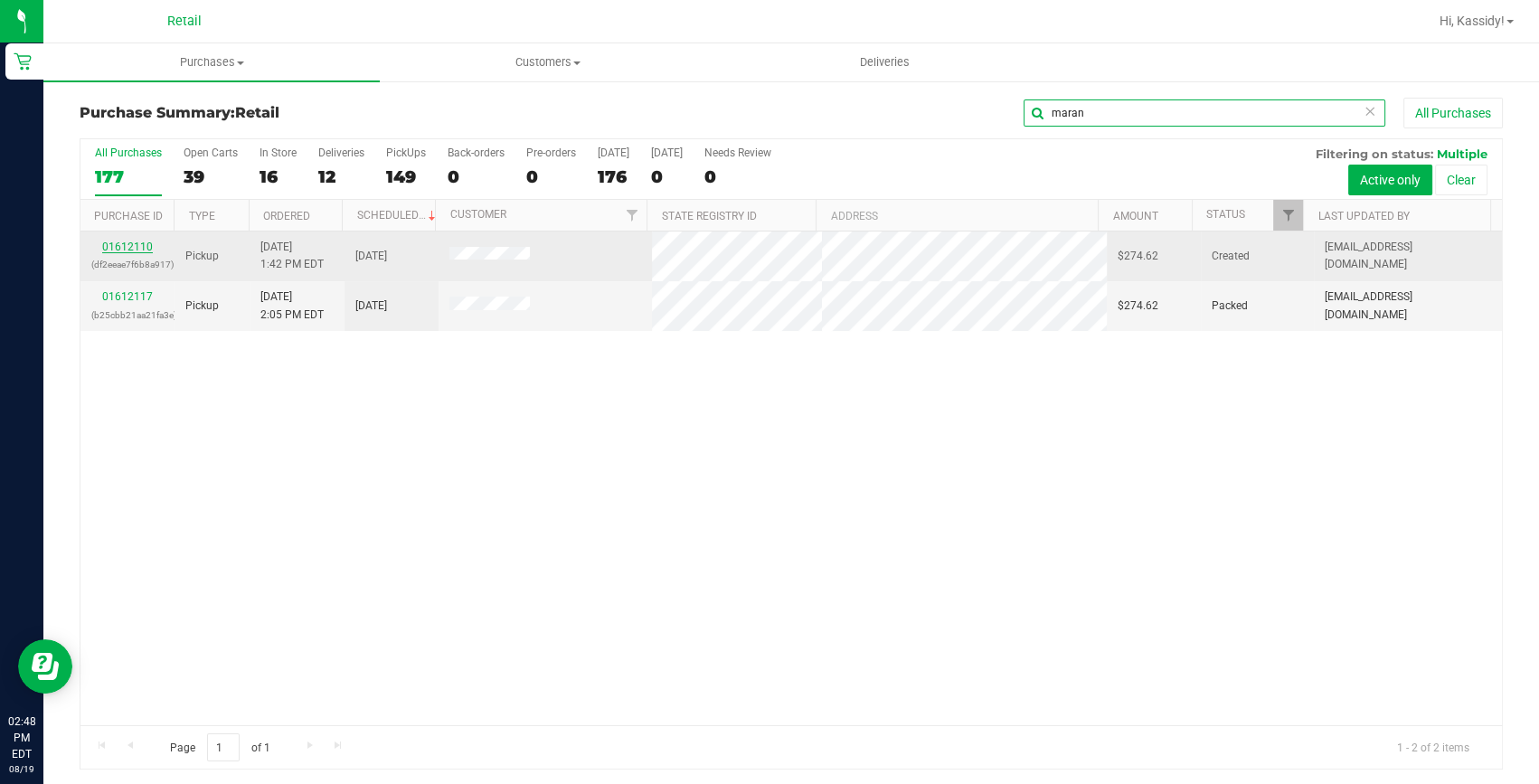
type input "maran"
click at [124, 244] on link "01612110" at bounding box center [127, 247] width 51 height 13
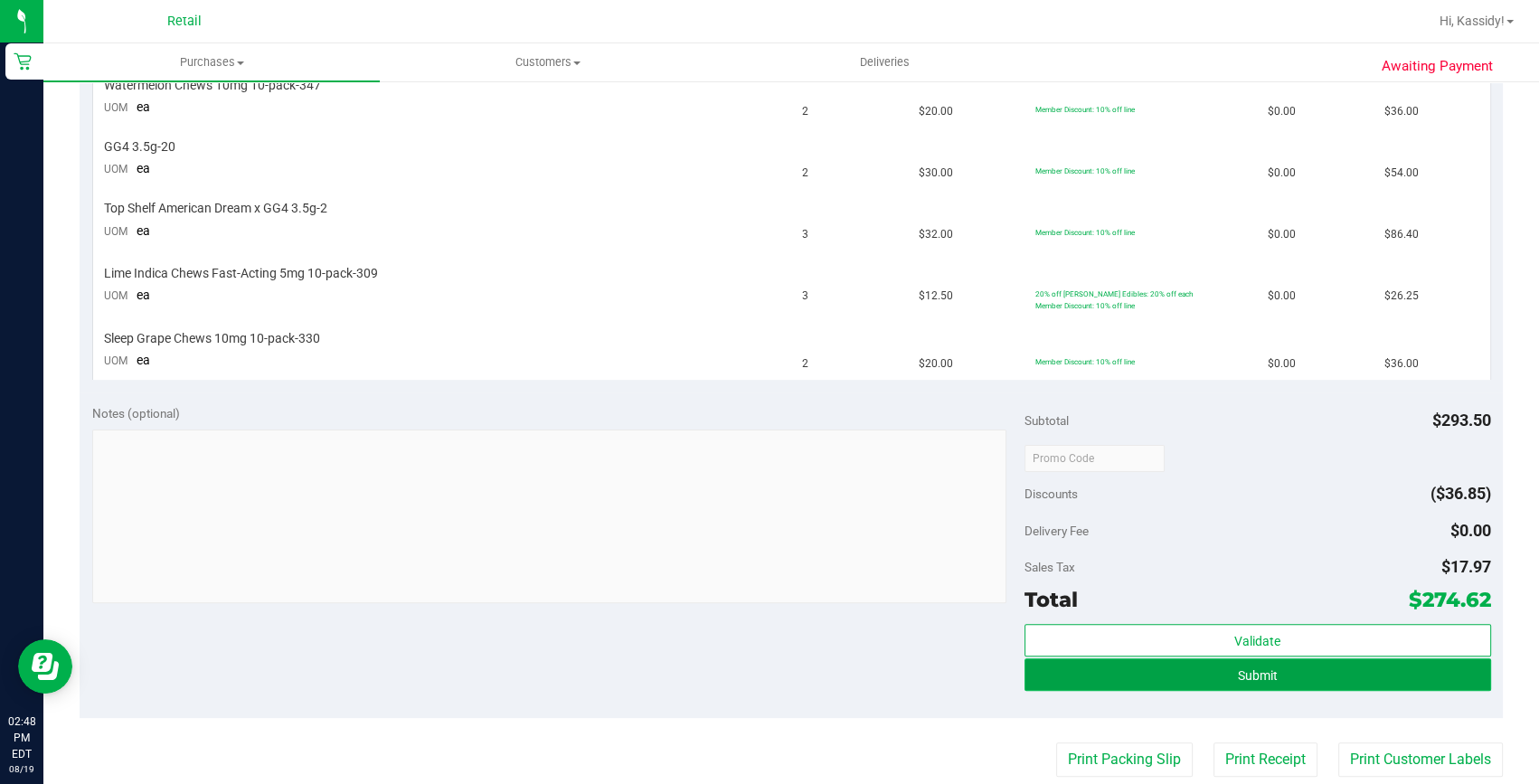
click at [1272, 669] on button "Submit" at bounding box center [1257, 674] width 467 height 33
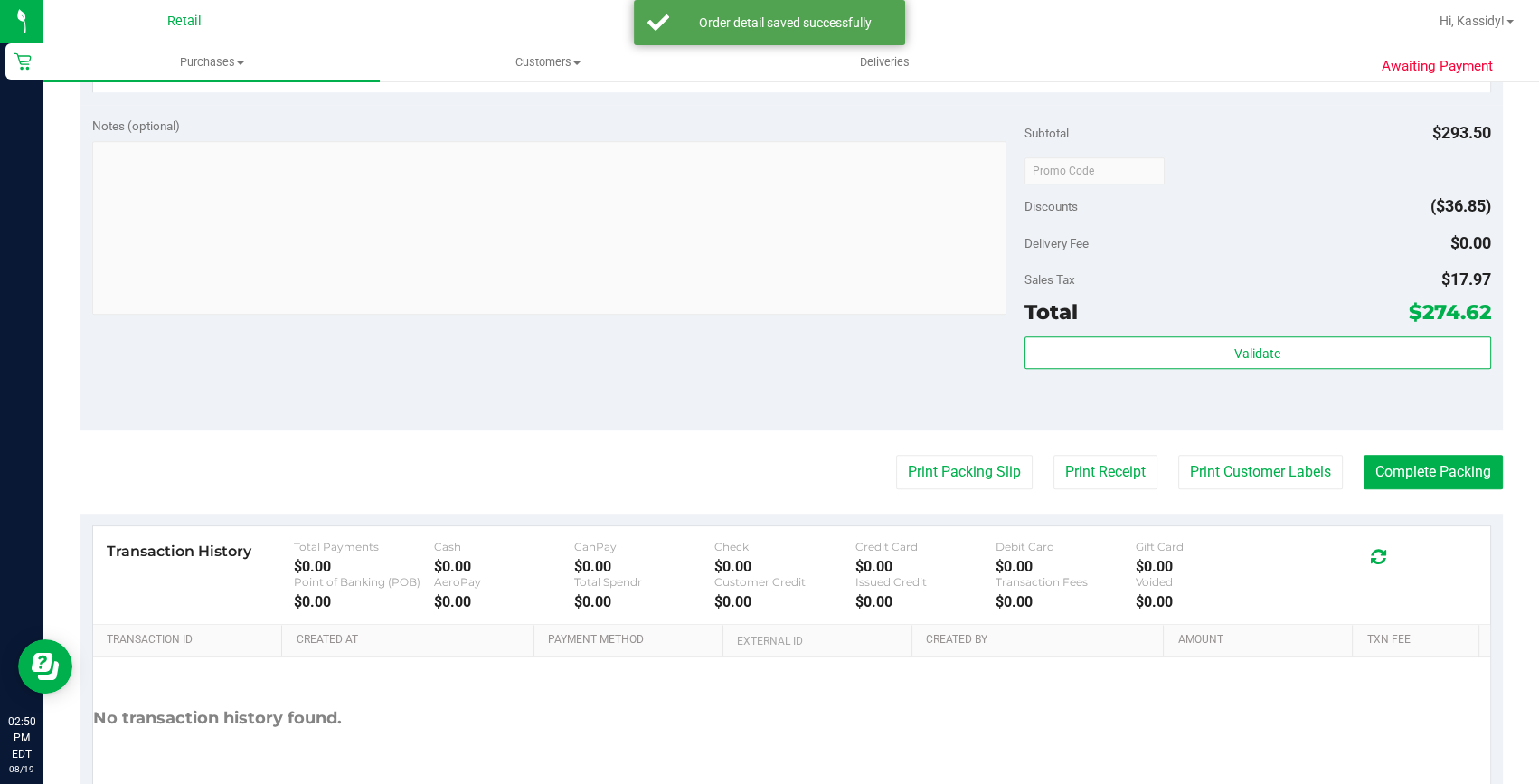
scroll to position [1166, 0]
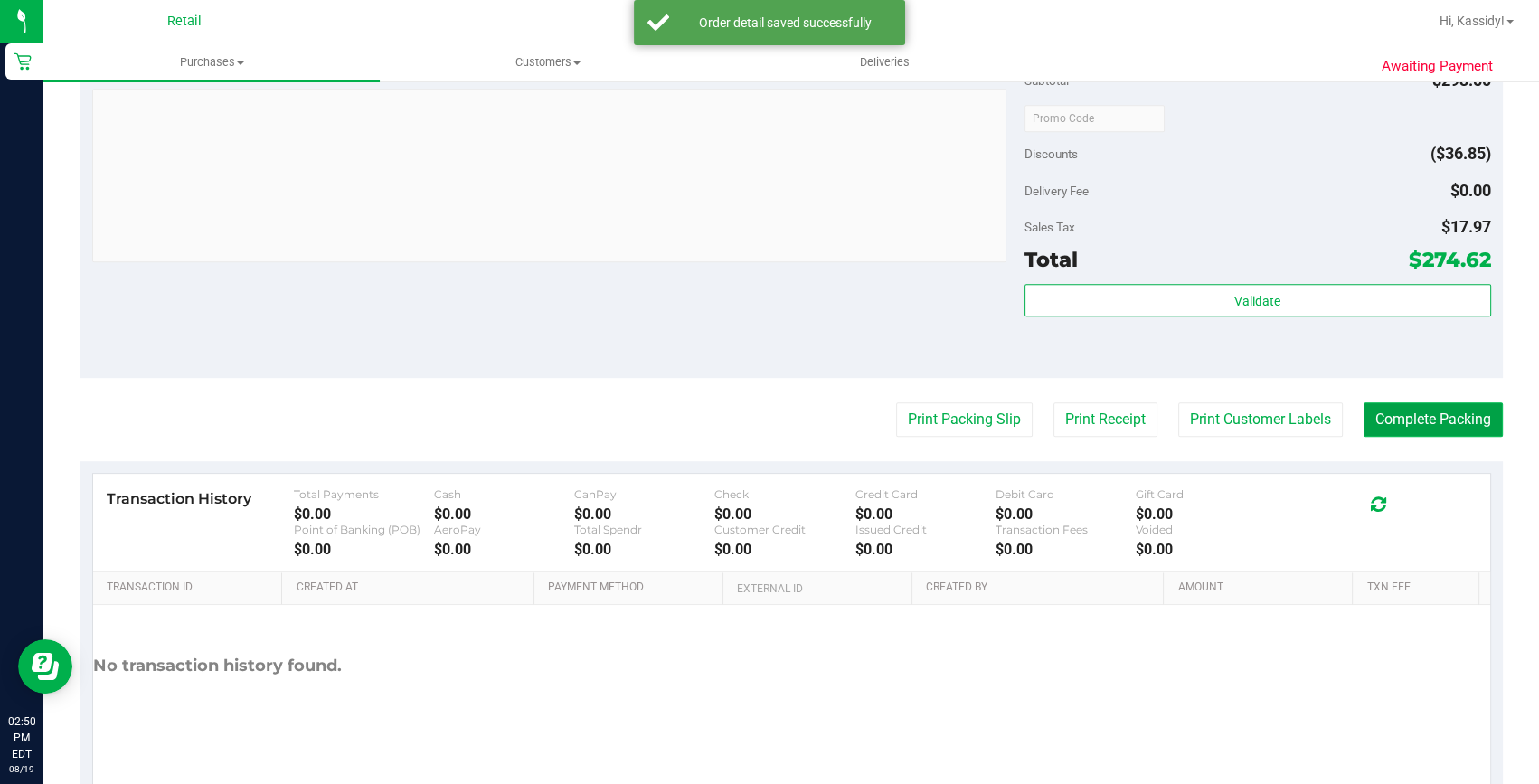
click at [1457, 428] on button "Complete Packing" at bounding box center [1433, 419] width 139 height 35
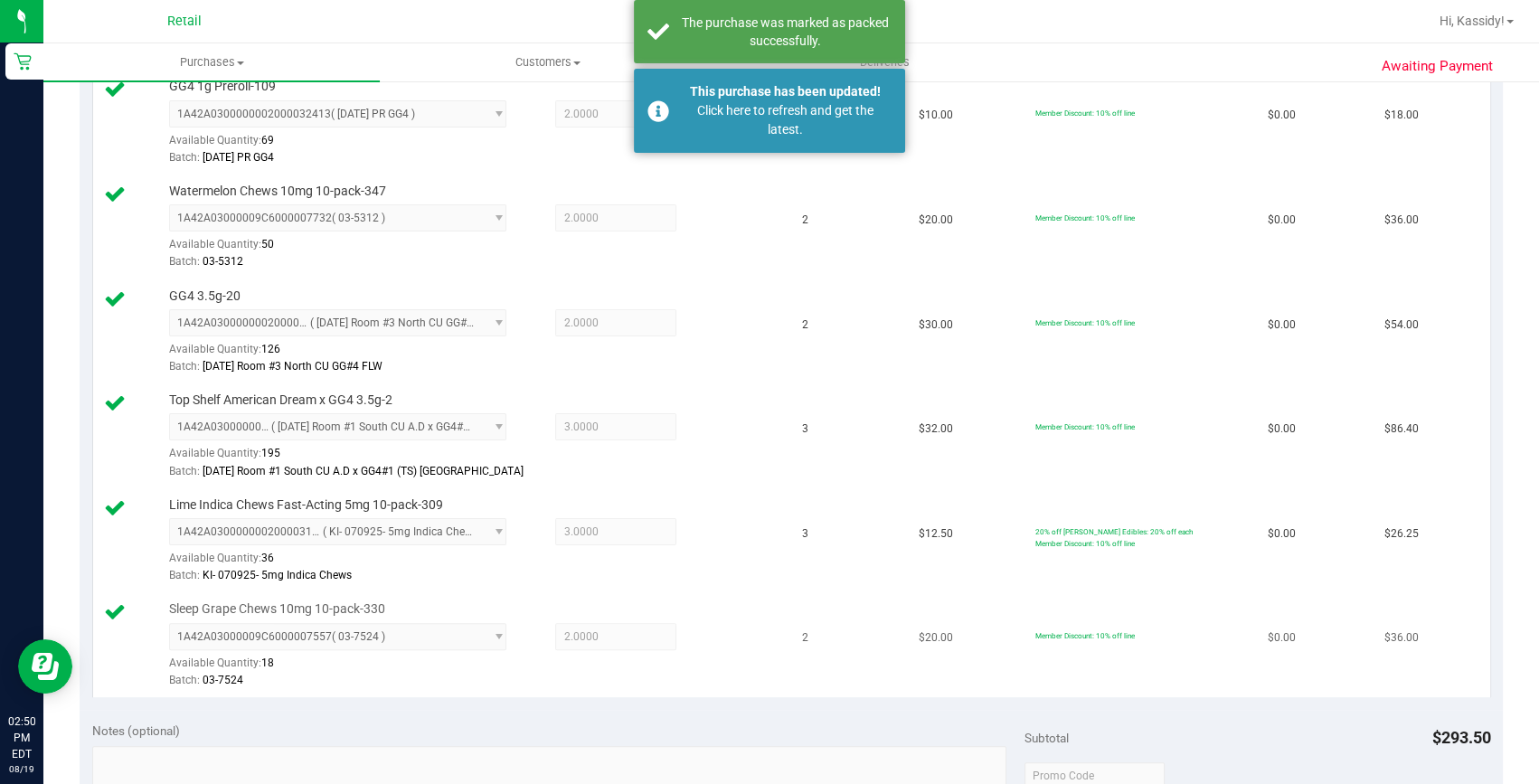
scroll to position [626, 0]
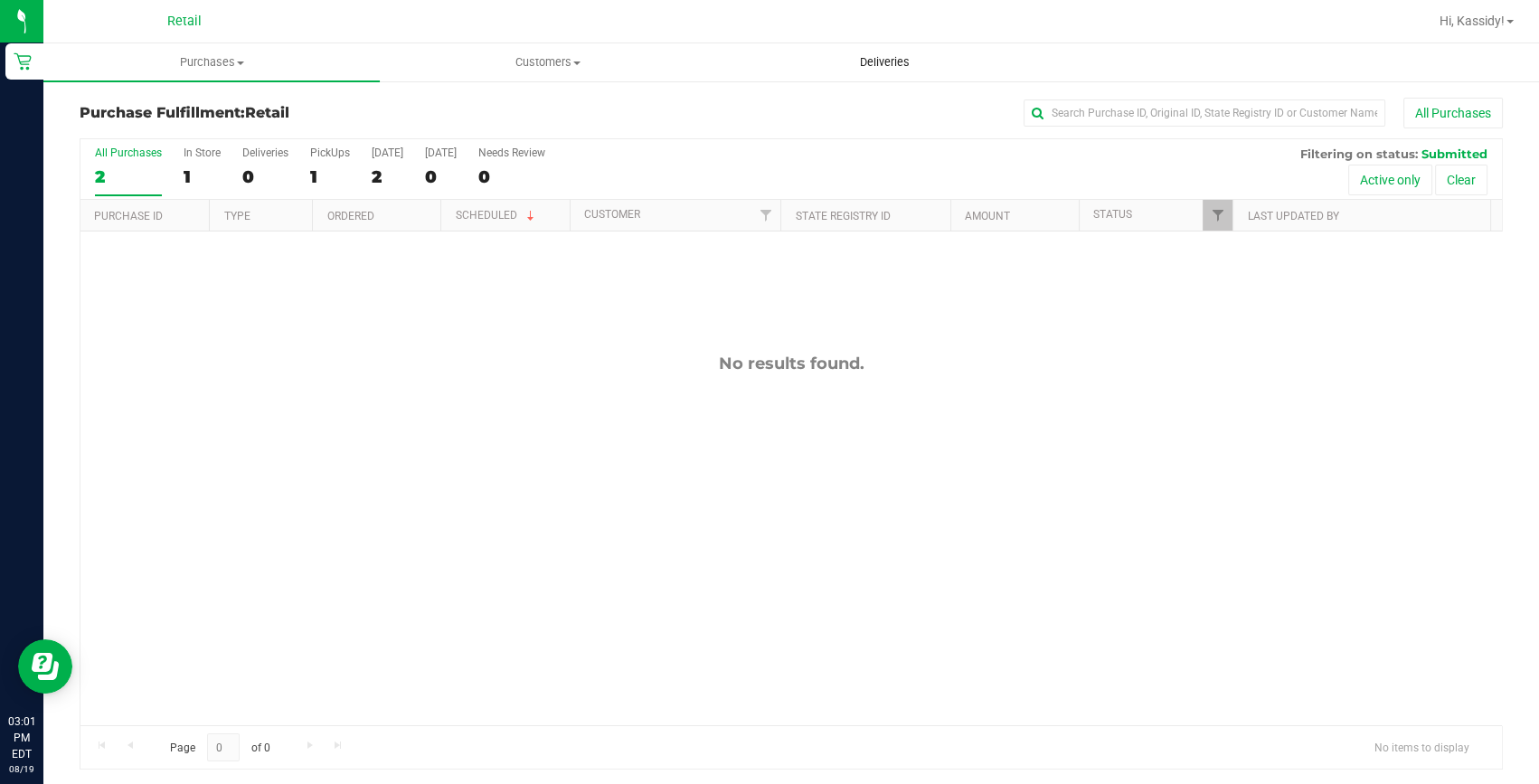
click at [866, 58] on span "Deliveries" at bounding box center [884, 63] width 99 height 16
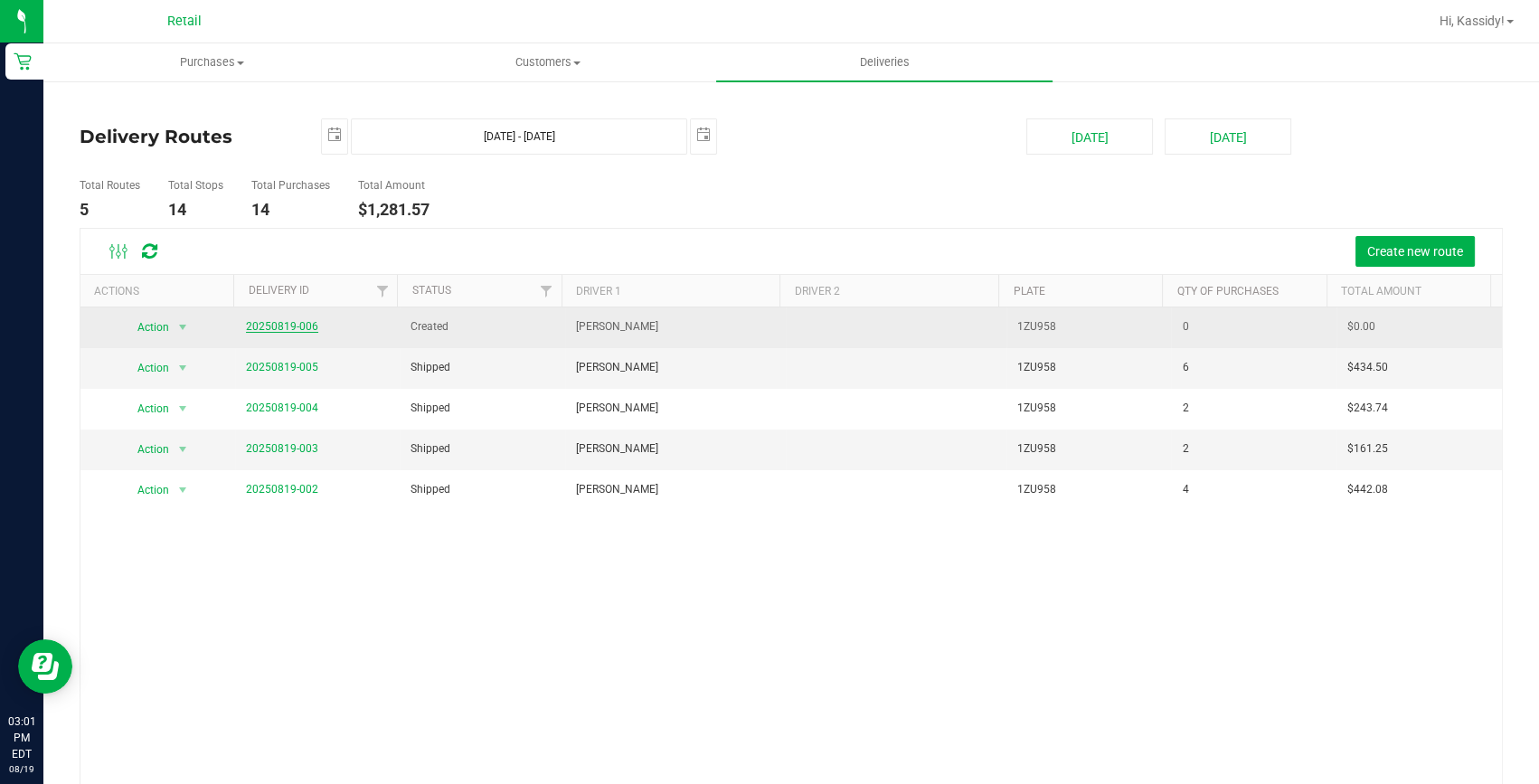
click at [292, 320] on link "20250819-006" at bounding box center [282, 326] width 73 height 13
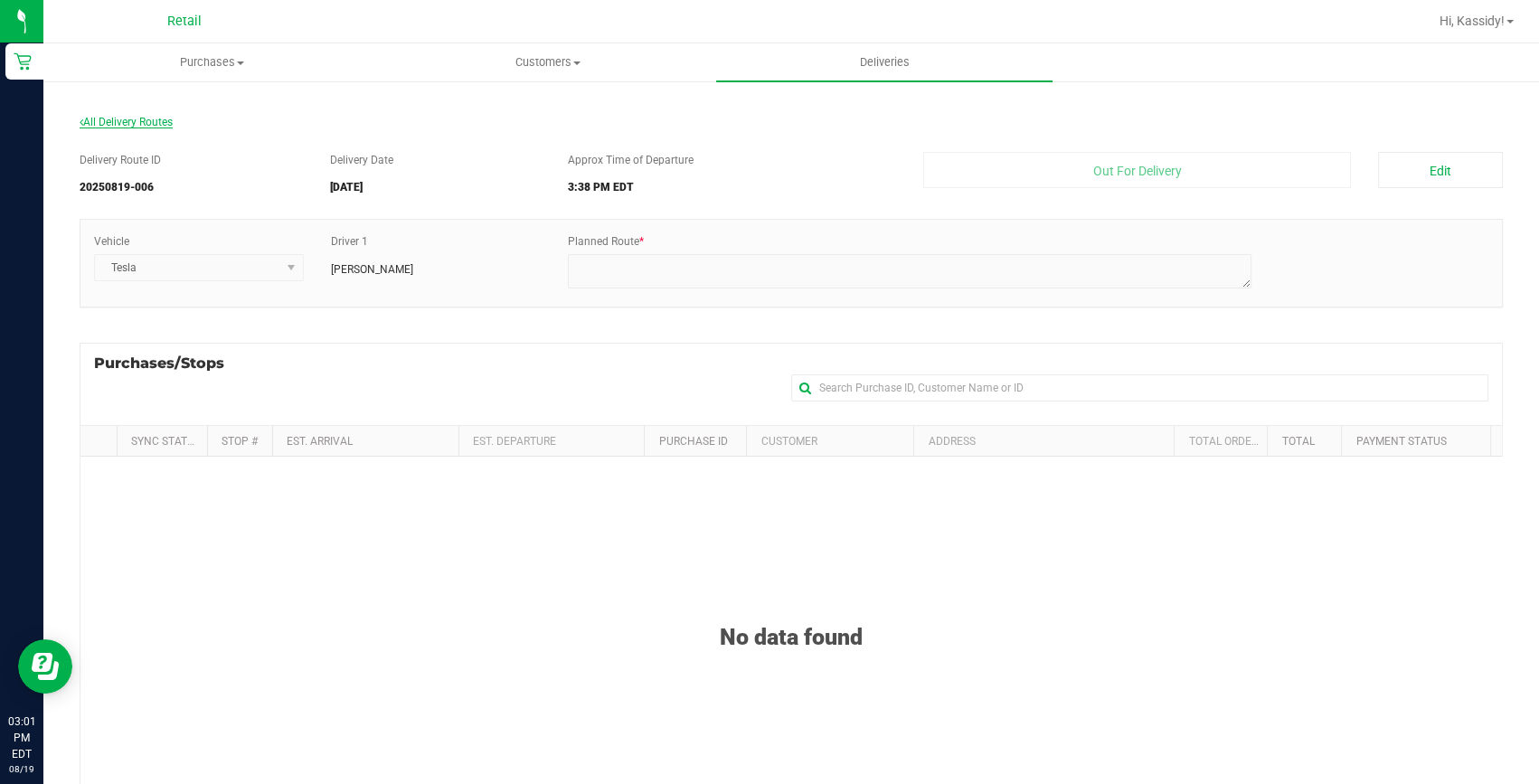
click at [102, 125] on span "All Delivery Routes" at bounding box center [126, 121] width 94 height 13
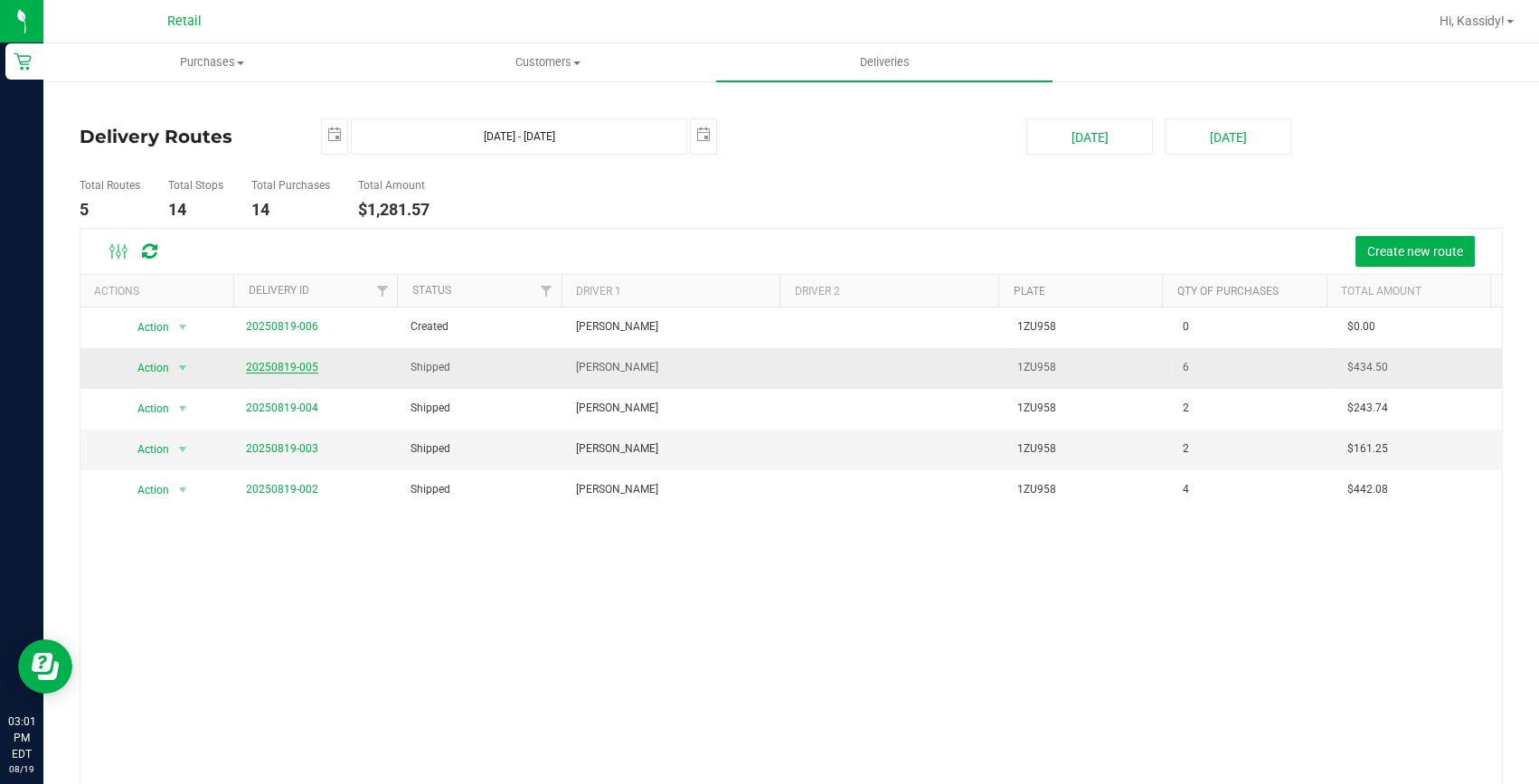
click at [297, 364] on link "20250819-005" at bounding box center [282, 366] width 73 height 13
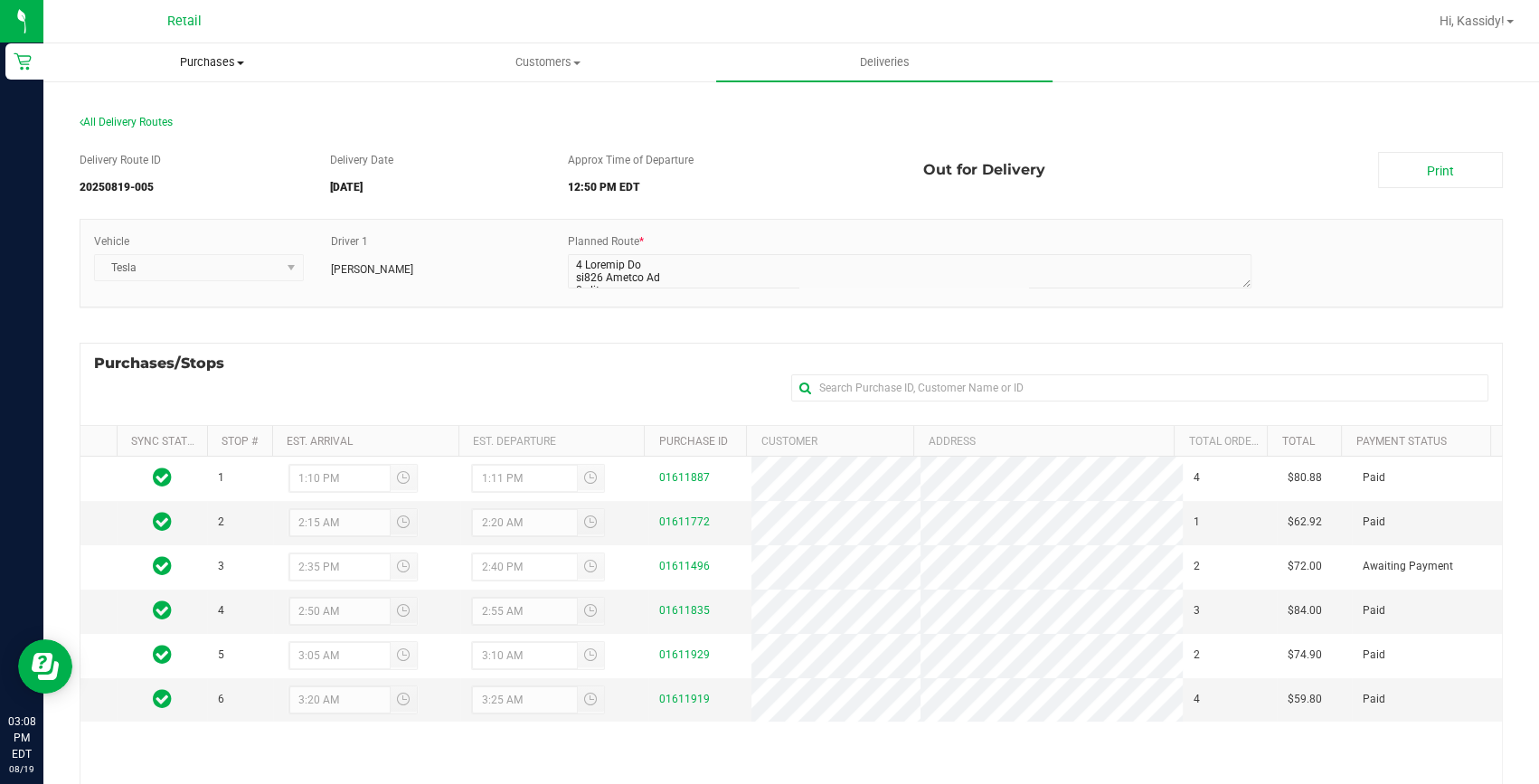
click at [229, 55] on span "Purchases" at bounding box center [212, 63] width 334 height 16
click at [195, 115] on span "Summary of purchases" at bounding box center [136, 108] width 185 height 15
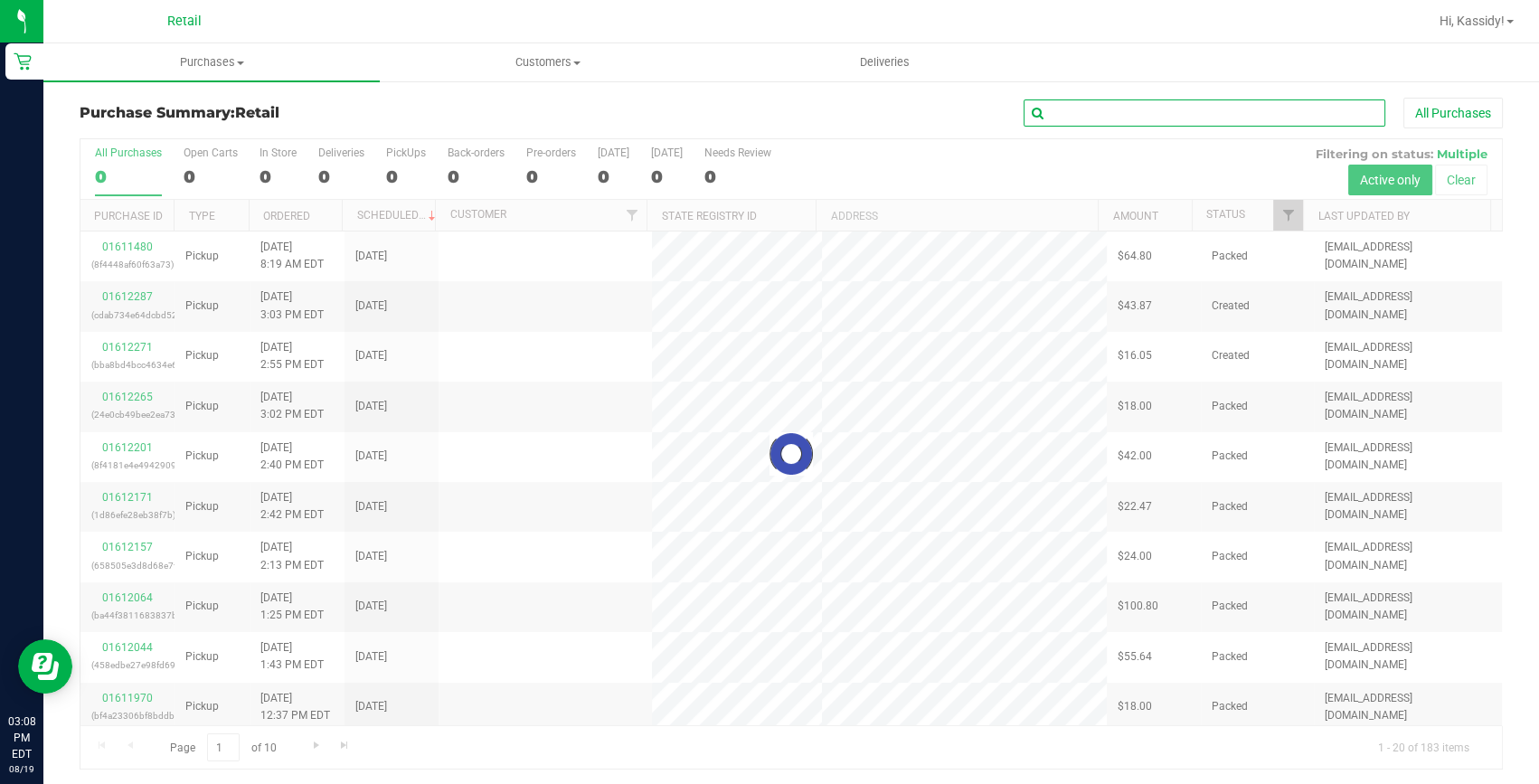
click at [1075, 111] on input "text" at bounding box center [1204, 112] width 361 height 27
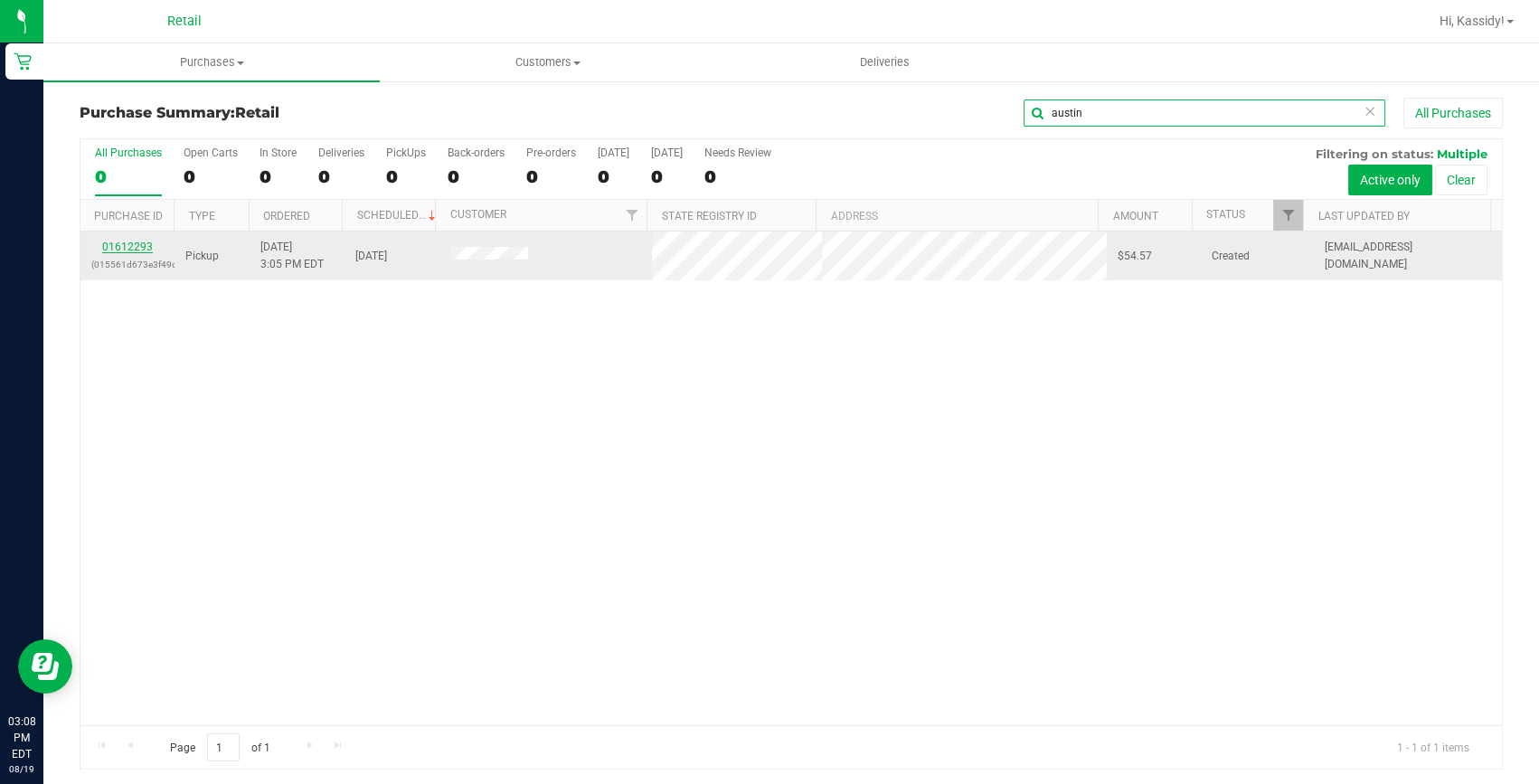
type input "austin"
click at [126, 246] on link "01612293" at bounding box center [127, 247] width 51 height 13
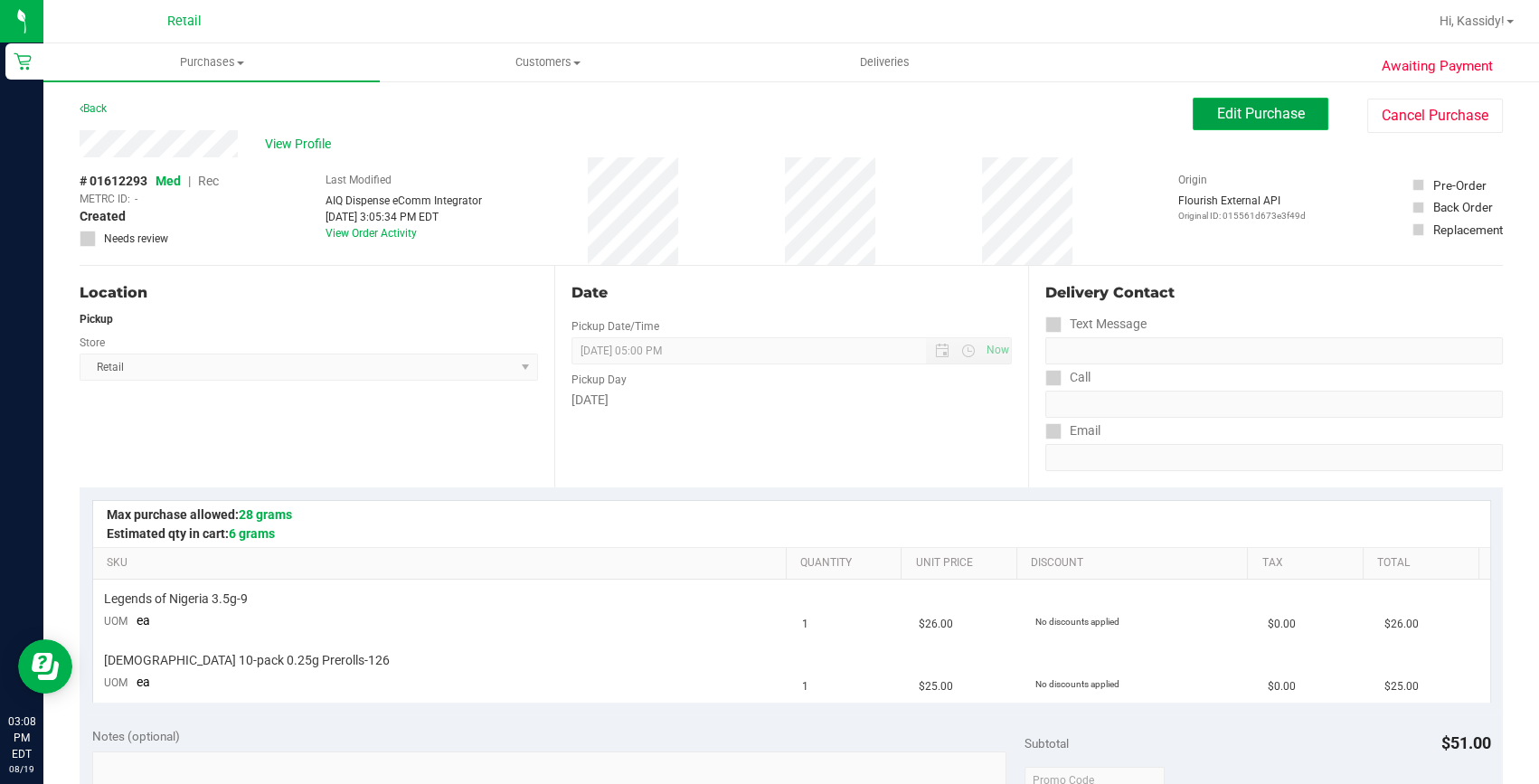
click at [1217, 113] on span "Edit Purchase" at bounding box center [1261, 112] width 88 height 17
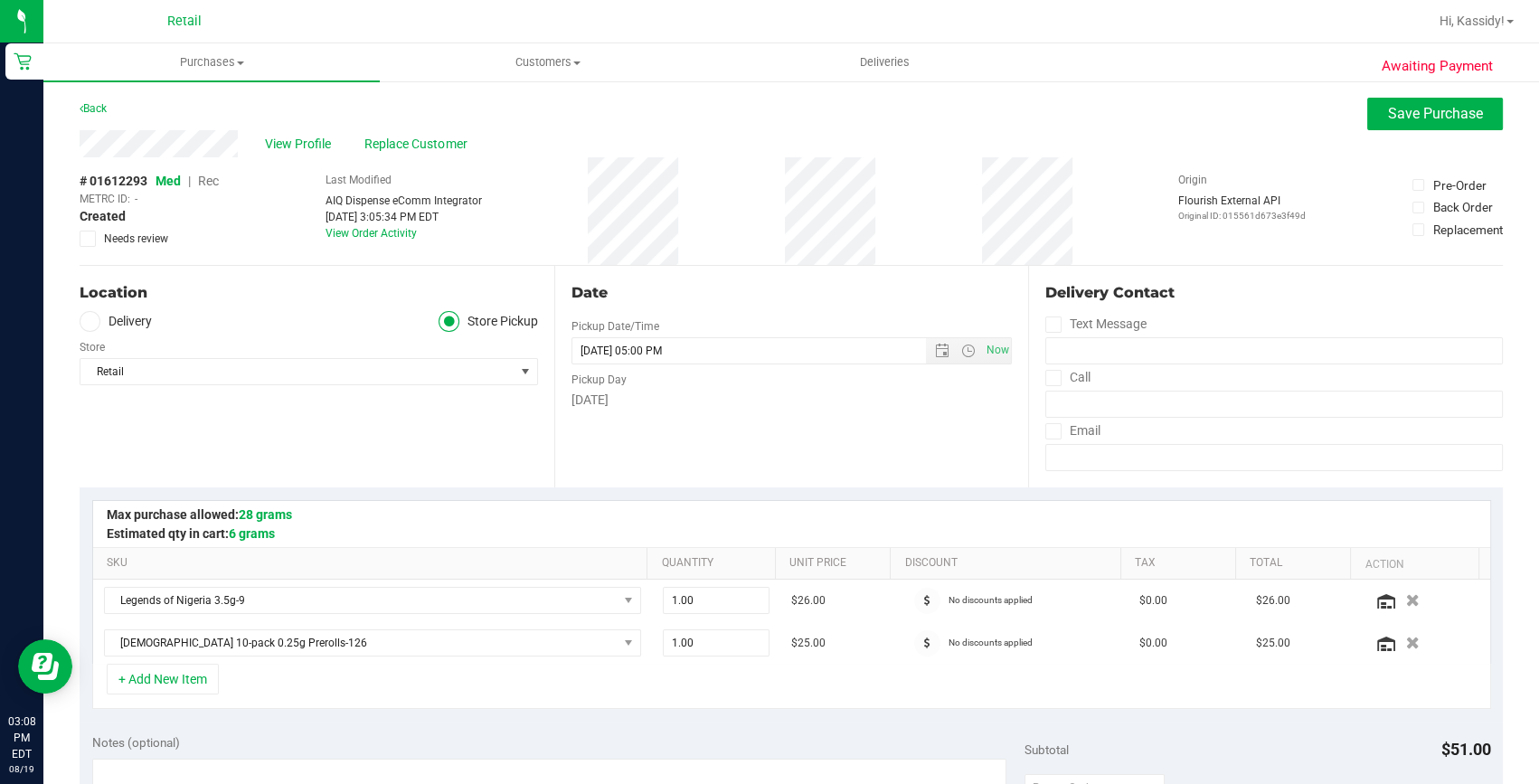
click at [212, 181] on span "Rec" at bounding box center [208, 180] width 21 height 15
click at [1390, 117] on span "Save Purchase" at bounding box center [1435, 112] width 95 height 17
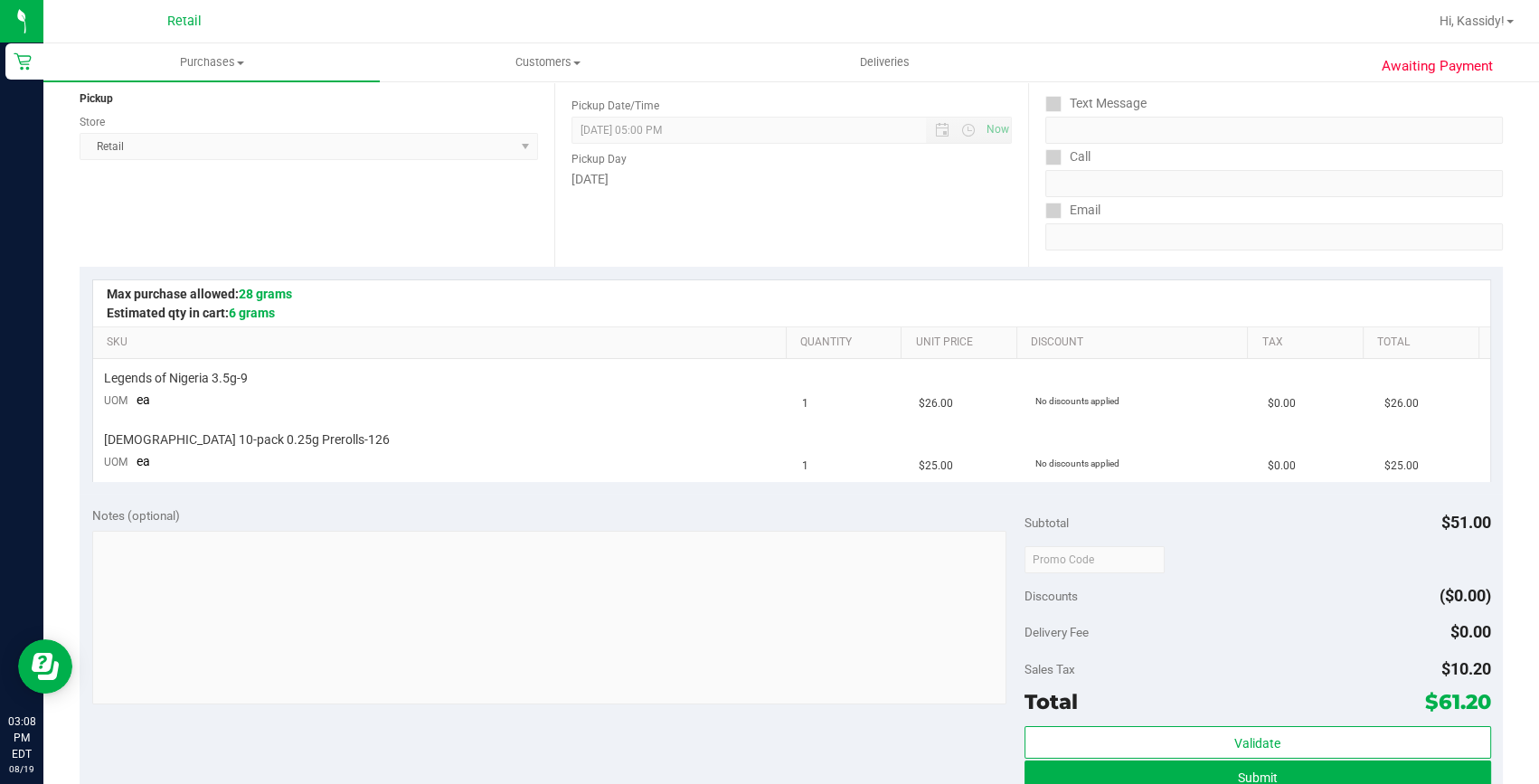
scroll to position [328, 0]
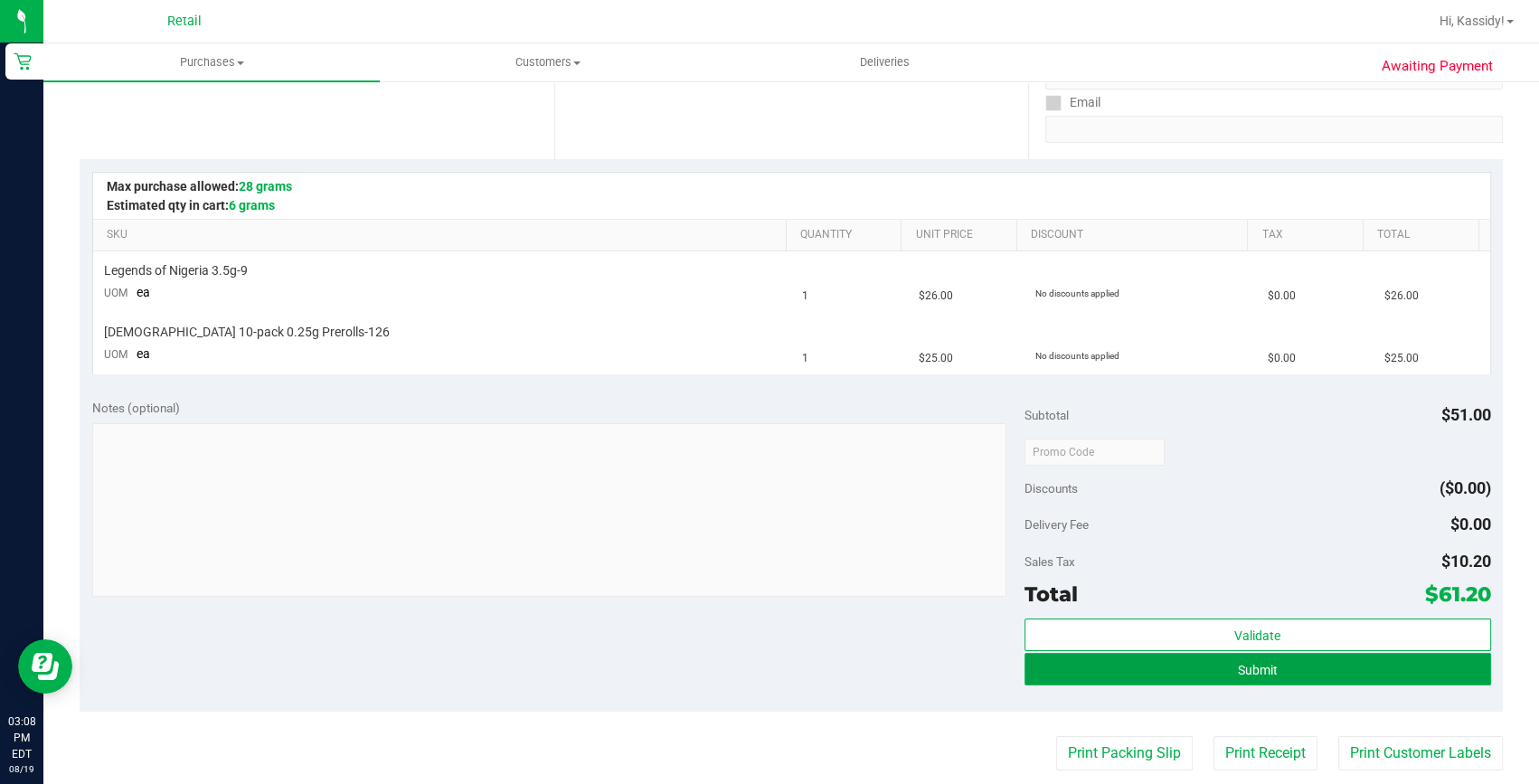
click at [1238, 663] on span "Submit" at bounding box center [1258, 670] width 40 height 15
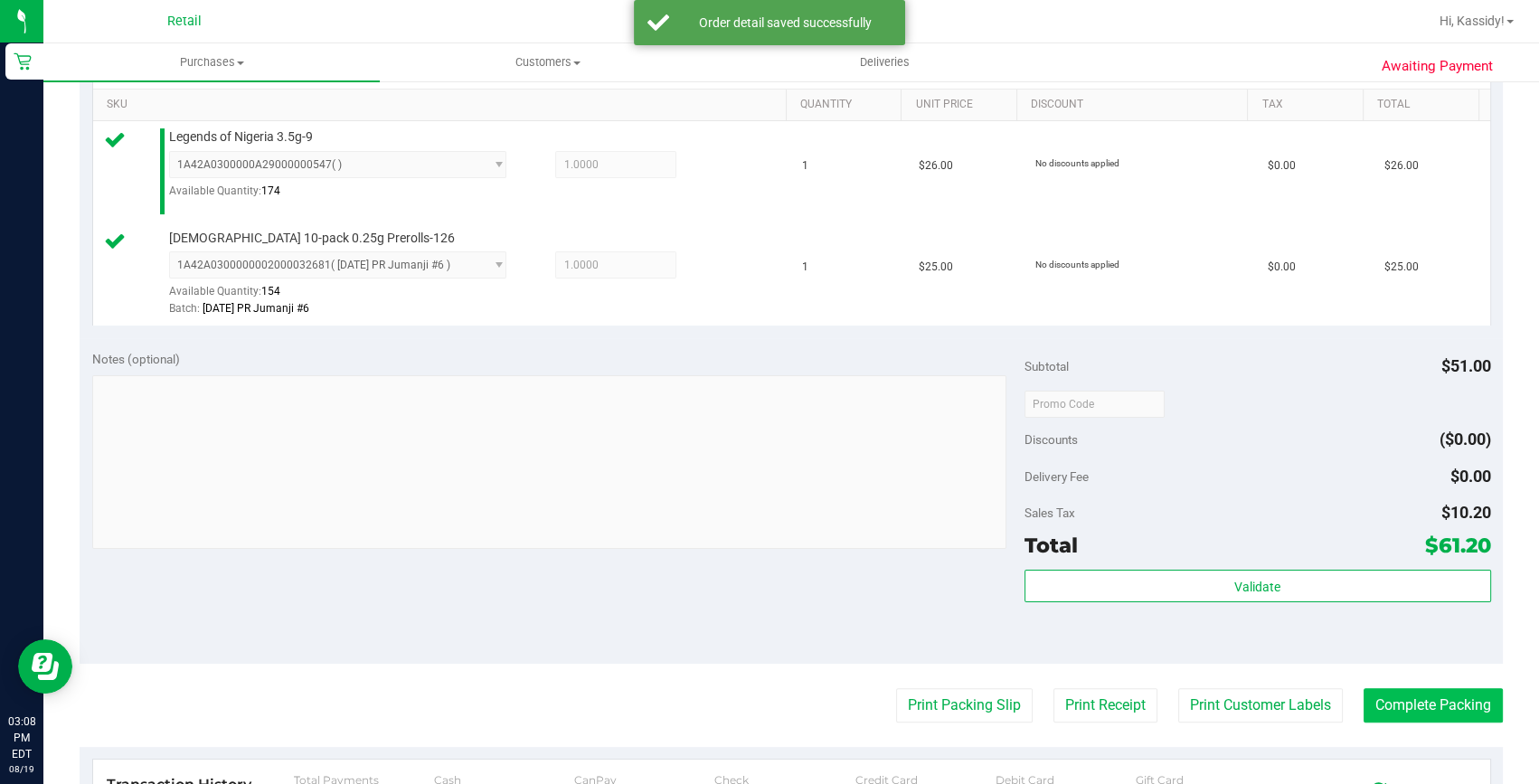
scroll to position [575, 0]
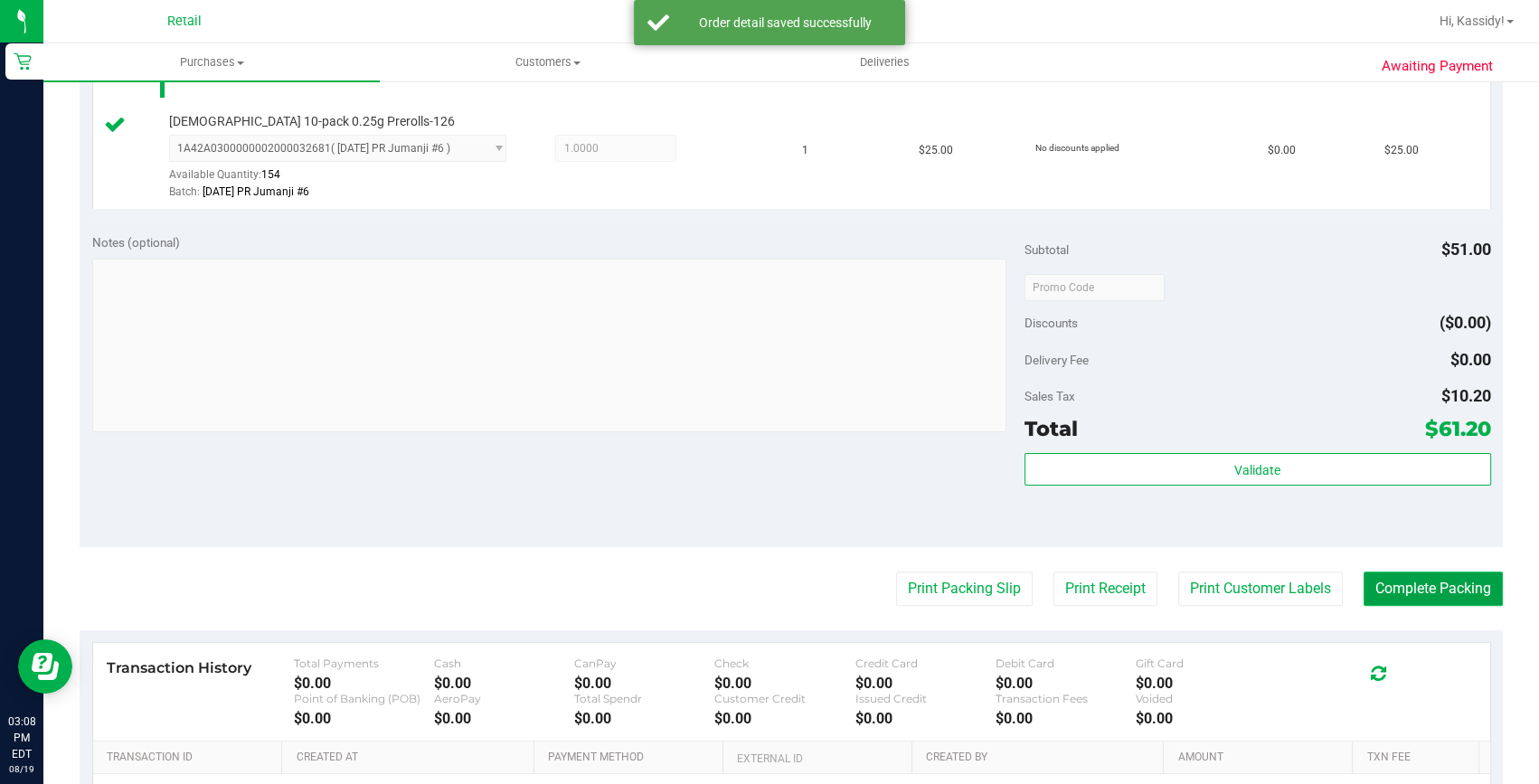
click at [1429, 598] on button "Complete Packing" at bounding box center [1433, 588] width 139 height 35
